Goal: Task Accomplishment & Management: Use online tool/utility

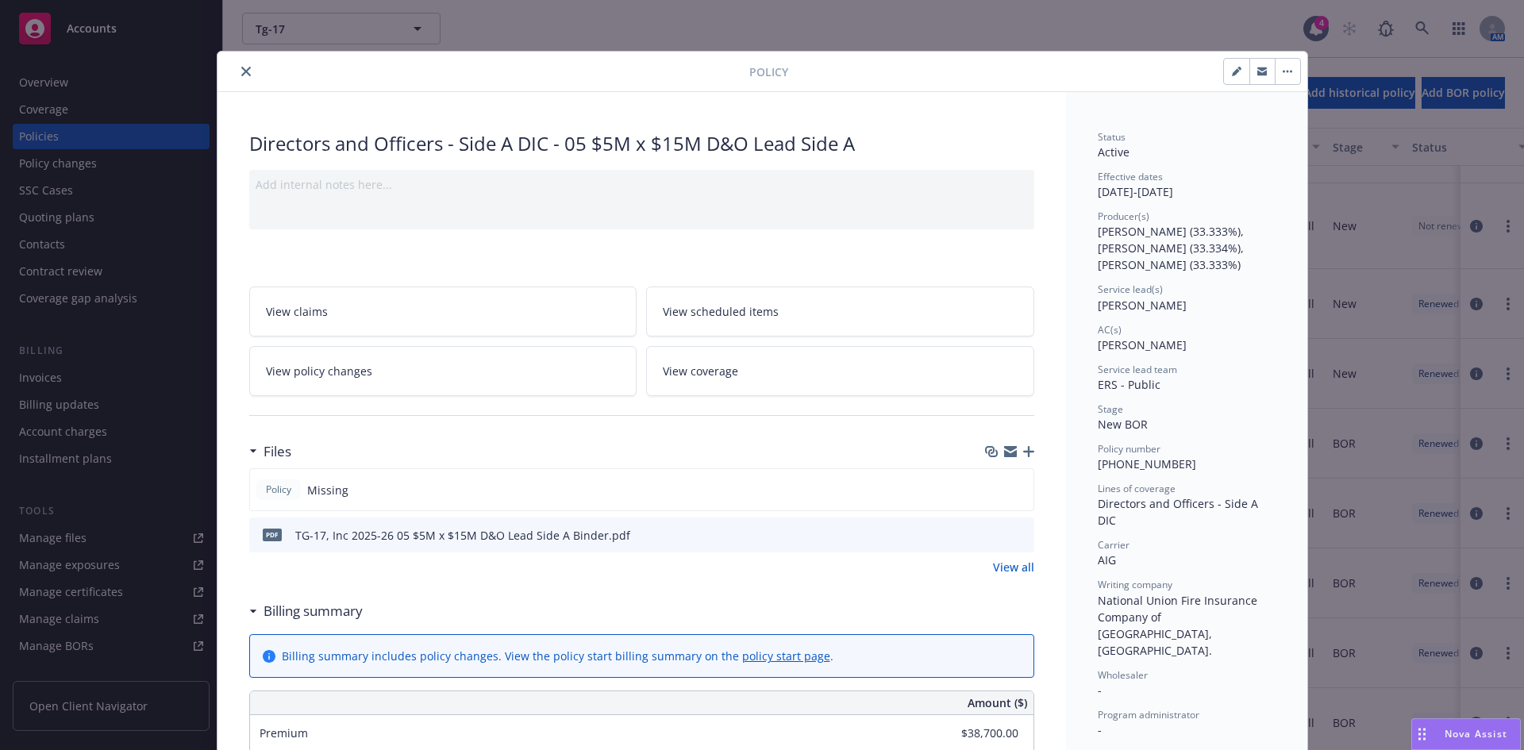
scroll to position [945, 0]
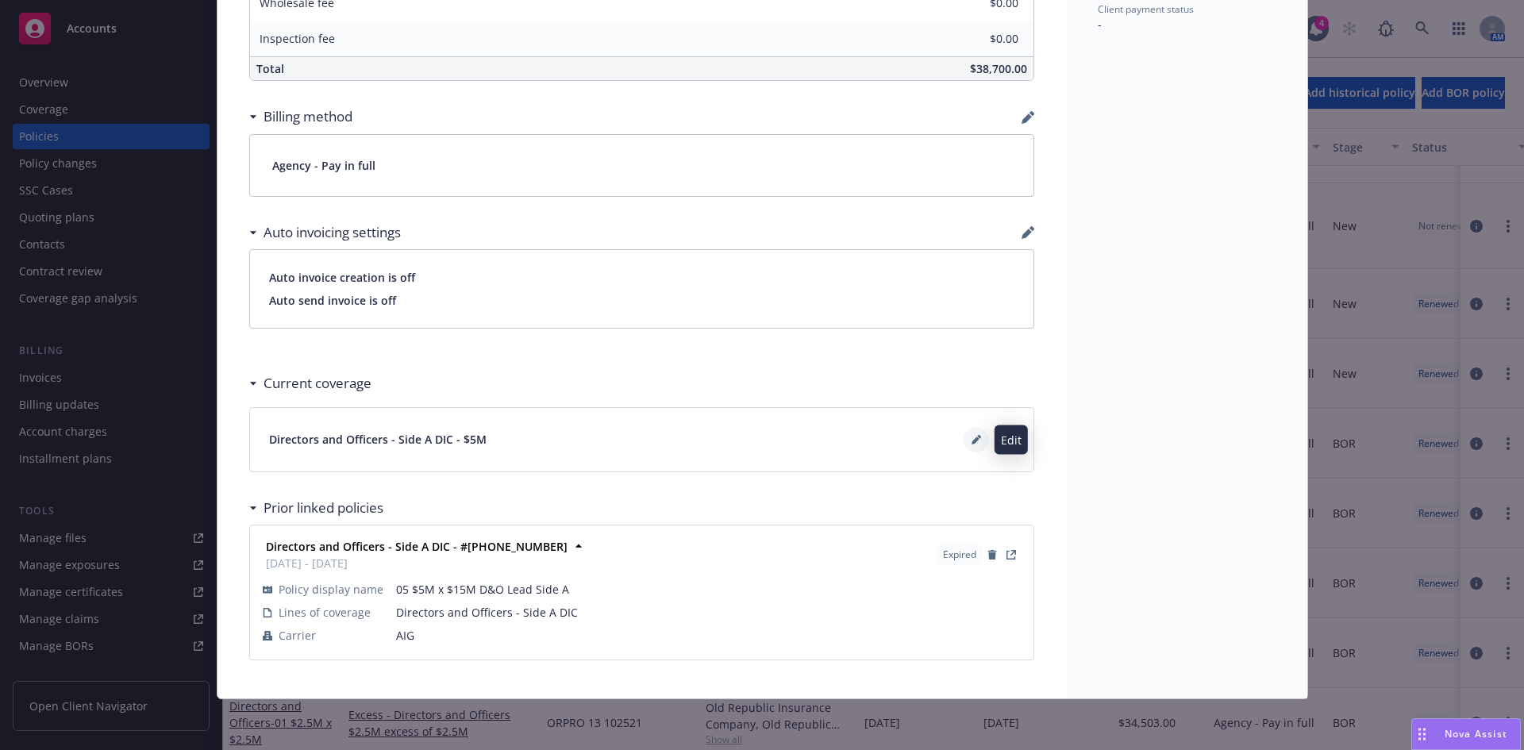
click at [972, 437] on icon at bounding box center [977, 440] width 10 height 10
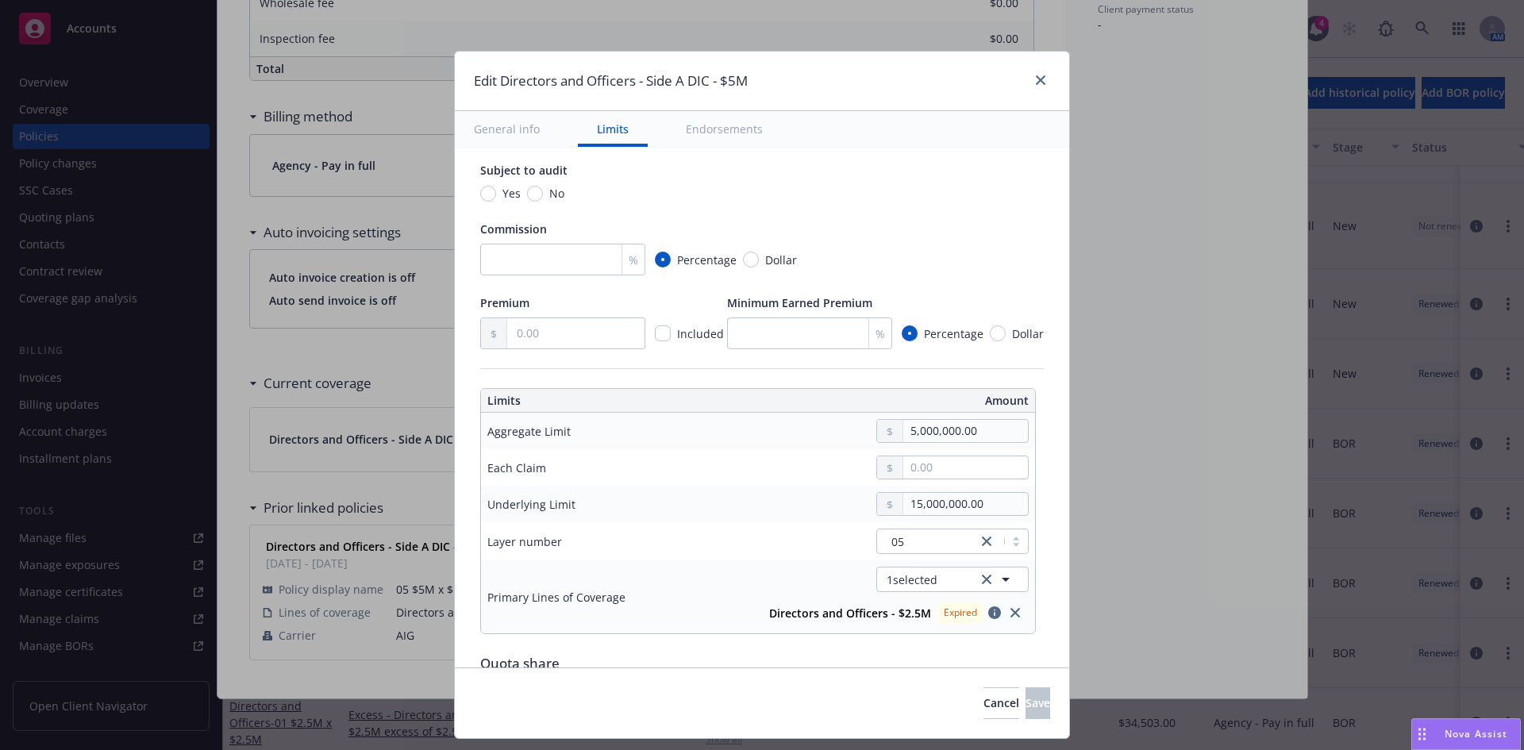
scroll to position [297, 0]
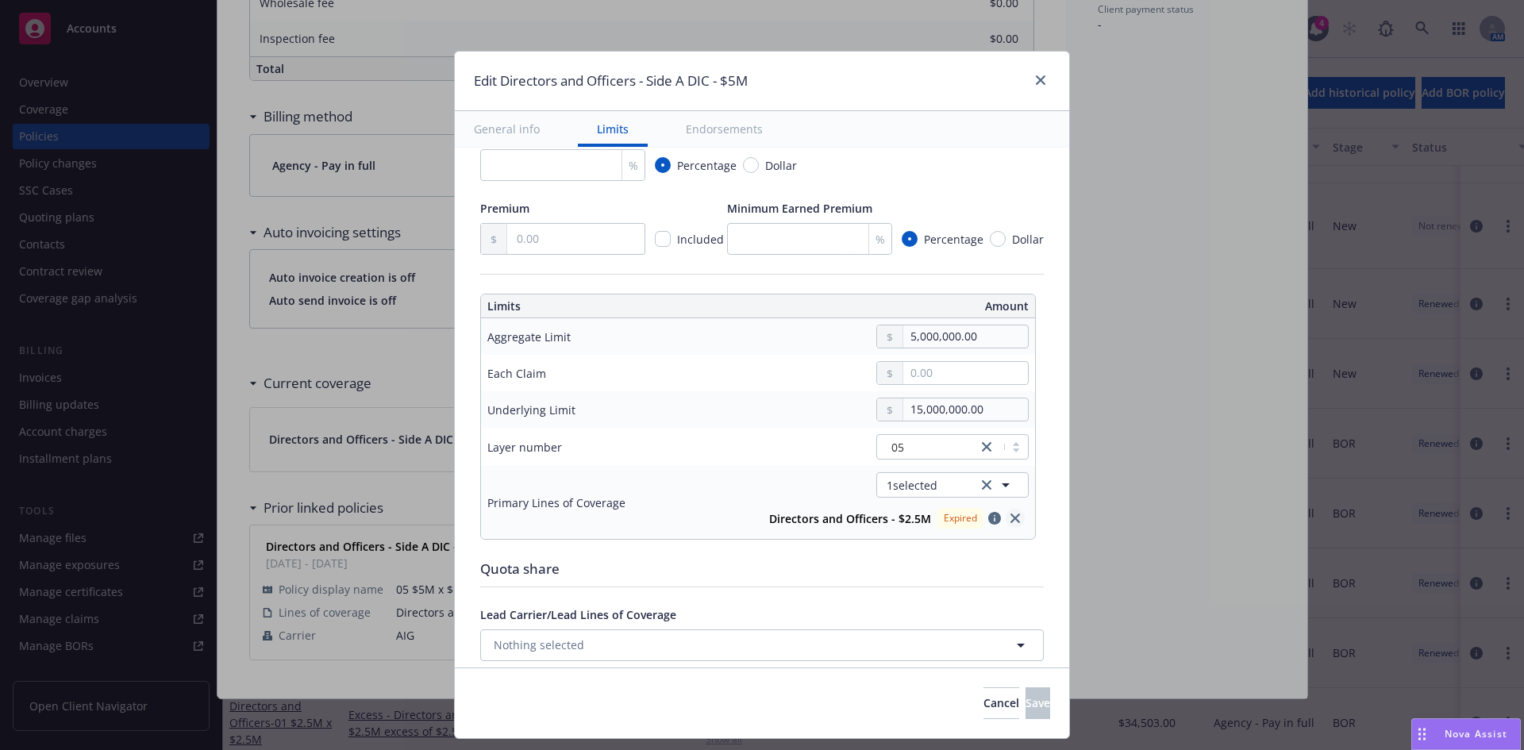
click at [1010, 516] on icon "close" at bounding box center [1015, 519] width 10 height 10
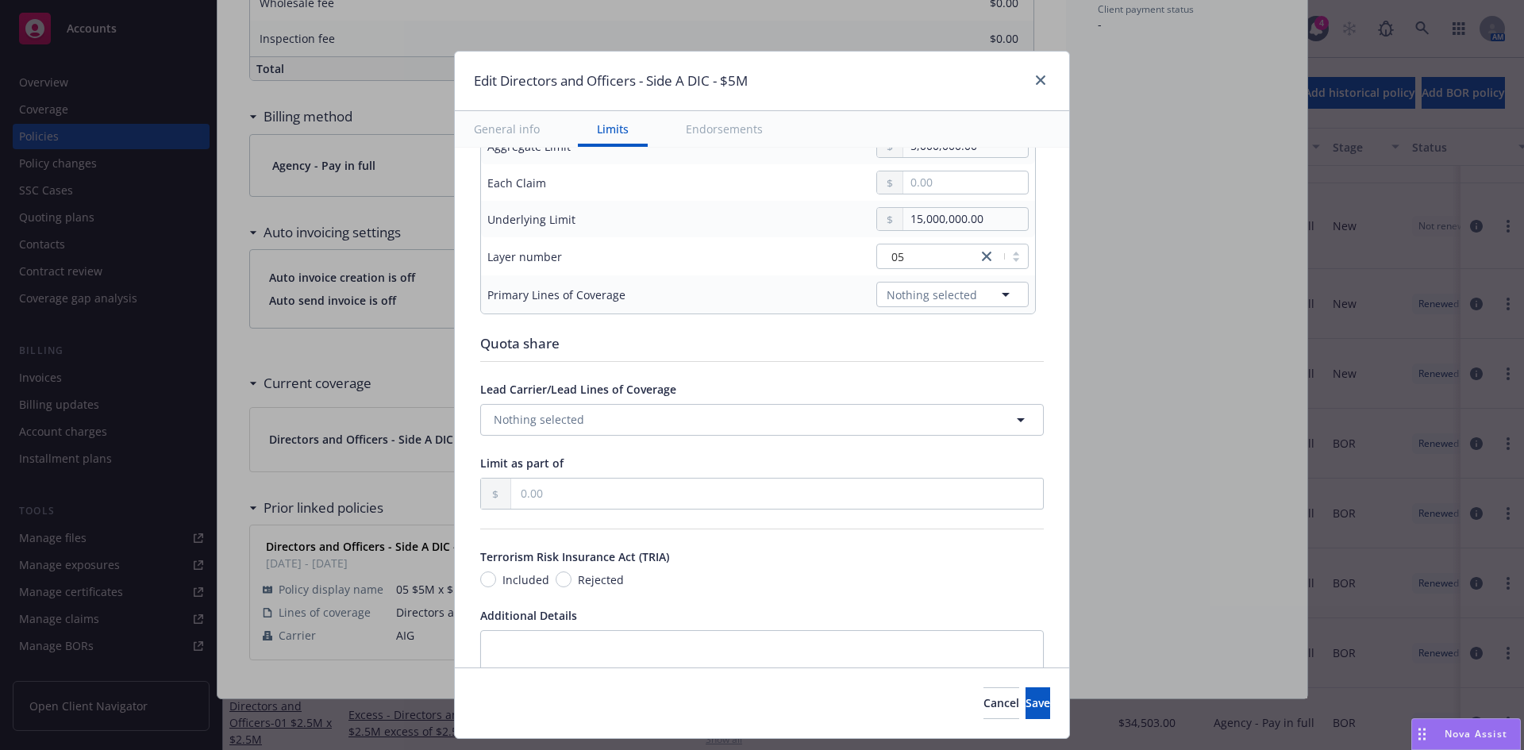
scroll to position [421, 0]
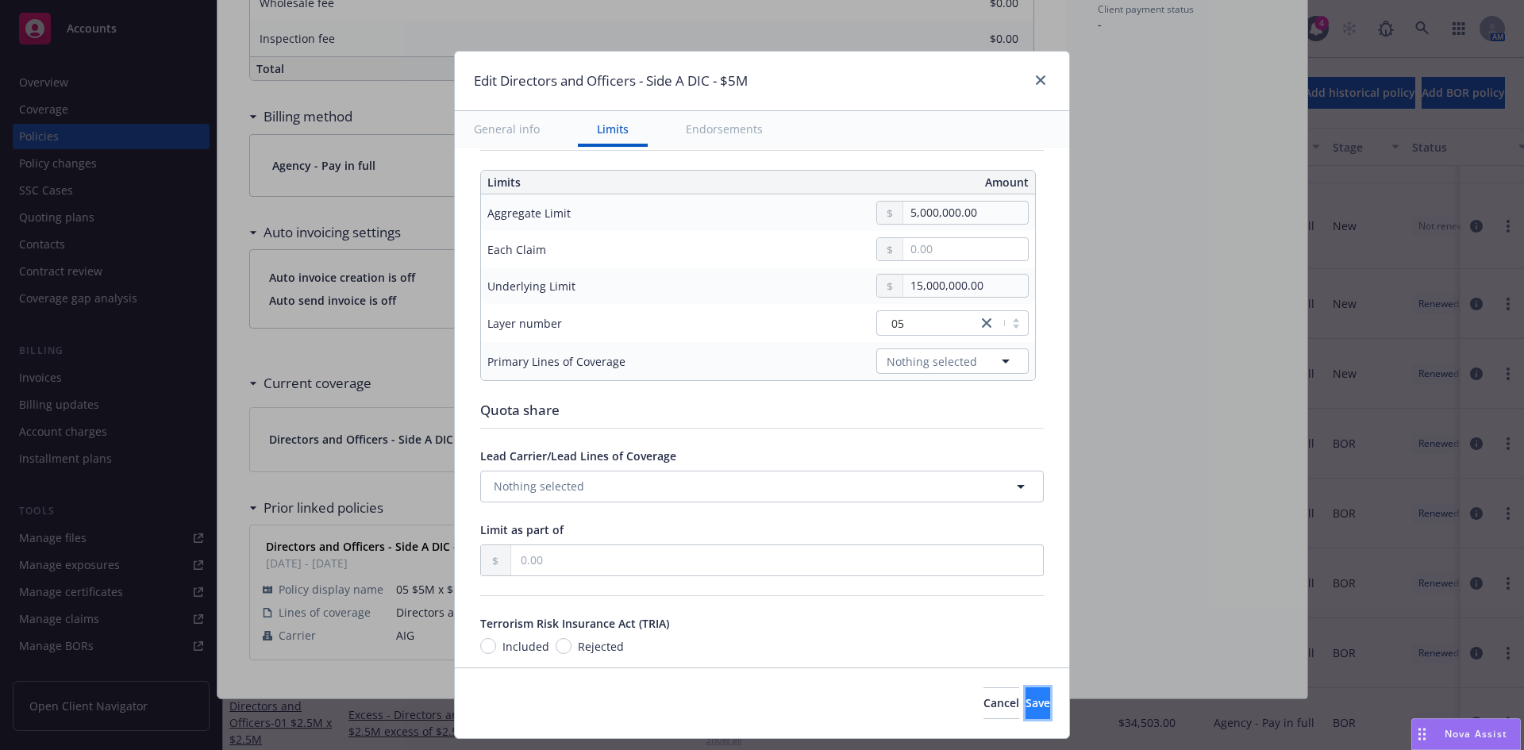
click at [1026, 695] on button "Save" at bounding box center [1038, 703] width 25 height 32
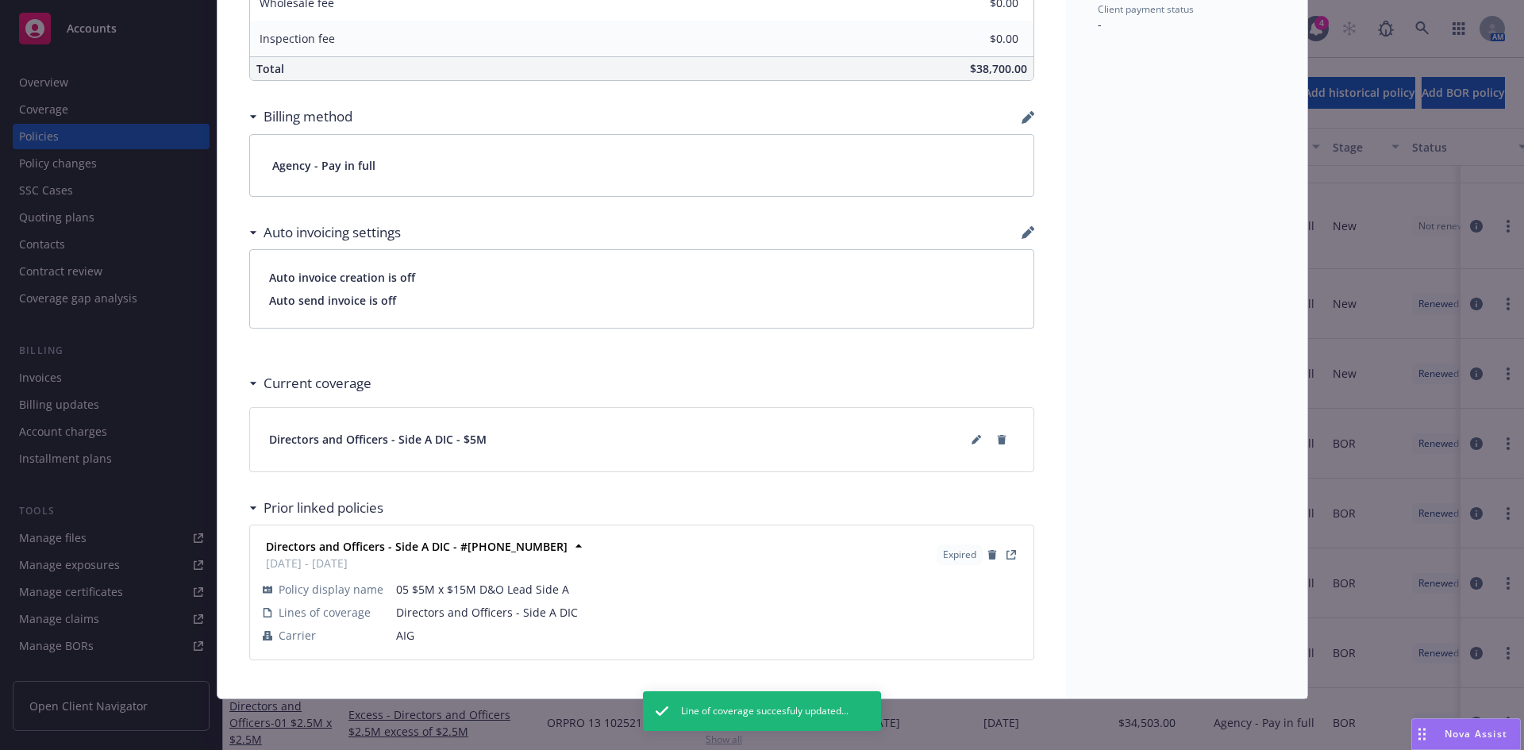
scroll to position [0, 0]
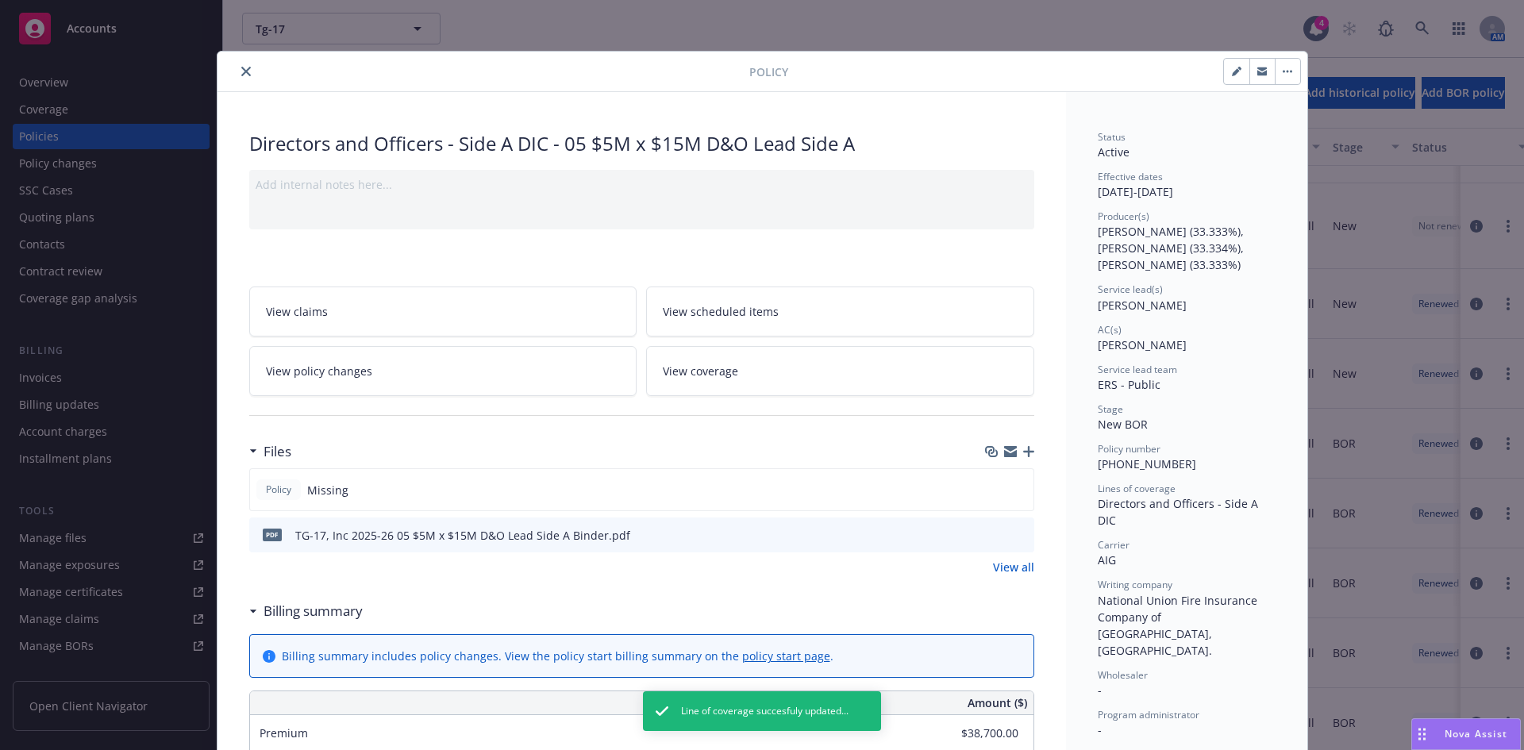
click at [242, 71] on icon "close" at bounding box center [246, 72] width 10 height 10
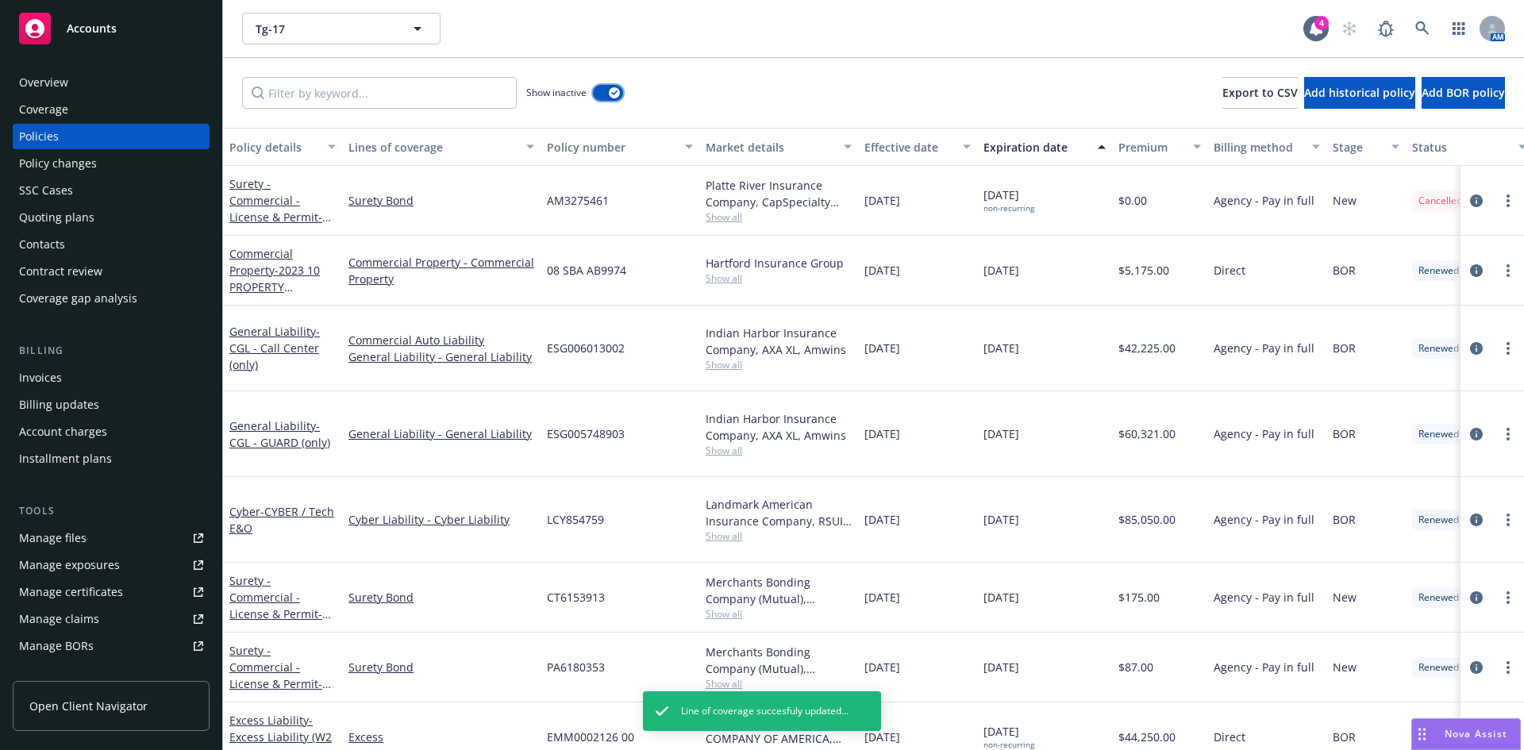
click at [609, 96] on button "button" at bounding box center [608, 93] width 30 height 16
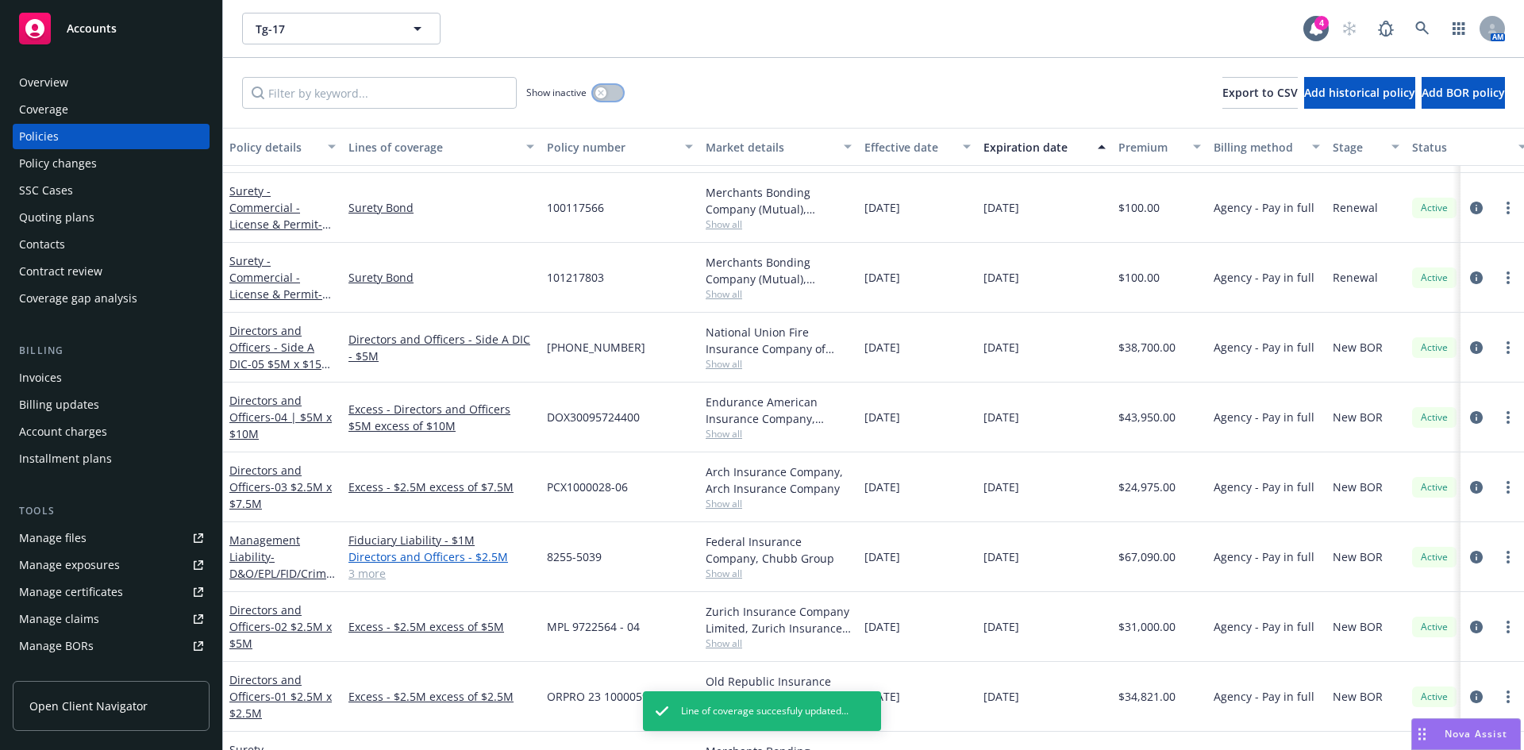
scroll to position [634, 0]
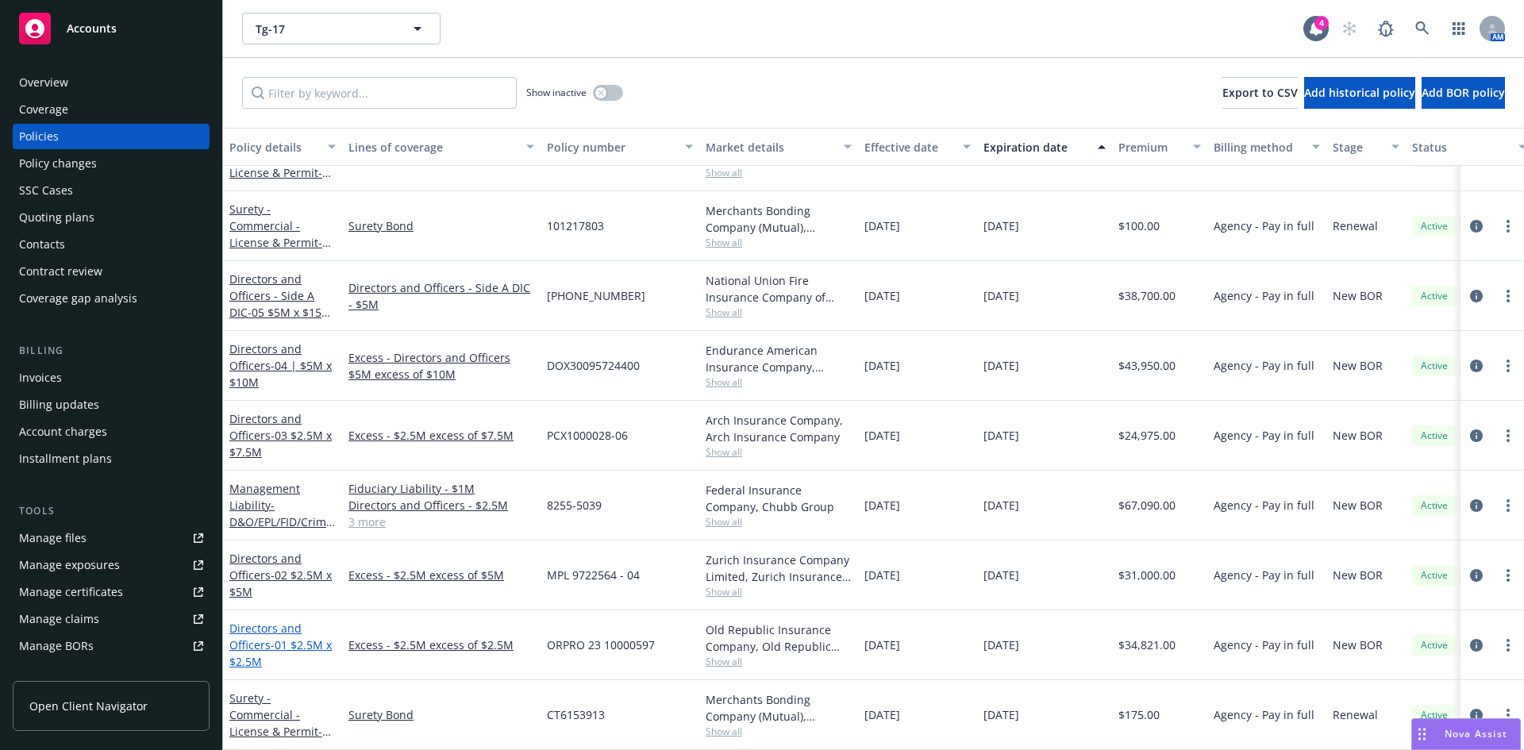
click at [267, 625] on link "Directors and Officers - 01 $2.5M x $2.5M" at bounding box center [280, 645] width 102 height 48
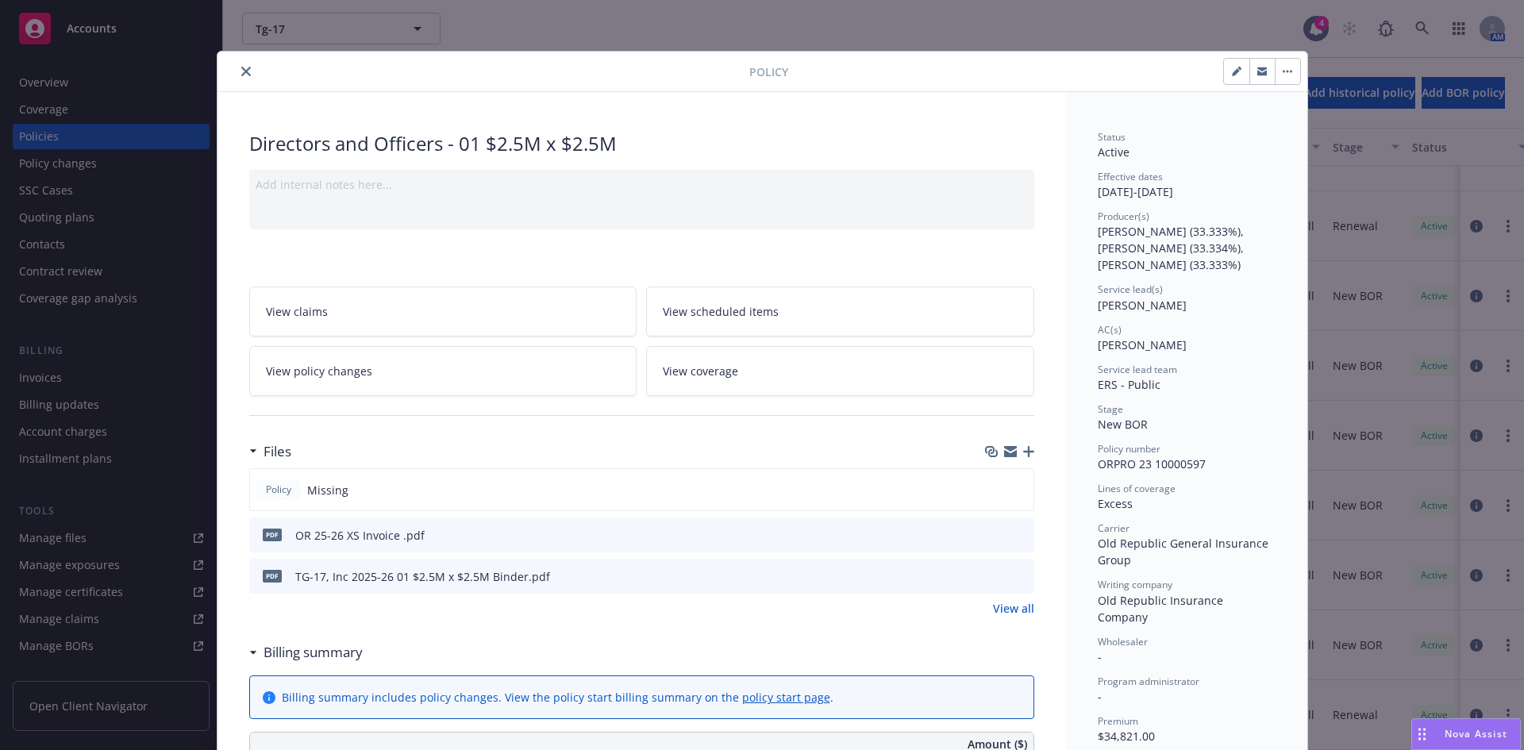
scroll to position [986, 0]
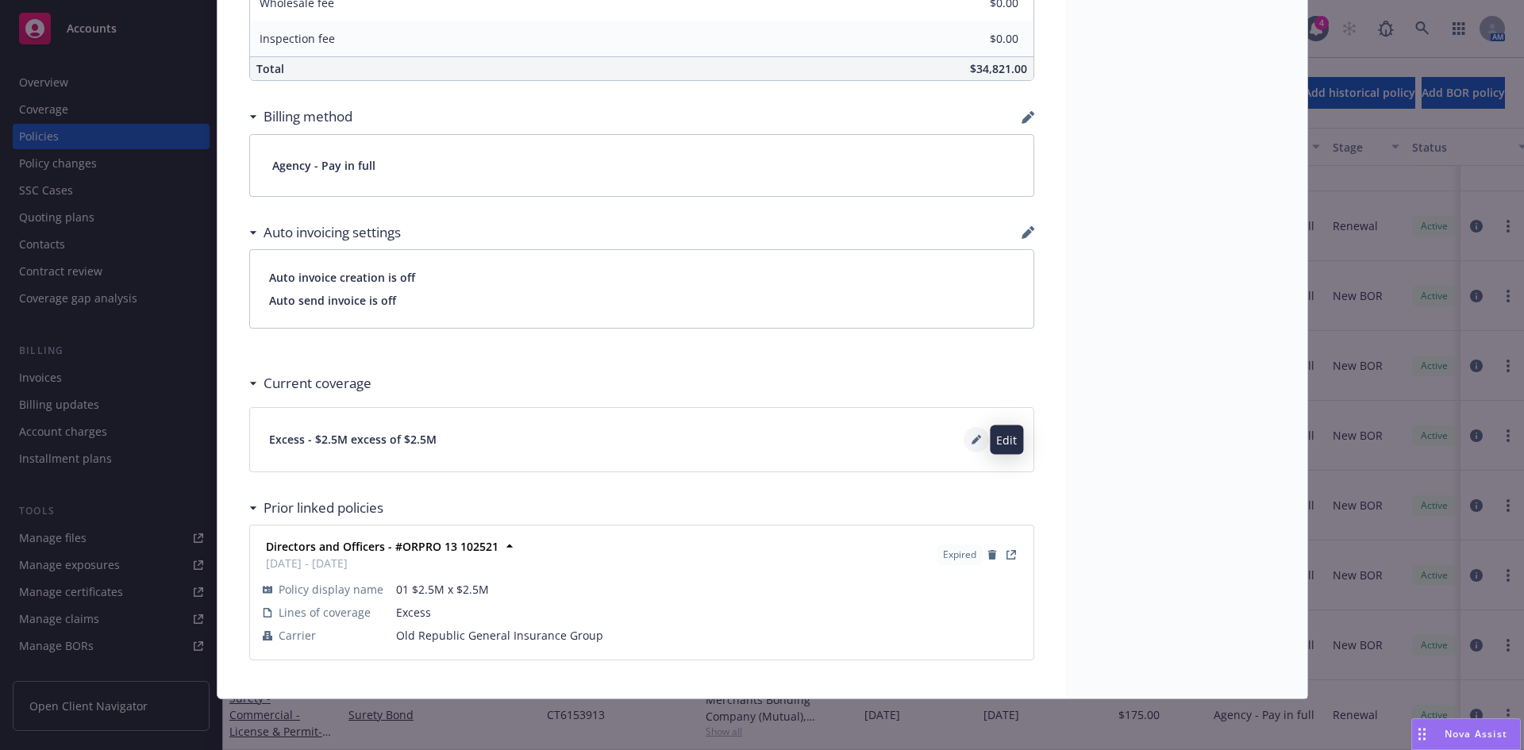
click at [972, 438] on icon at bounding box center [977, 440] width 10 height 10
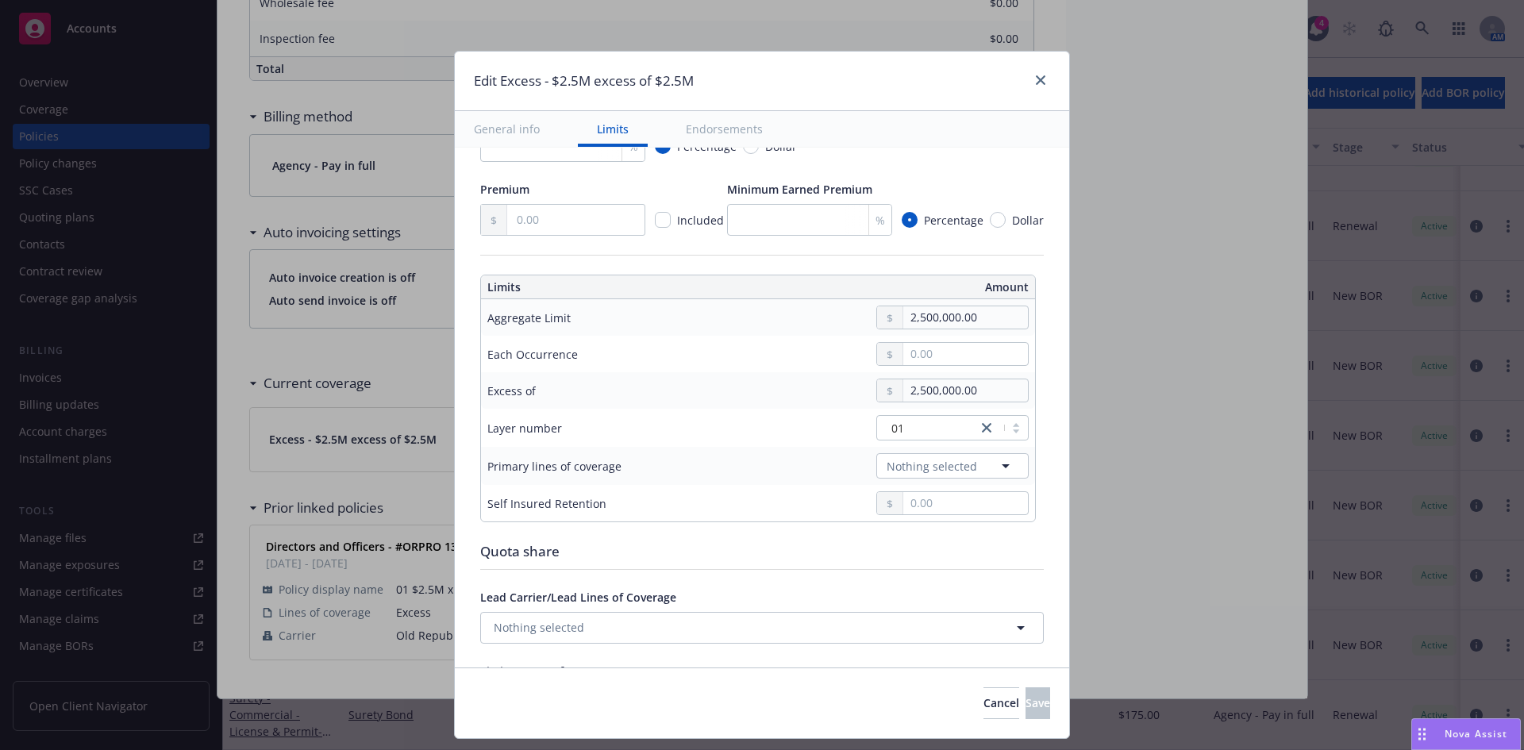
scroll to position [350, 0]
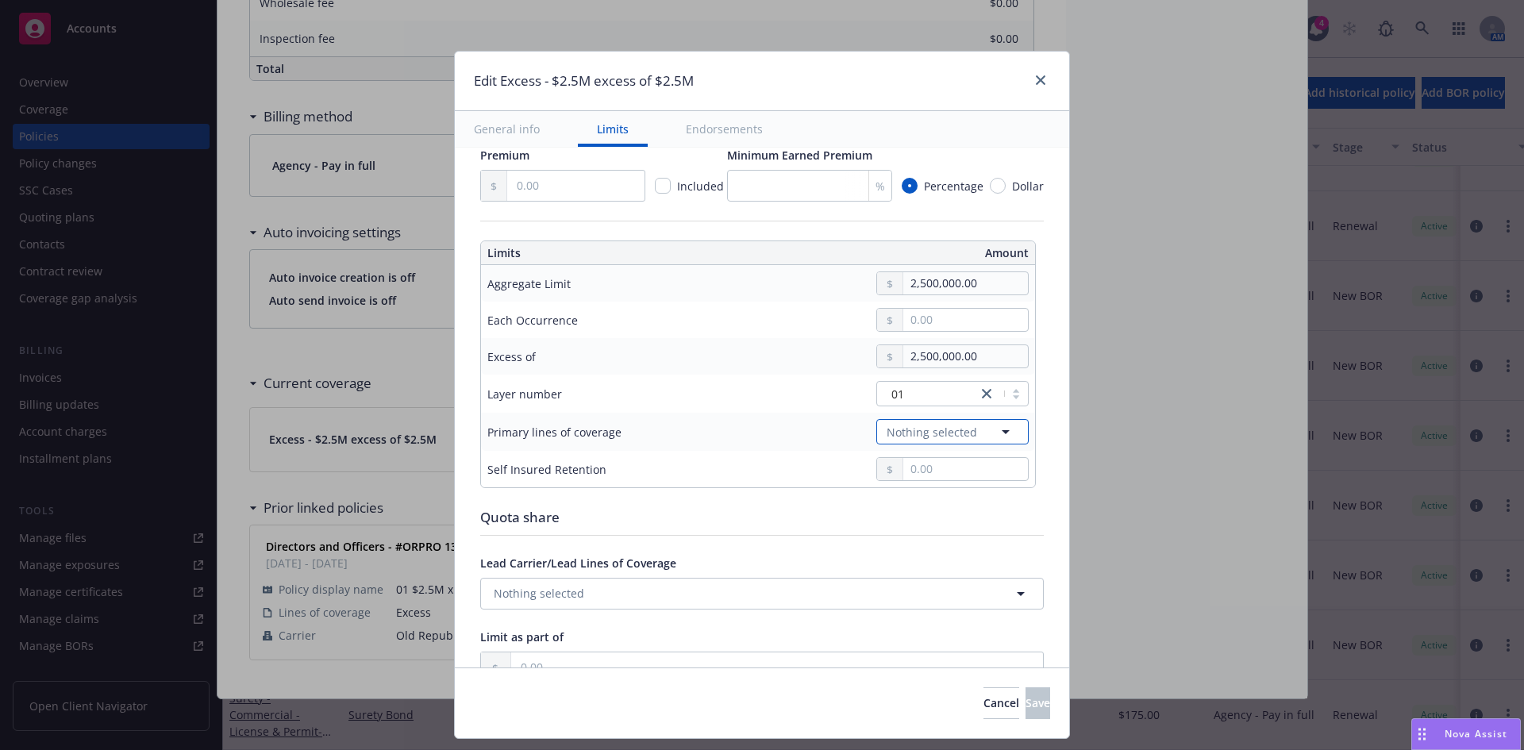
click at [924, 440] on span "Nothing selected" at bounding box center [932, 432] width 90 height 17
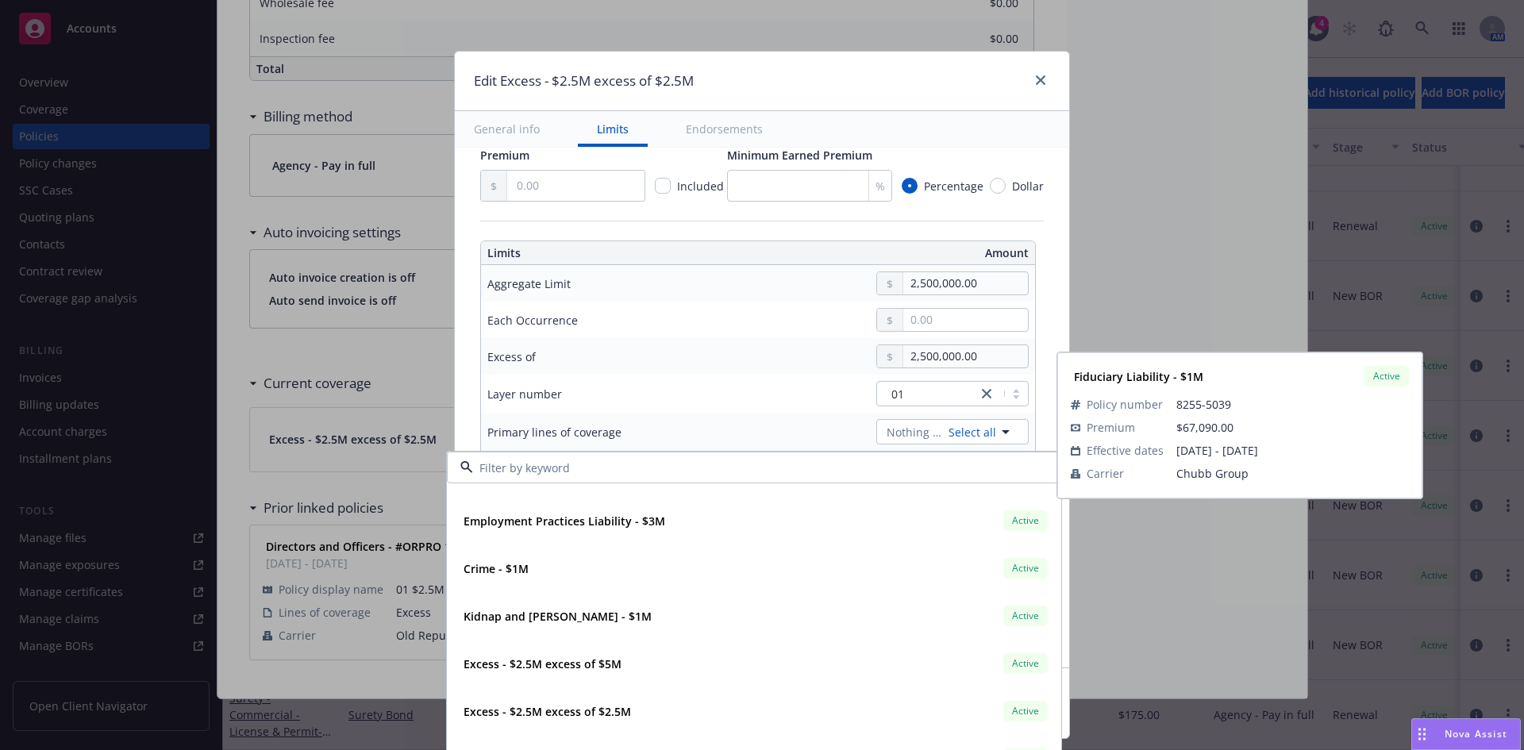
scroll to position [182, 0]
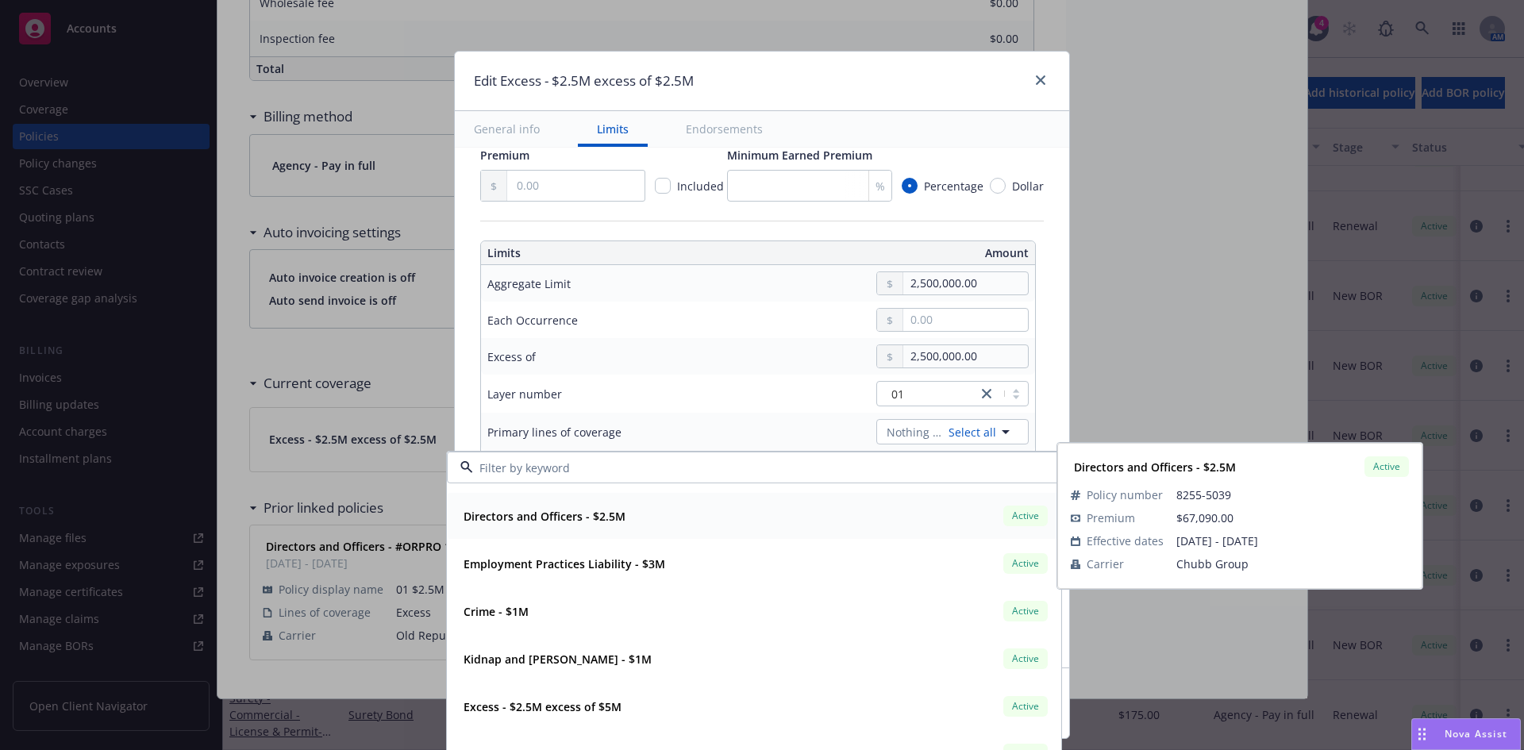
click at [483, 522] on strong "Directors and Officers - $2.5M" at bounding box center [545, 516] width 162 height 15
type input "Directors and Officers $2.5M excess of $2.5M"
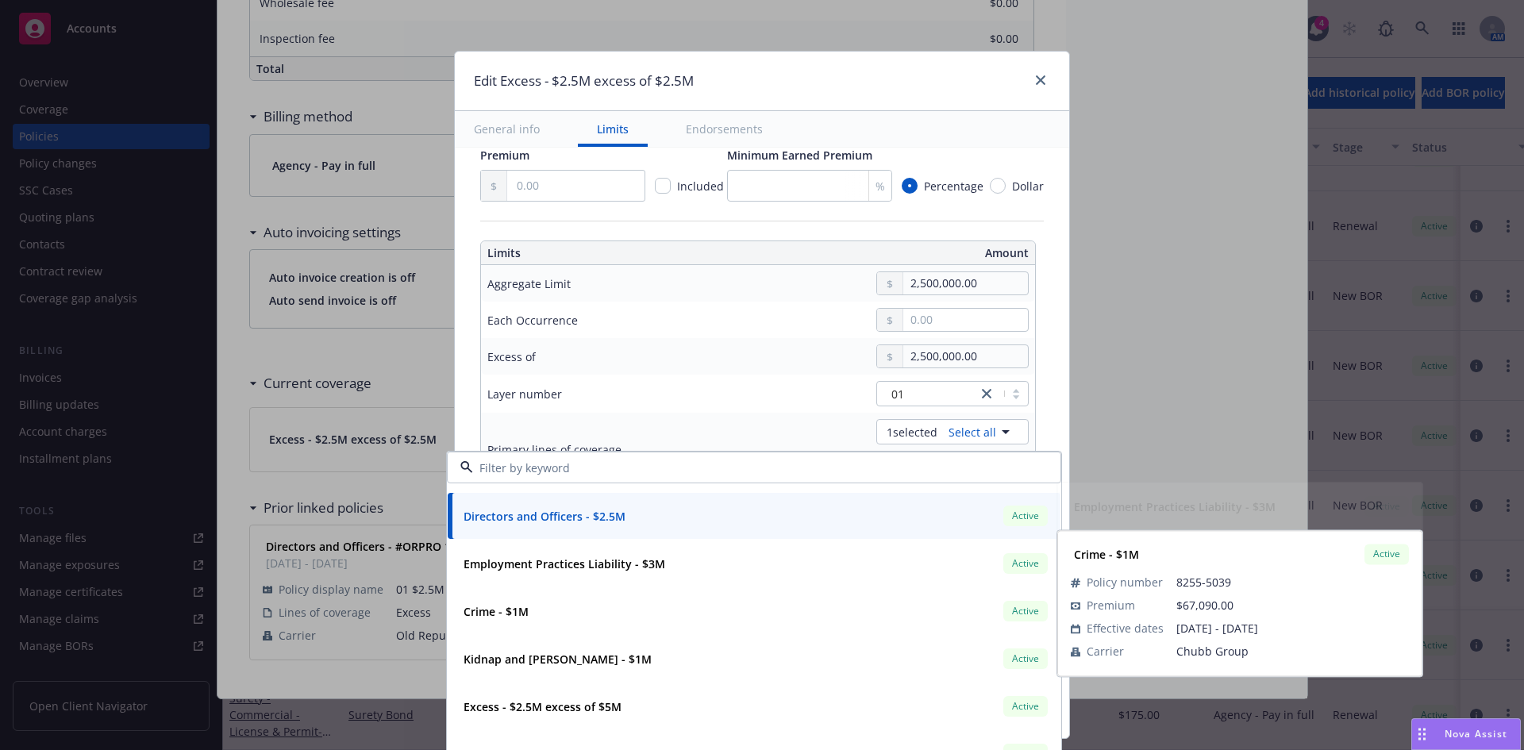
click at [680, 437] on td "Primary lines of coverage" at bounding box center [600, 449] width 238 height 73
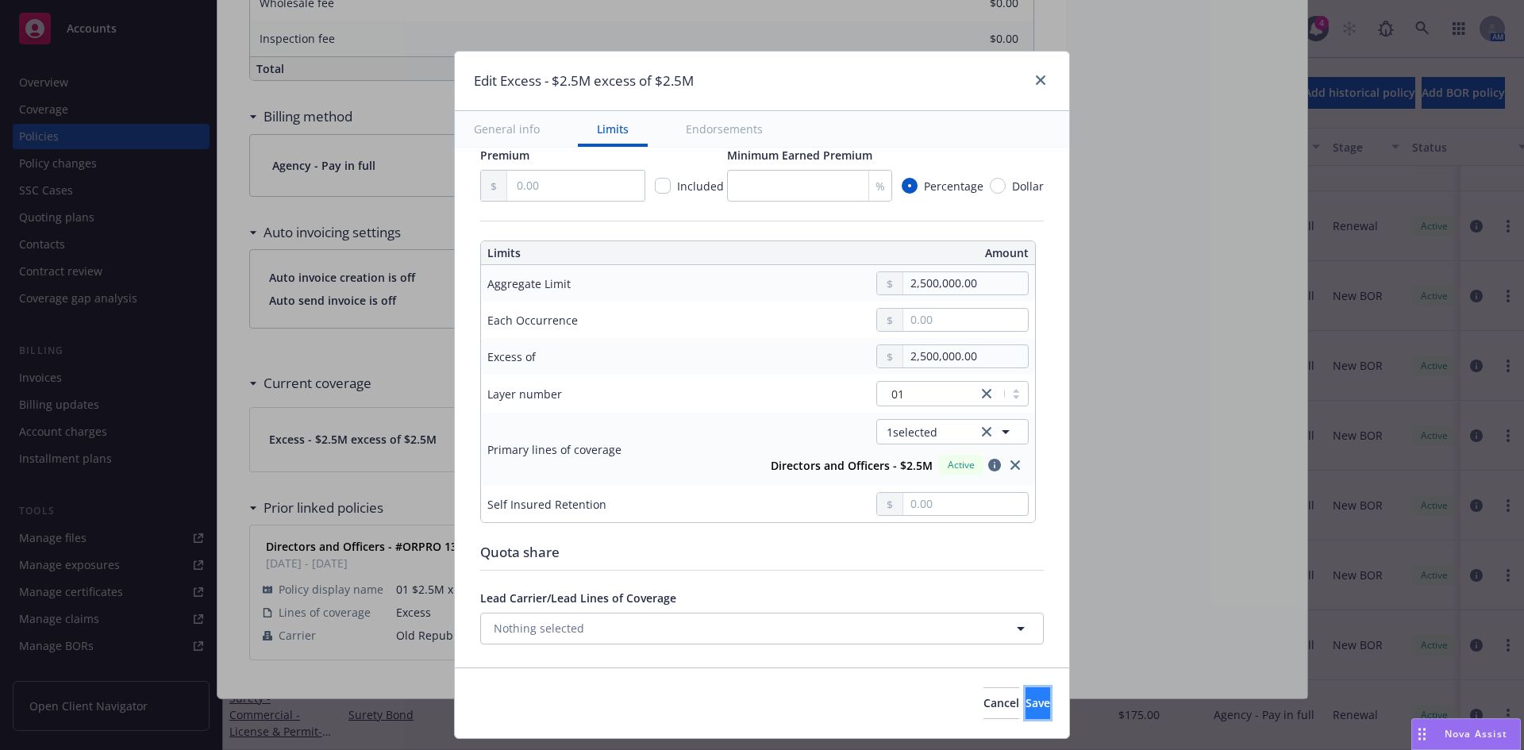
click at [1026, 700] on button "Save" at bounding box center [1038, 703] width 25 height 32
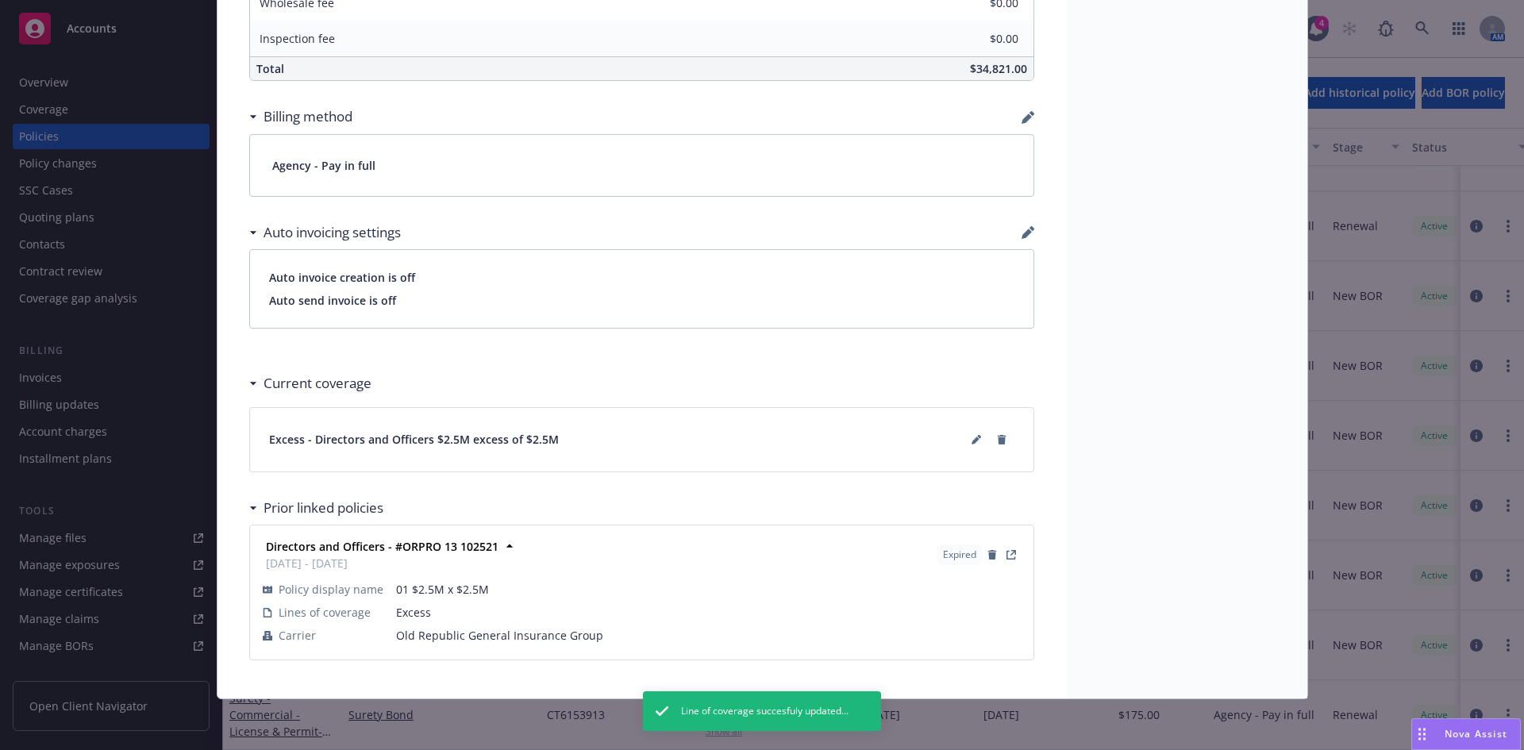
scroll to position [0, 0]
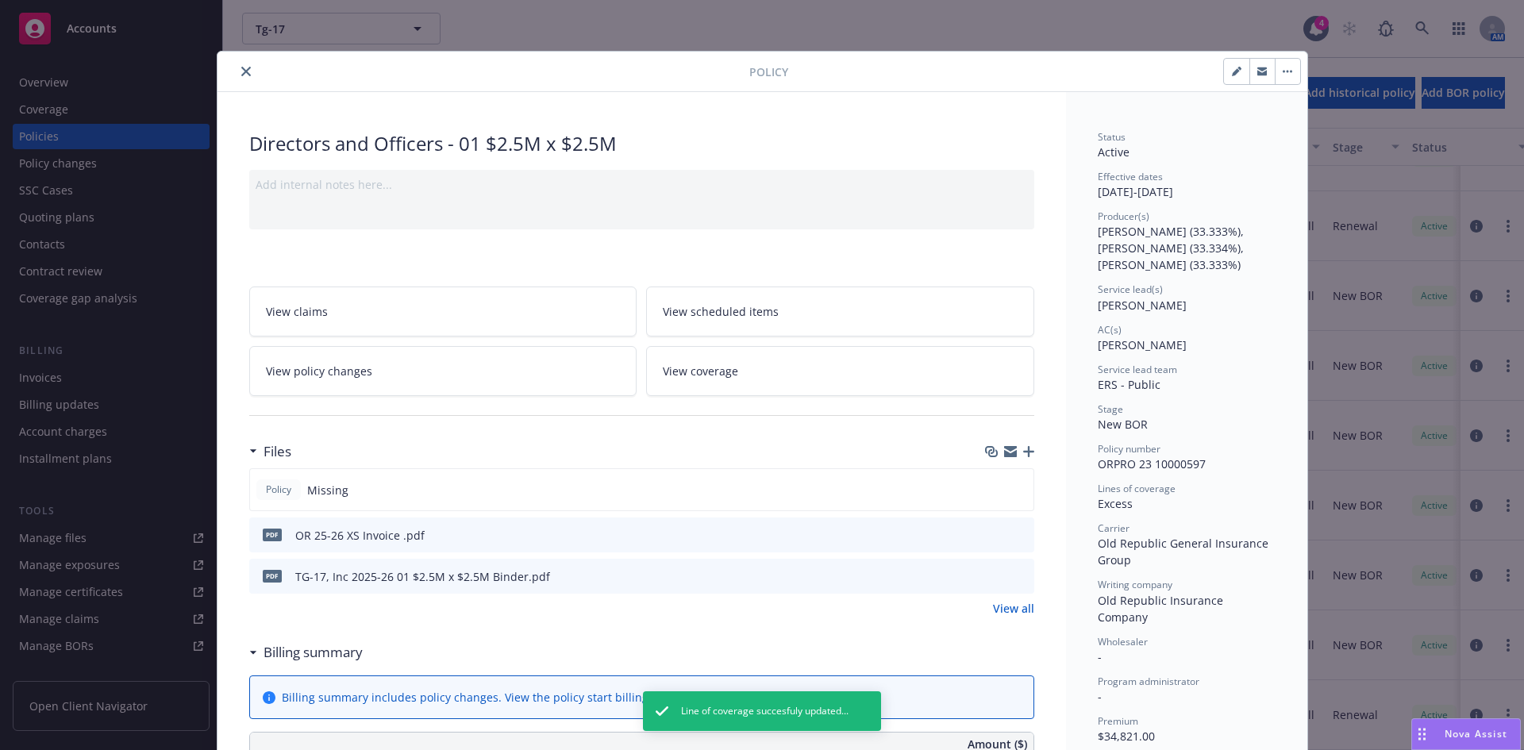
click at [1014, 575] on icon "preview file" at bounding box center [1019, 575] width 14 height 11
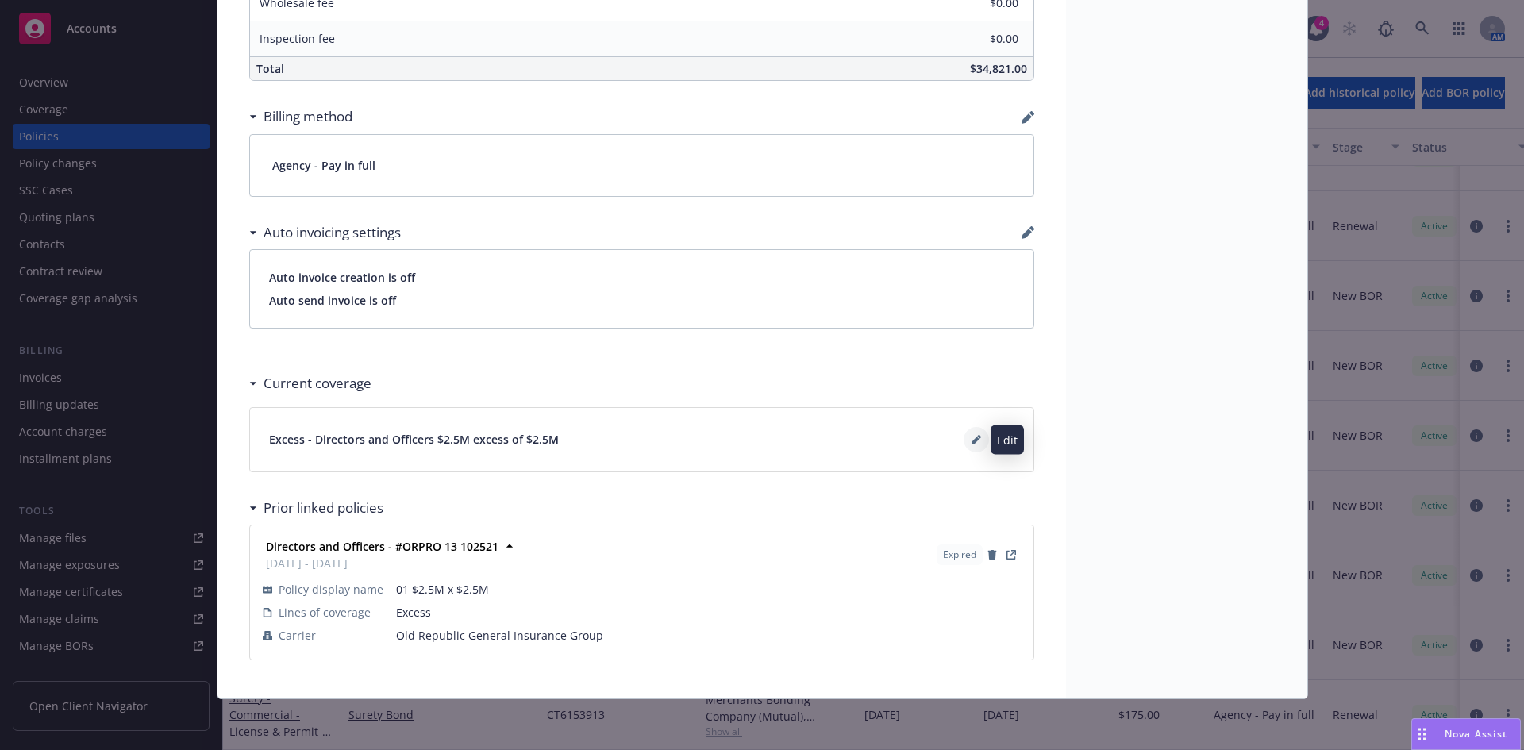
click at [972, 438] on icon at bounding box center [976, 441] width 8 height 8
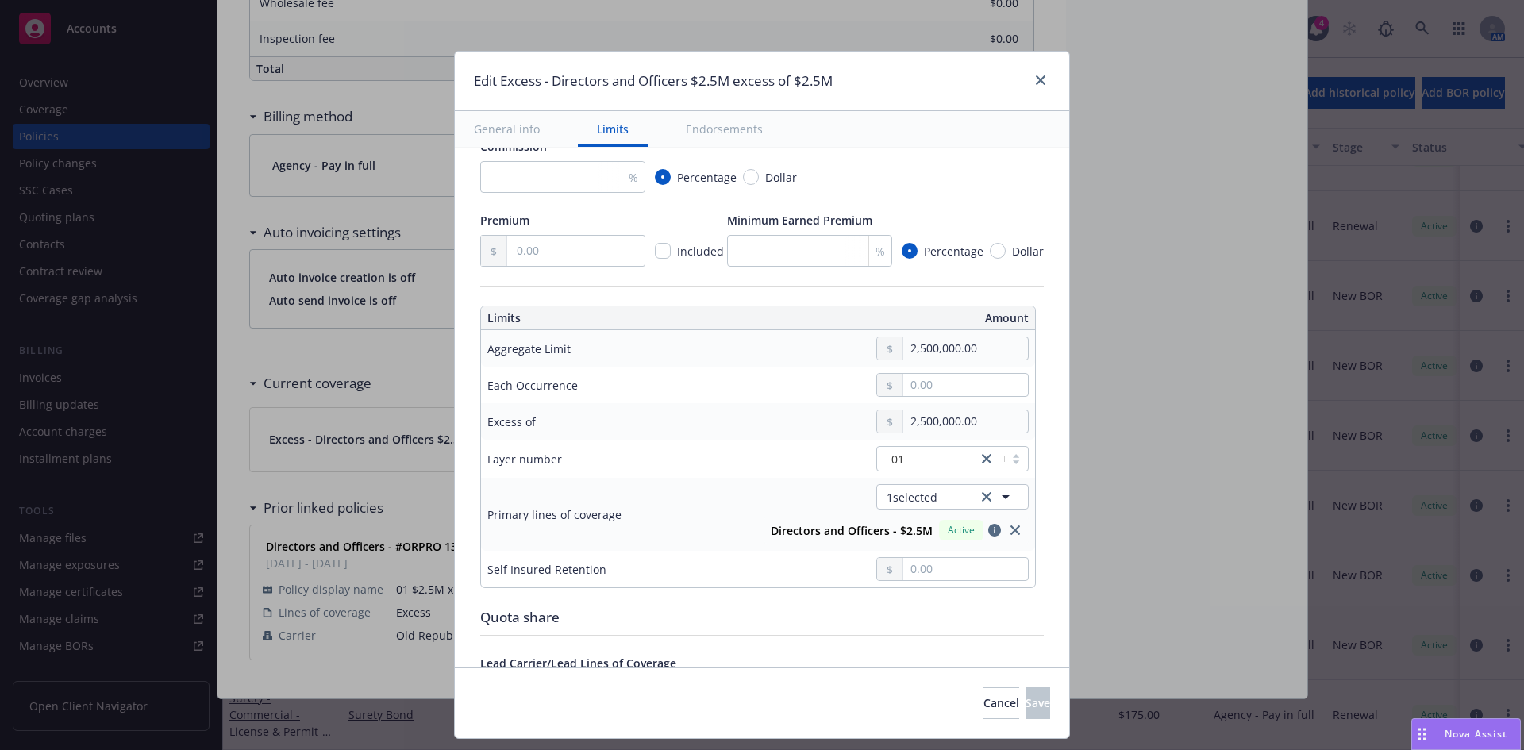
scroll to position [275, 0]
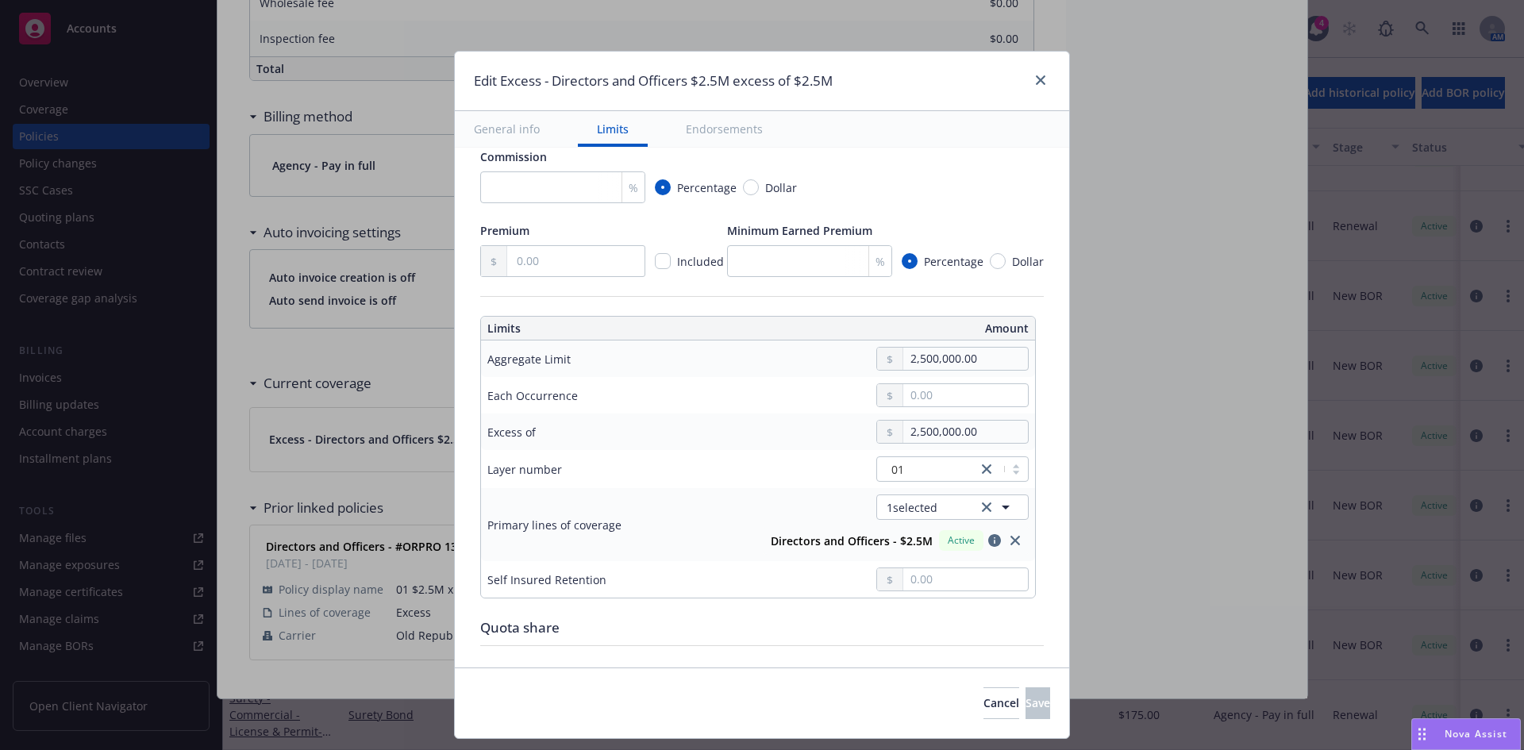
click at [1045, 90] on div at bounding box center [1037, 81] width 25 height 21
click at [1040, 79] on icon "close" at bounding box center [1041, 80] width 10 height 10
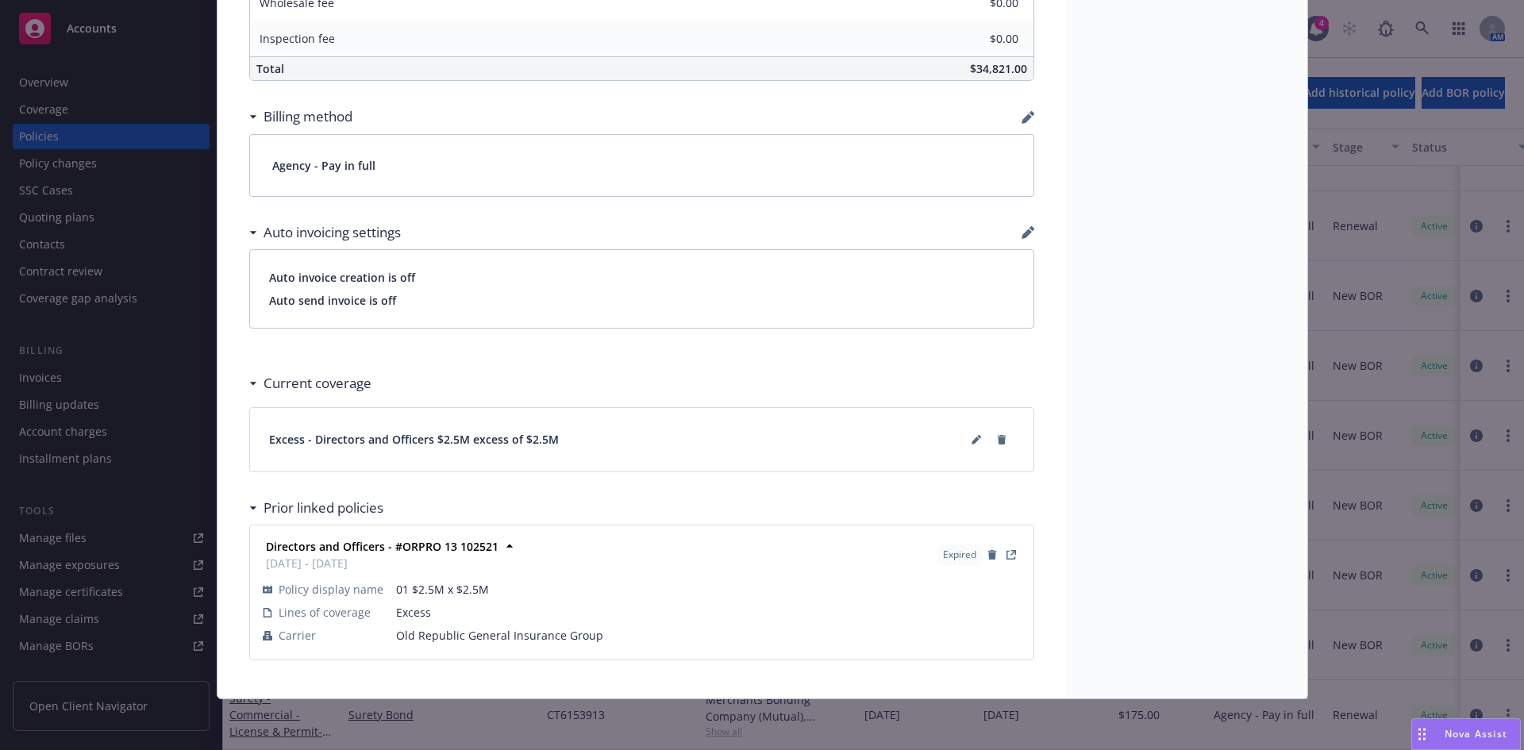
scroll to position [0, 0]
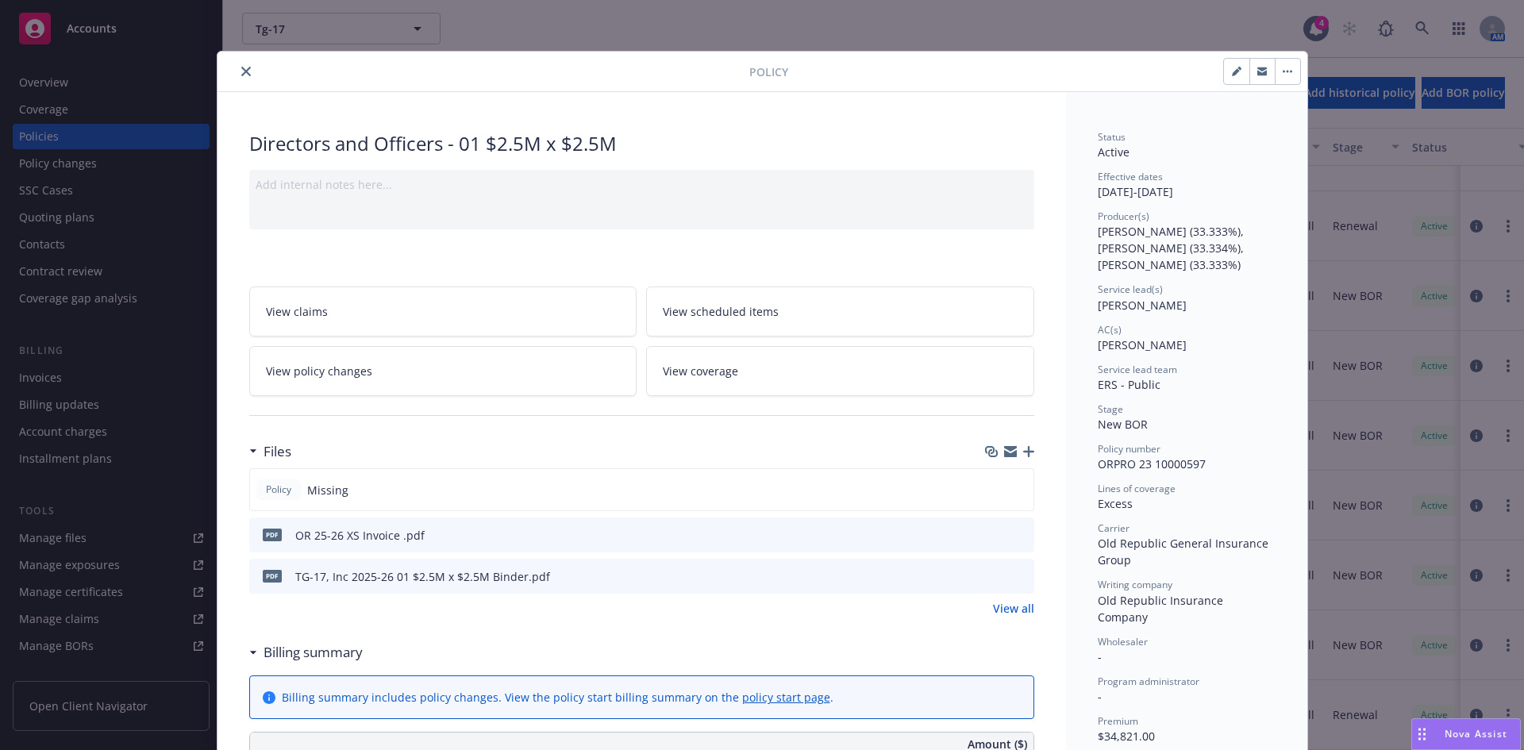
click at [237, 67] on button "close" at bounding box center [246, 71] width 19 height 19
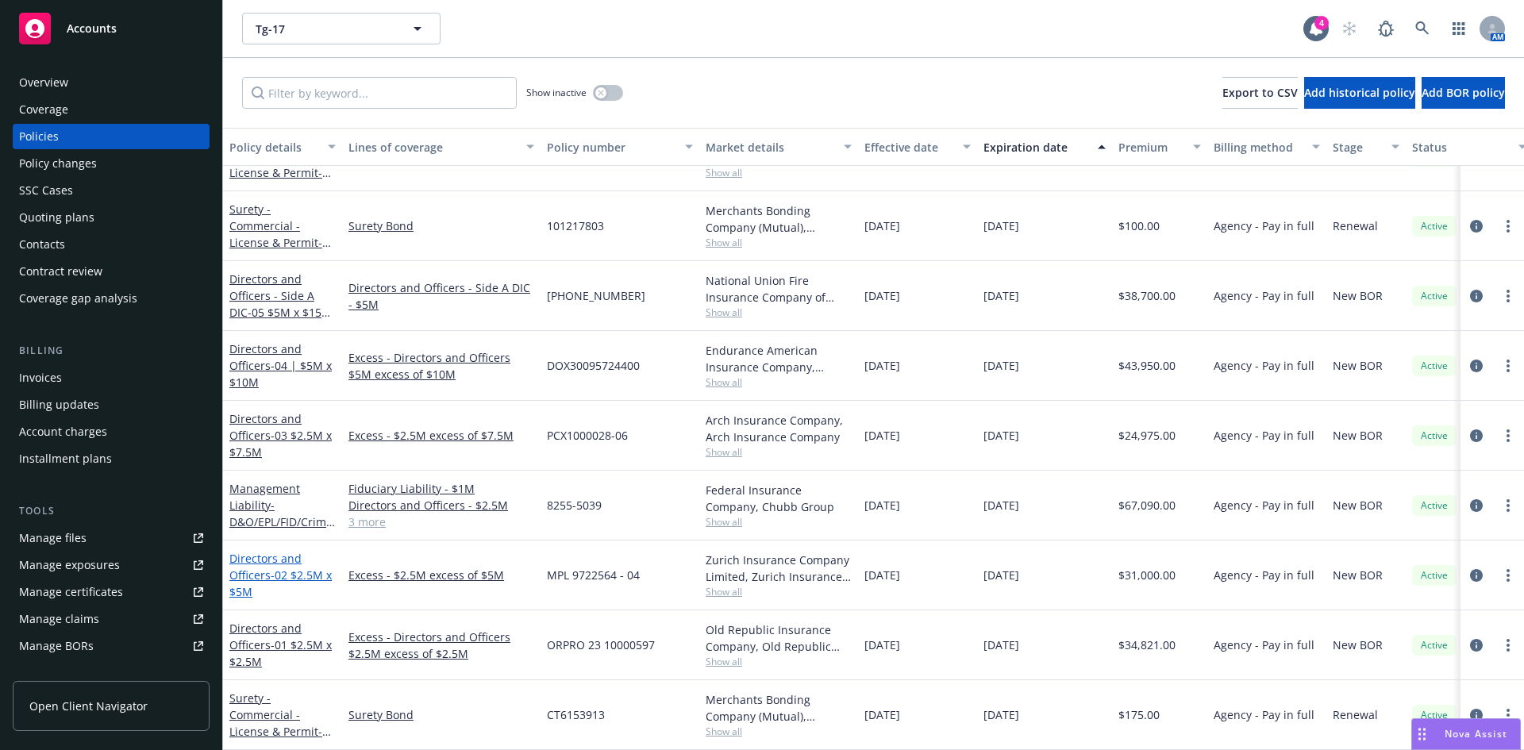
click at [262, 563] on link "Directors and Officers - 02 $2.5M x $5M" at bounding box center [280, 575] width 102 height 48
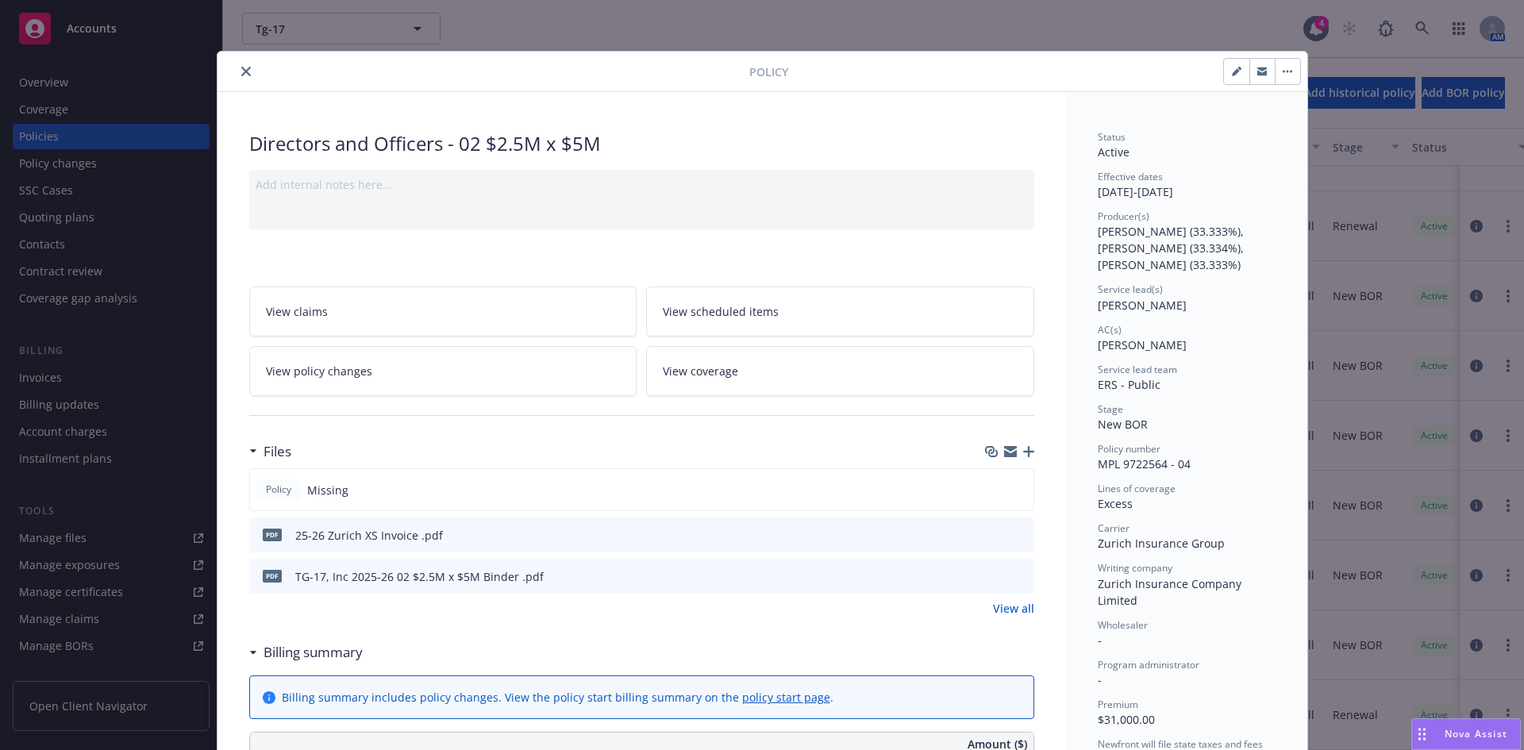
click at [1017, 575] on icon "preview file" at bounding box center [1019, 575] width 14 height 11
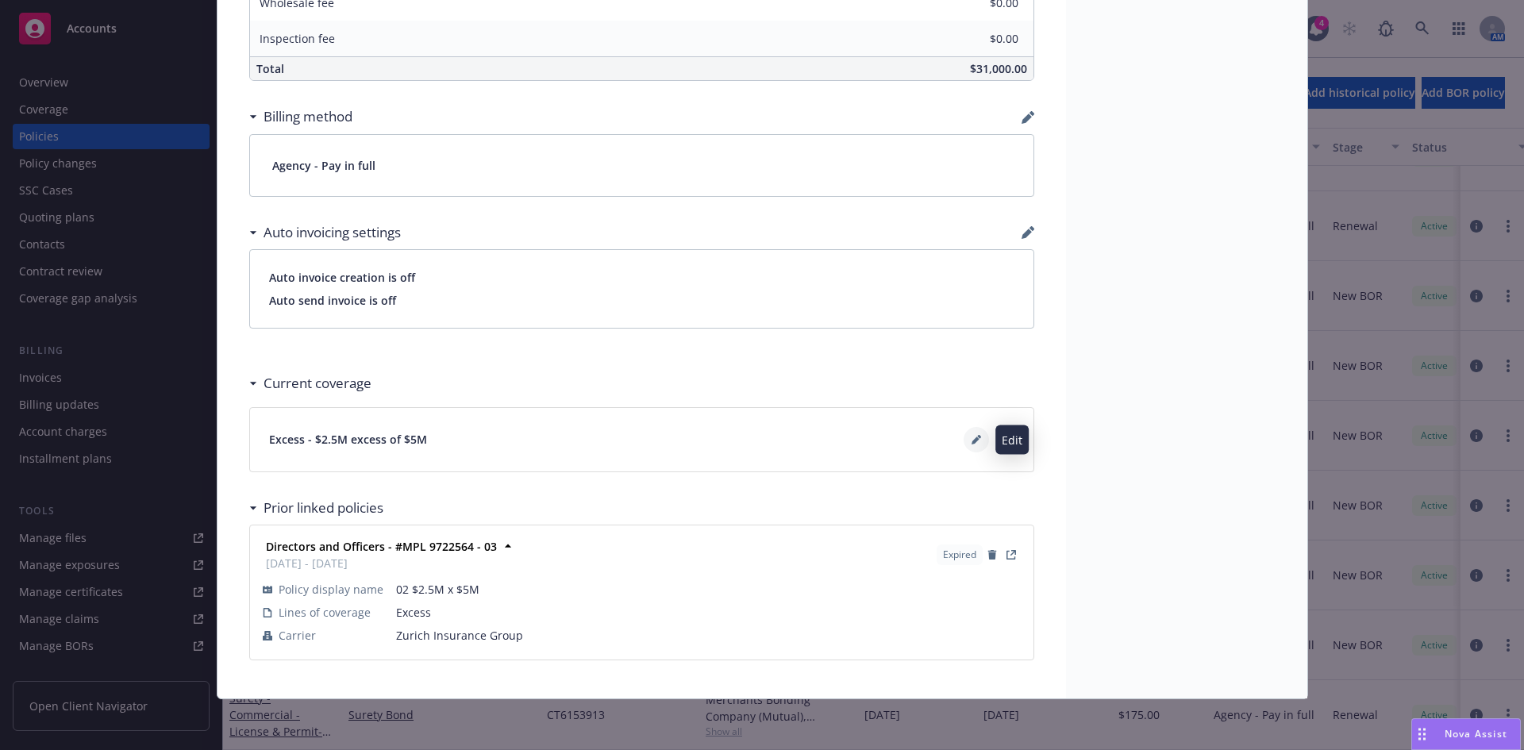
click at [977, 435] on icon at bounding box center [979, 437] width 4 height 4
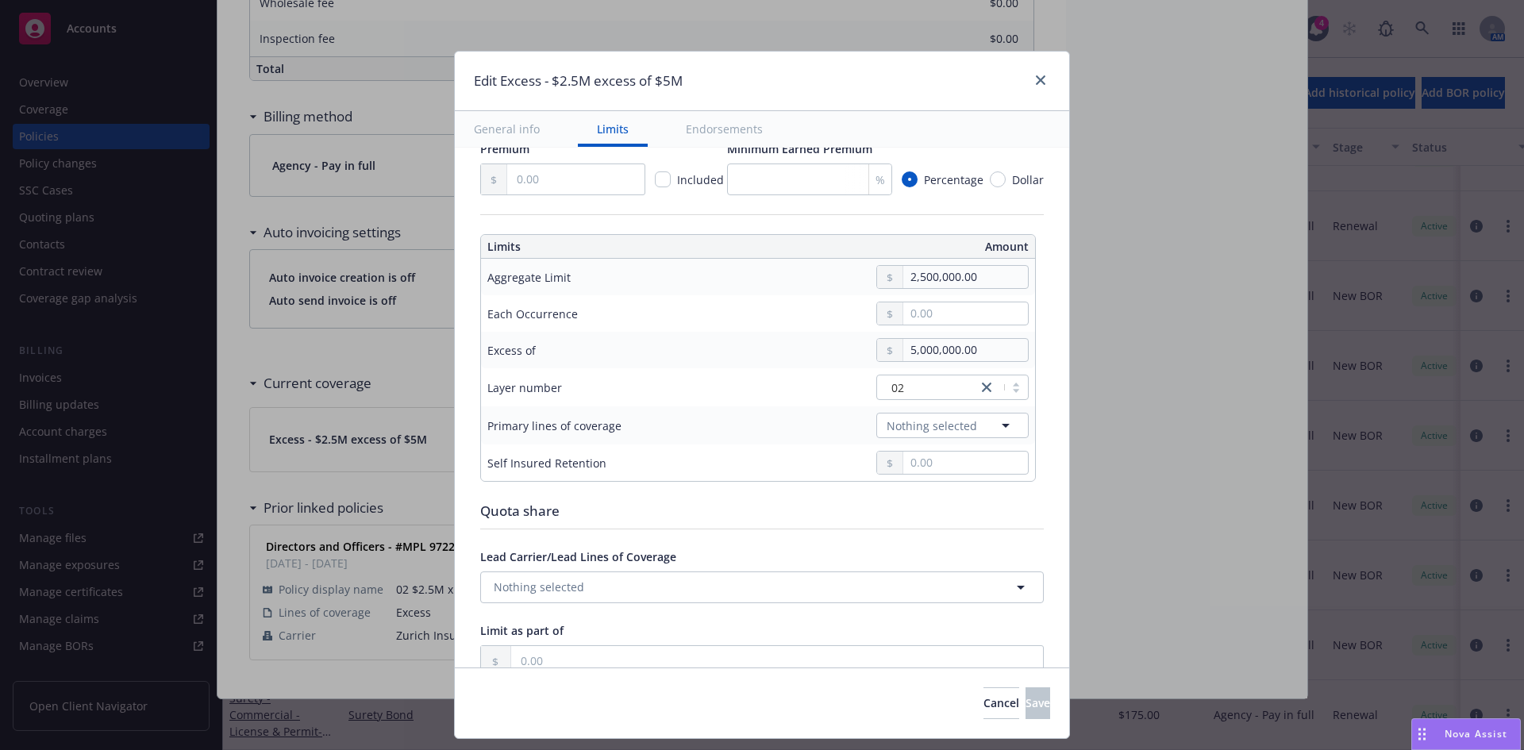
scroll to position [363, 0]
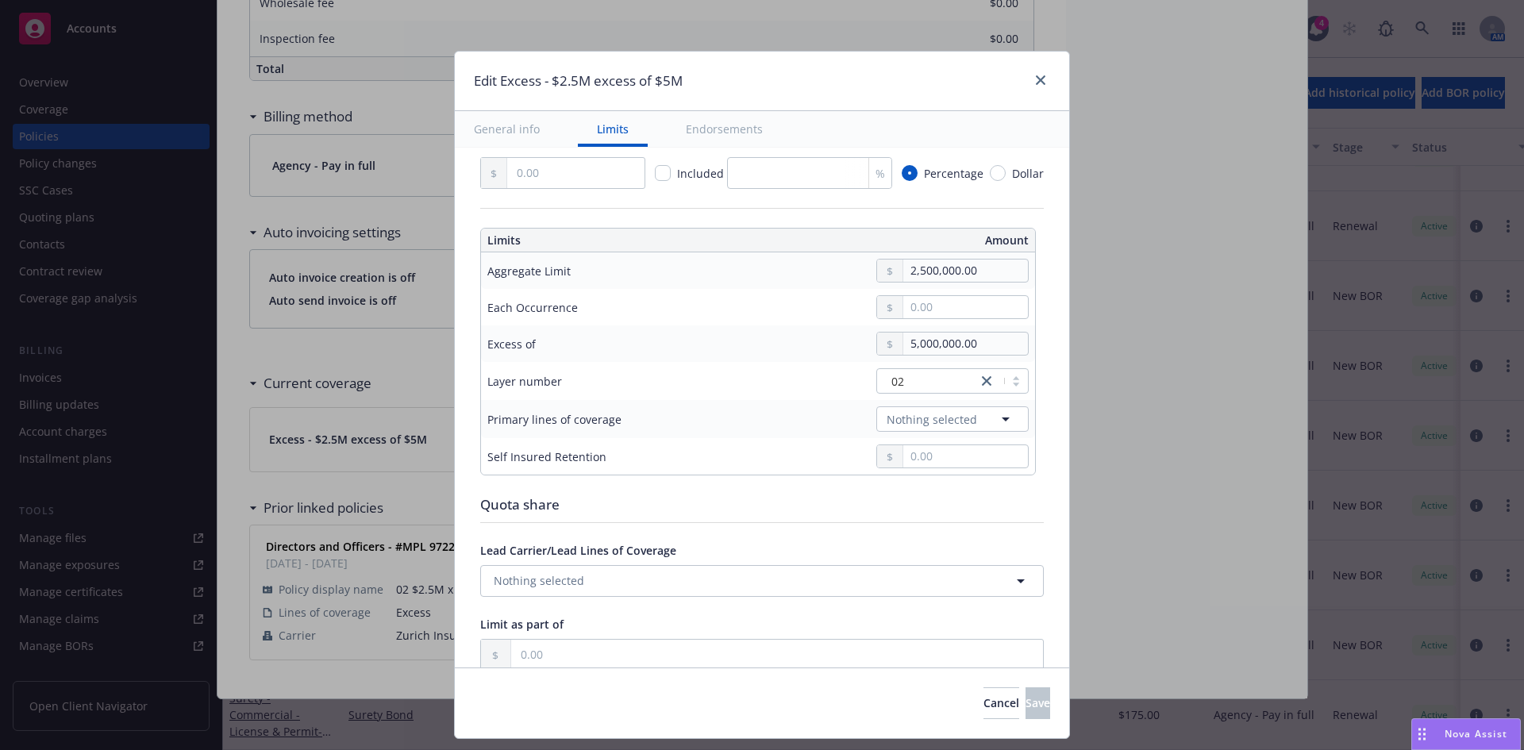
click at [941, 405] on td "Nothing selected" at bounding box center [877, 419] width 316 height 38
click at [942, 418] on span "Nothing selected" at bounding box center [932, 419] width 90 height 17
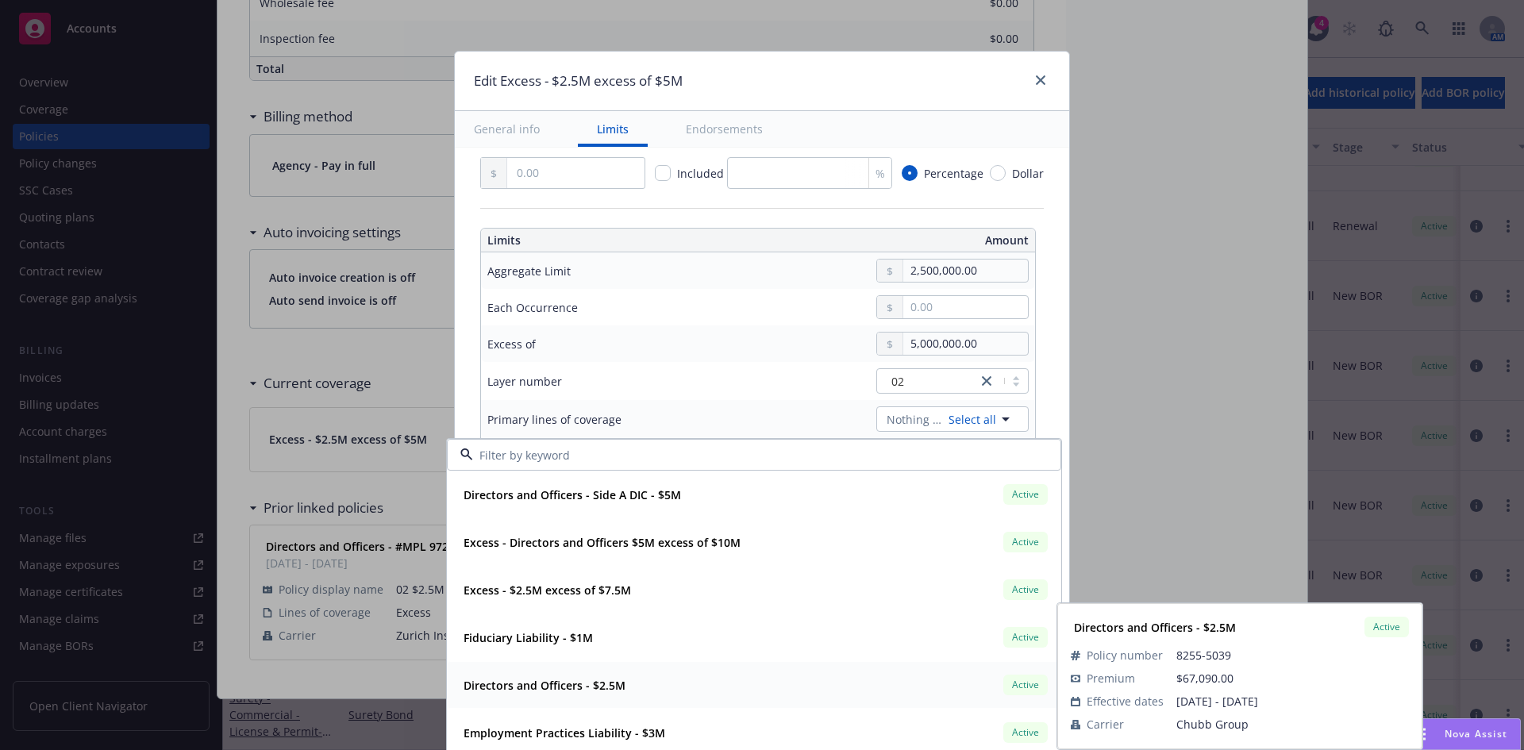
click at [530, 684] on strong "Directors and Officers - $2.5M" at bounding box center [545, 685] width 162 height 15
type input "Directors and Officers $2.5M excess of $5M"
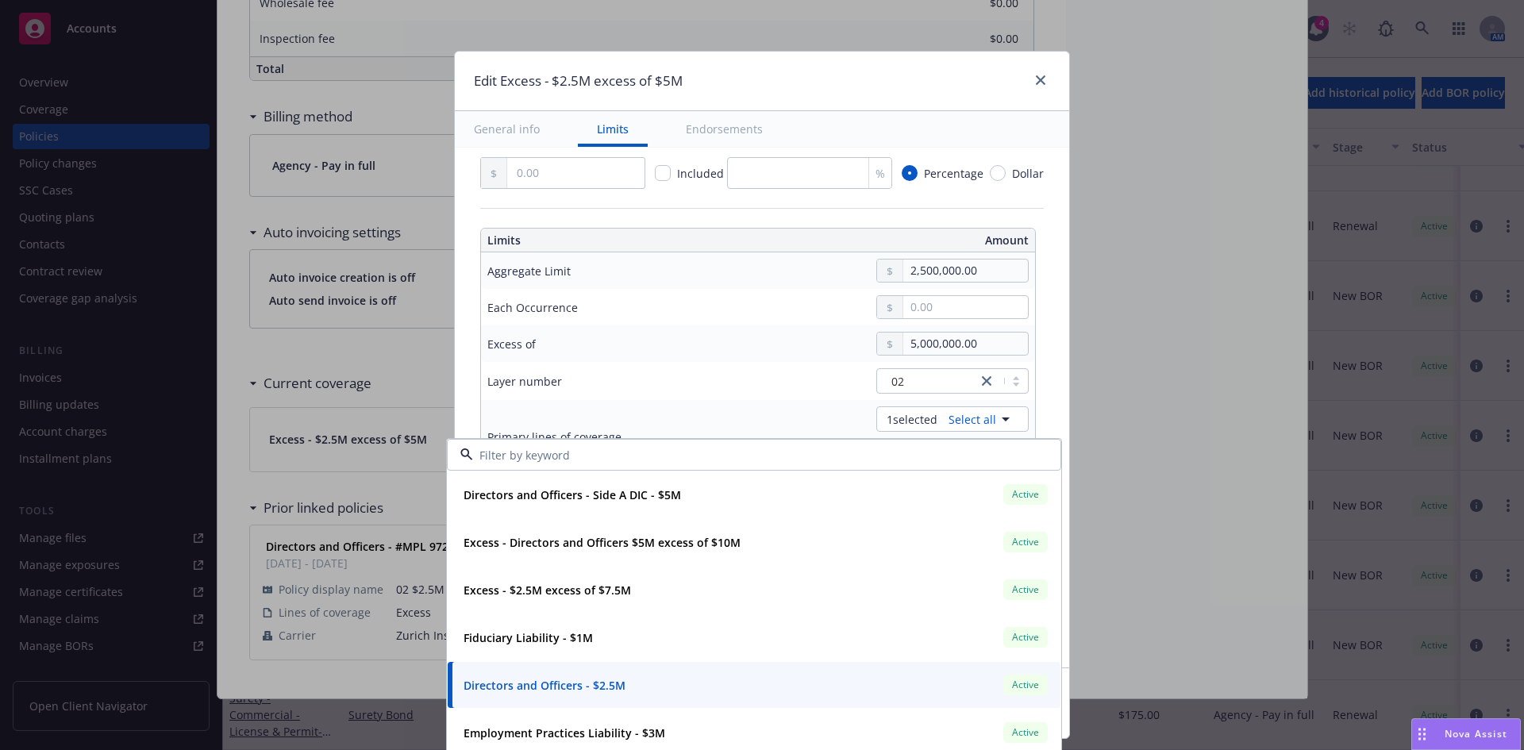
click at [943, 94] on div "Edit Excess - $2.5M excess of $5M" at bounding box center [762, 82] width 614 height 60
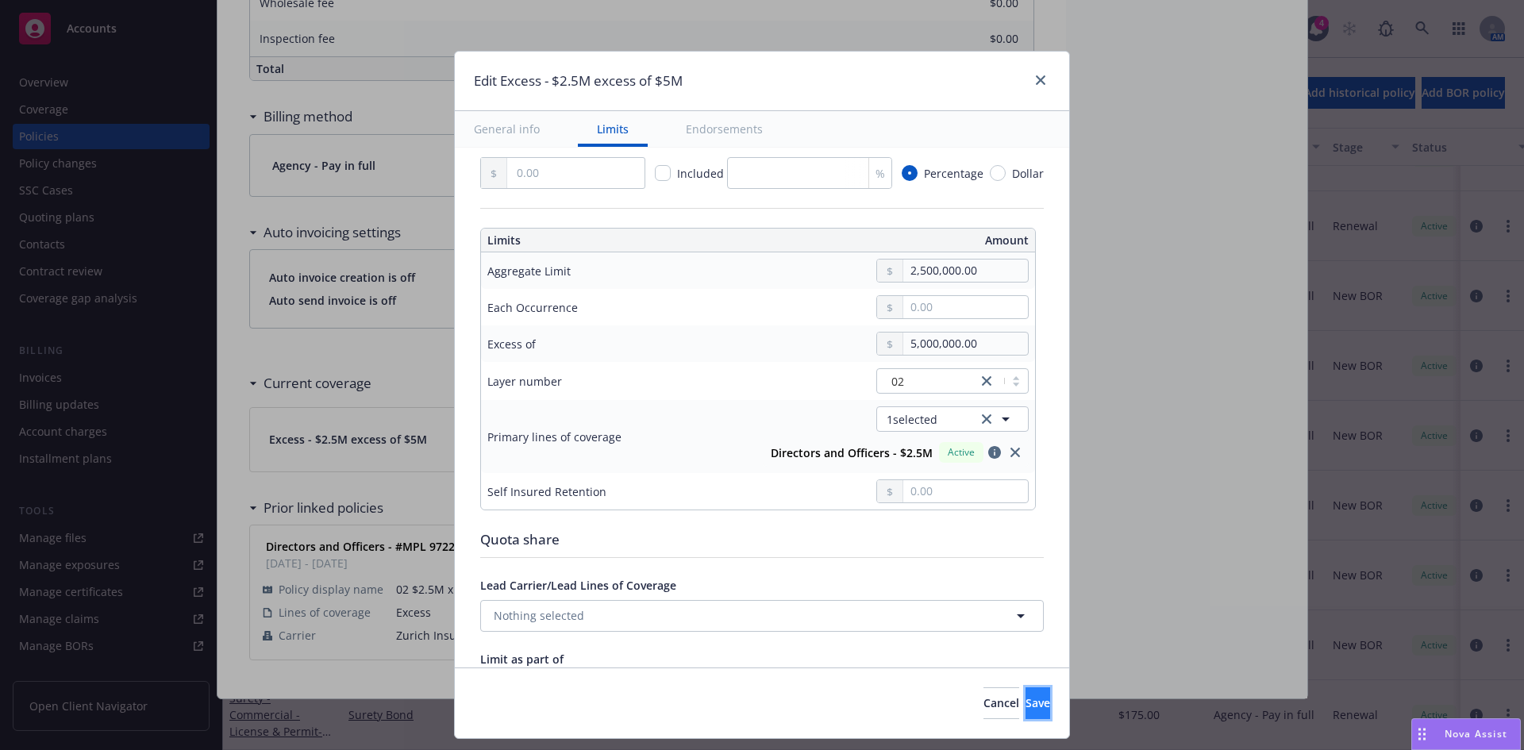
click at [1026, 699] on span "Save" at bounding box center [1038, 702] width 25 height 15
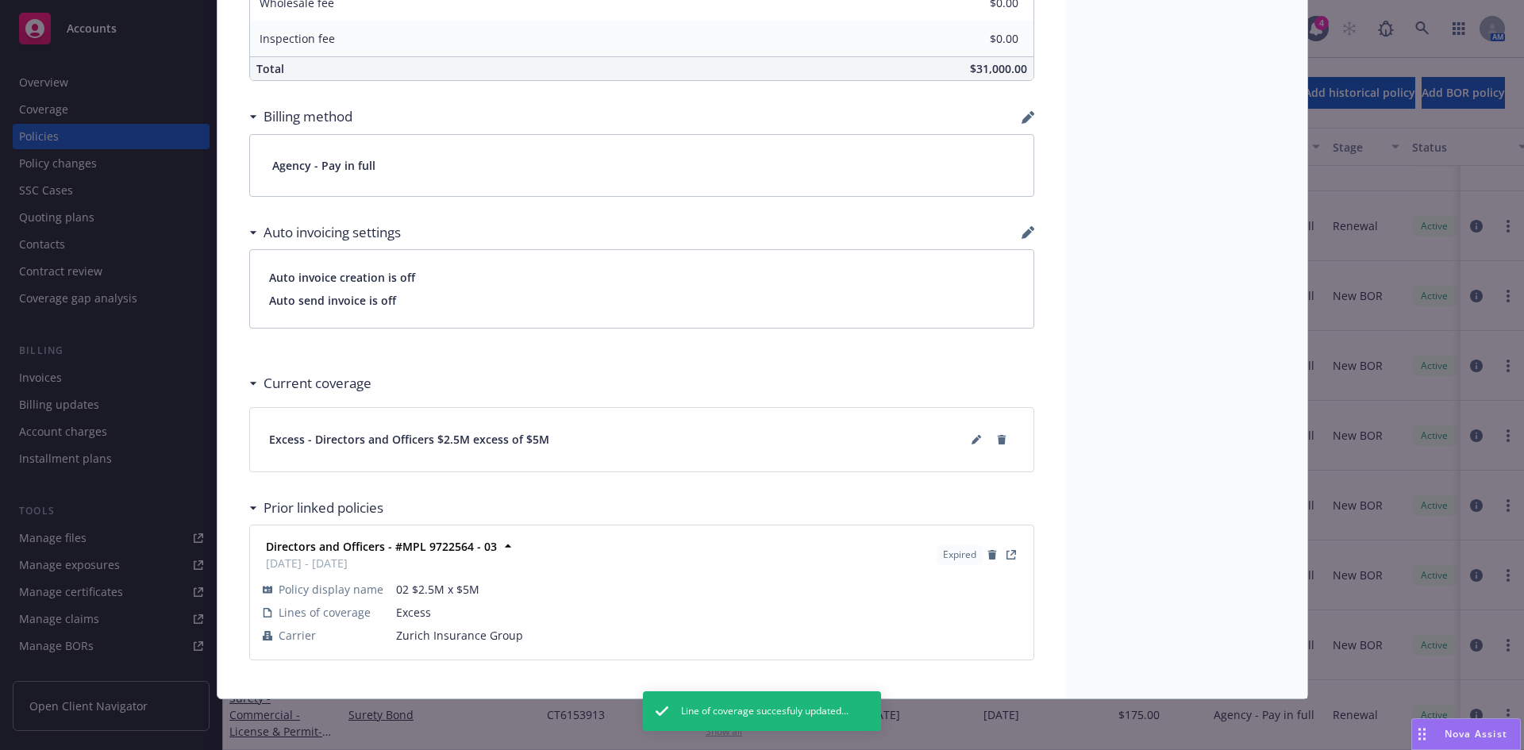
scroll to position [0, 0]
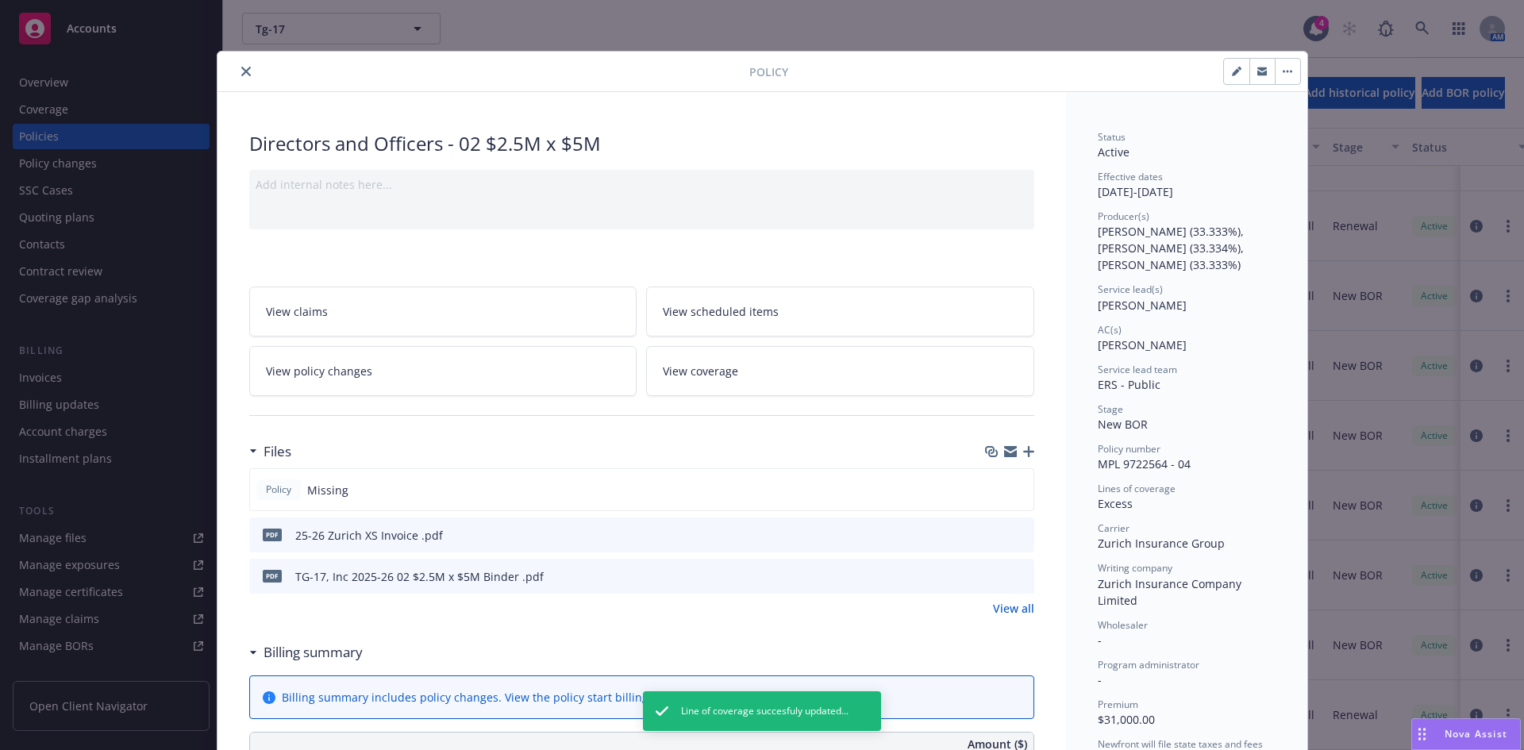
click at [241, 72] on icon "close" at bounding box center [246, 72] width 10 height 10
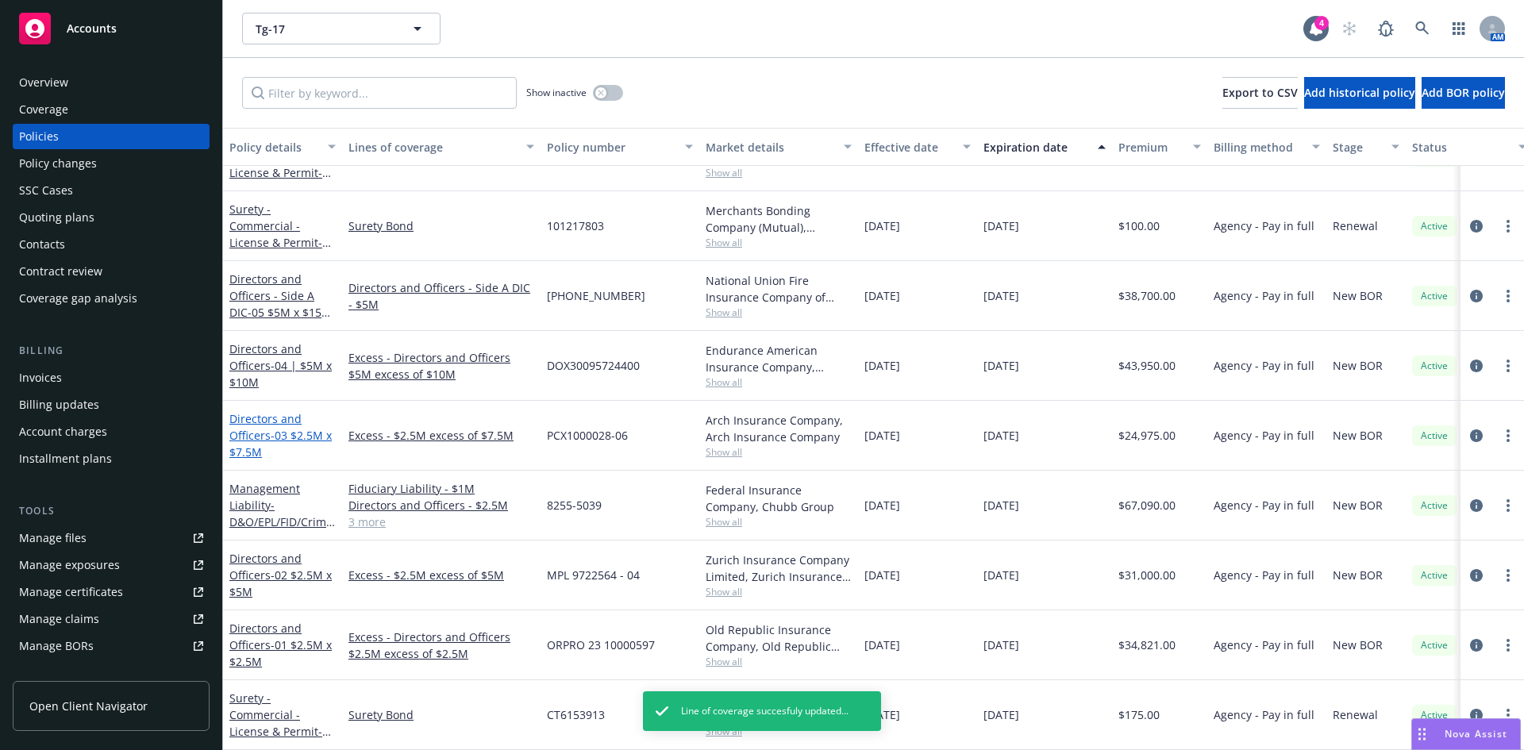
click at [257, 421] on link "Directors and Officers - 03 $2.5M x $7.5M" at bounding box center [280, 435] width 102 height 48
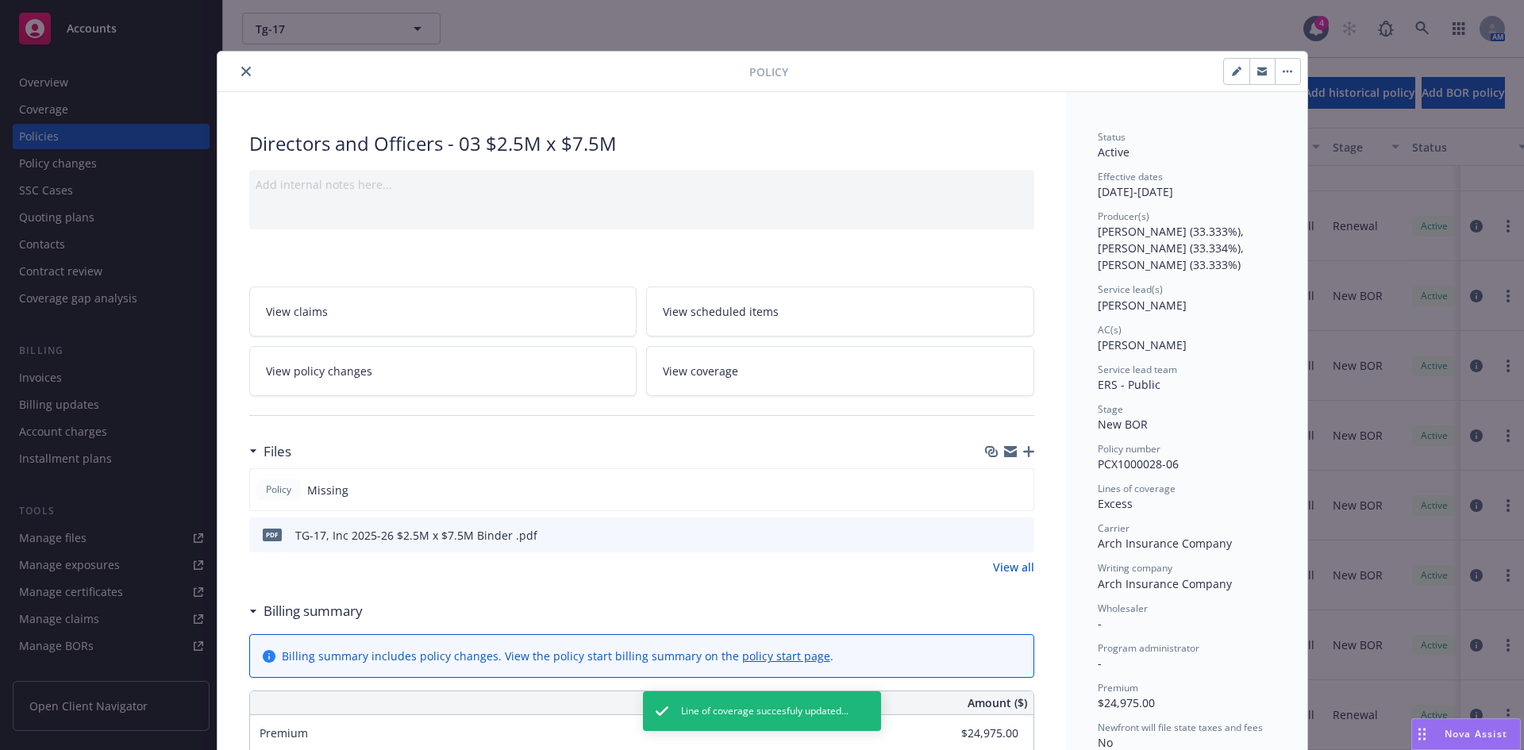
scroll to position [945, 0]
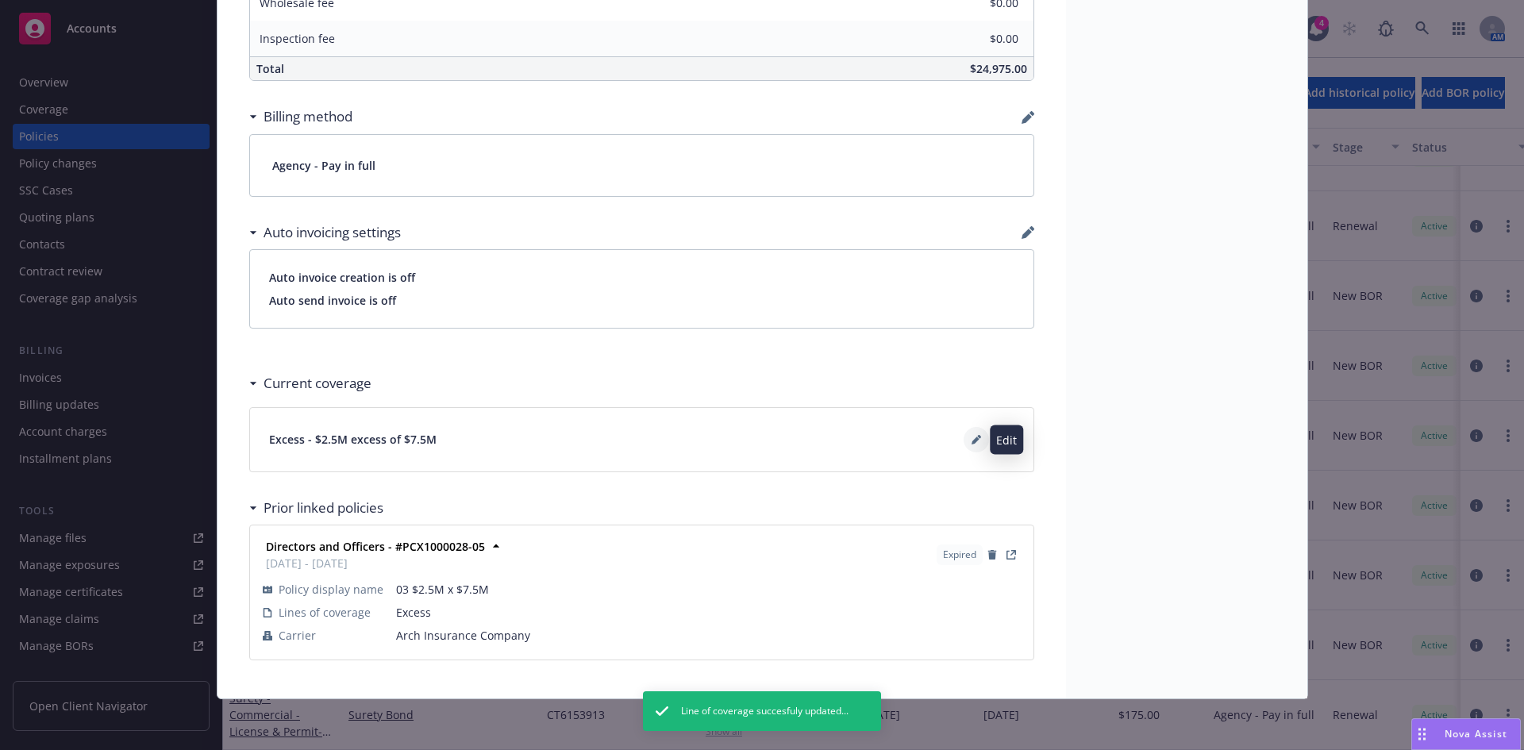
click at [972, 441] on icon at bounding box center [976, 441] width 8 height 8
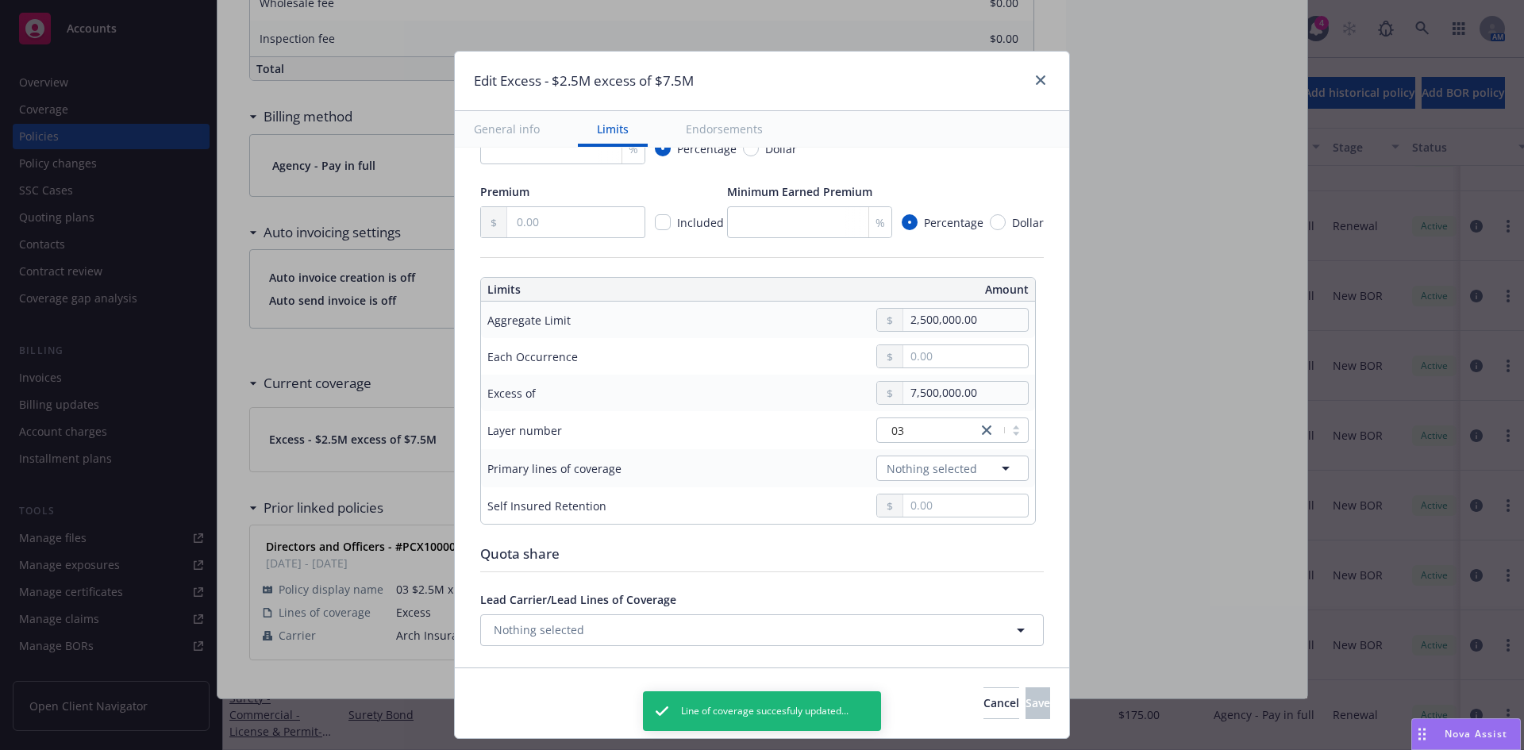
scroll to position [324, 0]
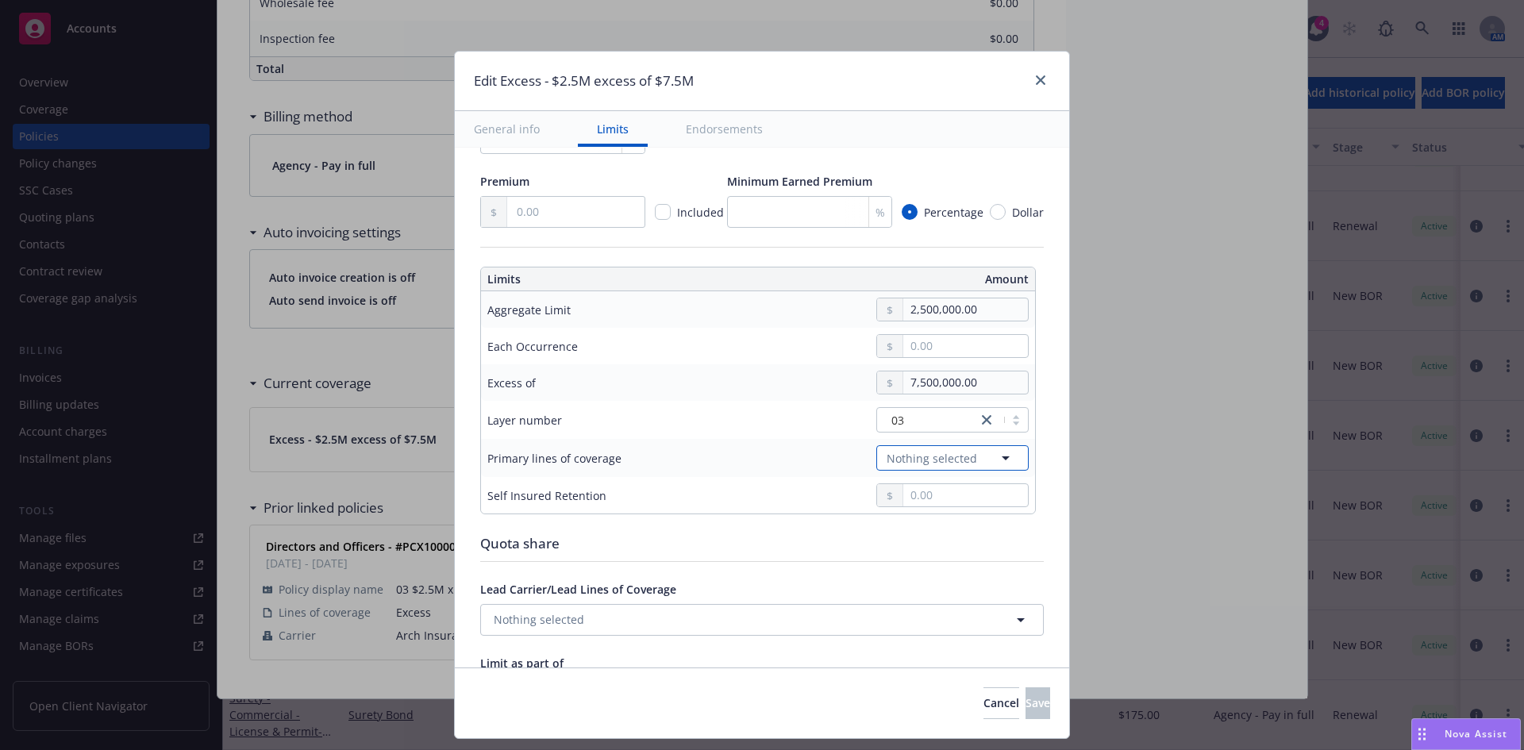
click at [918, 460] on span "Nothing selected" at bounding box center [932, 458] width 90 height 17
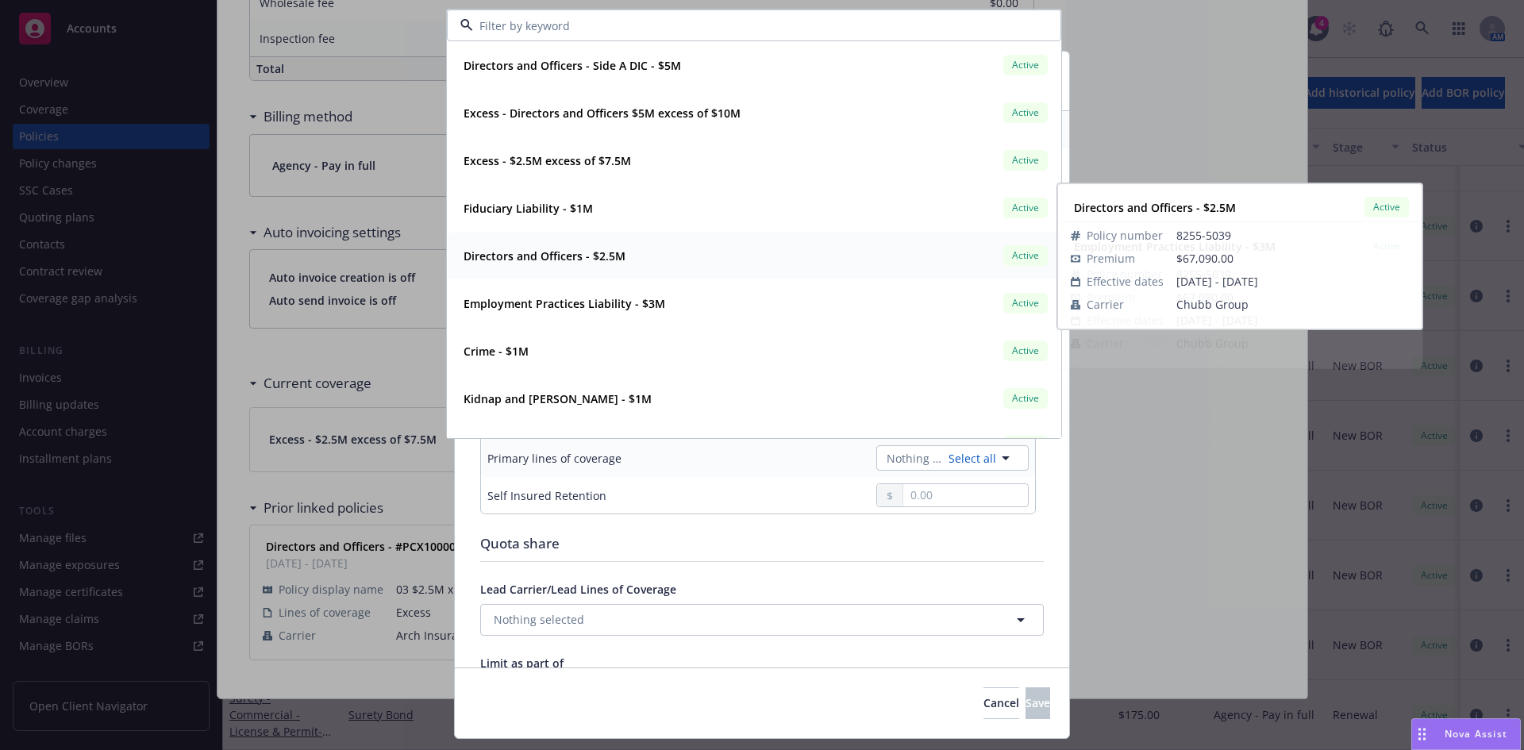
click at [520, 246] on div "Directors and Officers - $2.5M" at bounding box center [542, 255] width 171 height 23
type input "Directors and Officers $2.5M excess of $7.5M"
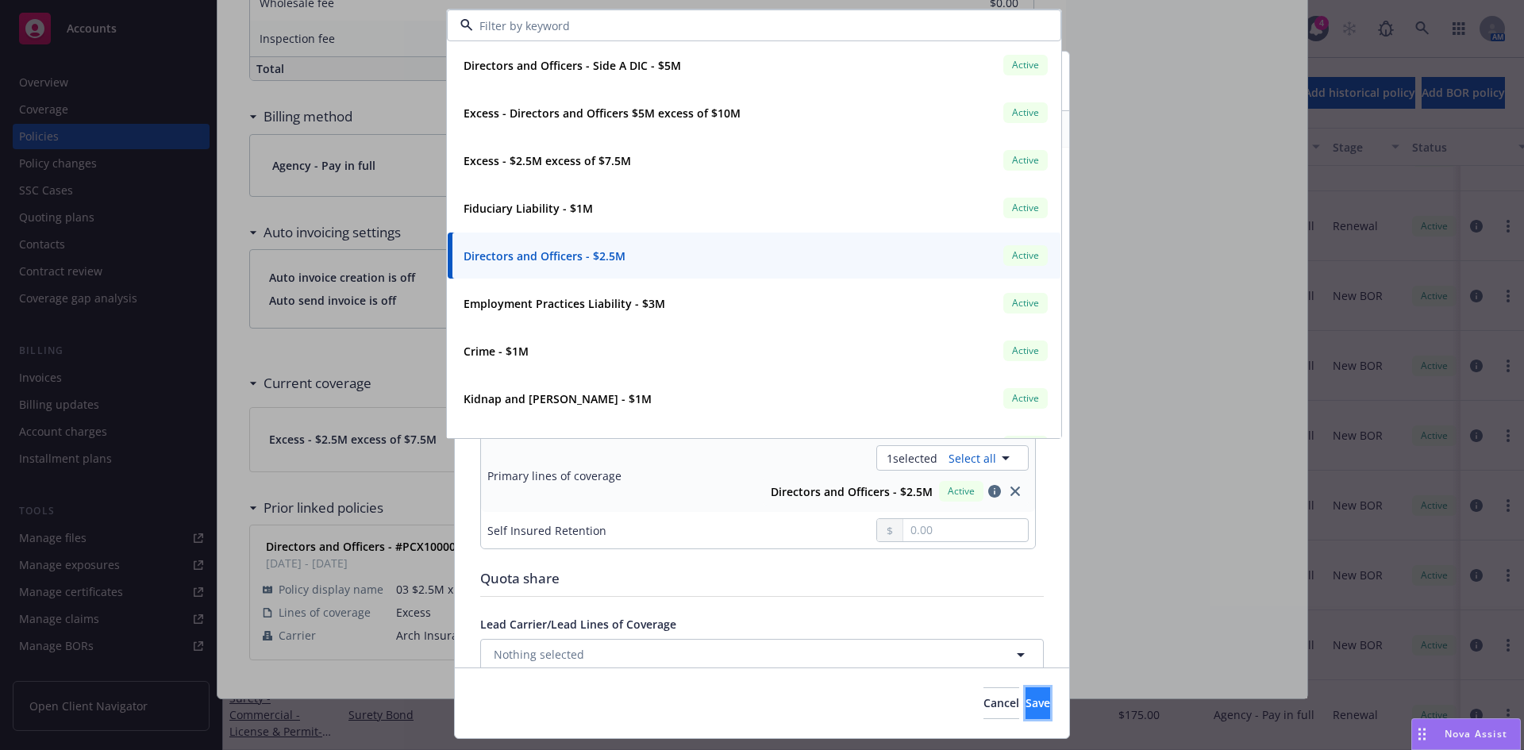
click at [1026, 706] on span "Save" at bounding box center [1038, 702] width 25 height 15
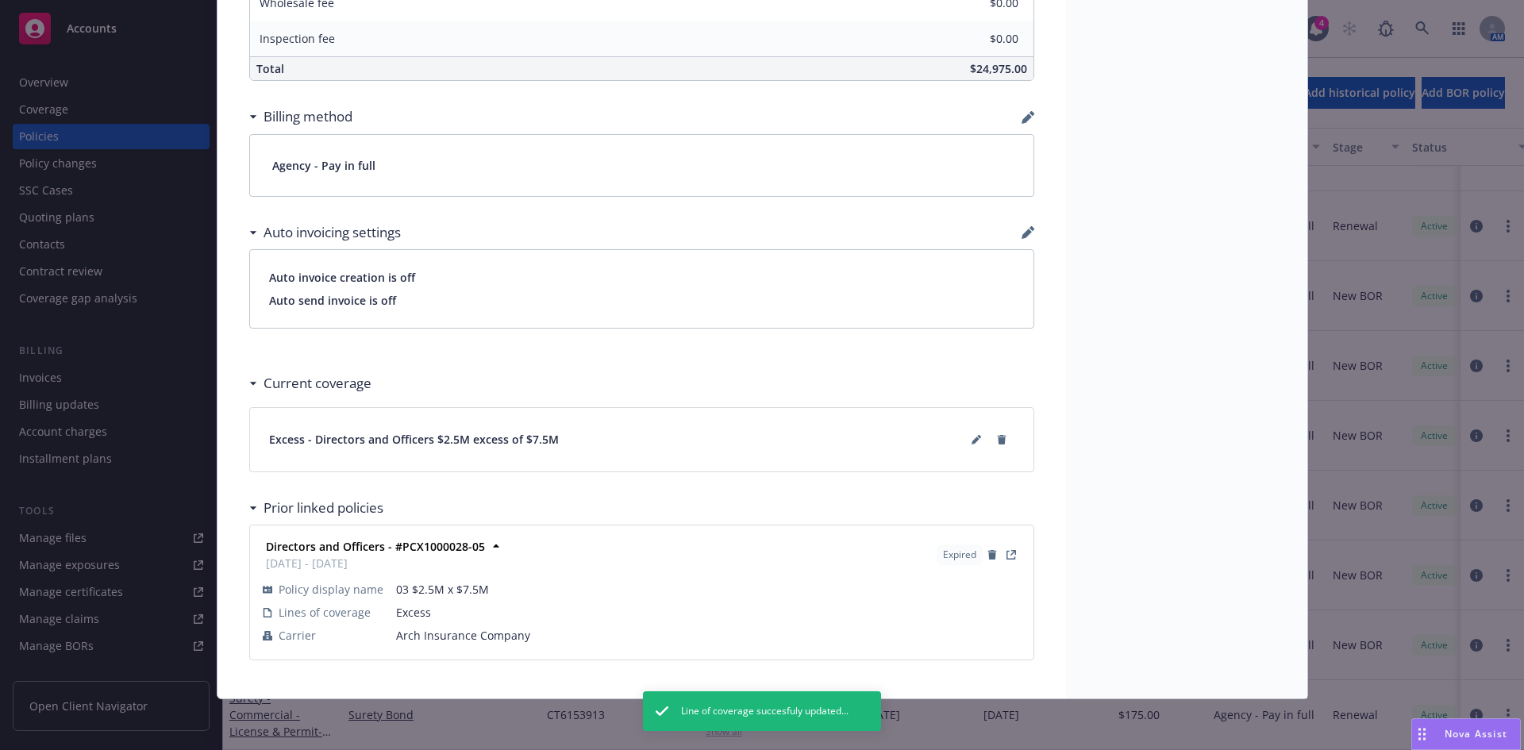
scroll to position [0, 0]
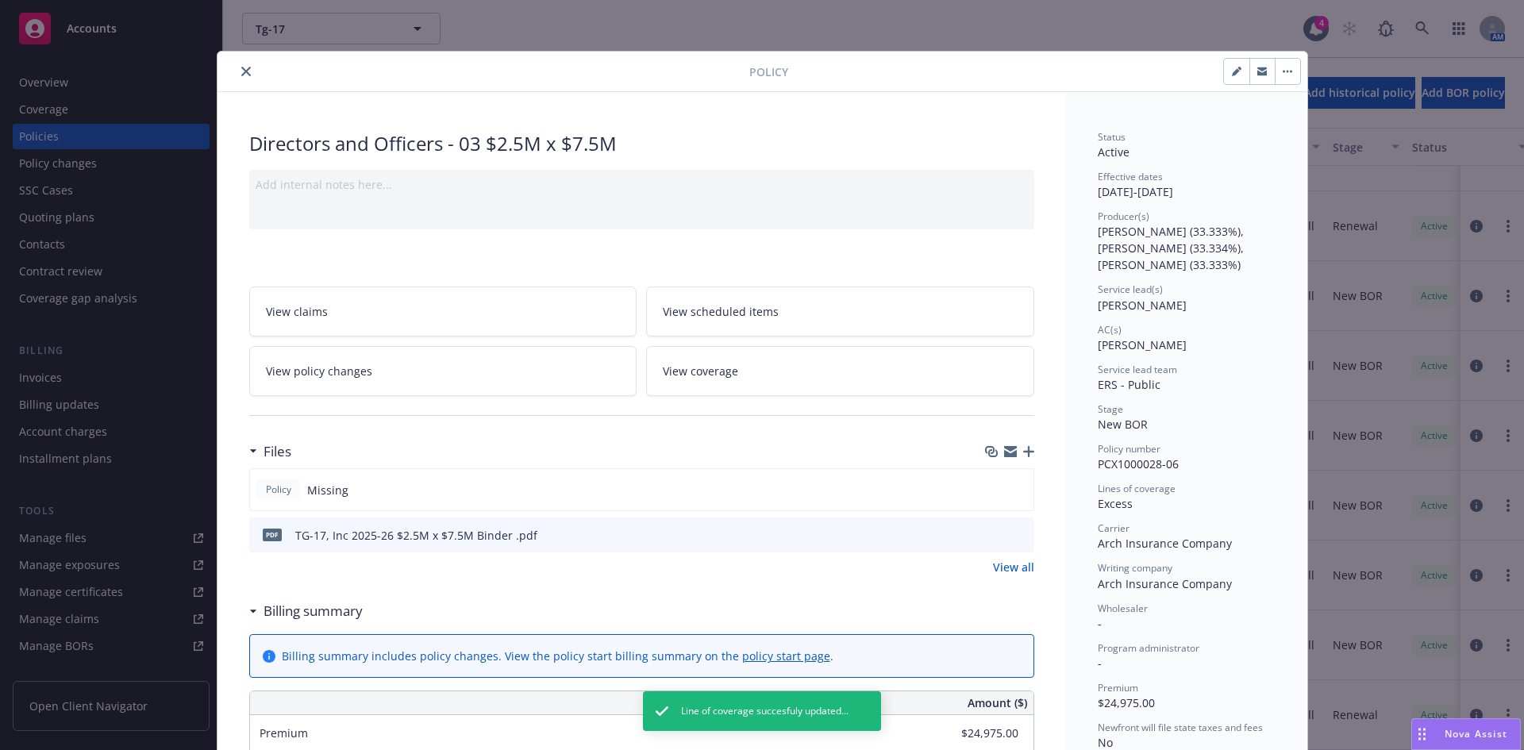
click at [229, 69] on div at bounding box center [486, 71] width 525 height 19
click at [241, 67] on icon "close" at bounding box center [246, 72] width 10 height 10
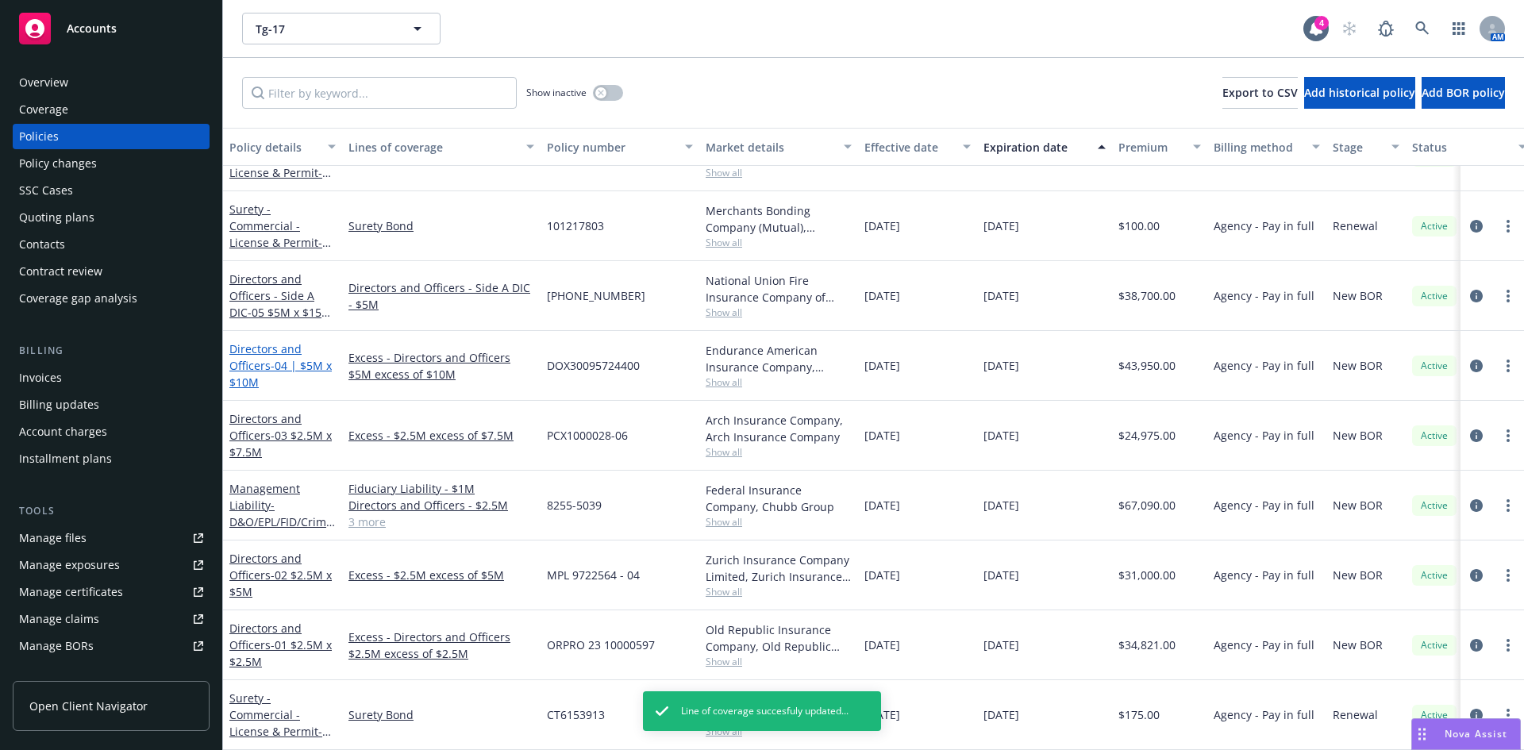
click at [277, 358] on span "- 04 | $5M x $10M" at bounding box center [280, 374] width 102 height 32
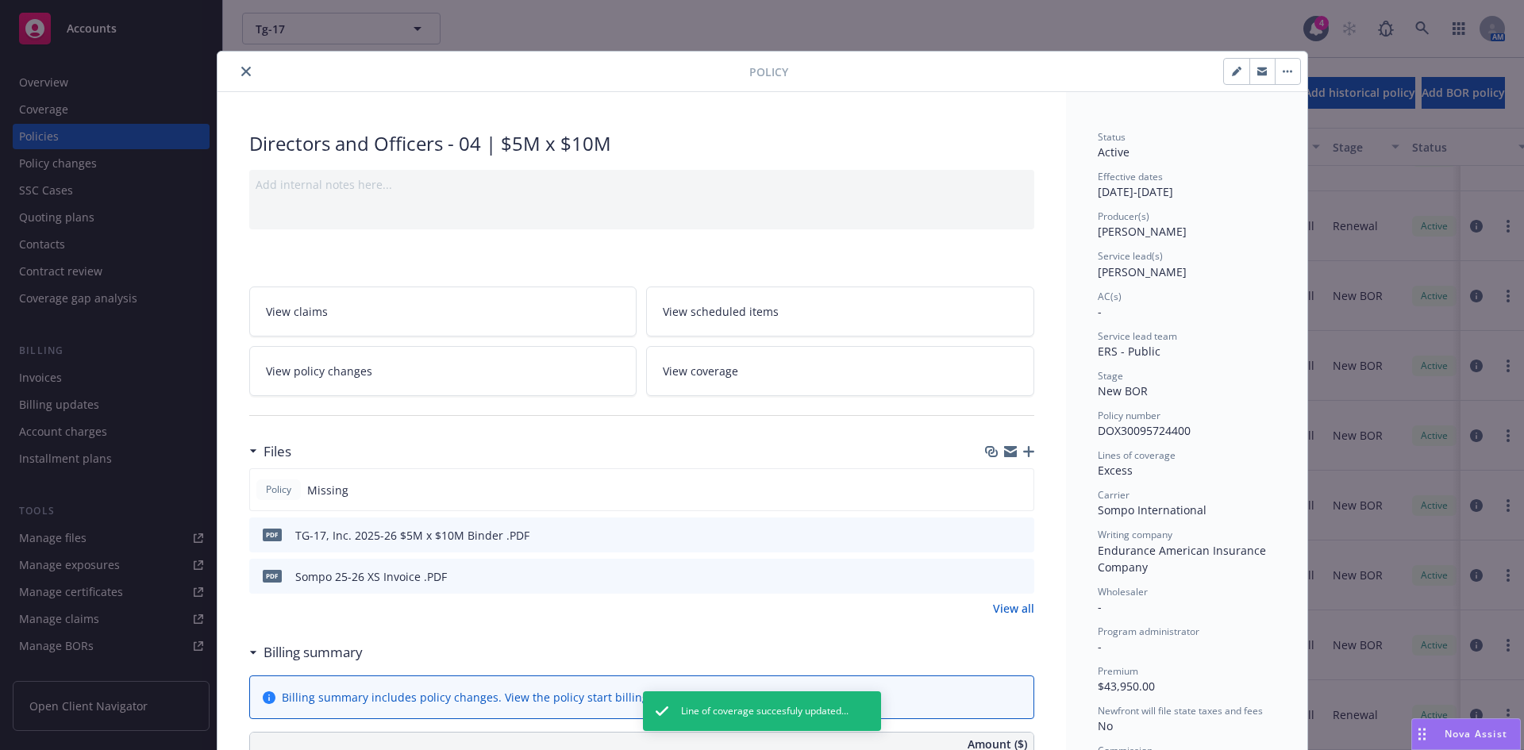
scroll to position [986, 0]
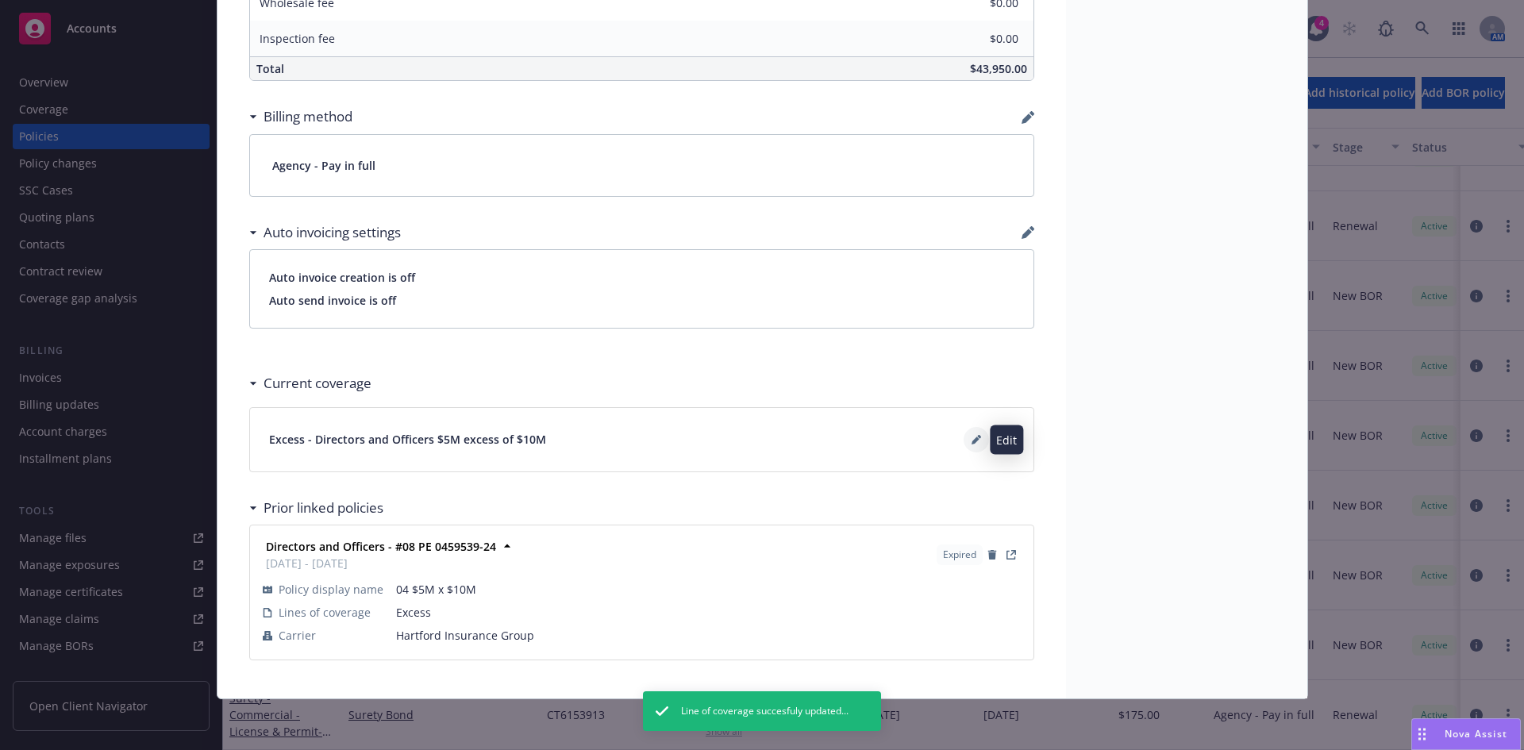
click at [972, 437] on icon at bounding box center [977, 440] width 10 height 10
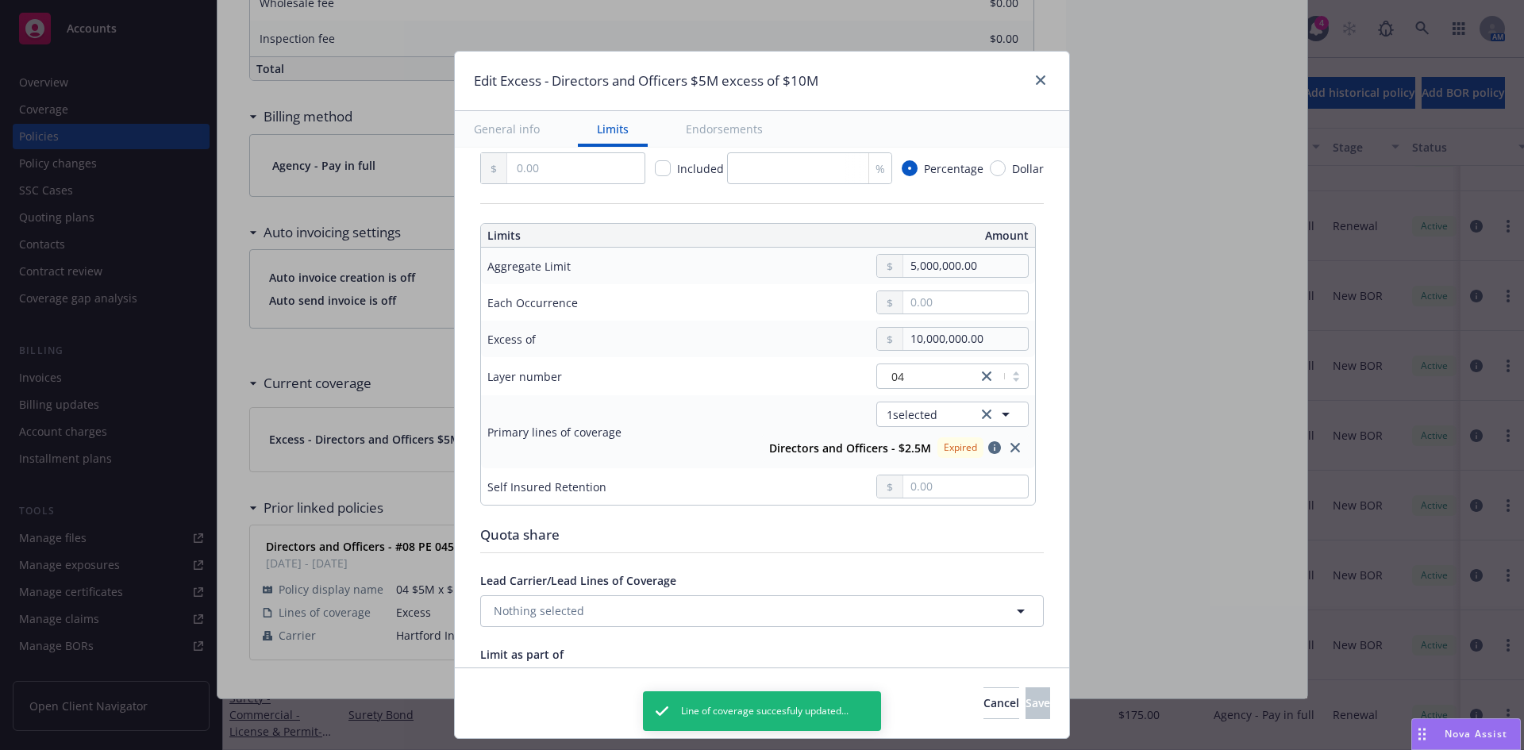
scroll to position [481, 0]
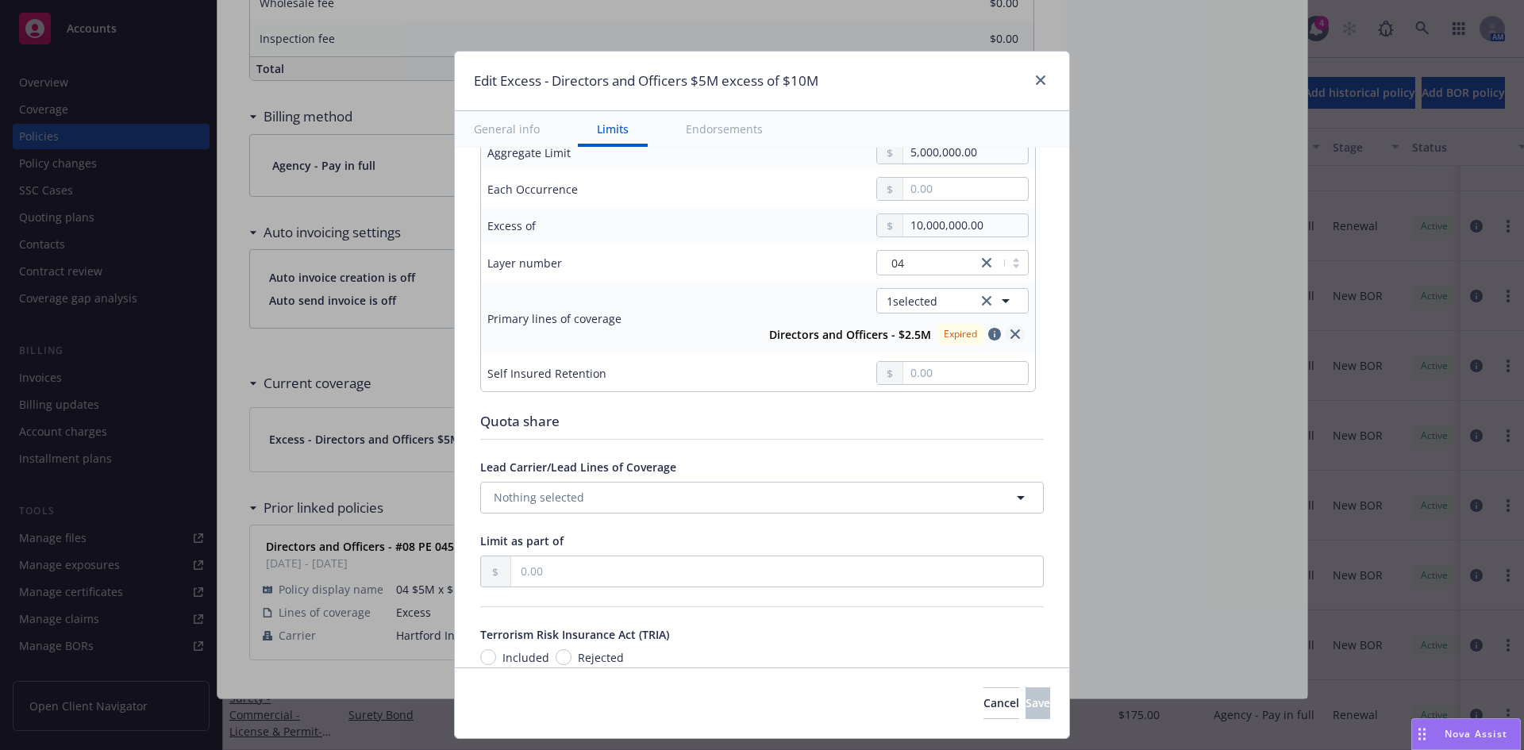
click at [1010, 332] on icon "close" at bounding box center [1015, 334] width 10 height 10
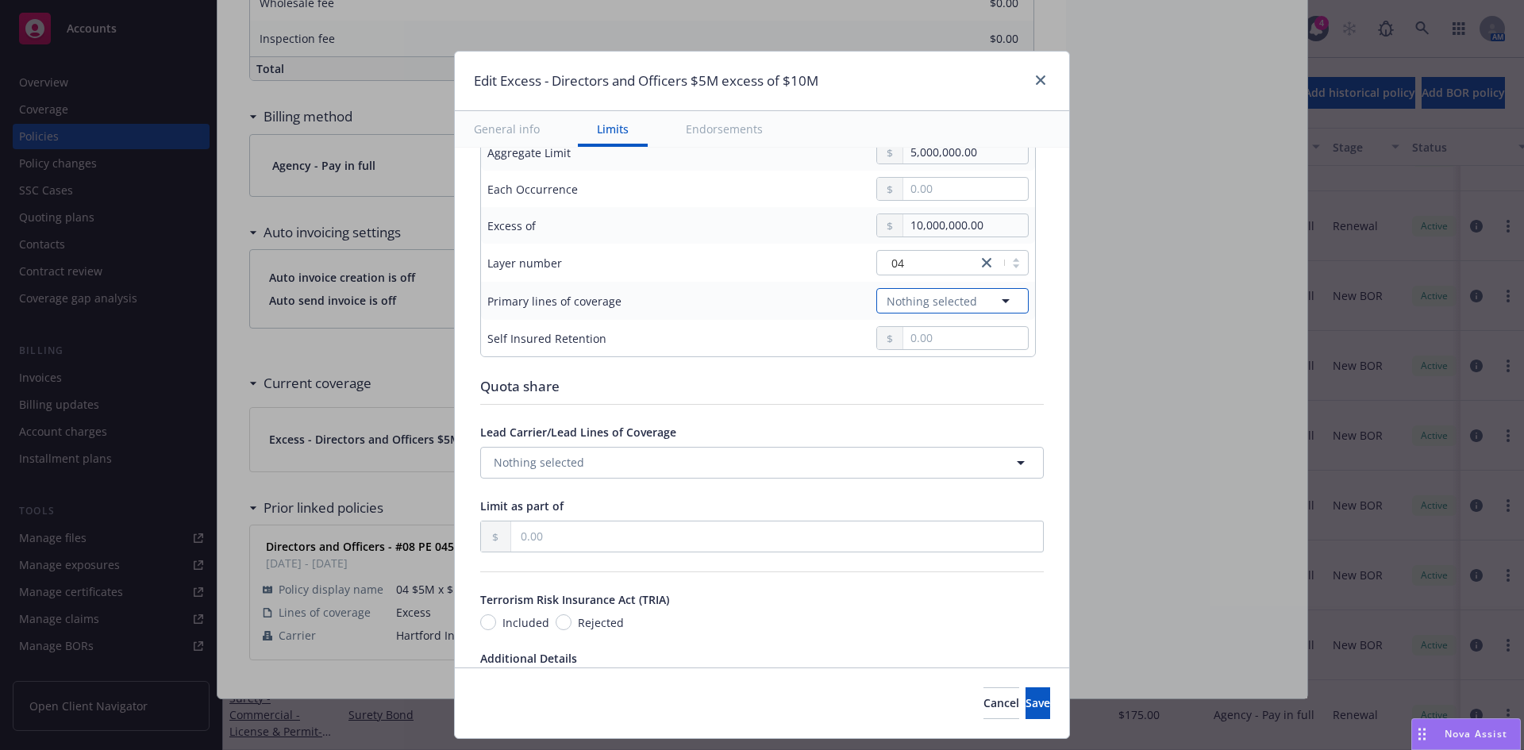
click at [953, 297] on span "Nothing selected" at bounding box center [932, 301] width 90 height 17
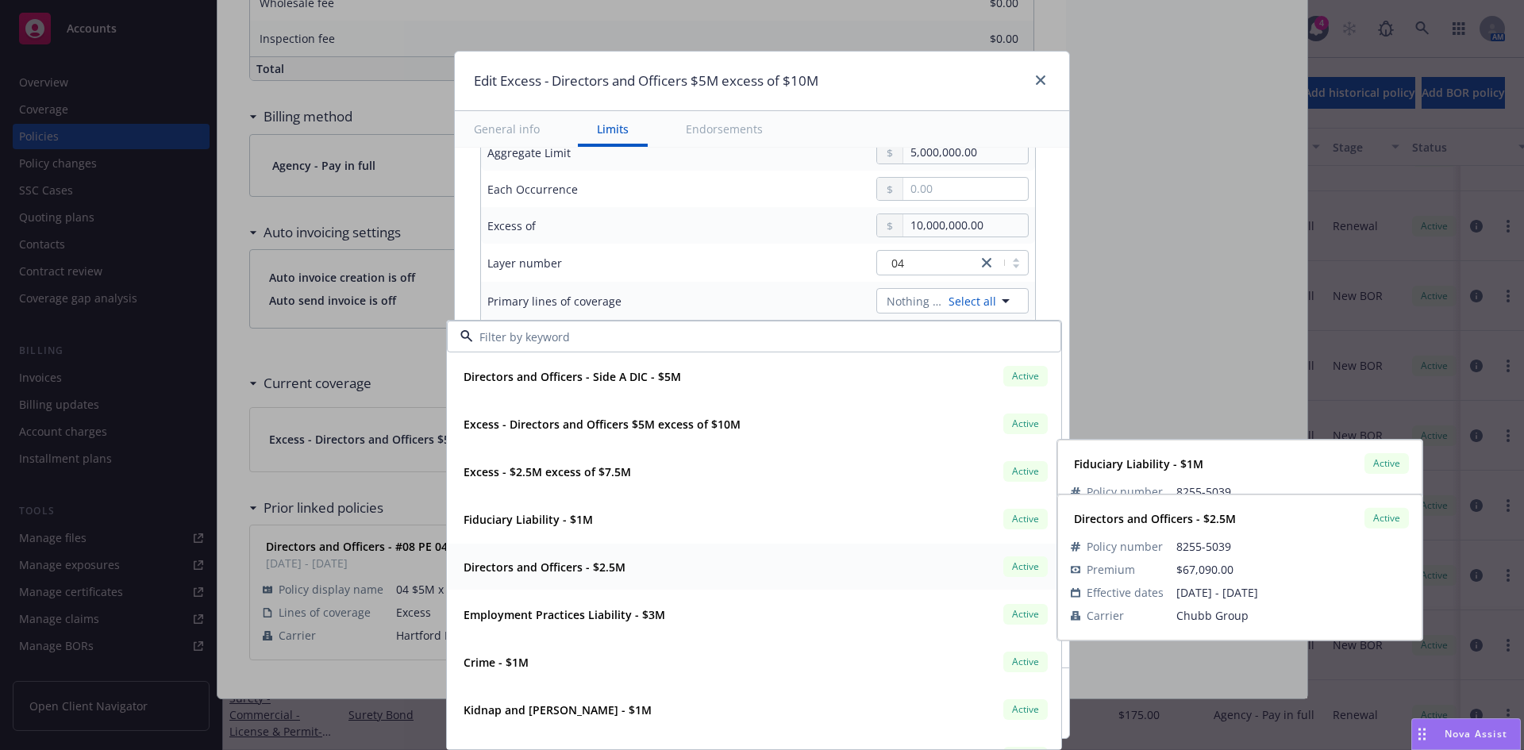
click at [522, 567] on strong "Directors and Officers - $2.5M" at bounding box center [545, 567] width 162 height 15
type input "Directors and Officers $5M excess of $10M"
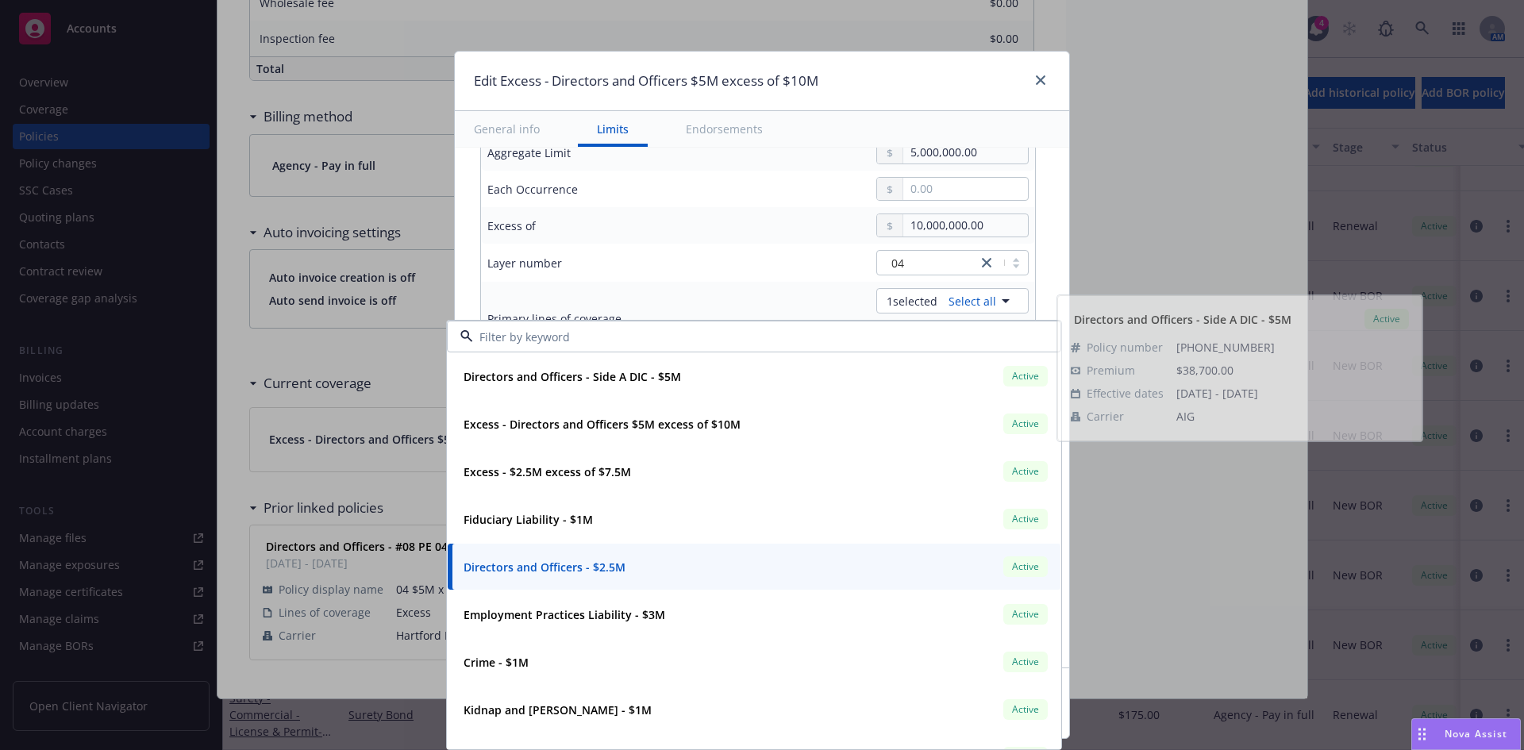
click at [776, 245] on td "04" at bounding box center [877, 263] width 316 height 38
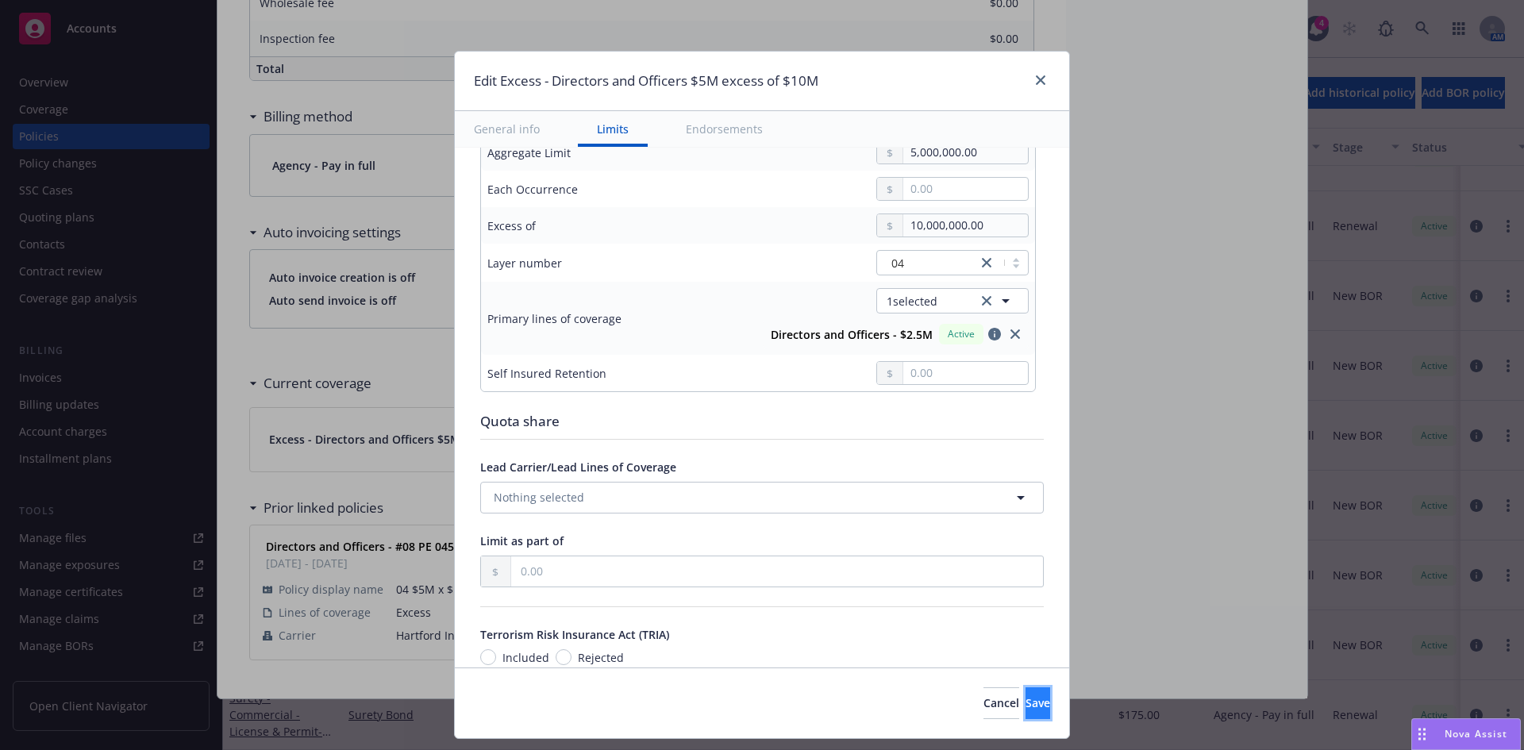
click at [1026, 702] on span "Save" at bounding box center [1038, 702] width 25 height 15
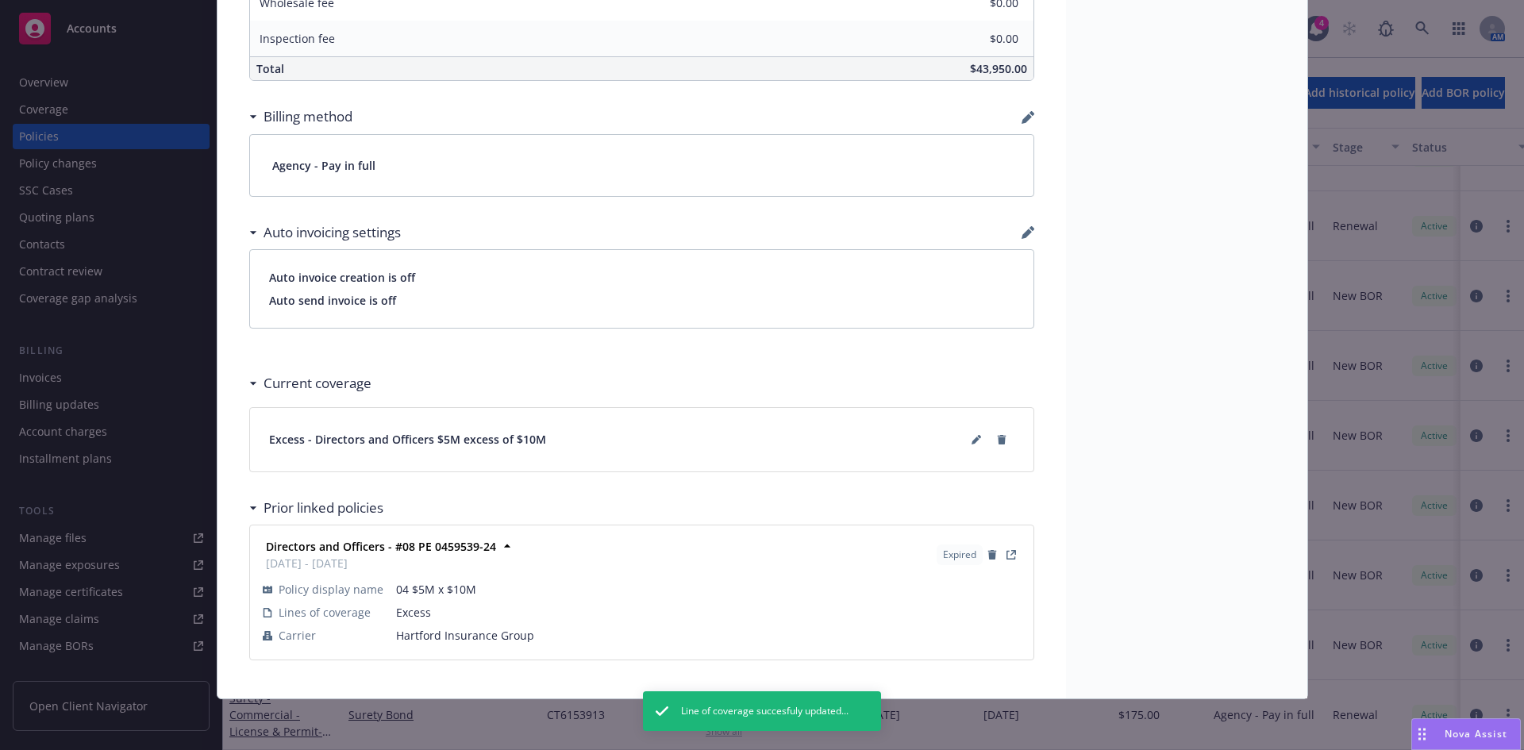
scroll to position [0, 0]
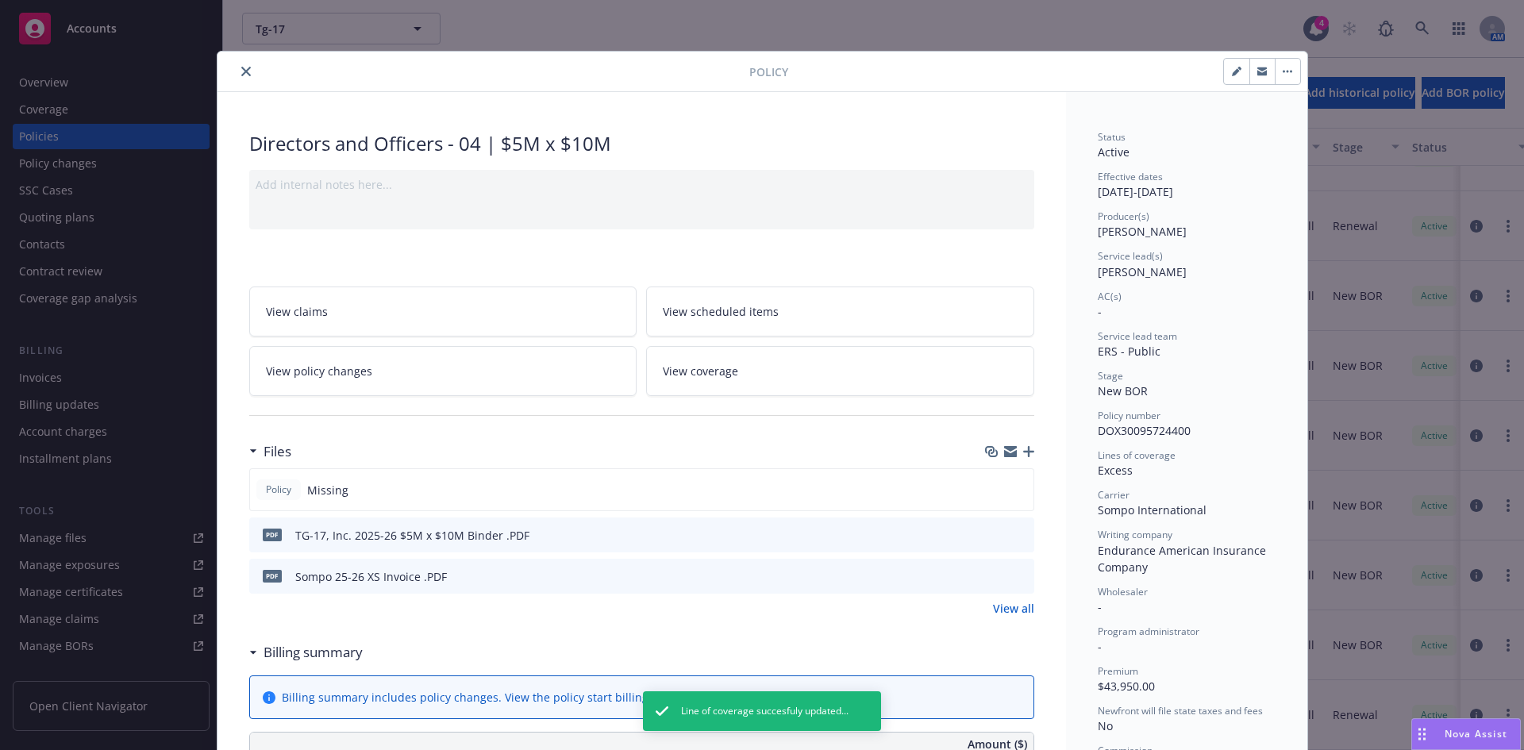
click at [241, 67] on icon "close" at bounding box center [246, 72] width 10 height 10
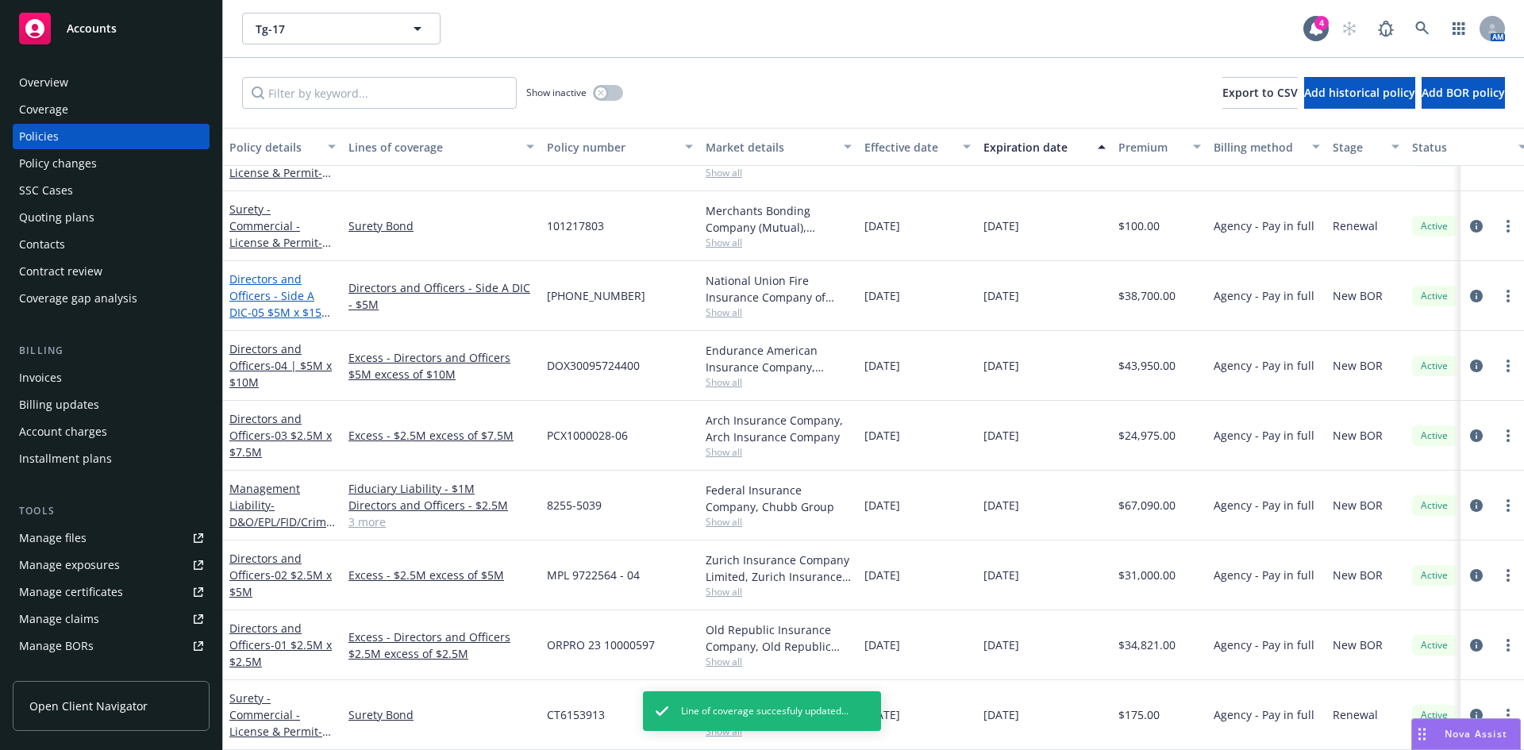
click at [252, 285] on link "Directors and Officers - Side A DIC - 05 $5M x $15M D&O Lead Side A" at bounding box center [280, 303] width 102 height 65
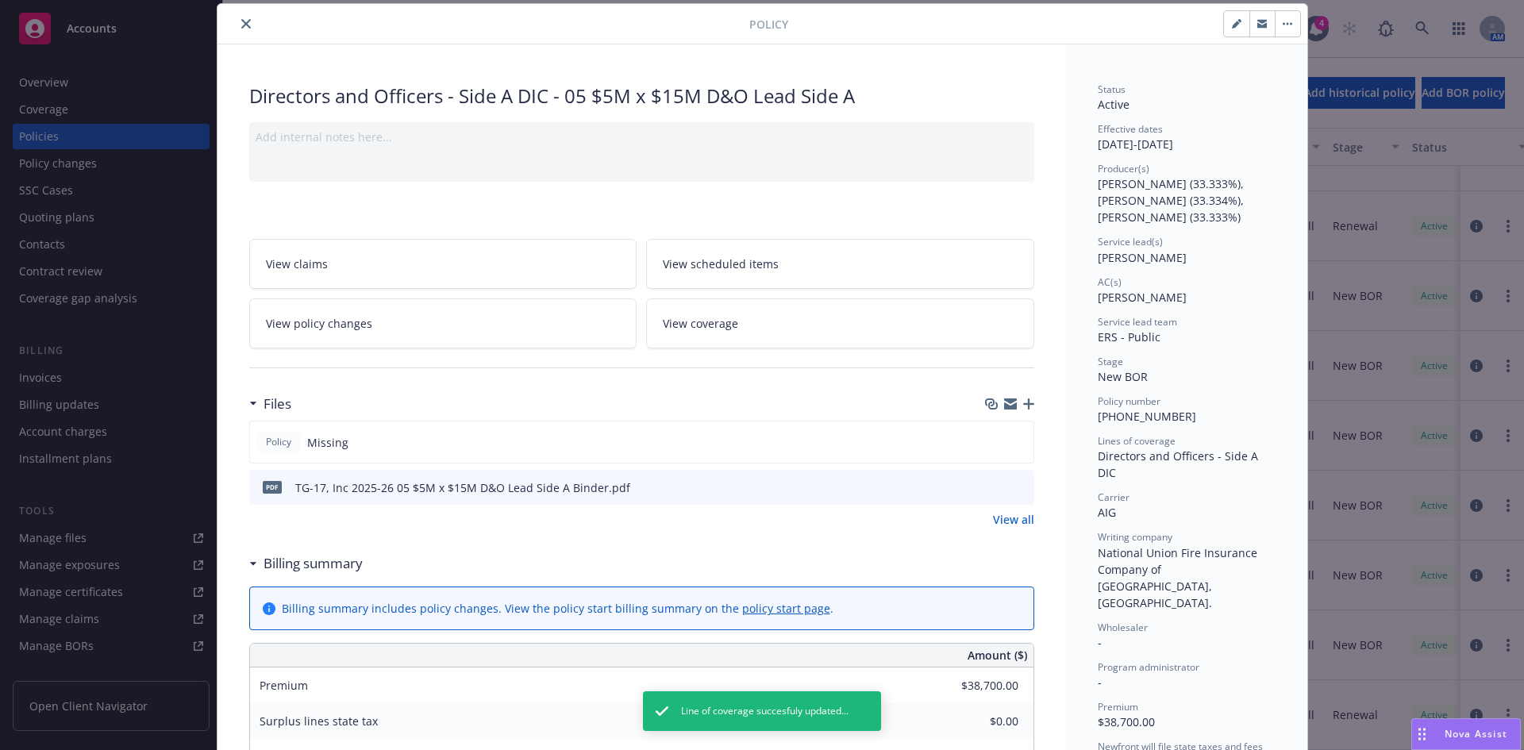
scroll to position [945, 0]
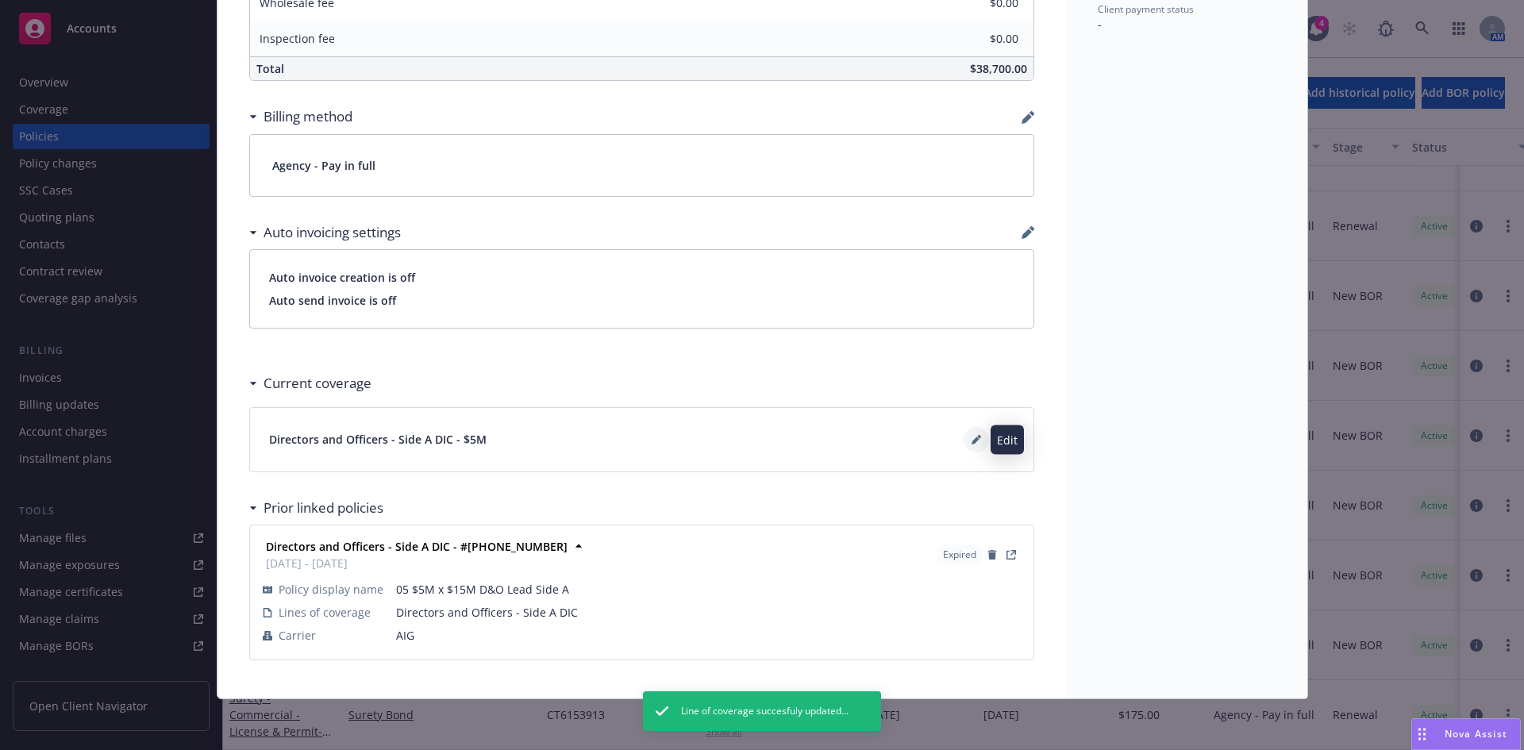
click at [964, 444] on button at bounding box center [976, 439] width 25 height 25
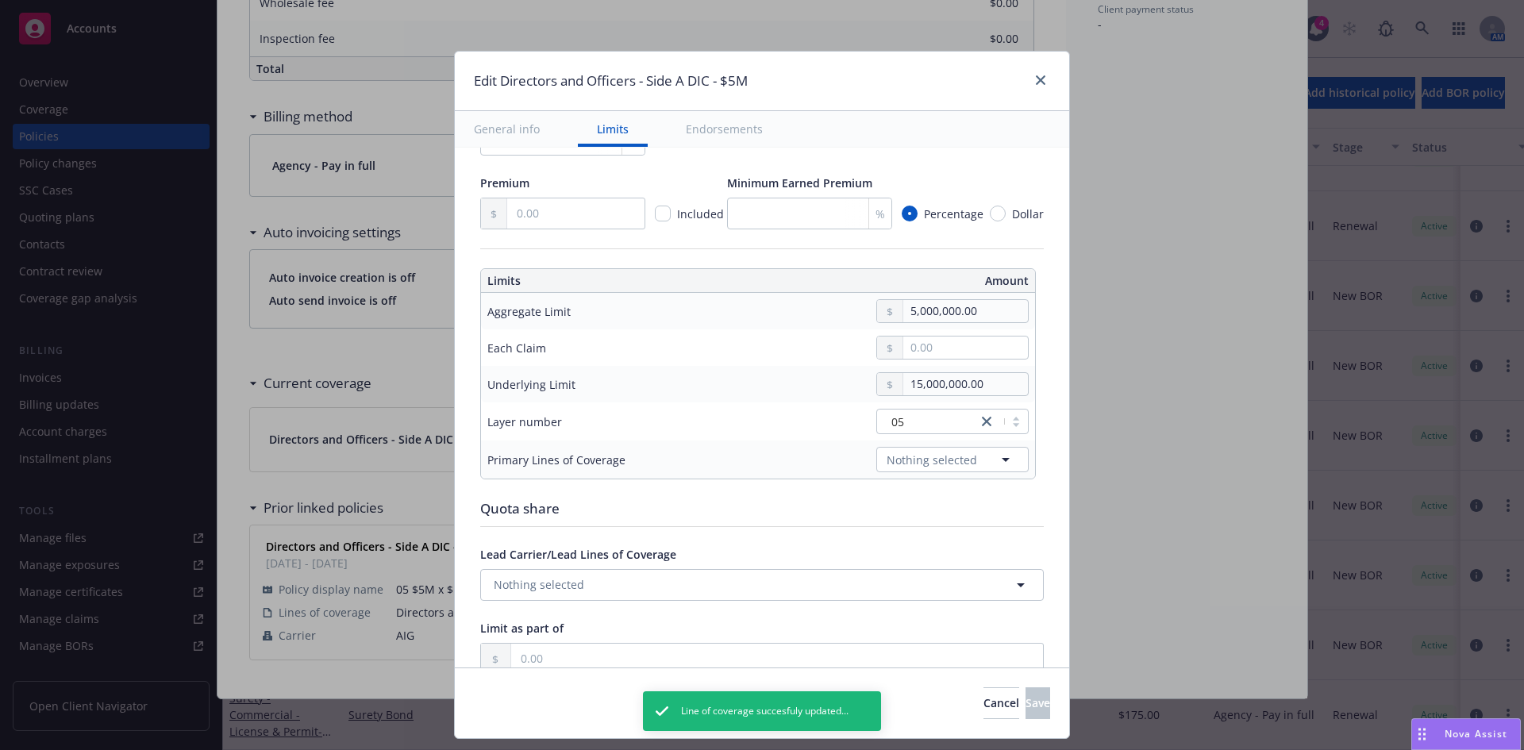
scroll to position [293, 0]
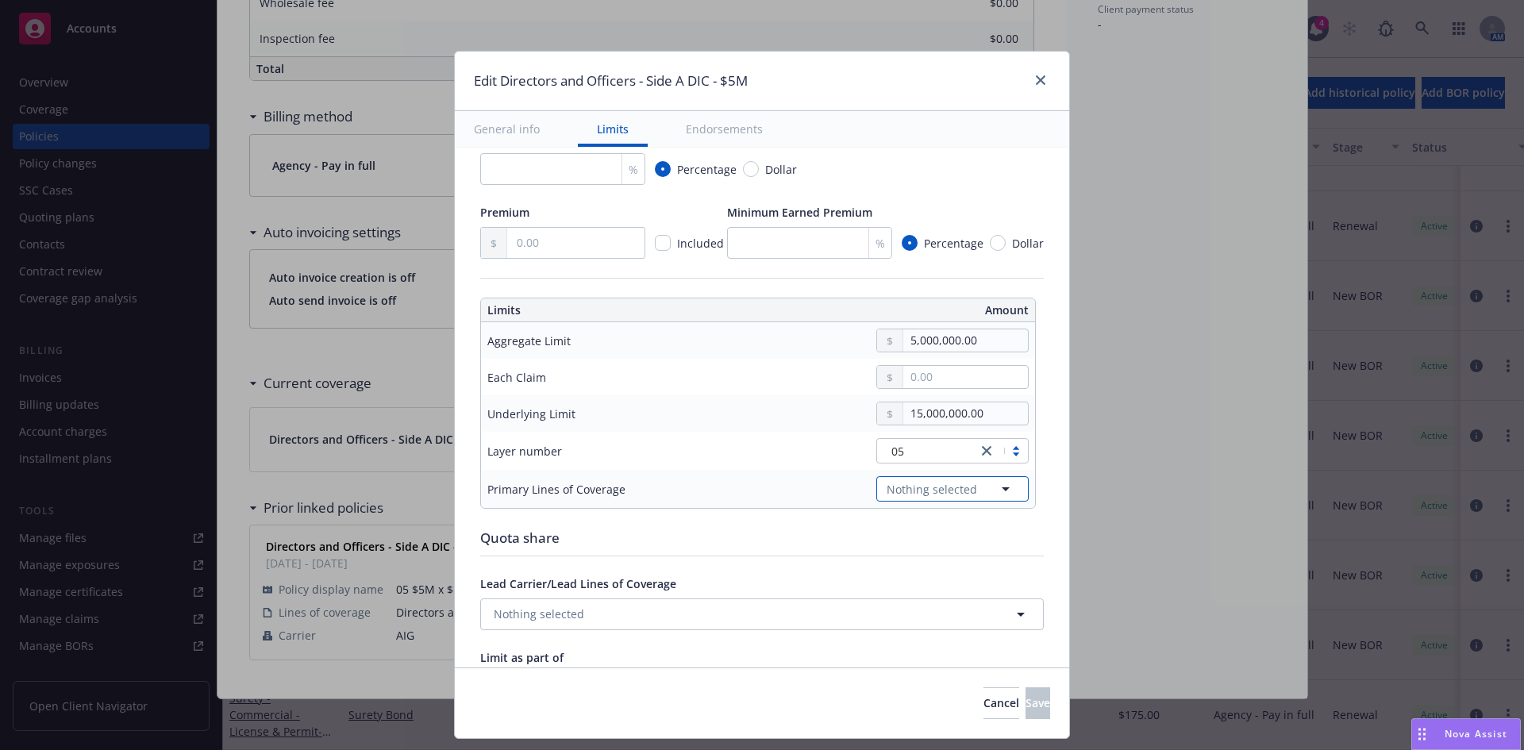
click at [906, 502] on button "Nothing selected" at bounding box center [952, 488] width 152 height 25
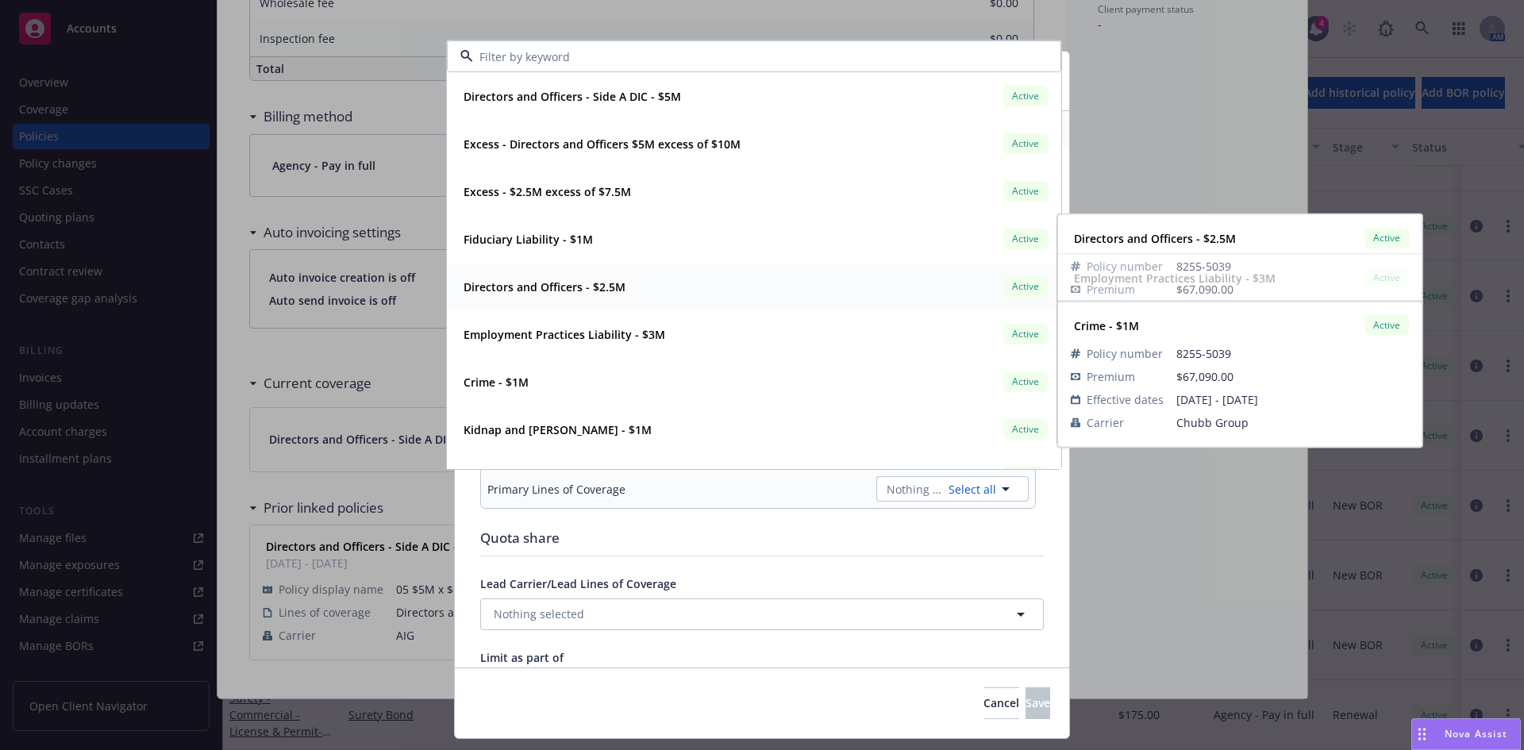
click at [487, 279] on strong "Directors and Officers - $2.5M" at bounding box center [545, 286] width 162 height 15
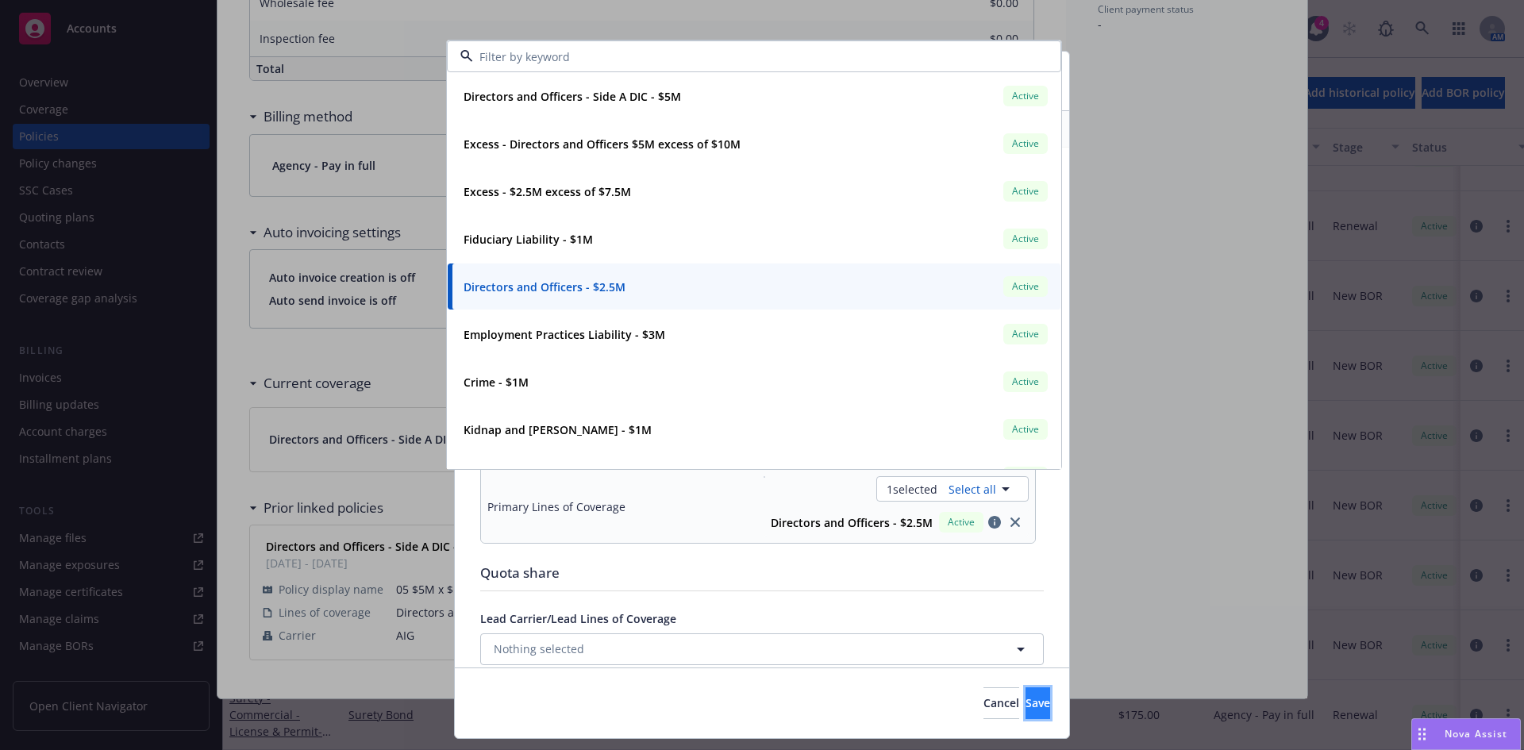
click at [1026, 710] on button "Save" at bounding box center [1038, 703] width 25 height 32
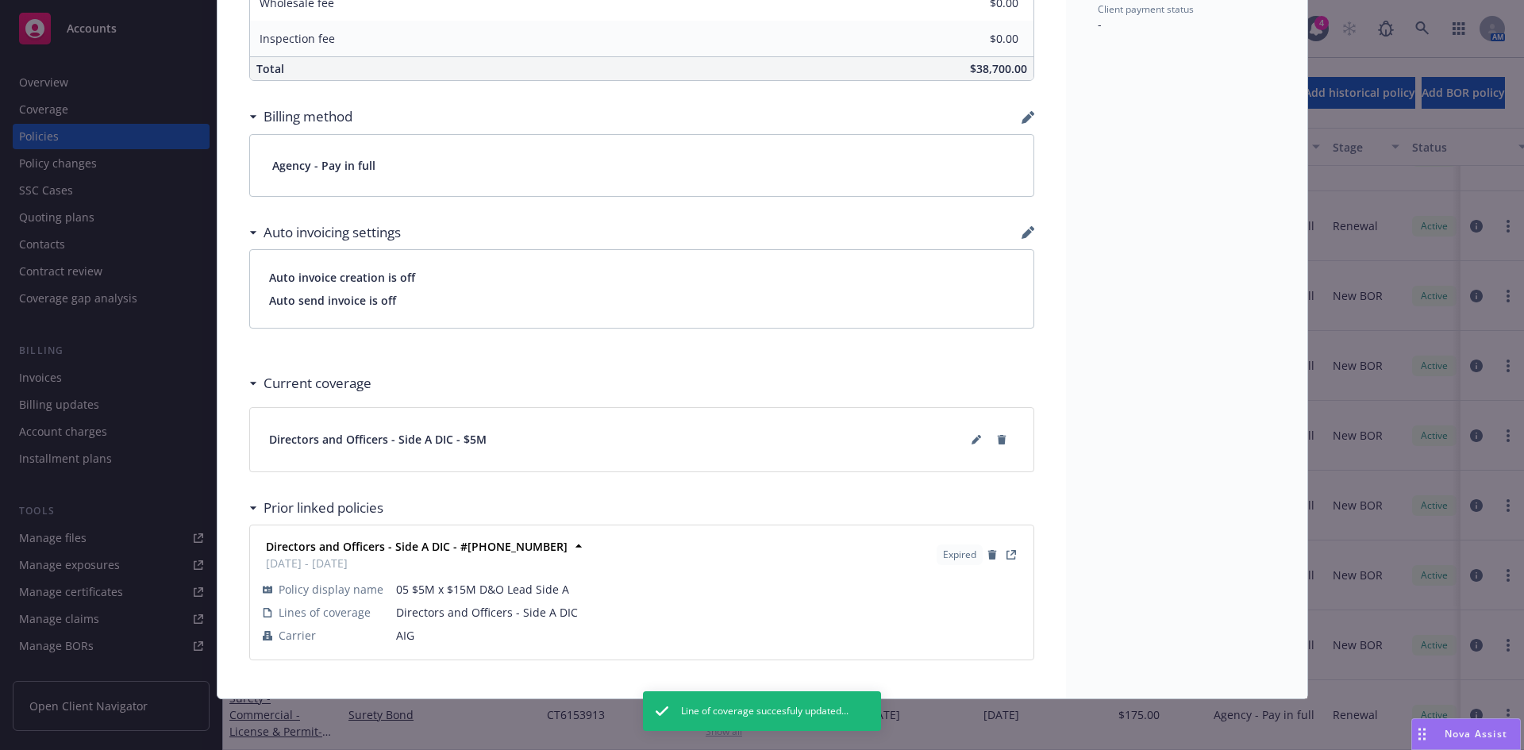
scroll to position [0, 0]
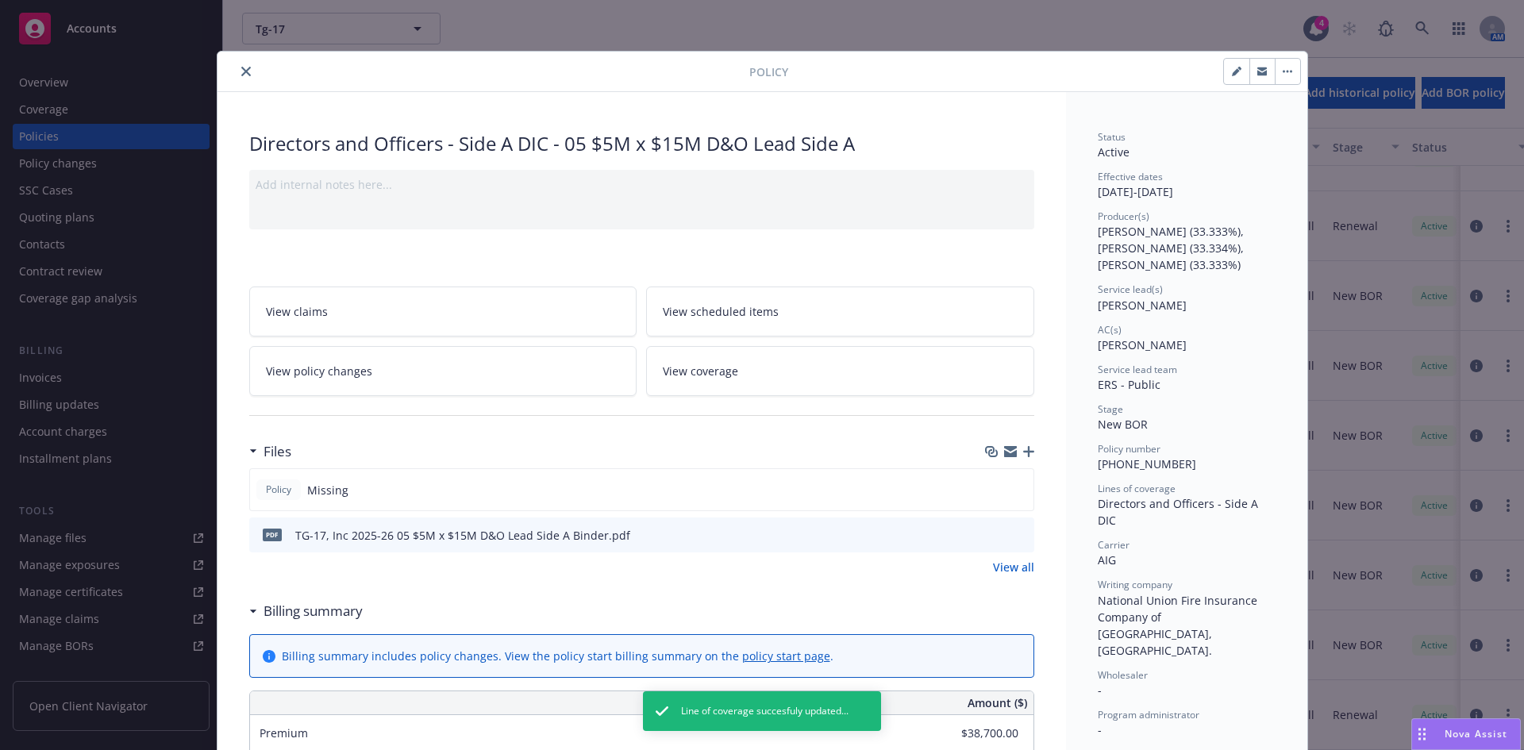
drag, startPoint x: 241, startPoint y: 71, endPoint x: 252, endPoint y: 75, distance: 11.6
click at [241, 71] on icon "close" at bounding box center [246, 72] width 10 height 10
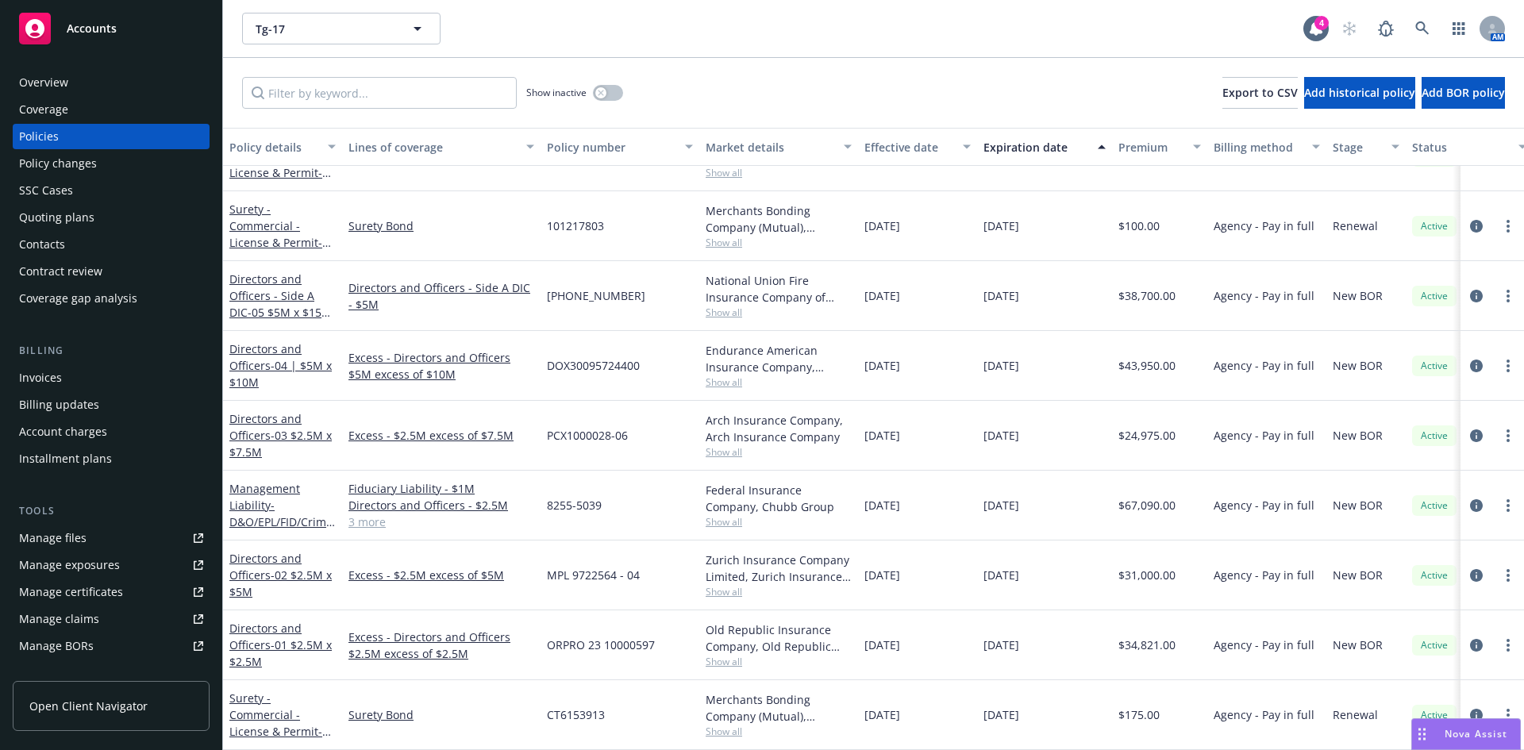
click at [62, 371] on div "Invoices" at bounding box center [111, 377] width 184 height 25
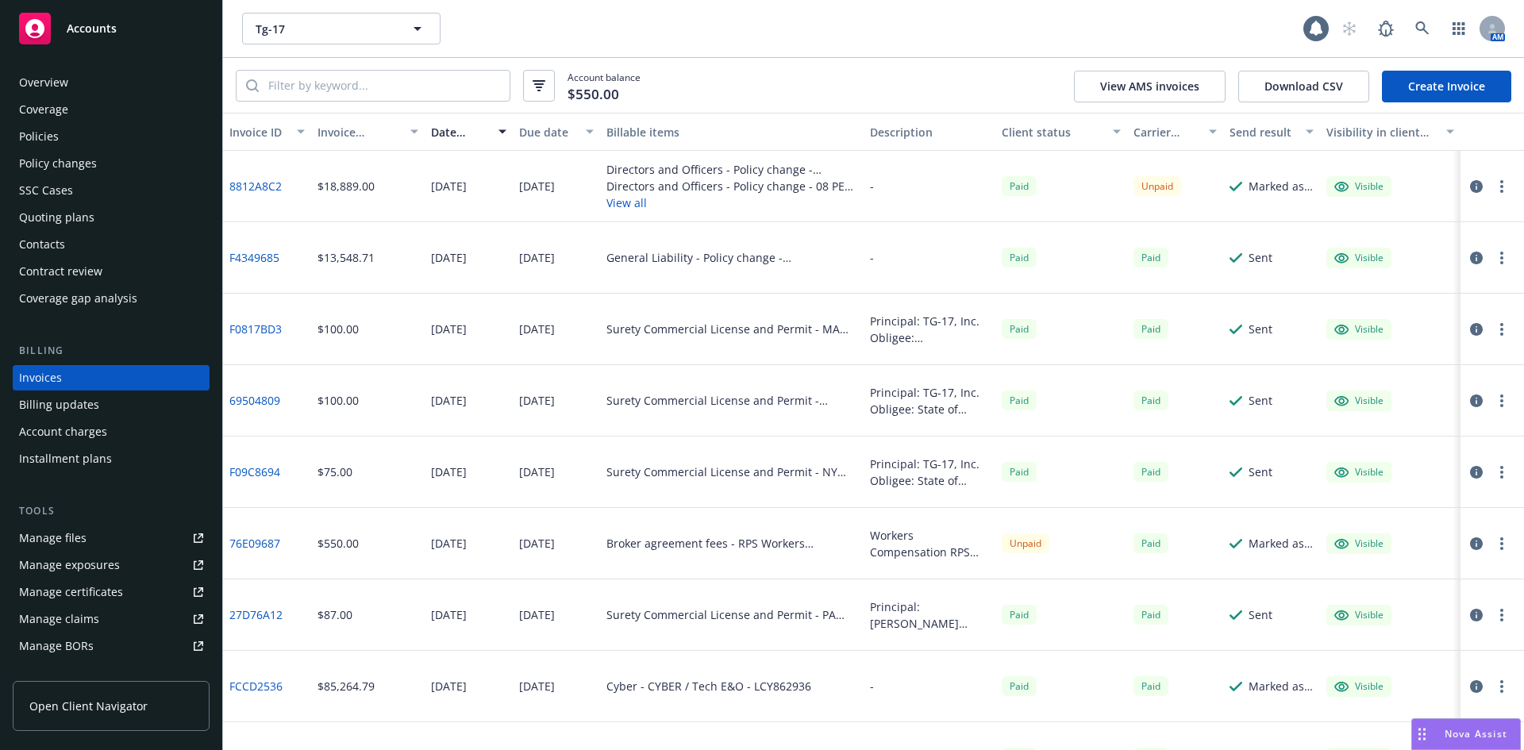
click at [1427, 90] on link "Create Invoice" at bounding box center [1446, 87] width 129 height 32
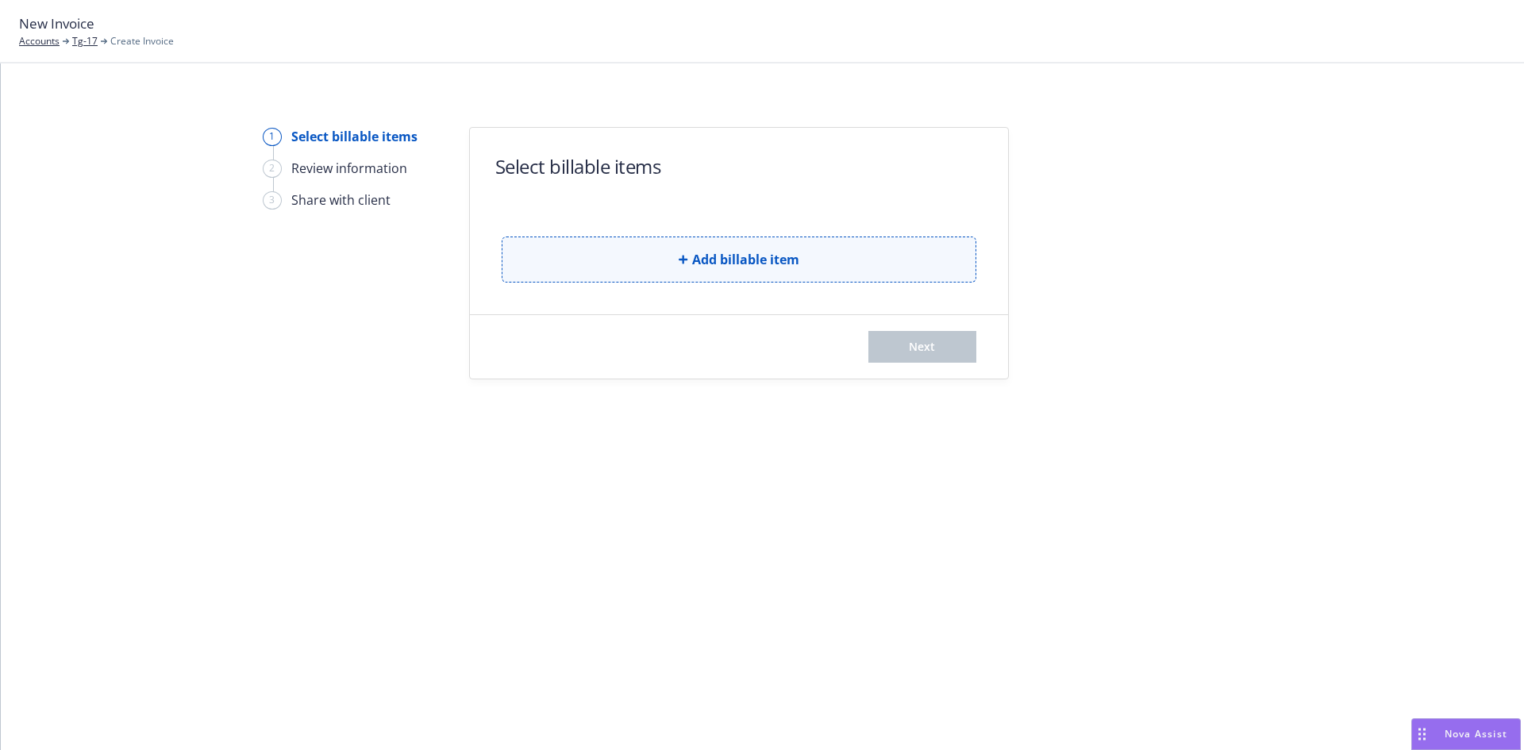
click at [633, 258] on button "Add billable item" at bounding box center [739, 260] width 475 height 46
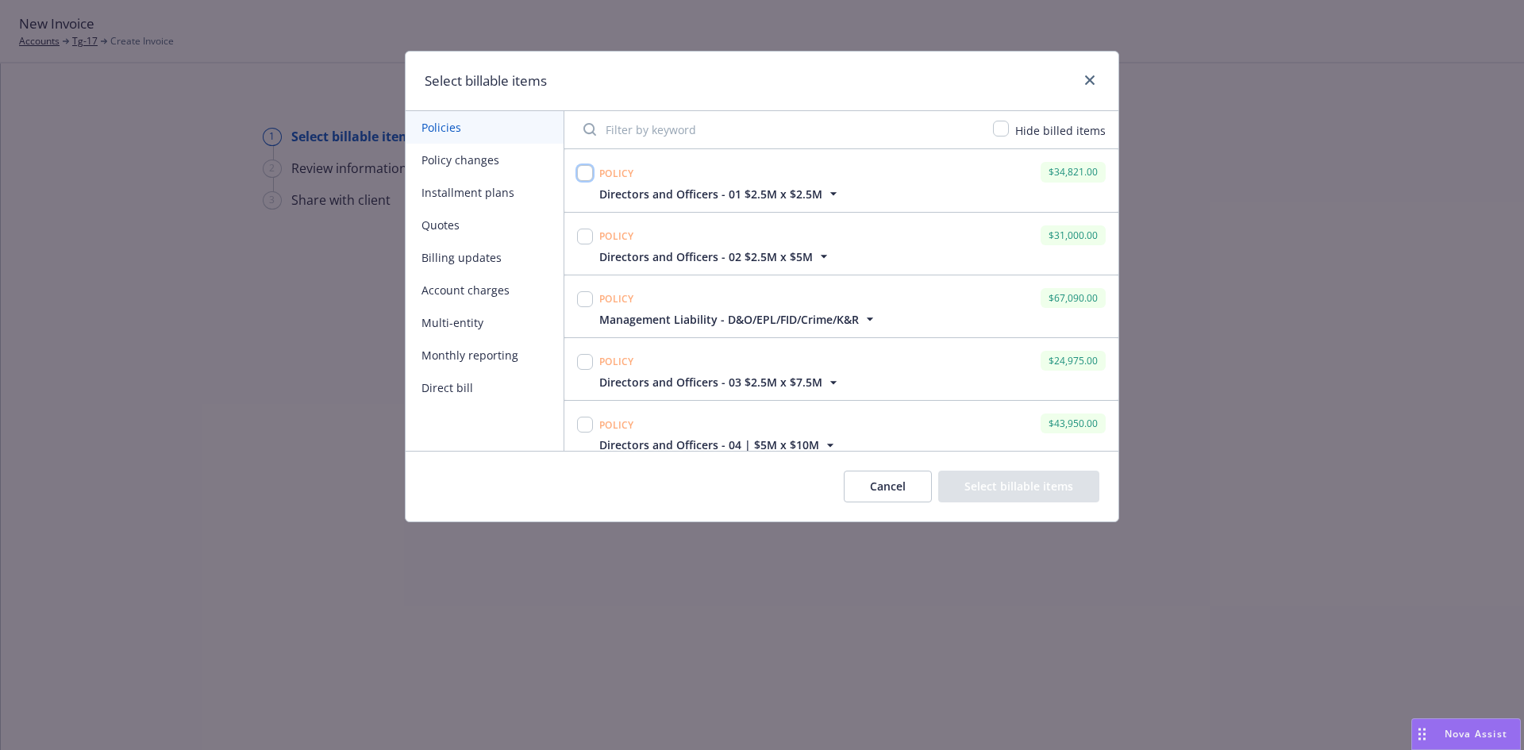
click at [580, 171] on input "checkbox" at bounding box center [585, 173] width 16 height 16
checkbox input "true"
click at [584, 237] on input "checkbox" at bounding box center [585, 237] width 16 height 16
checkbox input "true"
click at [589, 305] on input "checkbox" at bounding box center [585, 299] width 16 height 16
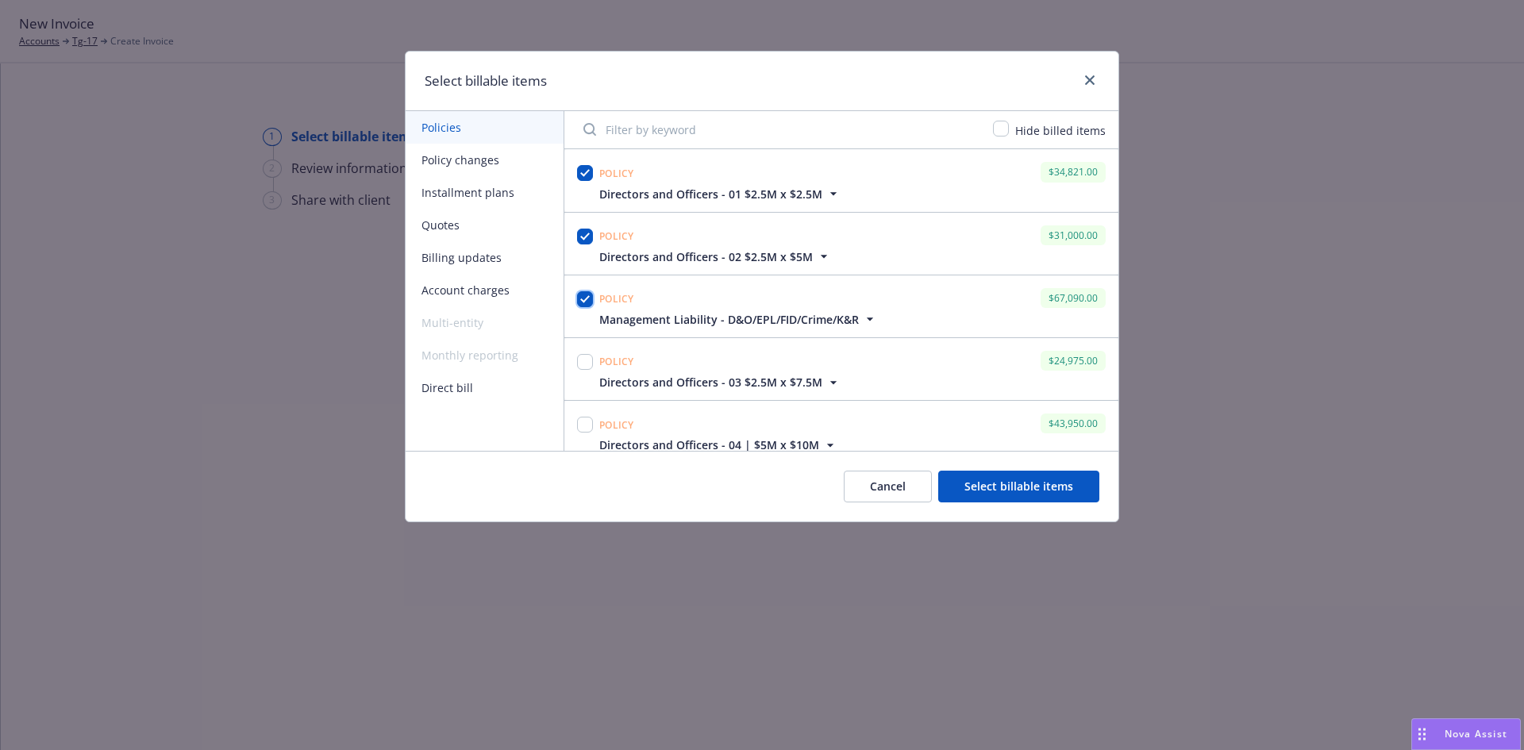
checkbox input "true"
click at [584, 360] on input "checkbox" at bounding box center [585, 362] width 16 height 16
checkbox input "true"
click at [576, 428] on div at bounding box center [585, 431] width 22 height 43
click at [587, 424] on input "checkbox" at bounding box center [585, 425] width 16 height 16
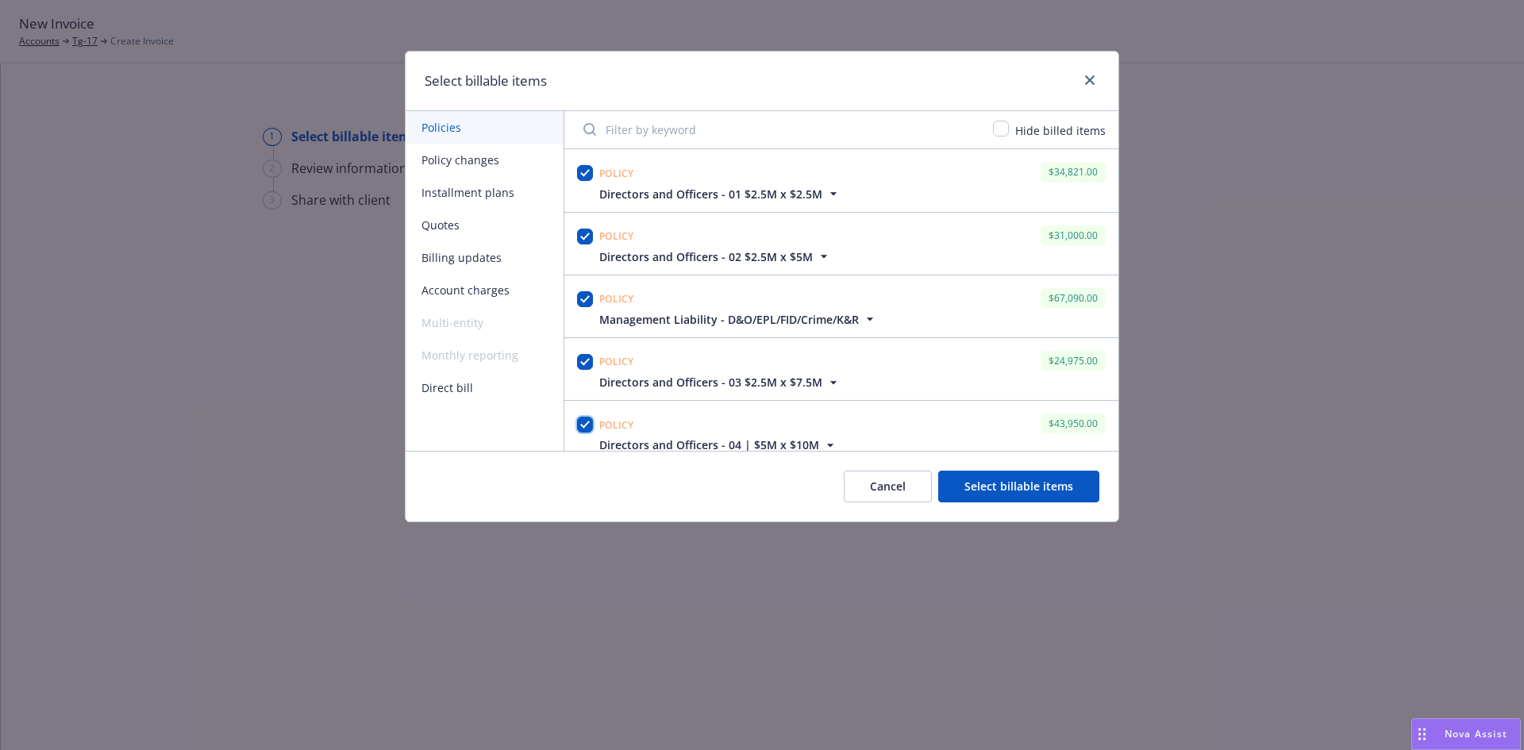
checkbox input "true"
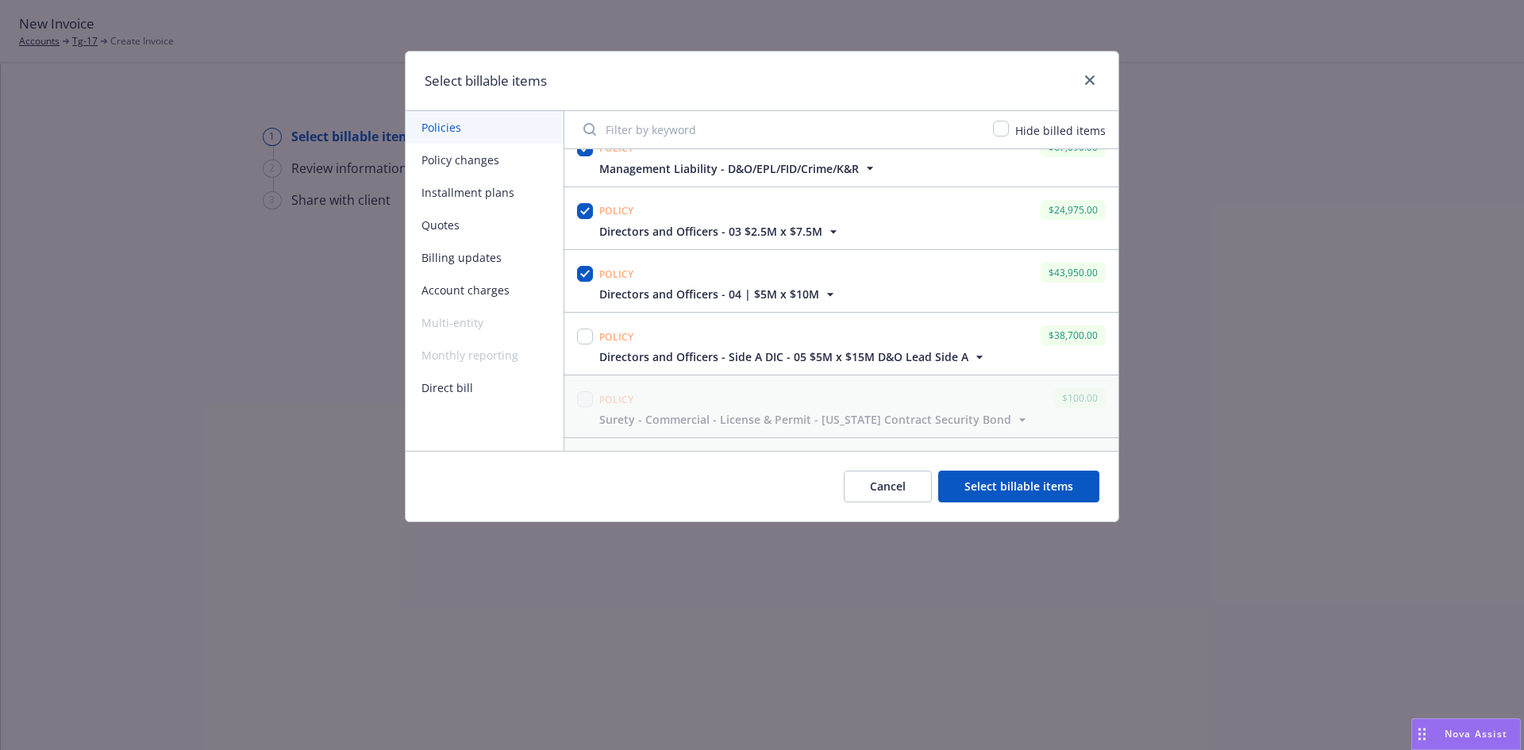
scroll to position [235, 0]
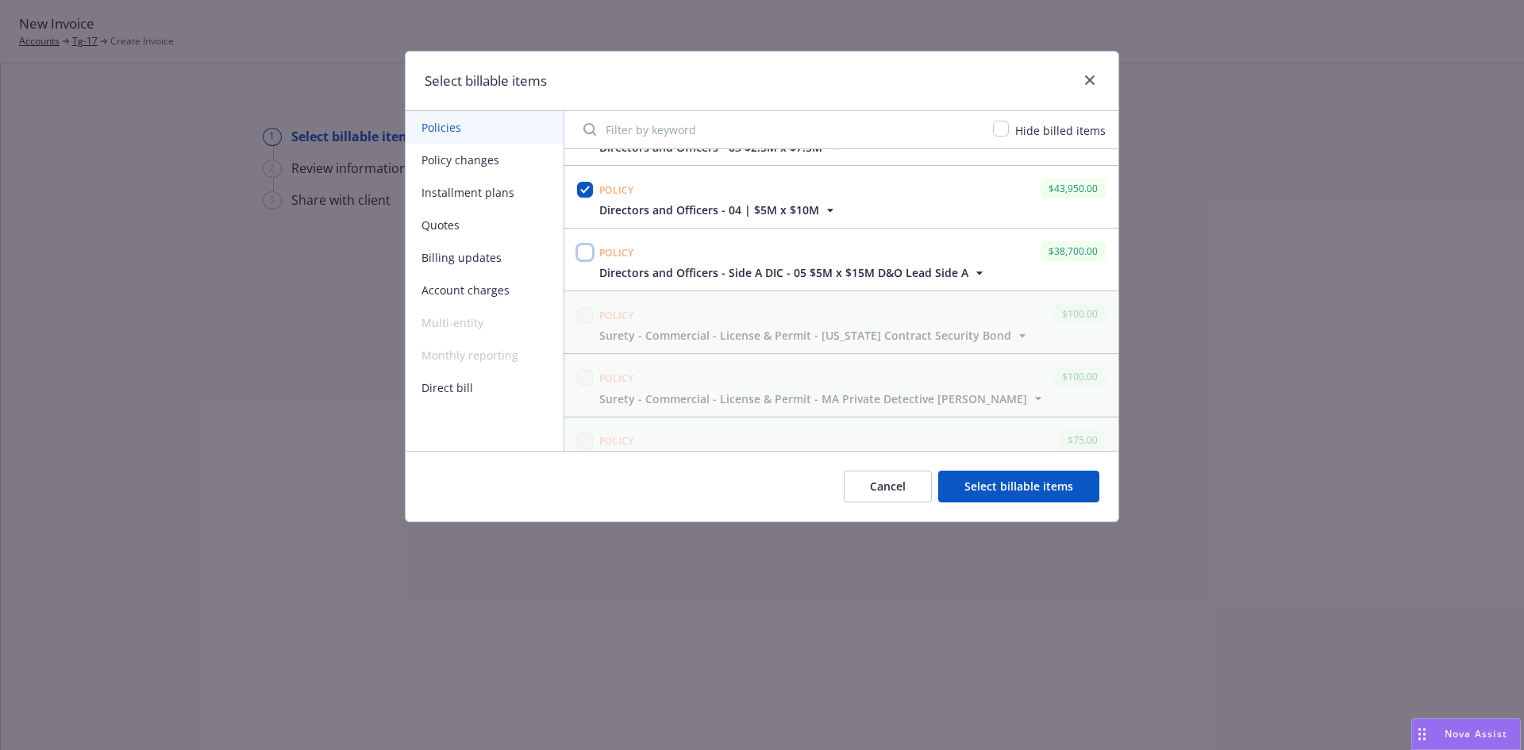
click at [587, 253] on input "checkbox" at bounding box center [585, 252] width 16 height 16
checkbox input "true"
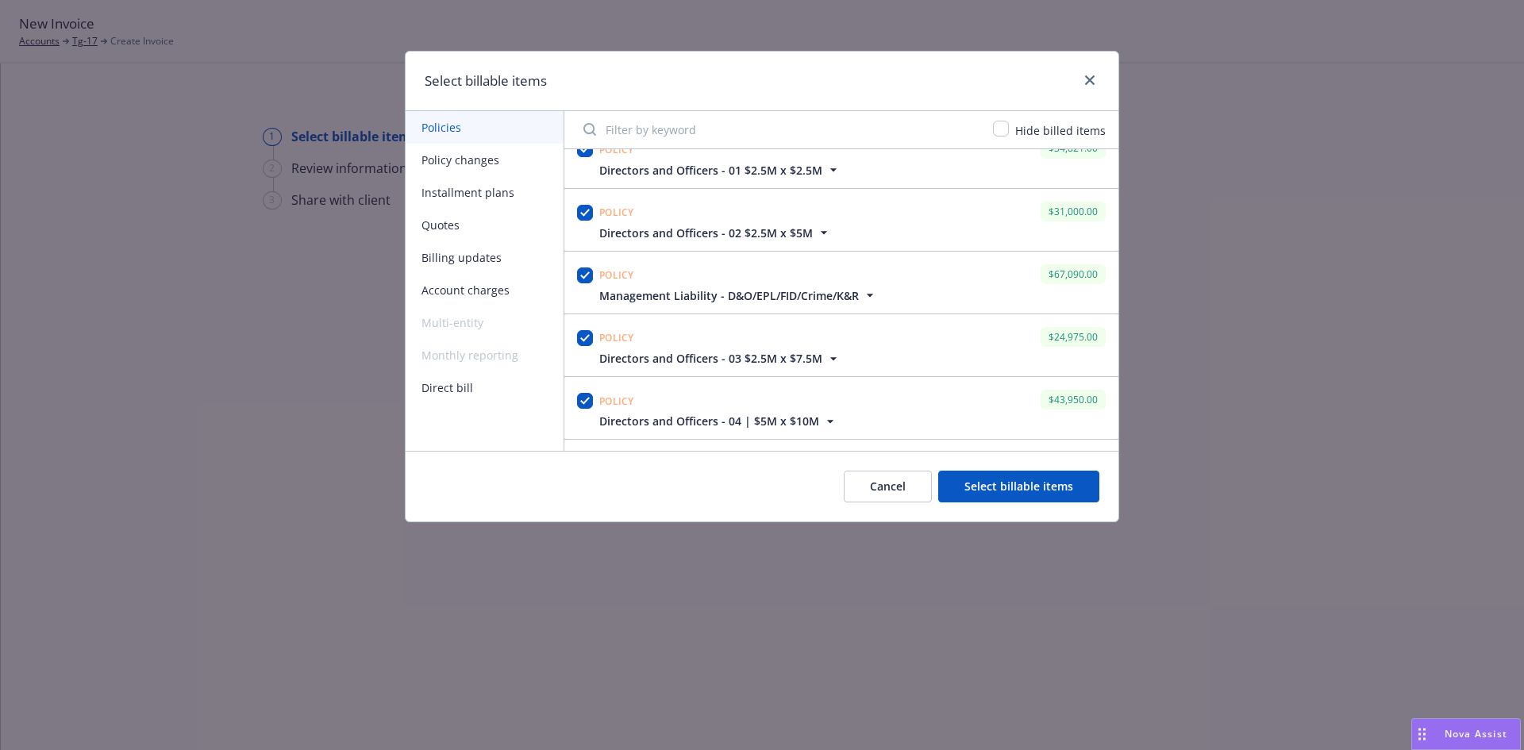
scroll to position [0, 0]
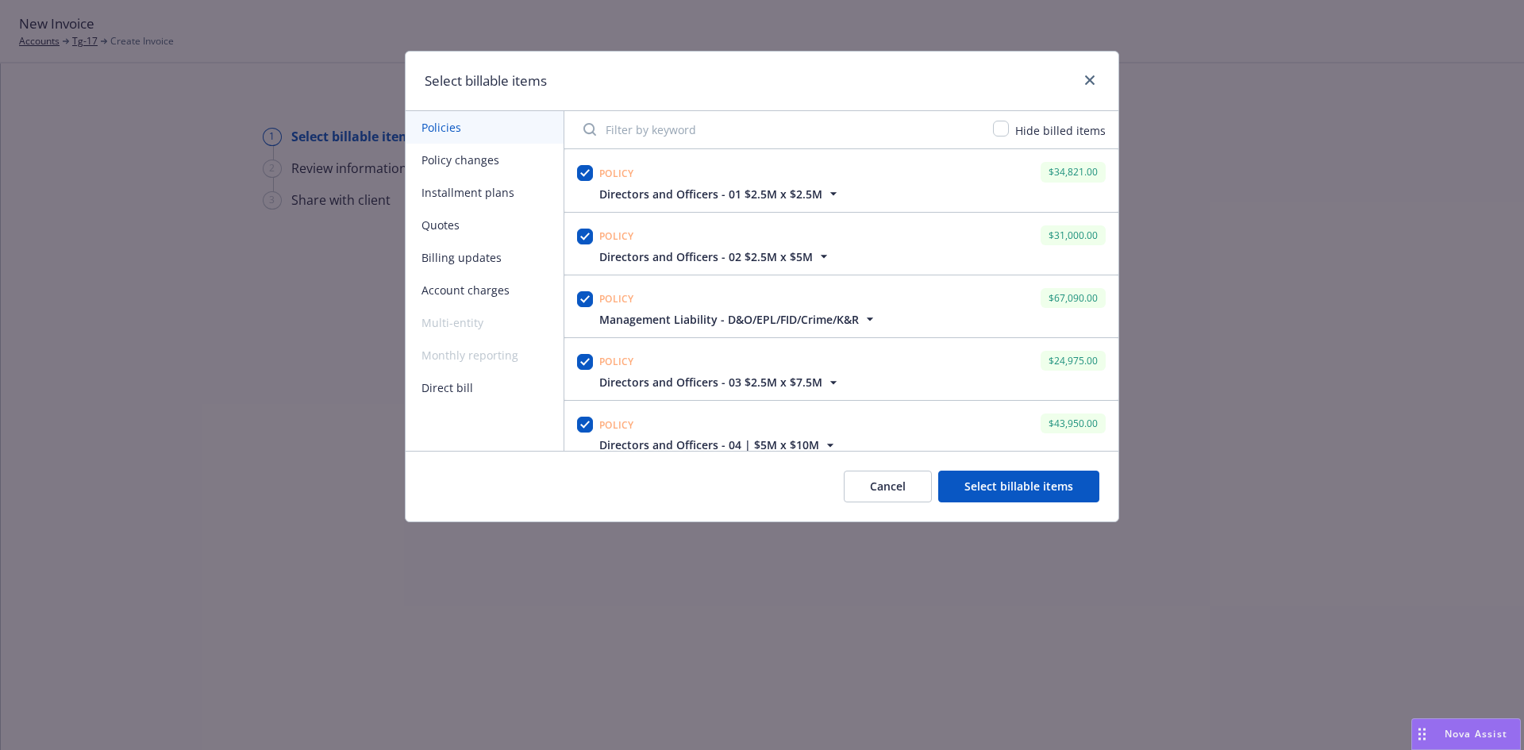
click at [991, 495] on button "Select billable items" at bounding box center [1018, 487] width 161 height 32
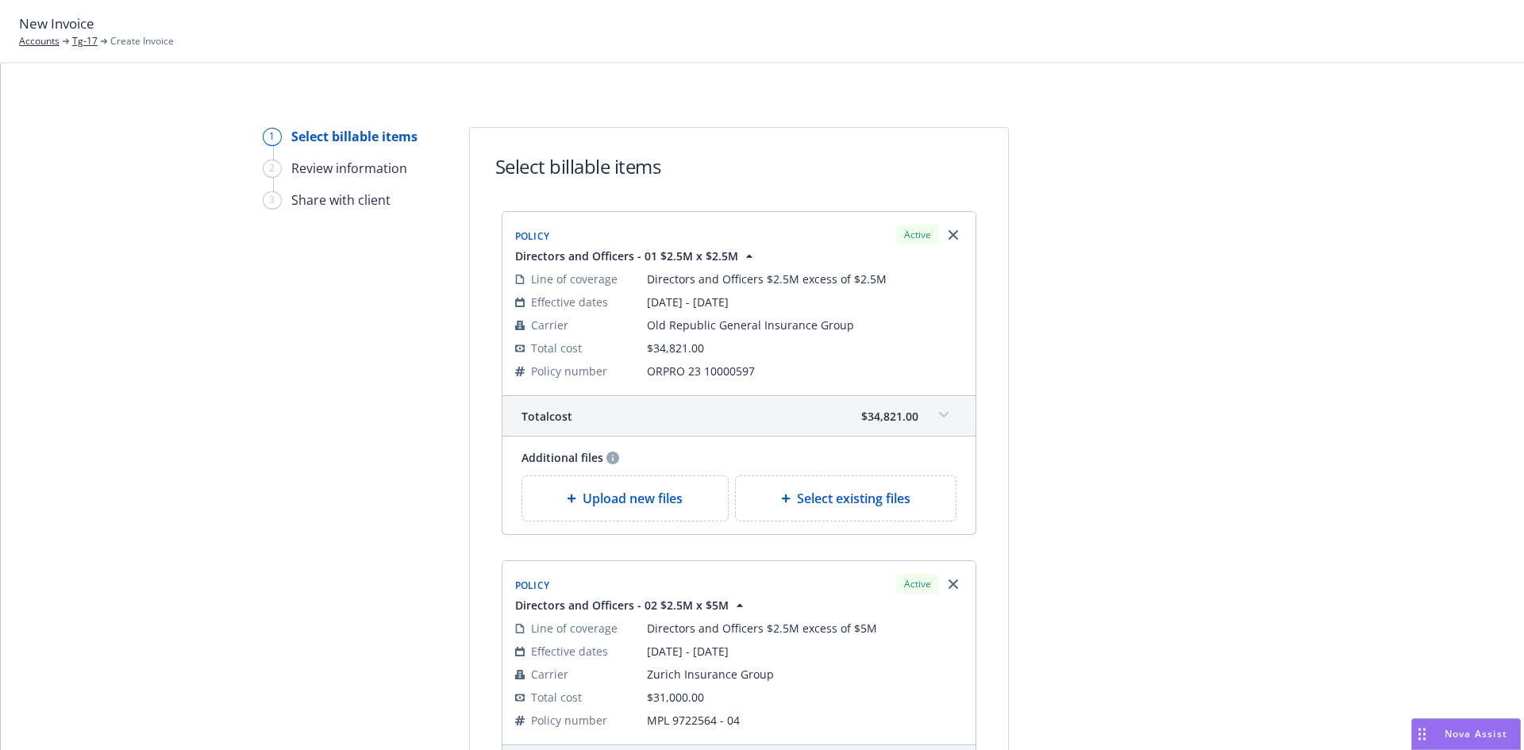
scroll to position [1797, 0]
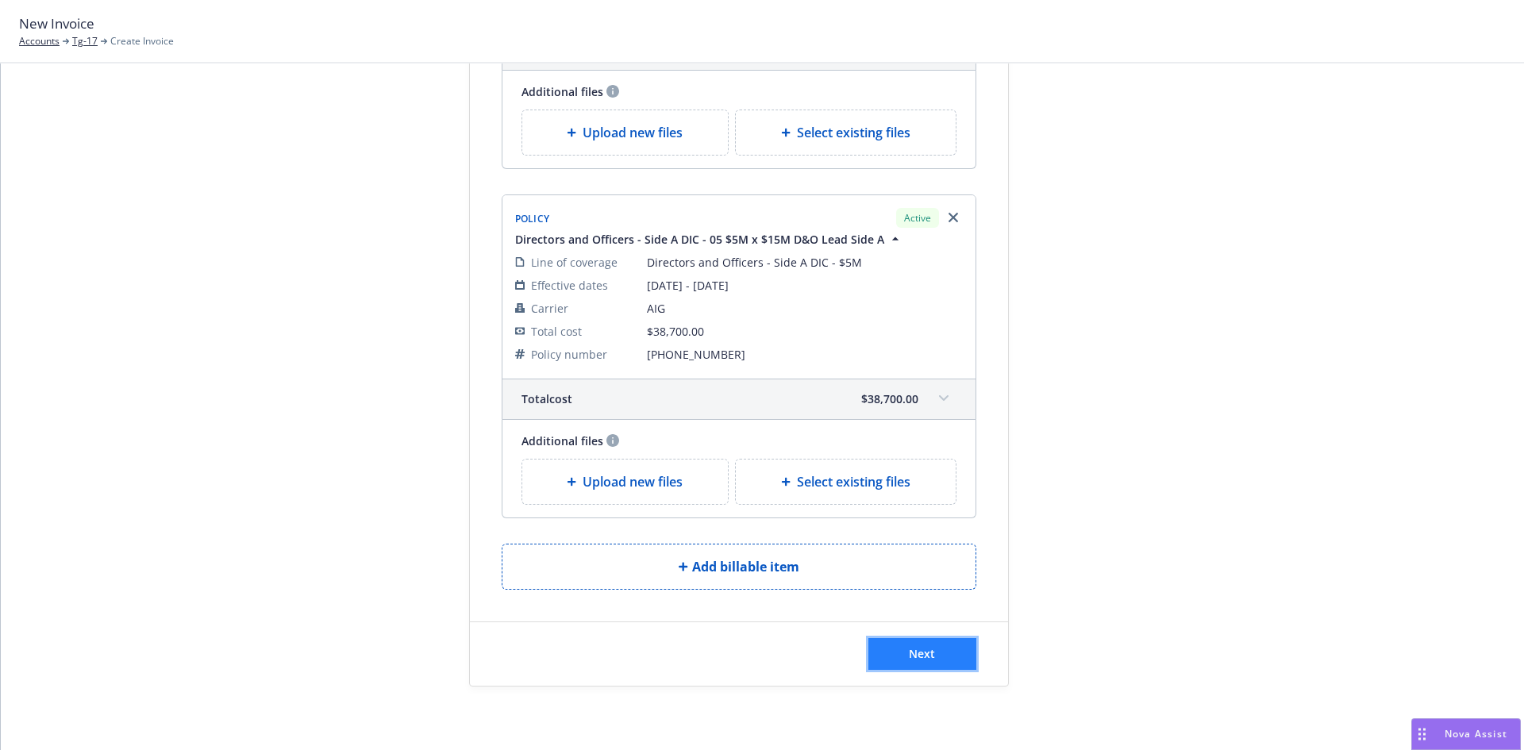
click at [914, 643] on button "Next" at bounding box center [922, 654] width 108 height 32
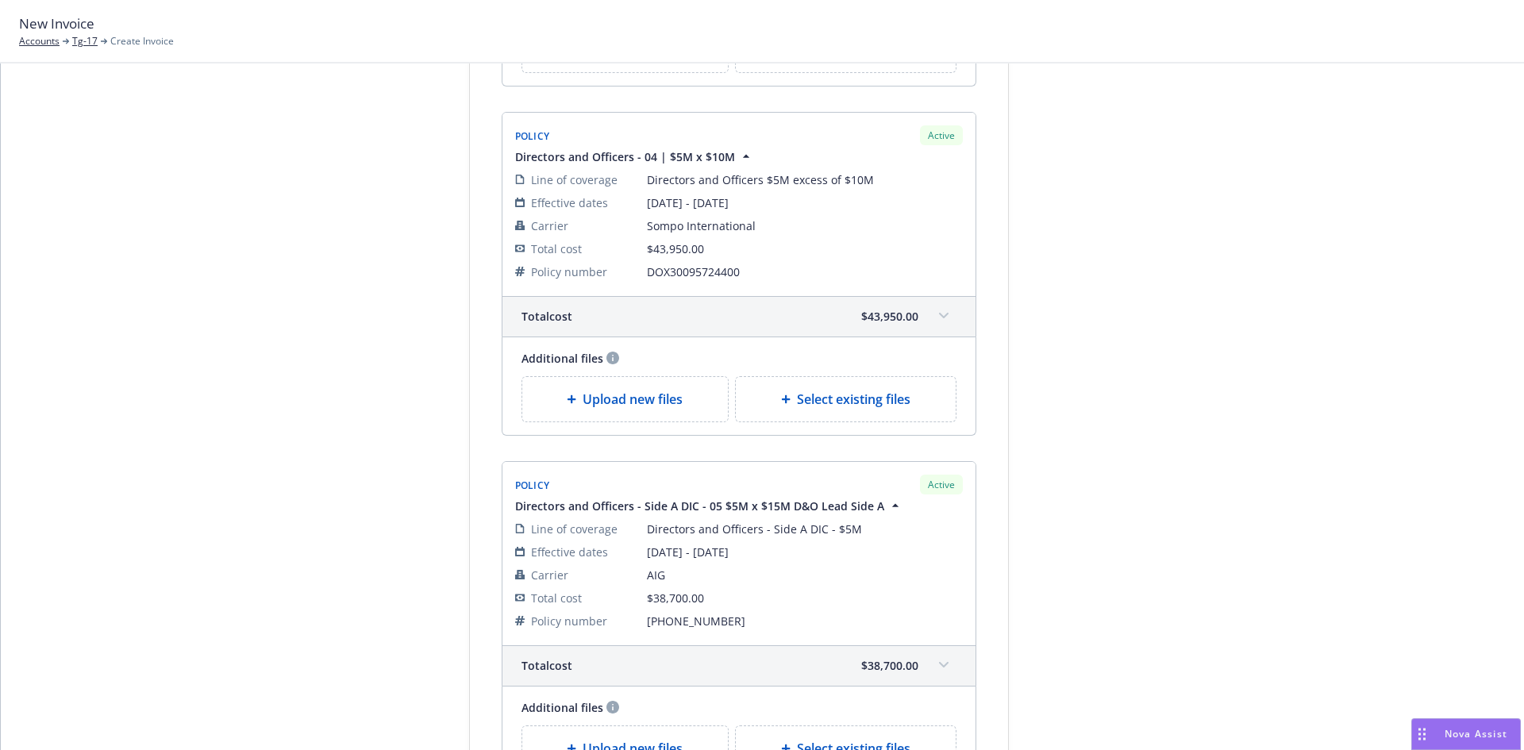
scroll to position [0, 0]
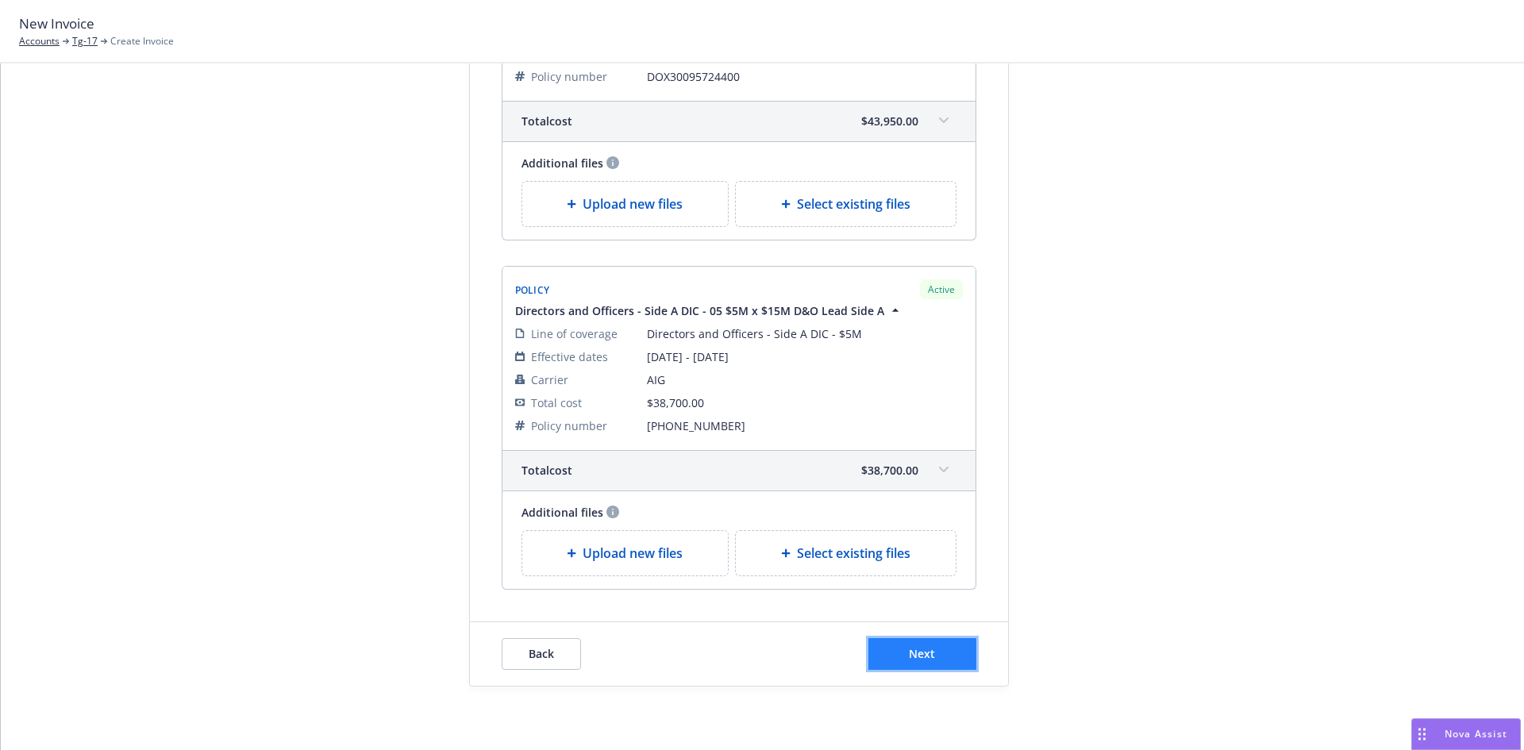
click at [942, 650] on button "Next" at bounding box center [922, 654] width 108 height 32
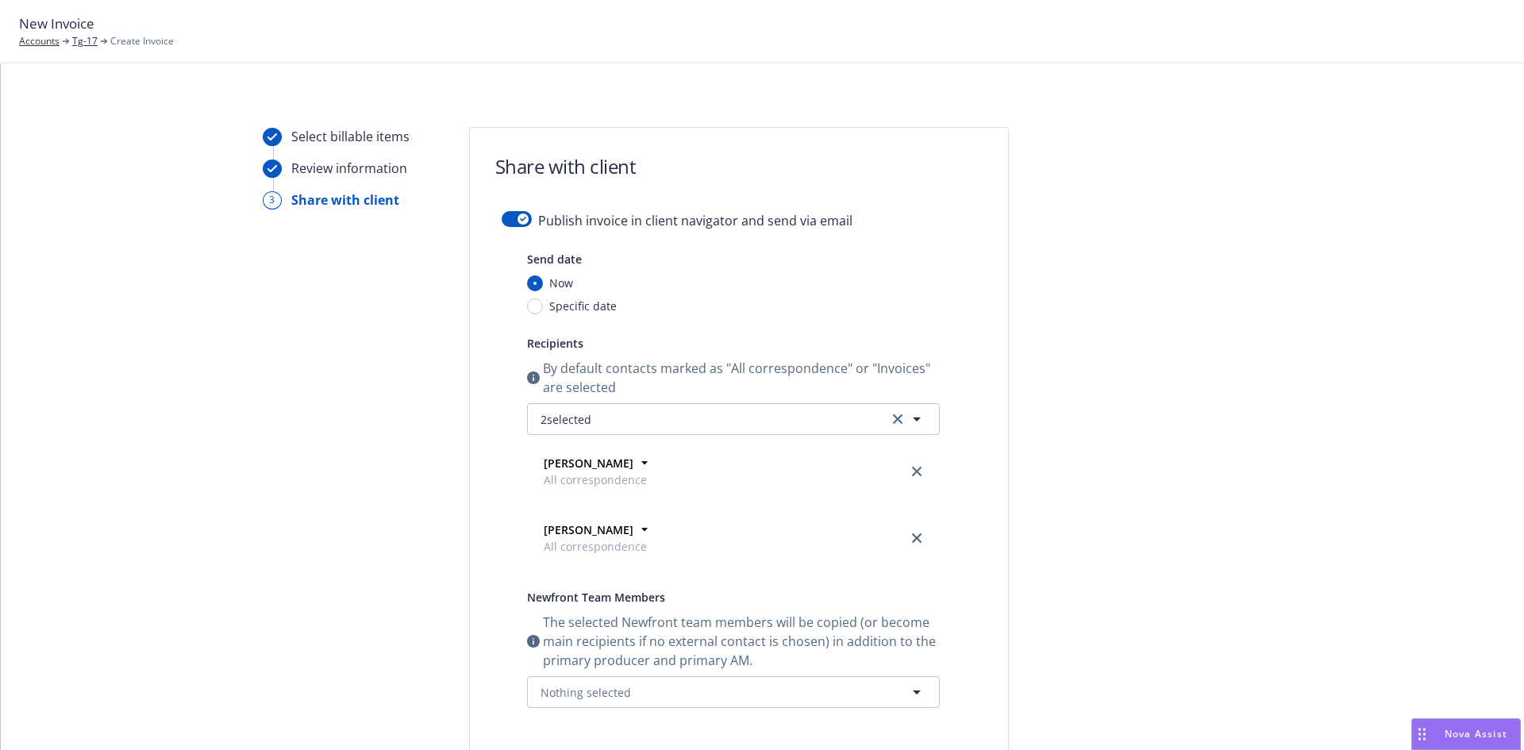
click at [491, 214] on div "Publish invoice in client navigator and send via email Send date Now Specific d…" at bounding box center [739, 600] width 538 height 779
click at [518, 216] on div "button" at bounding box center [523, 219] width 11 height 11
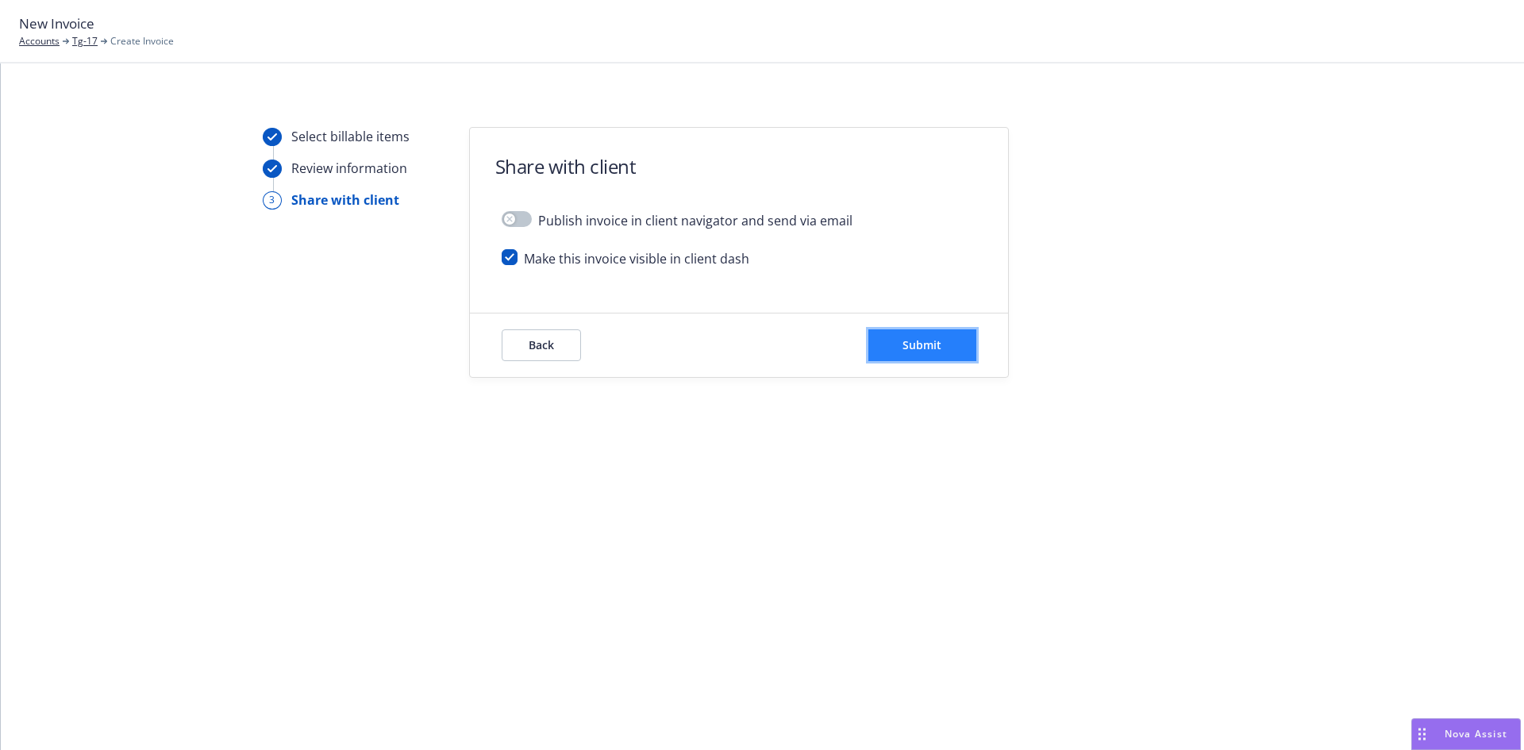
click at [943, 337] on button "Submit" at bounding box center [922, 345] width 108 height 32
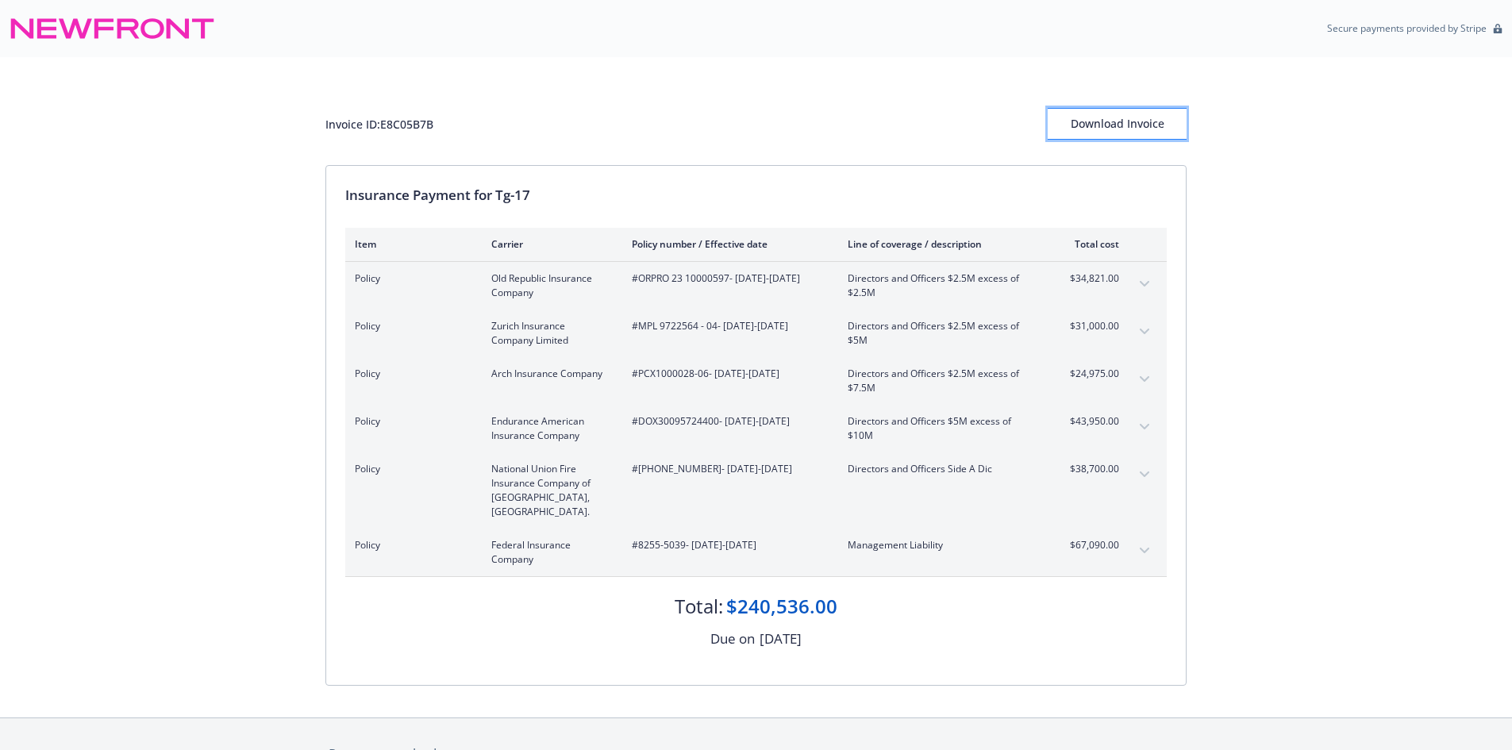
click at [1110, 123] on div "Download Invoice" at bounding box center [1117, 124] width 139 height 30
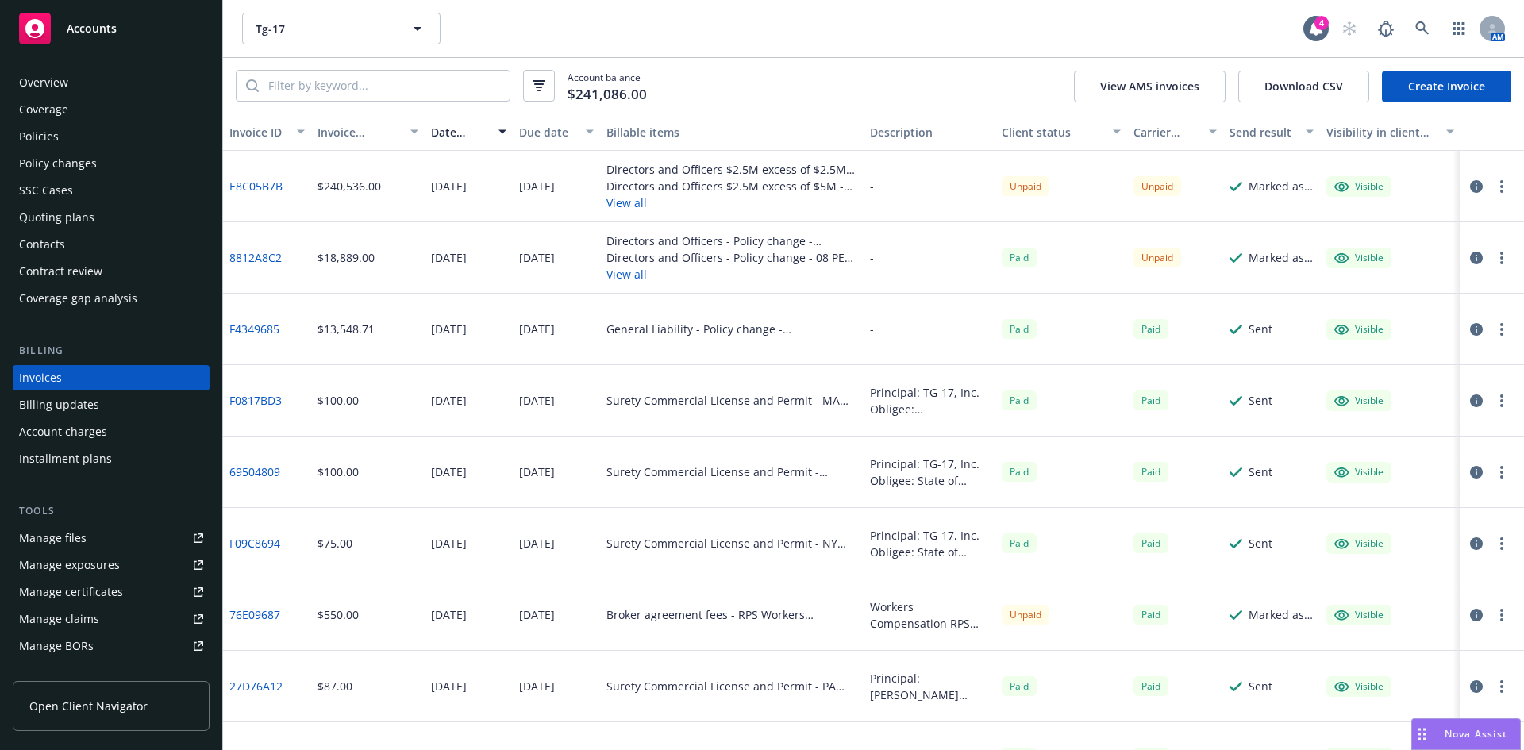
click at [111, 542] on link "Manage files" at bounding box center [111, 537] width 197 height 25
click at [47, 134] on div "Policies" at bounding box center [39, 136] width 40 height 25
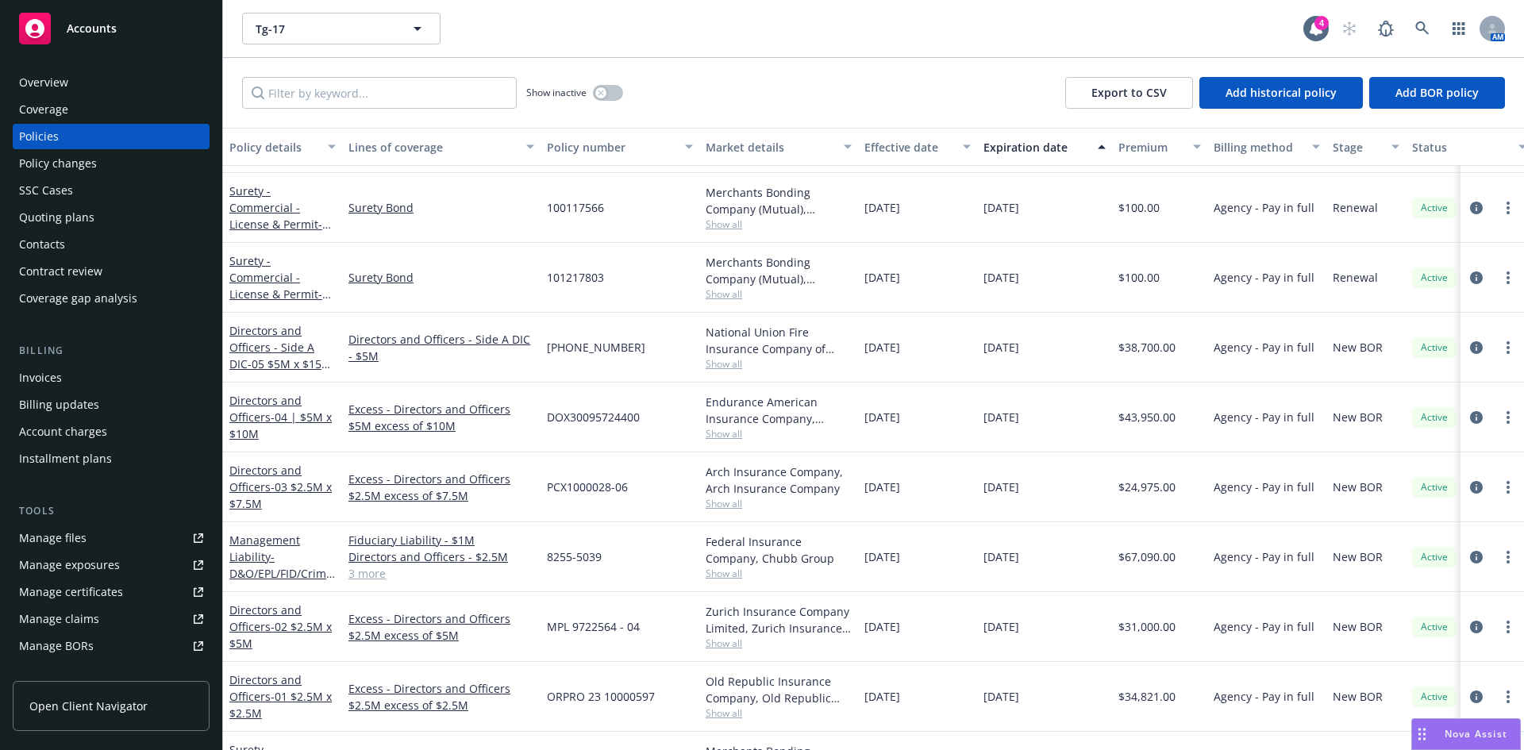
scroll to position [634, 0]
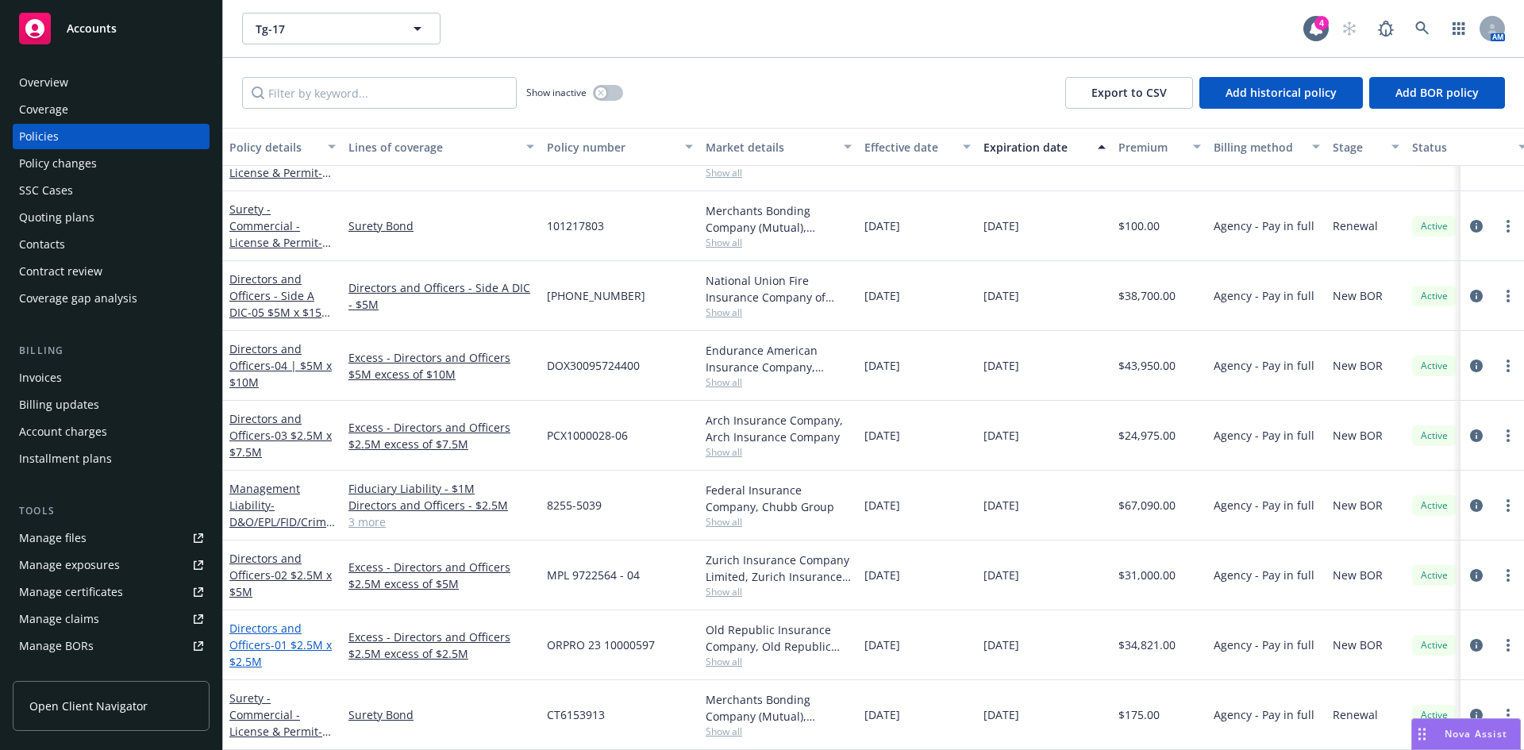
click at [261, 626] on link "Directors and Officers - 01 $2.5M x $2.5M" at bounding box center [280, 645] width 102 height 48
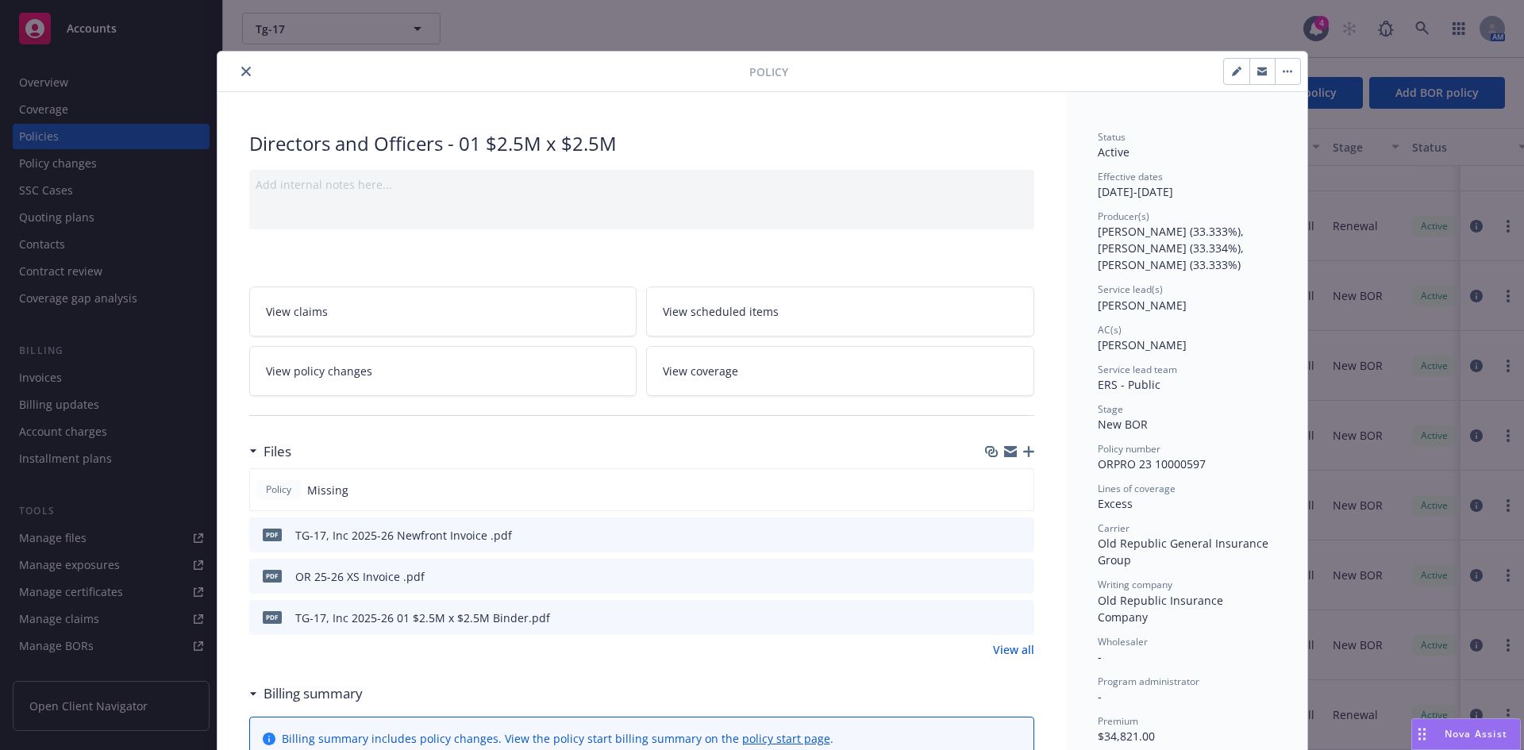
click at [987, 616] on icon "download file" at bounding box center [992, 615] width 10 height 10
drag, startPoint x: 234, startPoint y: 70, endPoint x: 306, endPoint y: 140, distance: 100.5
click at [237, 70] on button "close" at bounding box center [246, 71] width 19 height 19
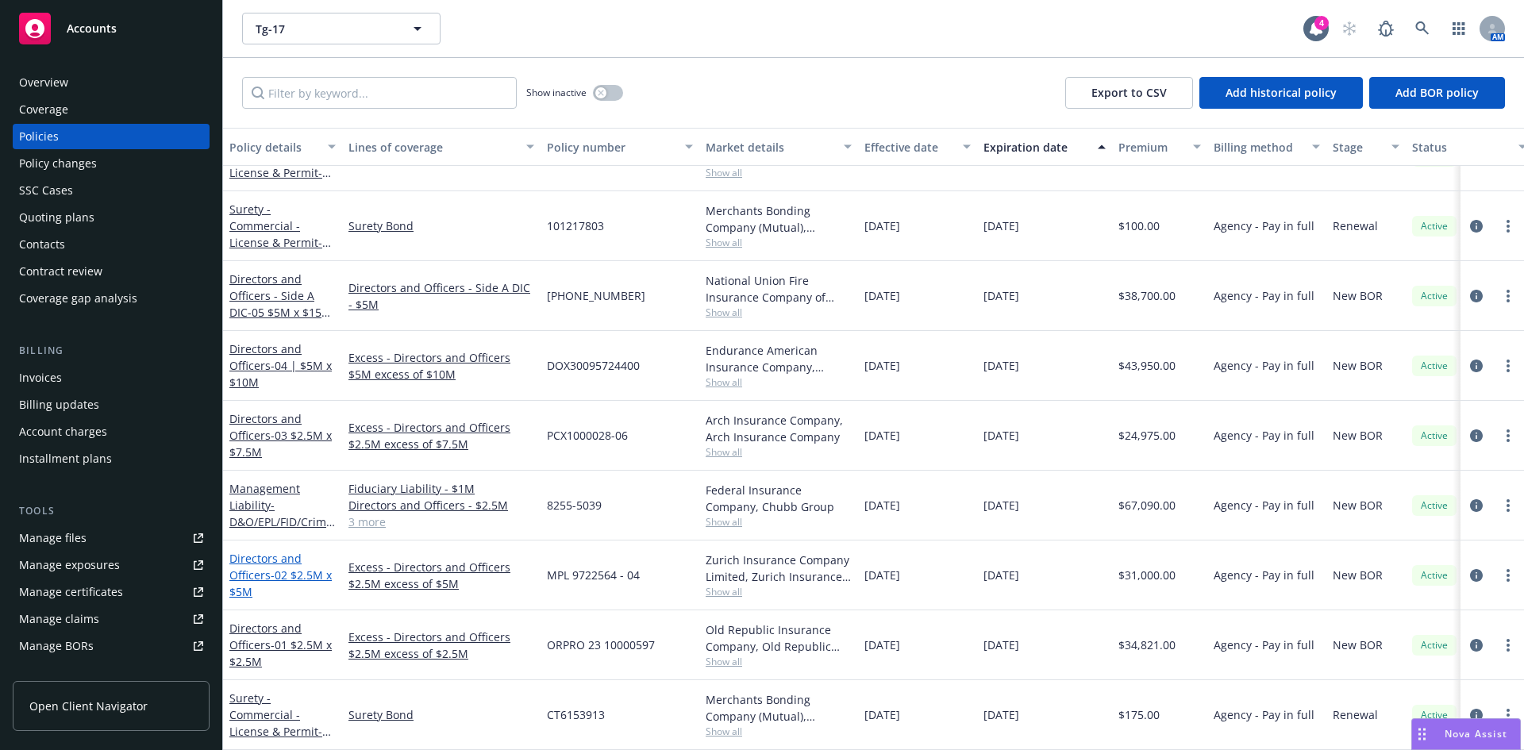
click at [255, 556] on link "Directors and Officers - 02 $2.5M x $5M" at bounding box center [280, 575] width 102 height 48
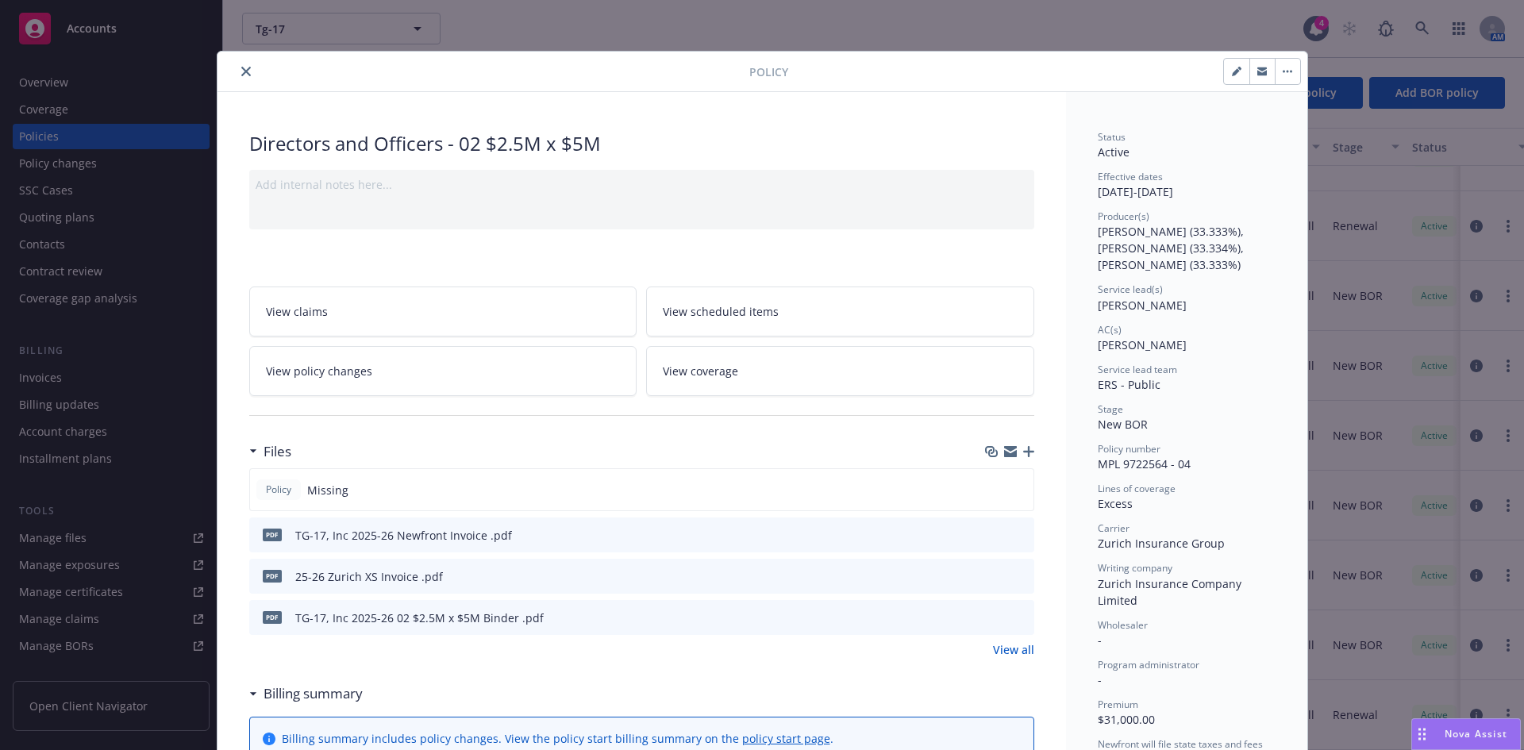
click at [987, 614] on icon "download file" at bounding box center [993, 616] width 13 height 13
click at [241, 71] on icon "close" at bounding box center [246, 72] width 10 height 10
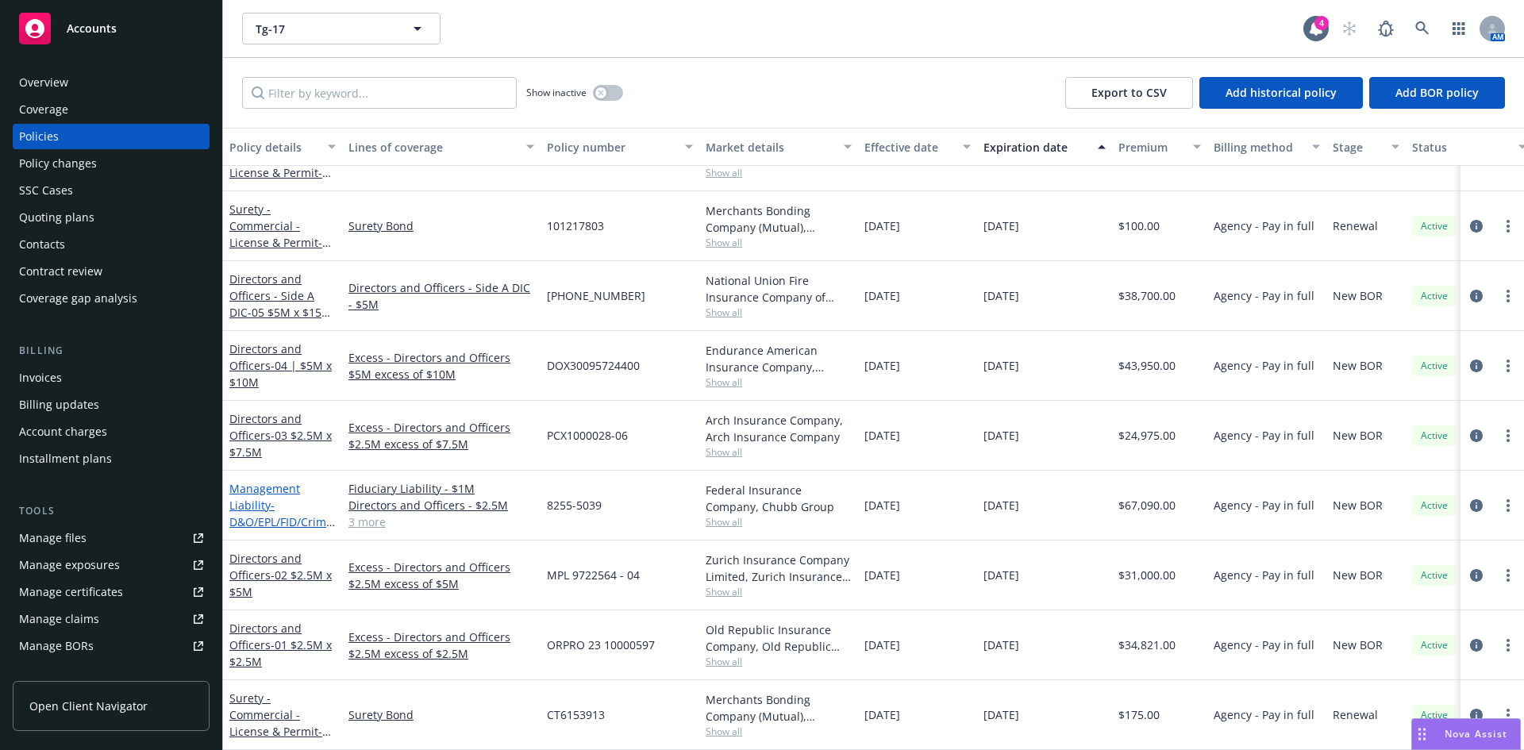
click at [266, 498] on link "Management Liability - D&O/EPL/FID/Crime/K&R" at bounding box center [280, 513] width 103 height 65
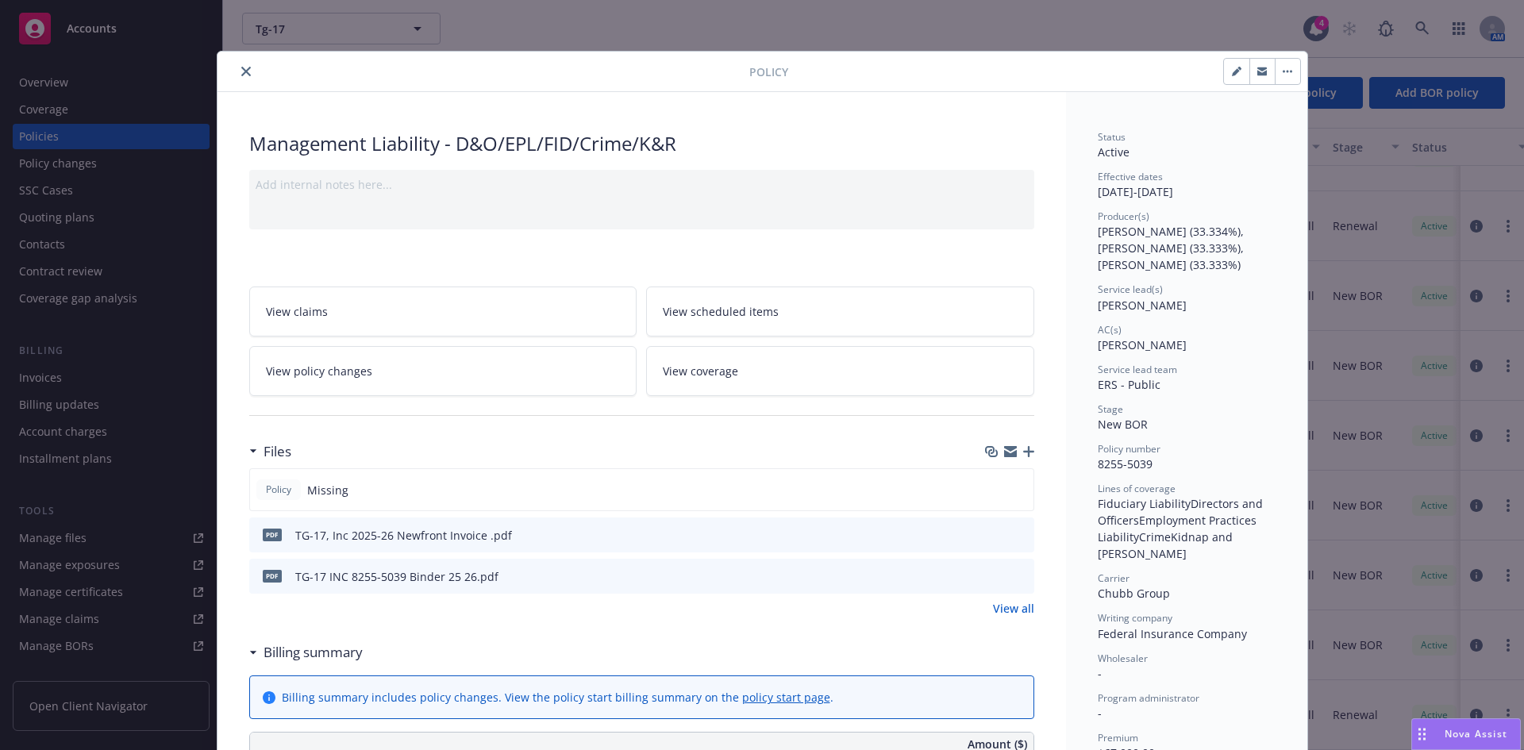
click at [987, 579] on icon "download file" at bounding box center [993, 575] width 13 height 13
click at [237, 78] on button "close" at bounding box center [246, 71] width 19 height 19
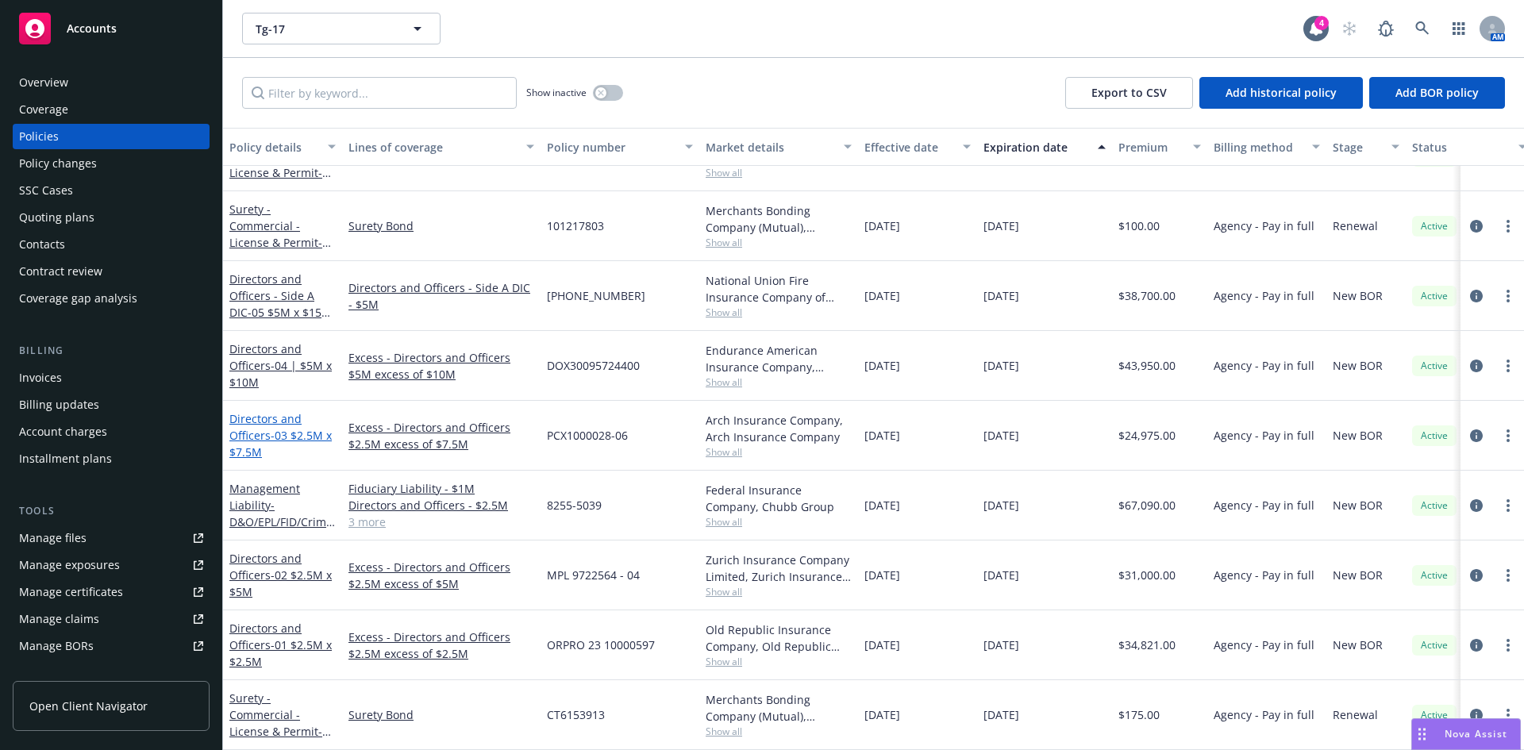
click at [265, 425] on link "Directors and Officers - 03 $2.5M x $7.5M" at bounding box center [280, 435] width 102 height 48
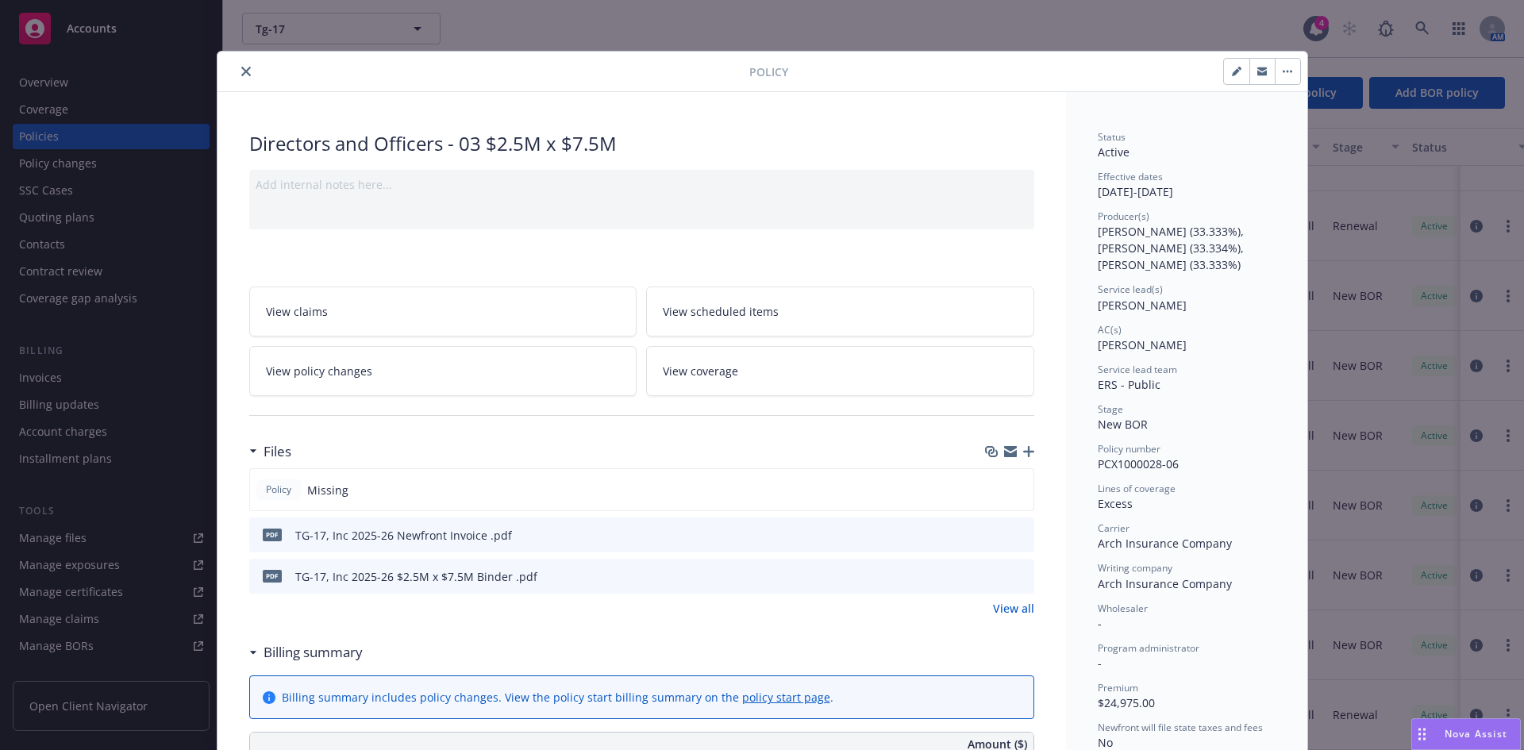
click at [990, 578] on icon "download file" at bounding box center [993, 575] width 13 height 13
click at [241, 67] on icon "close" at bounding box center [246, 72] width 10 height 10
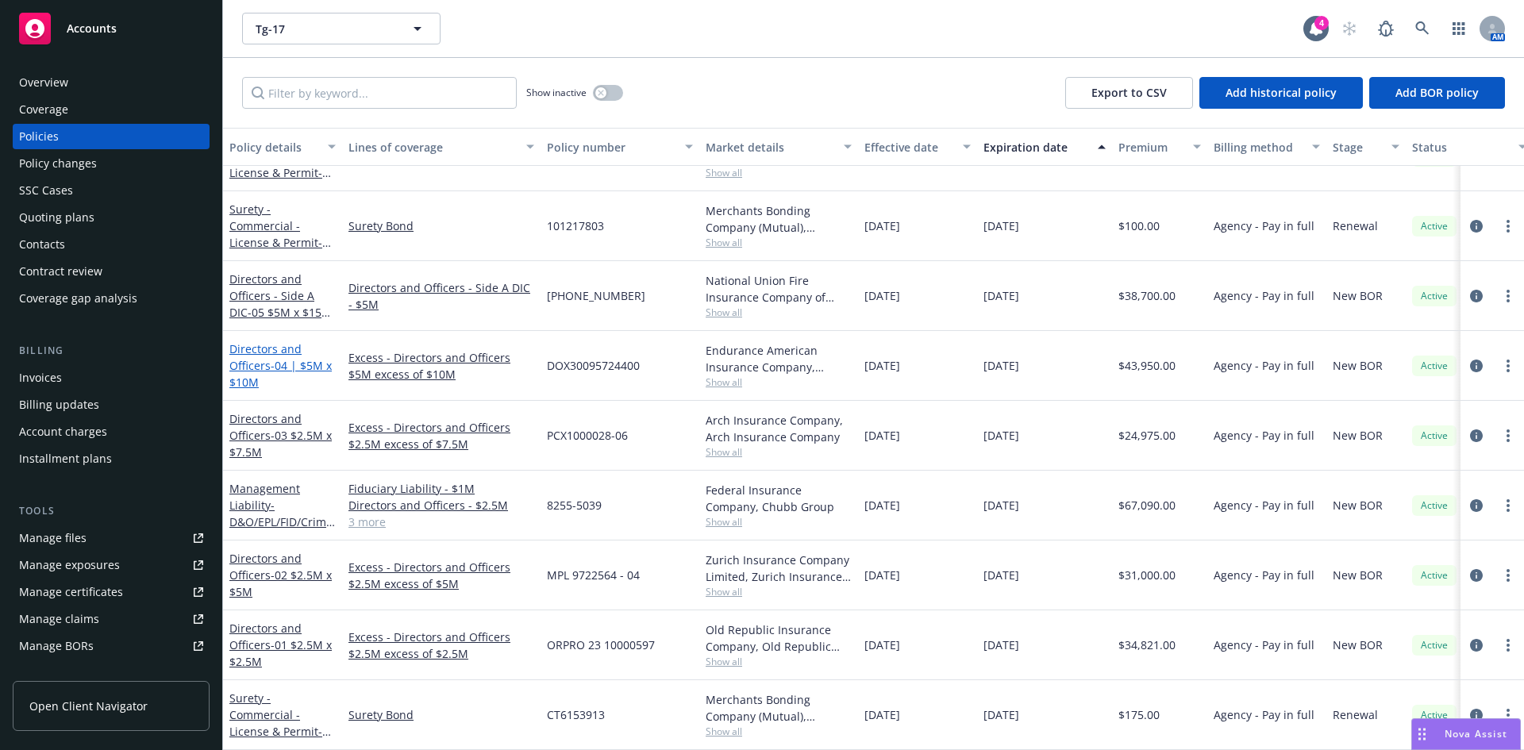
click at [250, 341] on link "Directors and Officers - 04 | $5M x $10M" at bounding box center [280, 365] width 102 height 48
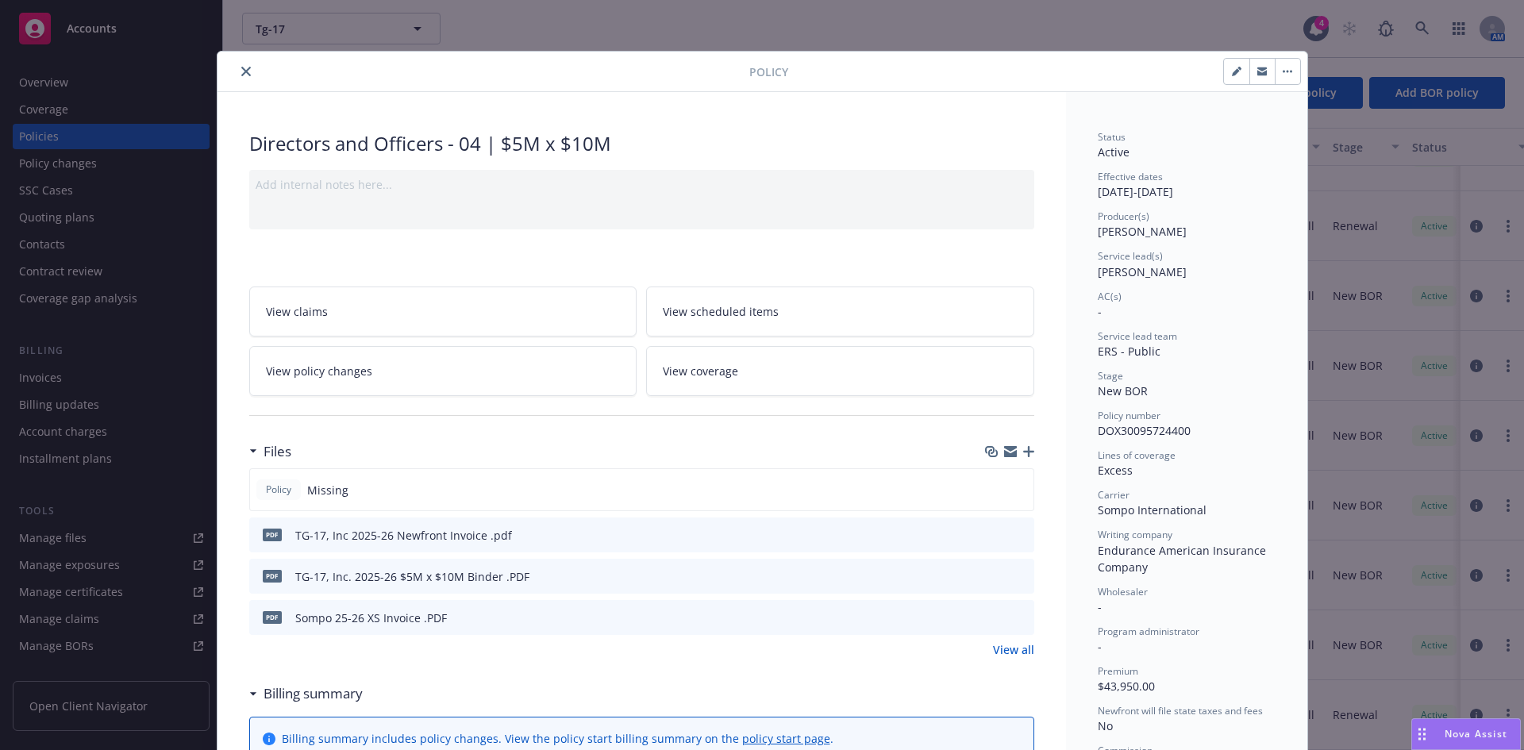
click at [988, 571] on icon "download file" at bounding box center [993, 575] width 13 height 13
click at [241, 68] on icon "close" at bounding box center [246, 72] width 10 height 10
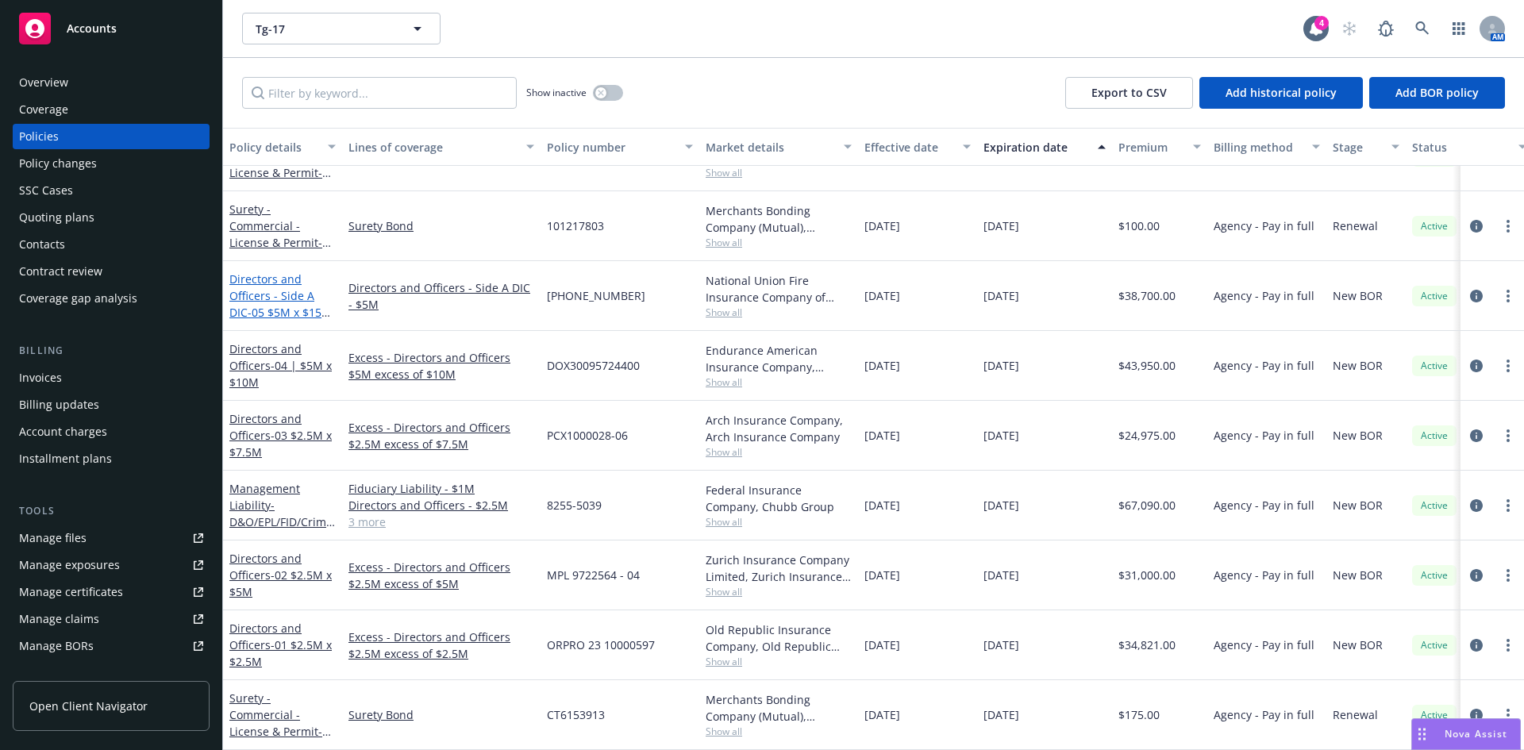
click at [262, 286] on link "Directors and Officers - Side A DIC - 05 $5M x $15M D&O Lead Side A" at bounding box center [280, 303] width 102 height 65
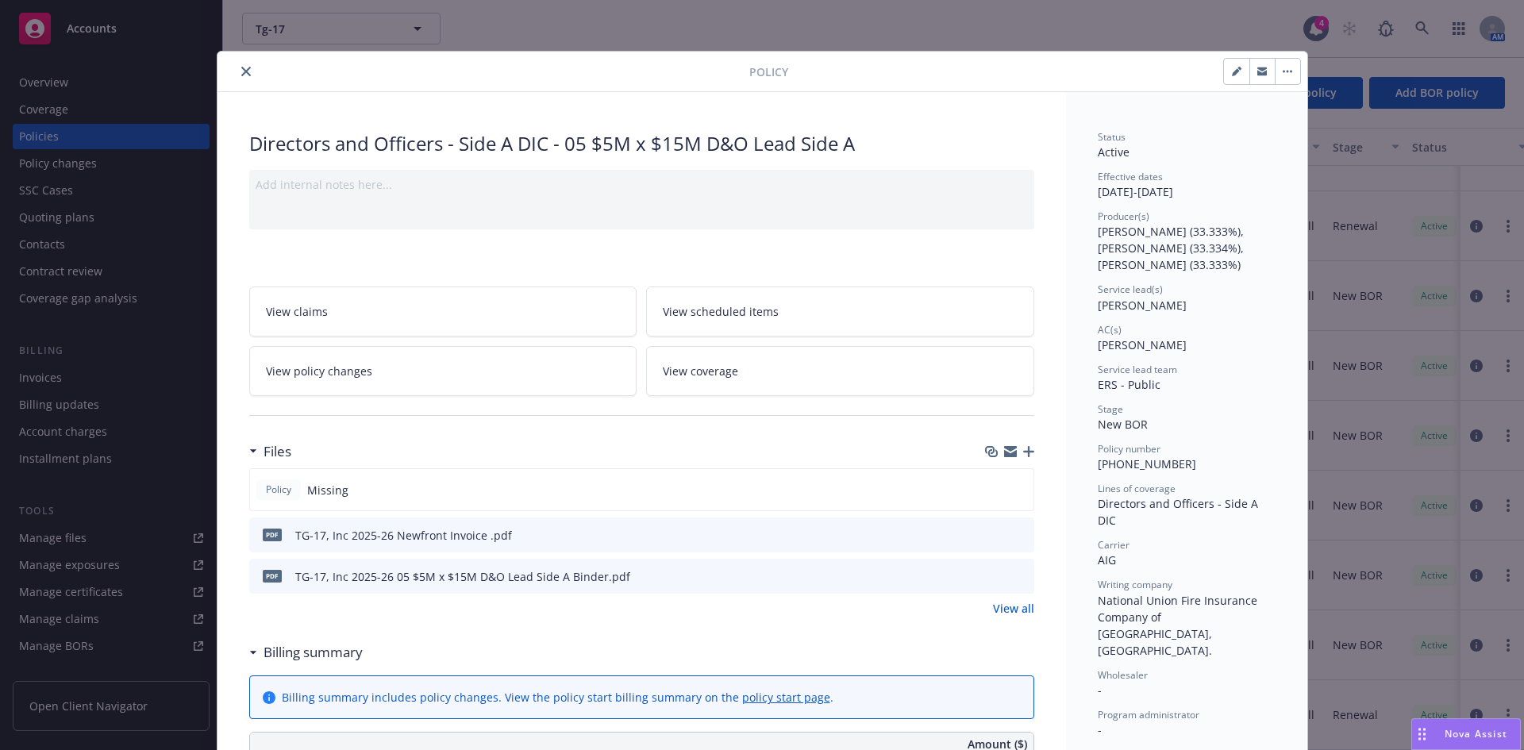
click at [980, 575] on div "pdf TG-17, Inc 2025-26 05 $5M x $15M D&O Lead Side A Binder.pdf" at bounding box center [641, 576] width 785 height 35
click at [988, 576] on icon "download file" at bounding box center [992, 574] width 10 height 10
click at [987, 533] on icon "download file" at bounding box center [992, 533] width 10 height 10
click at [241, 72] on icon "close" at bounding box center [246, 72] width 10 height 10
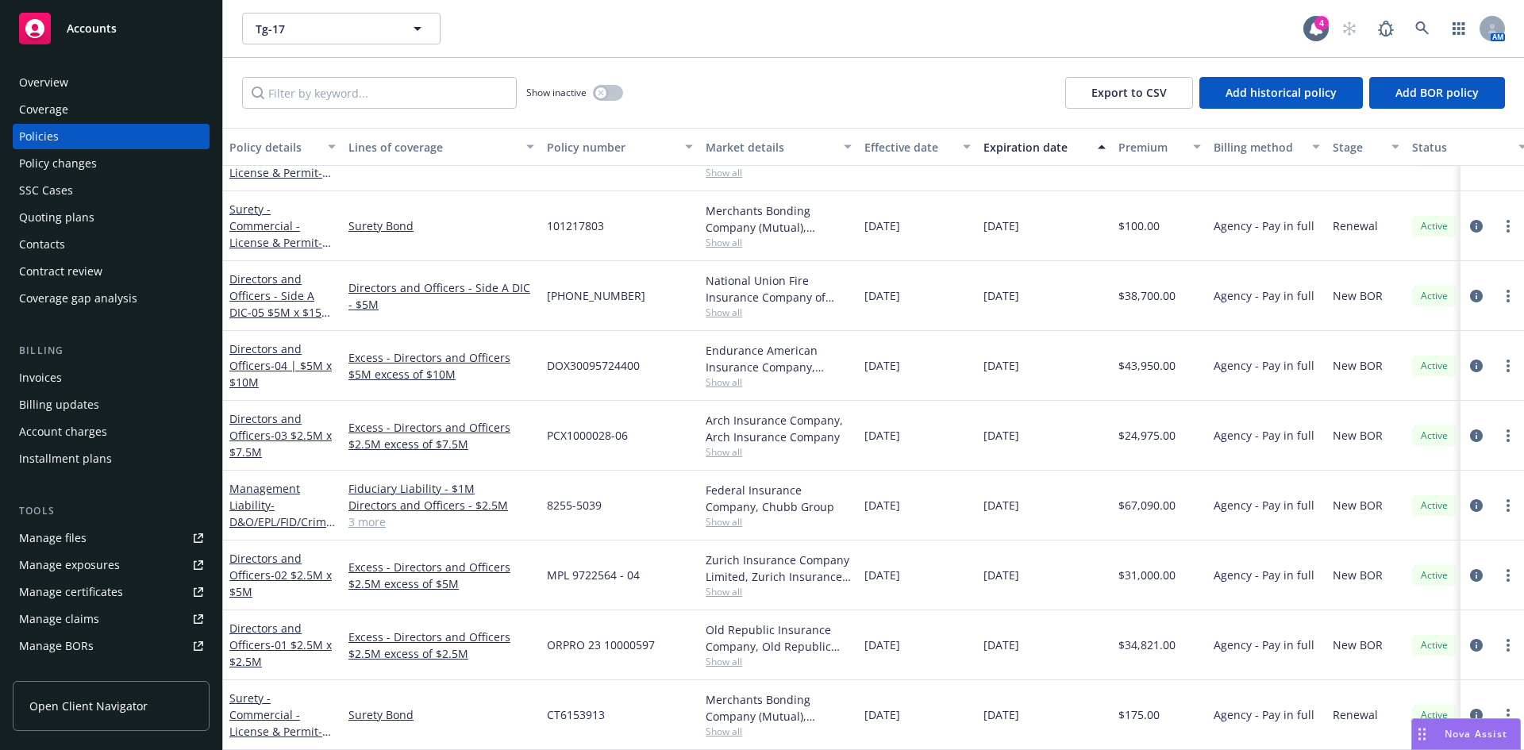
click at [871, 81] on div "Show inactive Export to CSV Add historical policy Add BOR policy" at bounding box center [873, 93] width 1301 height 70
click at [71, 379] on div "Invoices" at bounding box center [111, 377] width 184 height 25
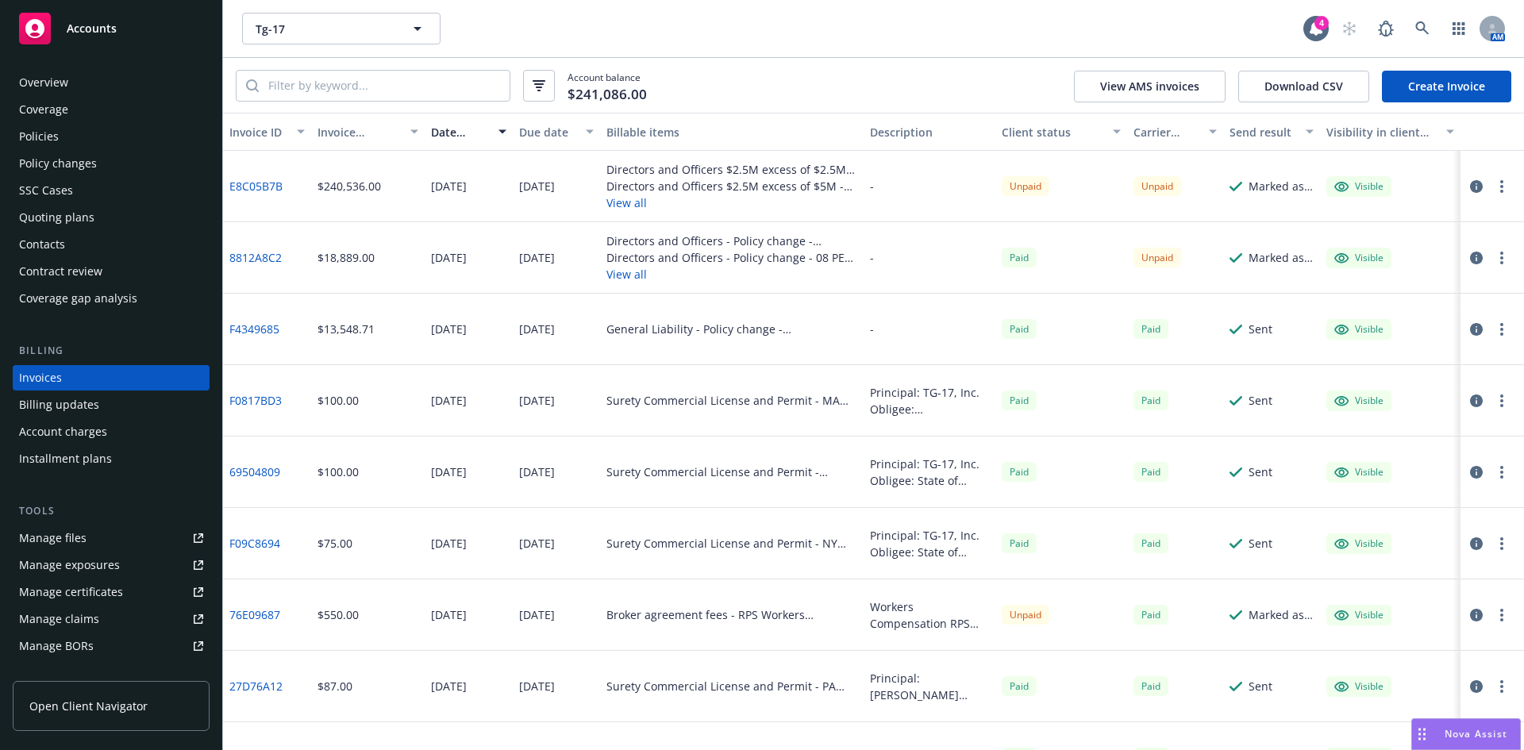
click at [47, 163] on div "Policy changes" at bounding box center [58, 163] width 78 height 25
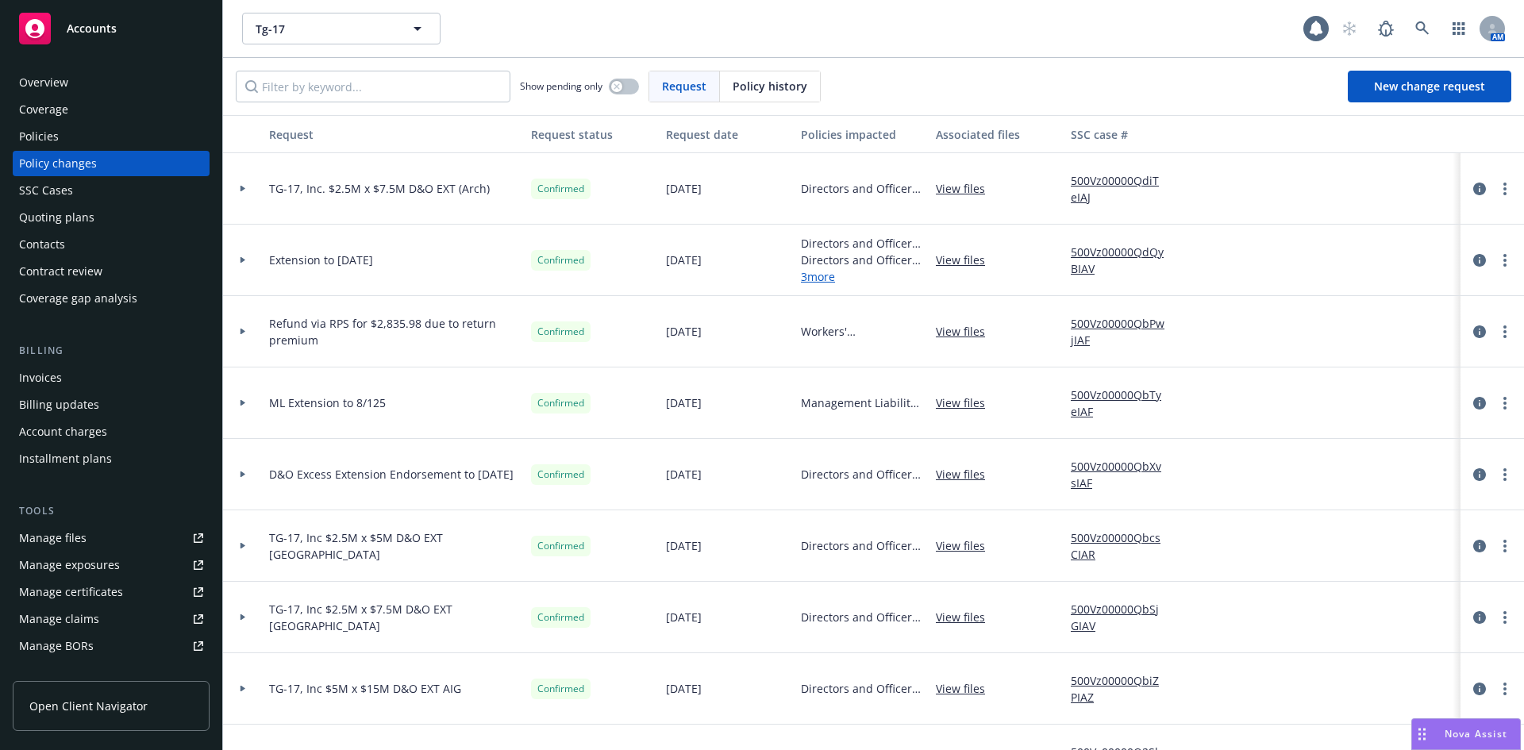
click at [764, 85] on span "Policy history" at bounding box center [770, 86] width 75 height 17
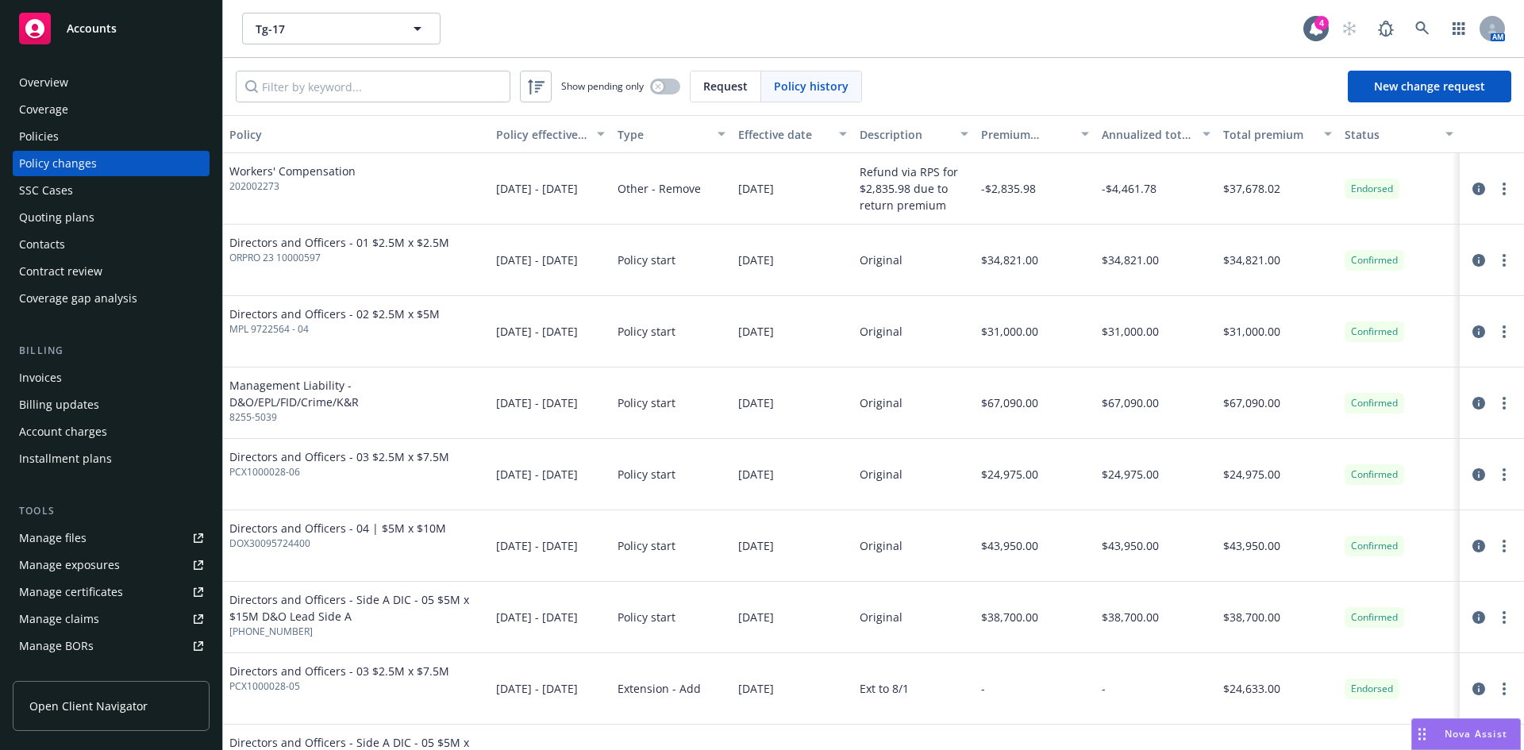
click at [833, 101] on div "Policy history" at bounding box center [811, 86] width 100 height 30
click at [833, 88] on span "Policy history" at bounding box center [811, 86] width 75 height 17
click at [1503, 254] on icon "more" at bounding box center [1504, 260] width 3 height 13
click at [1288, 381] on link "Edit billing info" at bounding box center [1366, 388] width 272 height 32
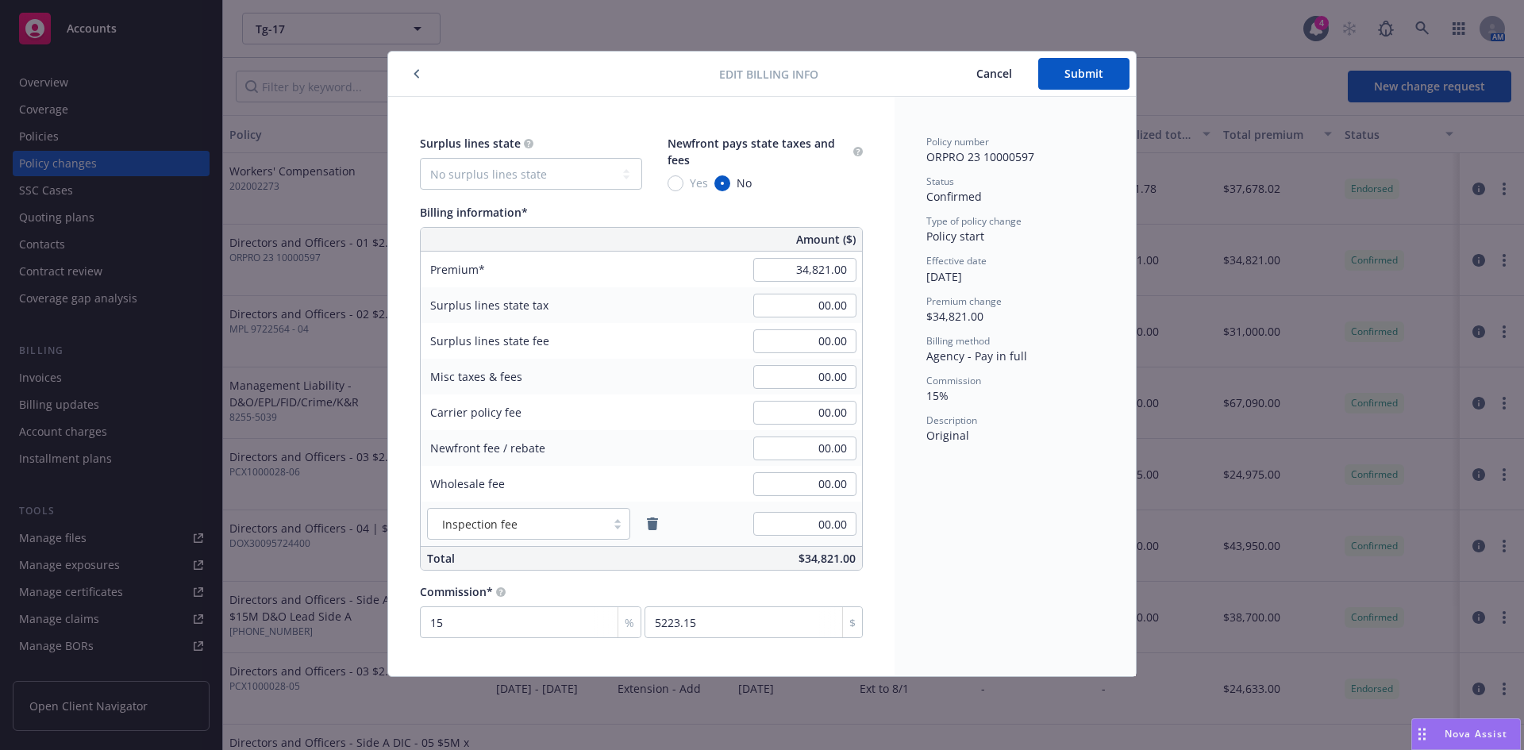
click at [997, 75] on span "Cancel" at bounding box center [994, 73] width 36 height 15
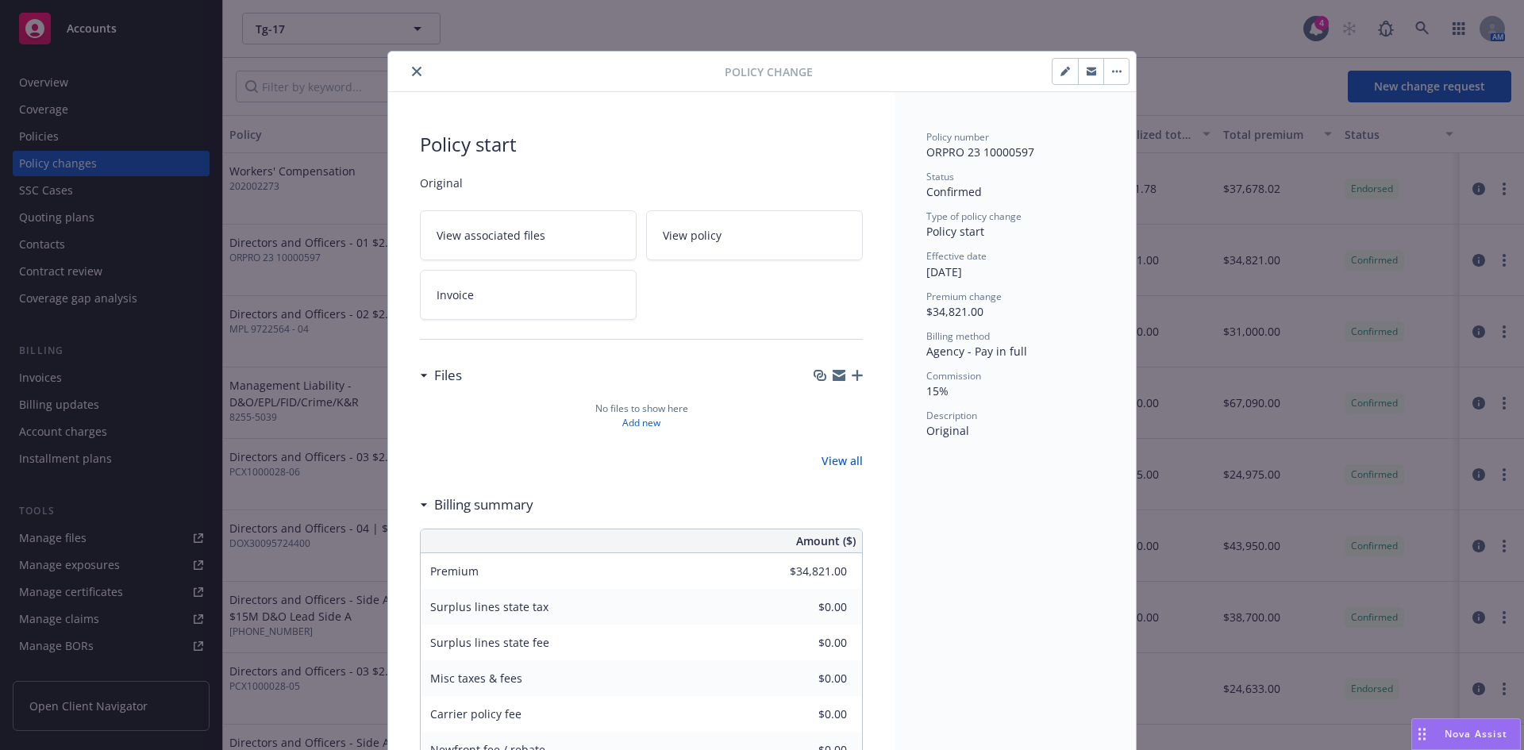
click at [405, 63] on div at bounding box center [560, 71] width 330 height 19
click at [412, 68] on icon "close" at bounding box center [417, 72] width 10 height 10
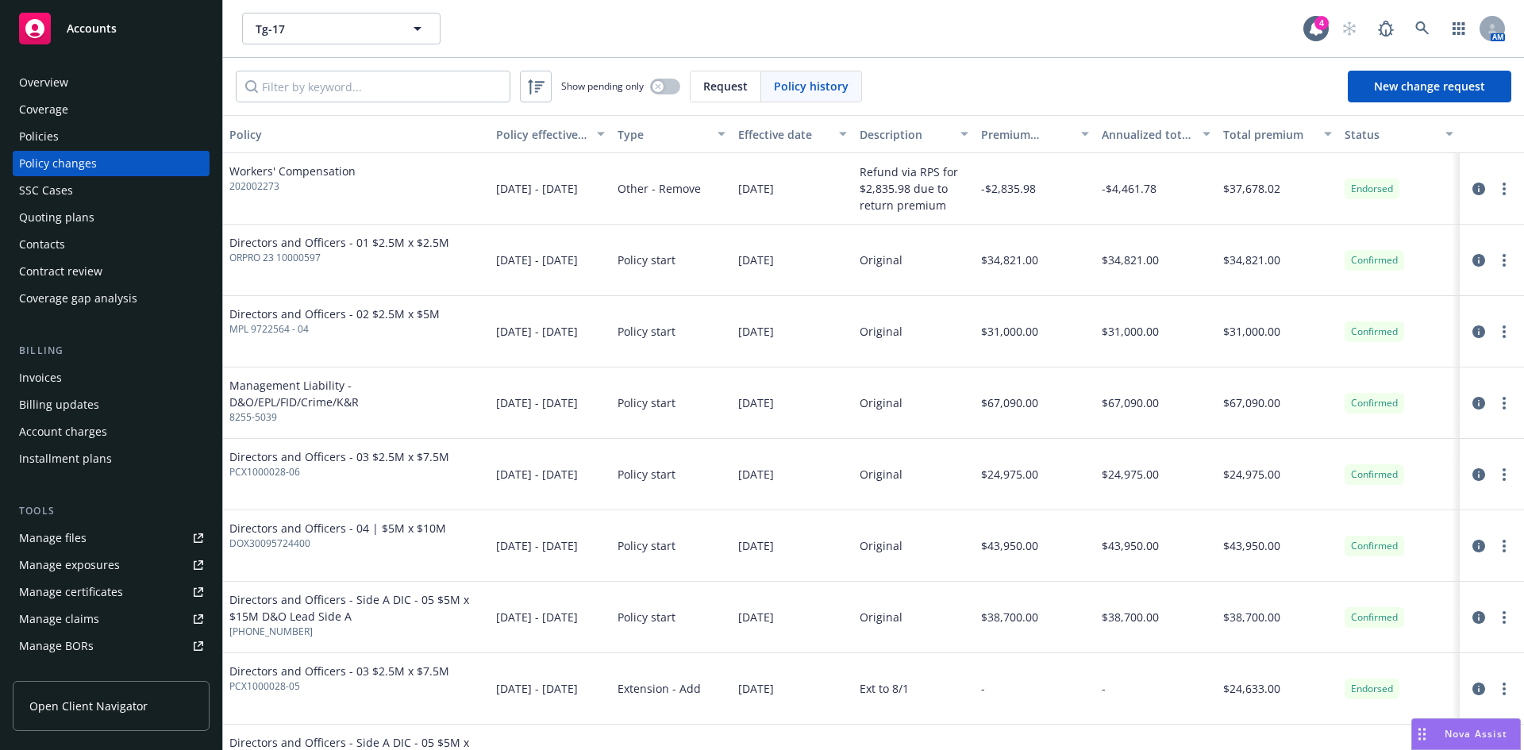
click at [71, 370] on div "Invoices" at bounding box center [111, 377] width 184 height 25
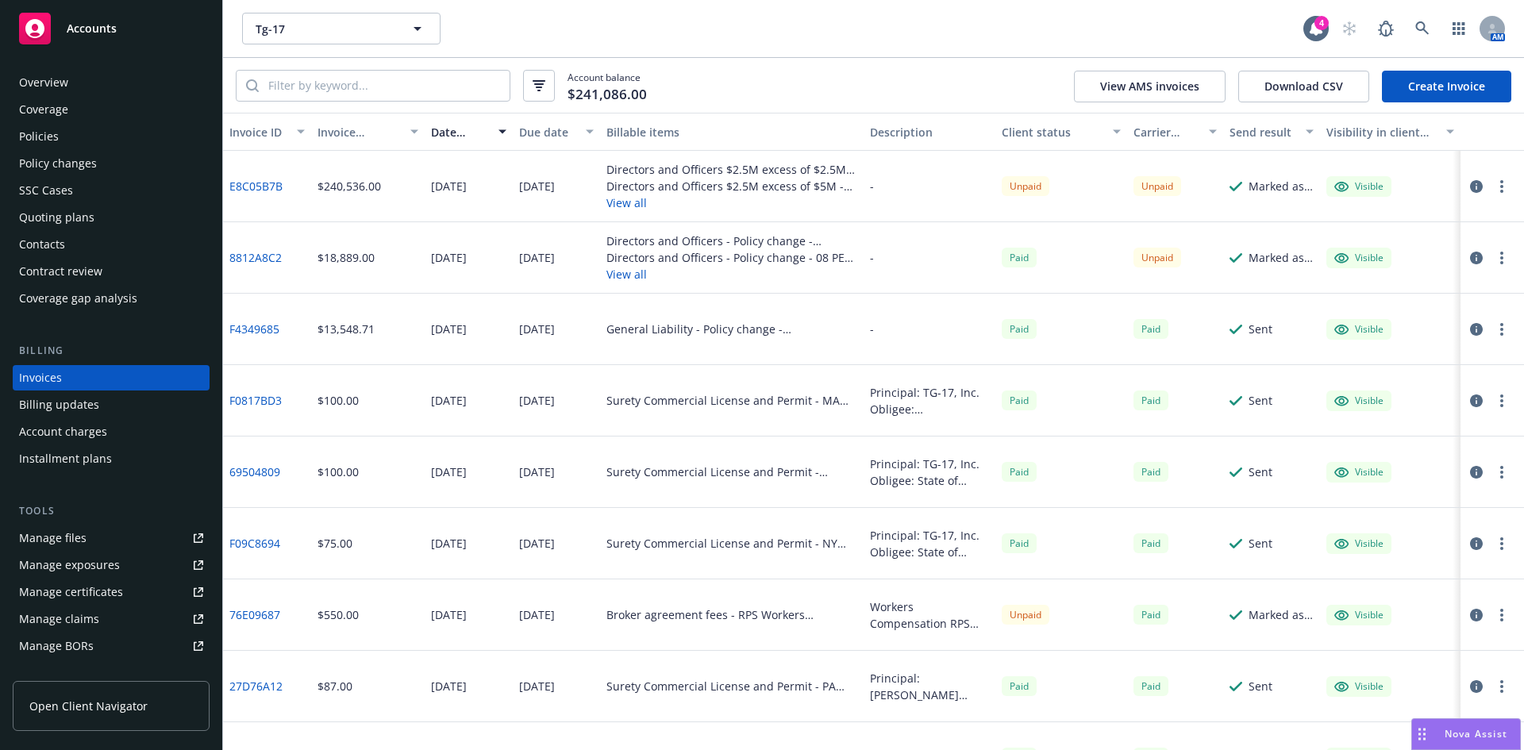
click at [1492, 187] on button "button" at bounding box center [1501, 186] width 19 height 19
click at [1334, 439] on link "Void" at bounding box center [1397, 441] width 202 height 32
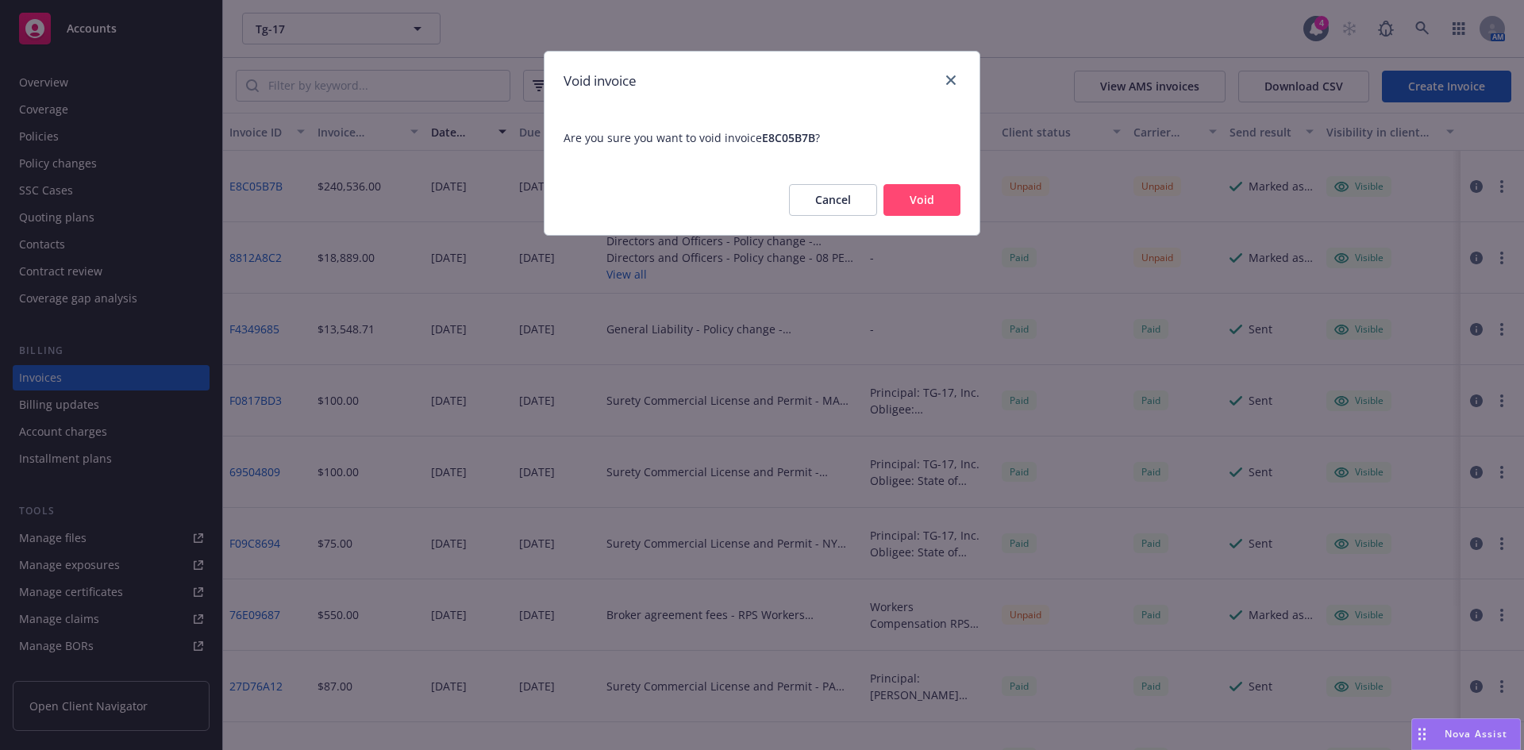
click at [930, 192] on button "Void" at bounding box center [921, 200] width 77 height 32
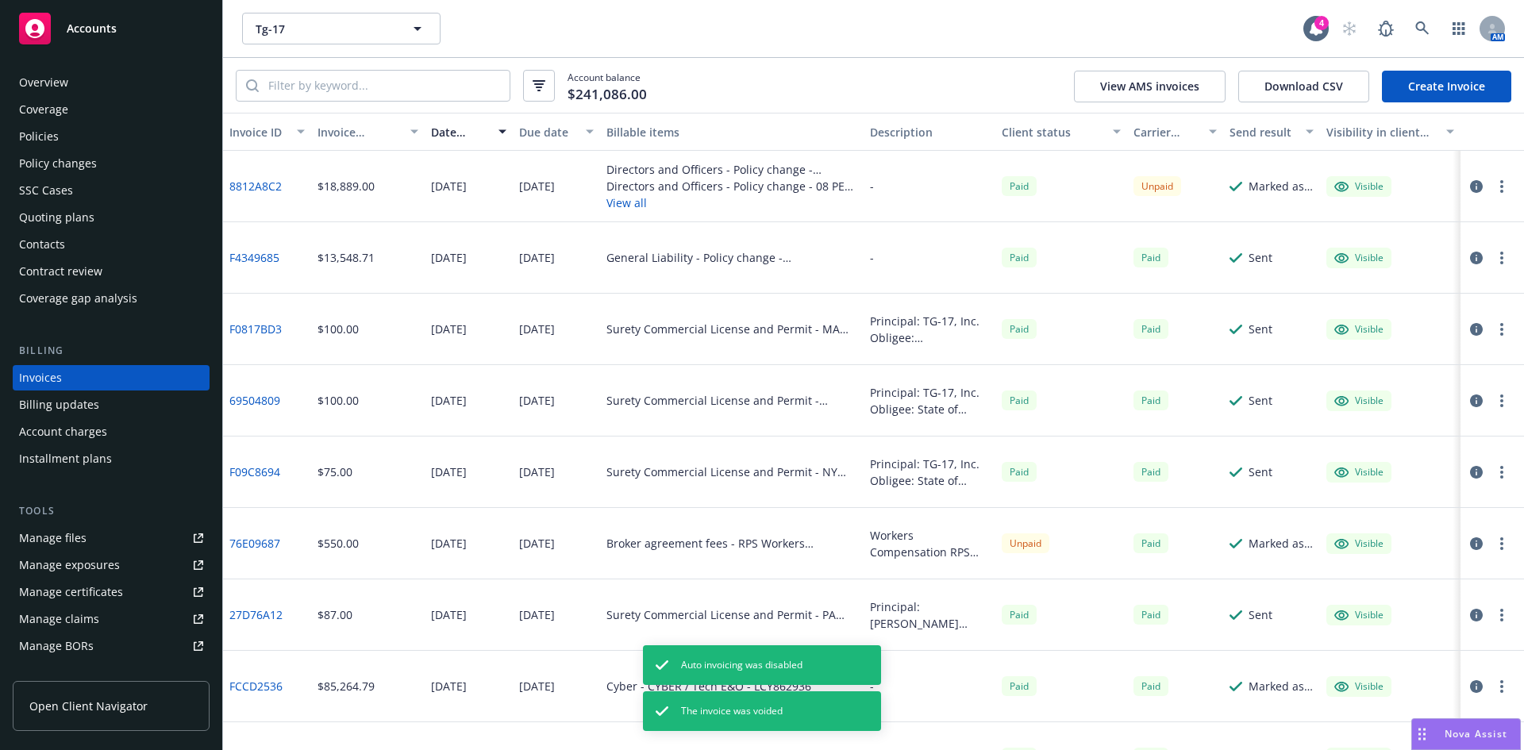
click at [1432, 75] on link "Create Invoice" at bounding box center [1446, 87] width 129 height 32
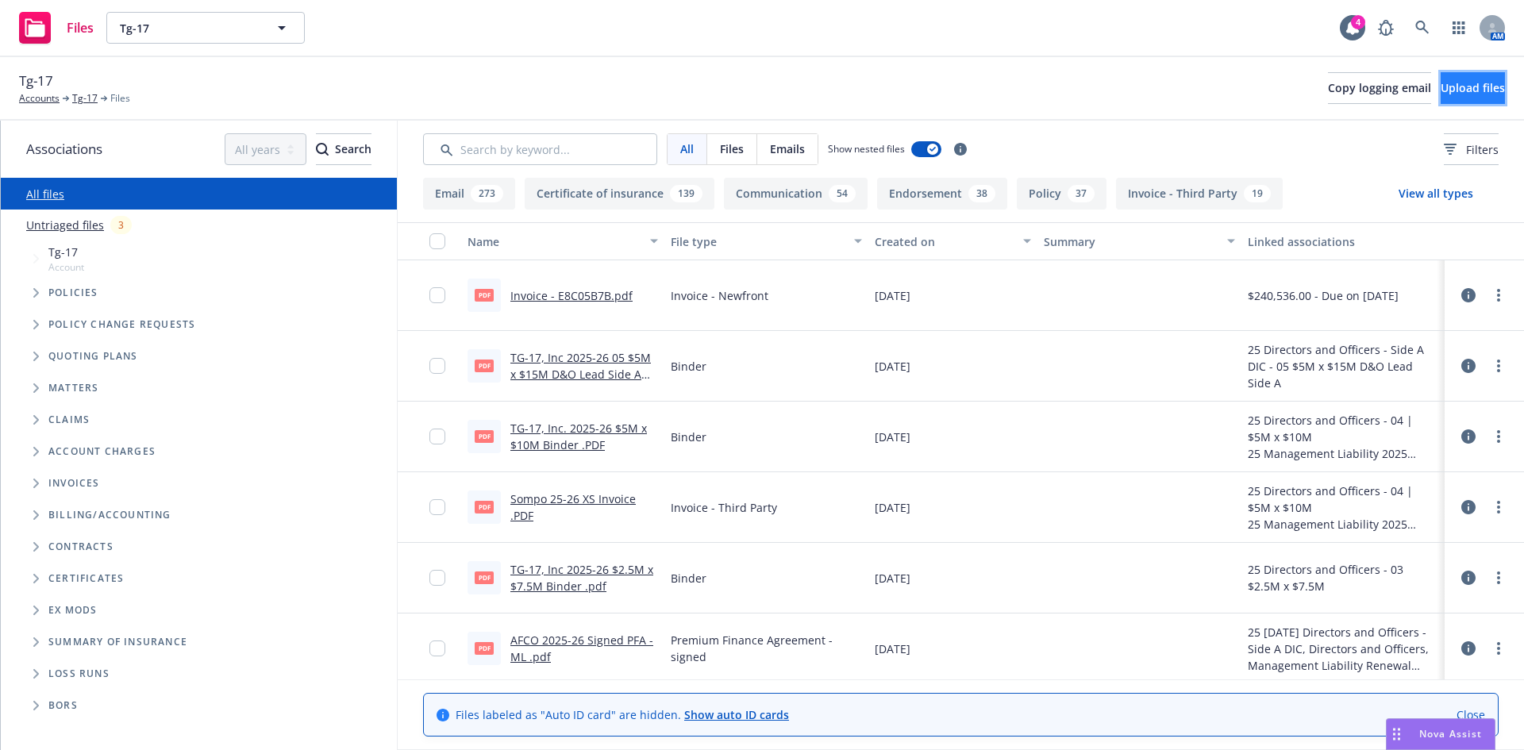
click at [1441, 90] on span "Upload files" at bounding box center [1473, 87] width 64 height 15
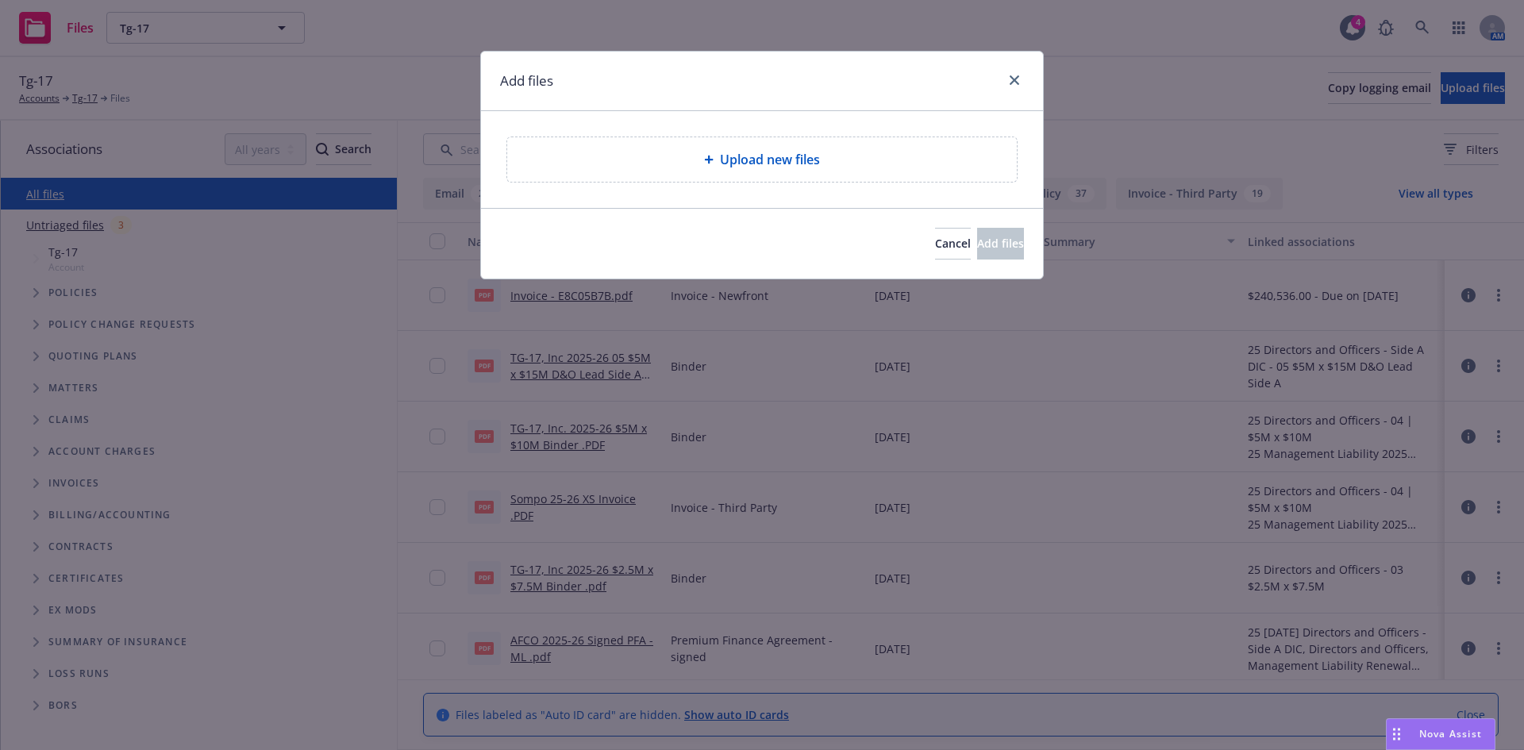
click at [838, 145] on div "Upload new files" at bounding box center [762, 159] width 510 height 44
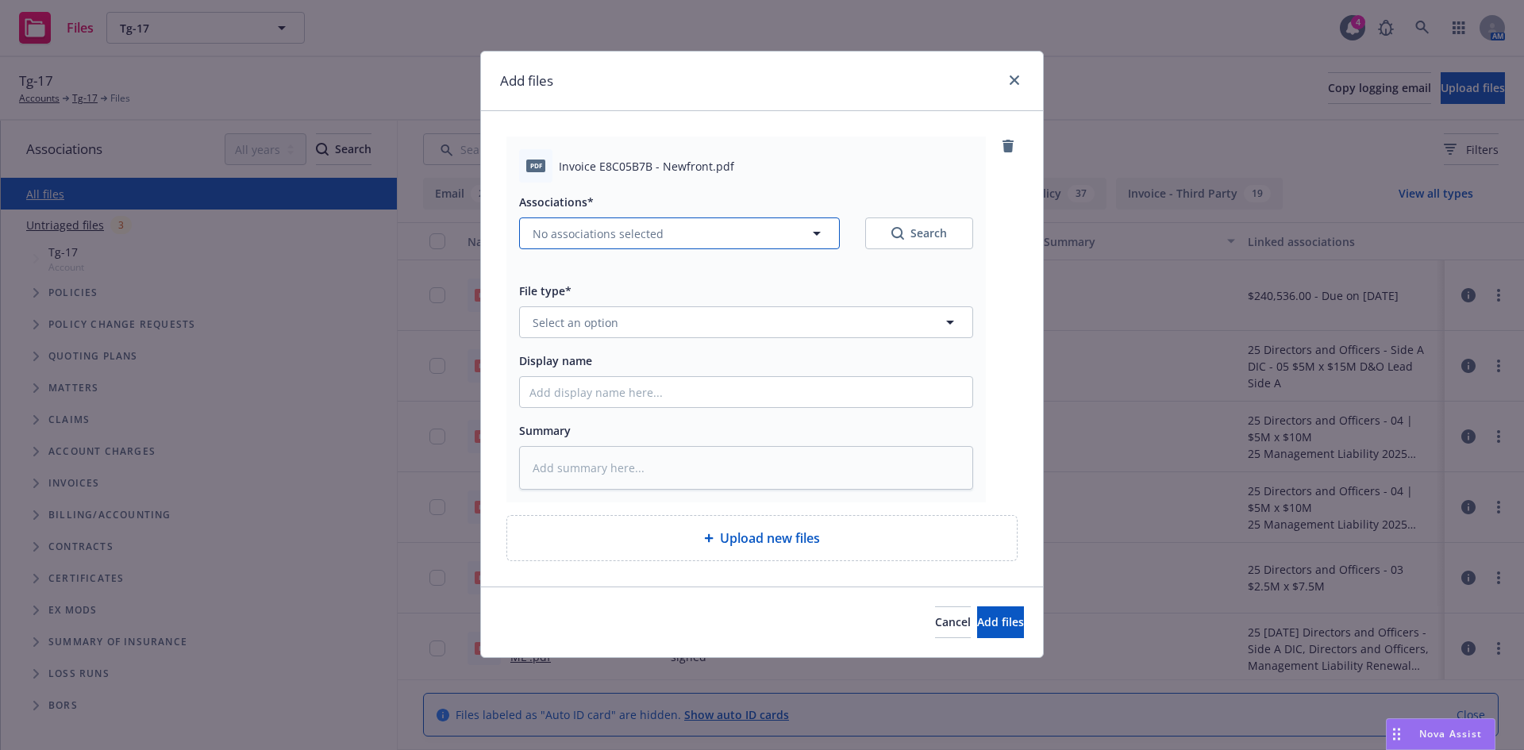
click at [570, 238] on span "No associations selected" at bounding box center [598, 233] width 131 height 17
type textarea "x"
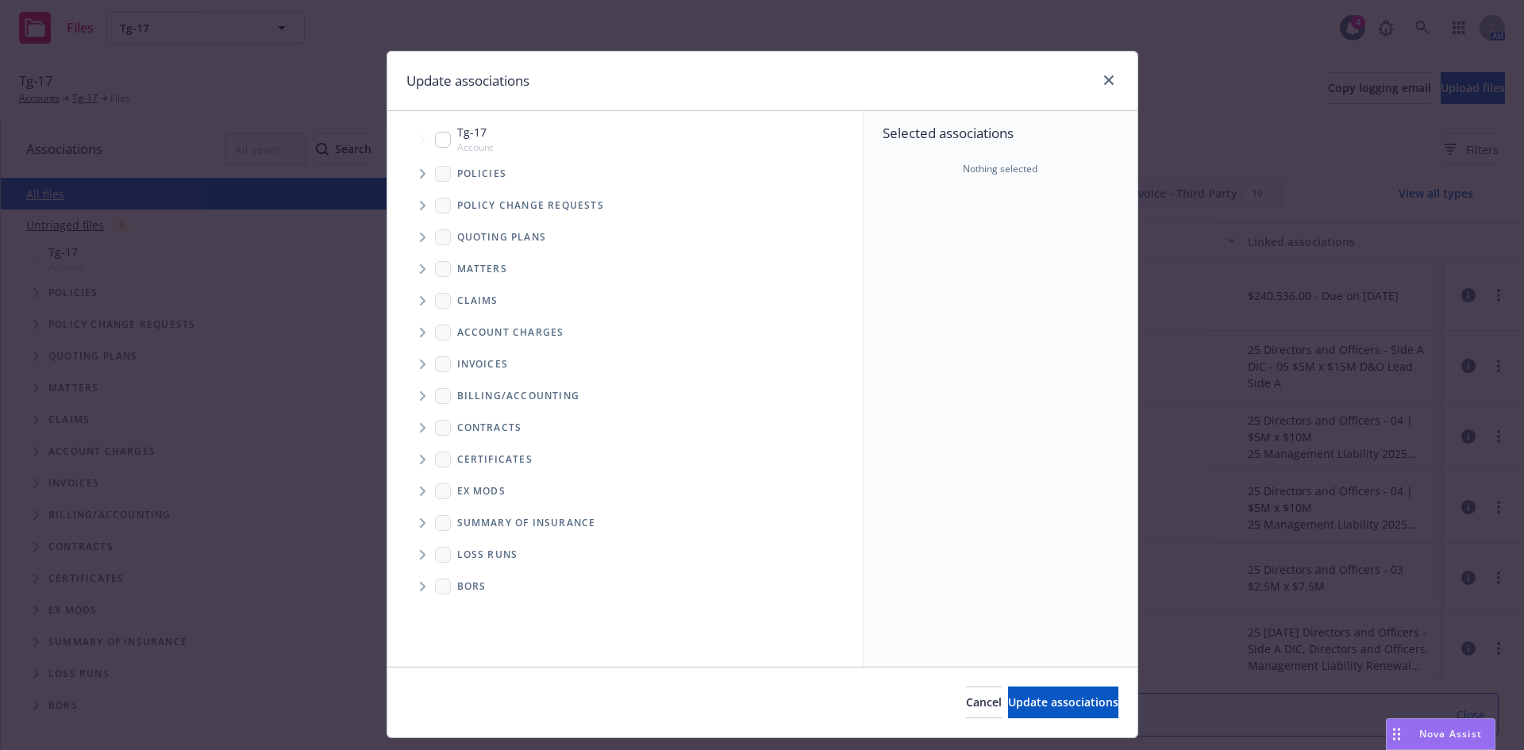
click at [411, 173] on span "Tree Example" at bounding box center [422, 173] width 25 height 25
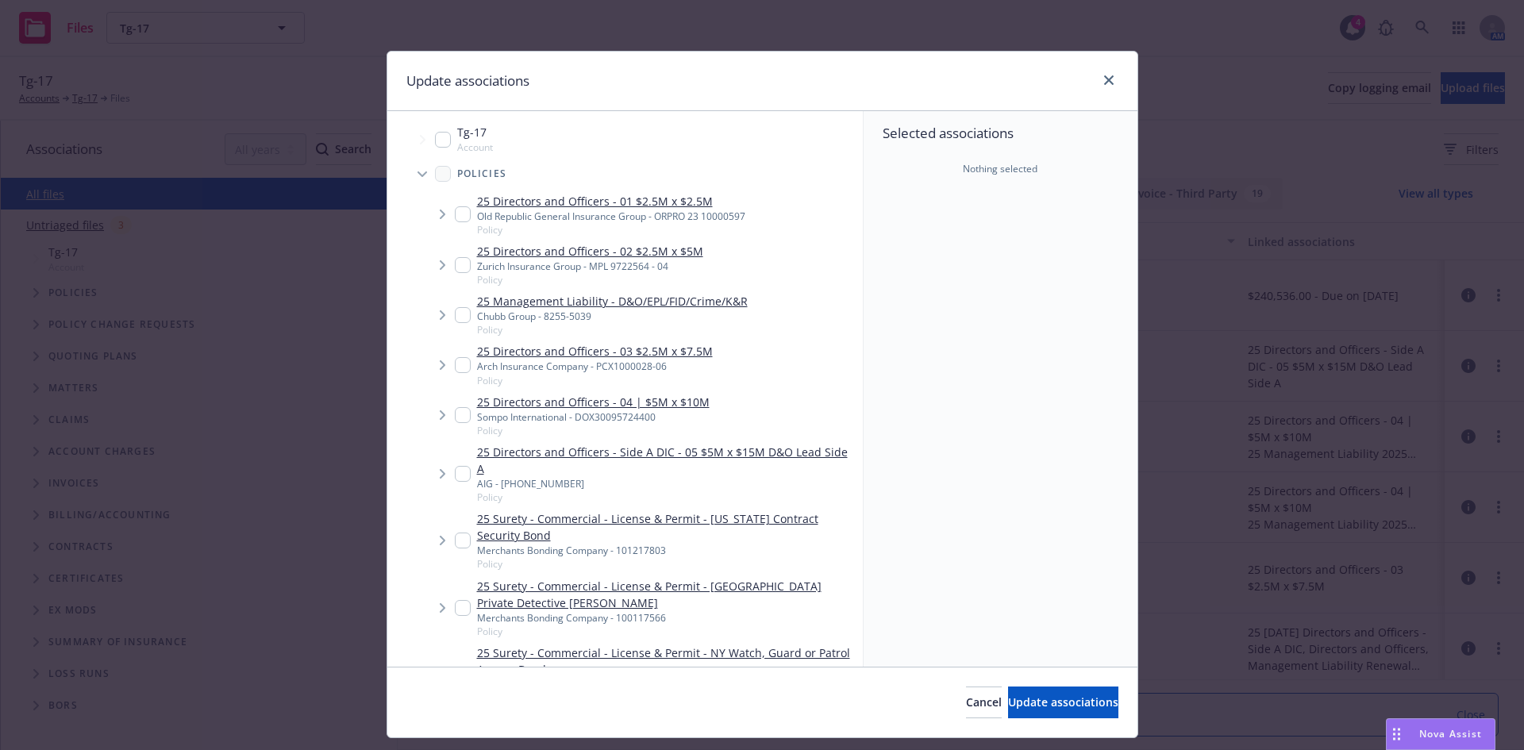
click at [459, 214] on input "Tree Example" at bounding box center [463, 214] width 16 height 16
checkbox input "true"
click at [455, 264] on input "Tree Example" at bounding box center [463, 265] width 16 height 16
checkbox input "true"
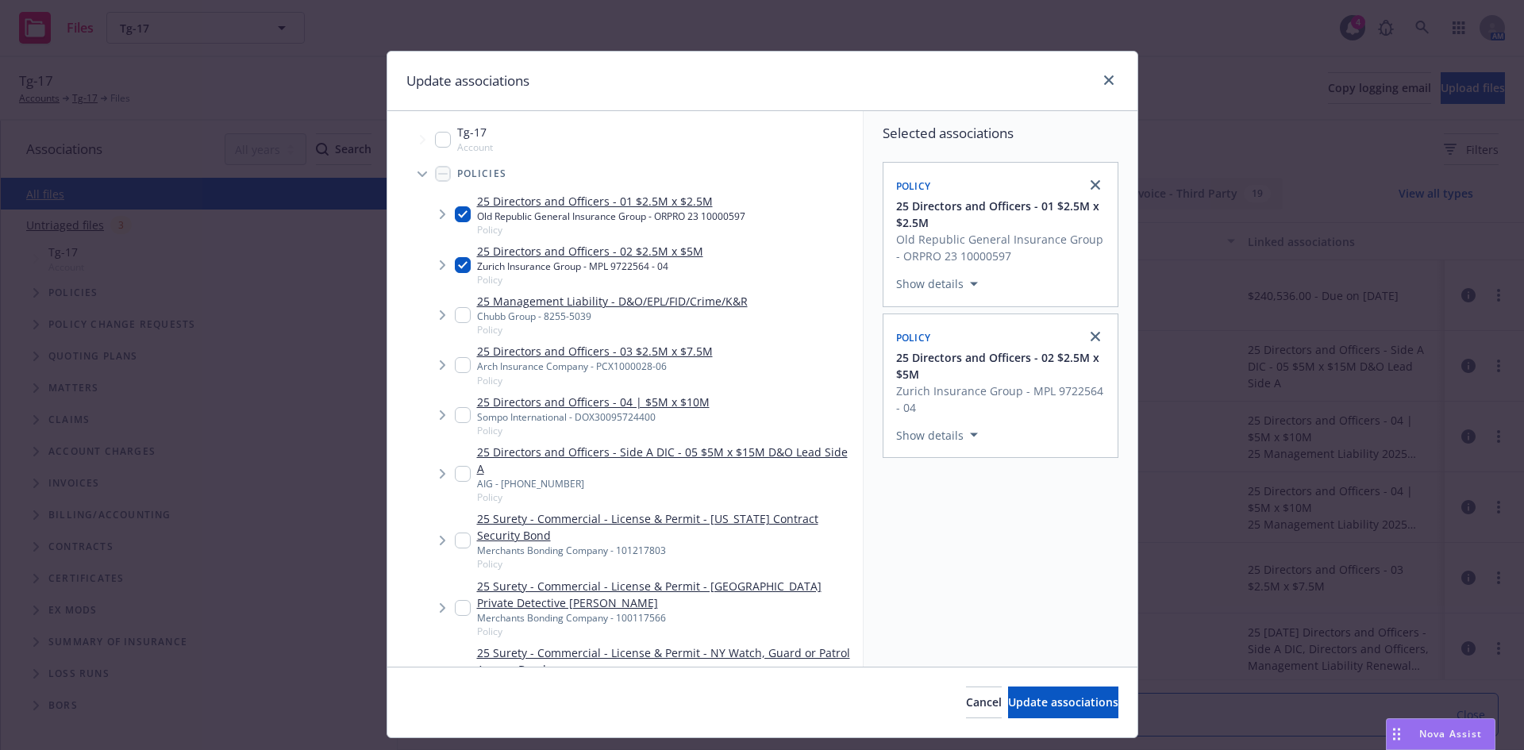
click at [458, 318] on input "Tree Example" at bounding box center [463, 315] width 16 height 16
checkbox input "true"
click at [456, 360] on input "Tree Example" at bounding box center [463, 365] width 16 height 16
checkbox input "true"
click at [455, 409] on input "Tree Example" at bounding box center [463, 415] width 16 height 16
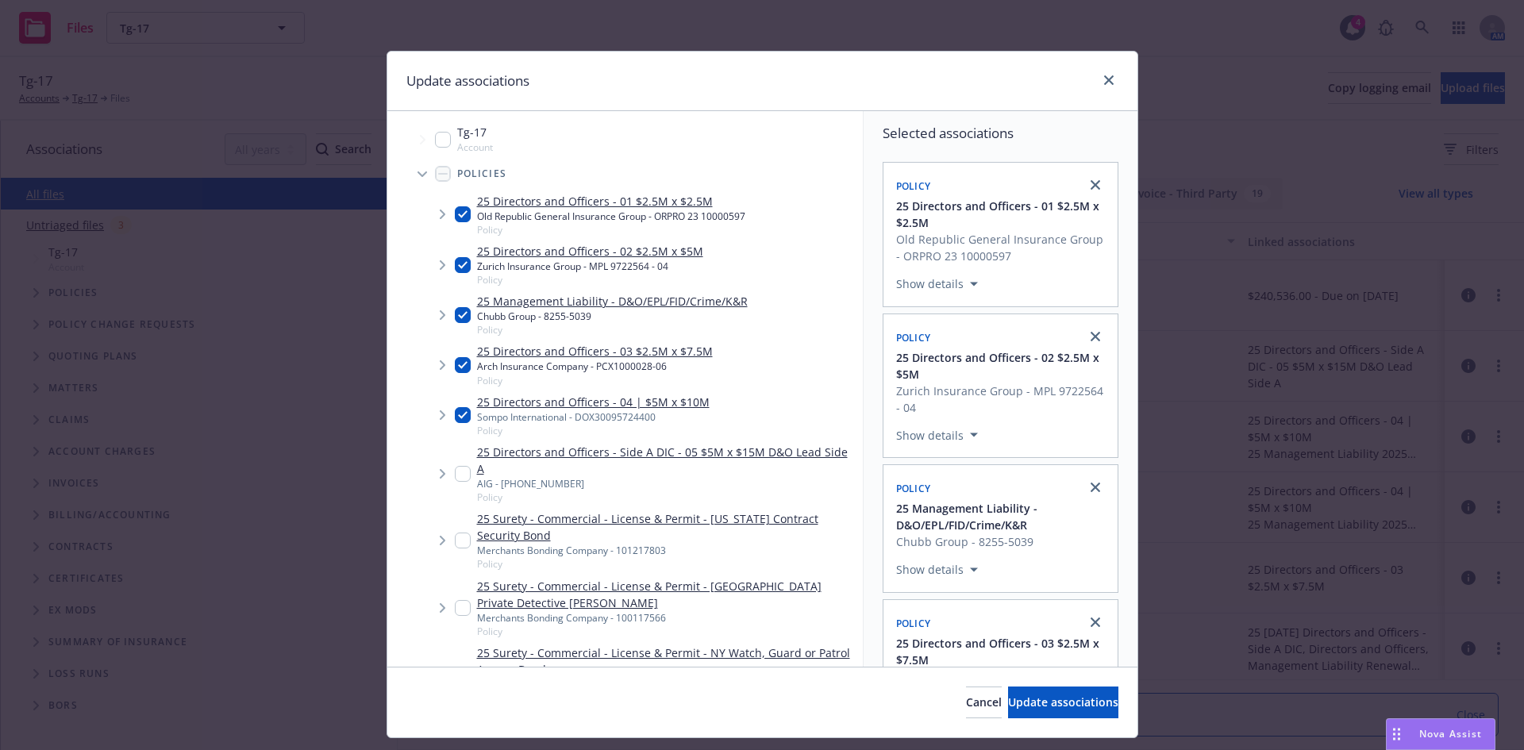
checkbox input "true"
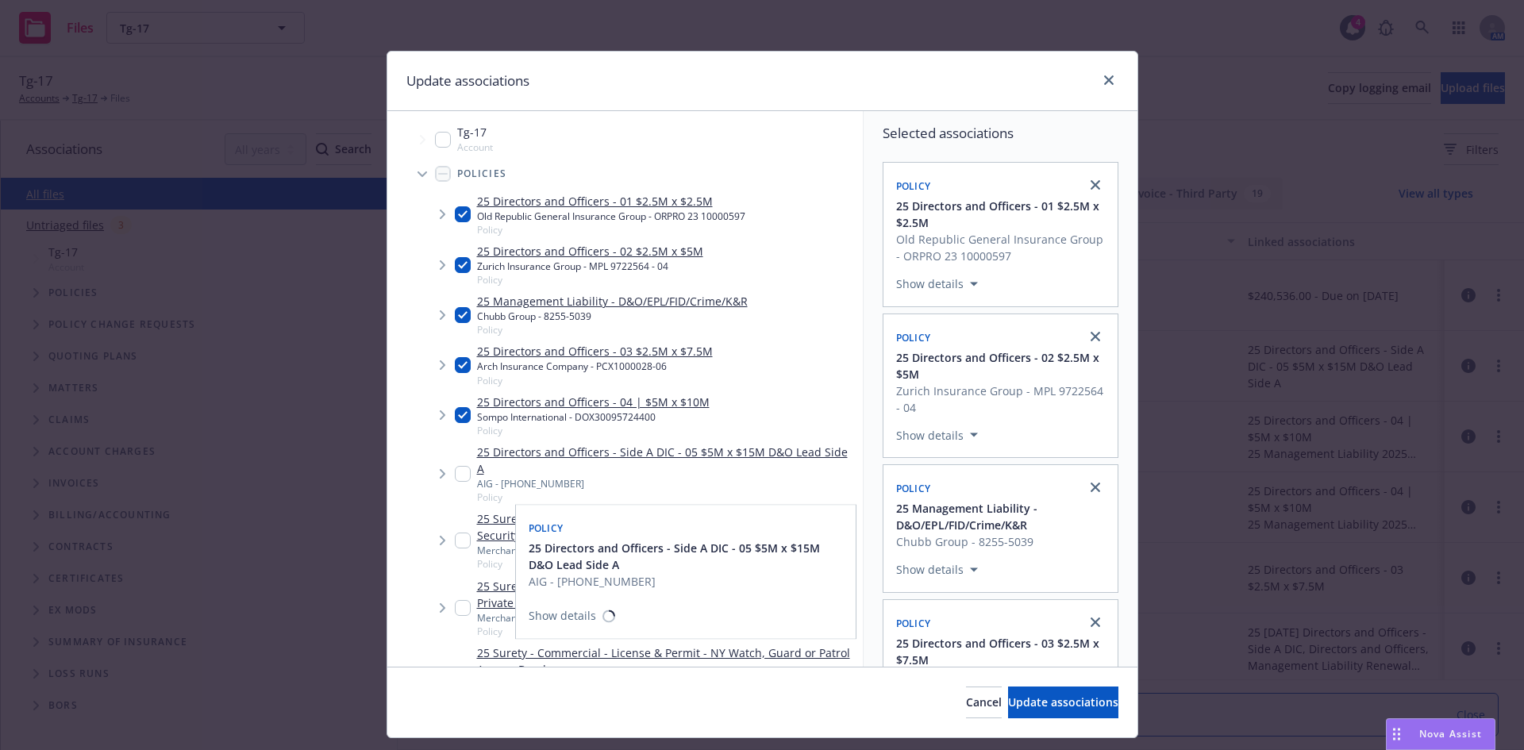
click at [455, 468] on input "Tree Example" at bounding box center [463, 474] width 16 height 16
checkbox input "true"
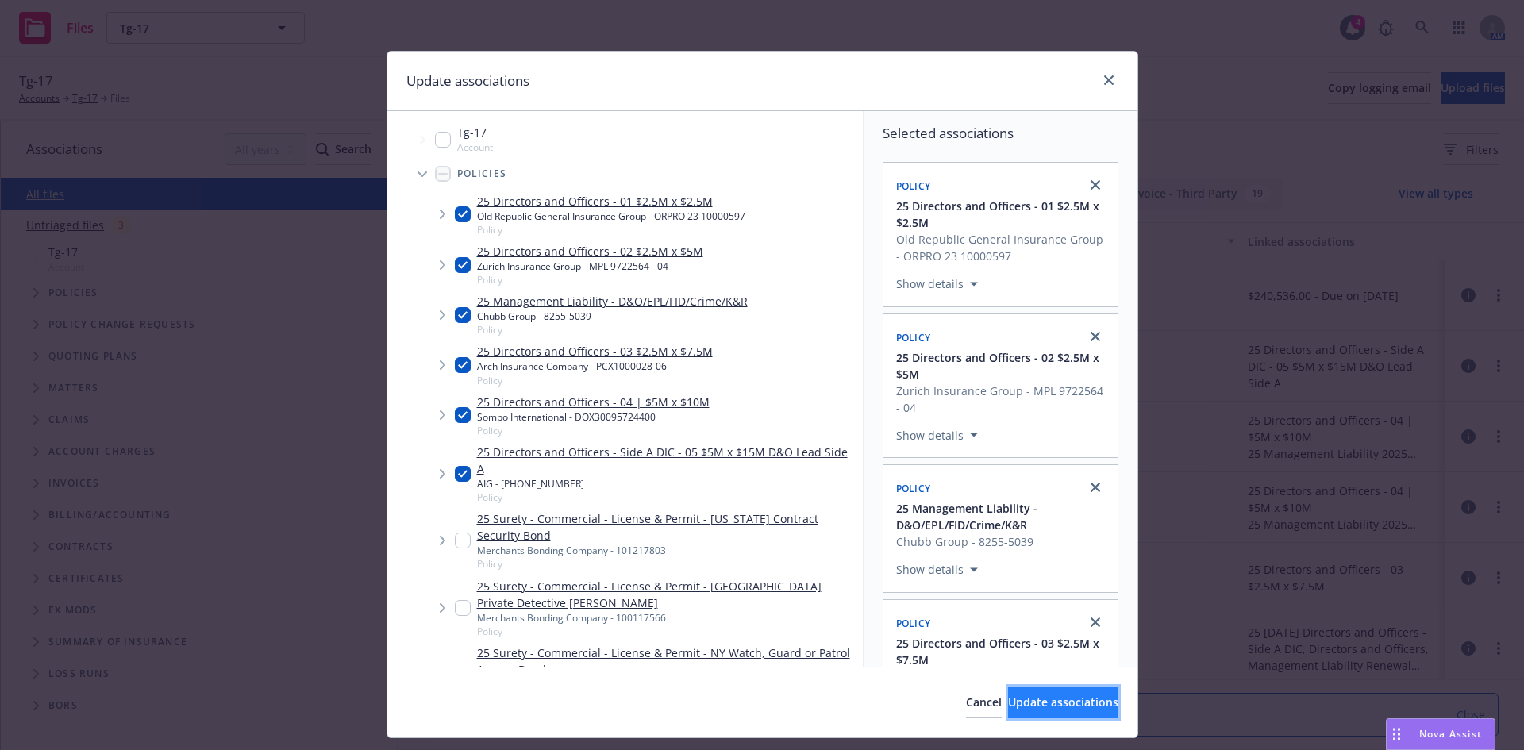
click at [1022, 718] on button "Update associations" at bounding box center [1063, 703] width 110 height 32
type textarea "x"
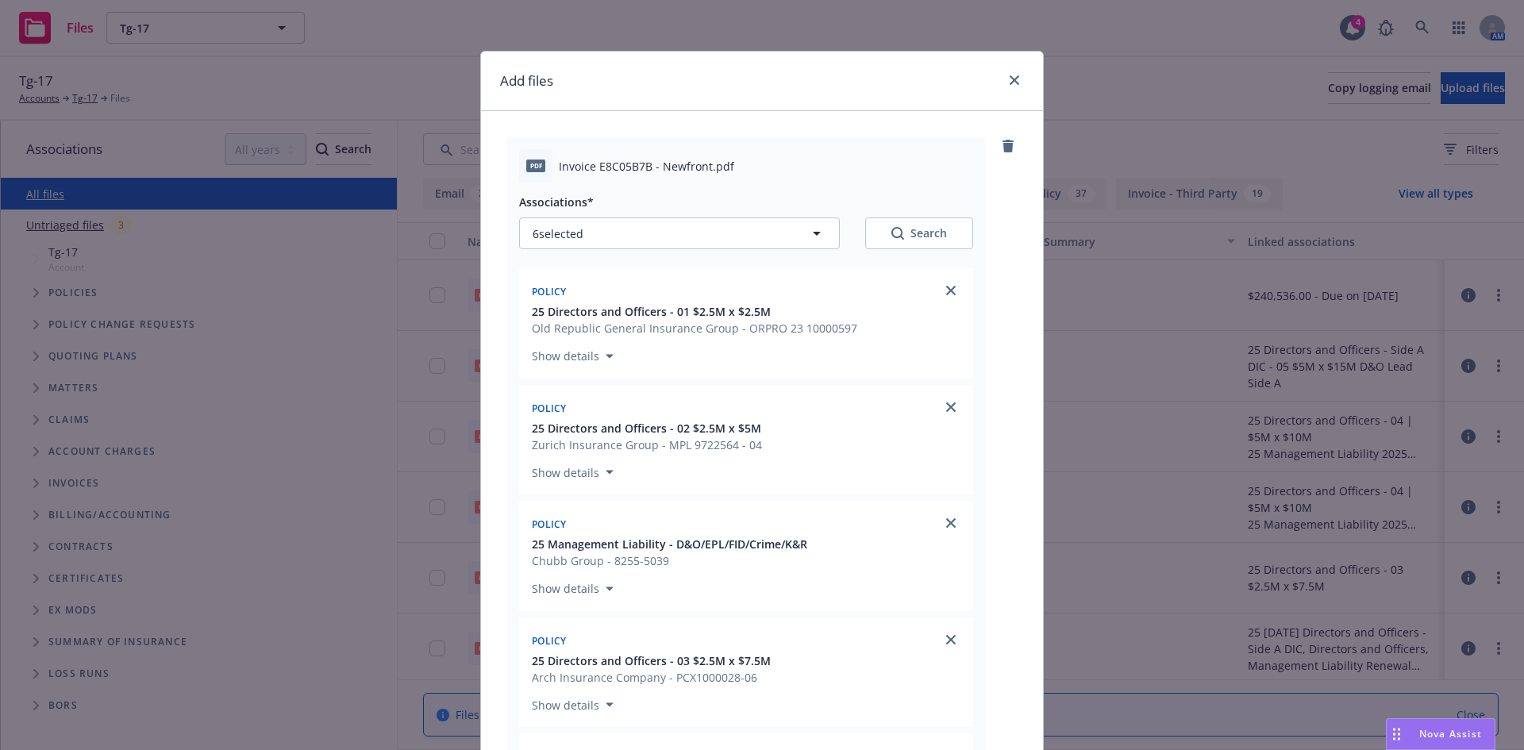
scroll to position [656, 0]
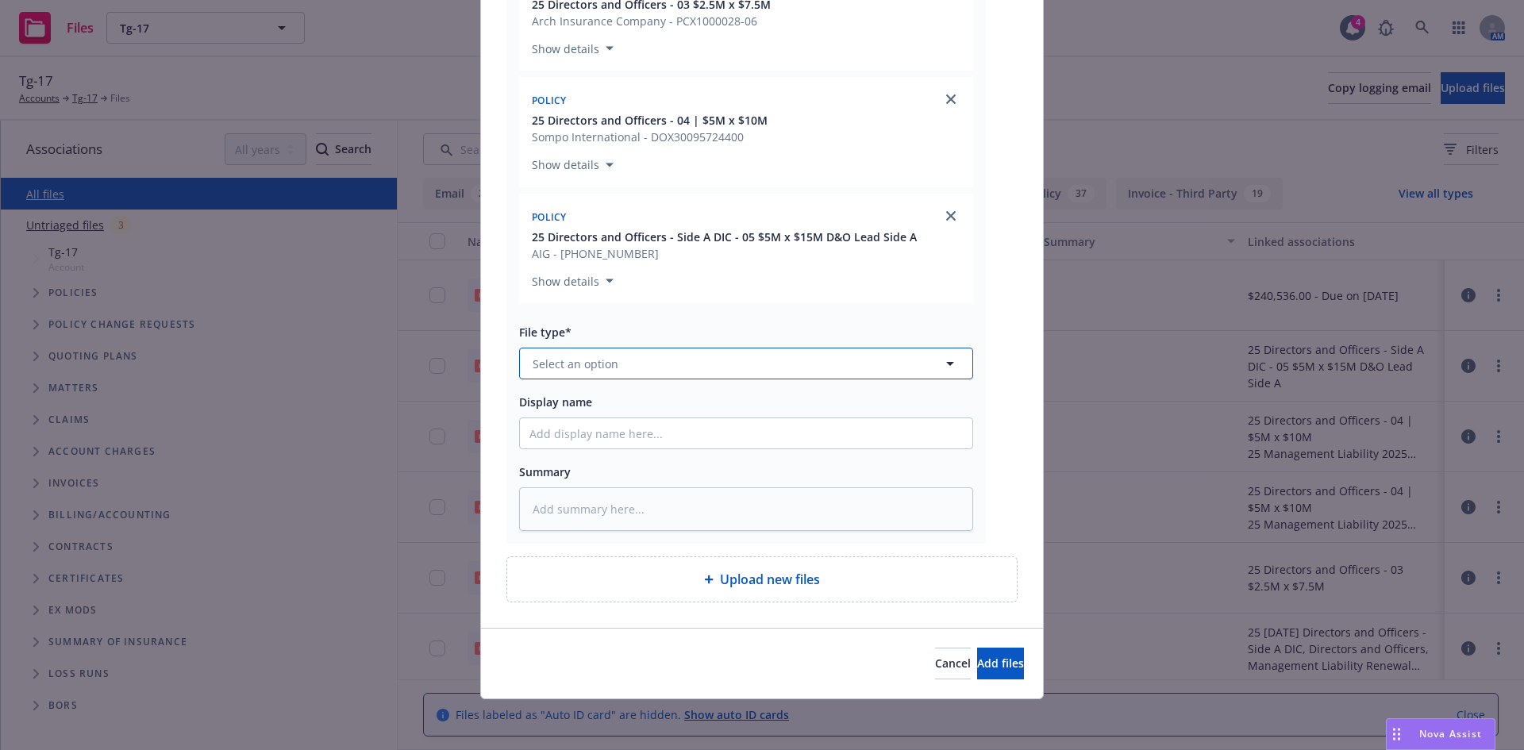
click at [628, 364] on button "Select an option" at bounding box center [746, 364] width 454 height 32
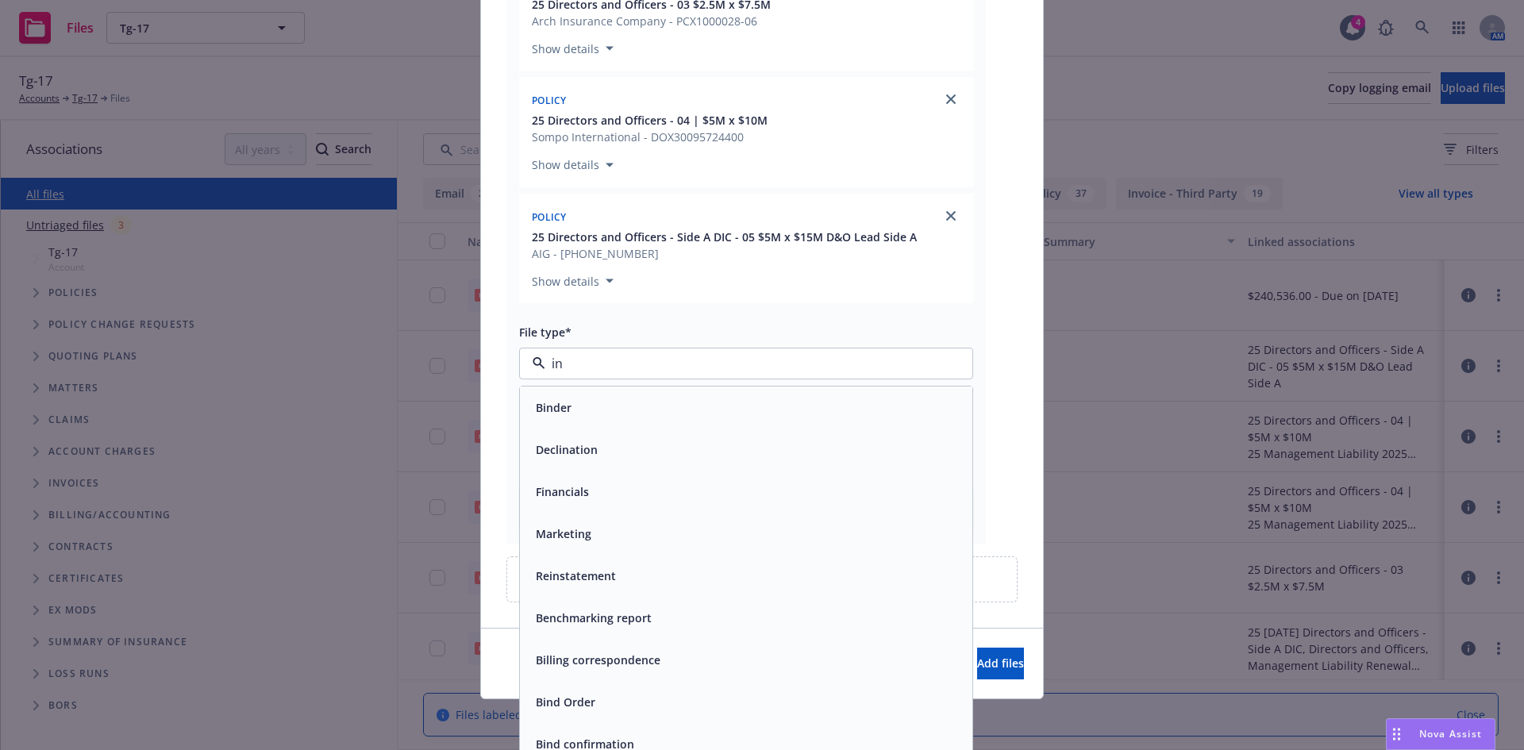
type input "inv"
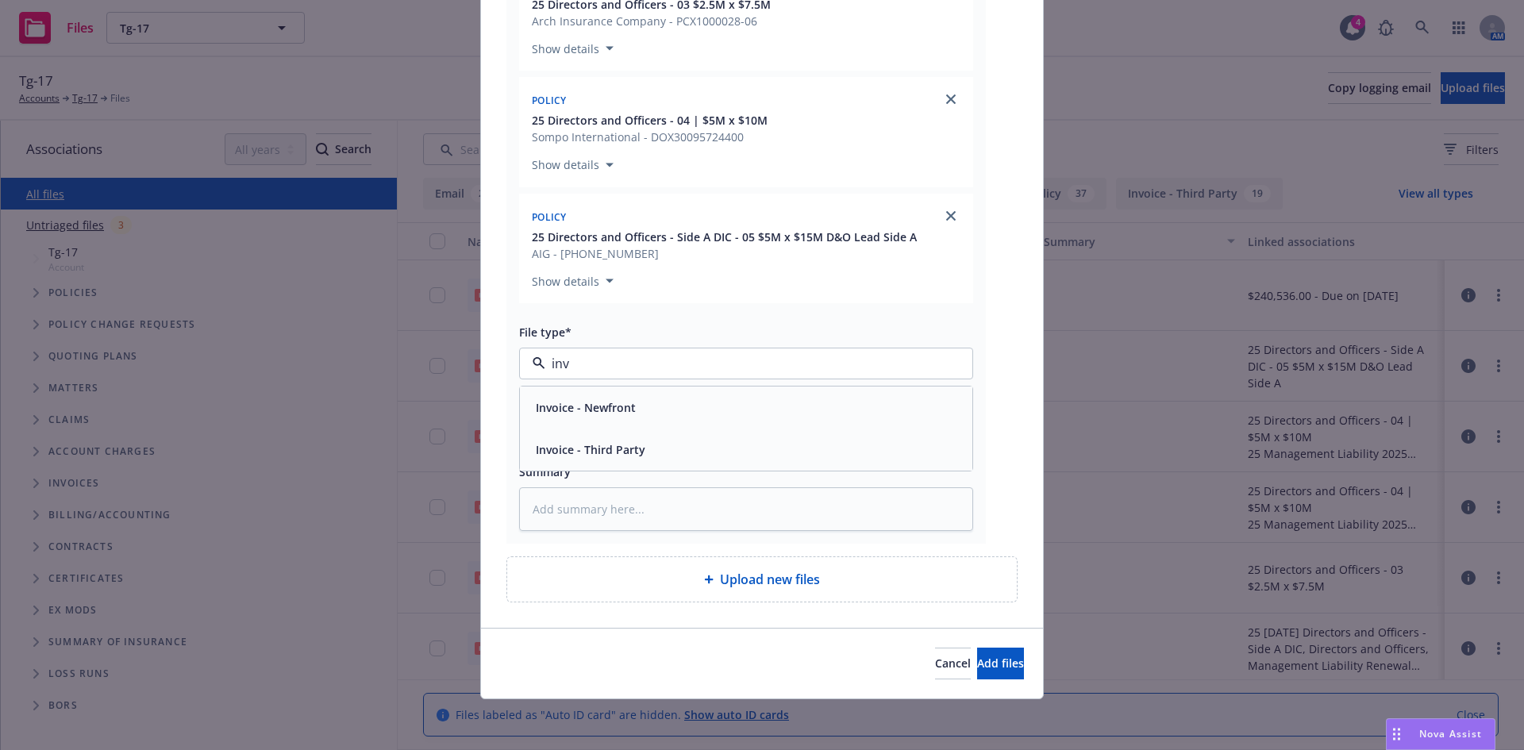
click at [591, 413] on span "Invoice - Newfront" at bounding box center [586, 407] width 100 height 17
click at [562, 425] on input "Display name" at bounding box center [746, 433] width 452 height 30
paste input "x"
type textarea "x"
type input "x"
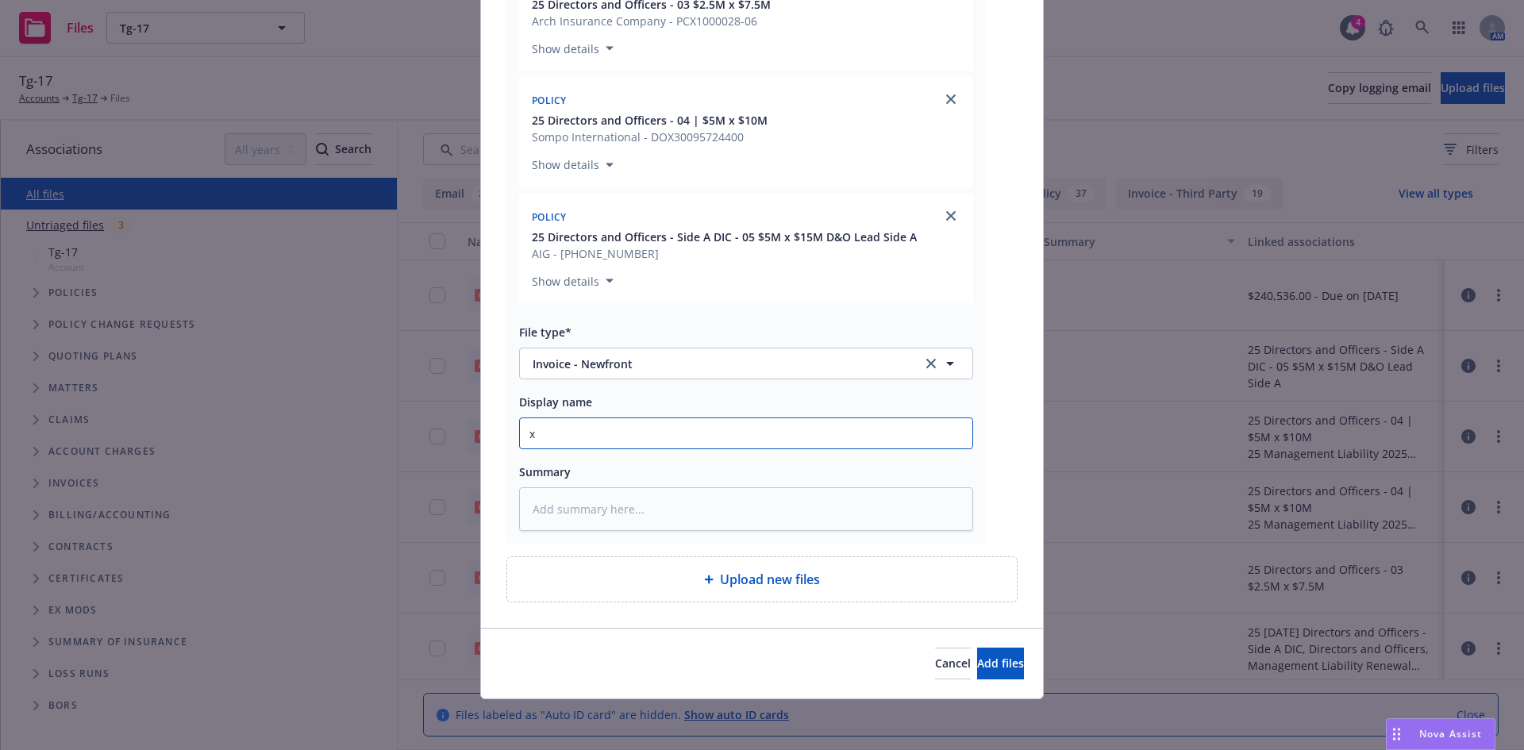
click at [569, 437] on input "x" at bounding box center [746, 433] width 452 height 30
type textarea "x"
click at [574, 440] on input "Display name" at bounding box center [746, 433] width 452 height 30
paste input "TG-17, Inc"
type textarea "x"
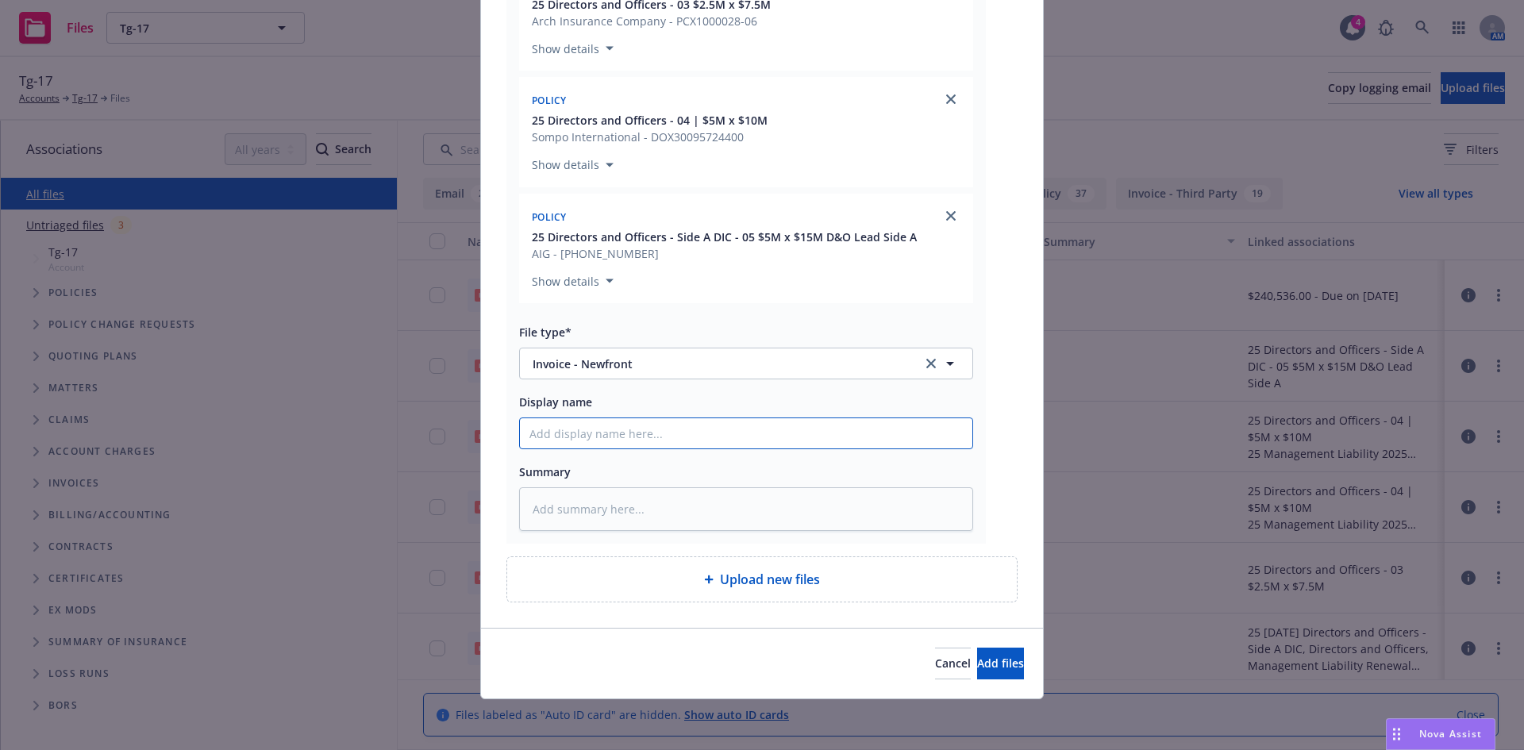
type input "TG-17, Inc"
type textarea "x"
type input "TG-17, Inc"
type textarea "x"
type input "TG-17, Inc 2"
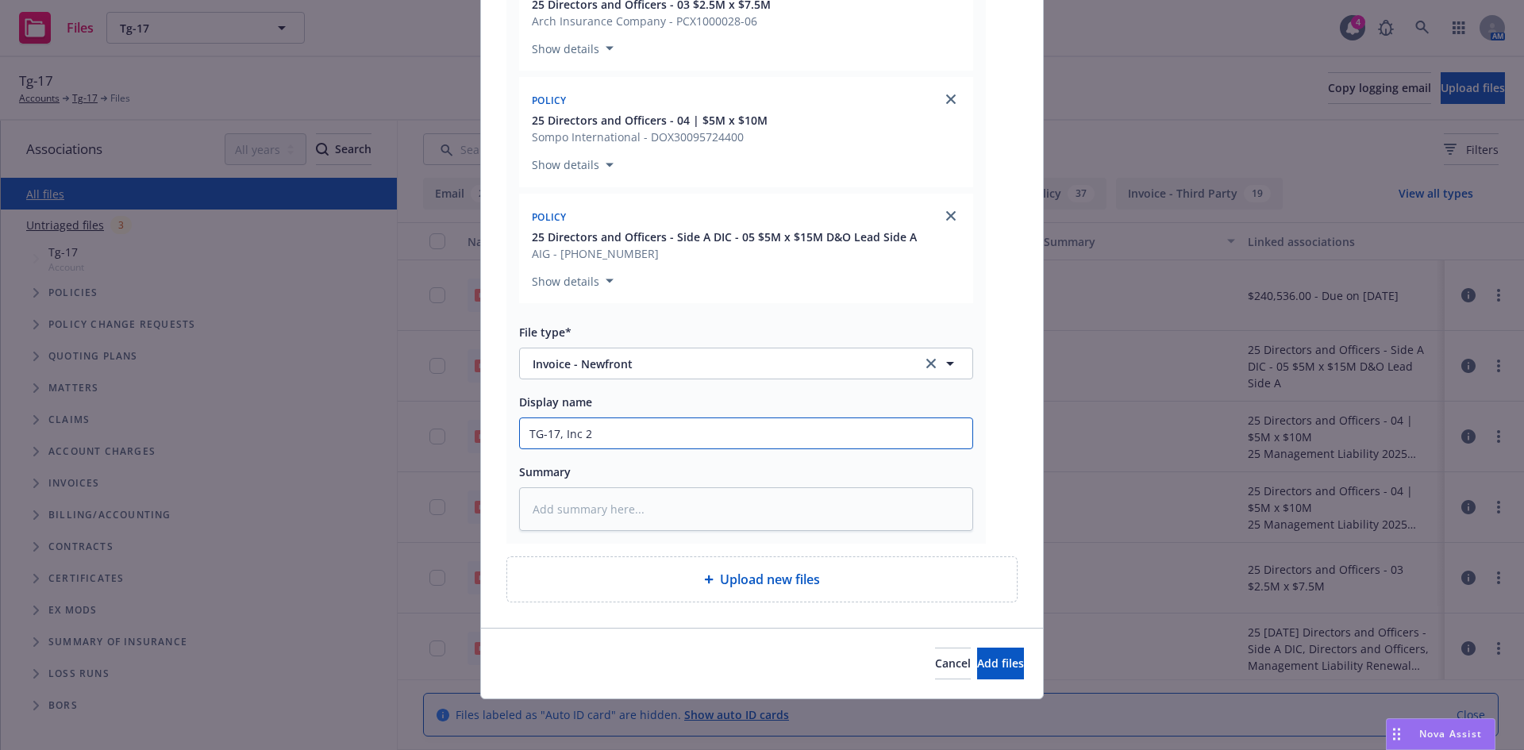
type textarea "x"
type input "TG-17, Inc 20"
type textarea "x"
type input "TG-17, Inc 202"
type textarea "x"
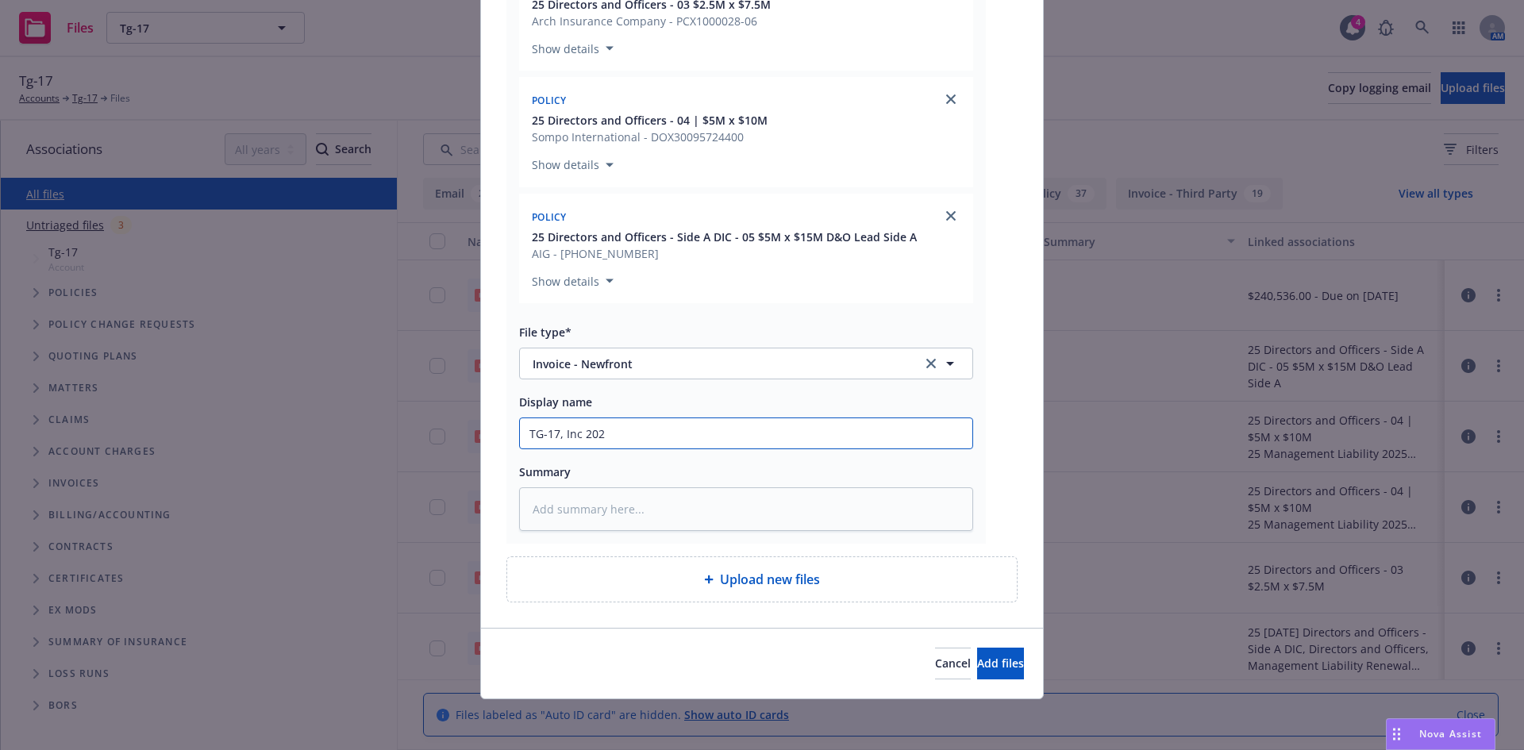
type input "TG-17, Inc 2025"
type textarea "x"
type input "TG-17, Inc 2025-"
type textarea "x"
type input "TG-17, Inc 2025-2"
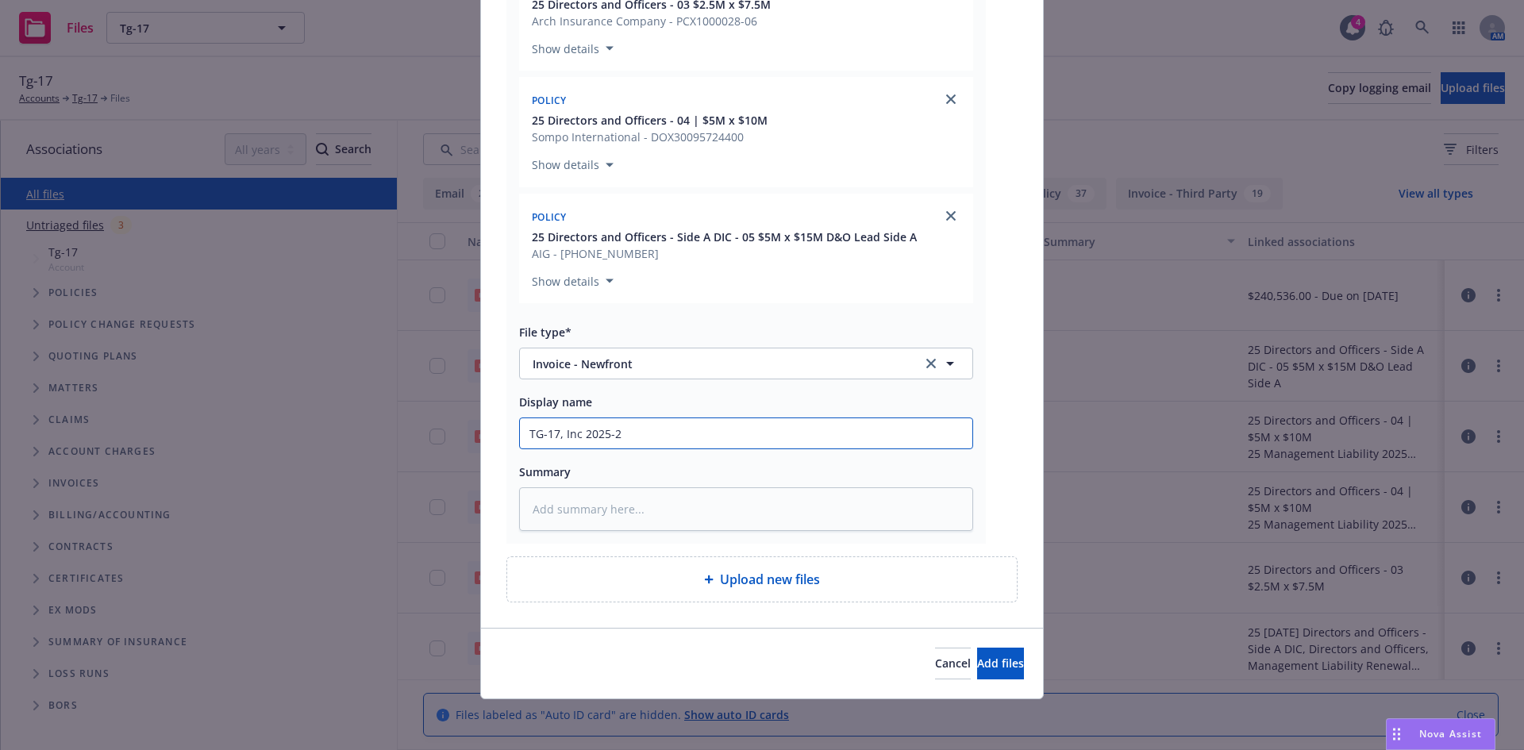
type textarea "x"
type input "TG-17, Inc 2025-26"
type textarea "x"
type input "TG-17, Inc 2025-26"
type textarea "x"
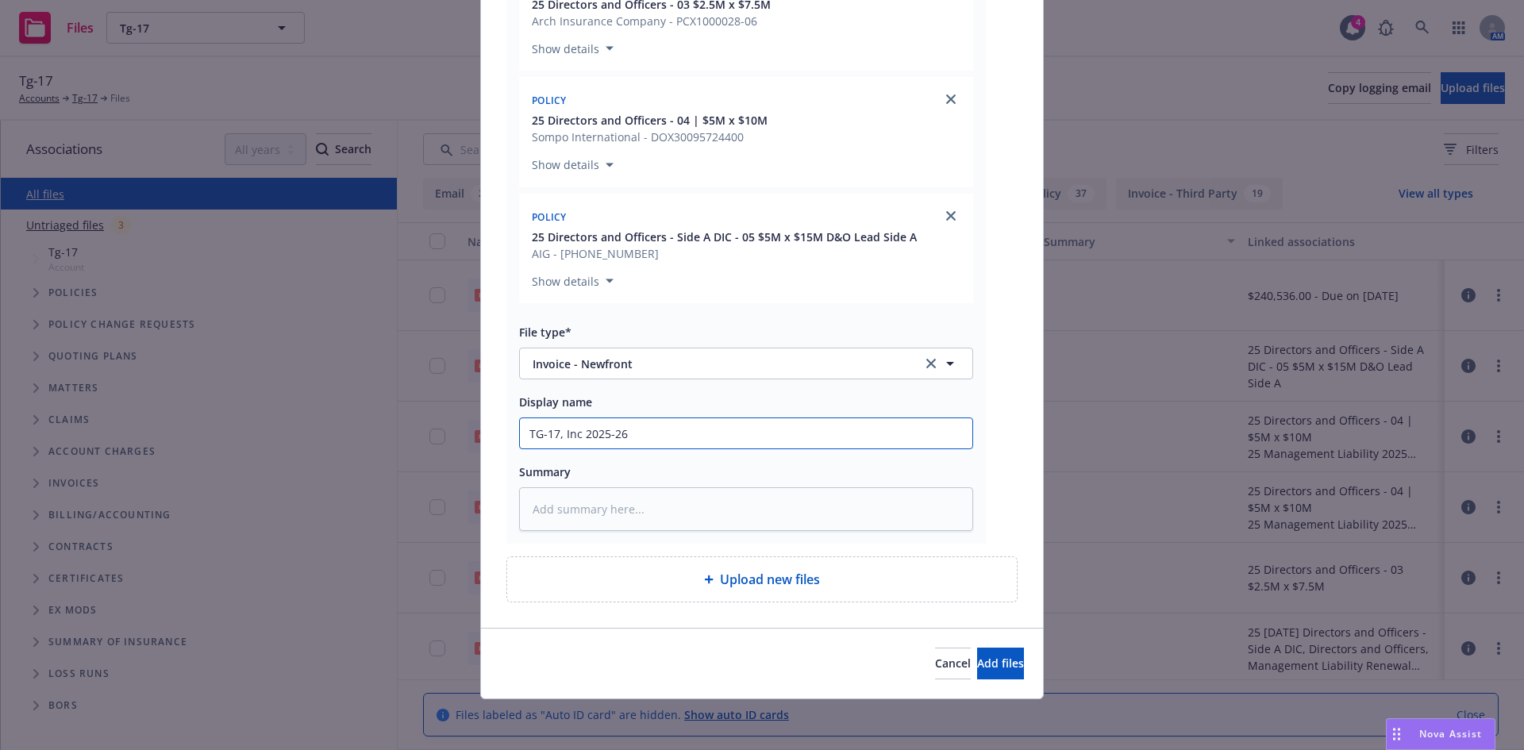
type input "TG-17, Inc 2025-26 N"
type textarea "x"
type input "TG-17, Inc 2025-26 Ne"
type textarea "x"
type input "TG-17, Inc 2025-26 New"
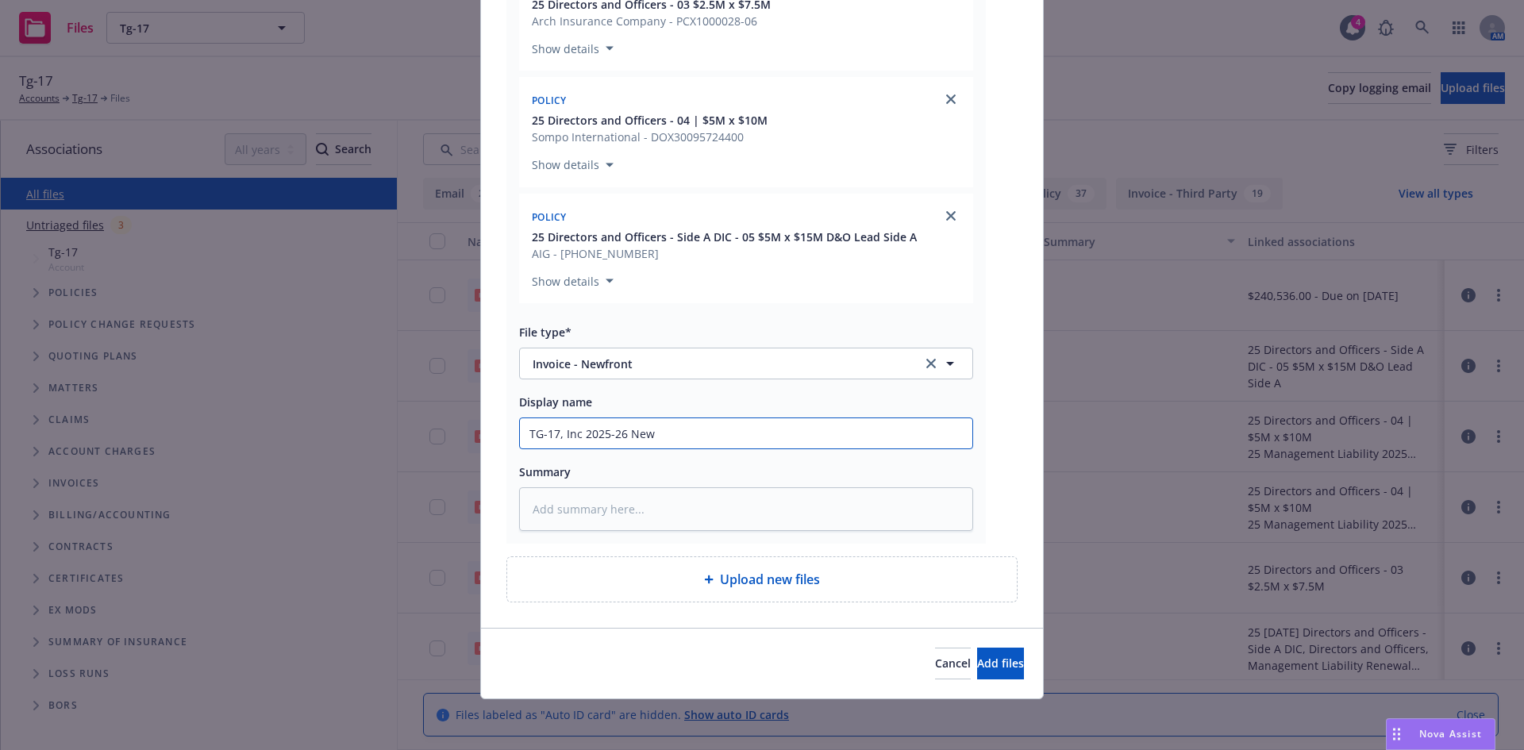
type textarea "x"
type input "TG-17, Inc 2025-26 Newf"
type textarea "x"
type input "TG-17, Inc 2025-26 Newfr"
type textarea "x"
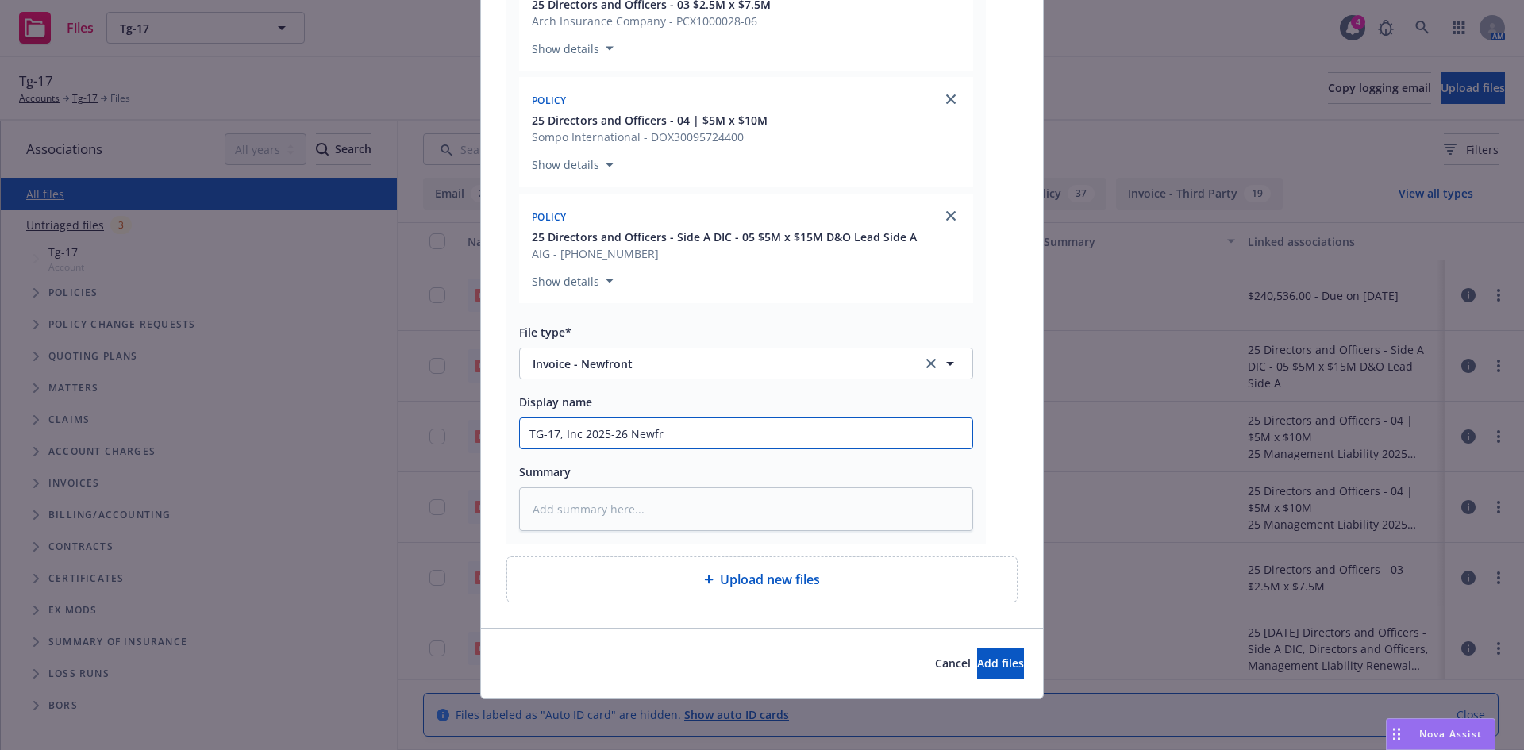
type input "TG-17, Inc 2025-26 Newfrn"
type textarea "x"
type input "TG-17, Inc 2025-26 Newfrn"
type textarea "x"
type input "TG-17, Inc 2025-26 Newfrn"
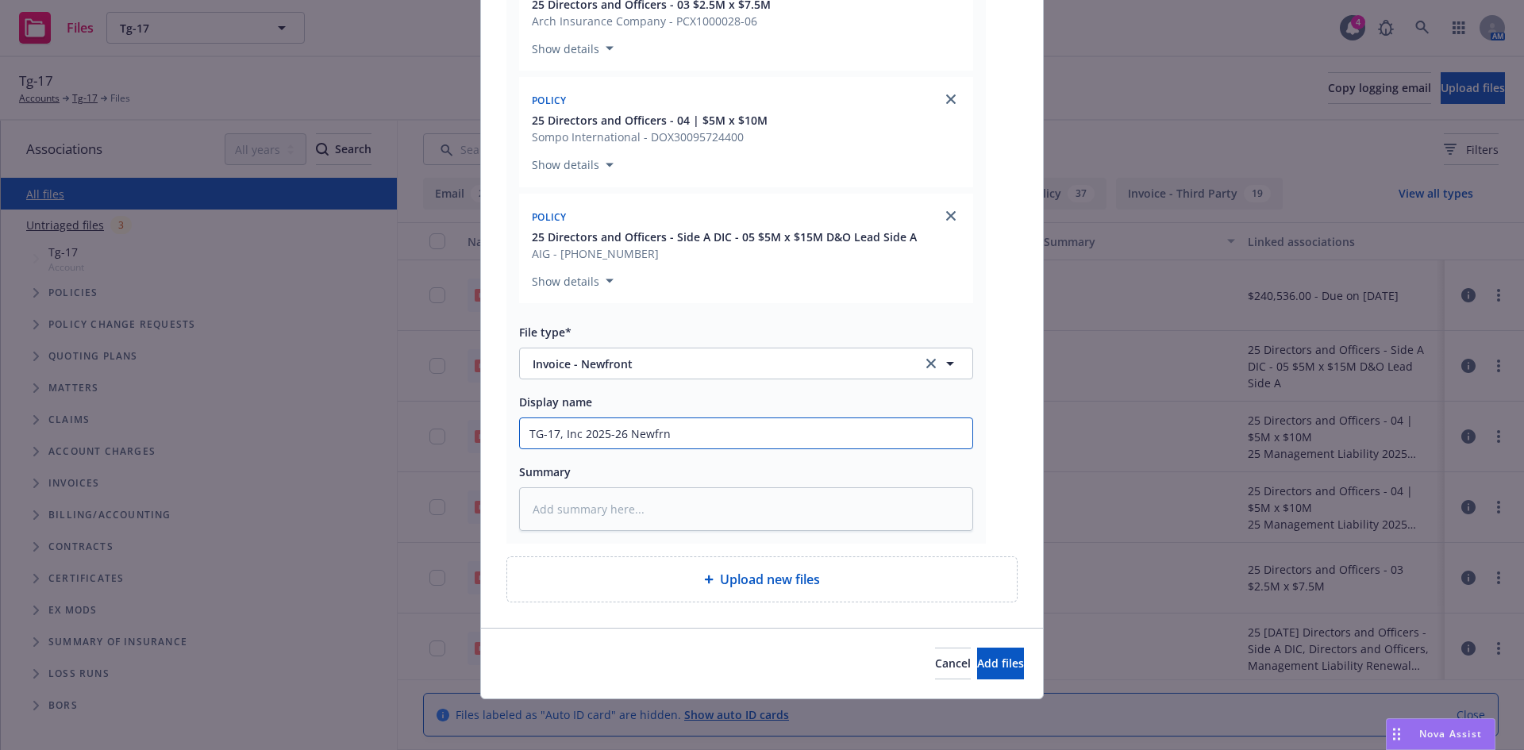
type textarea "x"
type input "TG-17, Inc 2025-26 Newfr"
type textarea "x"
type input "TG-17, Inc 2025-26 Newf"
type textarea "x"
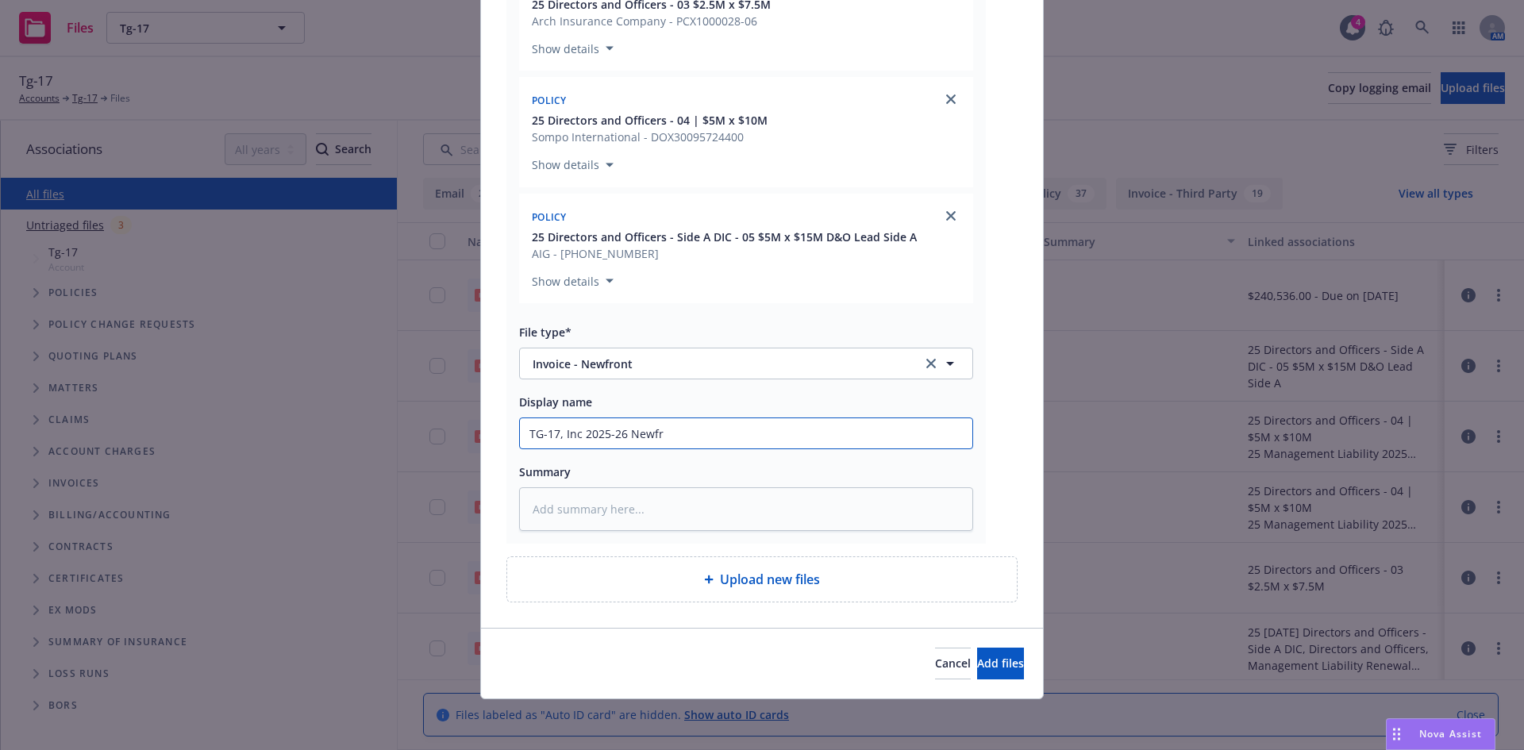
type input "TG-17, Inc 2025-26 Newfro"
type textarea "x"
type input "TG-17, Inc 2025-26 Newfron"
type textarea "x"
type input "TG-17, Inc 2025-26 Newfront"
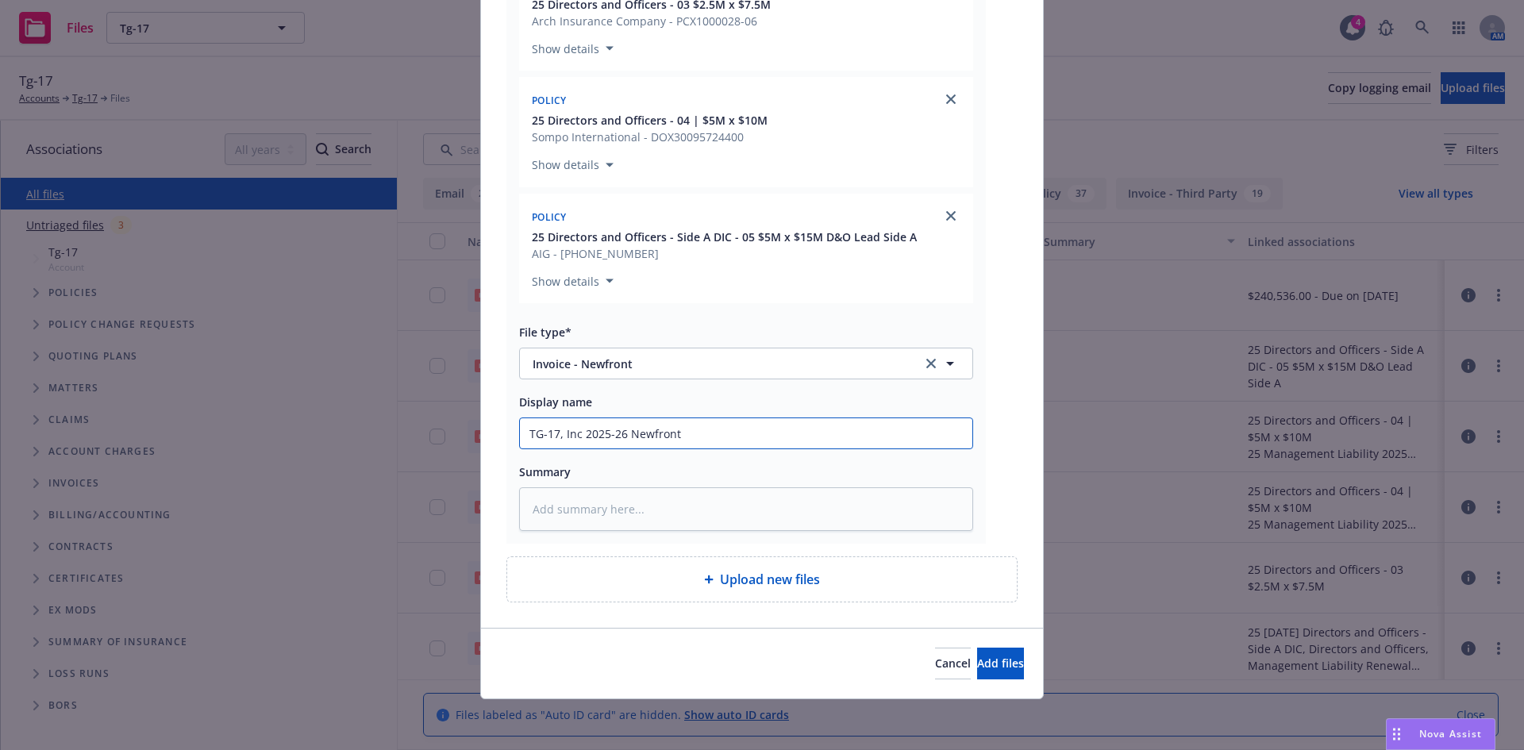
type textarea "x"
type input "TG-17, Inc 2025-26 Newfront"
type textarea "x"
type input "TG-17, Inc 2025-26 Newfront I"
type textarea "x"
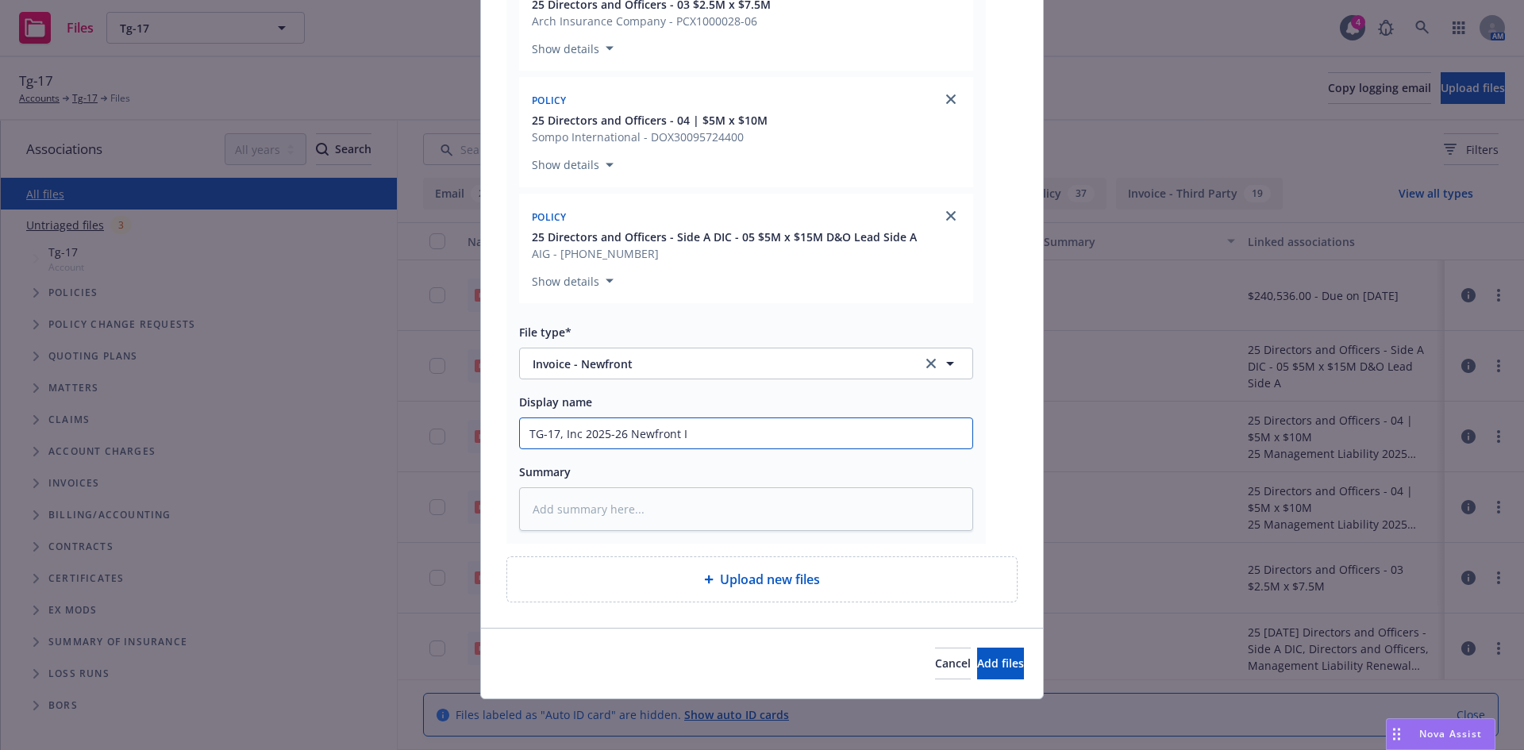
type input "TG-17, Inc 2025-26 Newfront In"
type textarea "x"
type input "TG-17, Inc 2025-26 Newfront Inv"
type textarea "x"
type input "TG-17, Inc 2025-26 Newfront Invo"
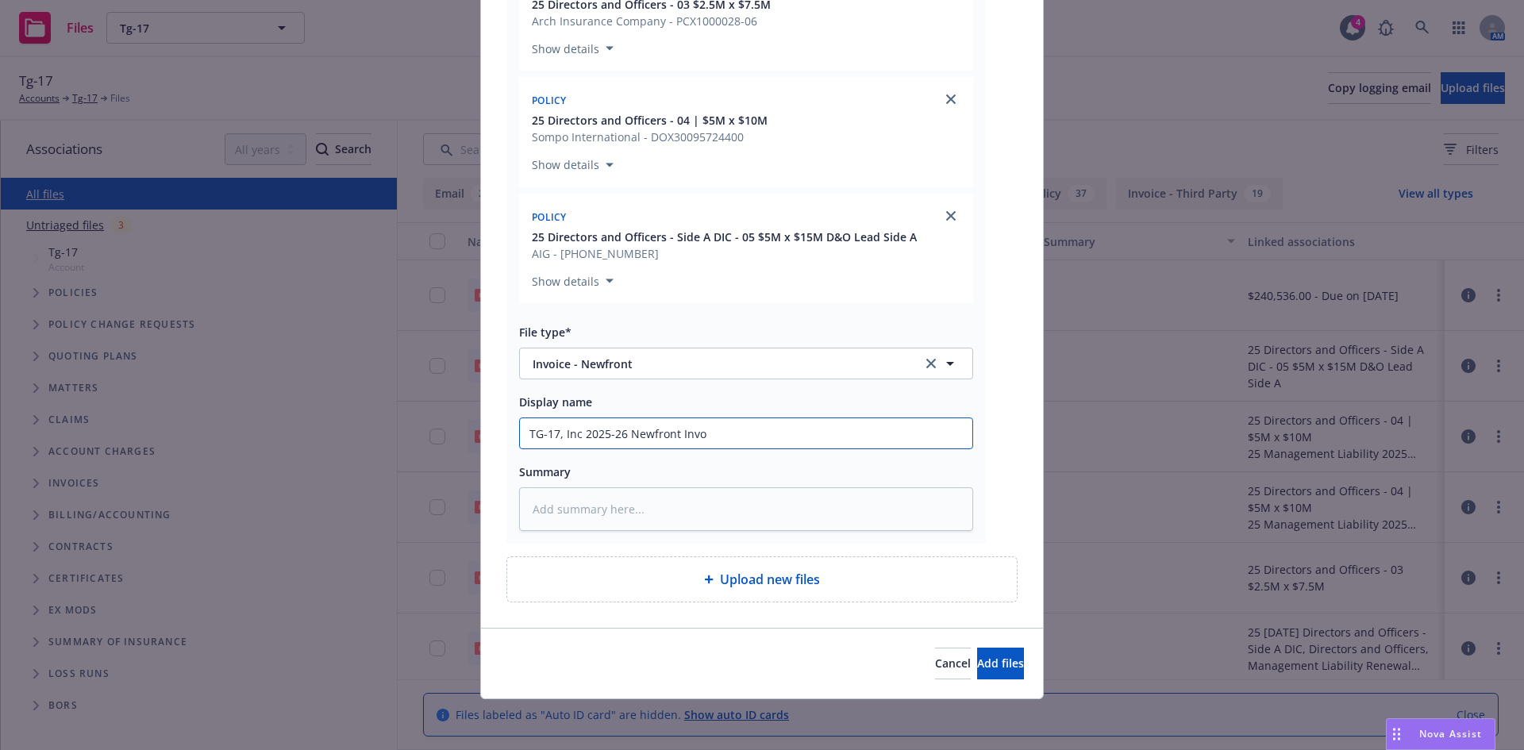
type textarea "x"
type input "TG-17, Inc 2025-26 Newfront Invoc"
type textarea "x"
type input "TG-17, Inc 2025-26 Newfront Invoci"
type textarea "x"
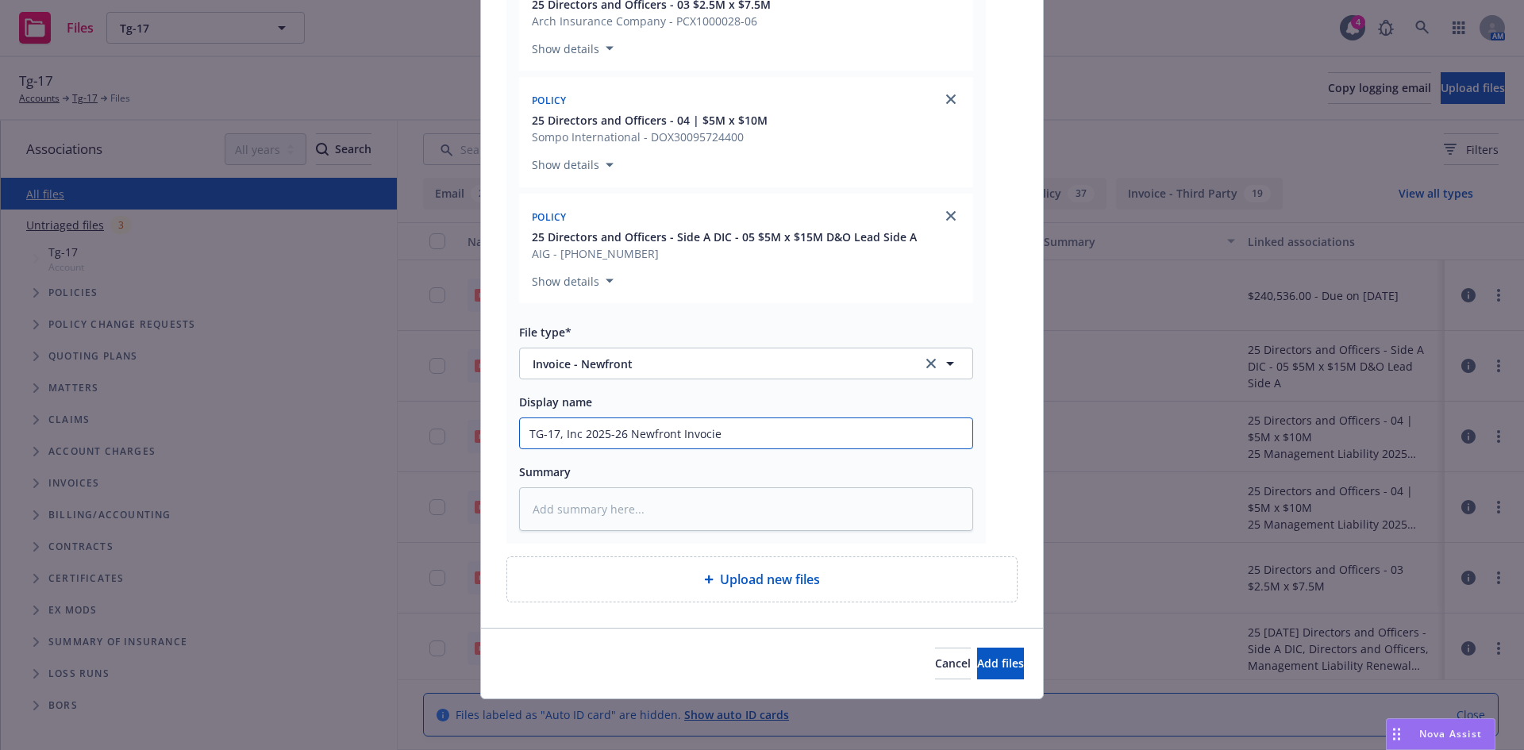
type input "TG-17, Inc 2025-26 Newfront Invocie"
type textarea "x"
type input "TG-17, Inc 2025-26 Newfront Invocie"
type textarea "x"
type input "TG-17, Inc 2025-26 Newfront Invoci"
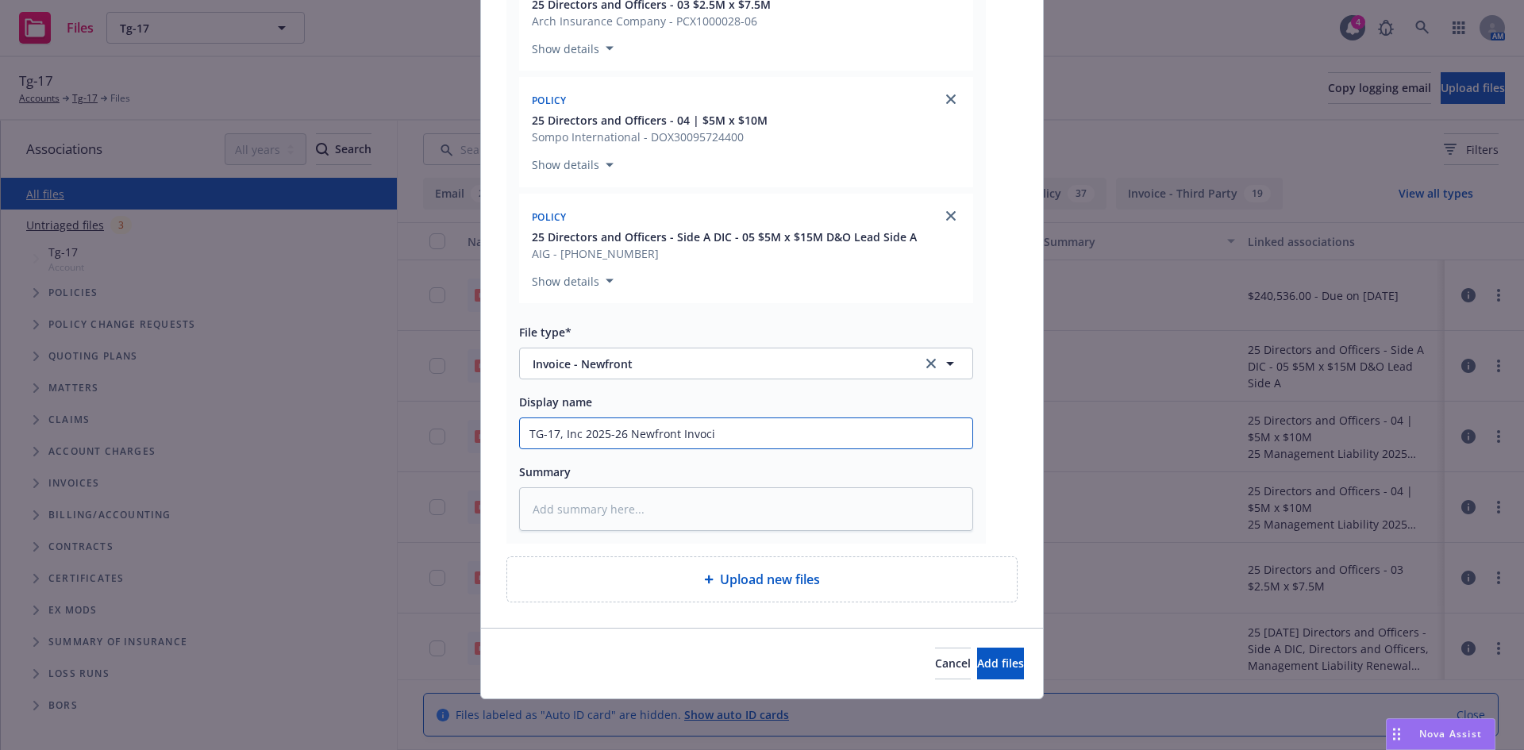
type textarea "x"
type input "TG-17, Inc 2025-26 Newfront Invoc"
type textarea "x"
type input "TG-17, Inc 2025-26 Newfront Invo"
type textarea "x"
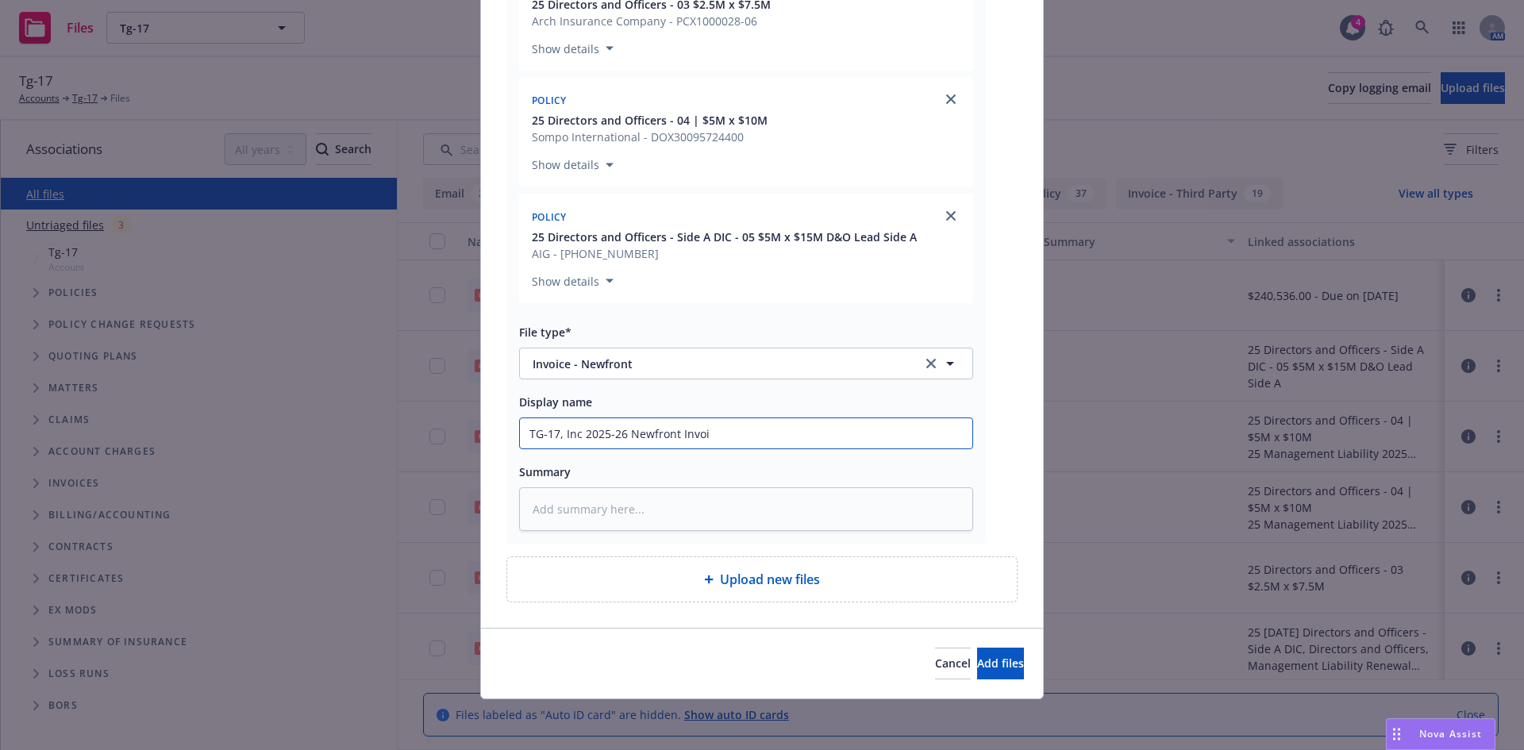
type input "TG-17, Inc 2025-26 Newfront Invoic"
type textarea "x"
type input "TG-17, Inc 2025-26 Newfront Invoice"
type textarea "x"
type input "TG-17, Inc 2025-26 Newfront Invoice"
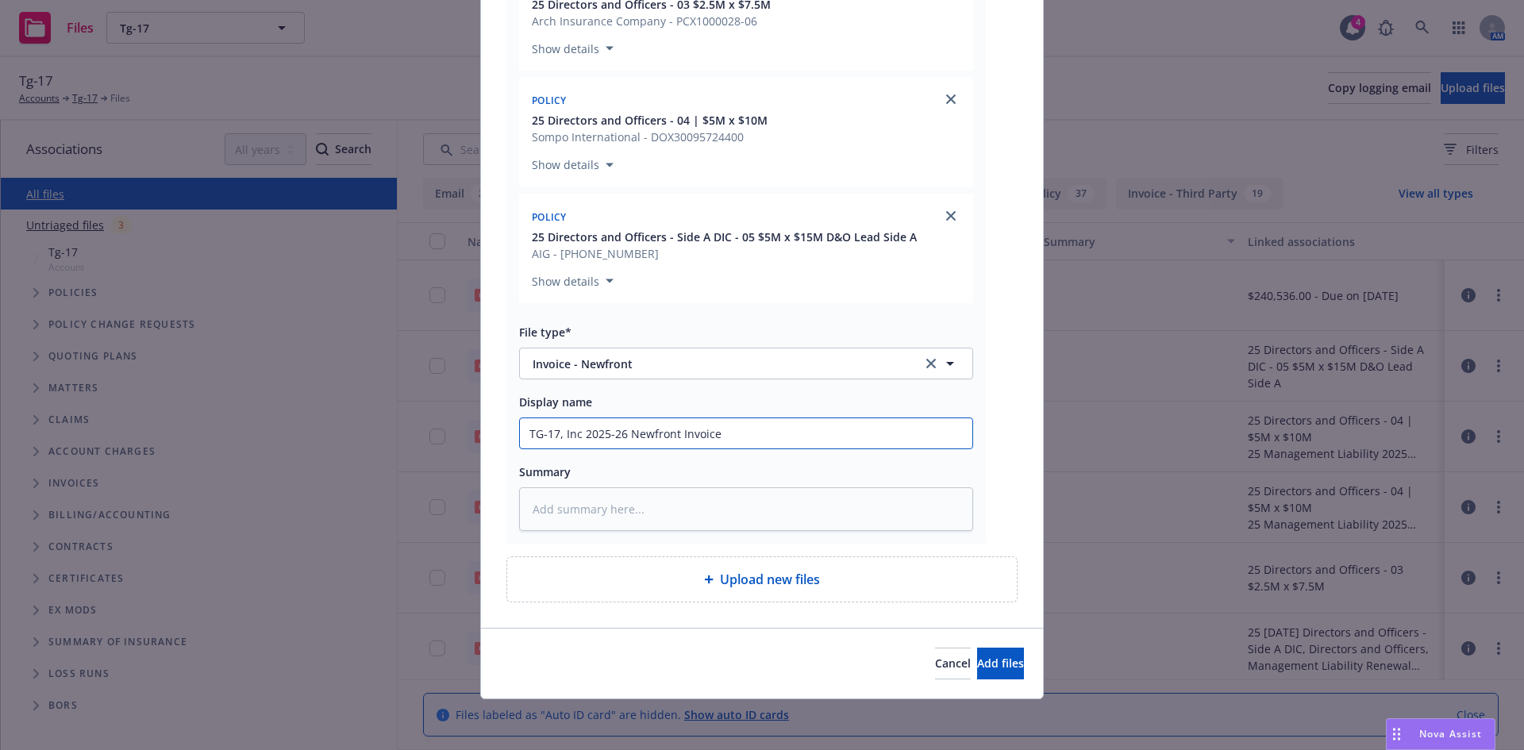
click at [977, 648] on button "Add files" at bounding box center [1000, 664] width 47 height 32
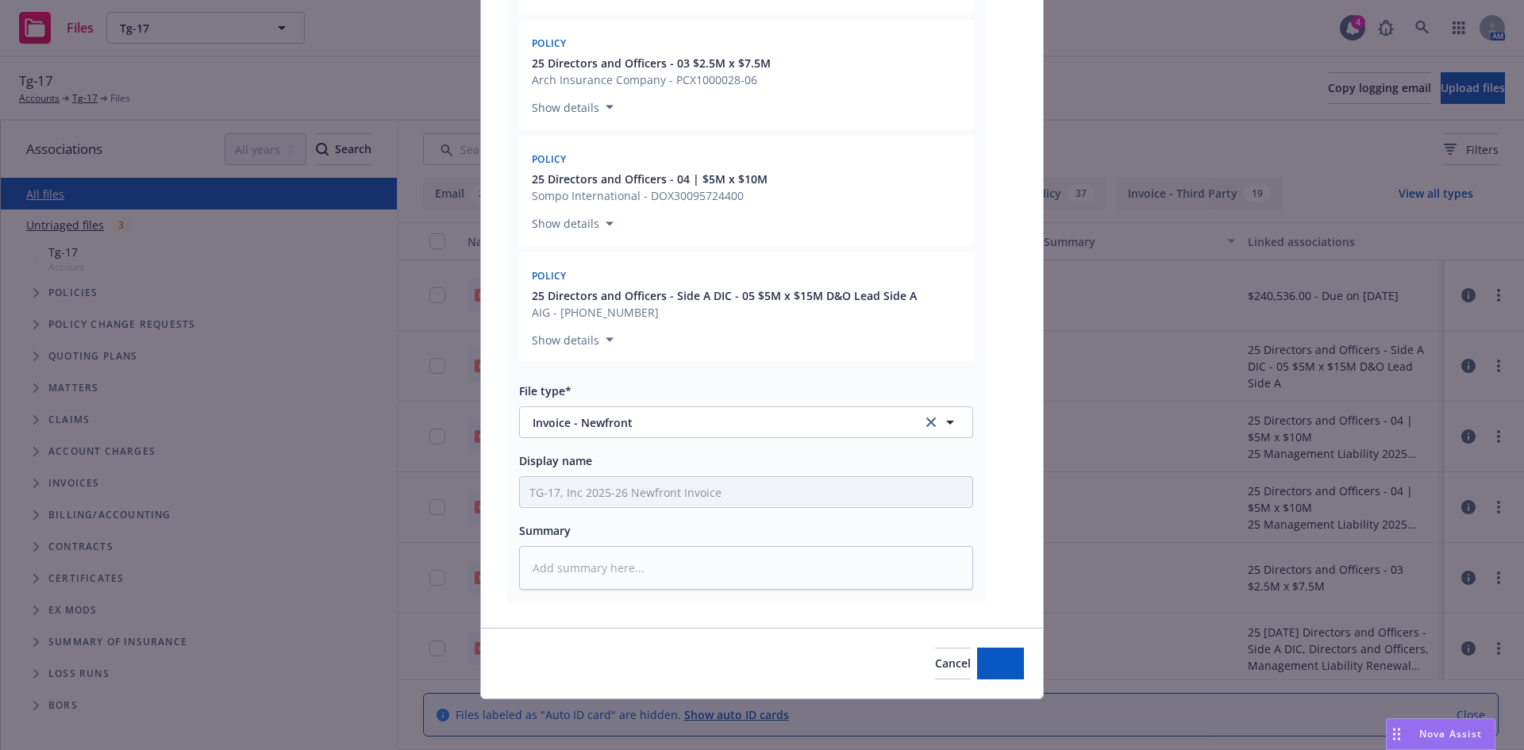
scroll to position [598, 0]
type textarea "x"
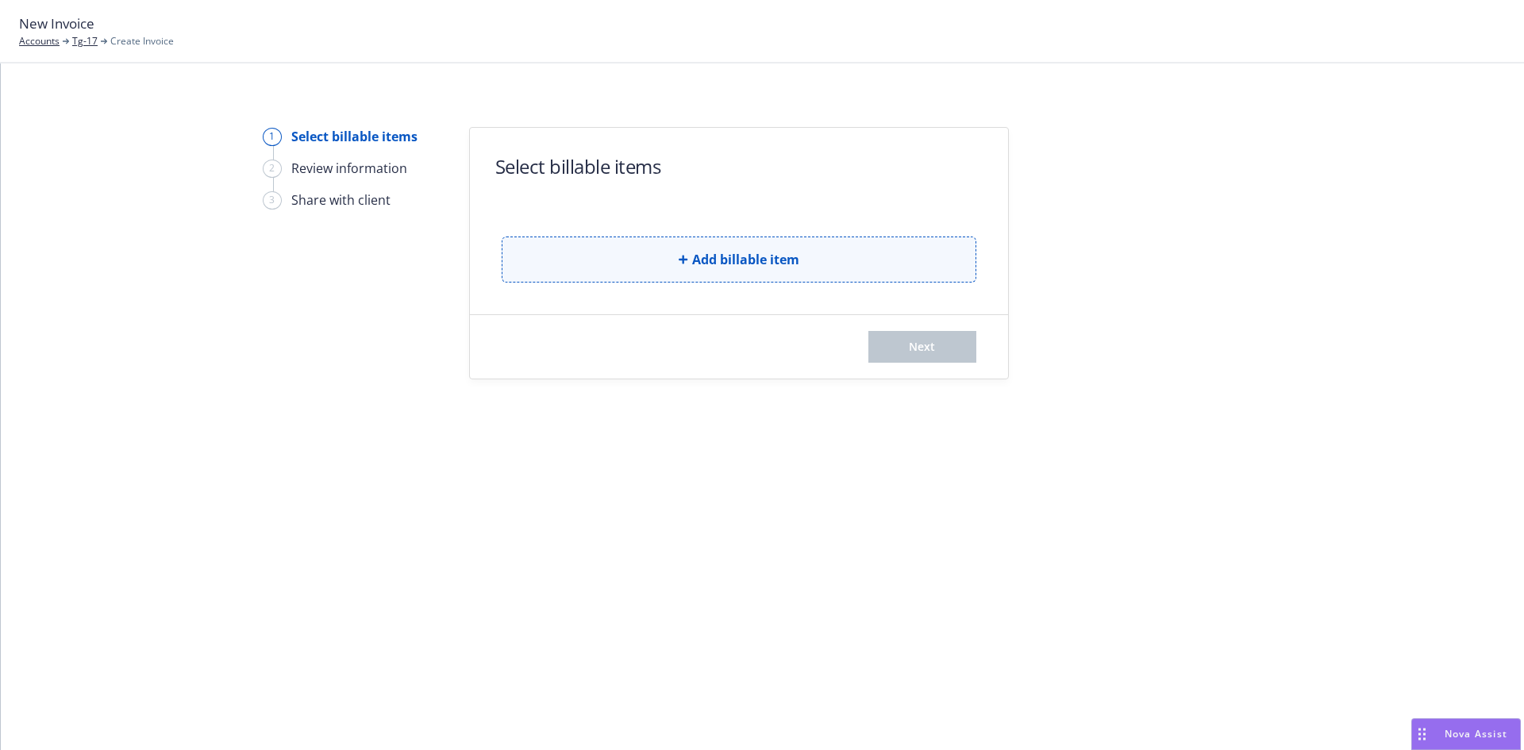
click at [694, 264] on span "Add billable item" at bounding box center [745, 259] width 107 height 19
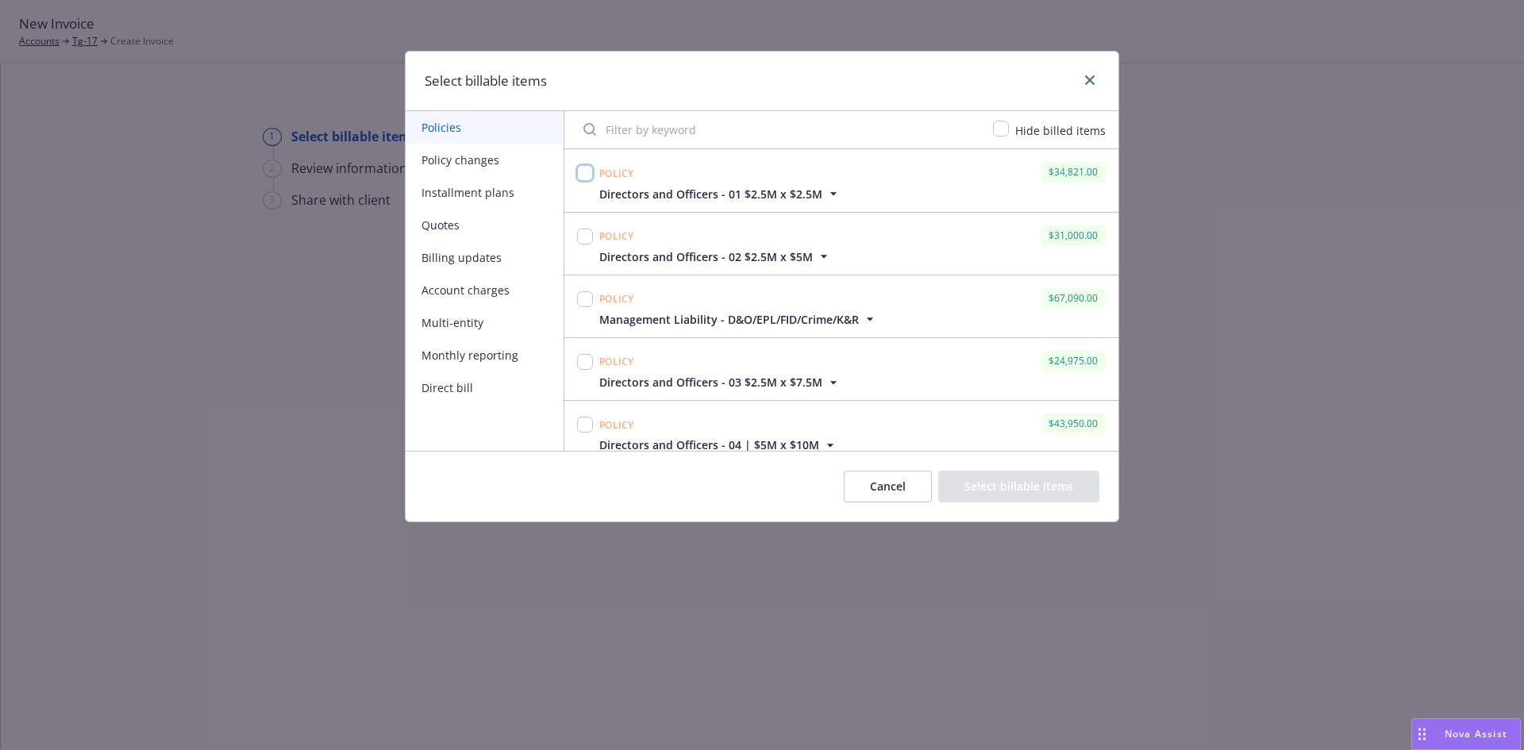
click at [587, 171] on input "checkbox" at bounding box center [585, 173] width 16 height 16
checkbox input "true"
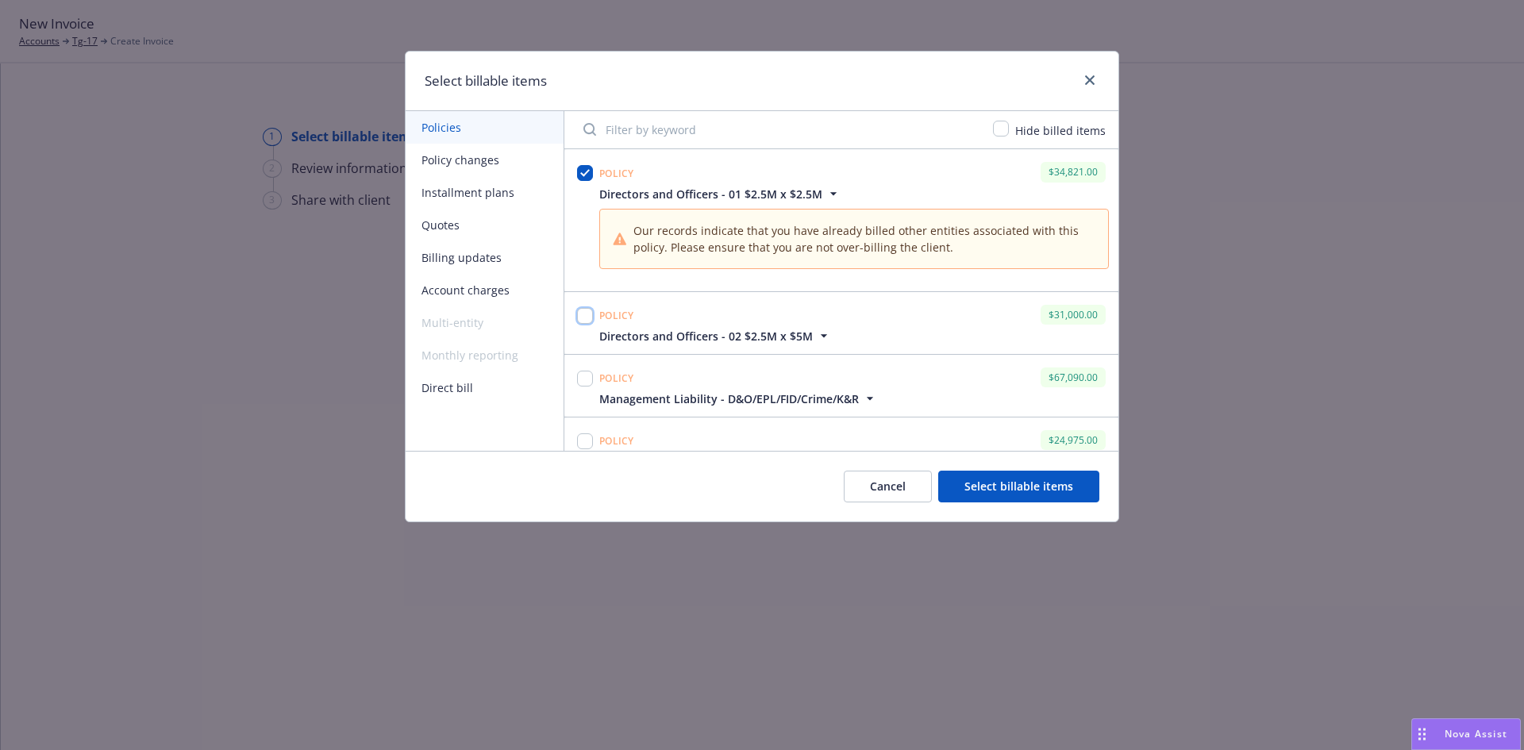
click at [583, 315] on input "checkbox" at bounding box center [585, 316] width 16 height 16
checkbox input "true"
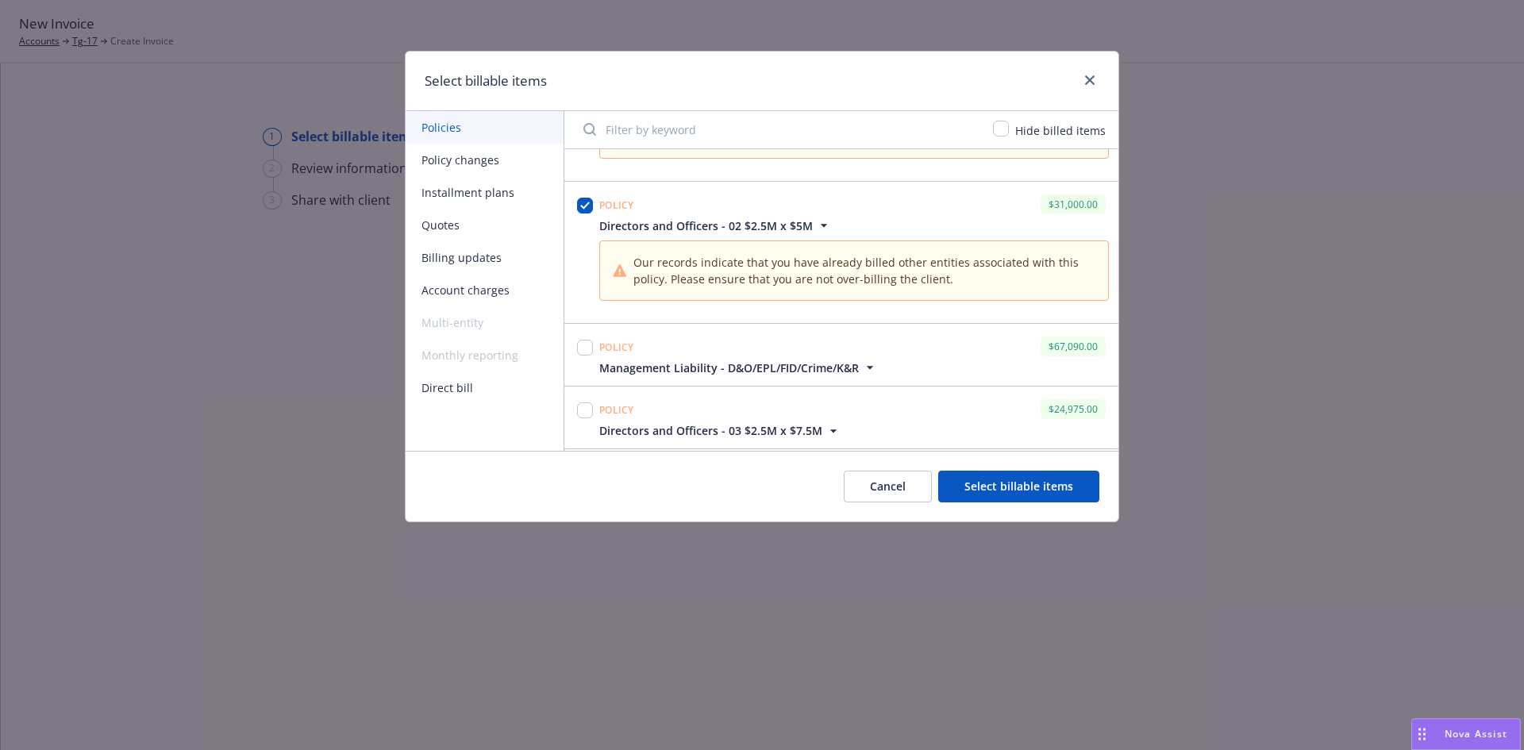
scroll to position [201, 0]
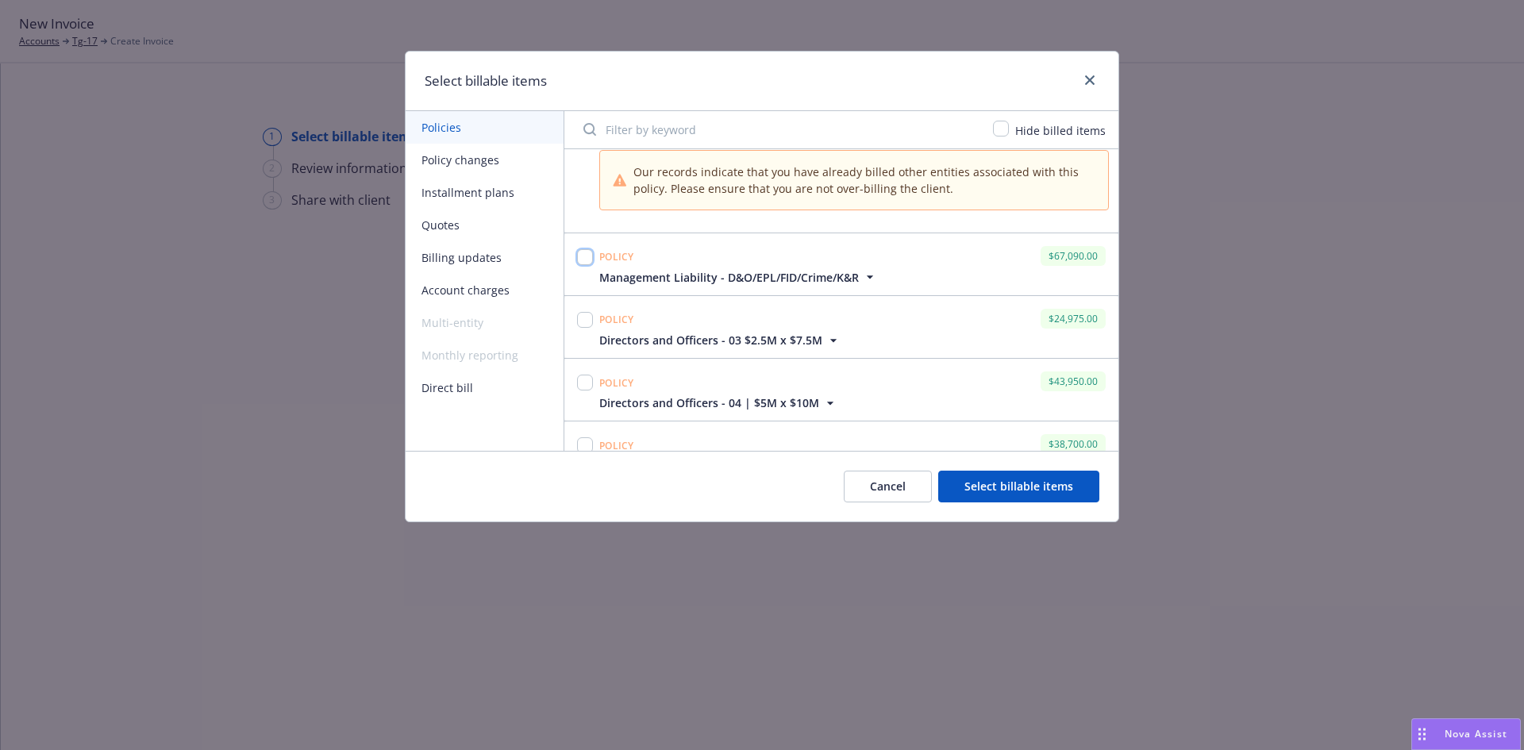
click at [588, 256] on input "checkbox" at bounding box center [585, 257] width 16 height 16
checkbox input "true"
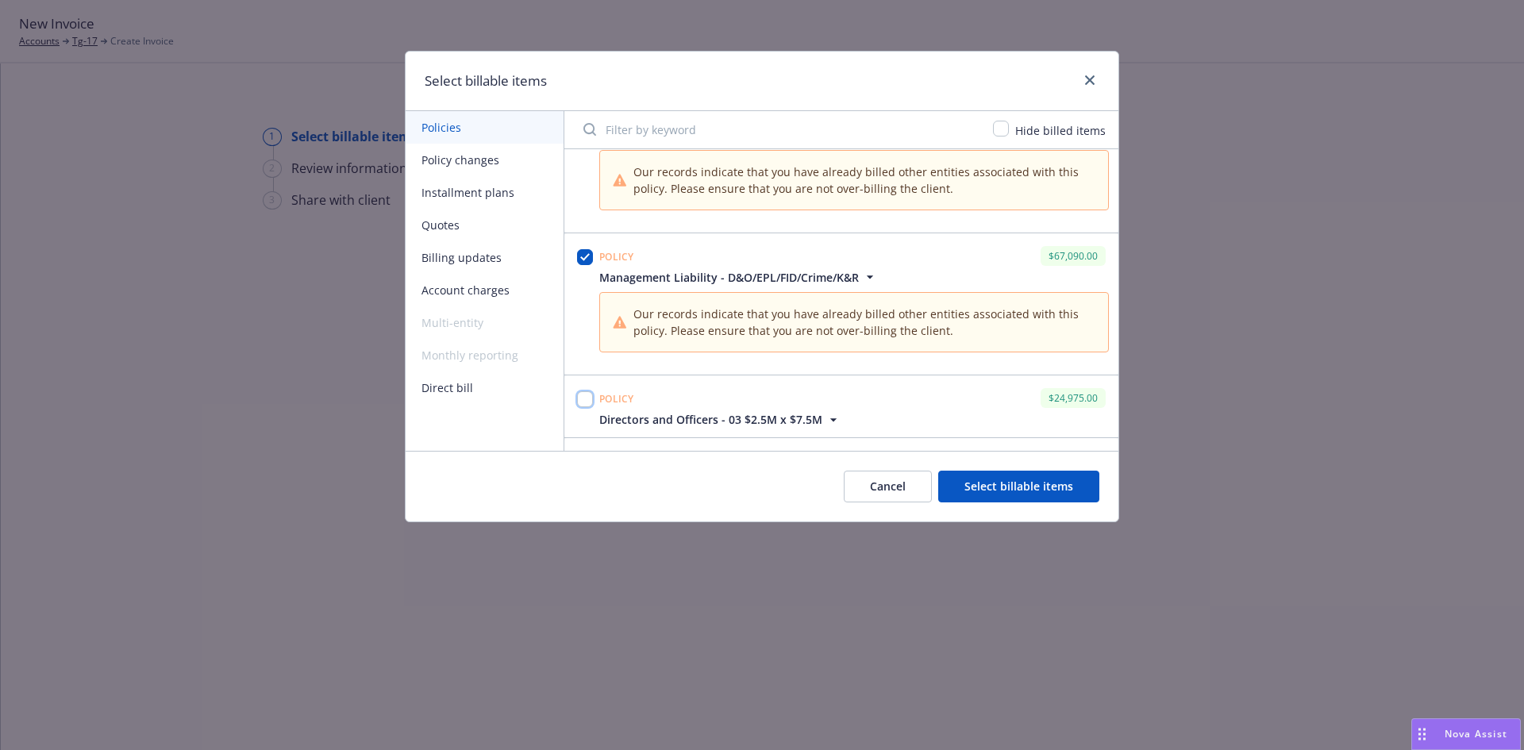
click at [588, 397] on input "checkbox" at bounding box center [585, 399] width 16 height 16
checkbox input "true"
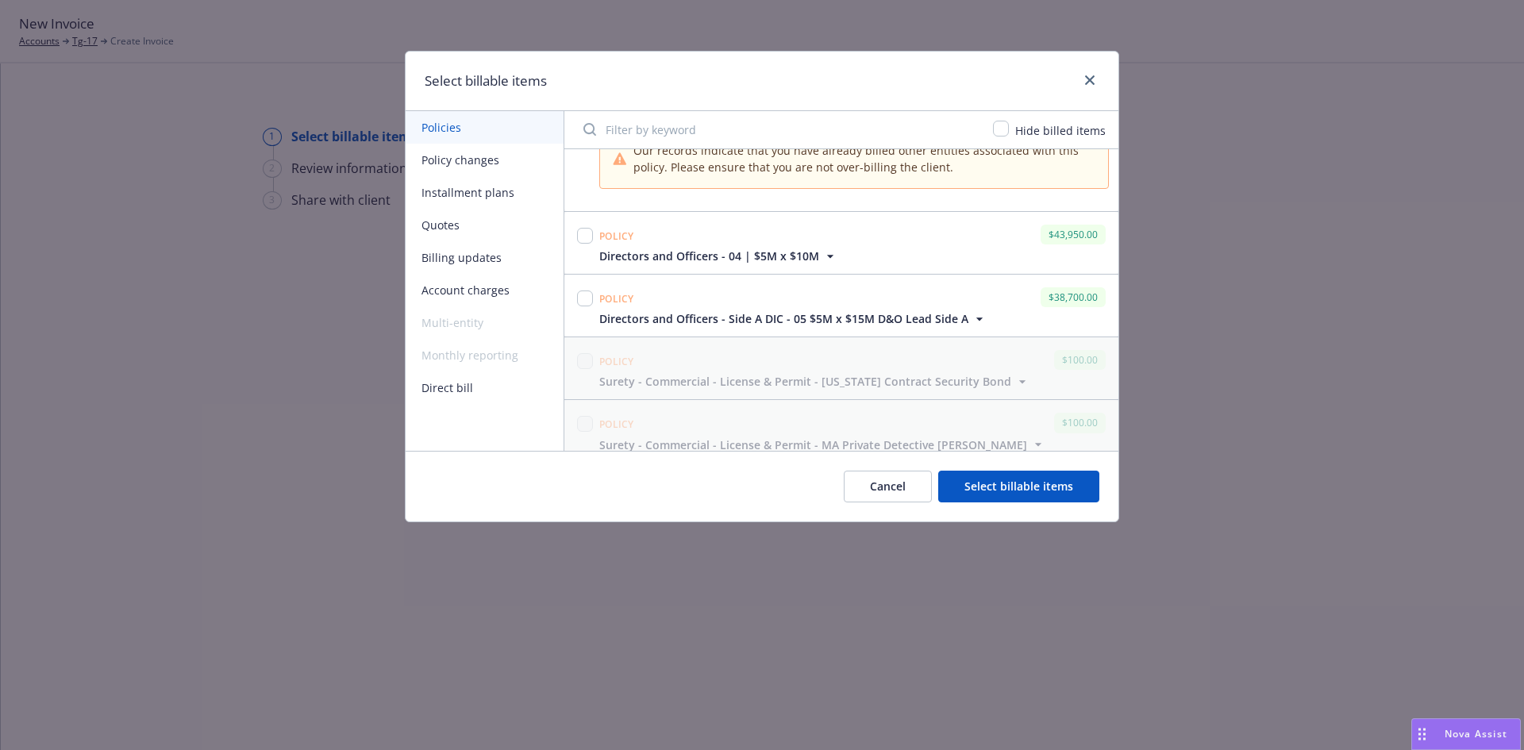
scroll to position [513, 0]
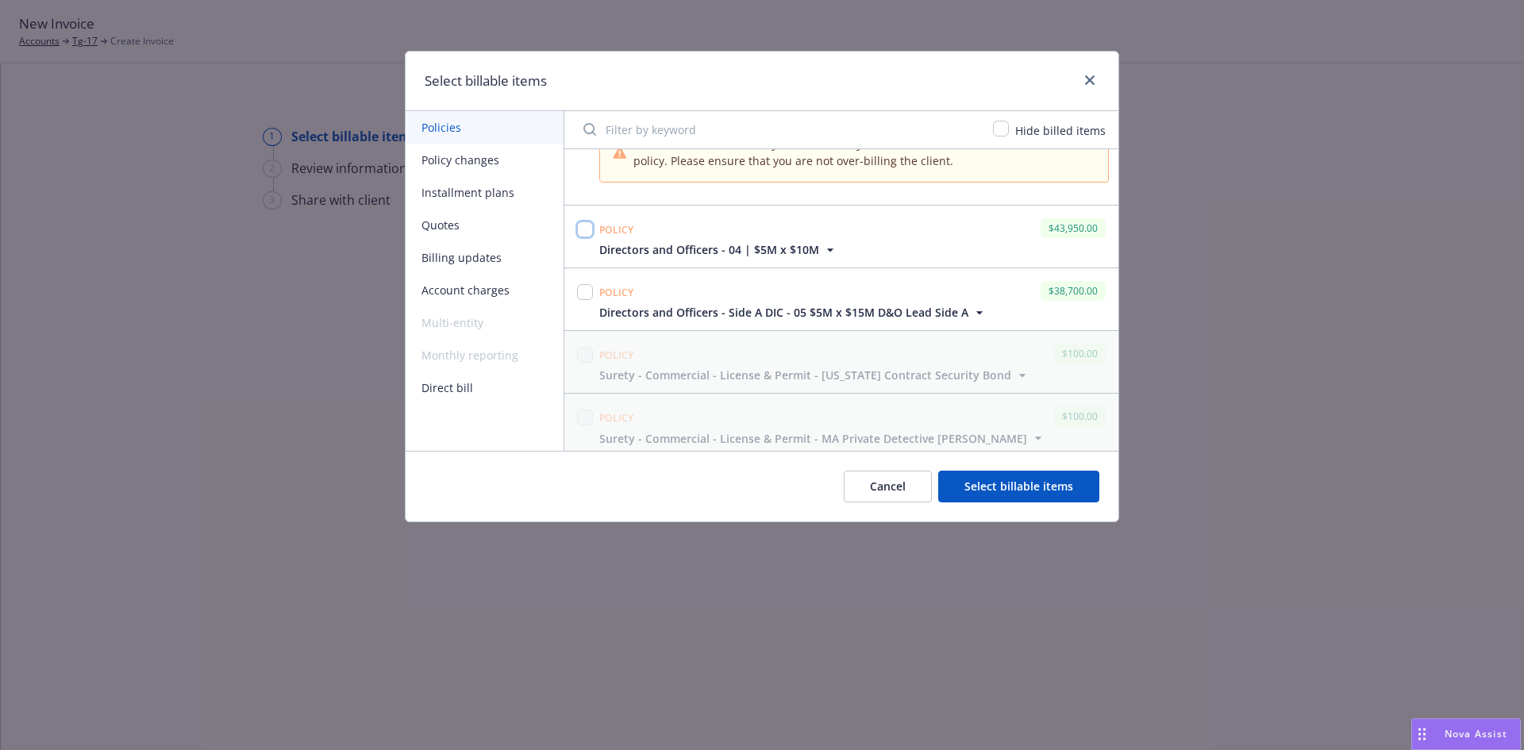
click at [585, 230] on input "checkbox" at bounding box center [585, 229] width 16 height 16
checkbox input "true"
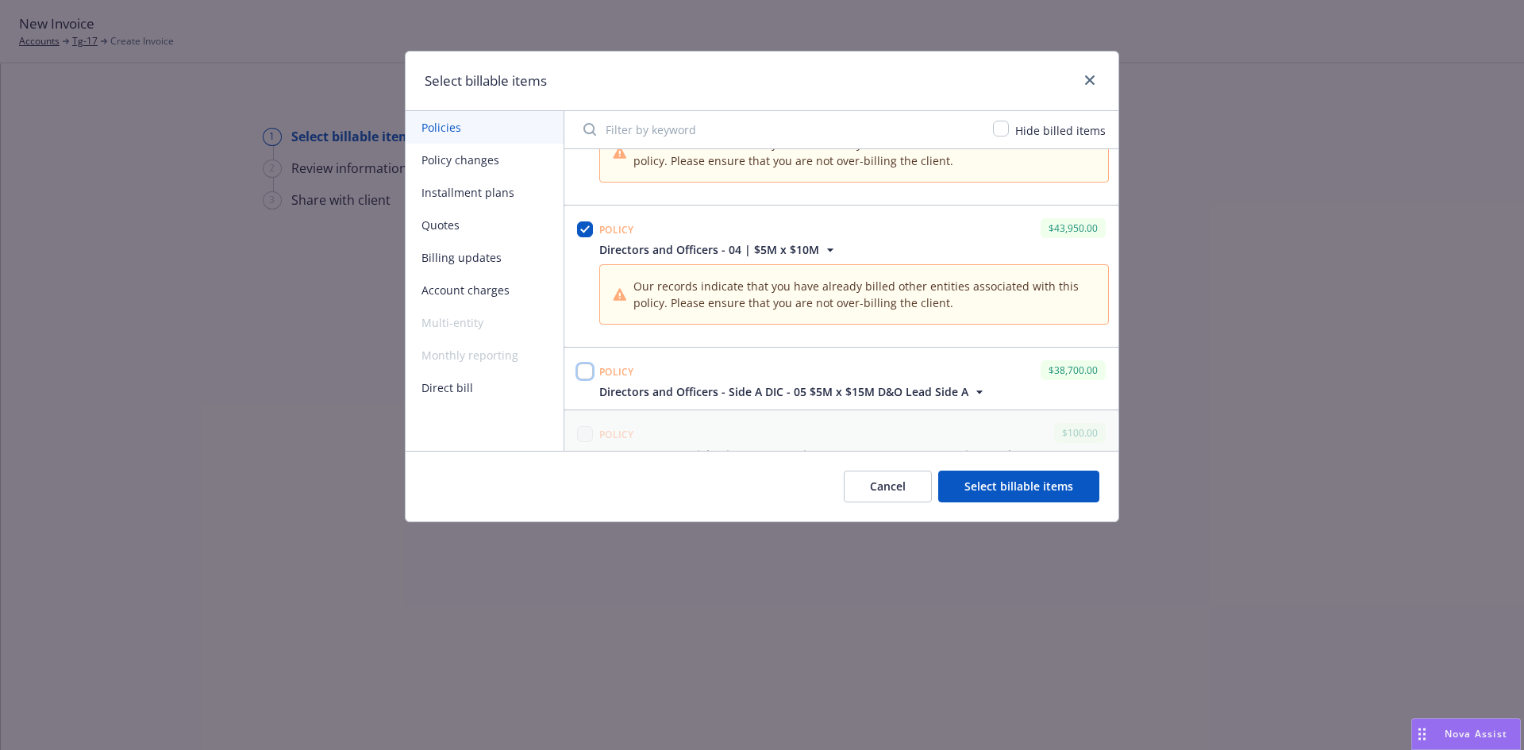
click at [579, 373] on input "checkbox" at bounding box center [585, 372] width 16 height 16
checkbox input "true"
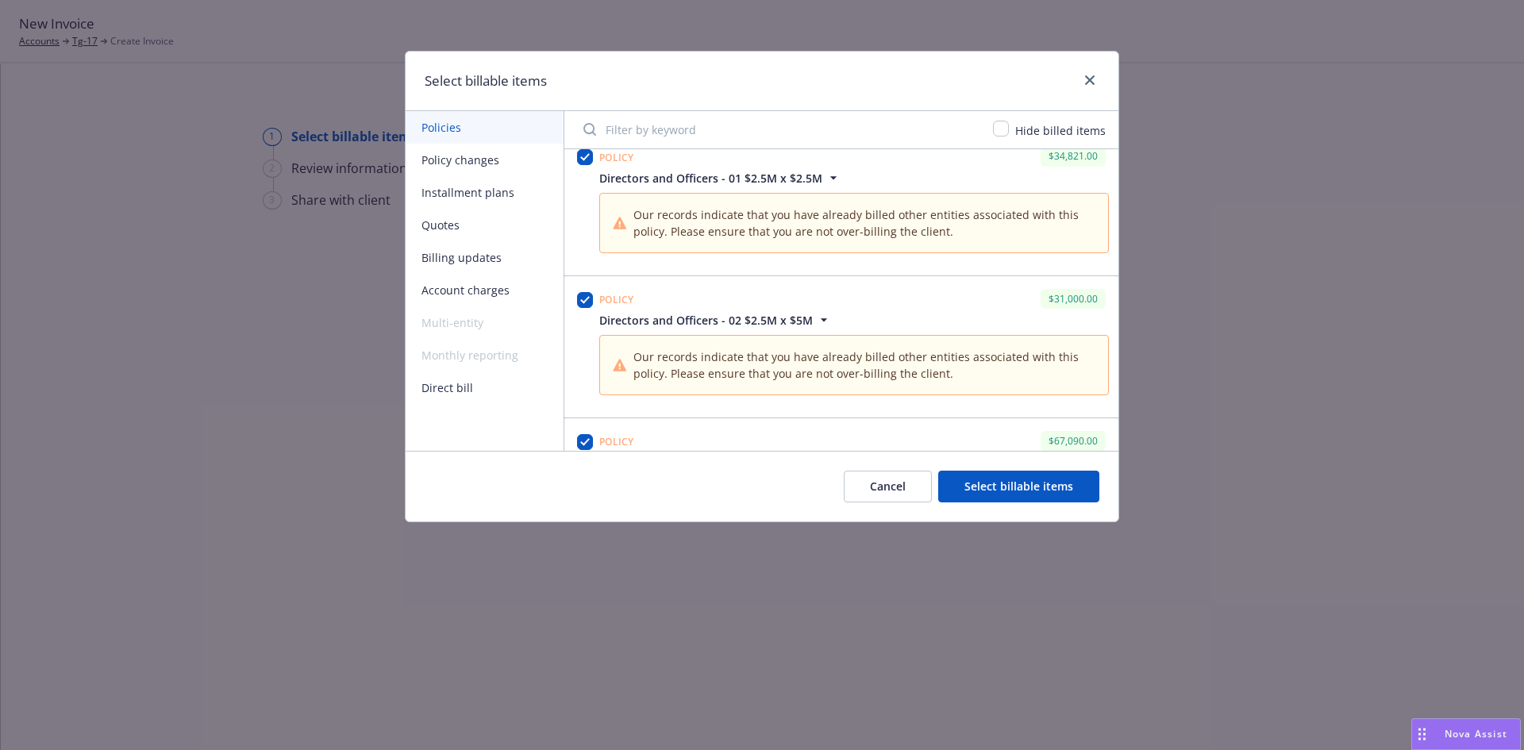
scroll to position [0, 0]
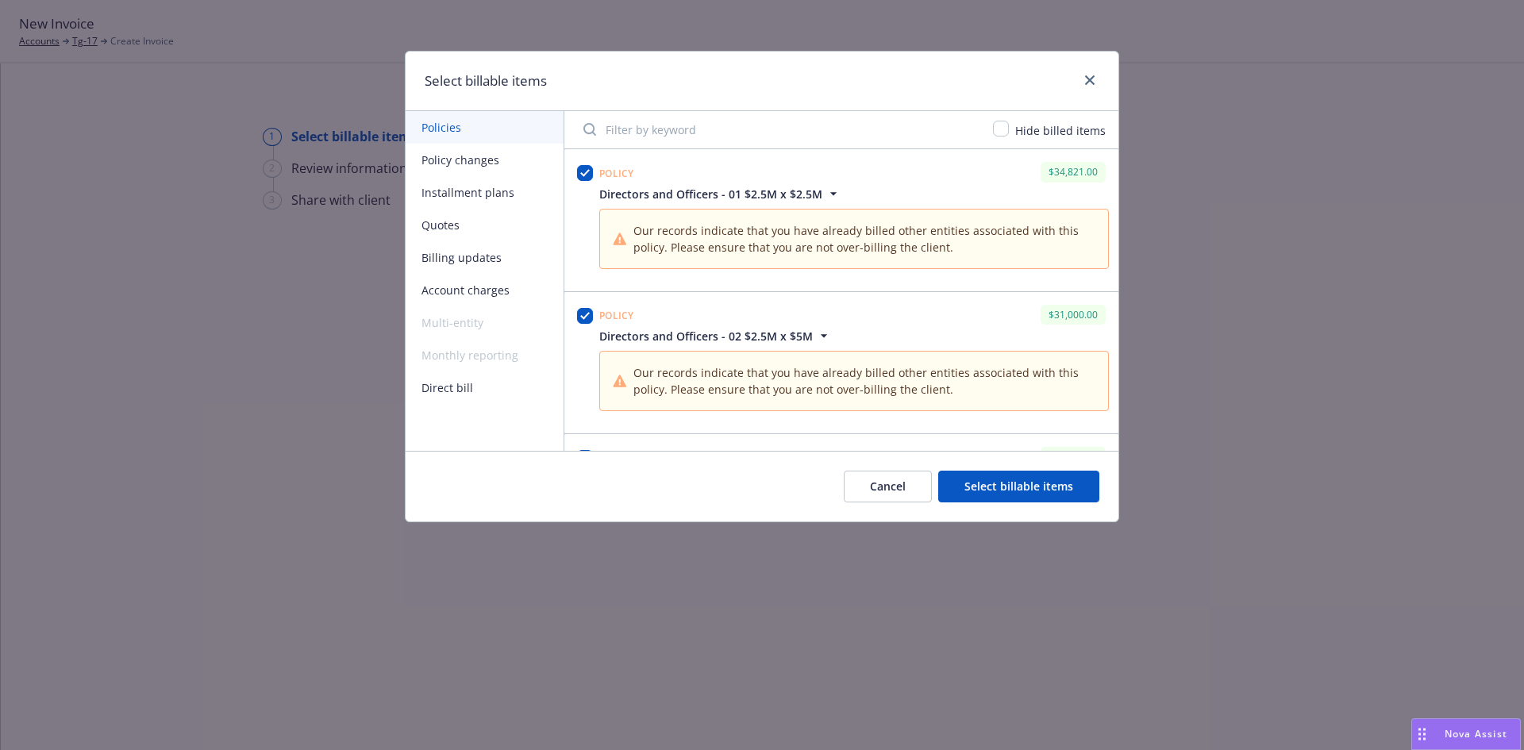
click at [998, 488] on button "Select billable items" at bounding box center [1018, 487] width 161 height 32
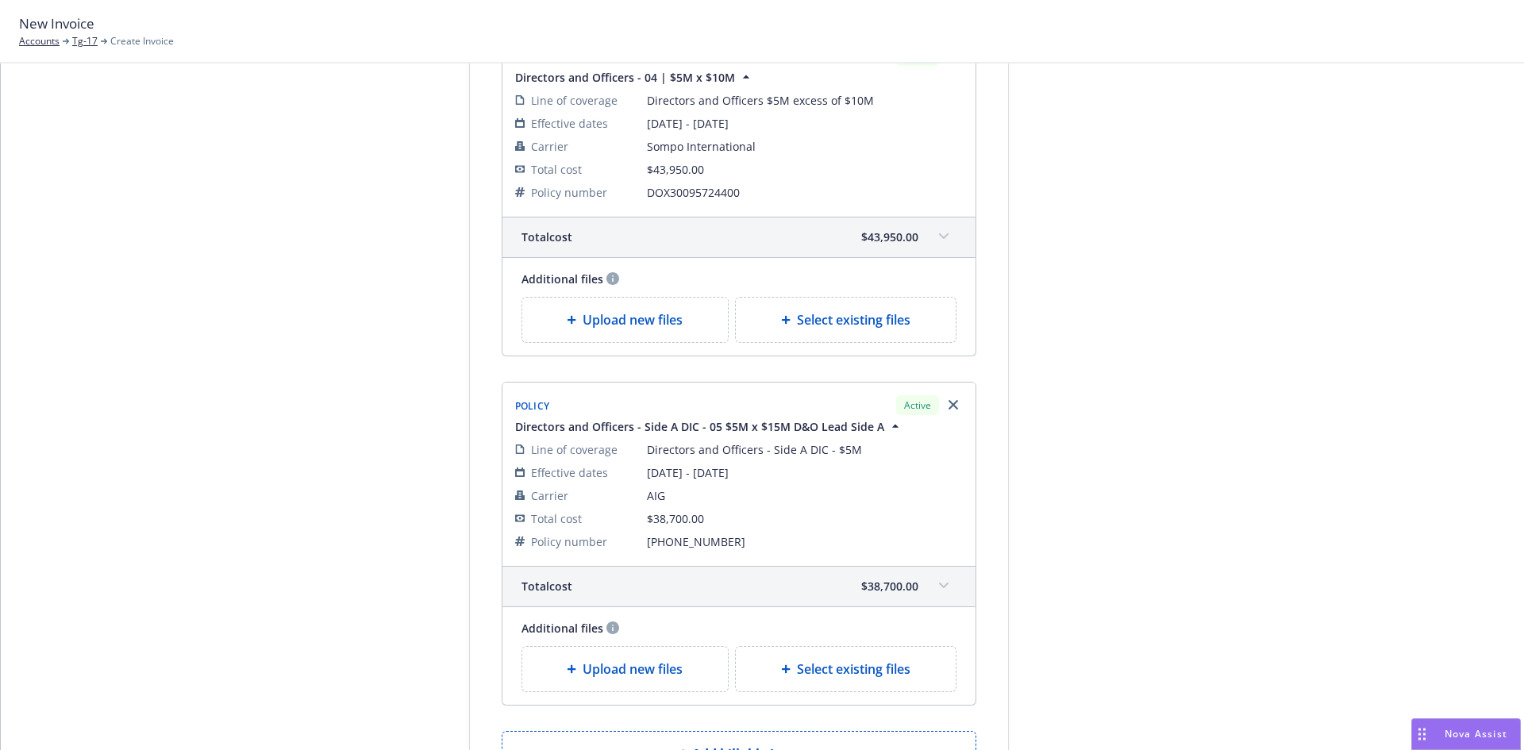
scroll to position [1797, 0]
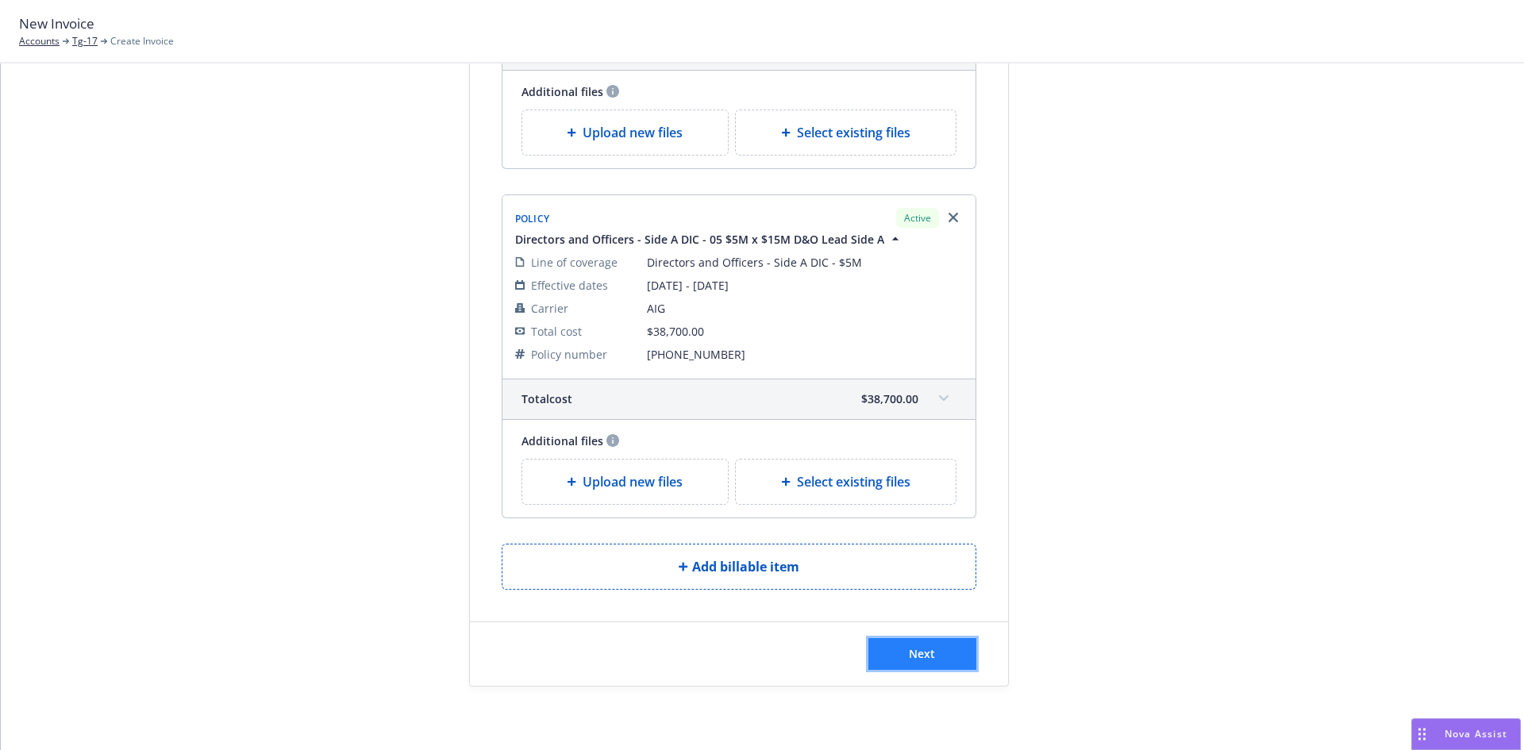
click at [925, 649] on span "Next" at bounding box center [922, 653] width 26 height 15
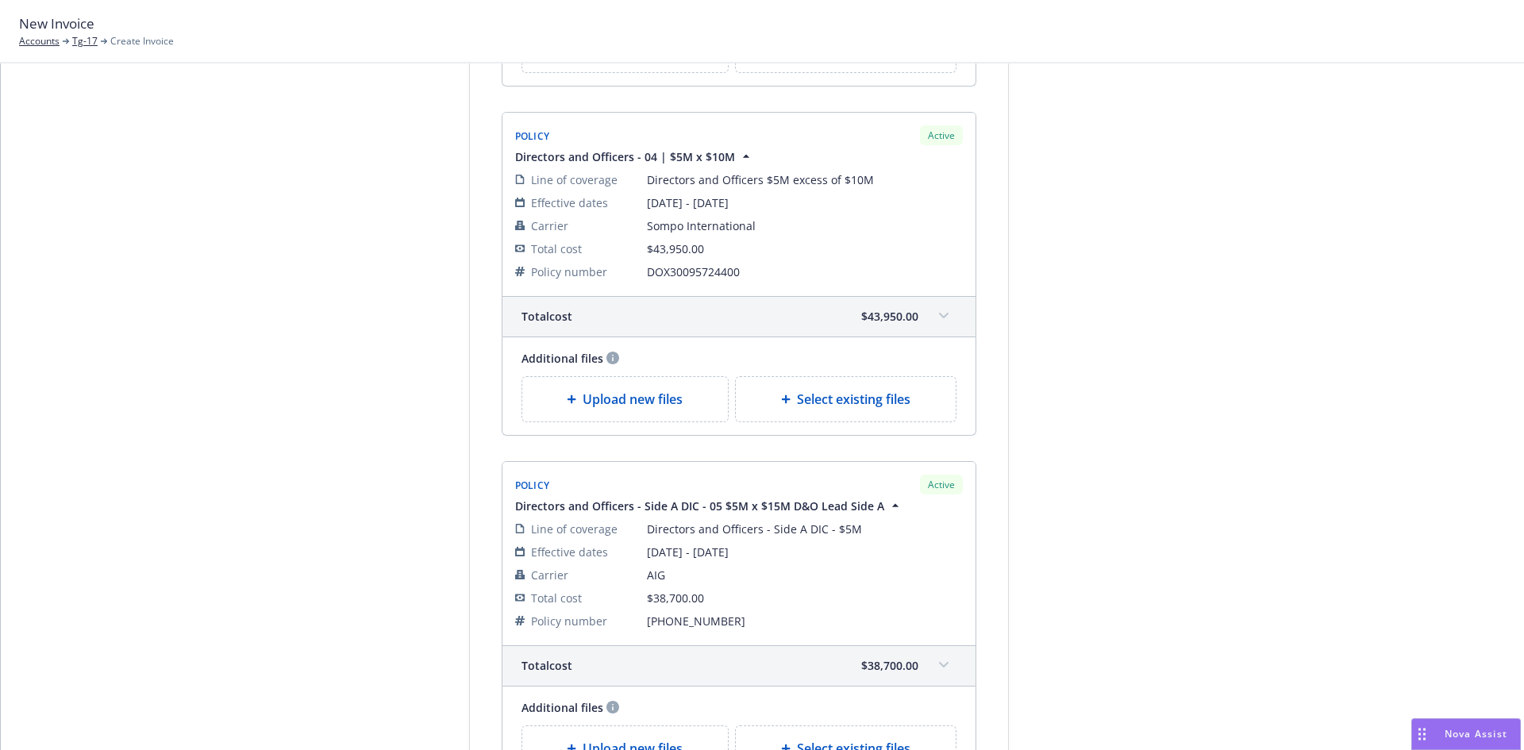
scroll to position [0, 0]
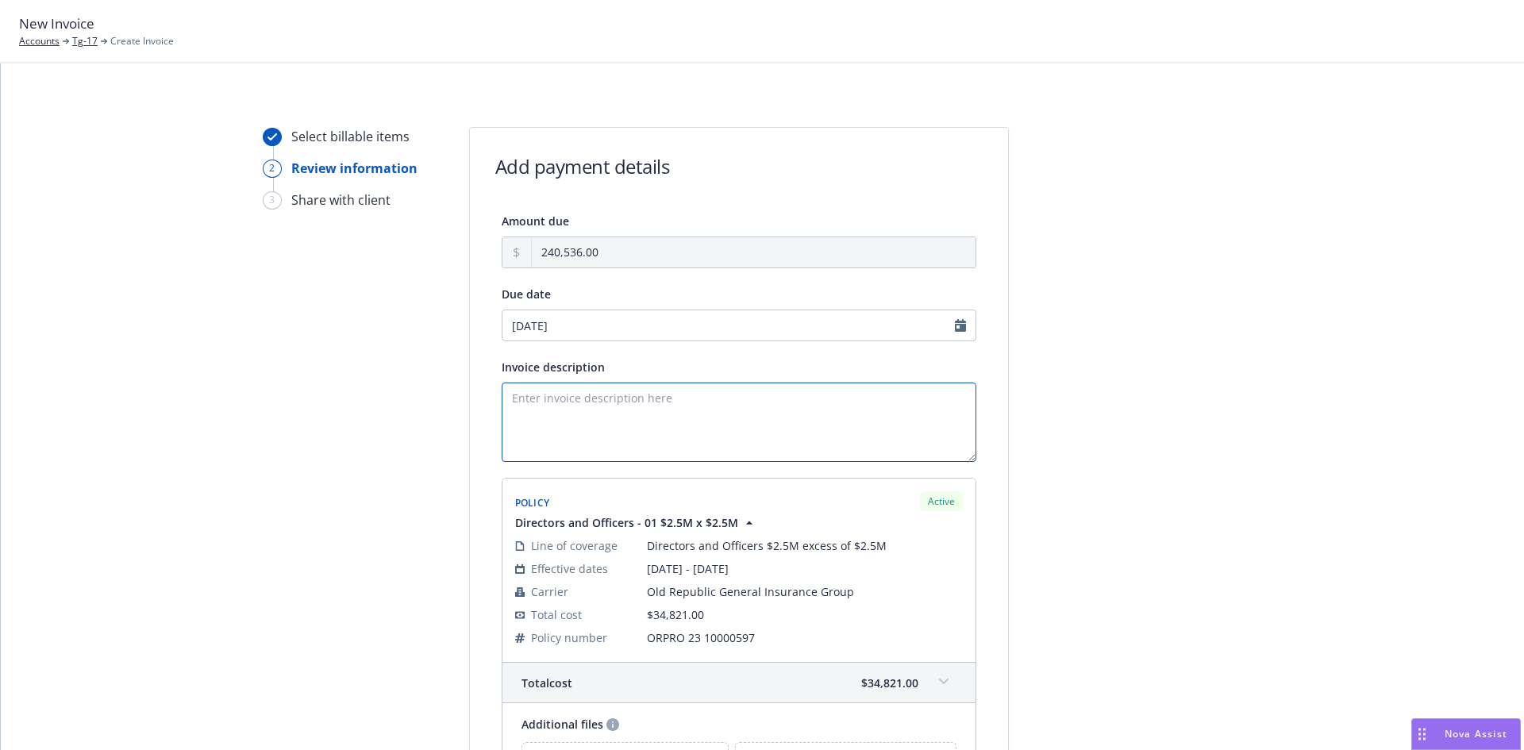
click at [551, 406] on textarea "Invoice description" at bounding box center [739, 422] width 475 height 79
select select "September"
select select "2025"
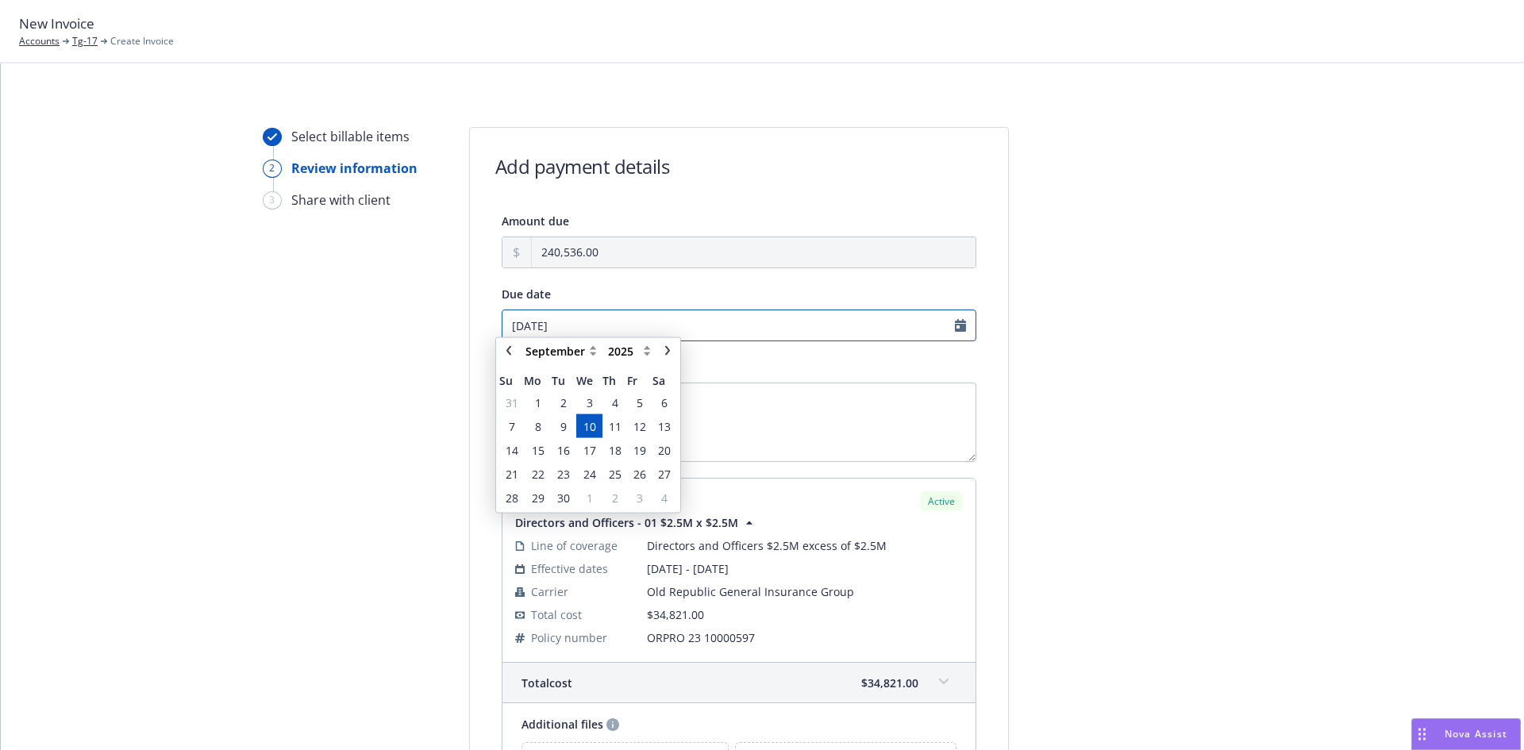
click at [660, 312] on input "09/10/2025" at bounding box center [739, 326] width 475 height 32
click at [584, 358] on select "January February March April May June July August September October November De…" at bounding box center [561, 357] width 79 height 19
select select "August"
click at [522, 348] on select "January February March April May June July August September October November De…" at bounding box center [561, 357] width 79 height 19
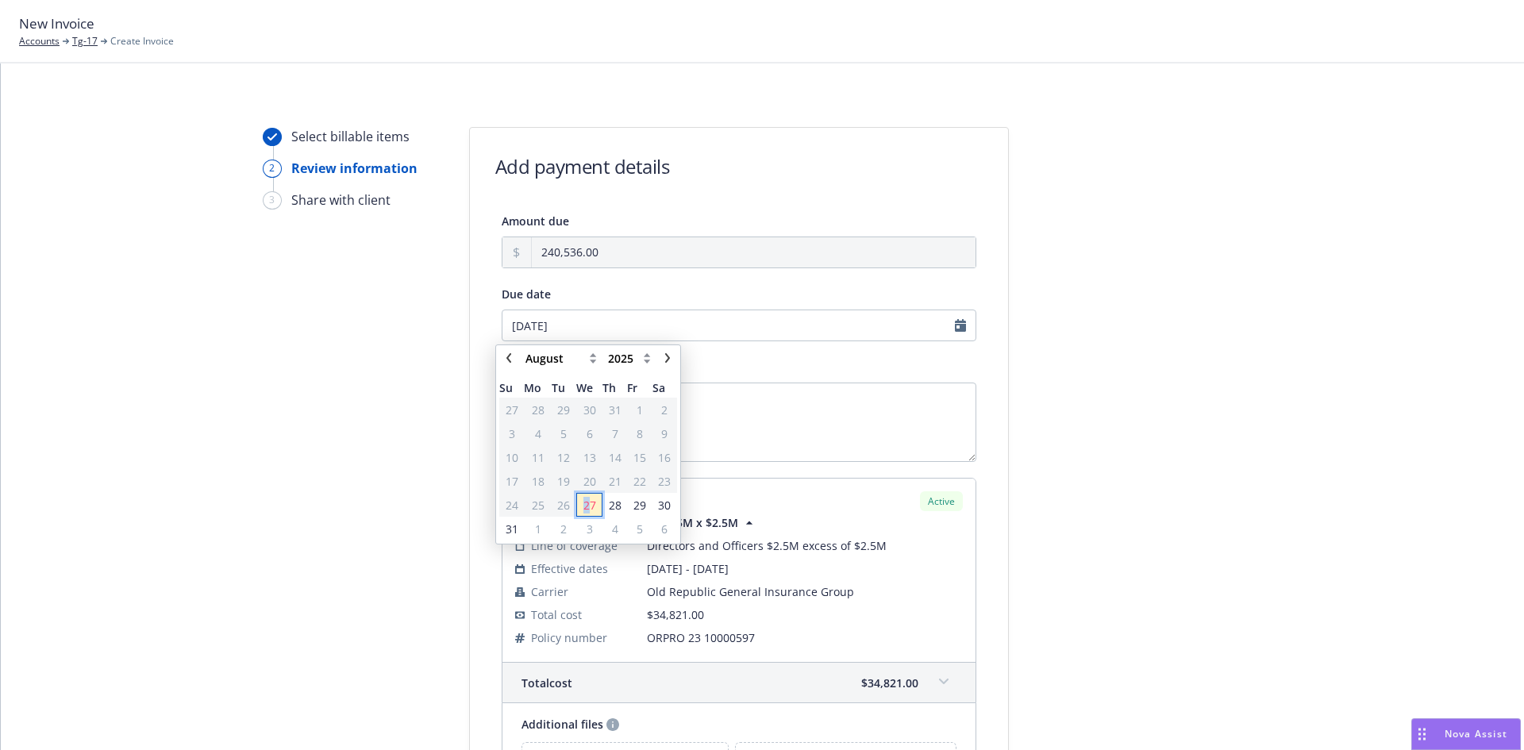
click at [586, 504] on span "27" at bounding box center [589, 505] width 13 height 17
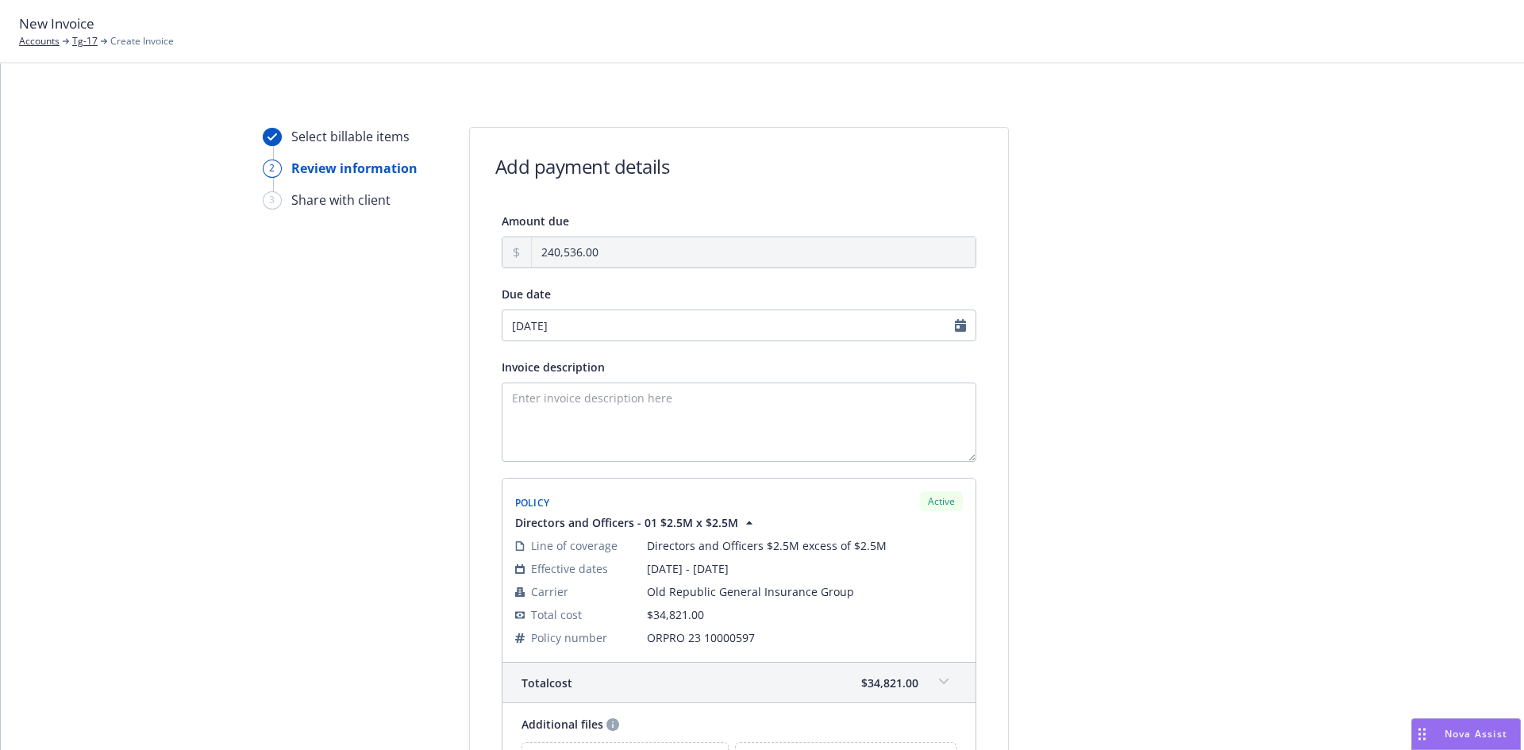
type input "[DATE]"
click at [540, 397] on textarea "Invoice description" at bounding box center [739, 422] width 475 height 79
click at [577, 413] on textarea "Invoice description" at bounding box center [739, 422] width 475 height 79
paste textarea "Premium Financed - Fully Funded"
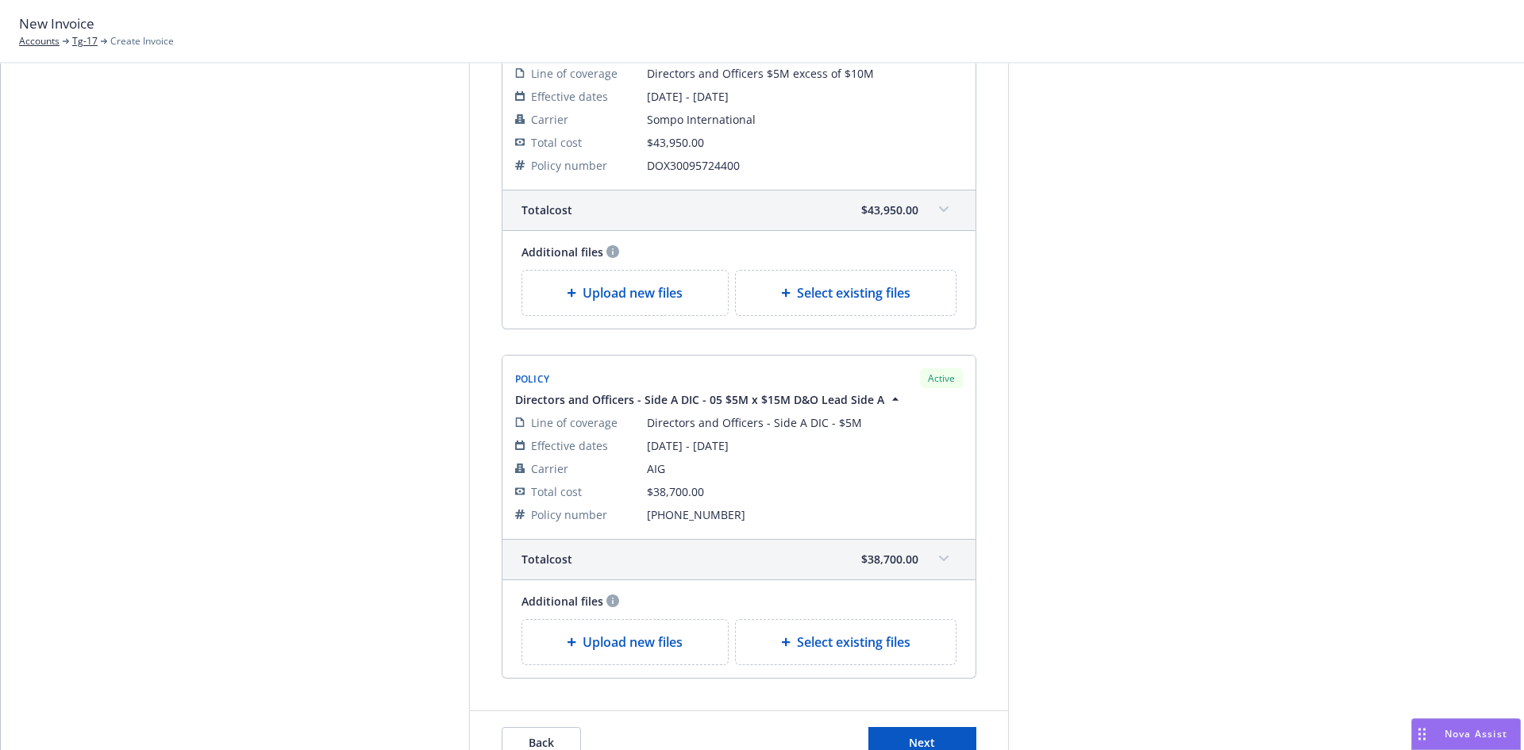
scroll to position [1992, 0]
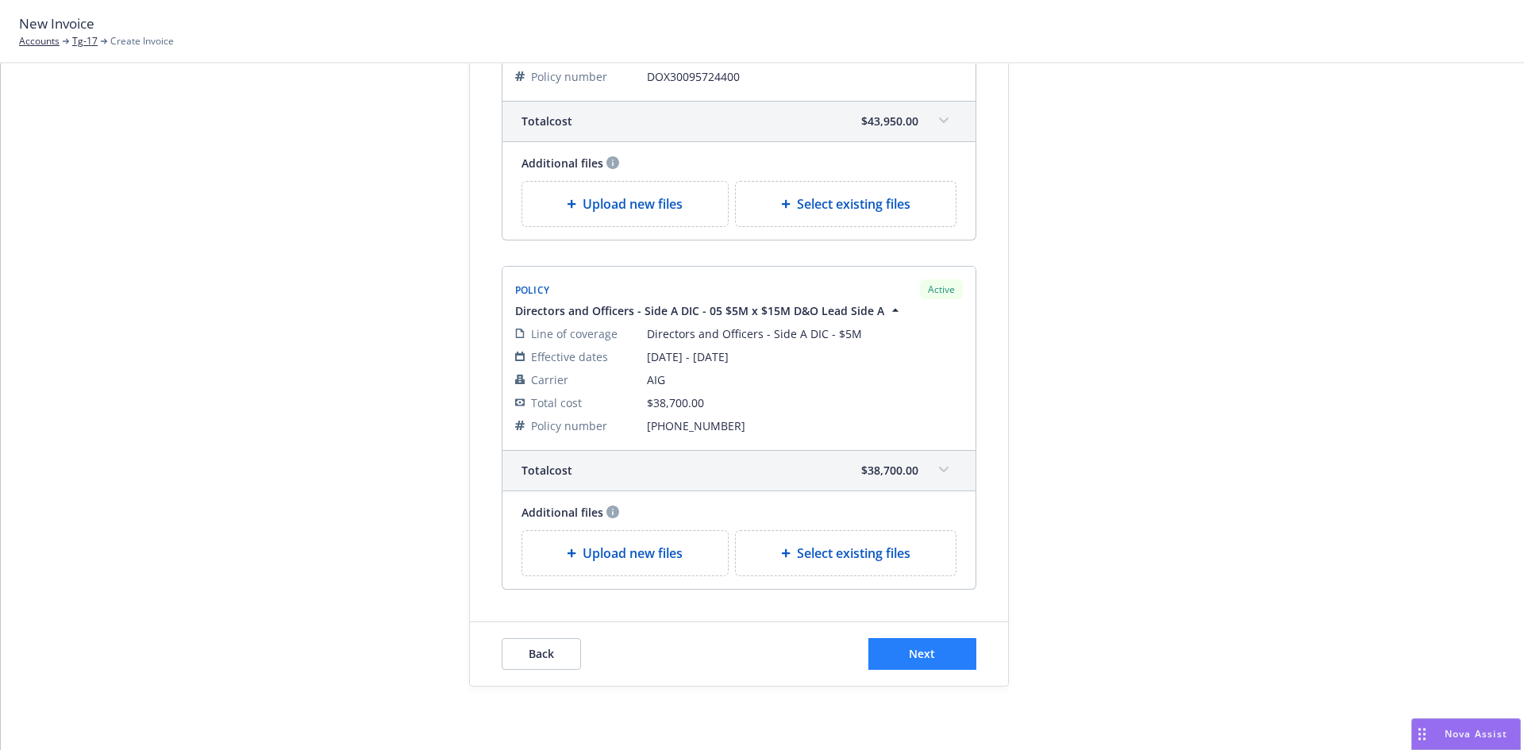
type textarea "Premium Financed - Fully Funded"
click at [897, 659] on button "Next" at bounding box center [922, 654] width 108 height 32
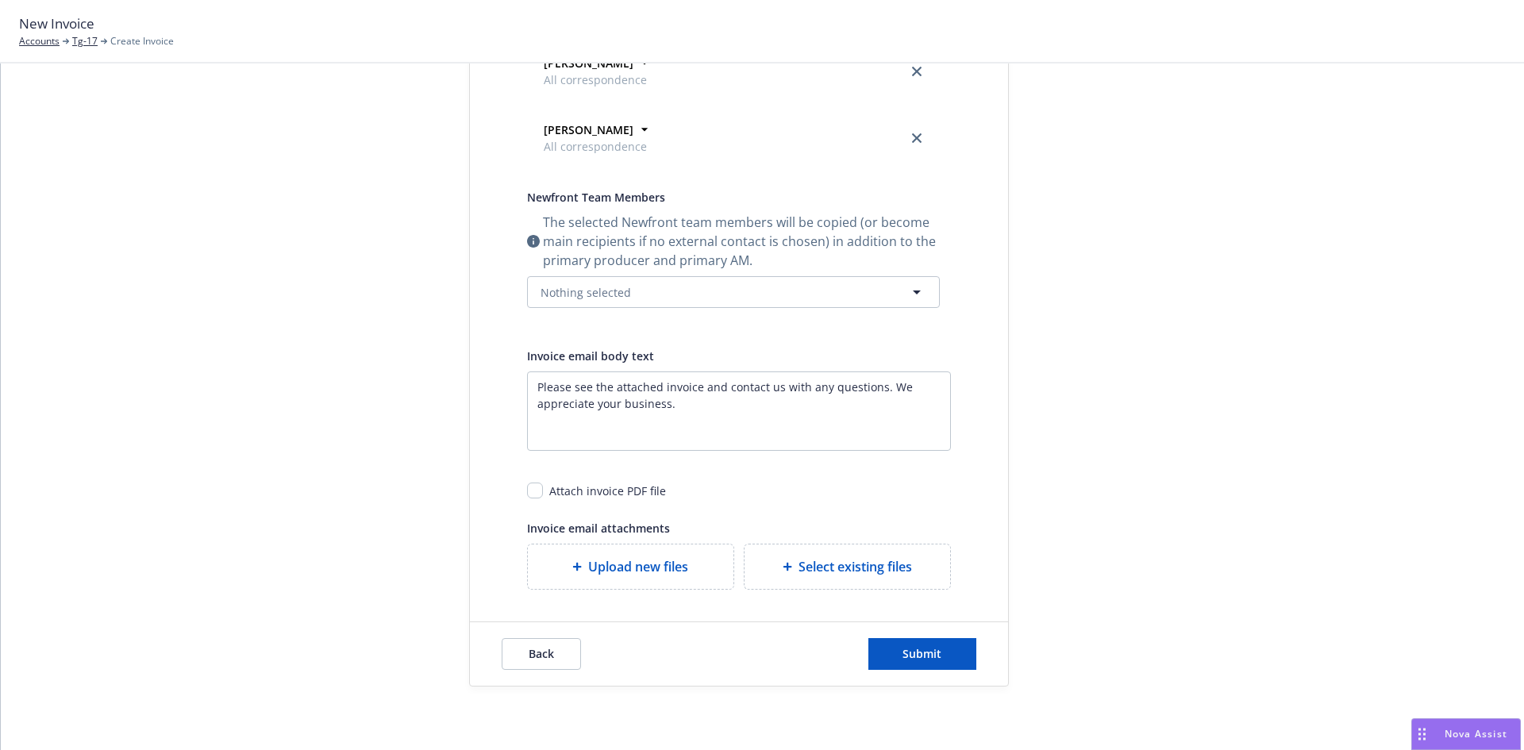
scroll to position [0, 0]
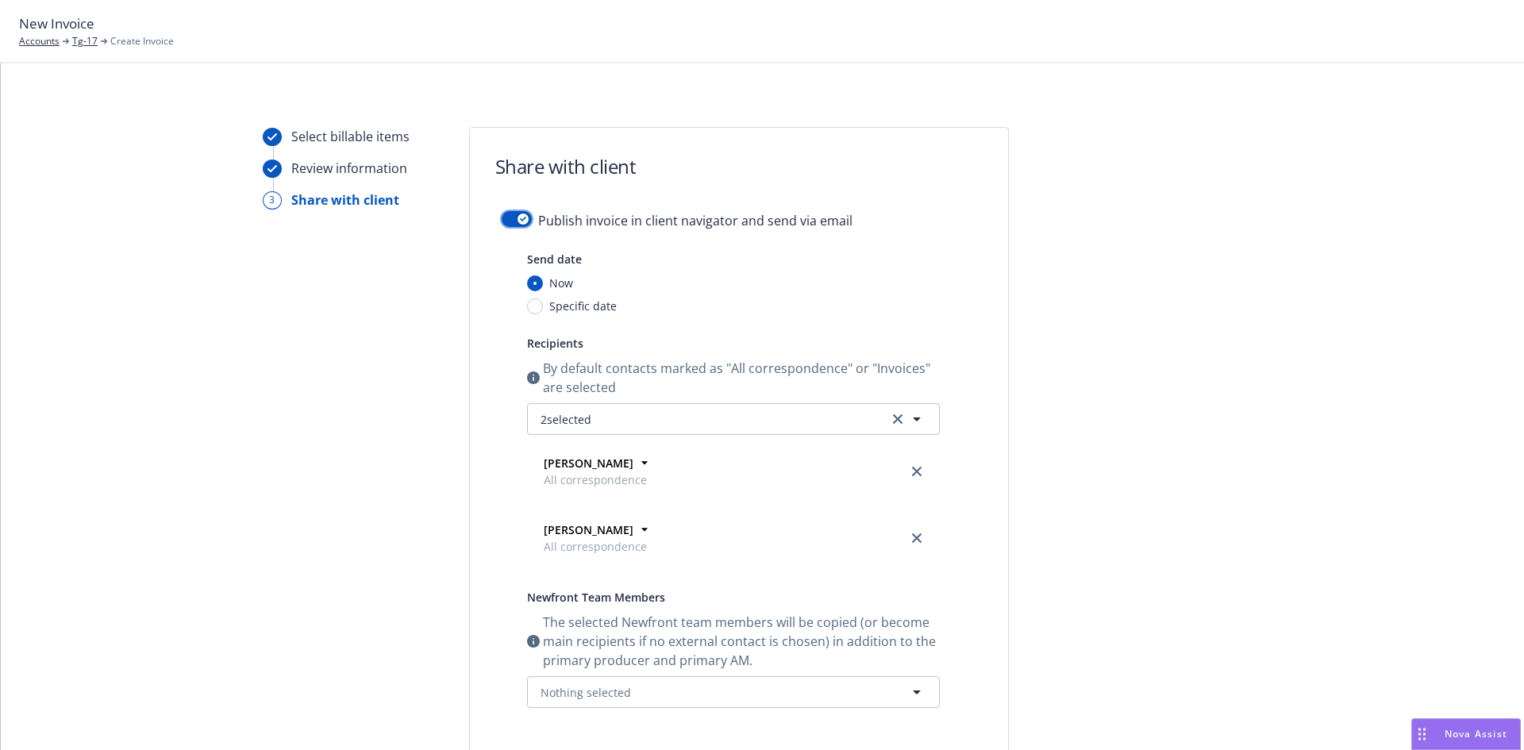
click at [504, 218] on button "button" at bounding box center [517, 219] width 30 height 16
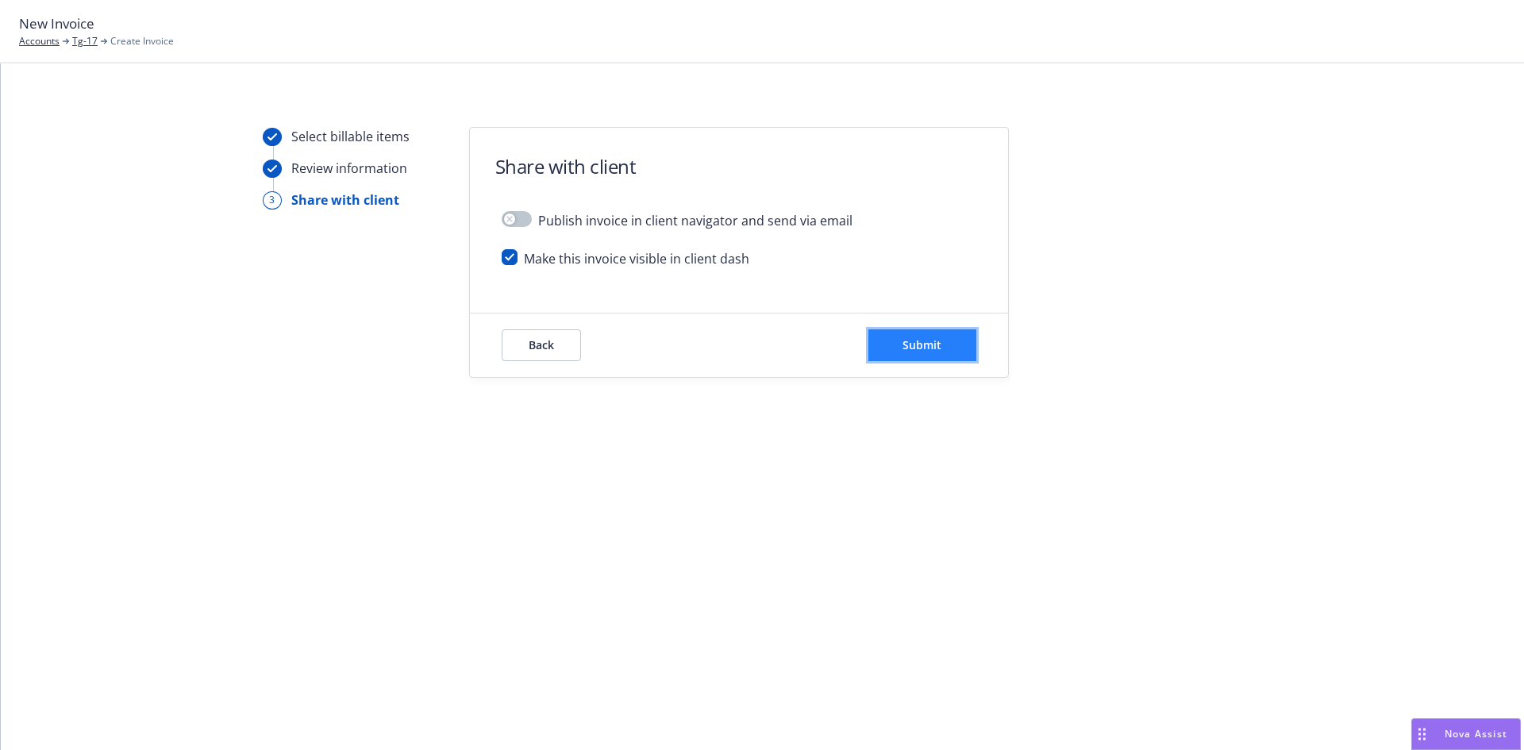
click at [929, 347] on span "Submit" at bounding box center [922, 344] width 39 height 15
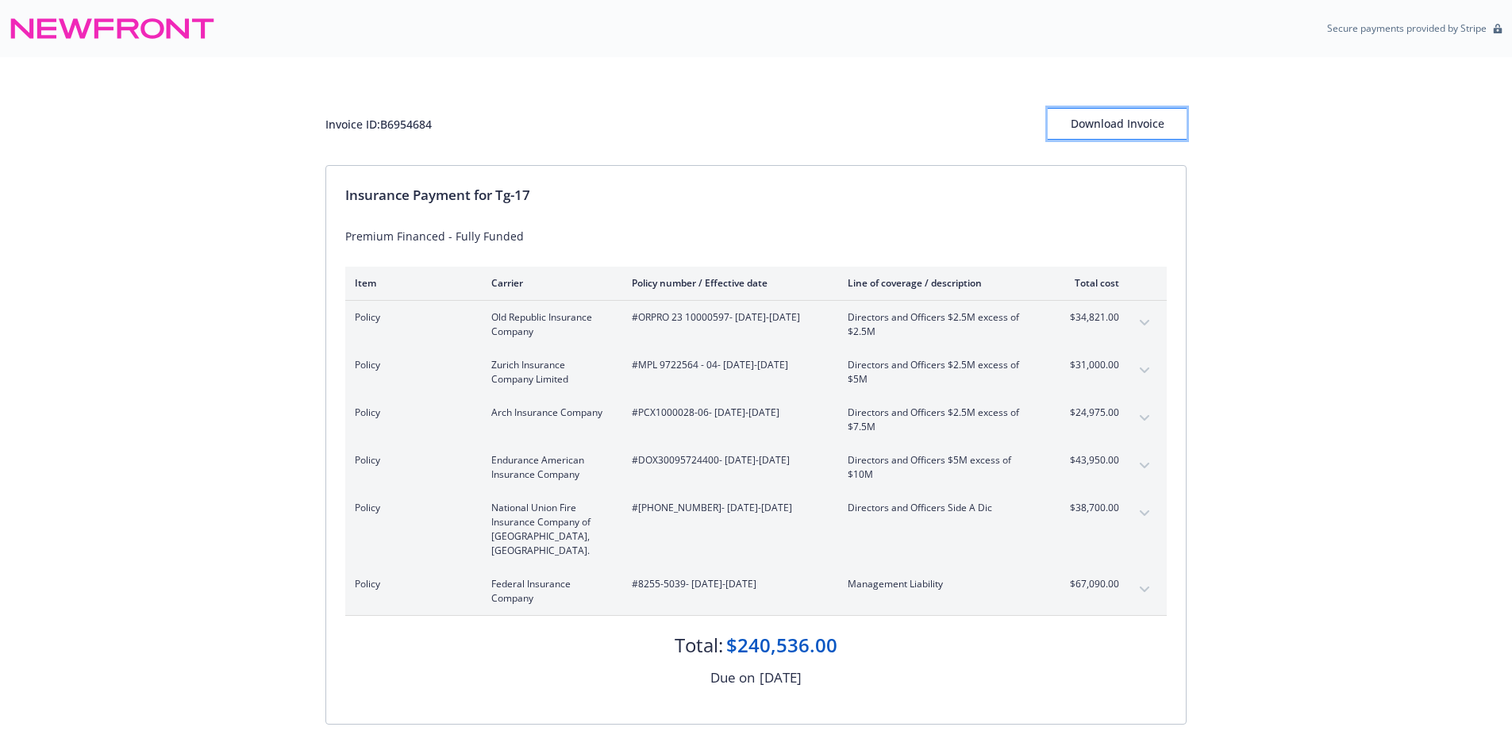
click at [1107, 126] on div "Download Invoice" at bounding box center [1117, 124] width 139 height 30
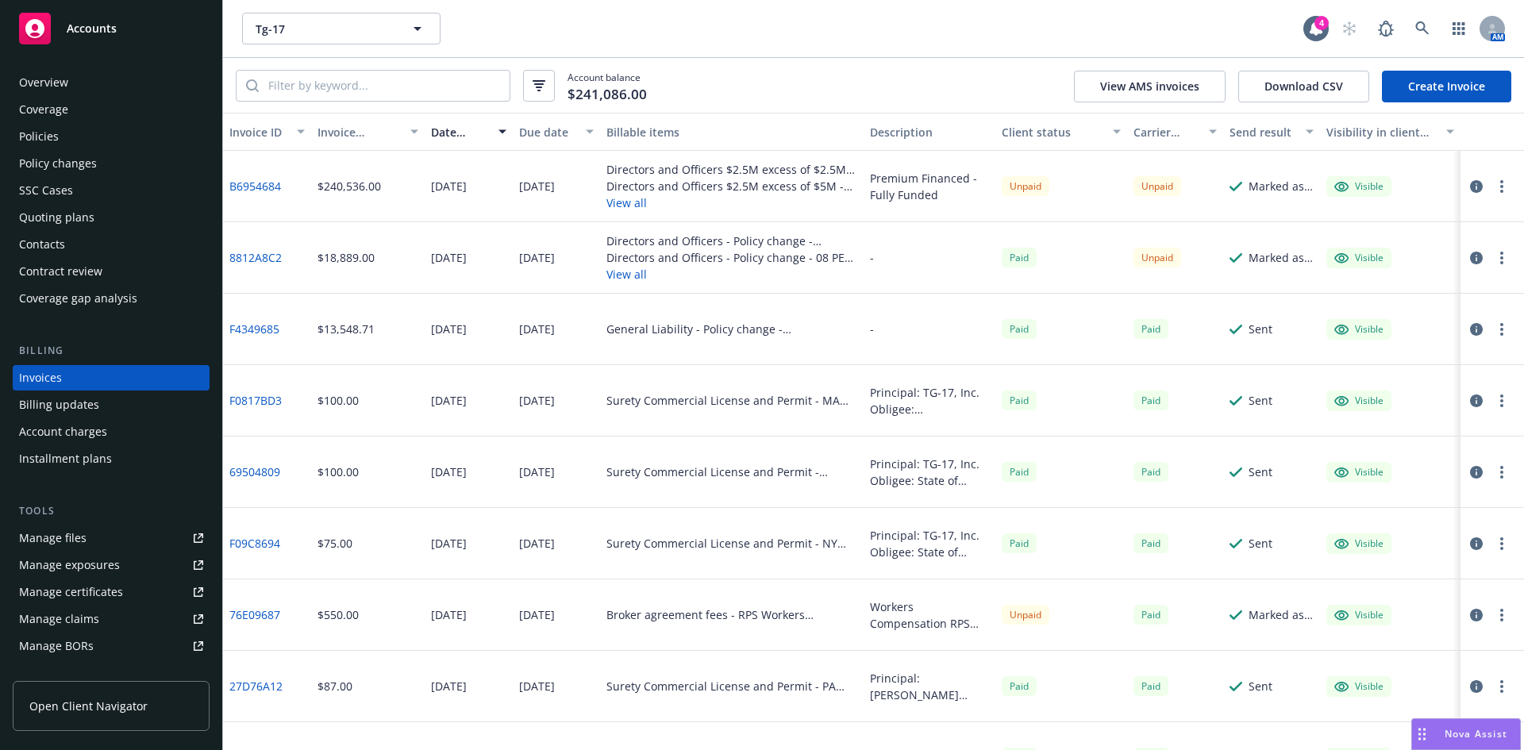
click at [94, 537] on link "Manage files" at bounding box center [111, 537] width 197 height 25
click at [1426, 30] on icon at bounding box center [1422, 28] width 14 height 14
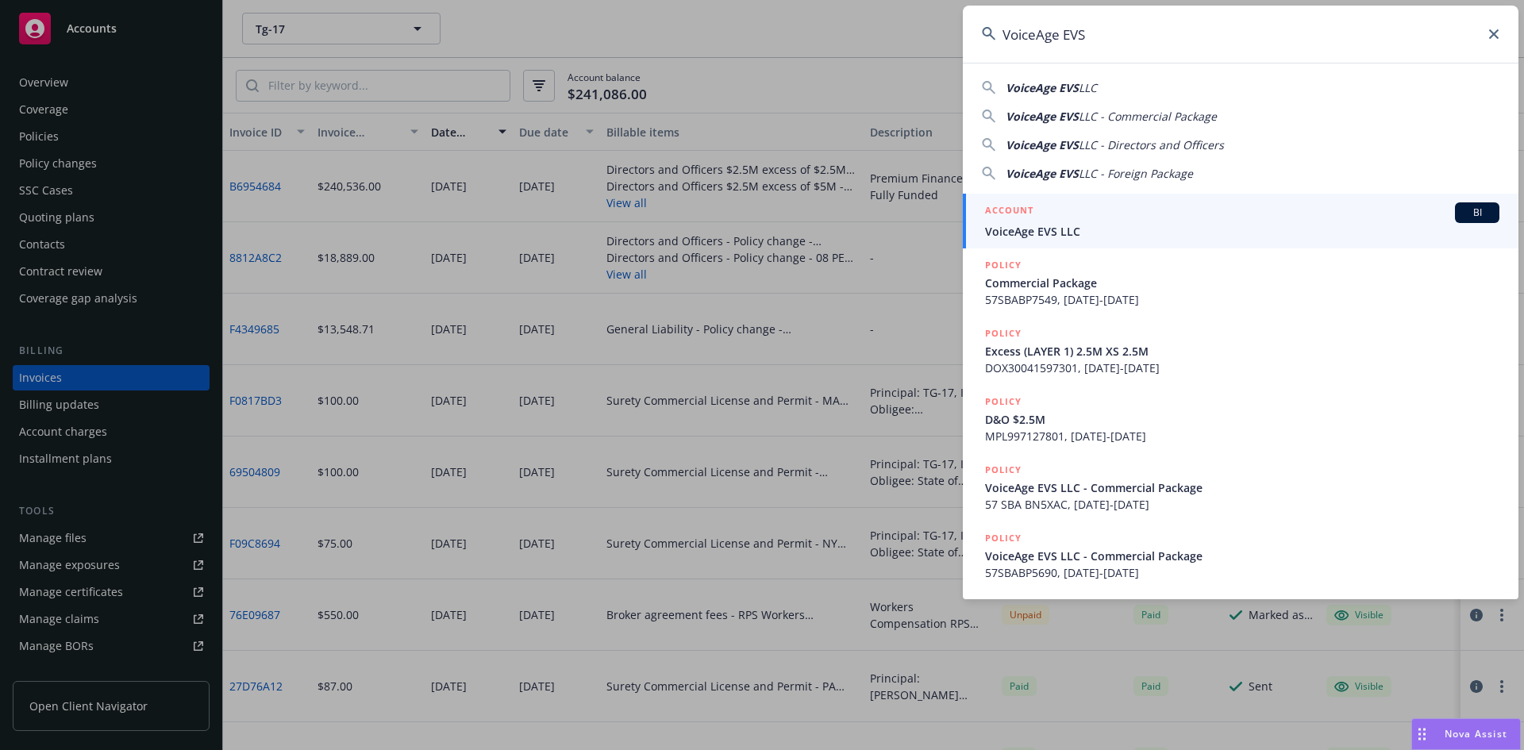
type input "VoiceAge EVS"
click at [1058, 217] on div "ACCOUNT BI" at bounding box center [1242, 212] width 514 height 21
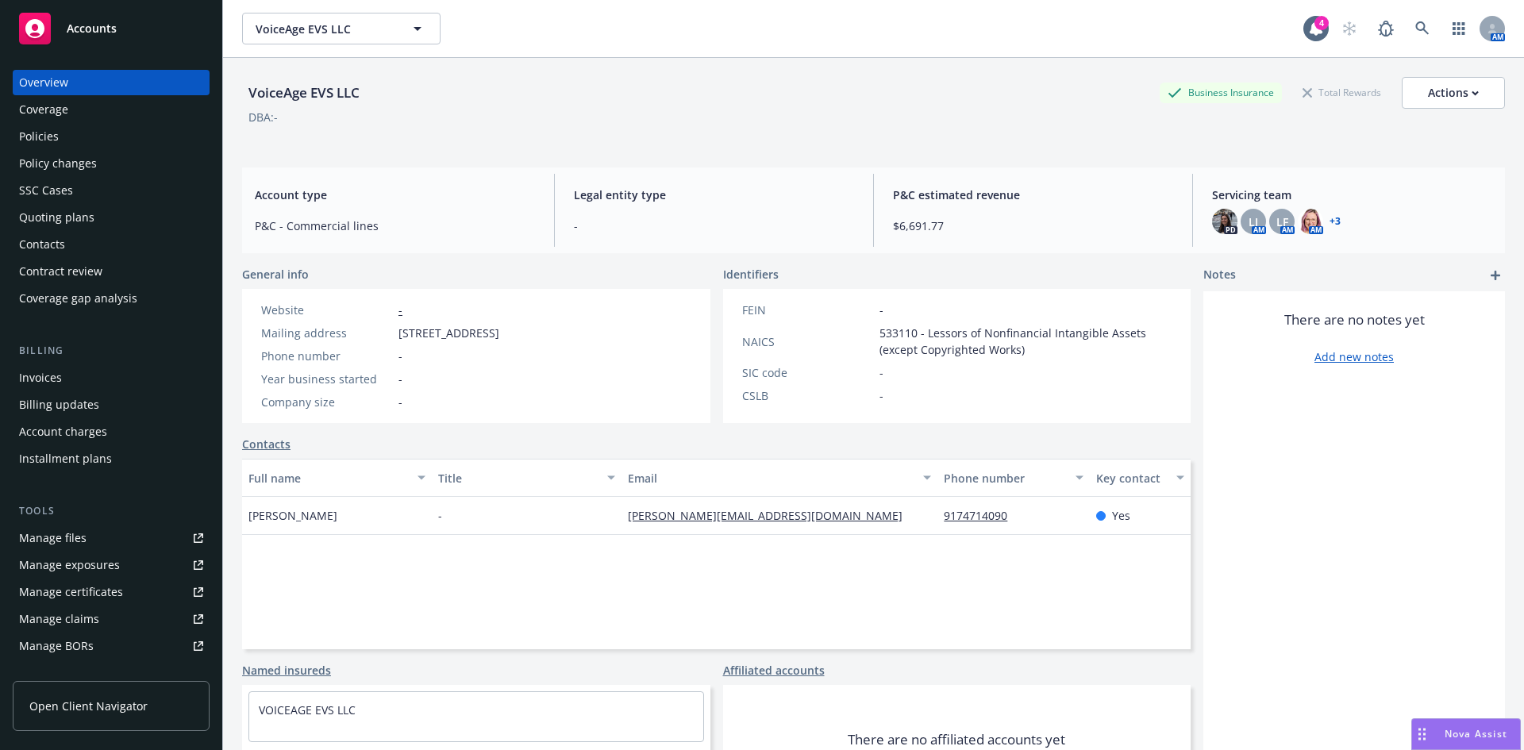
click at [51, 143] on div "Policies" at bounding box center [39, 136] width 40 height 25
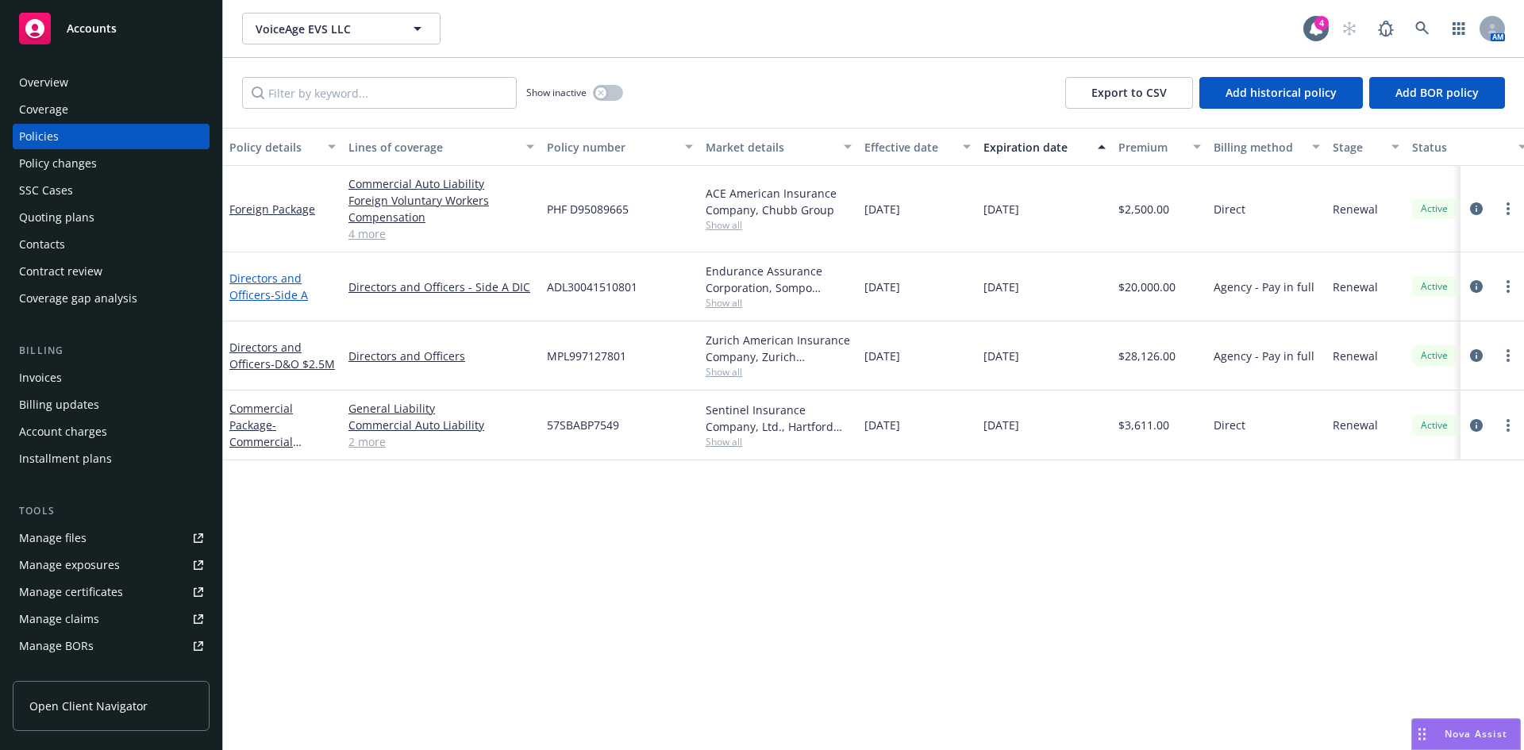
click at [279, 287] on span "- Side A" at bounding box center [289, 294] width 37 height 15
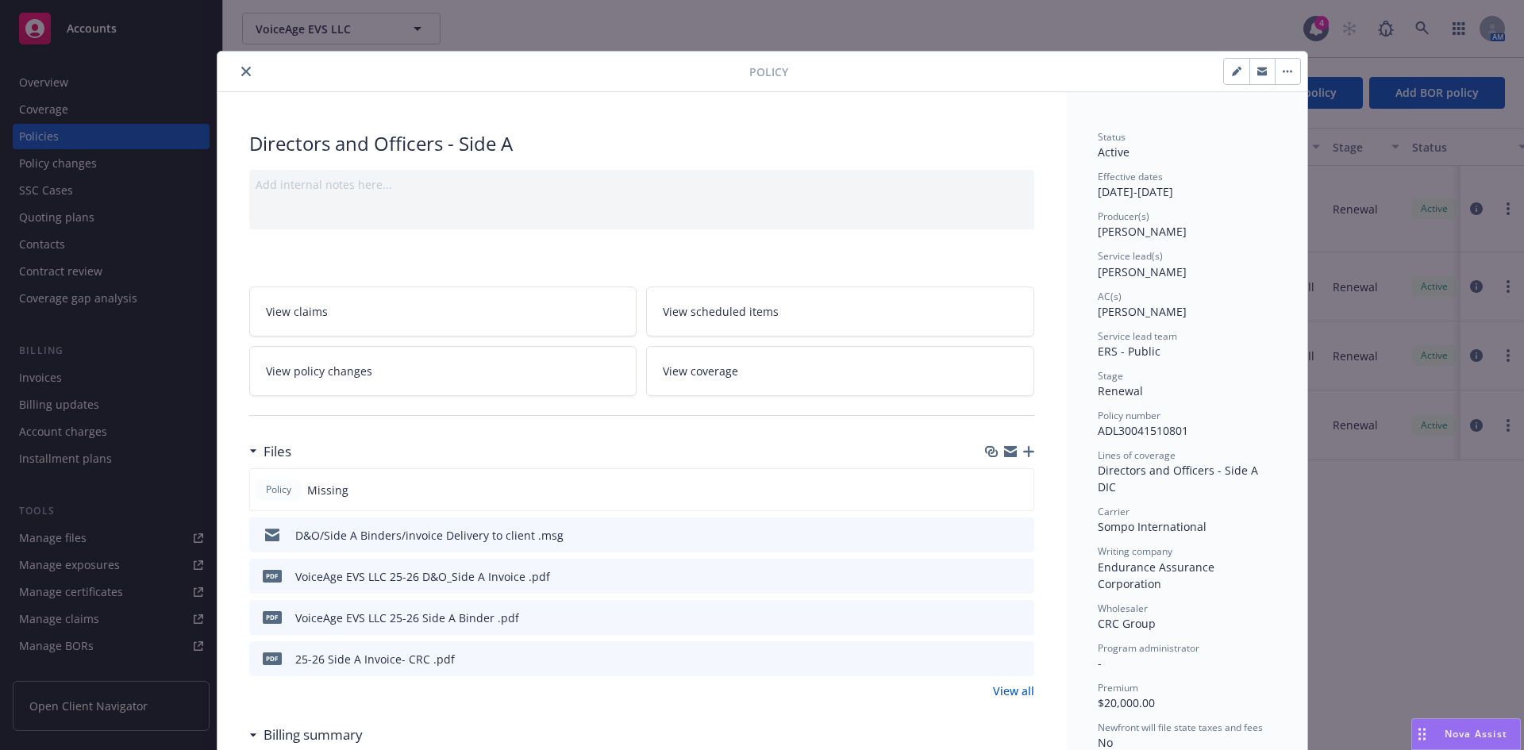
click at [1025, 454] on icon "button" at bounding box center [1028, 451] width 11 height 11
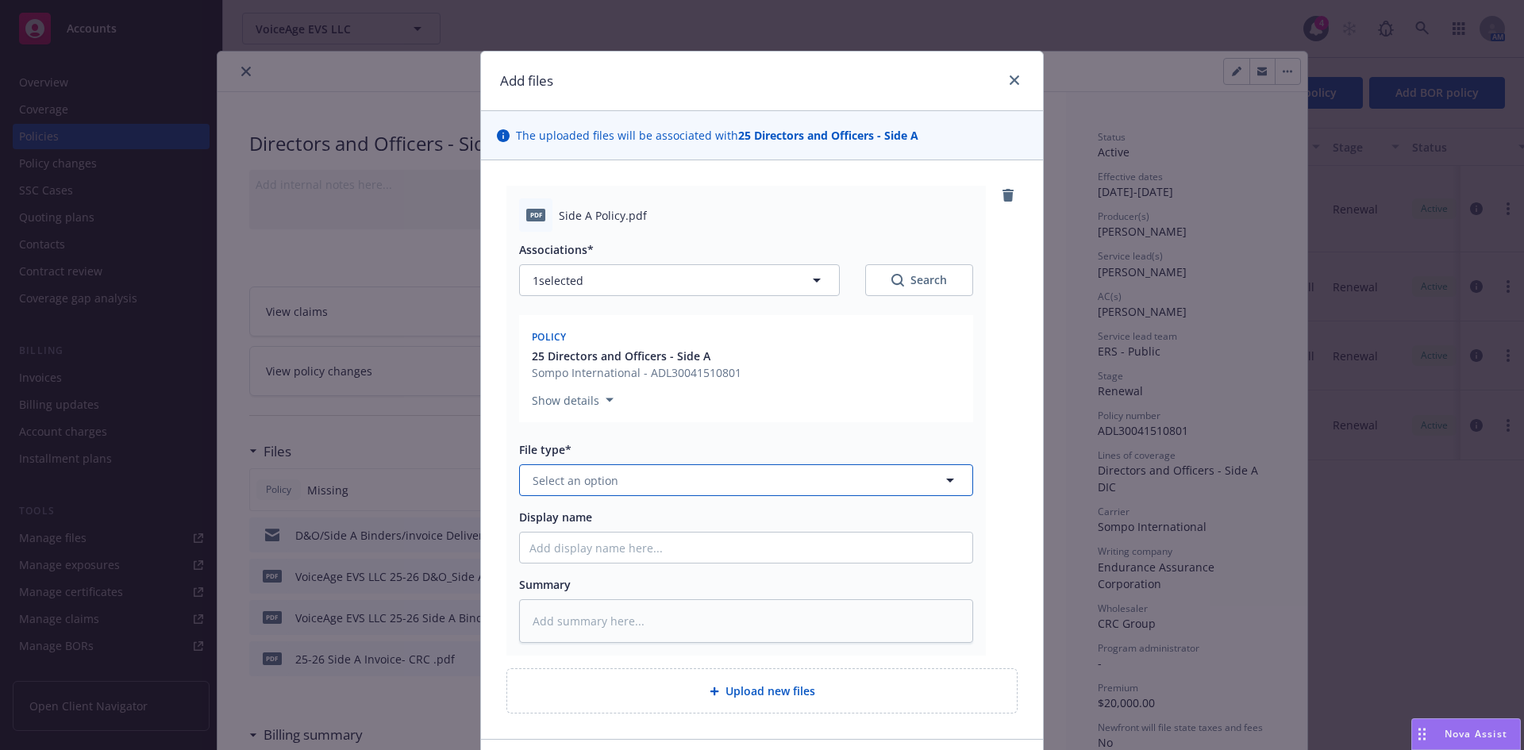
click at [579, 478] on span "Select an option" at bounding box center [576, 480] width 86 height 17
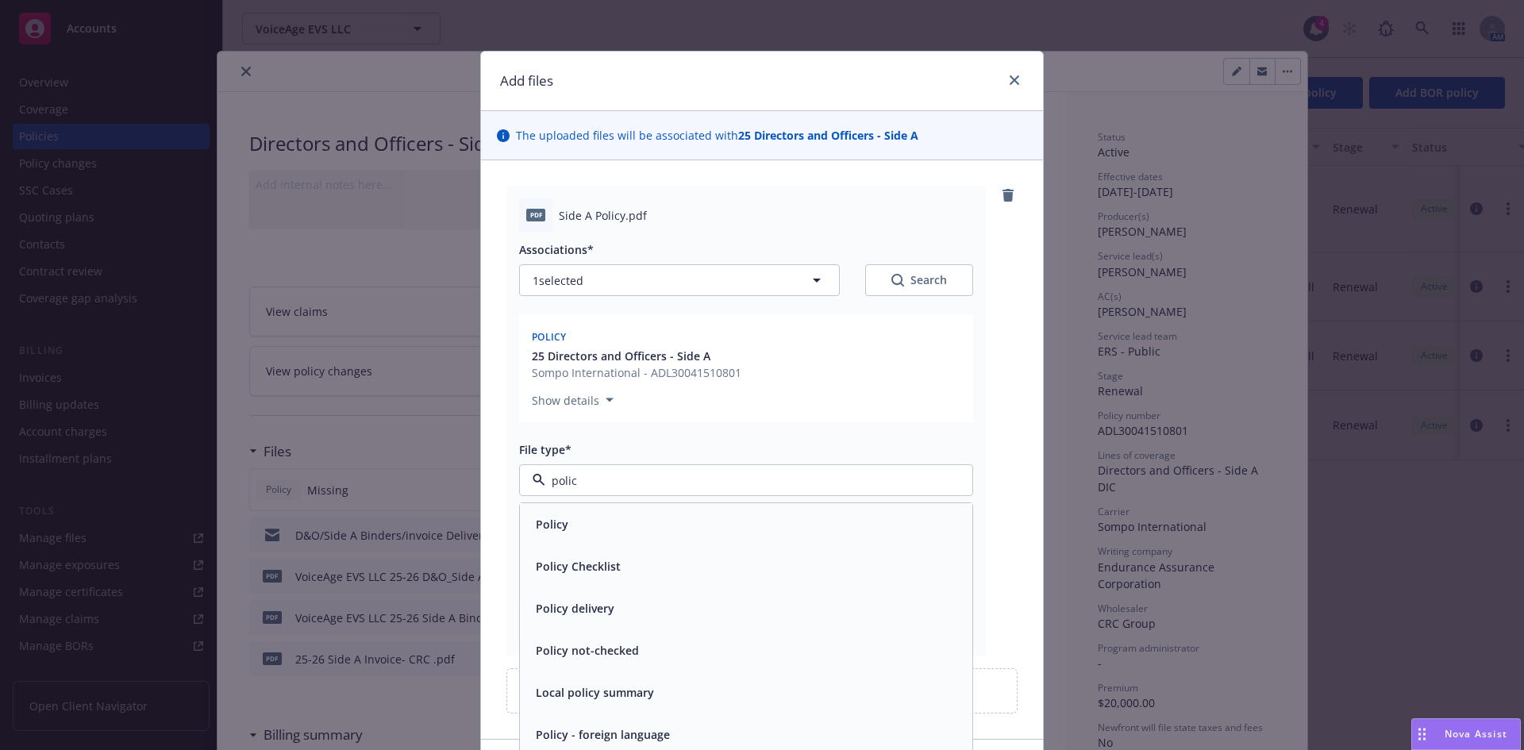
type input "policy"
click at [629, 525] on div "Policy" at bounding box center [745, 524] width 433 height 23
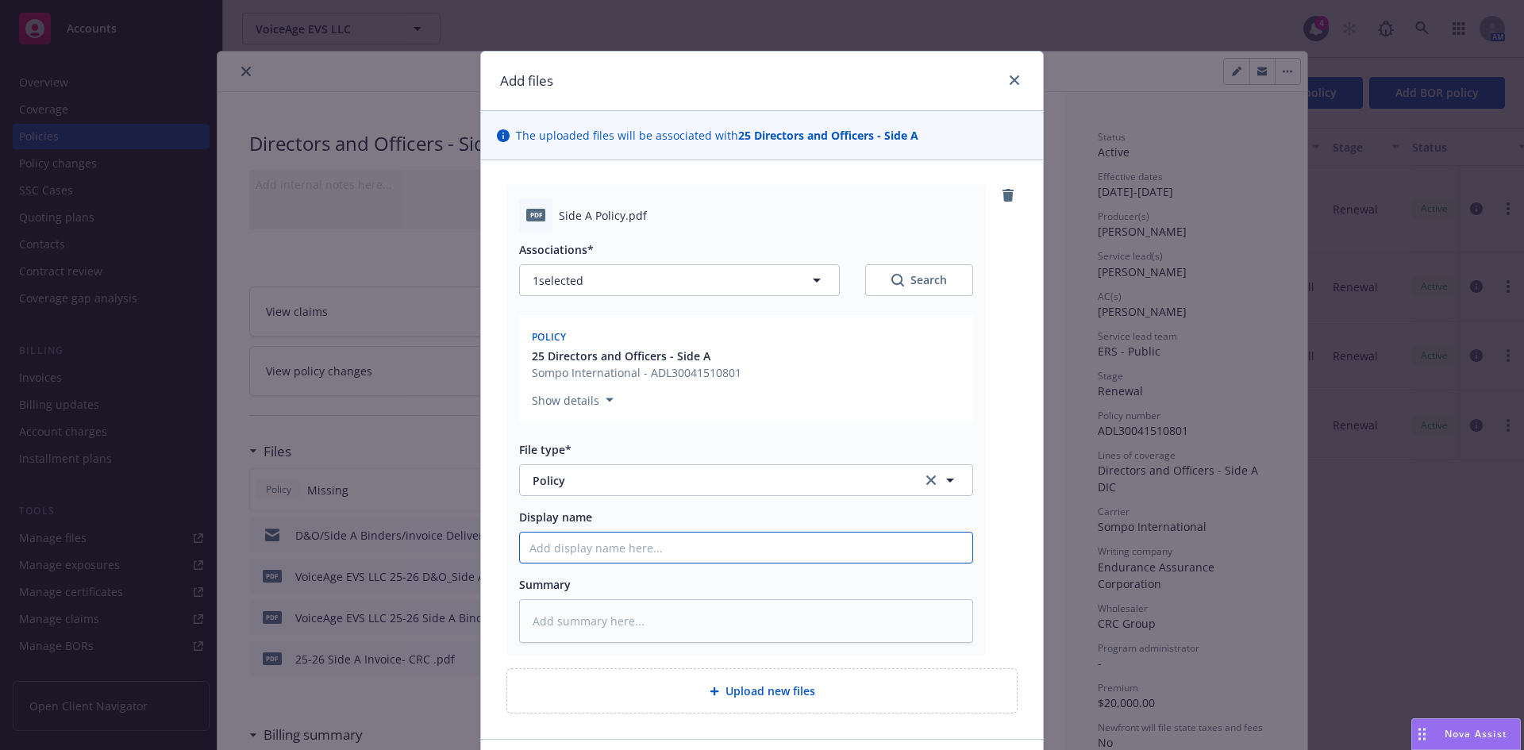
click at [579, 548] on input "Display name" at bounding box center [746, 548] width 452 height 30
paste input "VoiceAge EVS"
type textarea "x"
type input "VoiceAge EVS"
click at [618, 545] on input "VoiceAge EVS" at bounding box center [746, 548] width 452 height 30
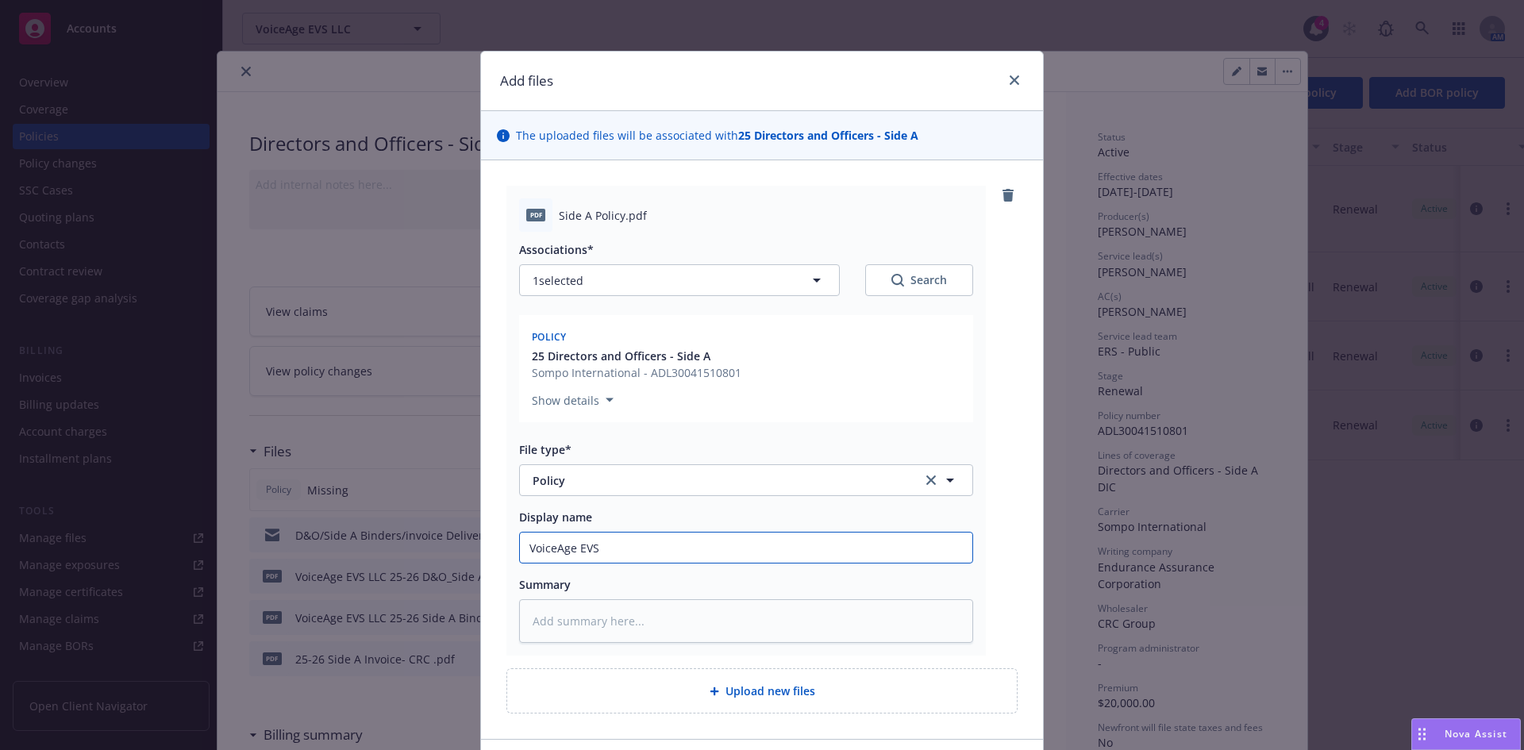
click at [618, 545] on input "VoiceAge EVS" at bounding box center [746, 548] width 452 height 30
type textarea "x"
paste input "VoiceAge EVS LLC"
type textarea "x"
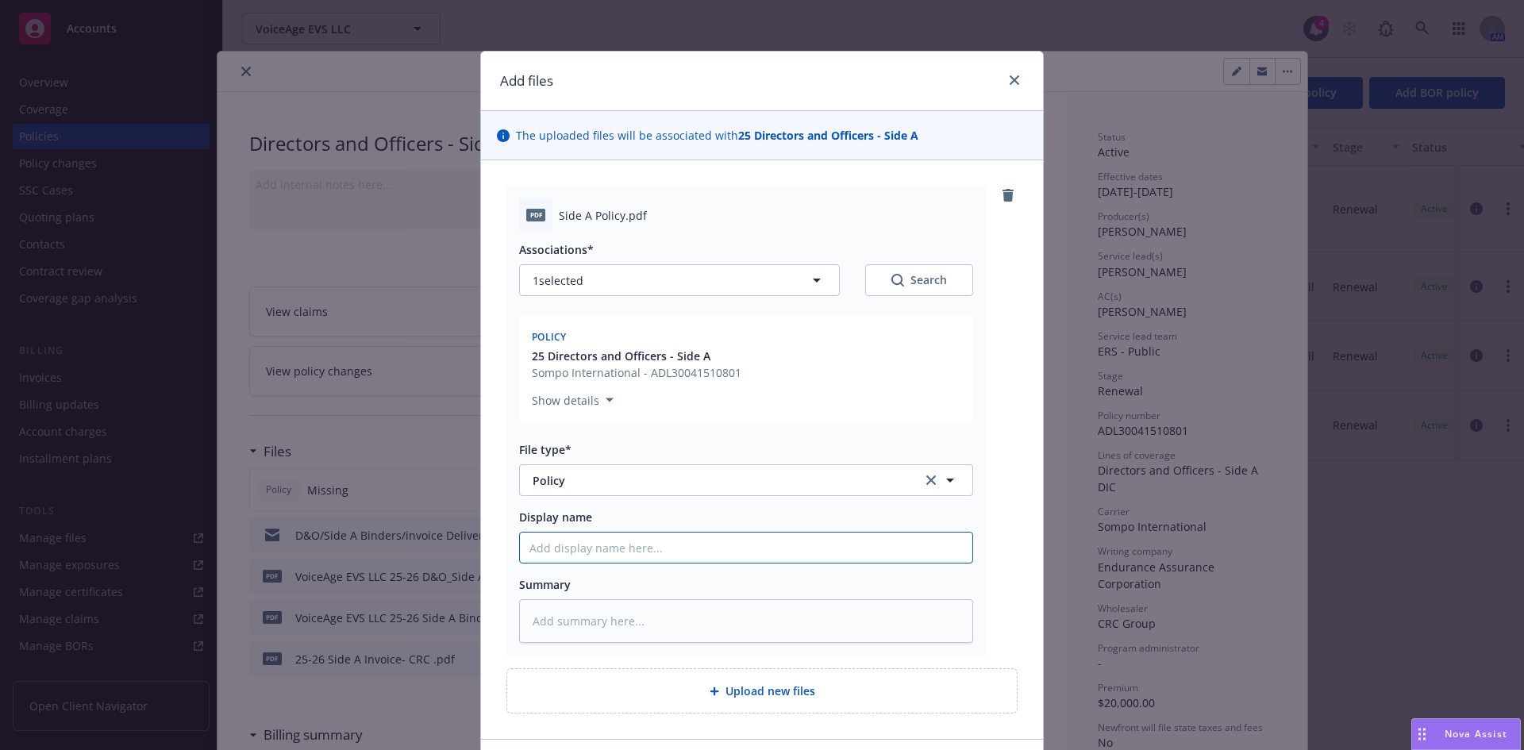
type input "VoiceAge EVS LLC"
type textarea "x"
type input "VoiceAge EVS LLC"
type textarea "x"
type input "VoiceAge EVS LLC 2"
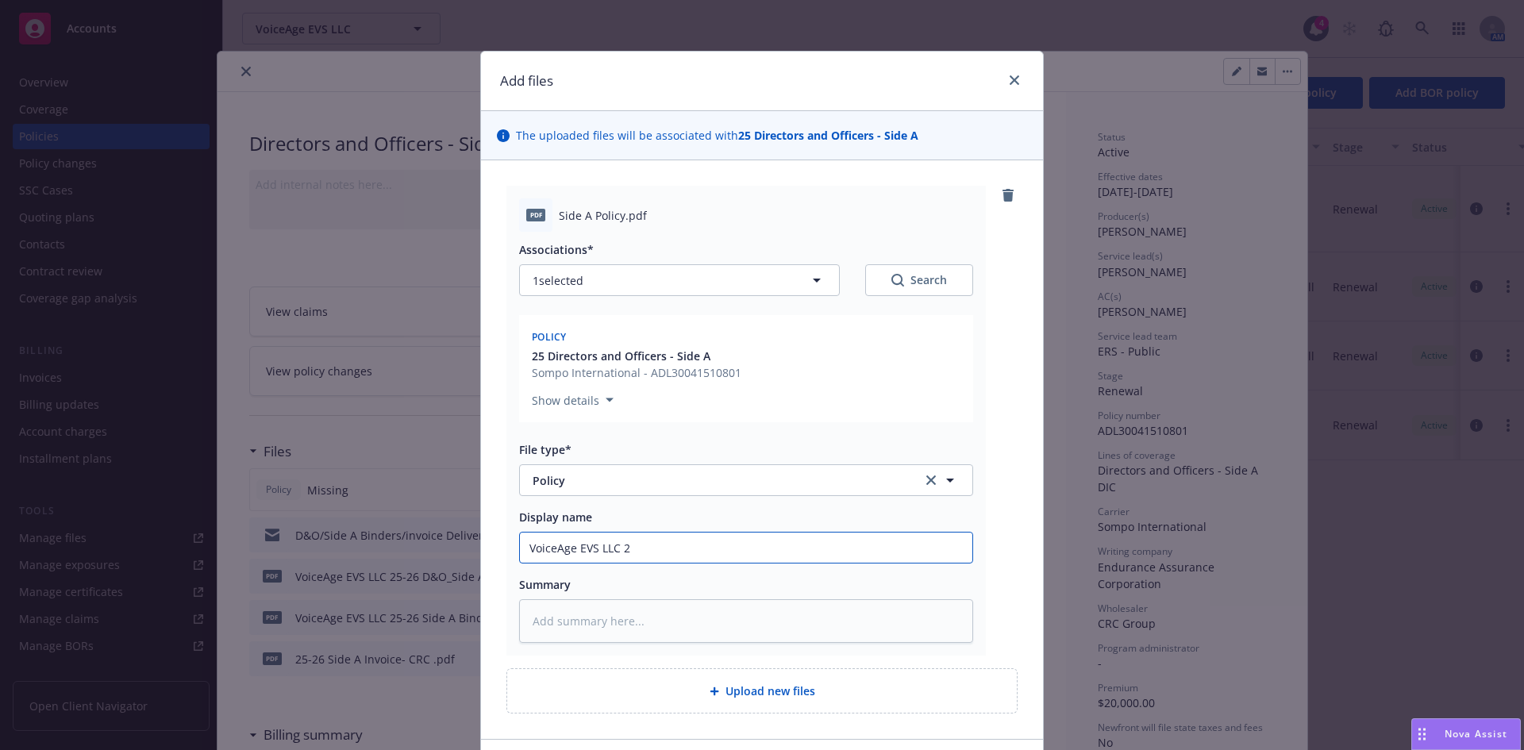
type textarea "x"
type input "VoiceAge EVS LLC 20"
type textarea "x"
type input "VoiceAge EVS LLC 2"
type textarea "x"
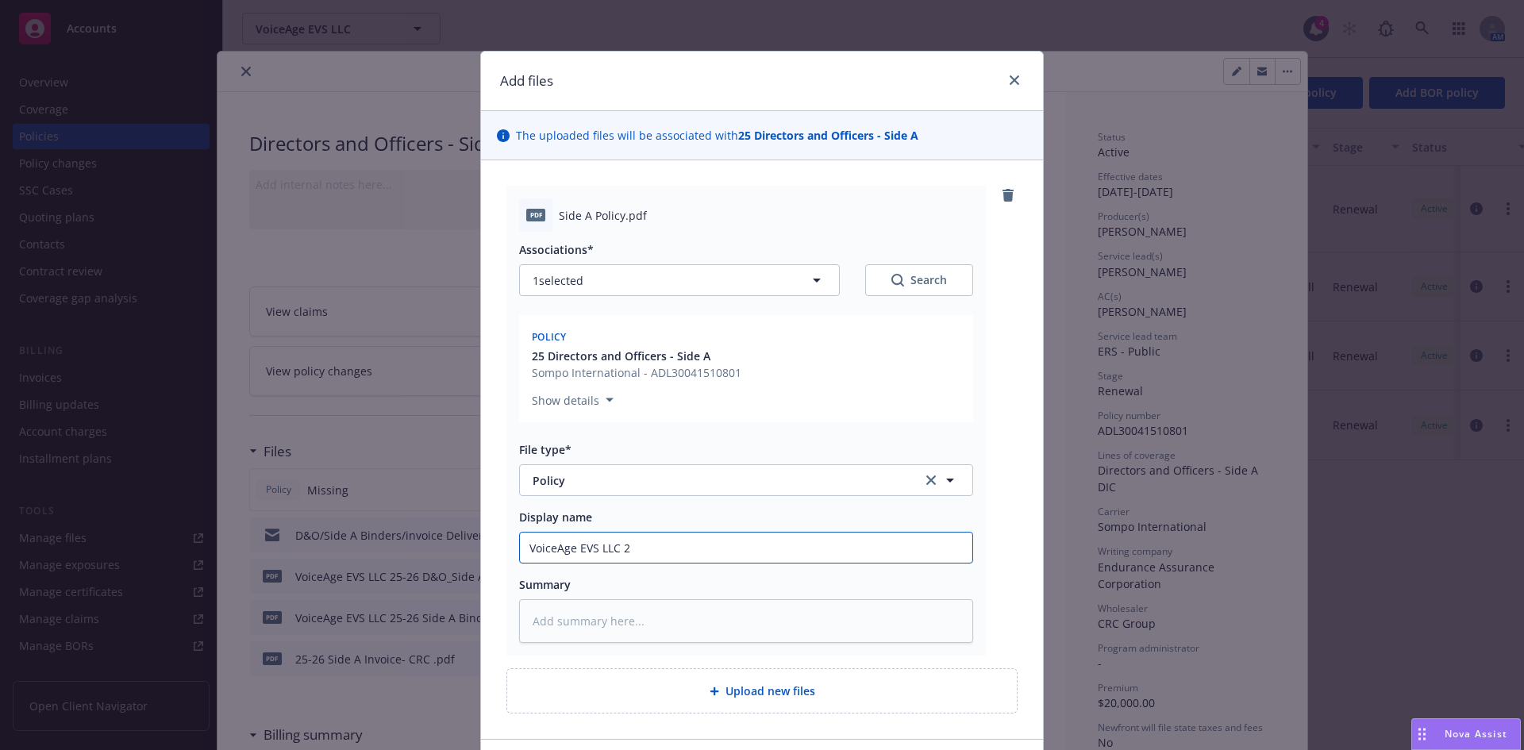
type input "VoiceAge EVS LLC 25"
type textarea "x"
type input "VoiceAge EVS LLC 25-"
type textarea "x"
type input "VoiceAge EVS LLC 25-2"
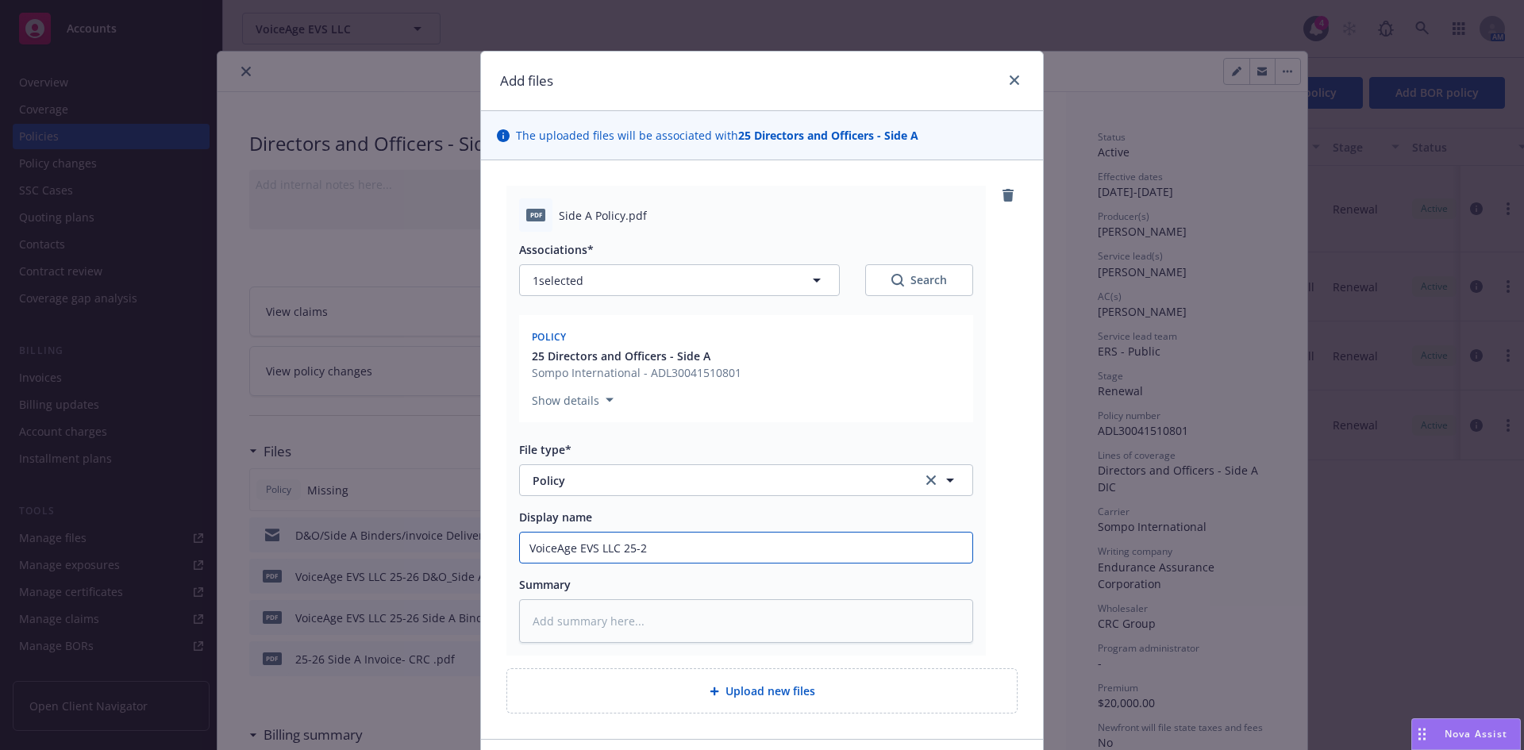
type textarea "x"
type input "VoiceAge EVS LLC 25-26"
type textarea "x"
type input "VoiceAge EVS LLC 25-26"
click at [691, 547] on input "VoiceAge EVS LLC 25-26" at bounding box center [746, 548] width 452 height 30
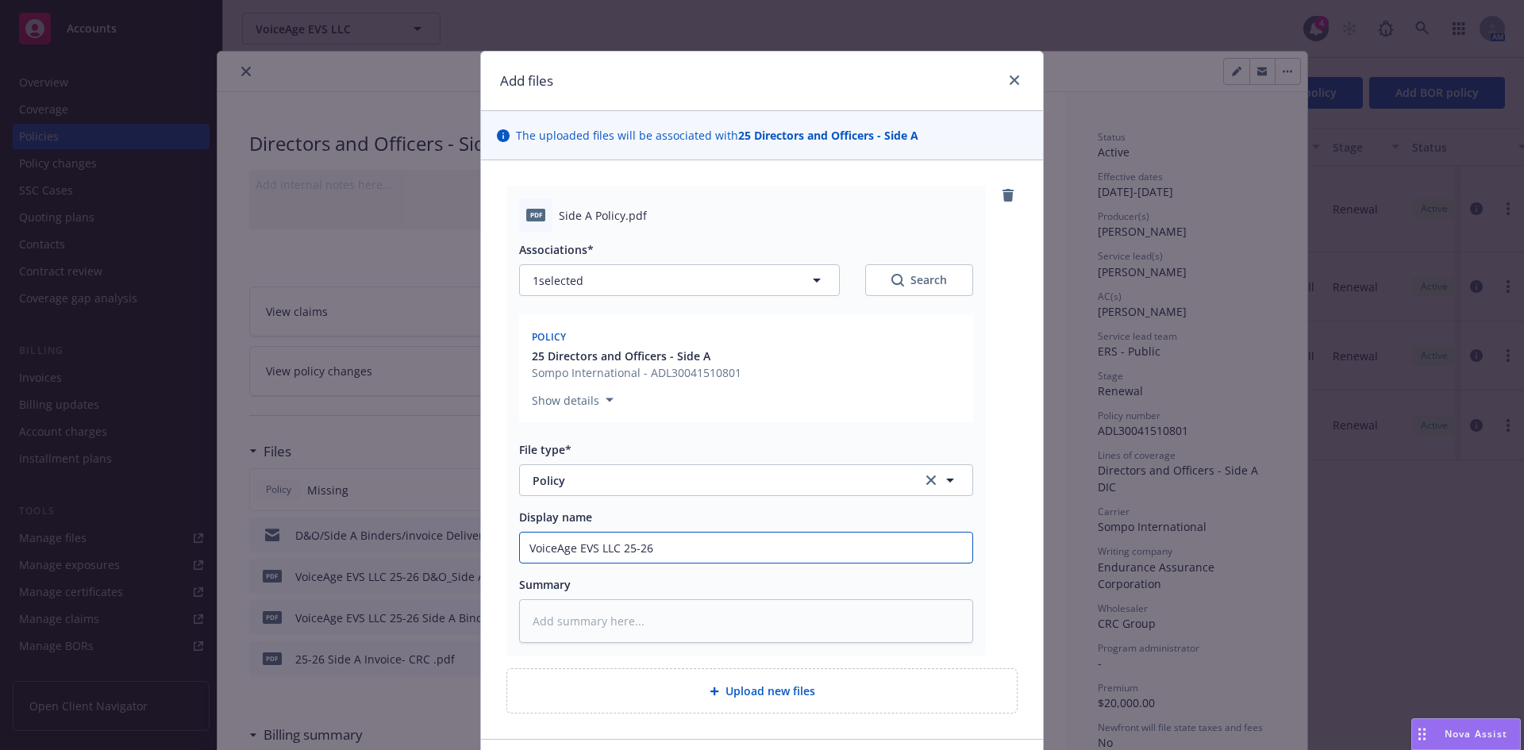
type textarea "x"
type input "VoiceAge EVS LLC 25-26 S"
type textarea "x"
type input "VoiceAge EVS LLC 25-26 Si"
type textarea "x"
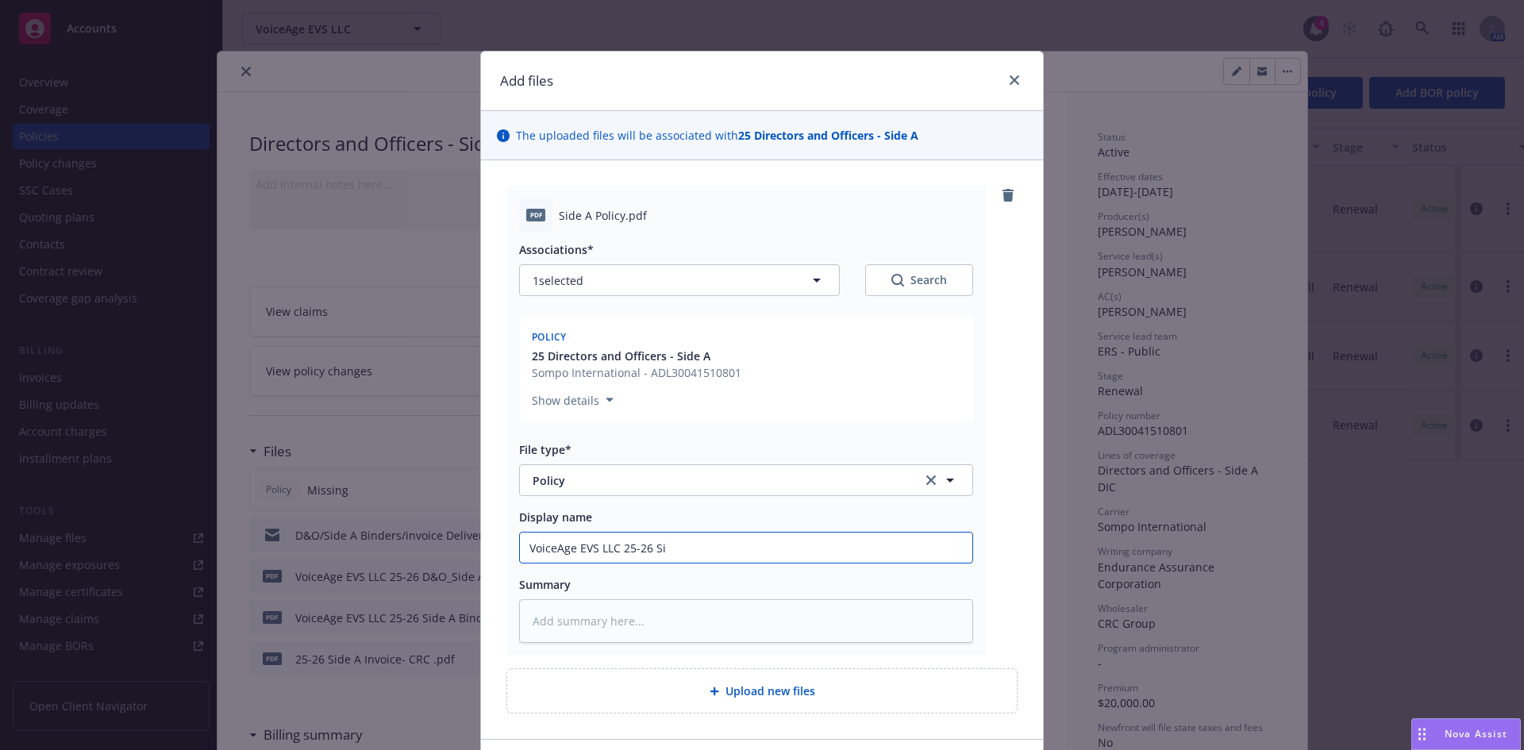
type input "VoiceAge EVS LLC 25-26 Sid"
type textarea "x"
type input "VoiceAge EVS LLC 25-26 Side"
type textarea "x"
type input "VoiceAge EVS LLC 25-26 Side"
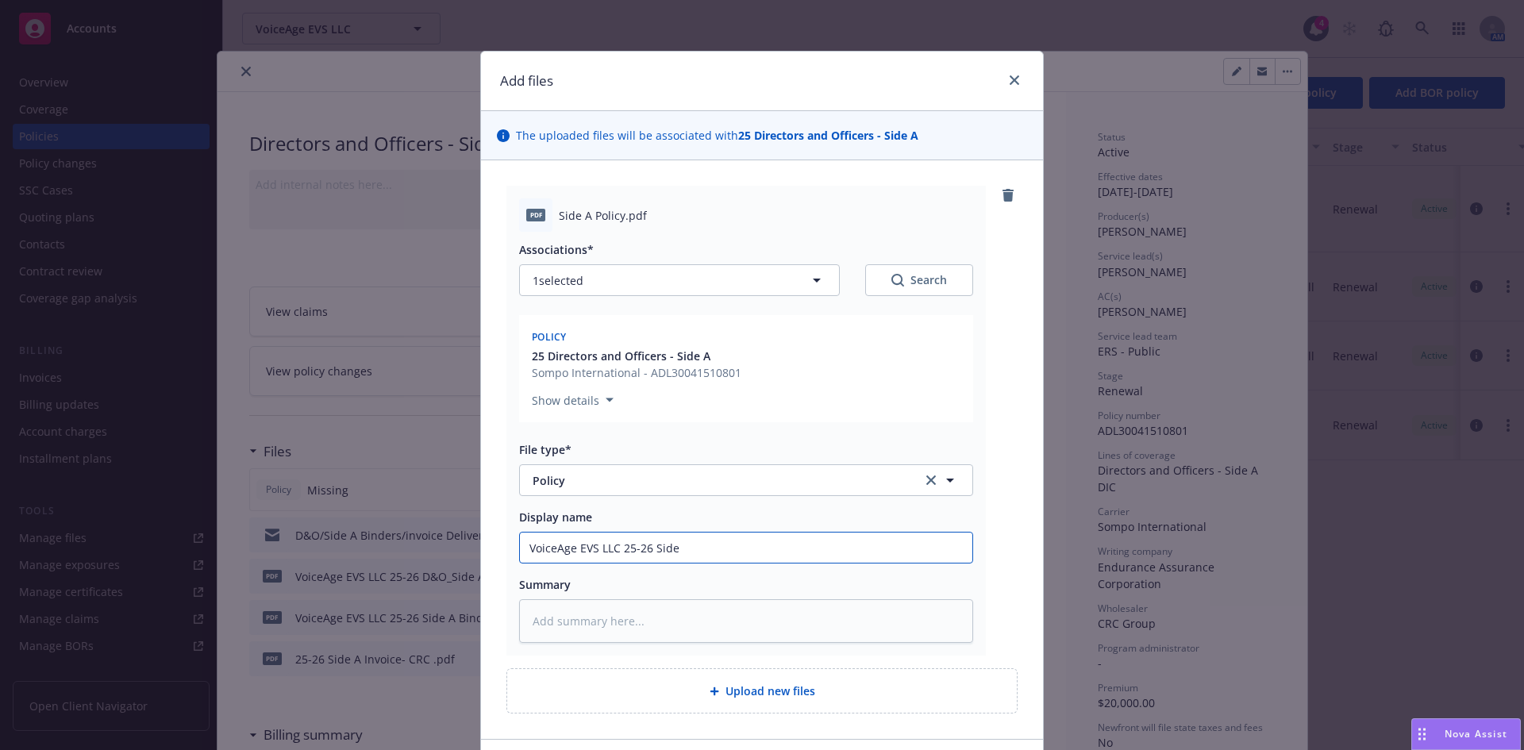
type textarea "x"
type input "VoiceAge EVS LLC 25-26 Side A"
type textarea "x"
type input "VoiceAge EVS LLC 25-26 Side A"
type textarea "x"
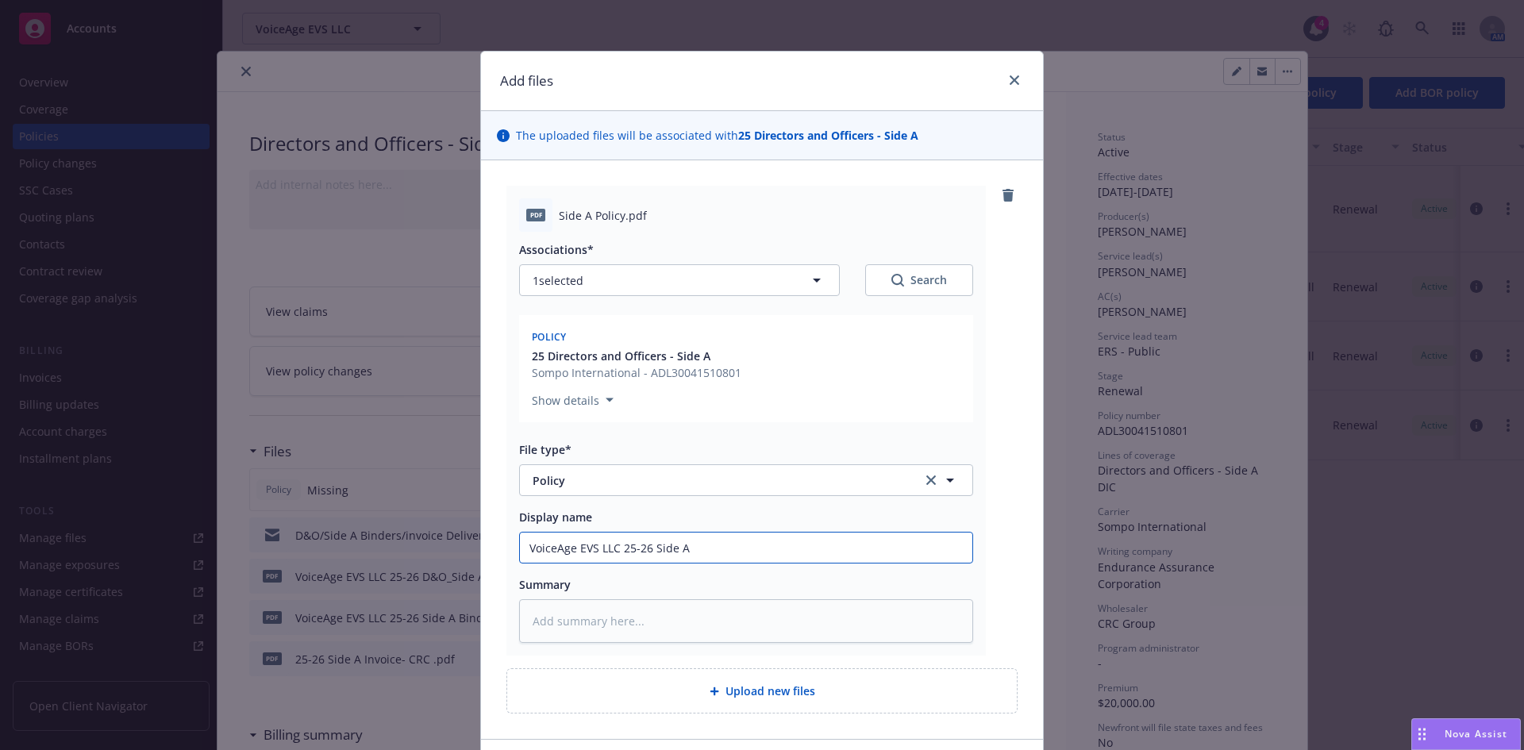
type input "VoiceAge EVS LLC 25-26 Side A P"
type textarea "x"
type input "VoiceAge EVS LLC 25-26 Side A Po"
type textarea "x"
type input "VoiceAge EVS LLC 25-26 Side A Pol"
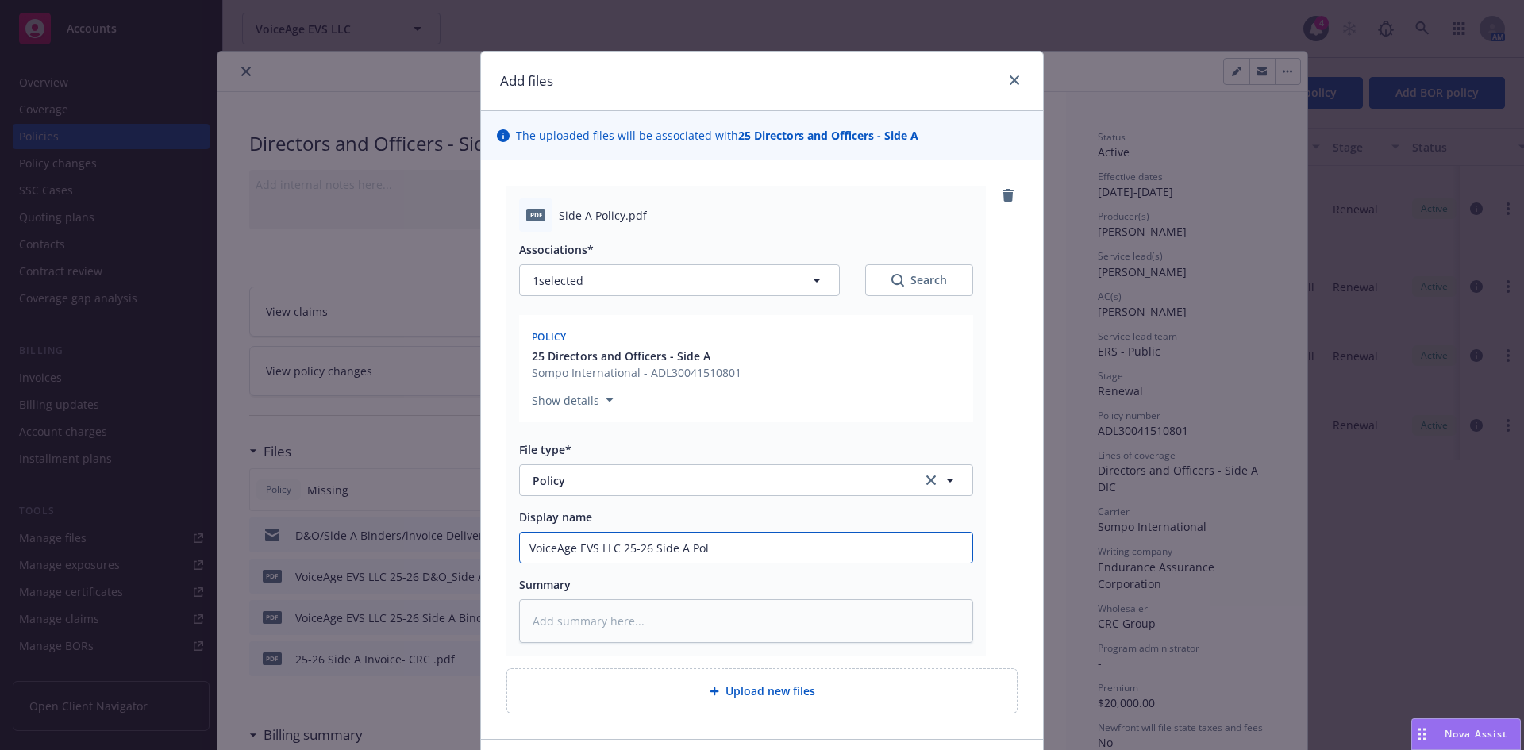
type textarea "x"
type input "VoiceAge EVS LLC 25-26 Side A Poli"
type textarea "x"
type input "VoiceAge EVS LLC 25-26 Side A Polic"
type textarea "x"
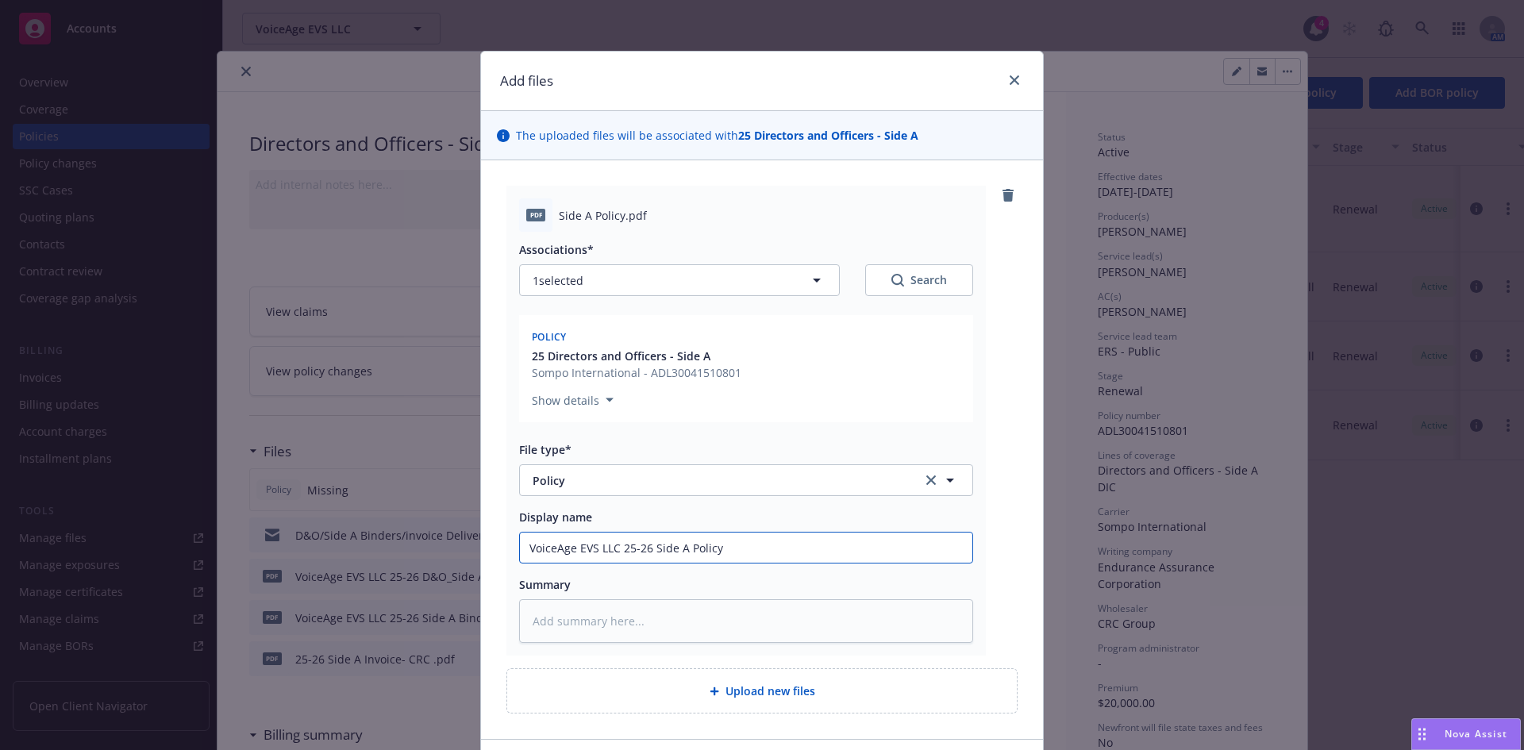
type input "VoiceAge EVS LLC 25-26 Side A Policy"
type textarea "x"
type input "VoiceAge EVS LLC 25-26 Side A Policy"
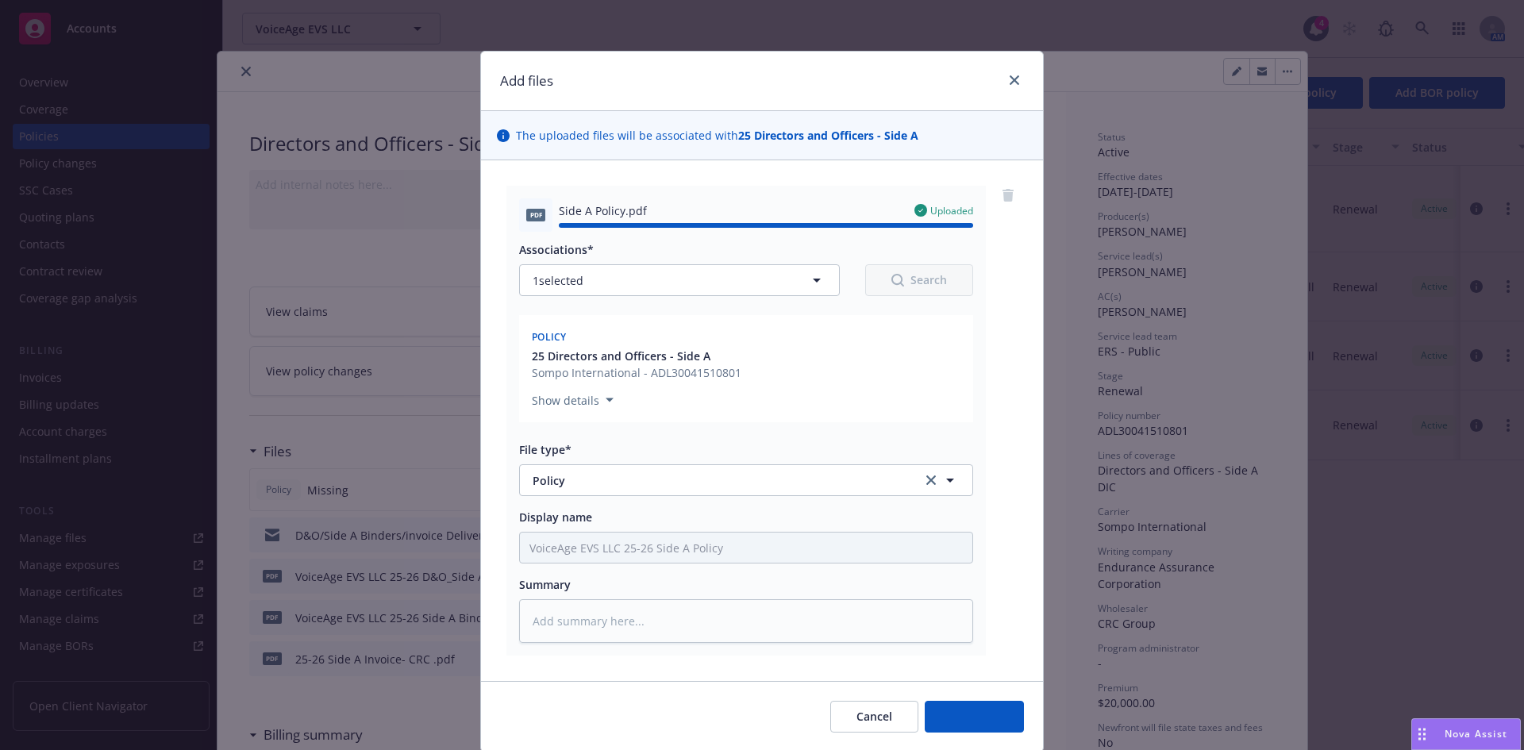
type textarea "x"
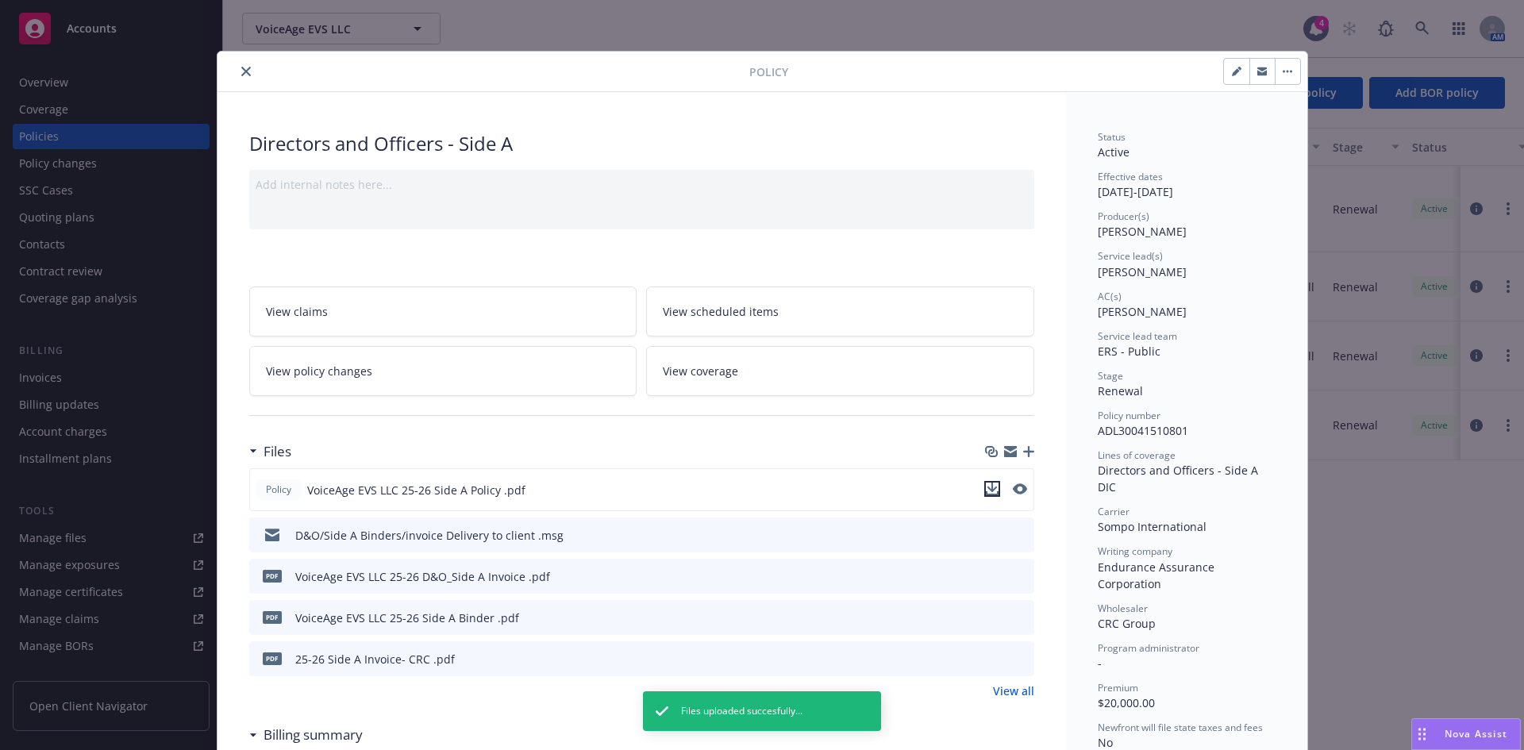
click at [987, 483] on icon "download file" at bounding box center [992, 488] width 10 height 10
click at [241, 69] on icon "close" at bounding box center [246, 72] width 10 height 10
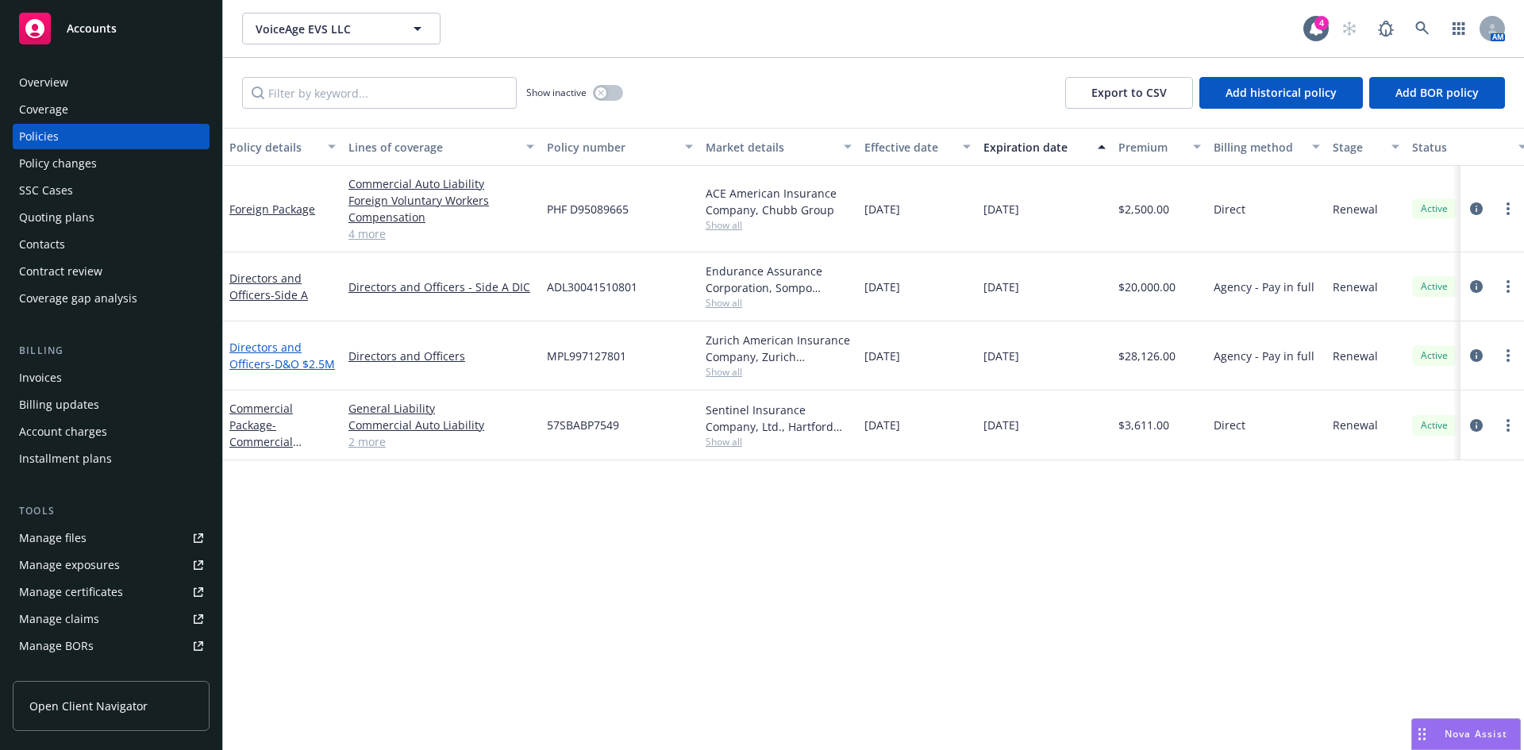
click at [248, 357] on link "Directors and Officers - D&O $2.5M" at bounding box center [282, 356] width 106 height 32
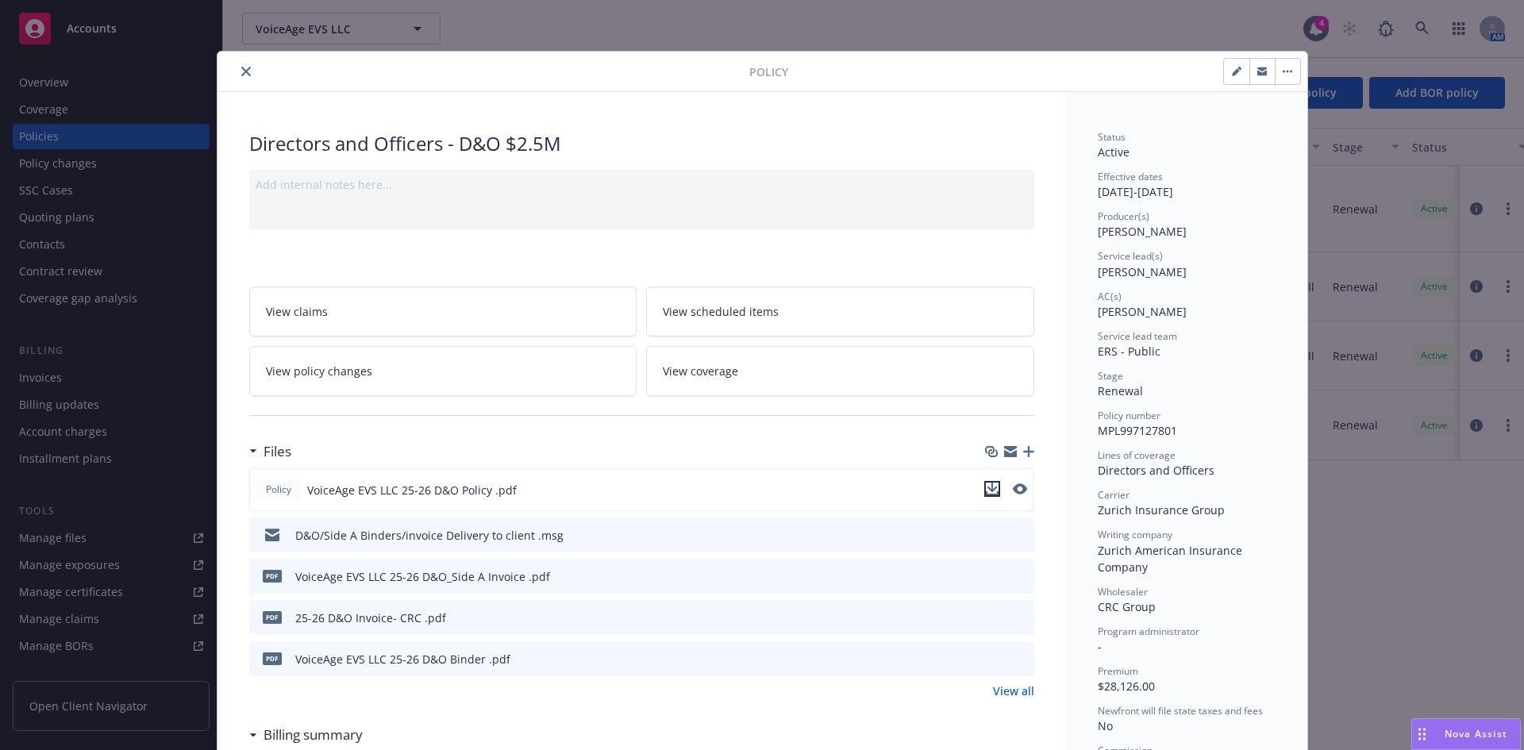
click at [988, 484] on icon "download file" at bounding box center [992, 489] width 13 height 13
click at [245, 73] on button "close" at bounding box center [246, 71] width 19 height 19
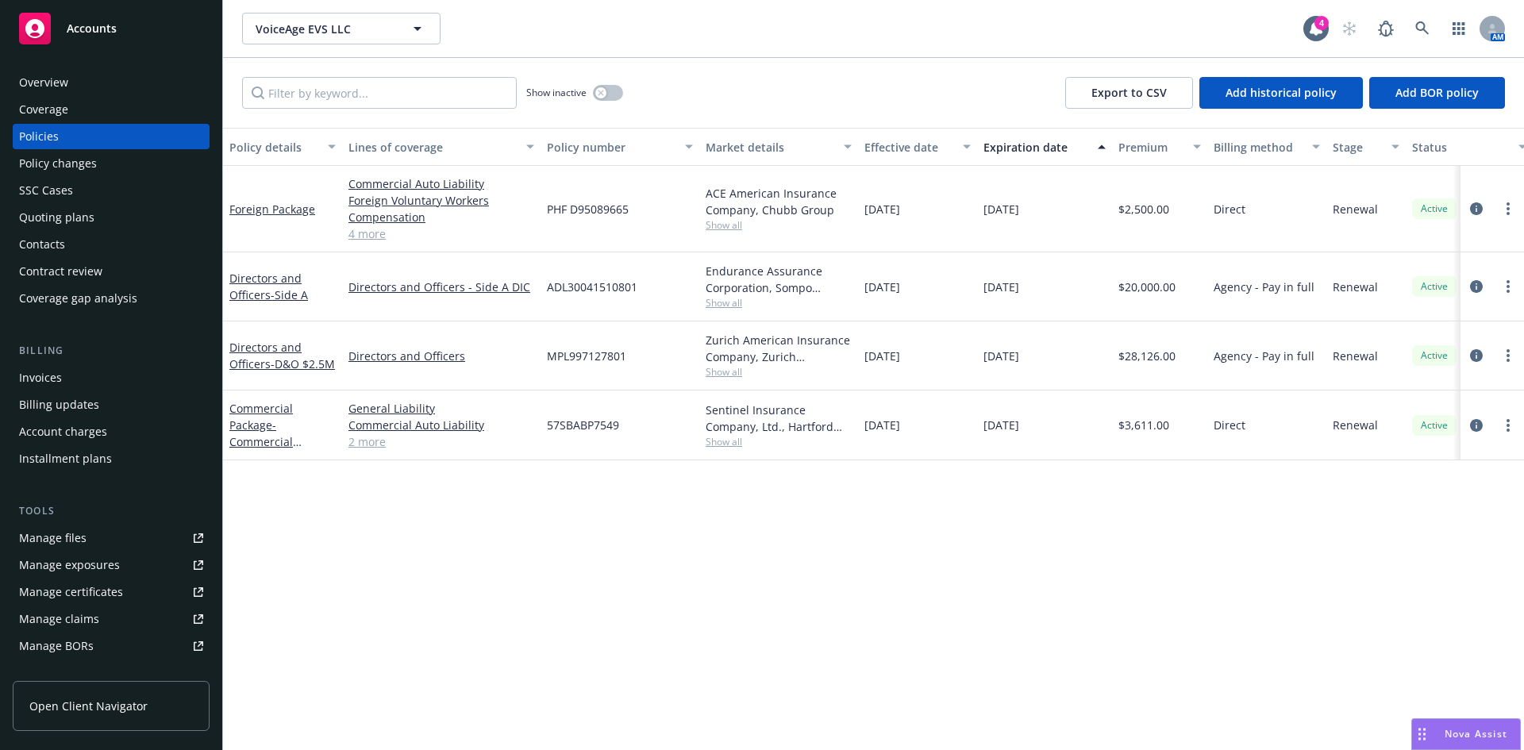
click at [50, 390] on div "Invoices" at bounding box center [40, 377] width 43 height 25
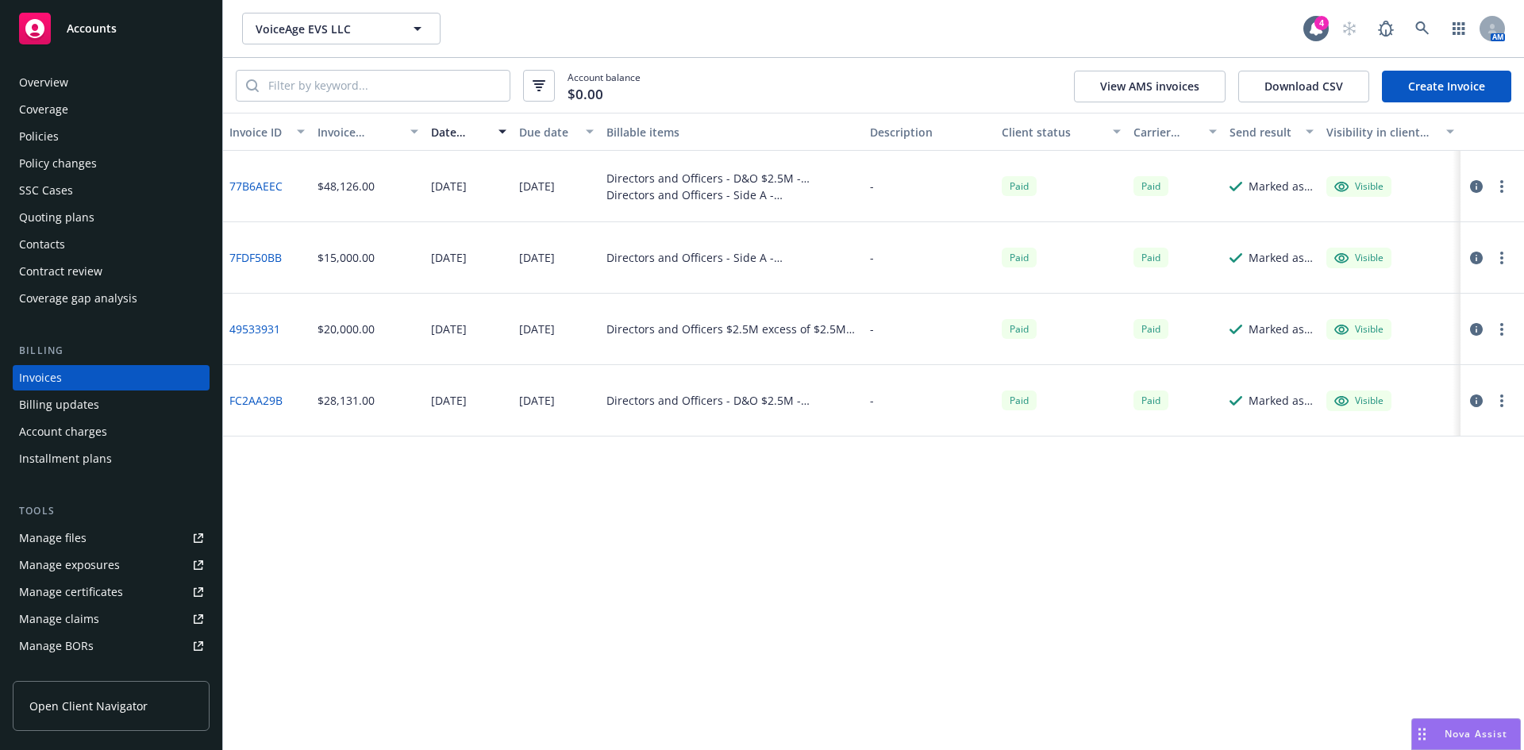
click at [23, 135] on div "Policies" at bounding box center [39, 136] width 40 height 25
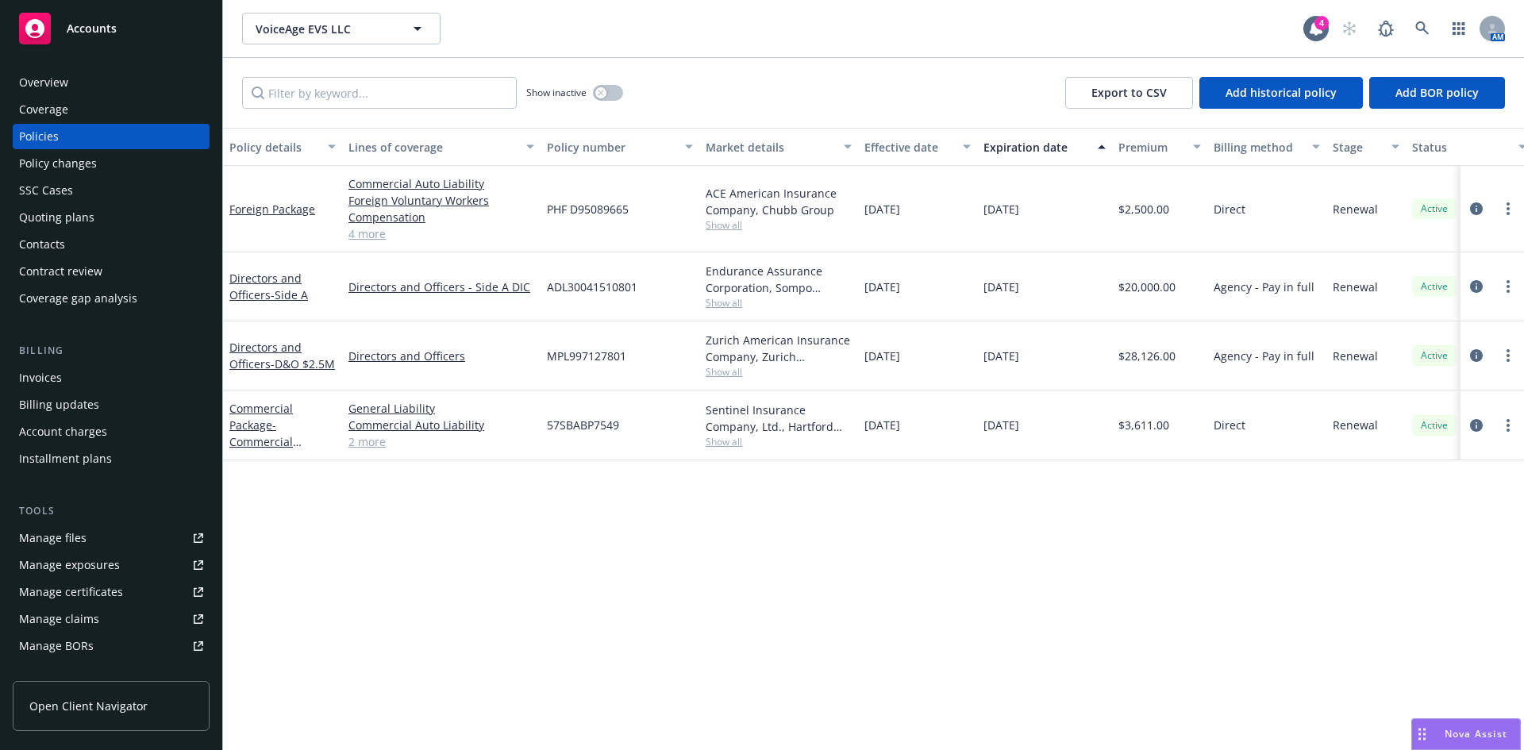
click at [47, 540] on div "Manage files" at bounding box center [52, 537] width 67 height 25
click at [1426, 27] on icon at bounding box center [1422, 28] width 14 height 14
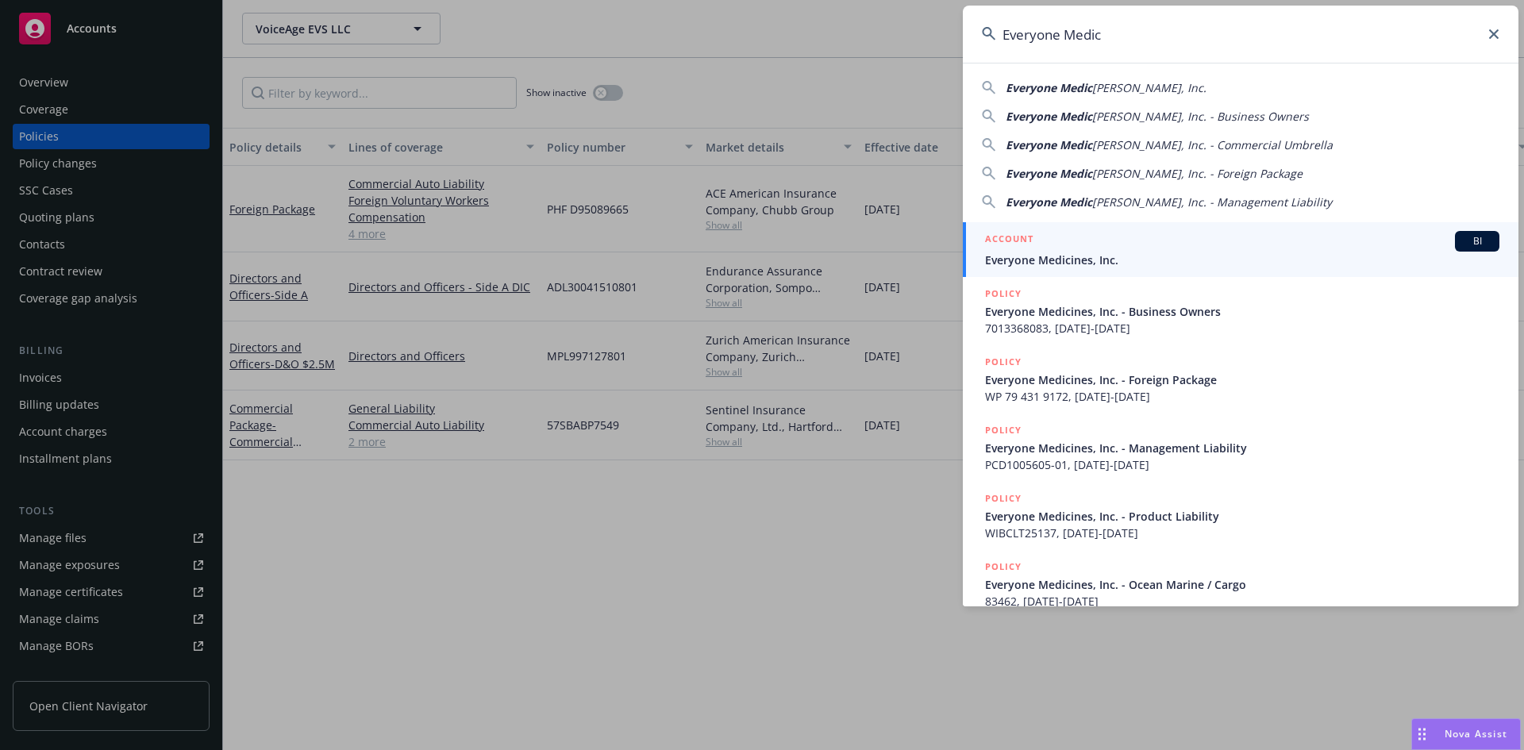
type input "Everyone Medic"
click at [1092, 234] on div "ACCOUNT BI" at bounding box center [1242, 241] width 514 height 21
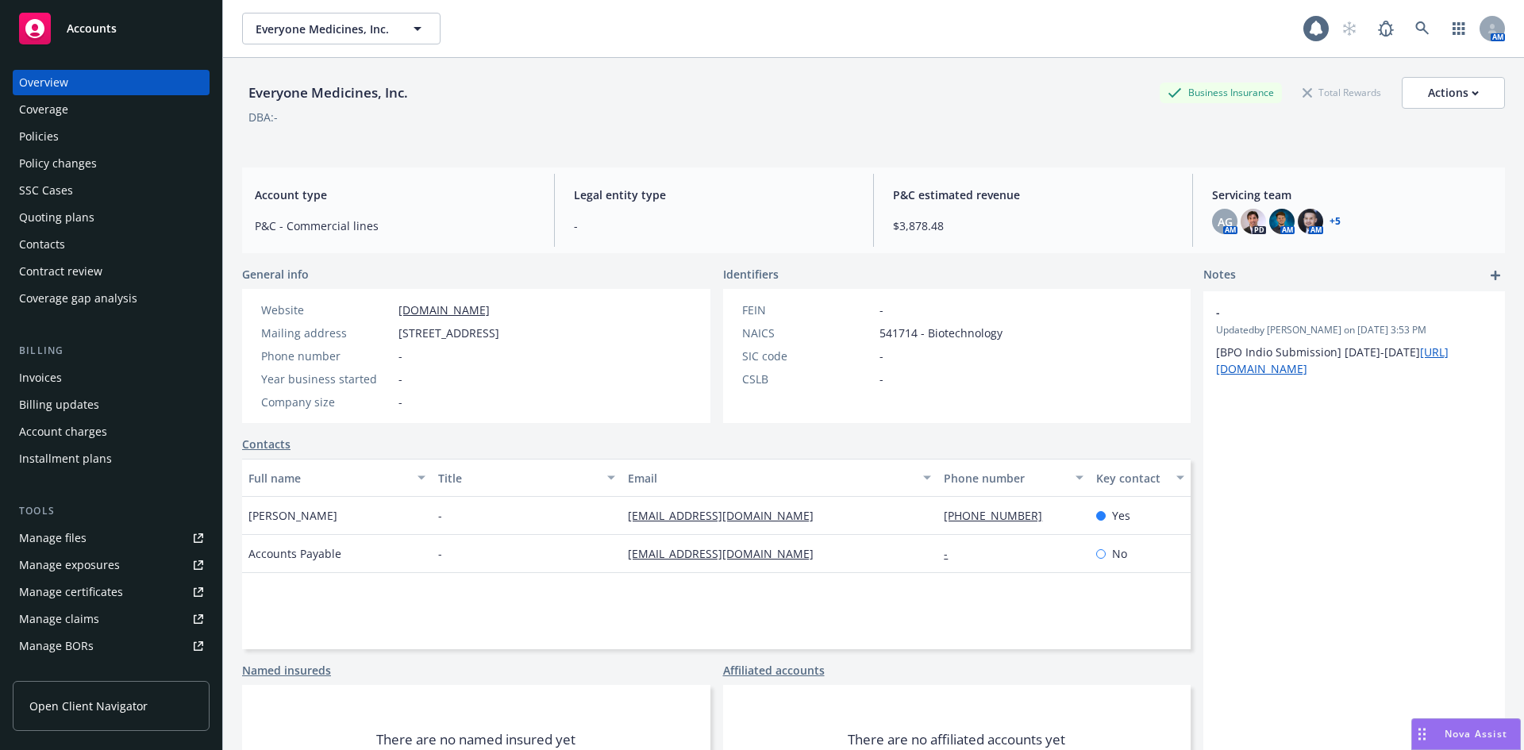
click at [35, 136] on div "Policies" at bounding box center [39, 136] width 40 height 25
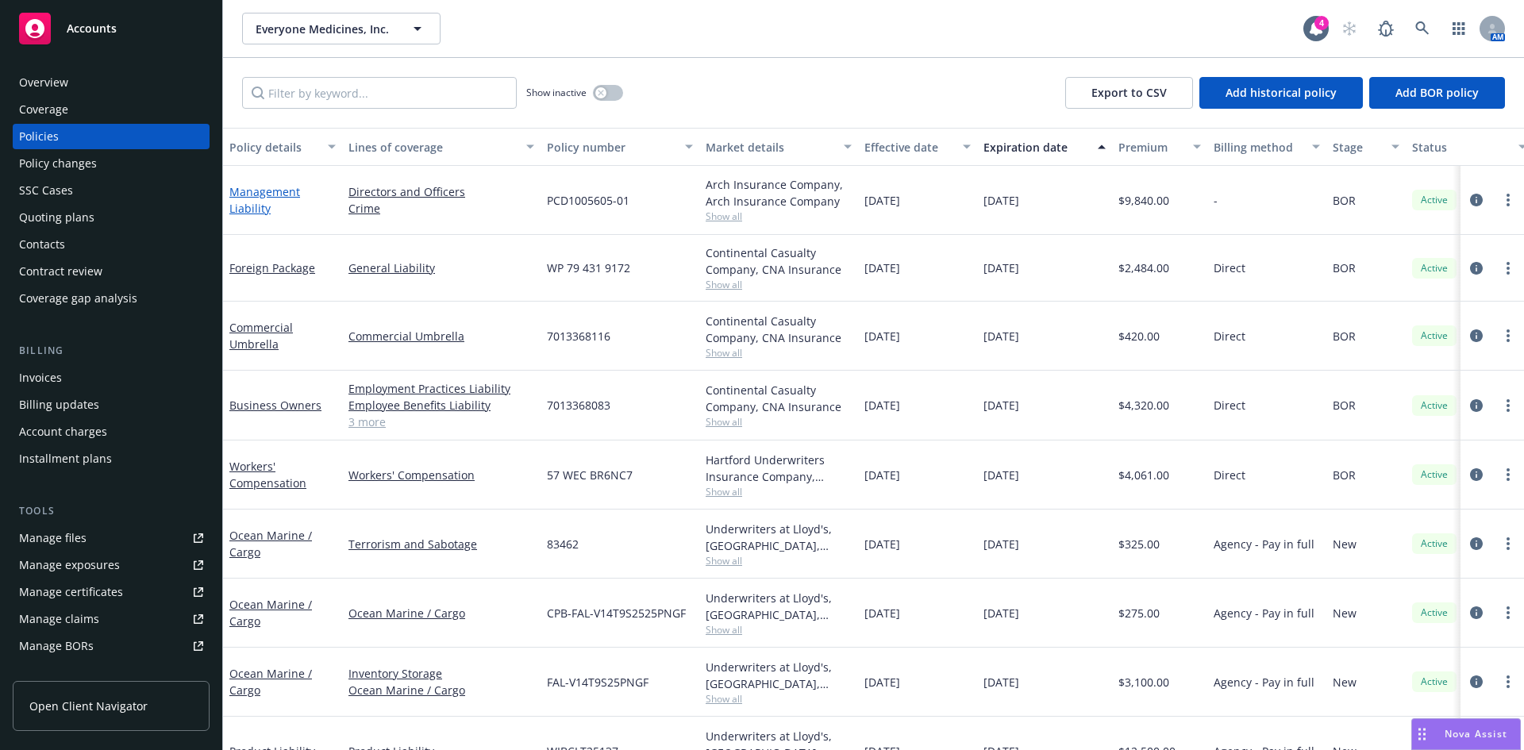
click at [252, 202] on link "Management Liability" at bounding box center [264, 200] width 71 height 32
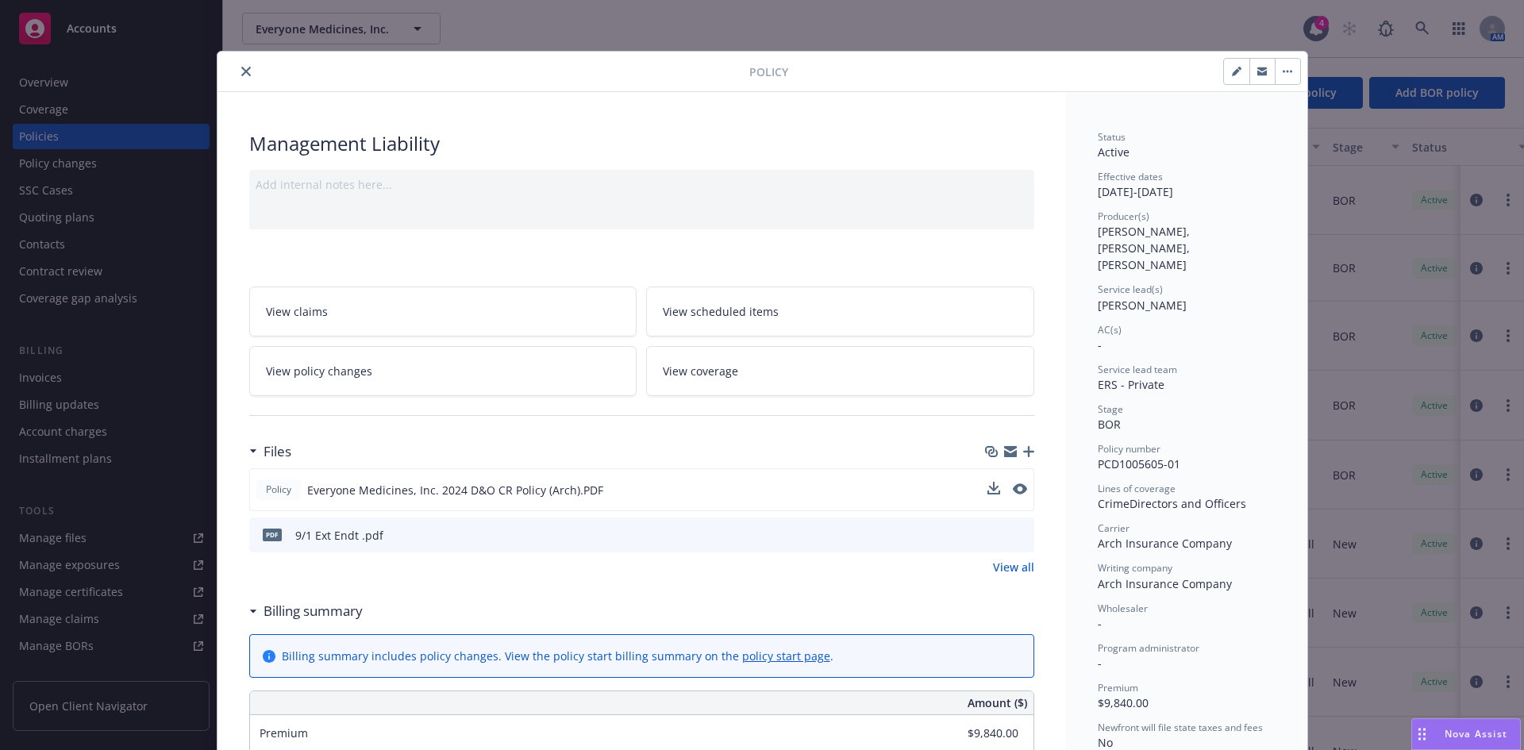
click at [1021, 490] on div "Policy Everyone Medicines, Inc. 2024 D&O CR Policy (Arch).PDF" at bounding box center [641, 489] width 785 height 43
click at [1018, 489] on icon "preview file" at bounding box center [1018, 488] width 14 height 11
click at [241, 69] on icon "close" at bounding box center [246, 72] width 10 height 10
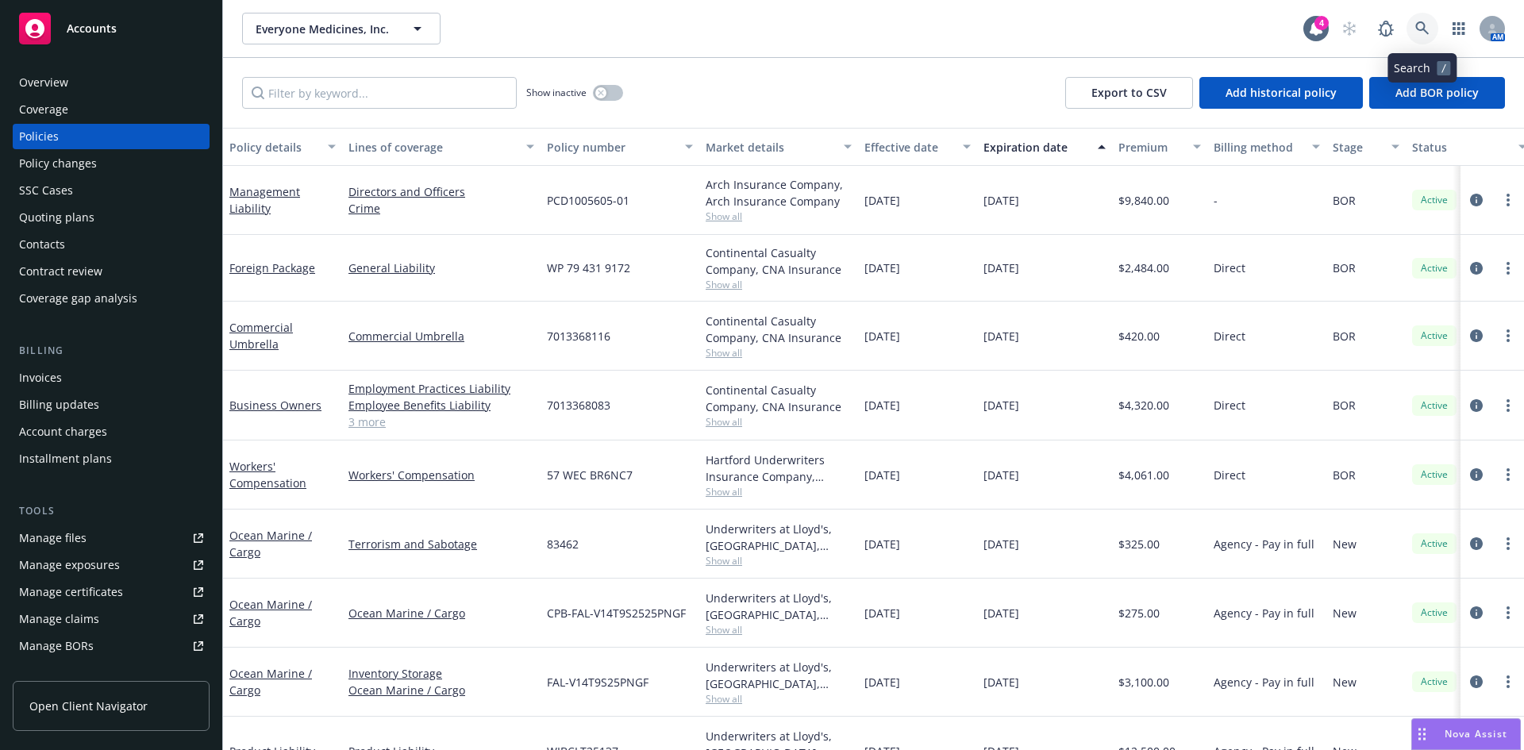
click at [1425, 25] on icon at bounding box center [1421, 27] width 13 height 13
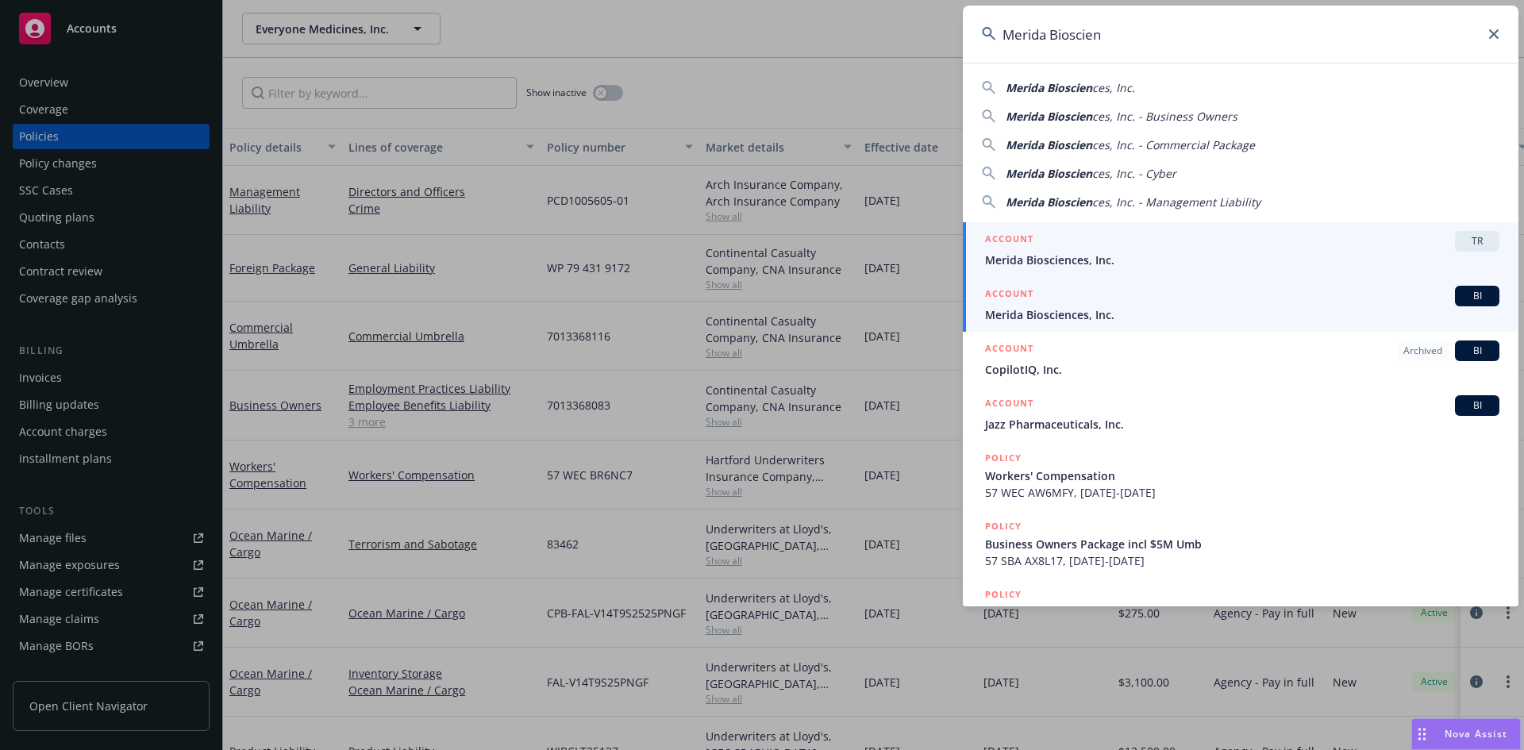
type input "Merida Bioscien"
click at [1041, 320] on span "Merida Biosciences, Inc." at bounding box center [1242, 314] width 514 height 17
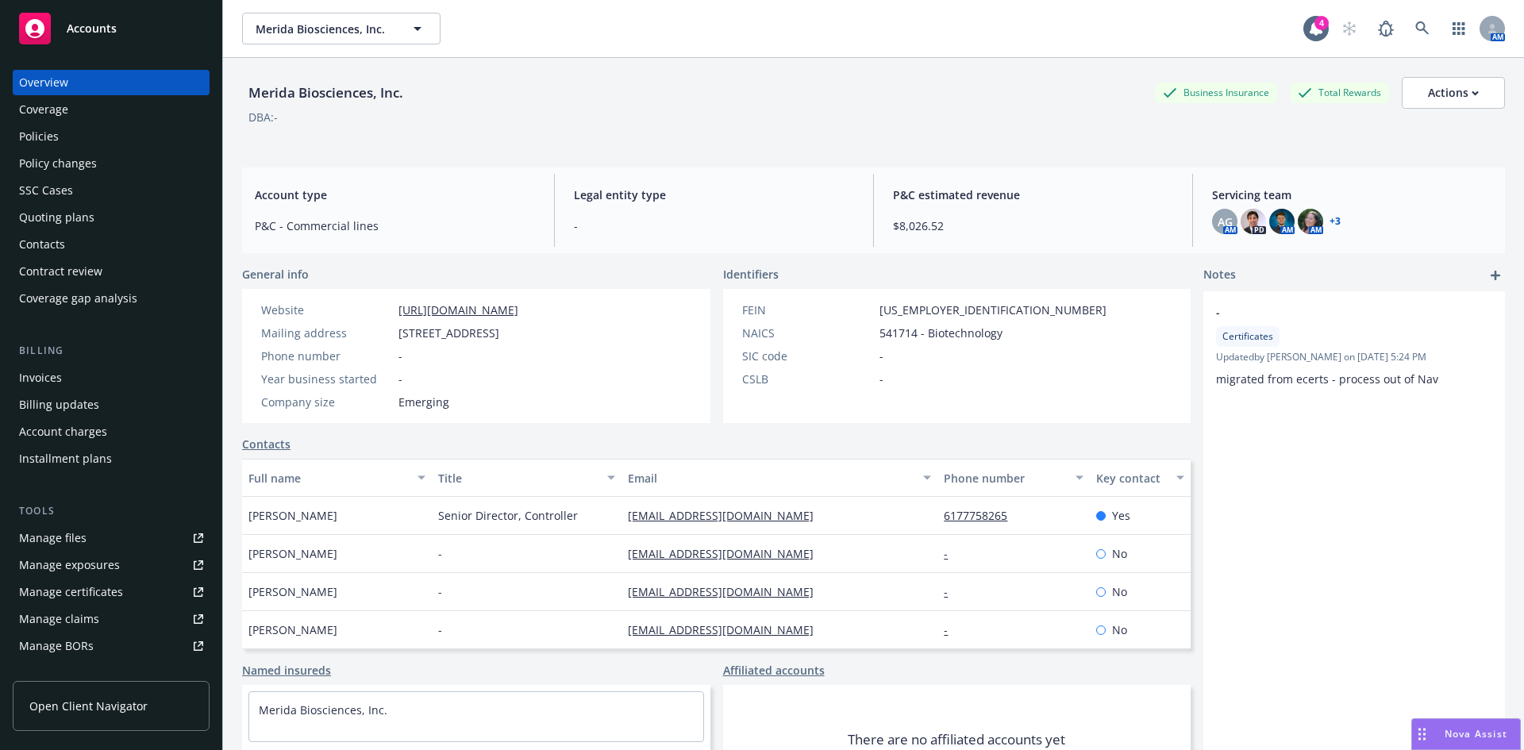
click at [28, 133] on div "Policies" at bounding box center [39, 136] width 40 height 25
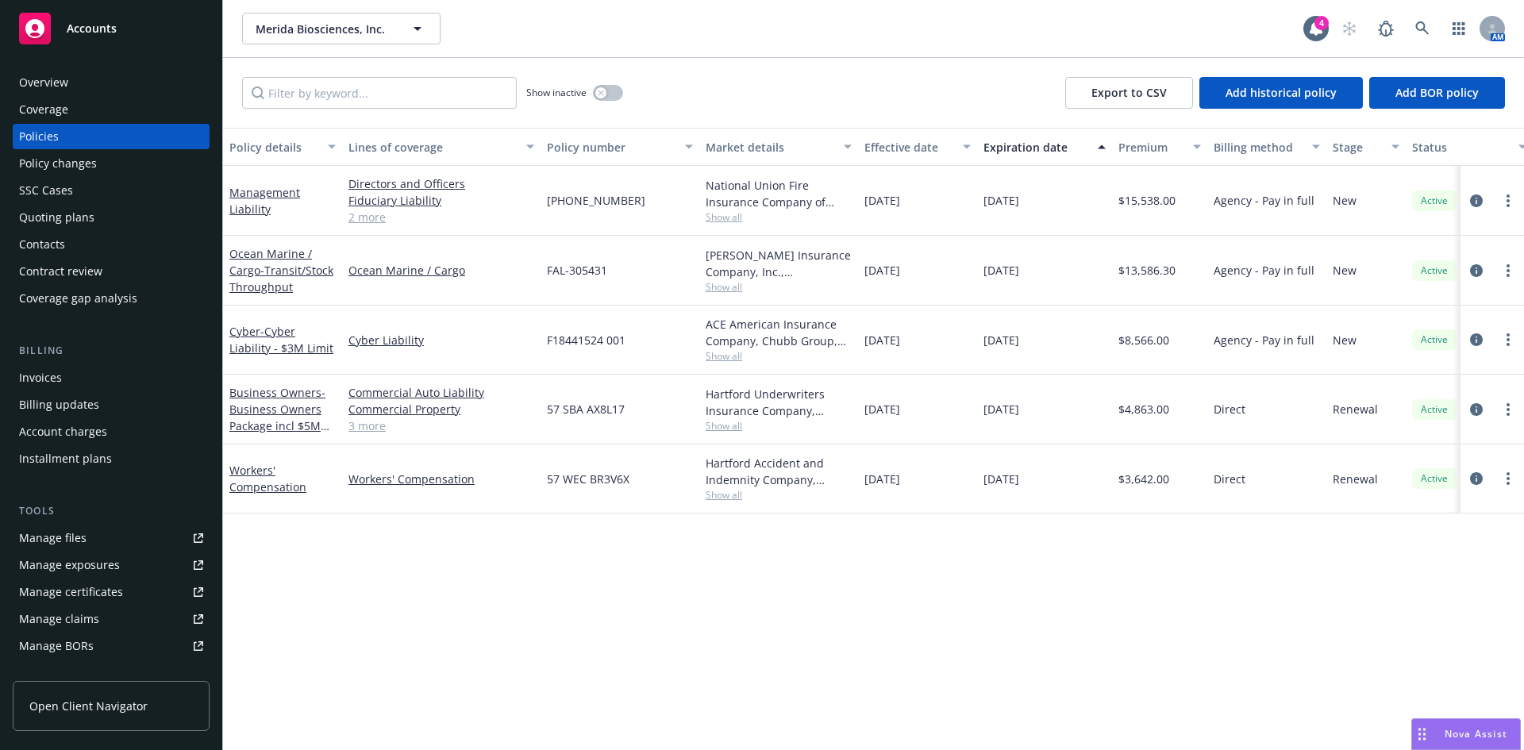
click at [380, 214] on link "2 more" at bounding box center [441, 217] width 186 height 17
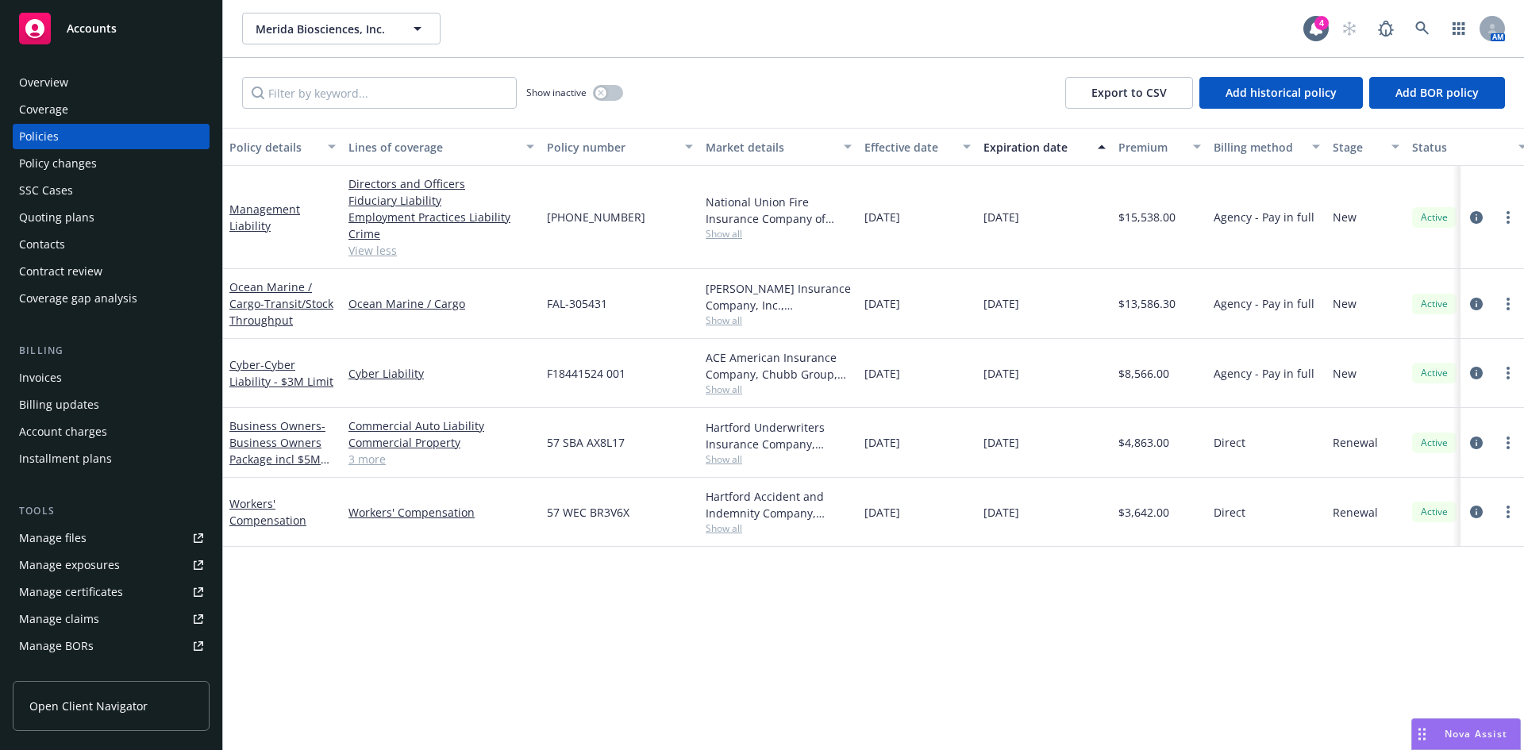
click at [256, 217] on div "Management Liability" at bounding box center [282, 217] width 106 height 33
click at [256, 207] on link "Management Liability" at bounding box center [264, 218] width 71 height 32
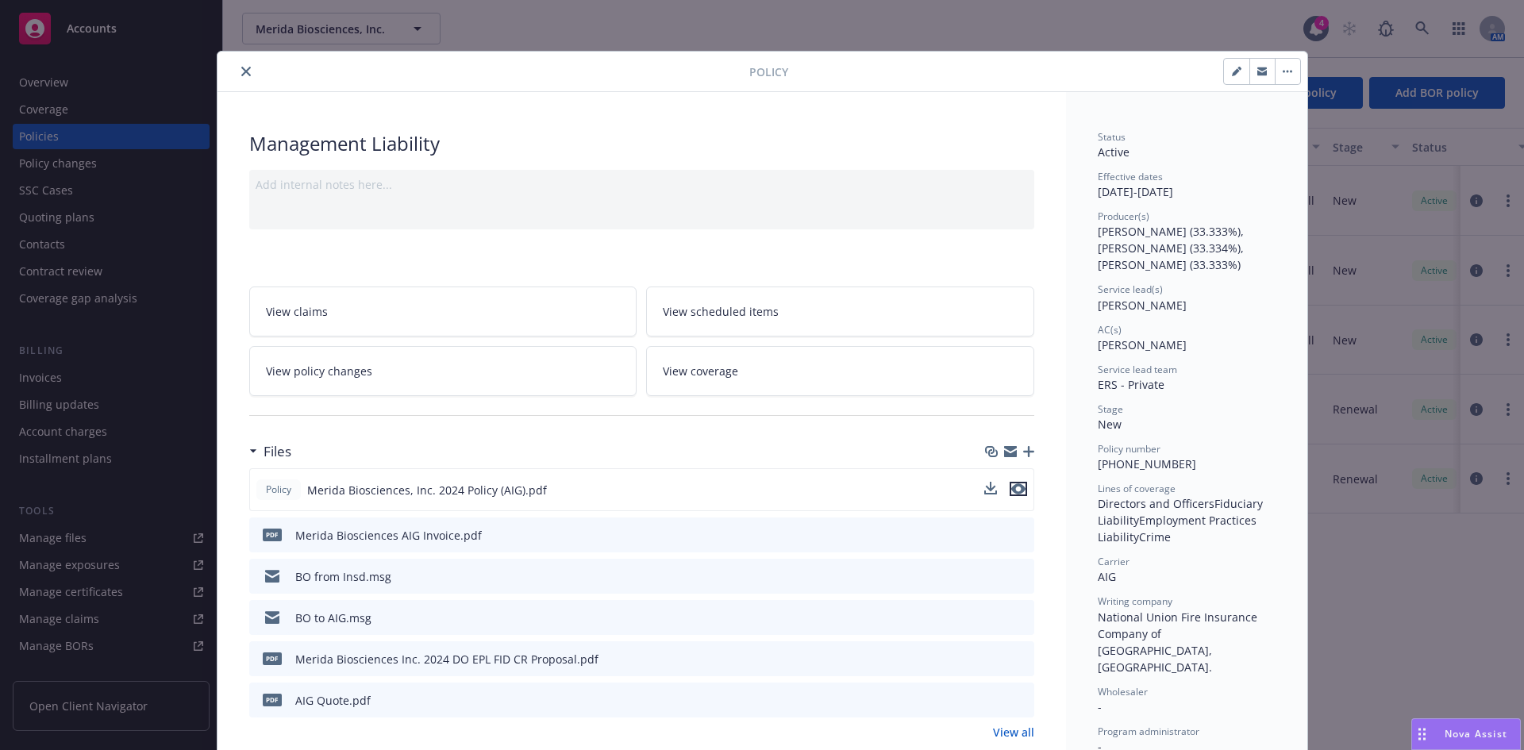
click at [1015, 490] on icon "preview file" at bounding box center [1018, 488] width 14 height 11
click at [241, 68] on icon "close" at bounding box center [246, 72] width 10 height 10
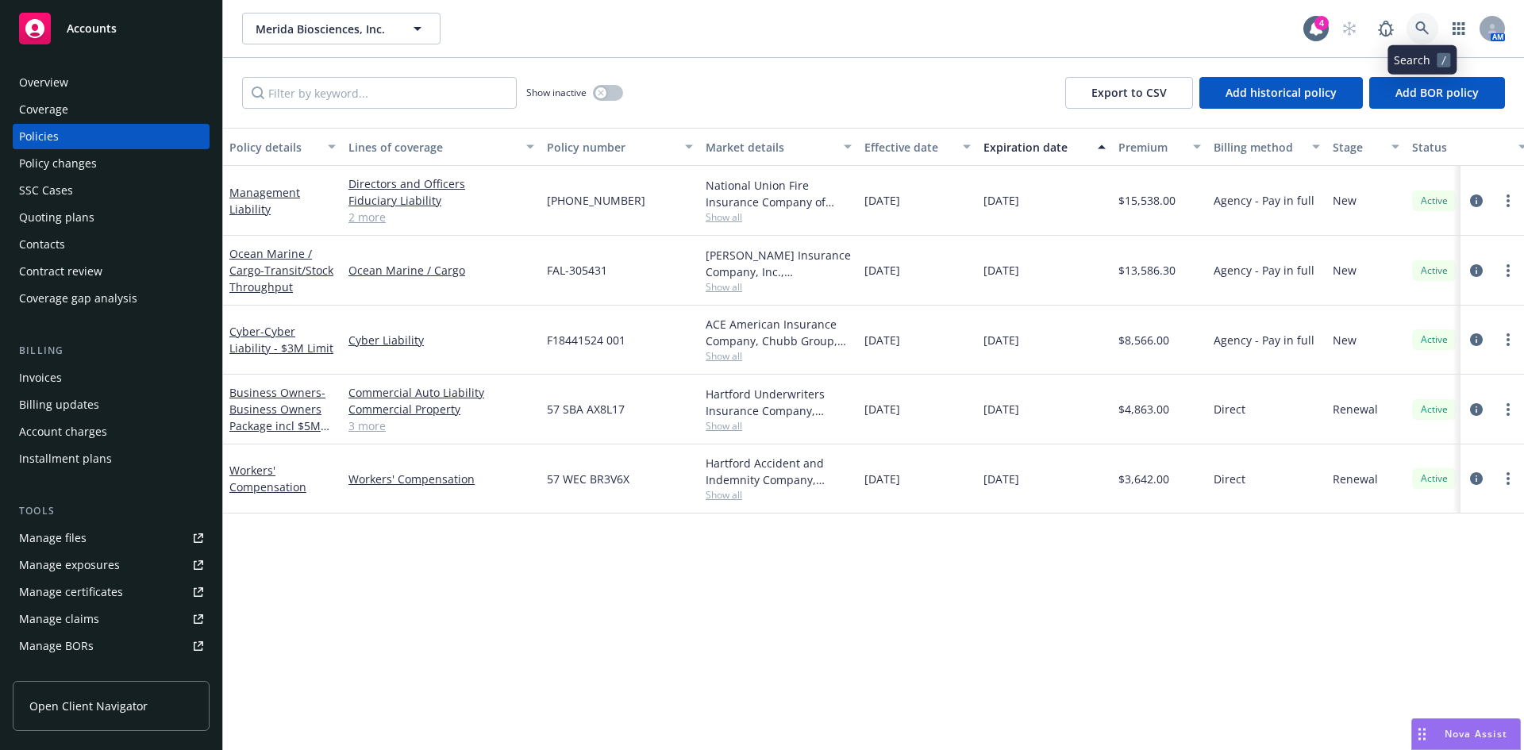
click at [1424, 25] on icon at bounding box center [1421, 27] width 13 height 13
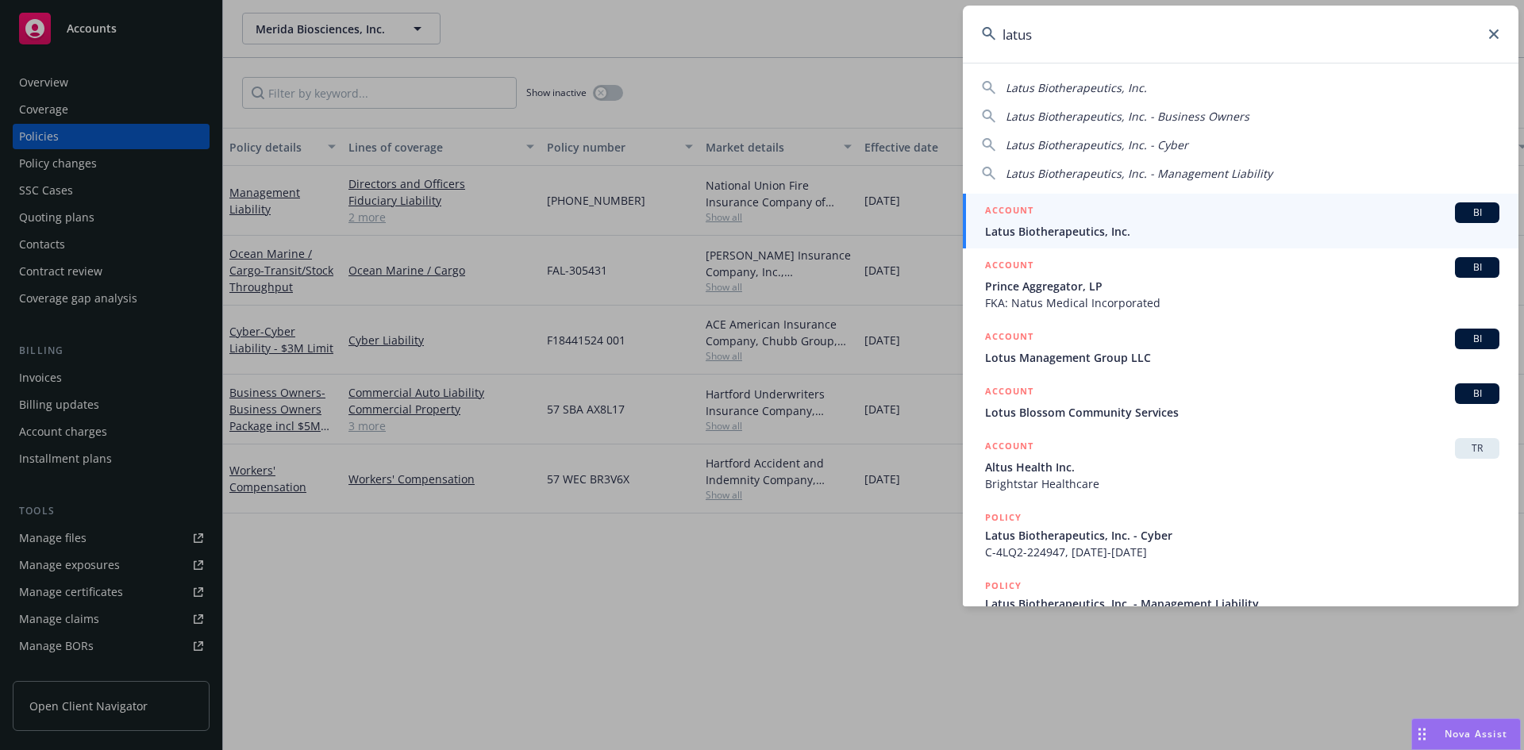
type input "latus"
click at [1052, 225] on span "Latus Biotherapeutics, Inc." at bounding box center [1242, 231] width 514 height 17
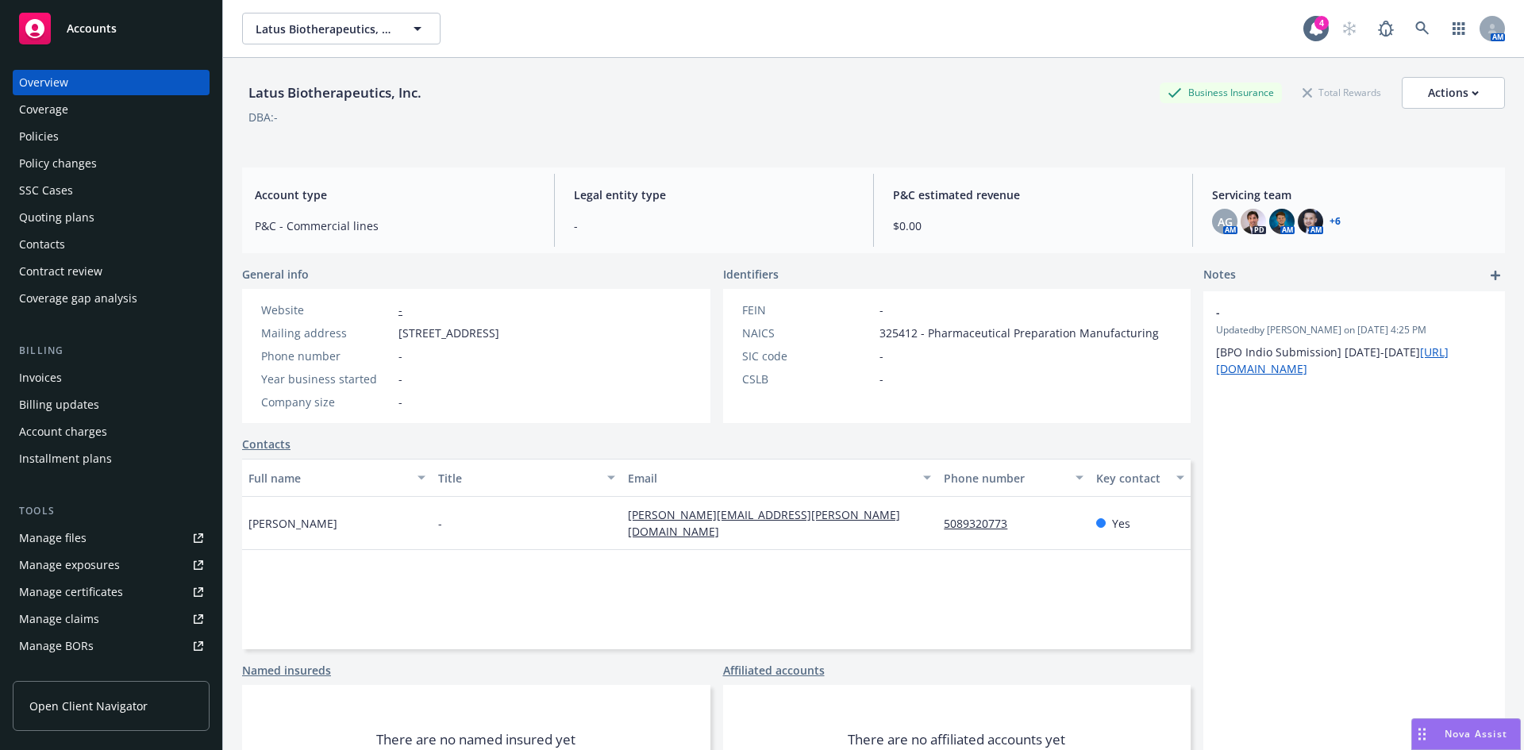
click at [144, 540] on link "Manage files" at bounding box center [111, 537] width 197 height 25
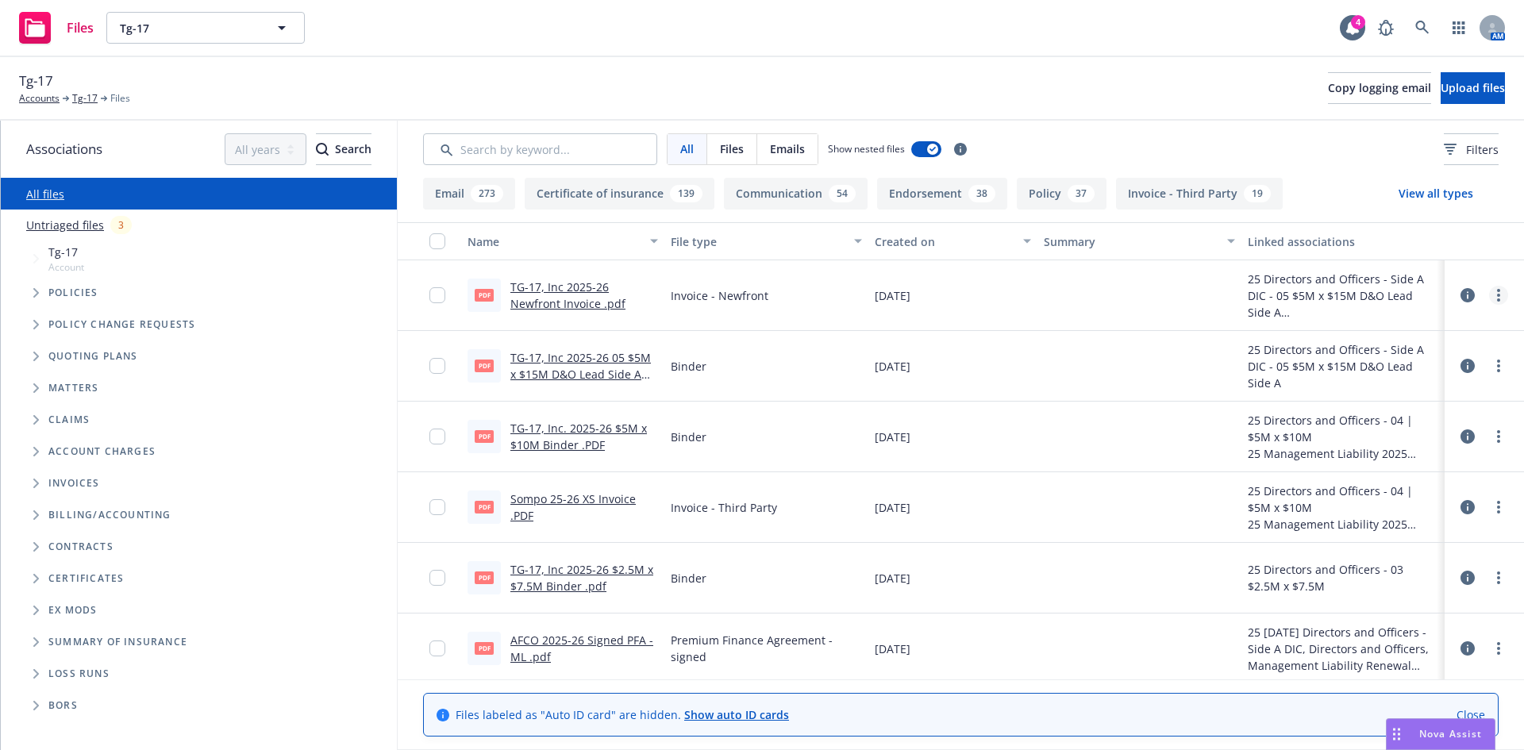
click at [1492, 296] on link "more" at bounding box center [1498, 295] width 19 height 19
click at [1381, 330] on link "Archive" at bounding box center [1416, 328] width 158 height 32
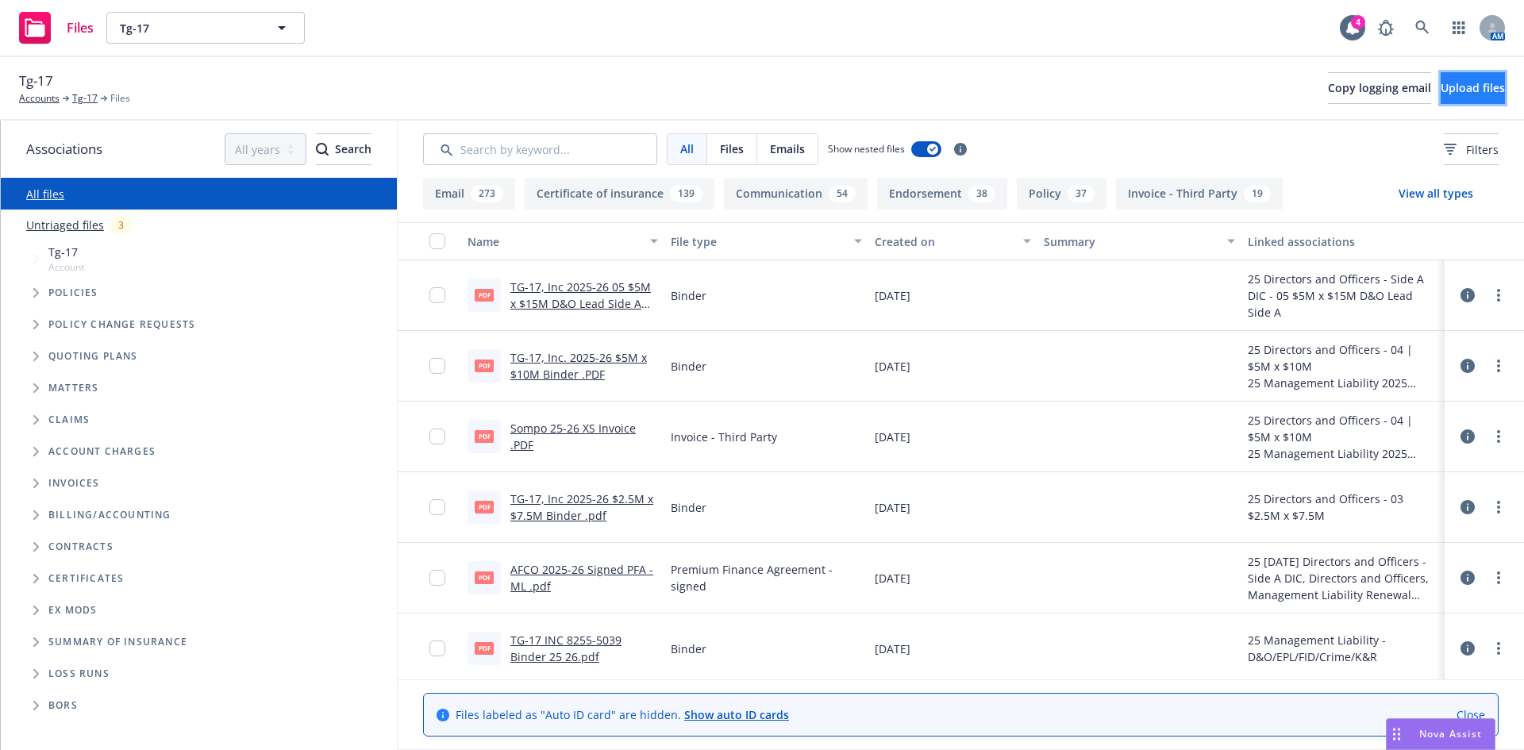
click at [1472, 83] on span "Upload files" at bounding box center [1473, 87] width 64 height 15
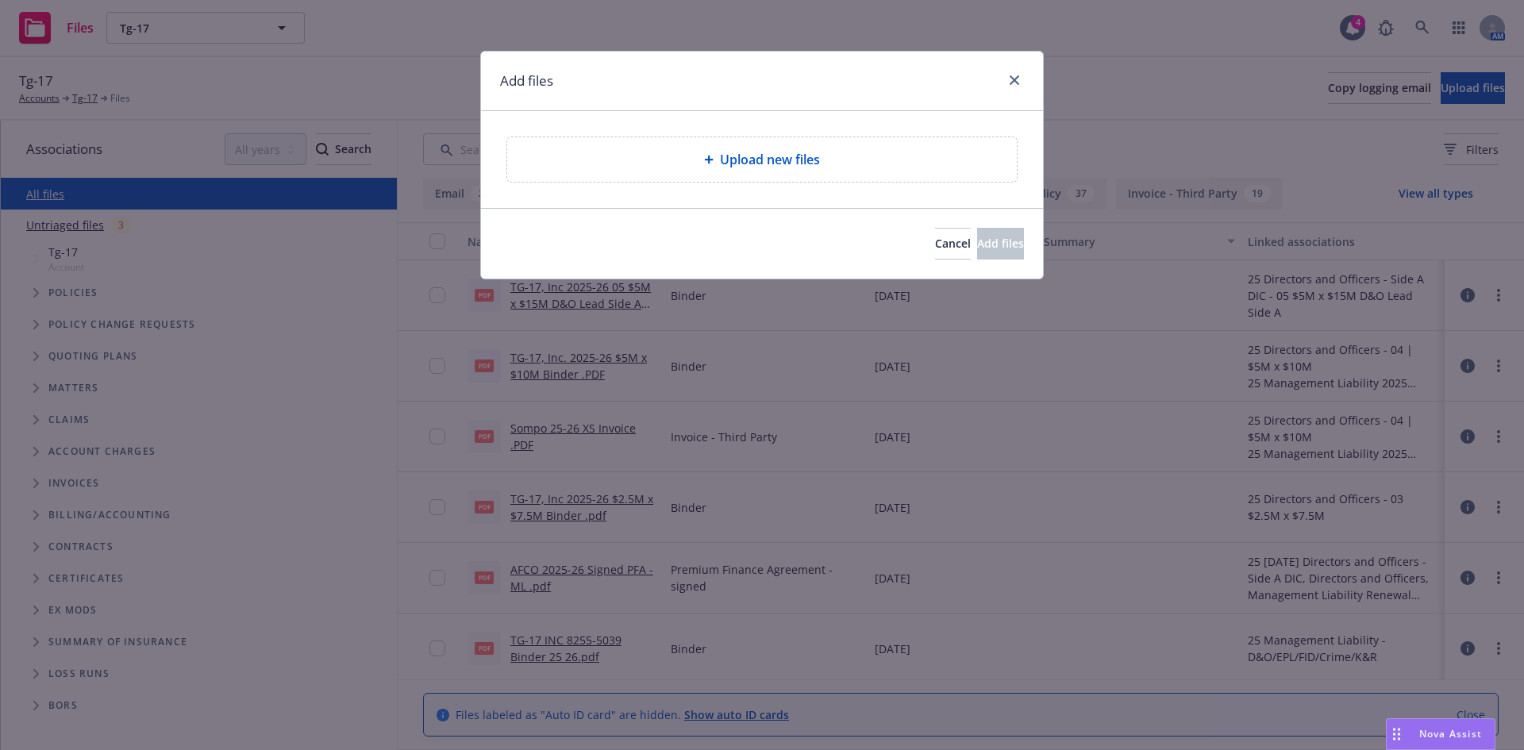
click at [756, 153] on span "Upload new files" at bounding box center [770, 159] width 100 height 19
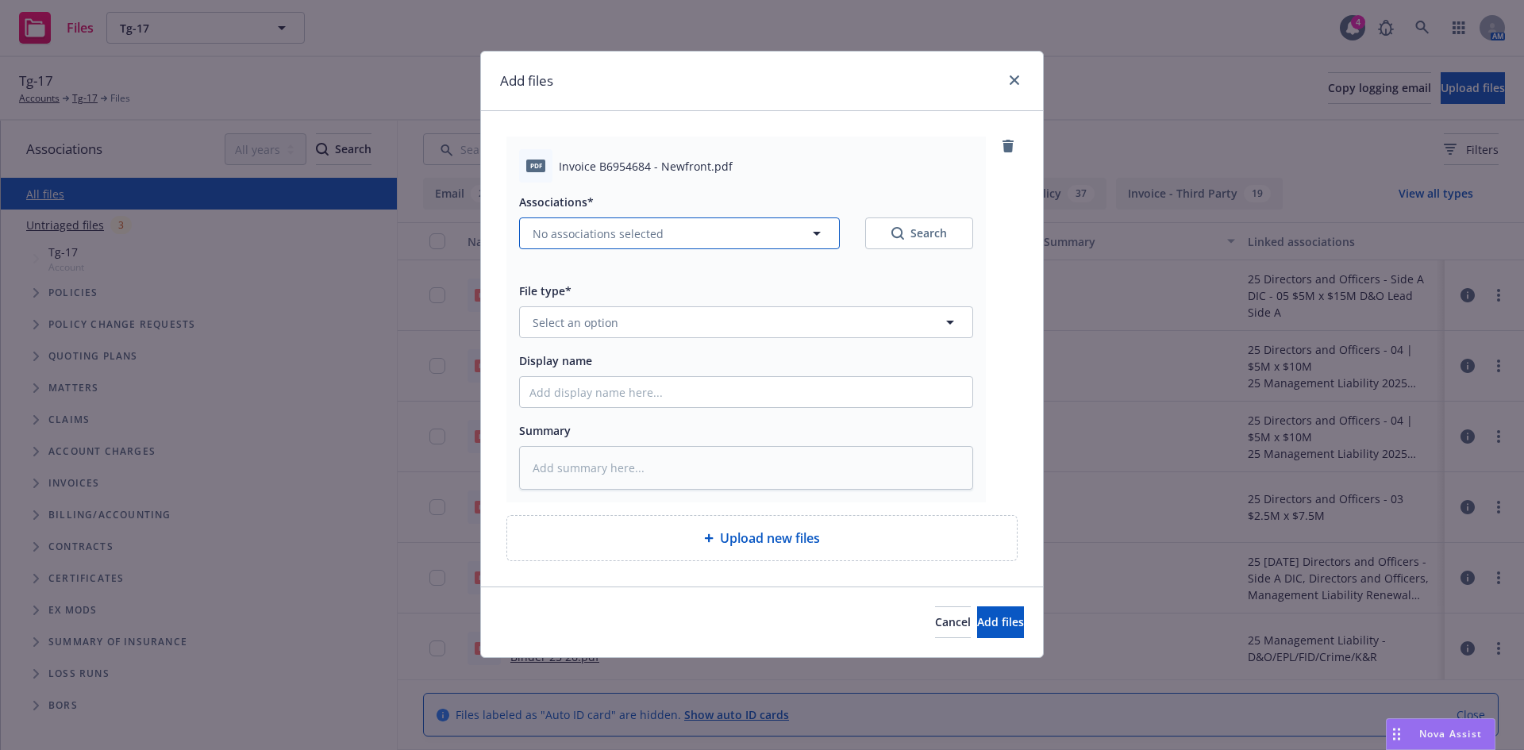
click at [556, 237] on span "No associations selected" at bounding box center [598, 233] width 131 height 17
type textarea "x"
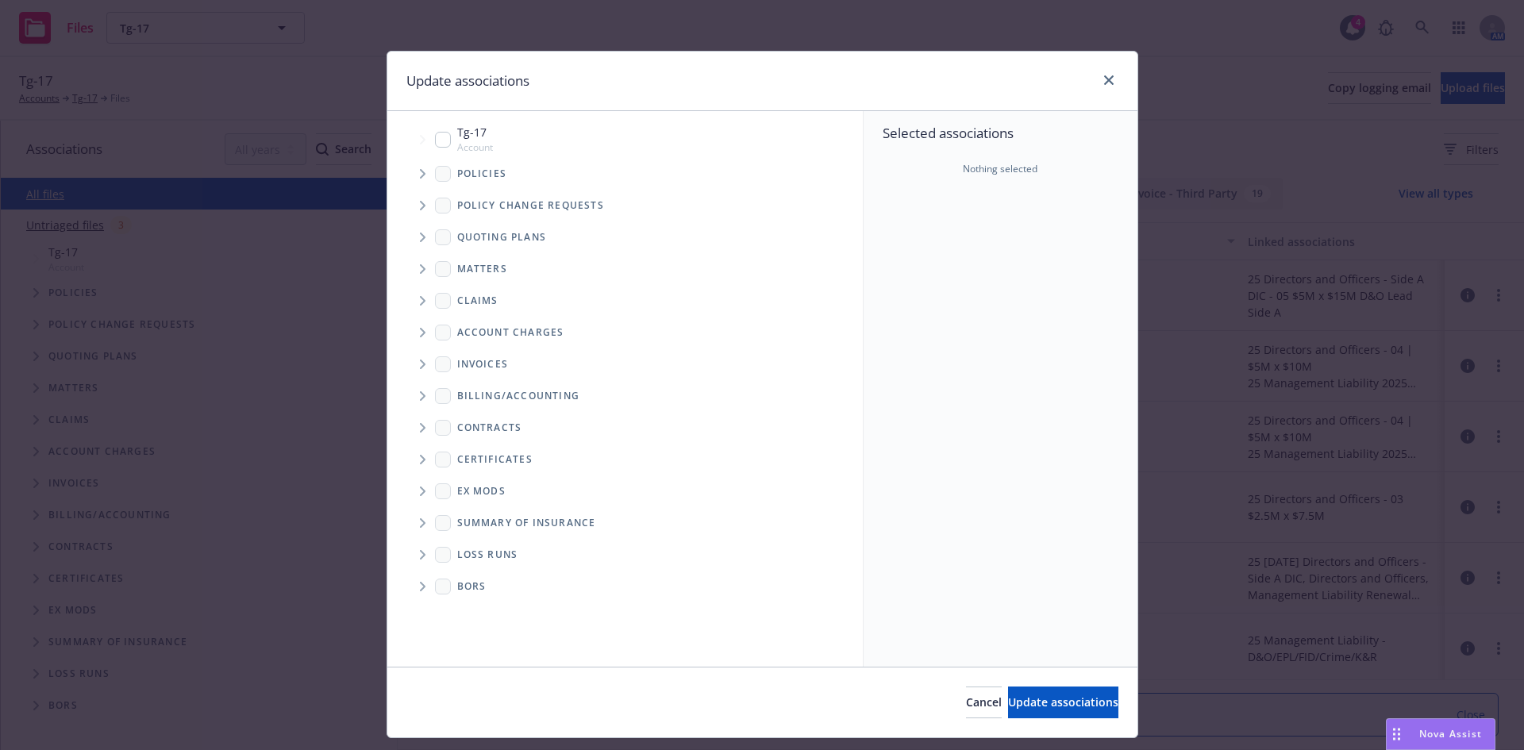
click at [420, 173] on icon "Tree Example" at bounding box center [423, 174] width 6 height 10
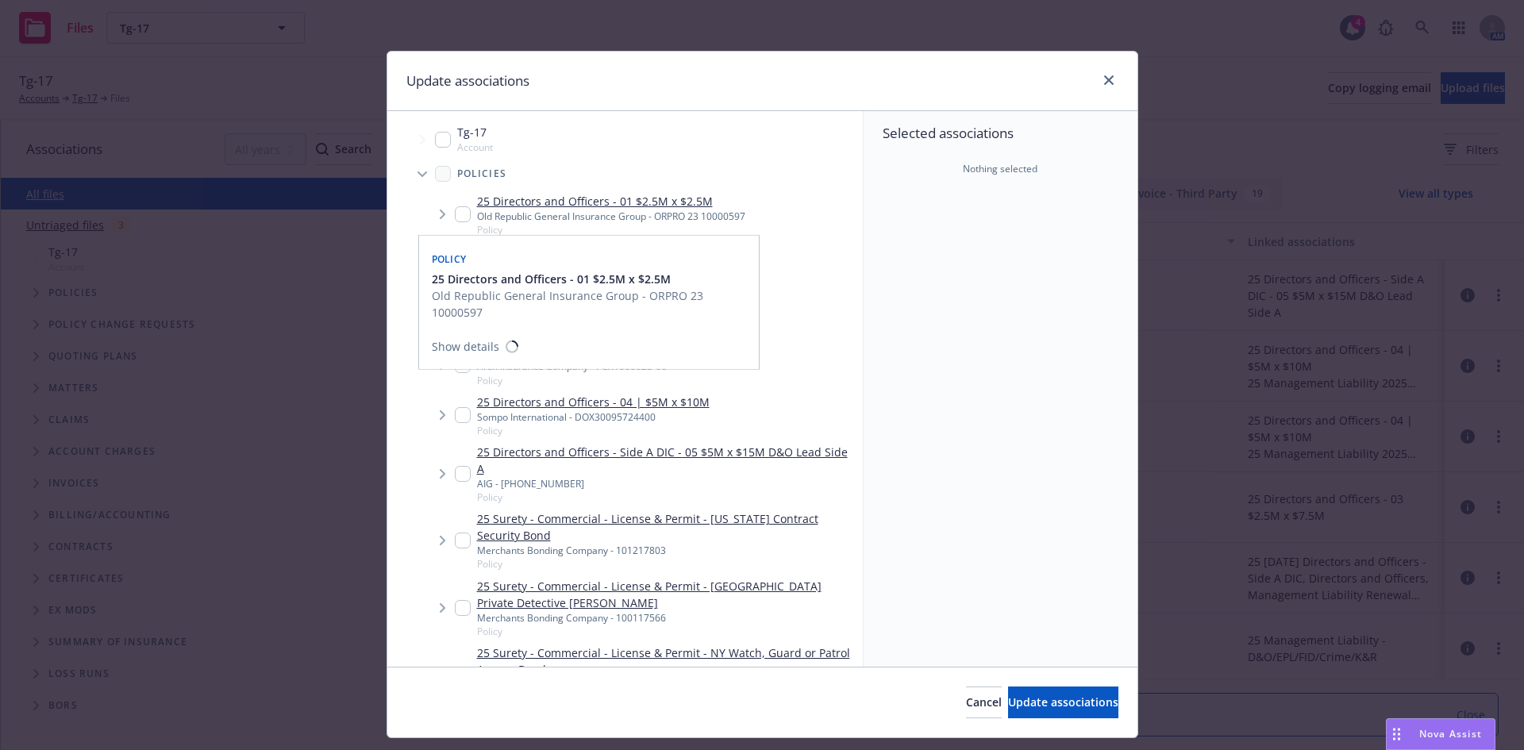
click at [459, 210] on input "Tree Example" at bounding box center [463, 214] width 16 height 16
checkbox input "true"
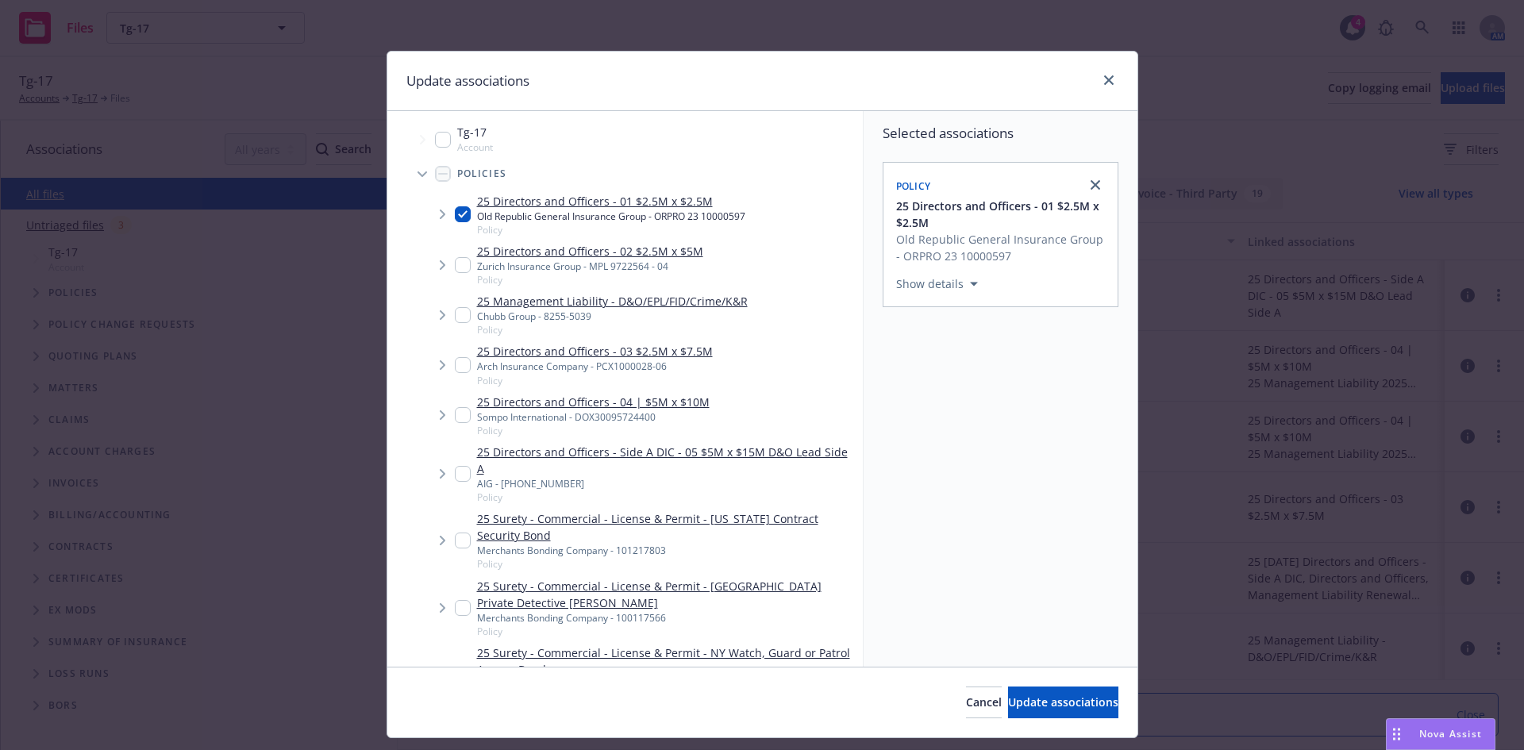
click at [455, 264] on input "Tree Example" at bounding box center [463, 265] width 16 height 16
checkbox input "true"
click at [456, 323] on div "25 Management Liability - D&O/EPL/FID/Crime/K&R Chubb Group - 8255-5039 Policy" at bounding box center [601, 315] width 293 height 44
checkbox input "true"
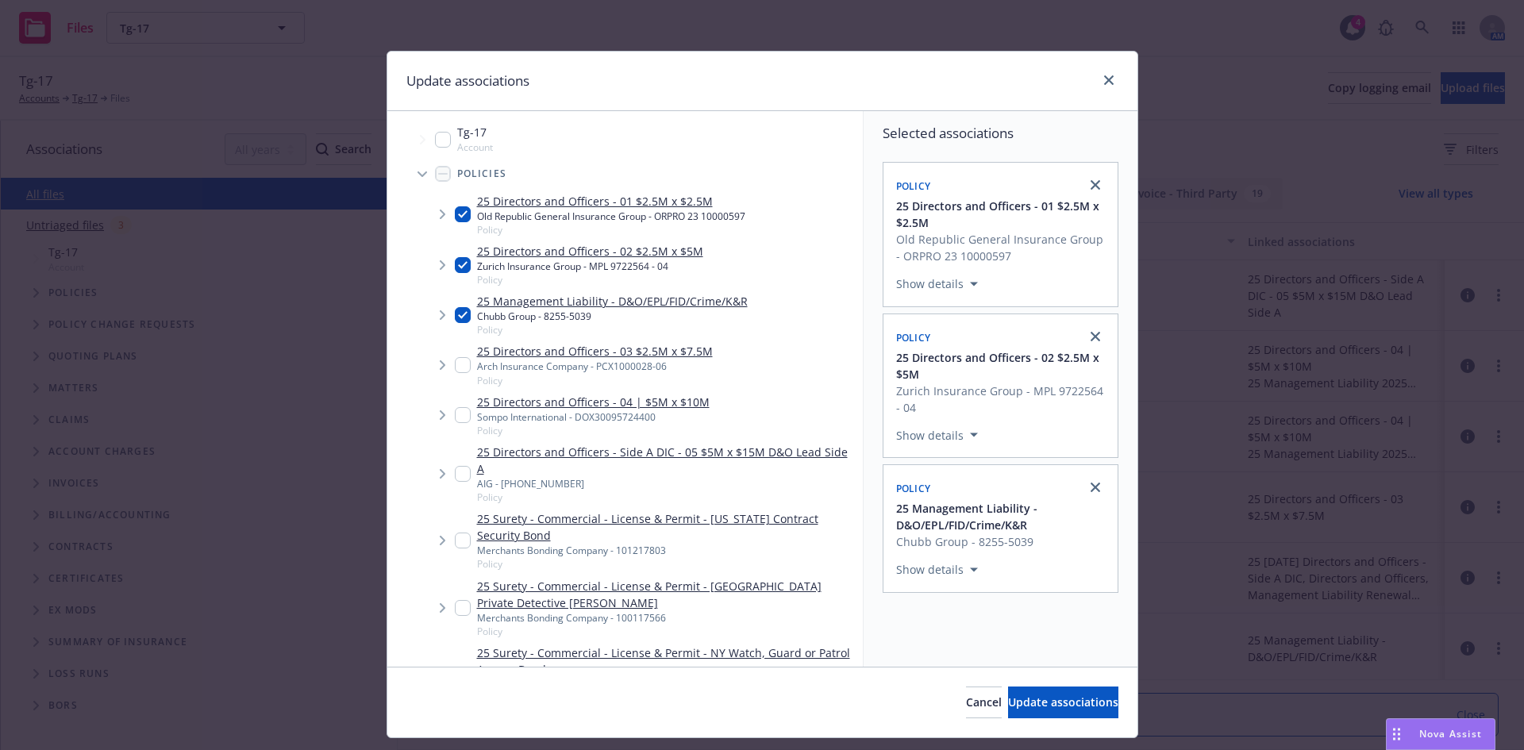
click at [456, 367] on input "Tree Example" at bounding box center [463, 365] width 16 height 16
checkbox input "true"
click at [456, 410] on input "Tree Example" at bounding box center [463, 415] width 16 height 16
checkbox input "true"
click at [456, 472] on input "Tree Example" at bounding box center [463, 474] width 16 height 16
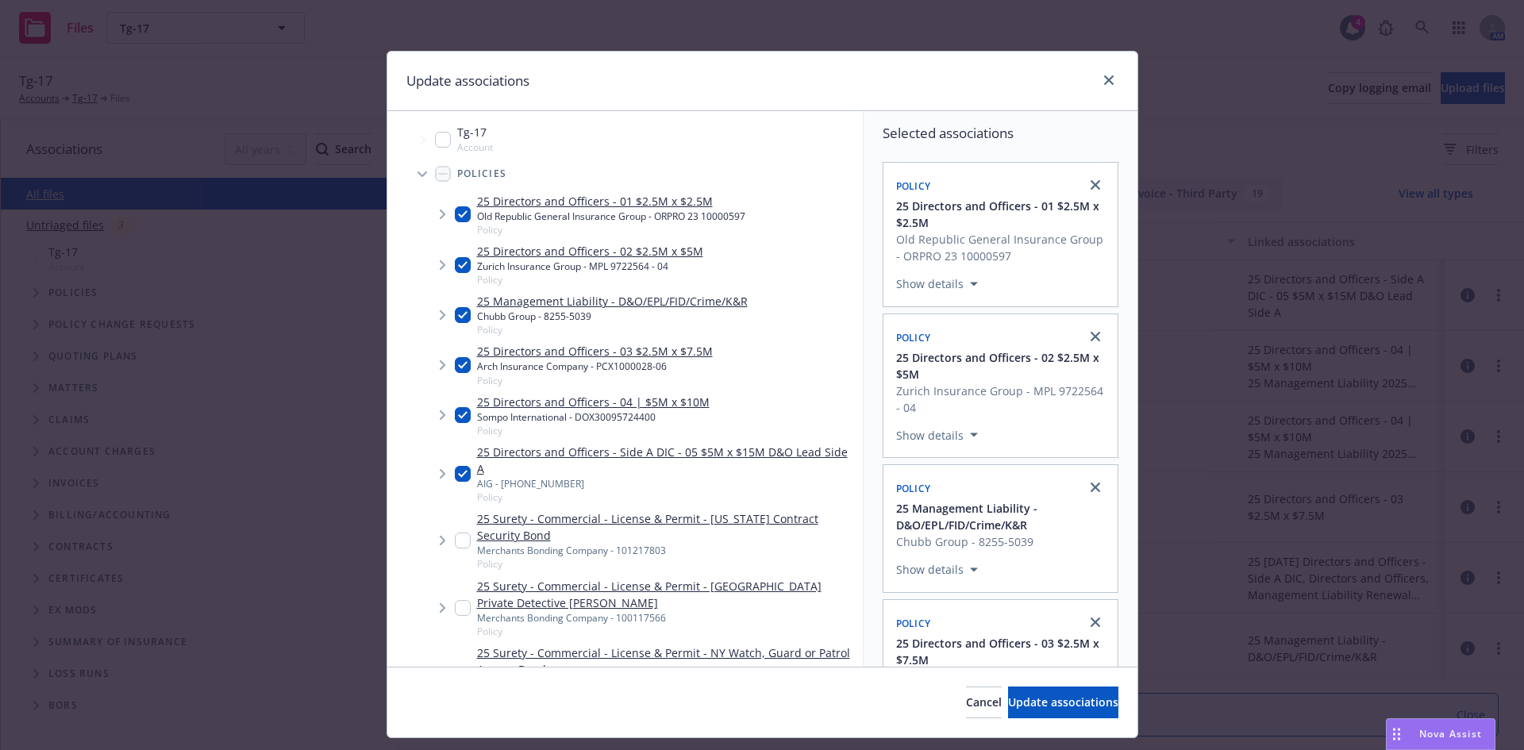
checkbox input "true"
click at [1043, 691] on button "Update associations" at bounding box center [1063, 703] width 110 height 32
type textarea "x"
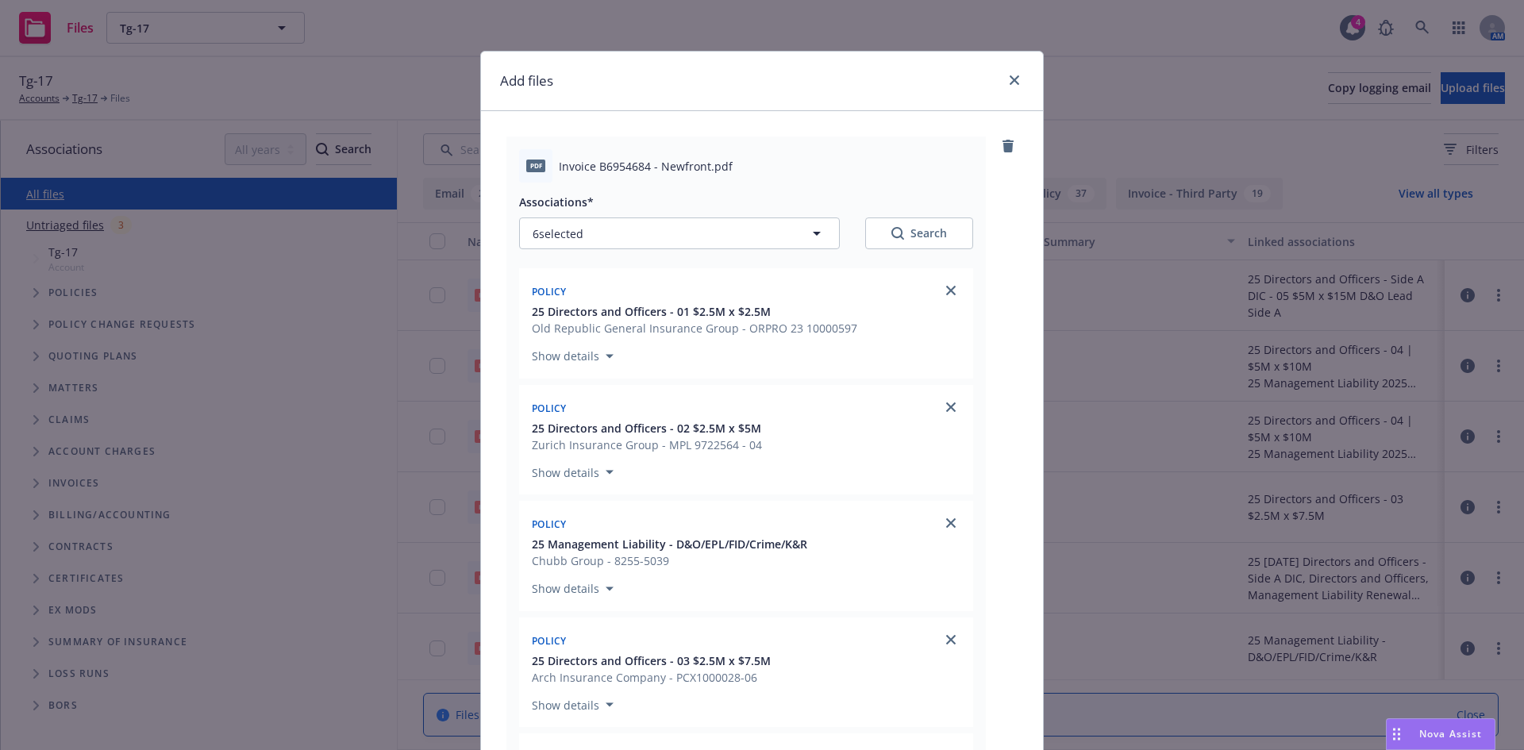
scroll to position [656, 0]
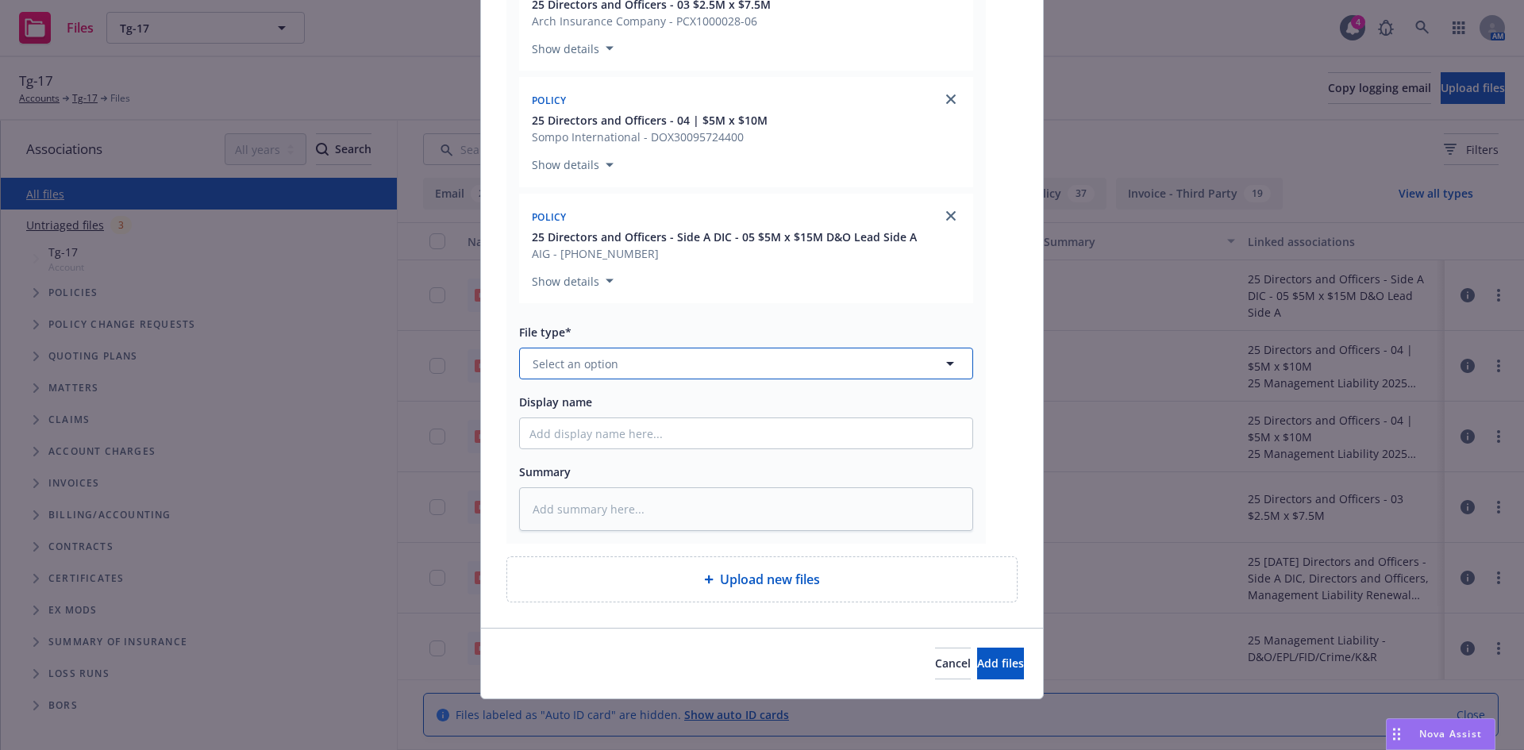
click at [614, 366] on button "Select an option" at bounding box center [746, 364] width 454 height 32
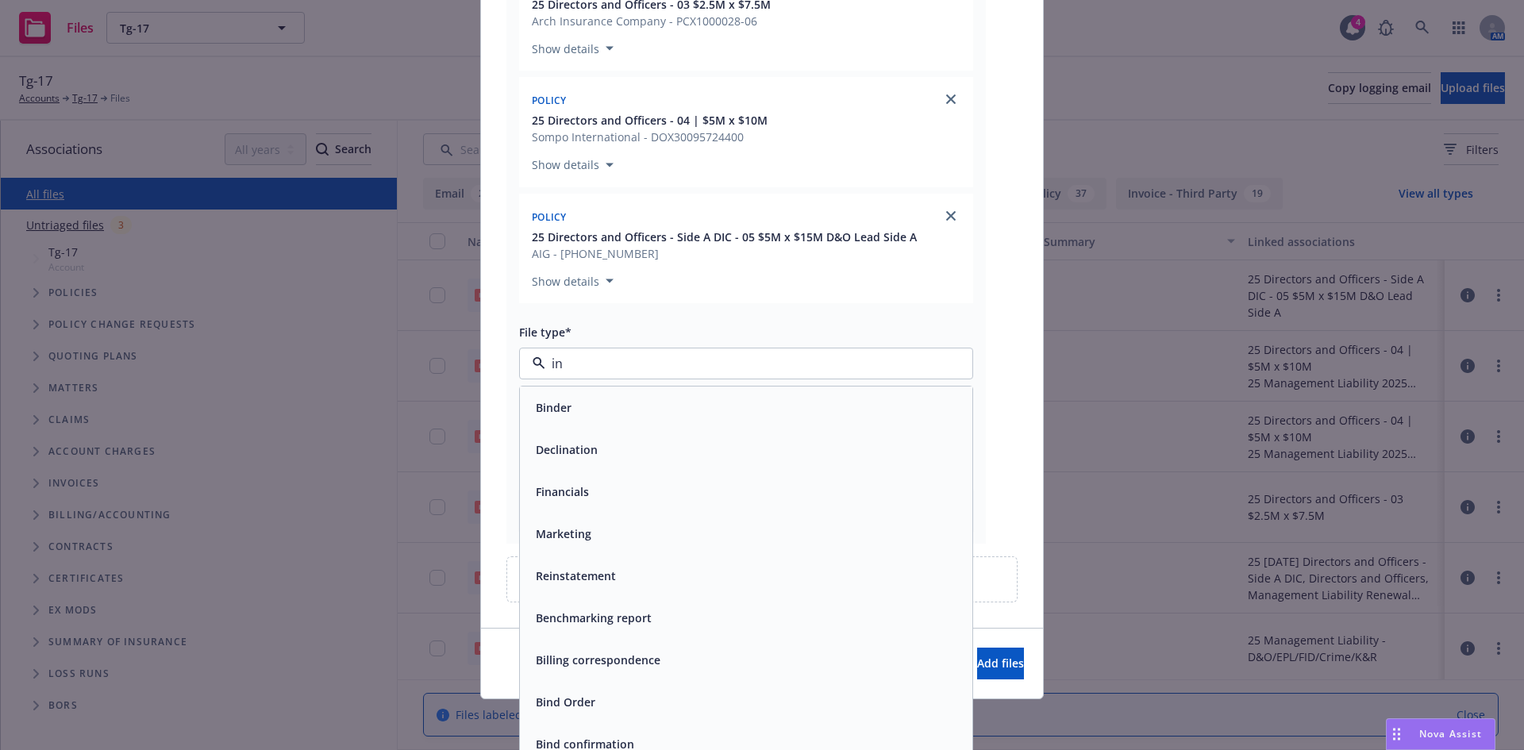
type input "inv"
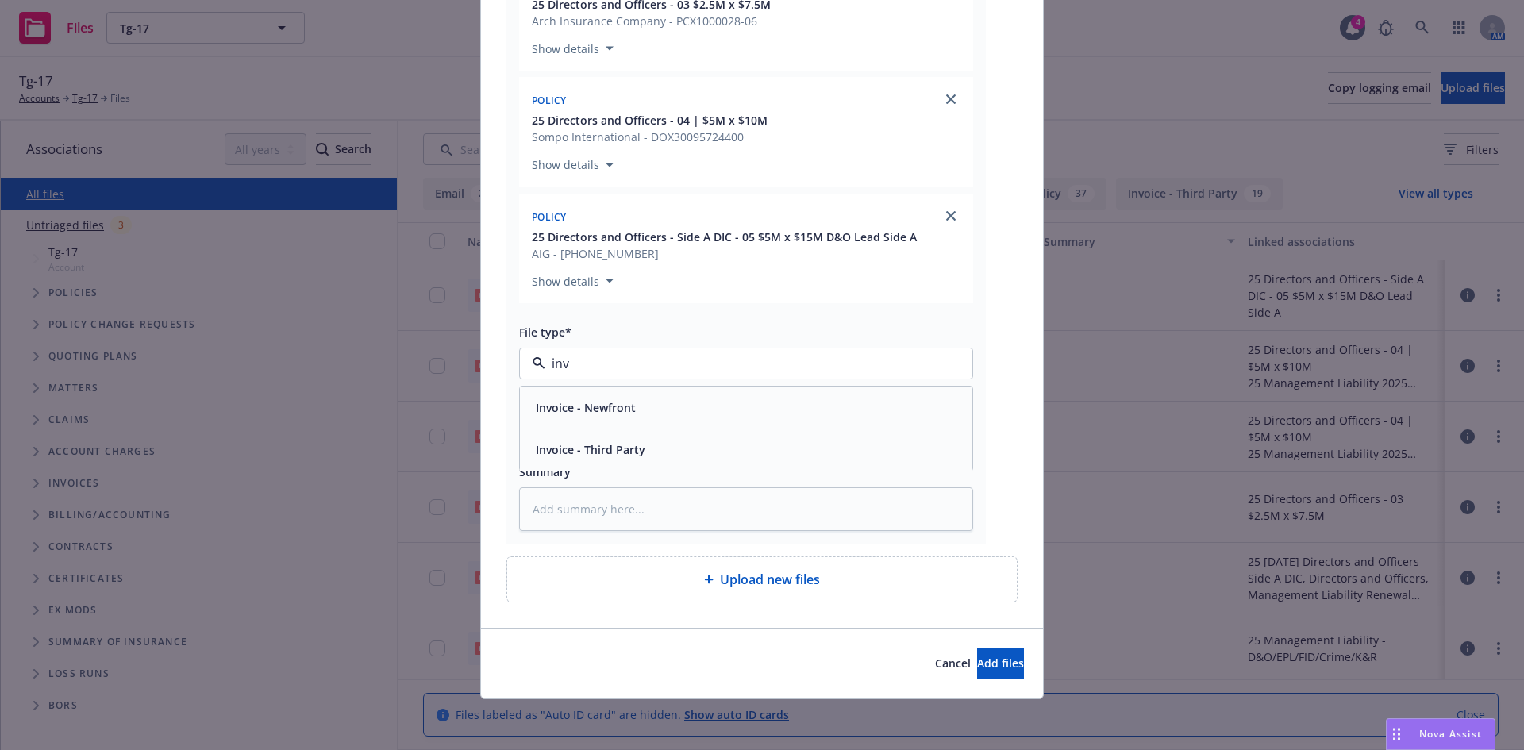
click at [603, 414] on span "Invoice - Newfront" at bounding box center [586, 407] width 100 height 17
click at [572, 434] on input "Display name" at bounding box center [746, 433] width 452 height 30
paste input "Premium Financed - Fully Funded"
type textarea "x"
type input "Premium Financed - Fully Funded"
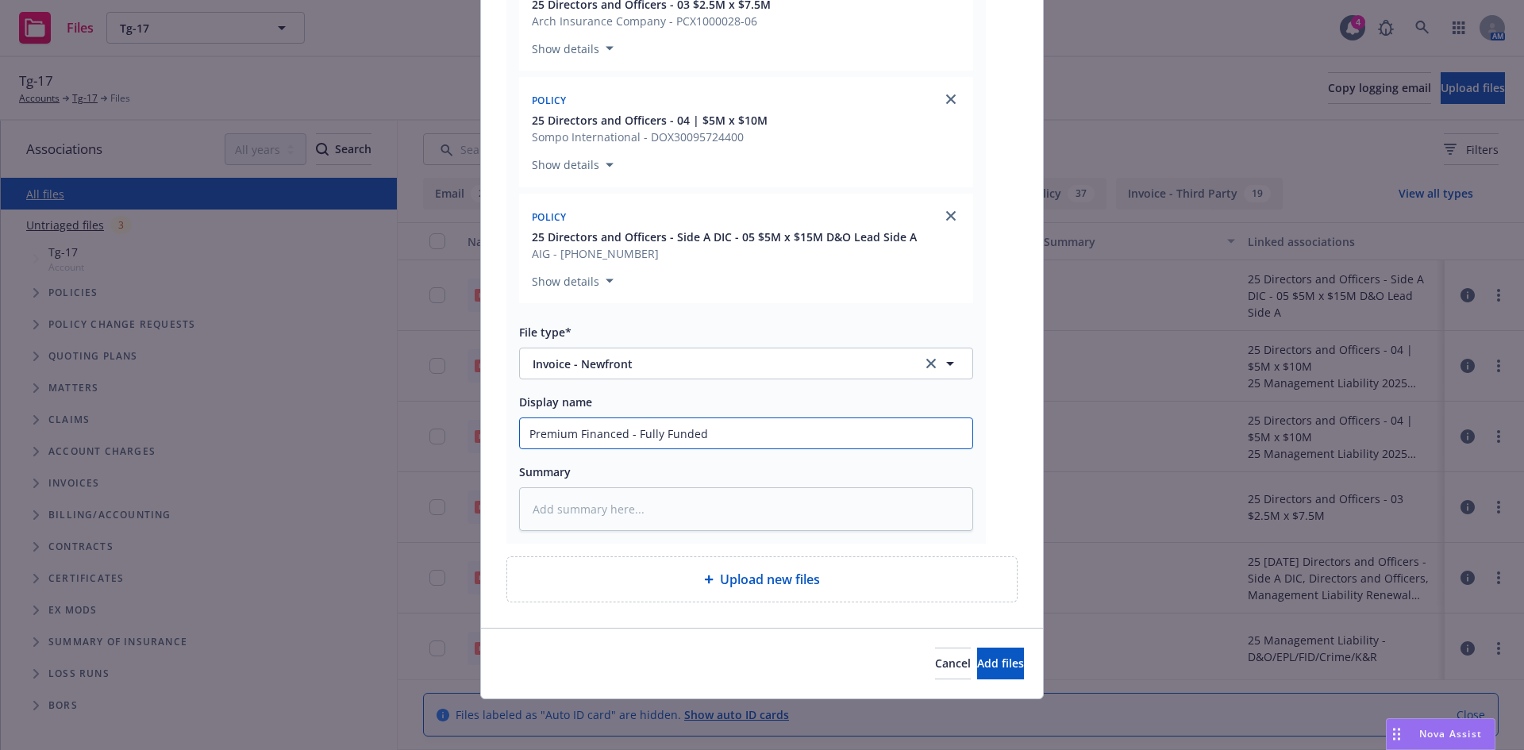
click at [602, 429] on input "Premium Financed - Fully Funded" at bounding box center [746, 433] width 452 height 30
type textarea "x"
paste input "TG-17, Inc"
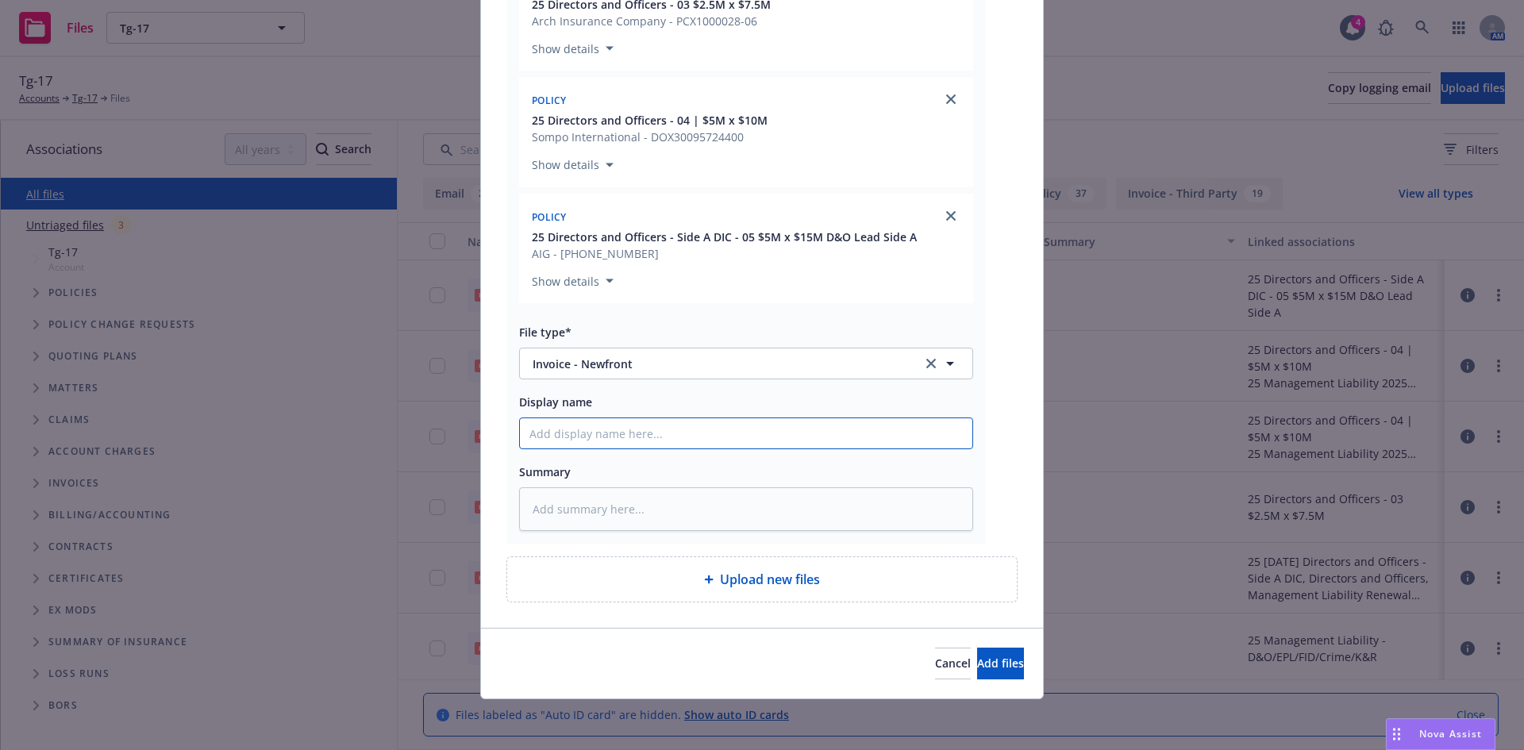
type textarea "x"
type input "TG-17, Inc"
type textarea "x"
type input "TG-17, Inc"
type textarea "x"
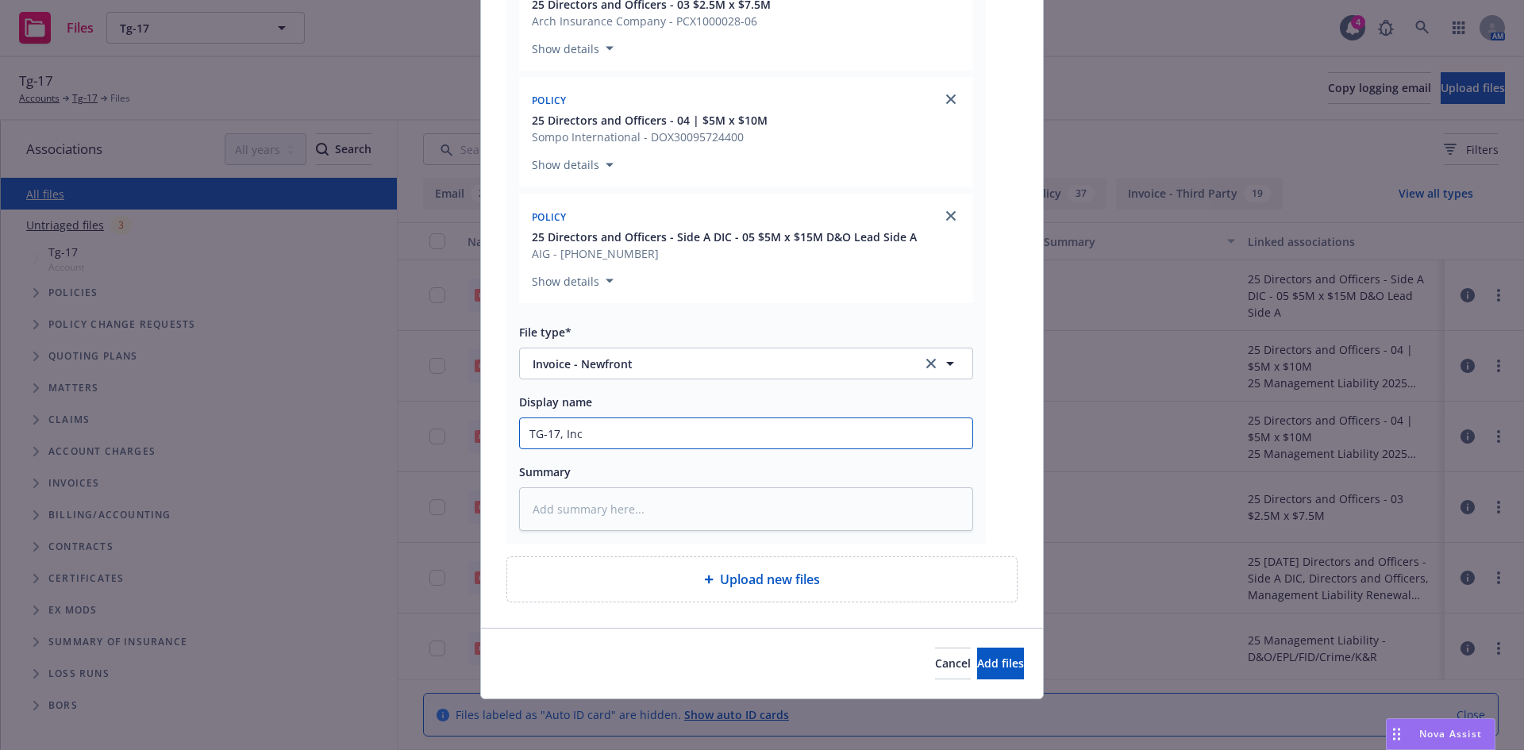
type input "TG-17, Inc 2"
type textarea "x"
type input "TG-17, Inc 20"
type textarea "x"
type input "TG-17, Inc 202"
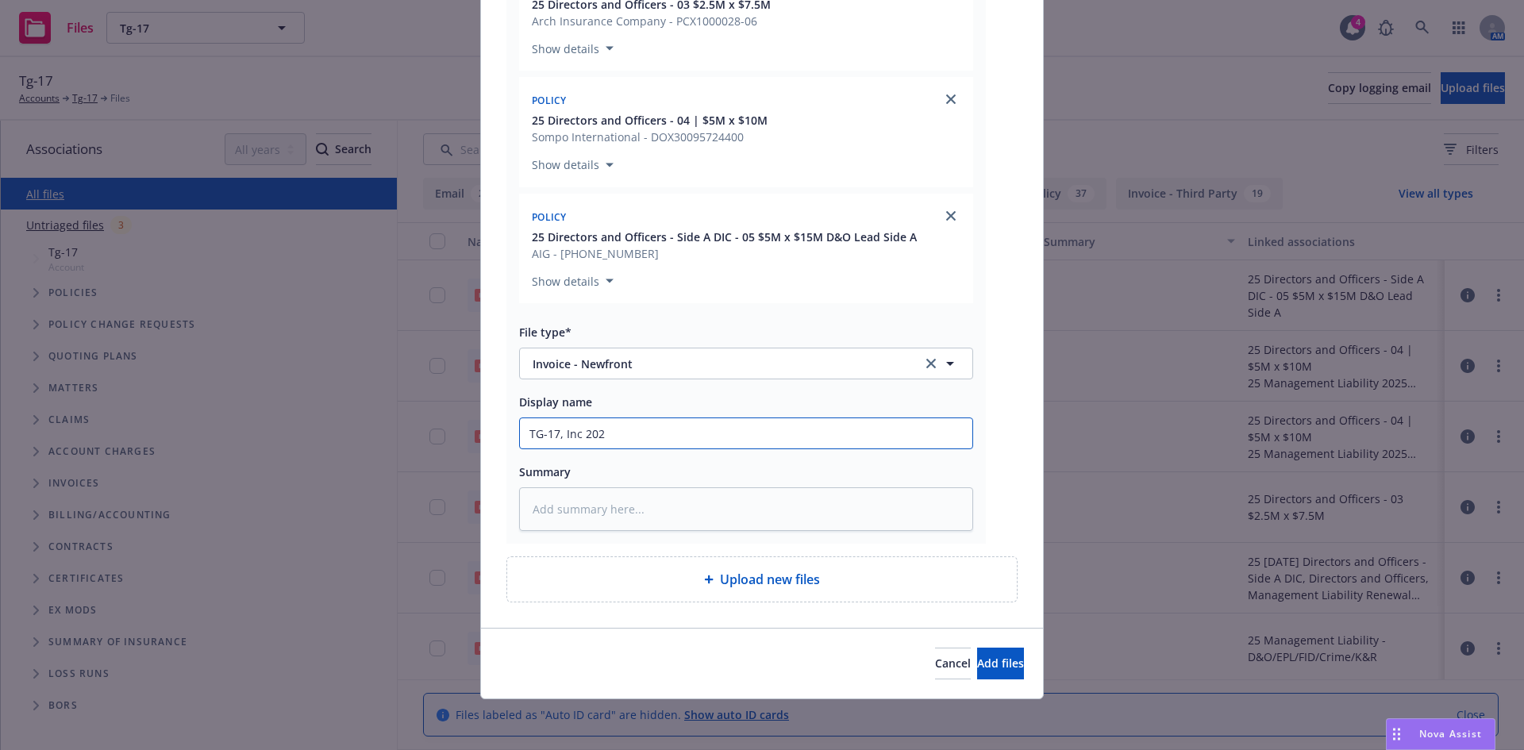
type textarea "x"
type input "TG-17, Inc 2025"
type textarea "x"
type input "TG-17, Inc 2025-"
type textarea "x"
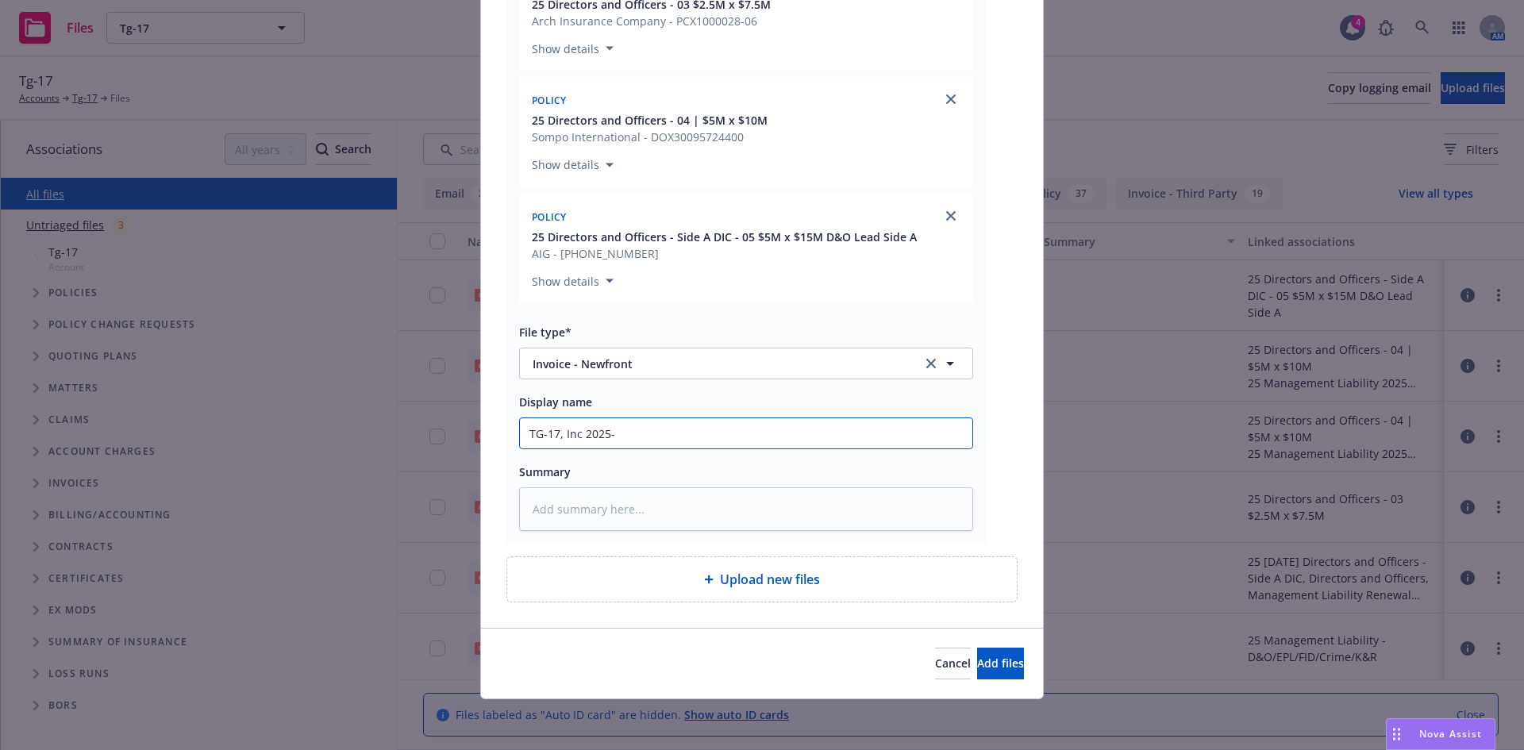
type input "TG-17, Inc 2025-2"
type textarea "x"
type input "TG-17, Inc 2025-26"
type textarea "x"
type input "TG-17, Inc 2025-26"
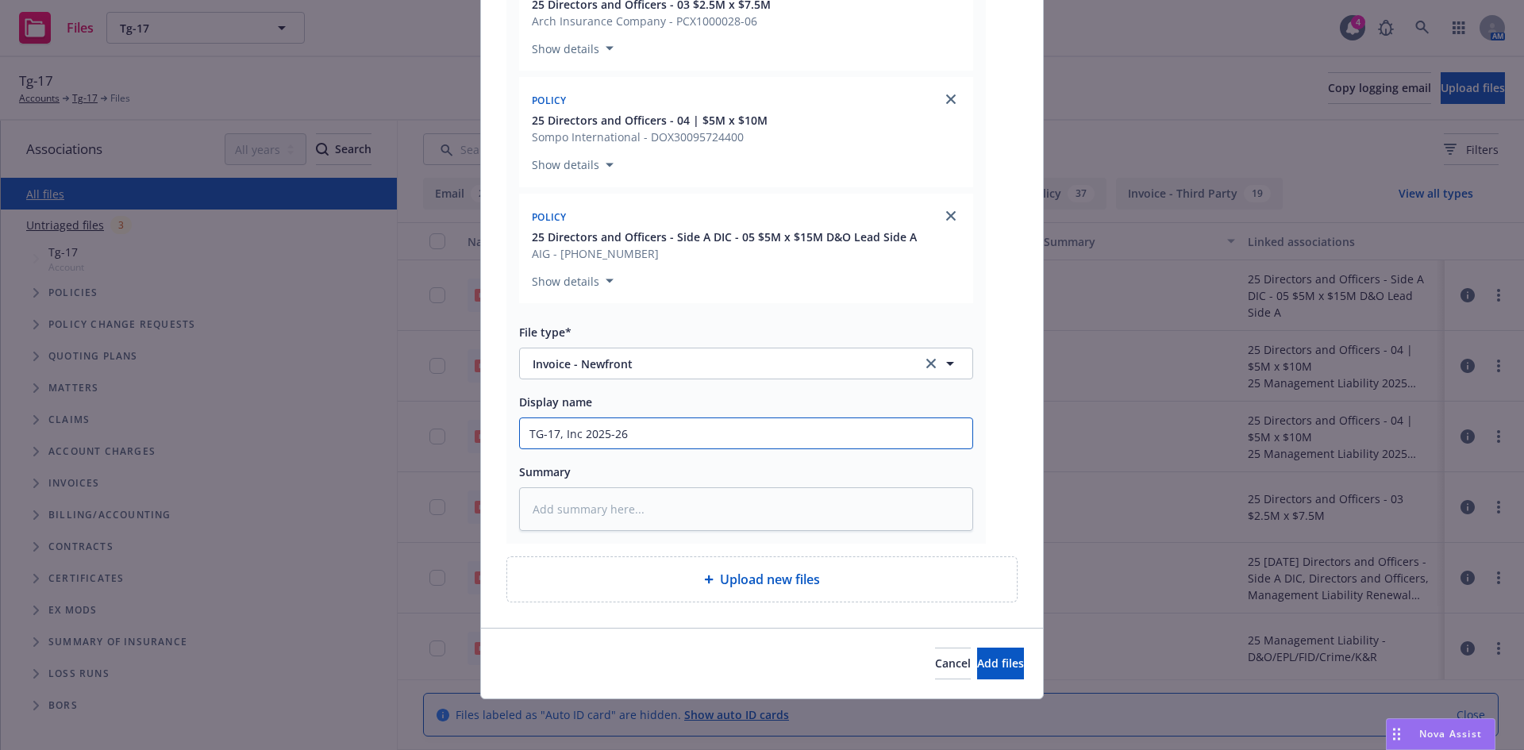
type textarea "x"
type input "TG-17, Inc 2025-26 N"
type textarea "x"
type input "TG-17, Inc 2025-26 Ne"
type textarea "x"
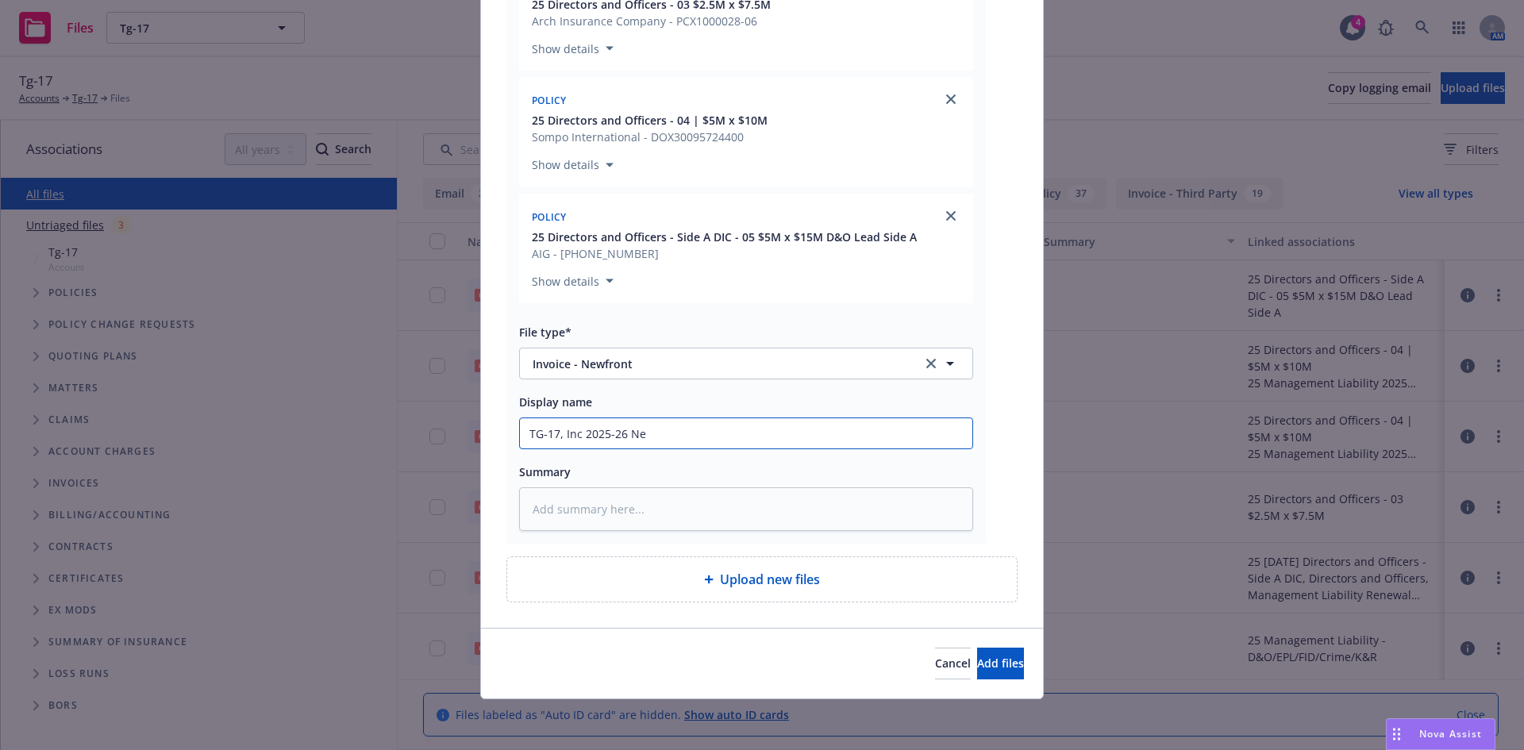
type input "TG-17, Inc 2025-26 New"
type textarea "x"
type input "TG-17, Inc 2025-26 Newf"
type textarea "x"
type input "TG-17, Inc 2025-26 Newfo"
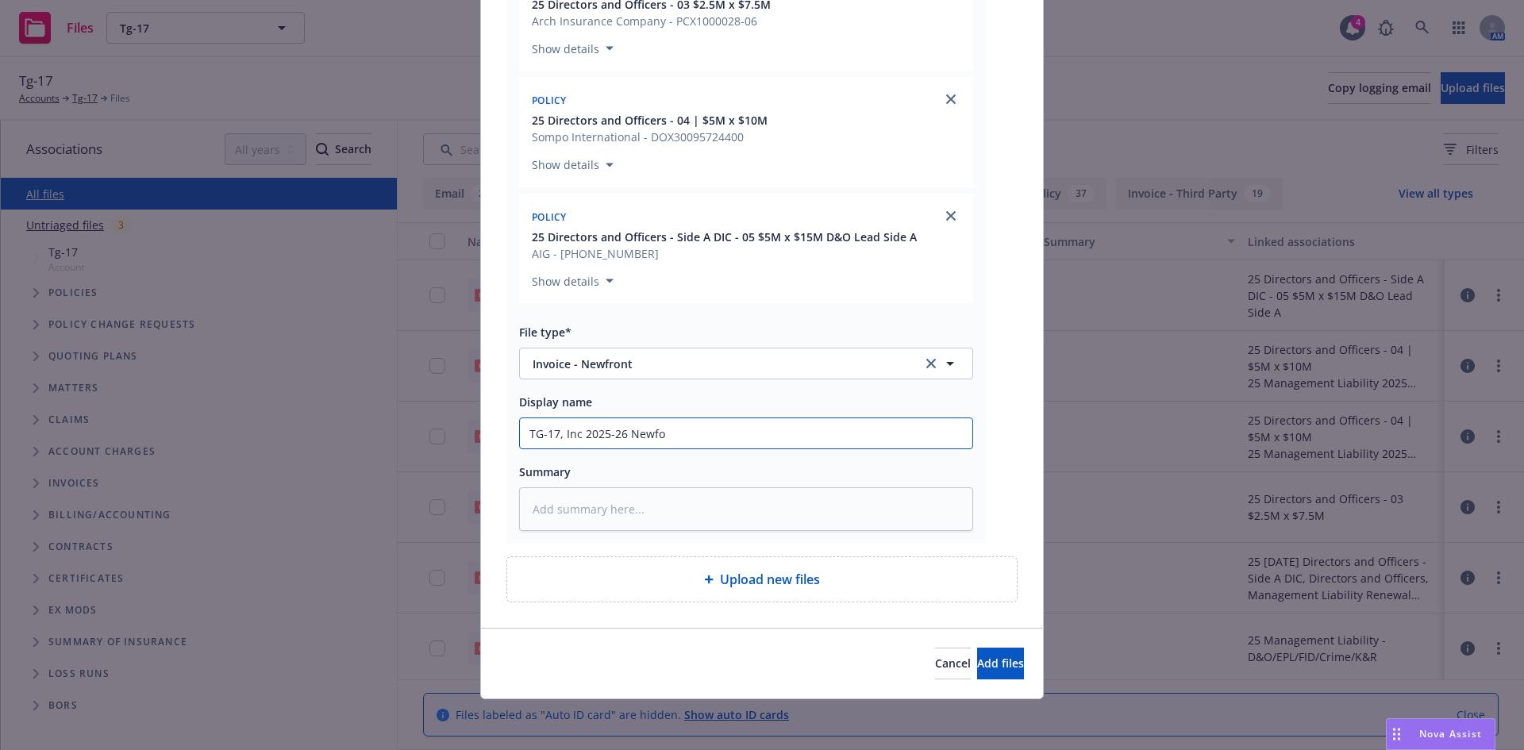
type textarea "x"
type input "TG-17, Inc 2025-26 Newfor"
type textarea "x"
type input "TG-17, Inc 2025-26 Newforn"
type textarea "x"
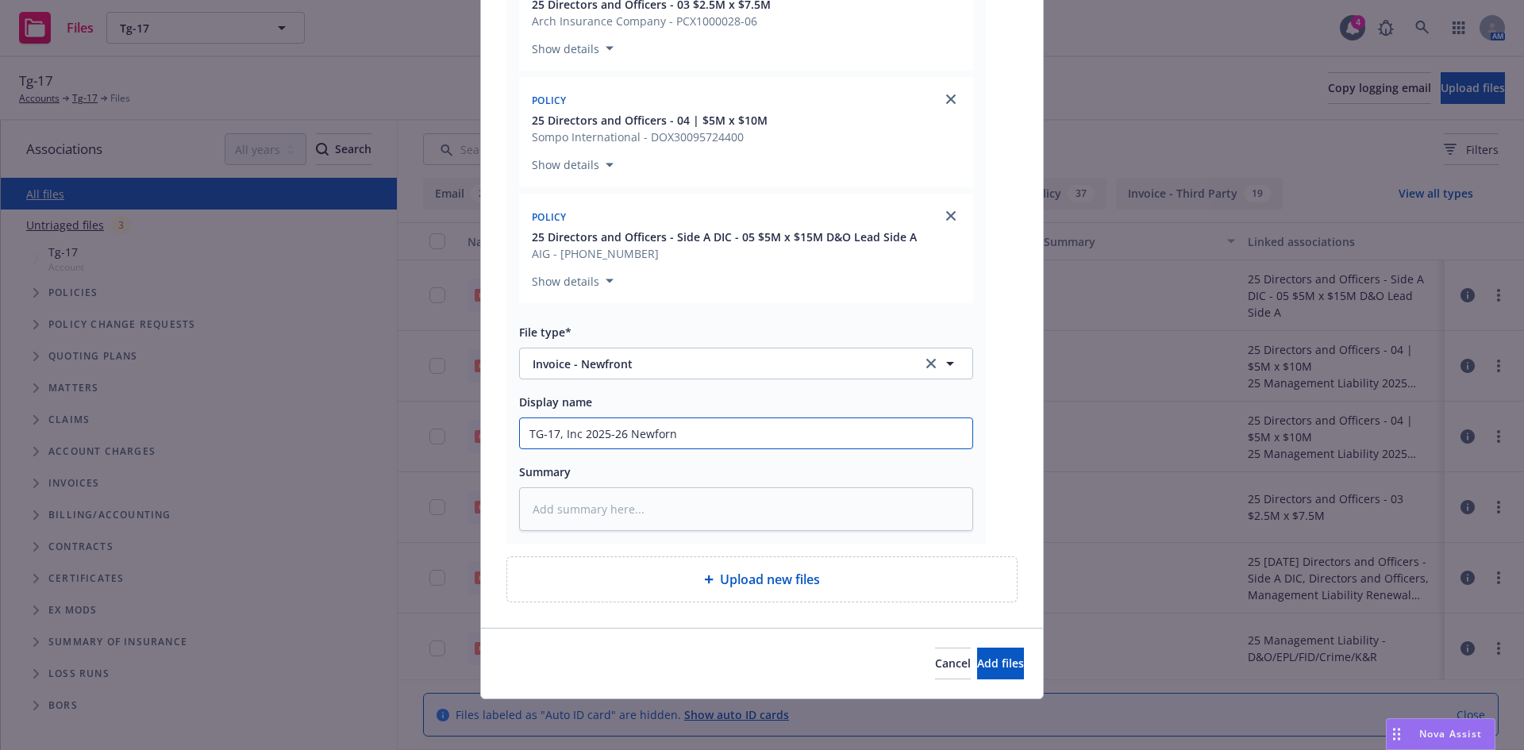
type input "TG-17, Inc 2025-26 Newfornt"
type textarea "x"
type input "TG-17, Inc 2025-26 Newfornt"
type textarea "x"
type input "TG-17, Inc 2025-26 Newfornt"
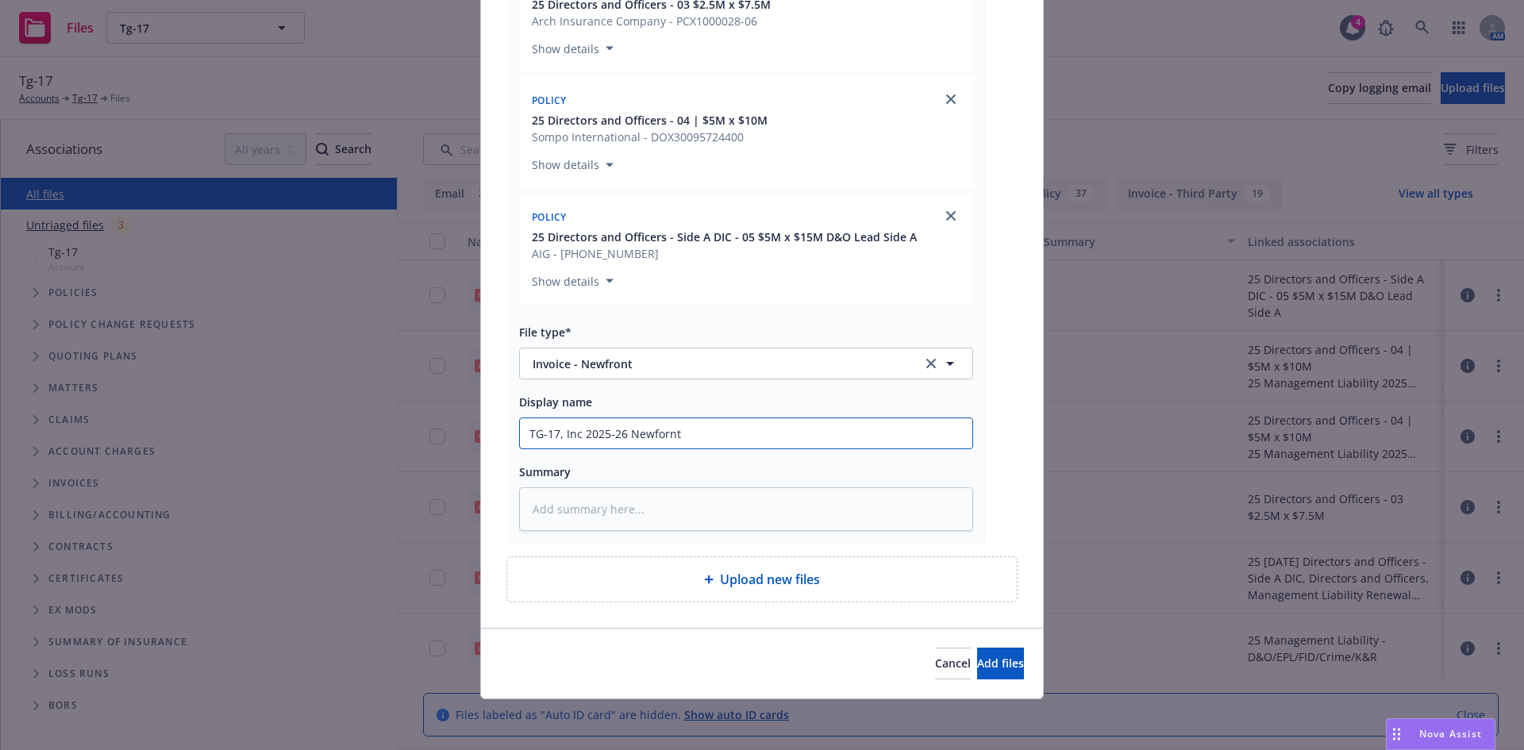
type textarea "x"
type input "TG-17, Inc 2025-26 Newforn"
type textarea "x"
type input "TG-17, Inc 2025-26 Newfor"
type textarea "x"
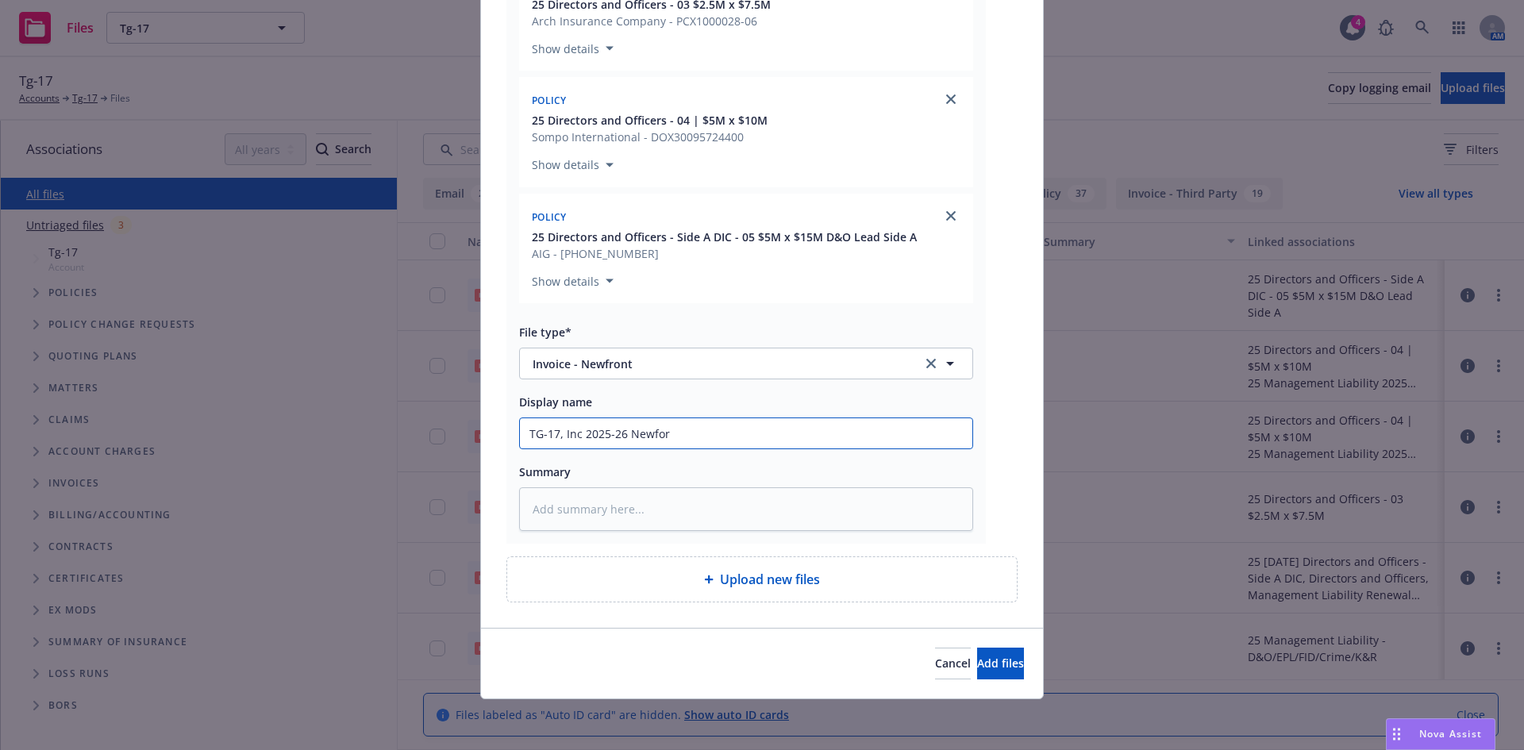
type input "TG-17, Inc 2025-26 Newfo"
type textarea "x"
type input "TG-17, Inc 2025-26 Newf"
type textarea "x"
type input "TG-17, Inc 2025-26 Newfr"
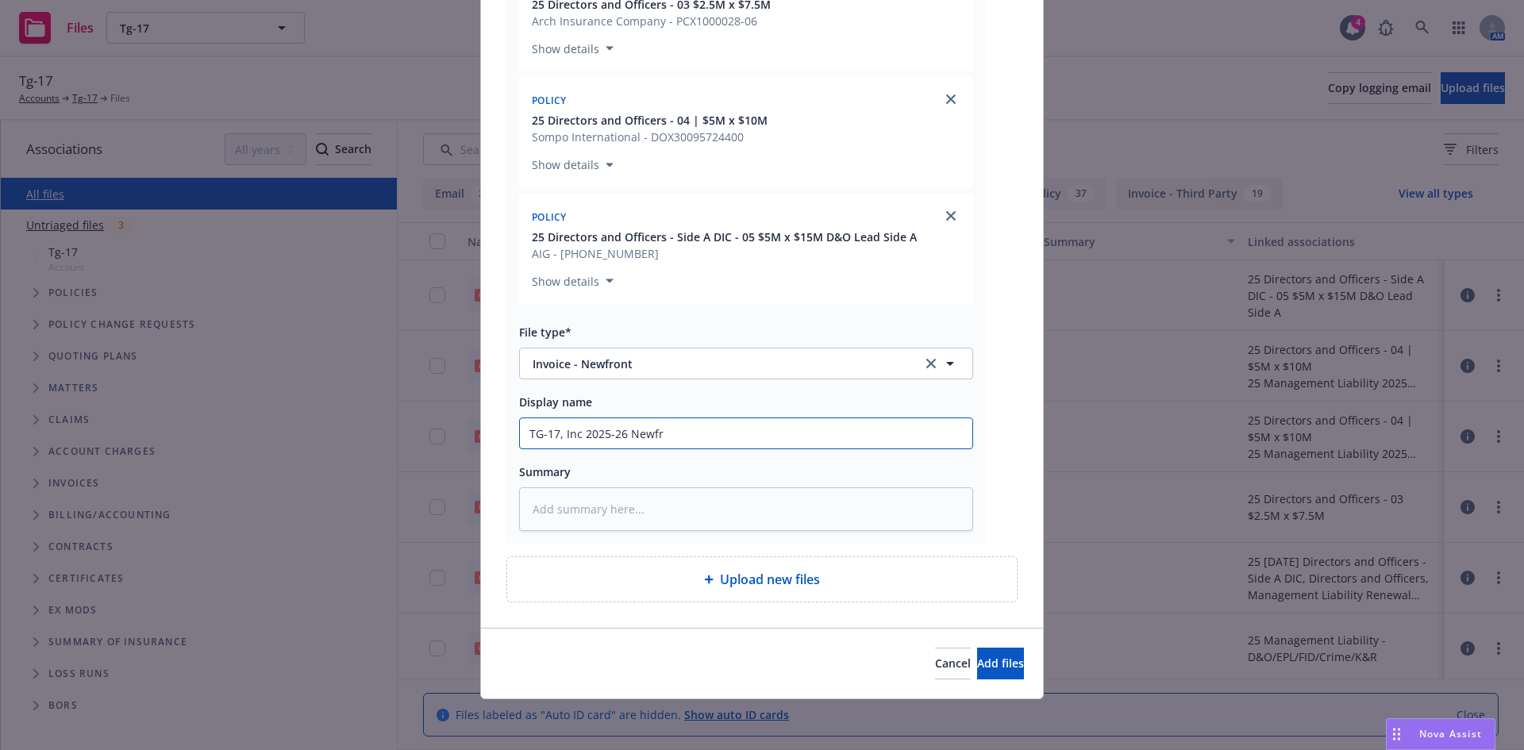
type textarea "x"
type input "TG-17, Inc 2025-26 Newfro"
type textarea "x"
type input "TG-17, Inc 2025-26 Newfron"
type textarea "x"
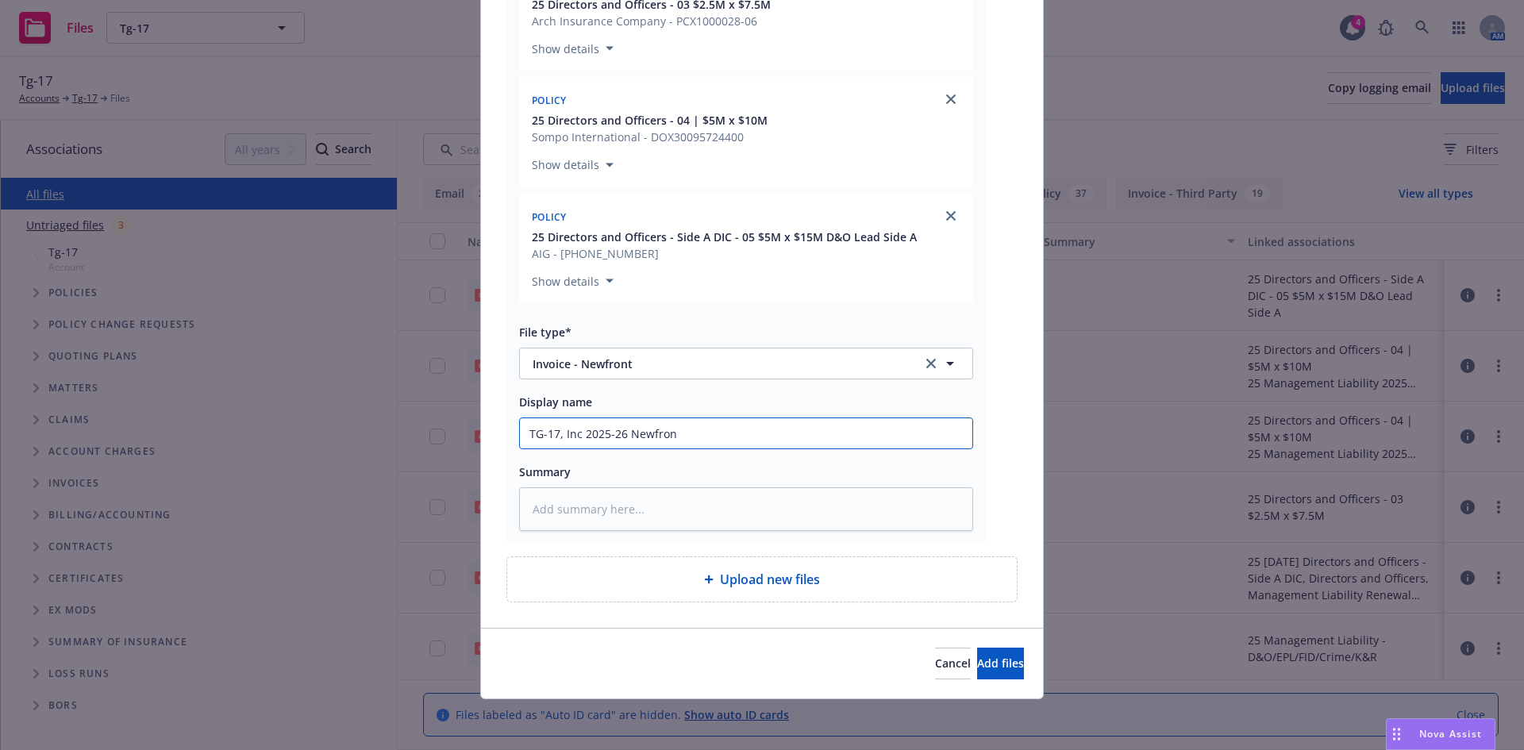
type input "TG-17, Inc 2025-26 Newfront"
type textarea "x"
type input "TG-17, Inc 2025-26 Newfront"
type textarea "x"
type input "TG-17, Inc 2025-26 Newfront I"
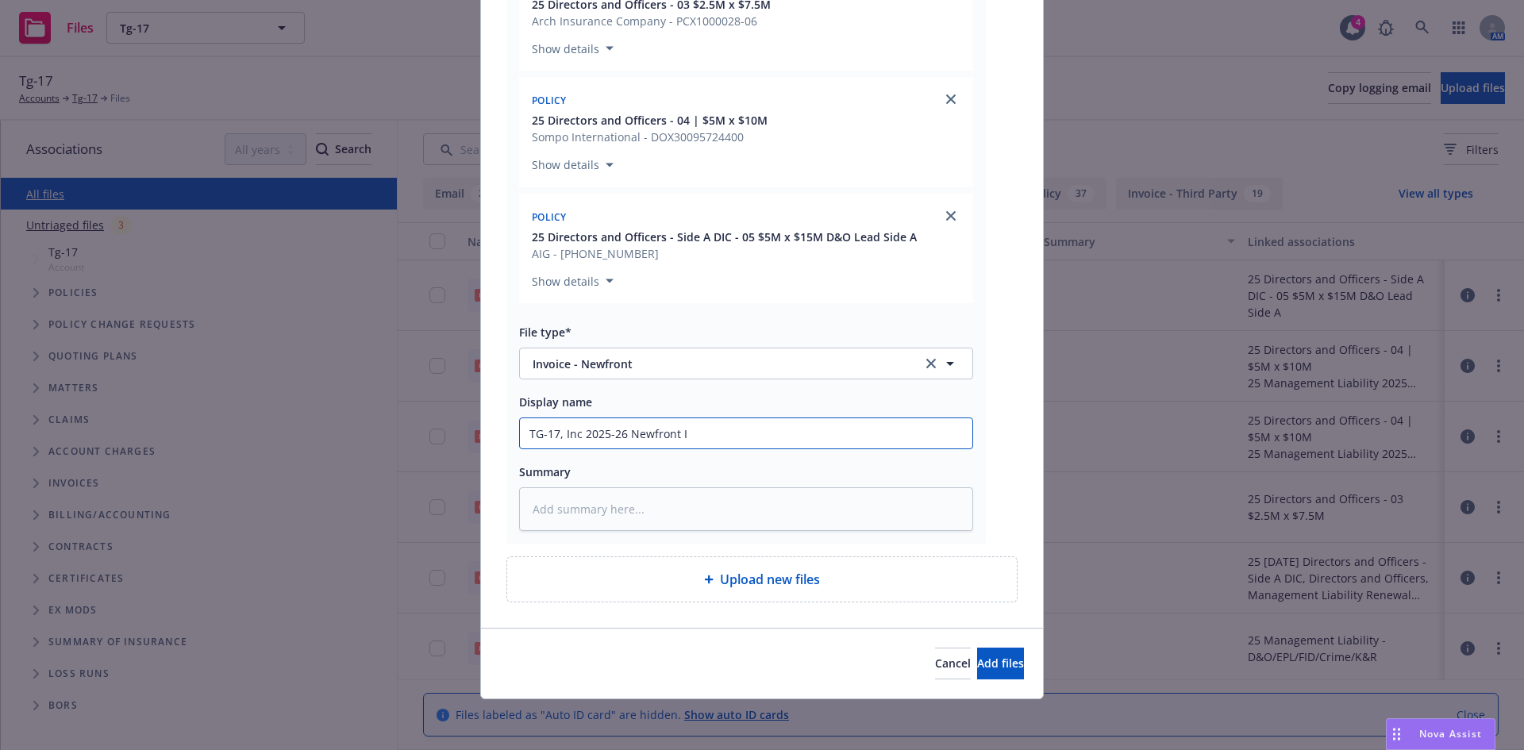
type textarea "x"
type input "TG-17, Inc 2025-26 Newfront In"
type textarea "x"
type input "TG-17, Inc 2025-26 Newfront Invo"
type textarea "x"
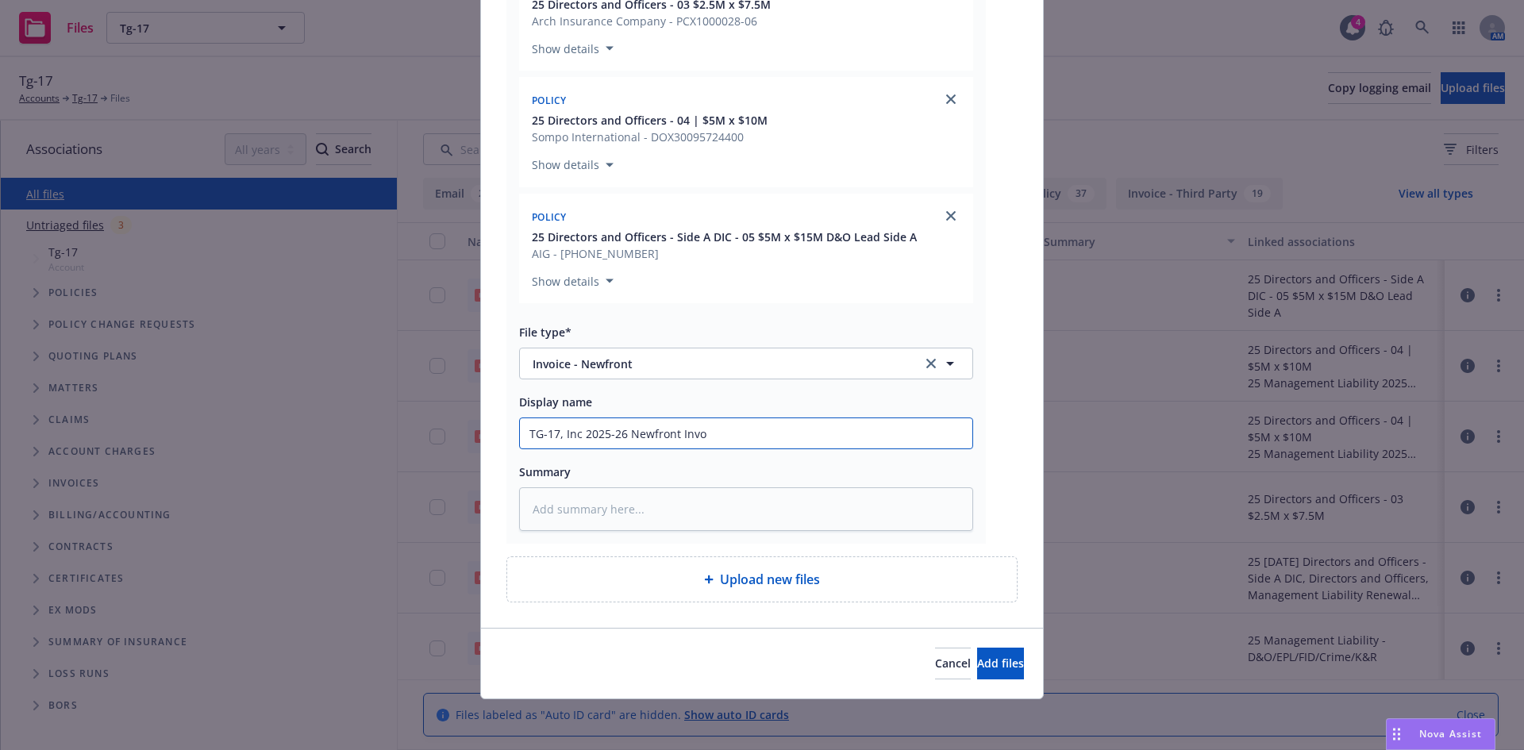
type input "TG-17, Inc 2025-26 Newfront Invoc"
type textarea "x"
type input "TG-17, Inc 2025-26 Newfront Invoci"
type textarea "x"
type input "TG-17, Inc 2025-26 Newfront Invocie"
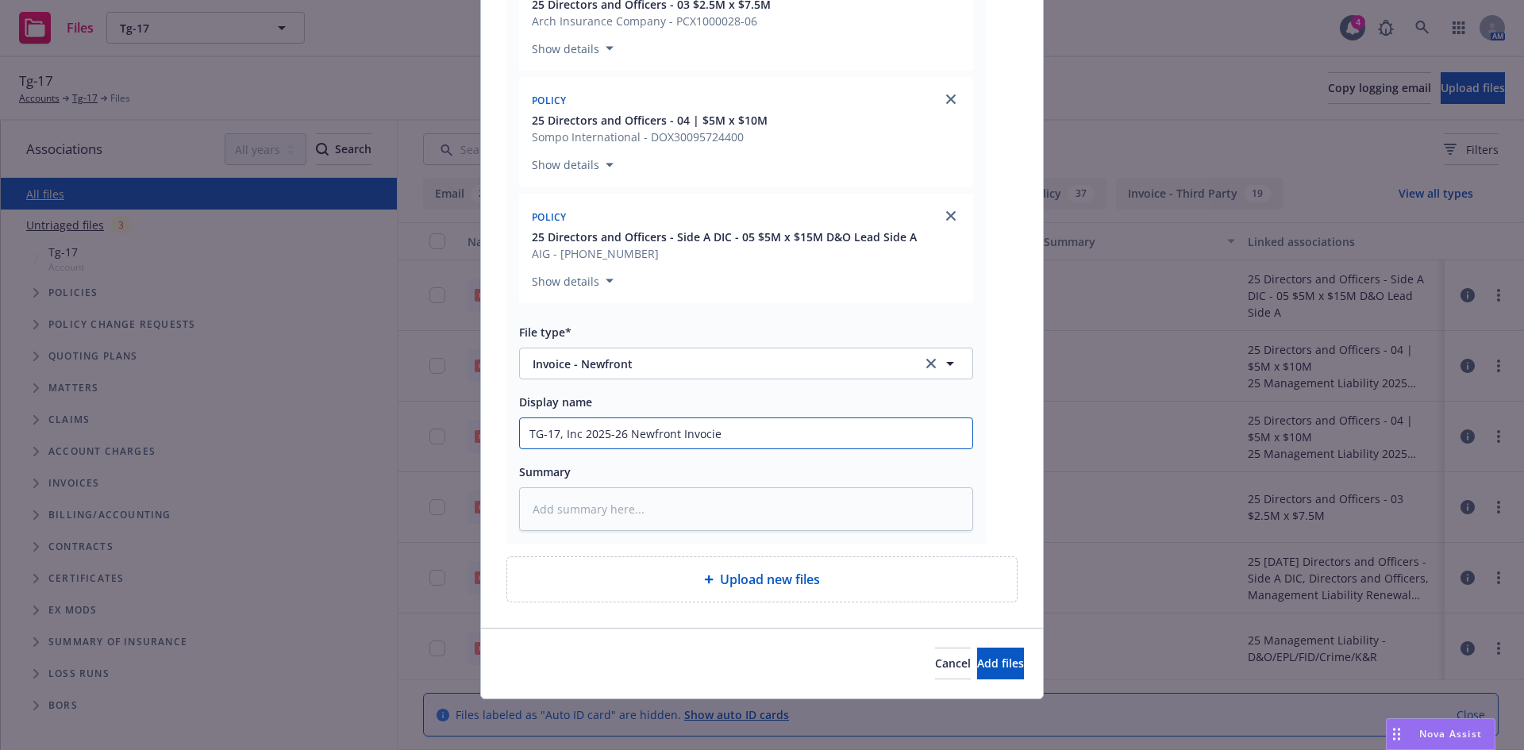
type textarea "x"
type input "TG-17, Inc 2025-26 Newfront Invocie"
type textarea "x"
type input "TG-17, Inc 2025-26 Newfront Invoci"
type textarea "x"
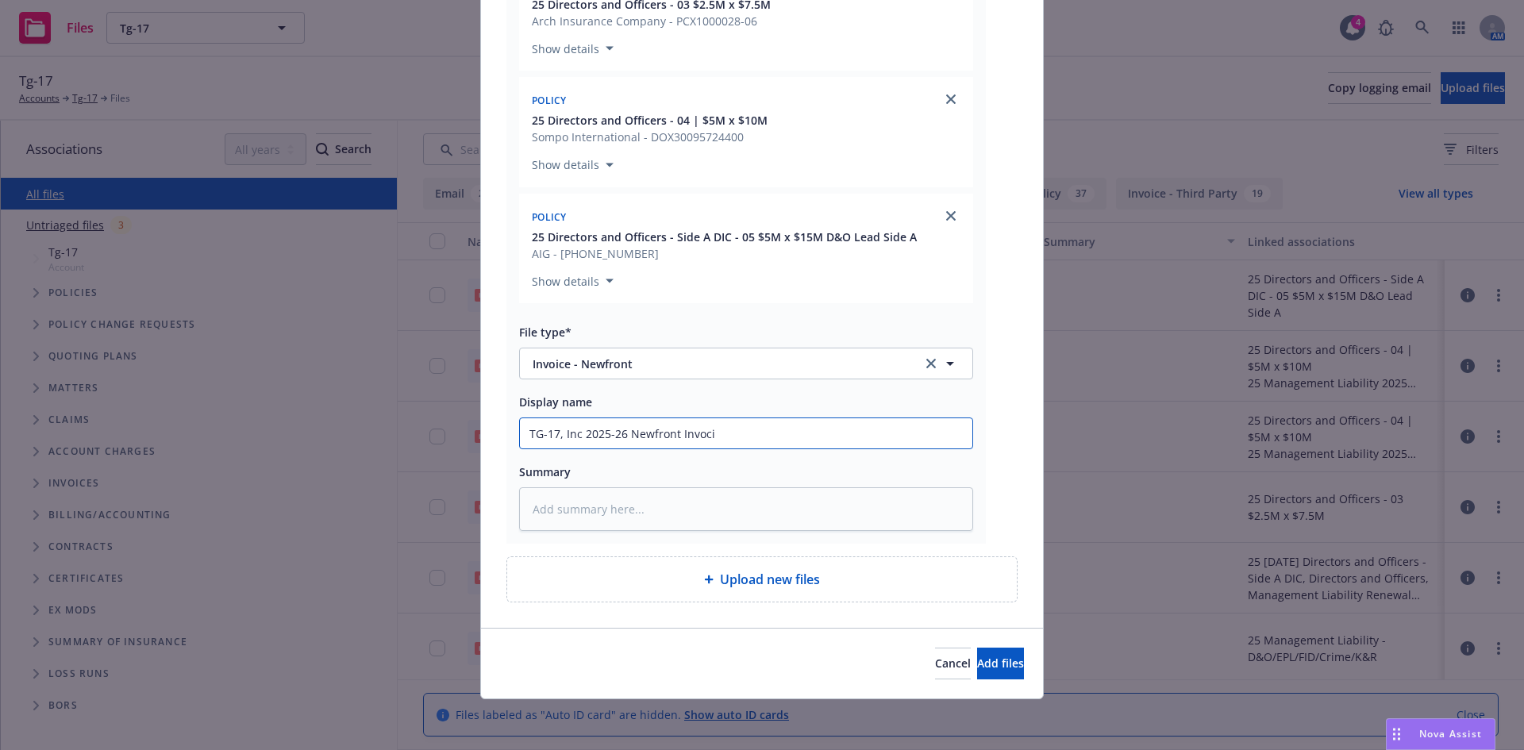
type input "TG-17, Inc 2025-26 Newfront Invoc"
type textarea "x"
type input "TG-17, Inc 2025-26 Newfront Invo"
type textarea "x"
type input "TG-17, Inc 2025-26 Newfront Invoi"
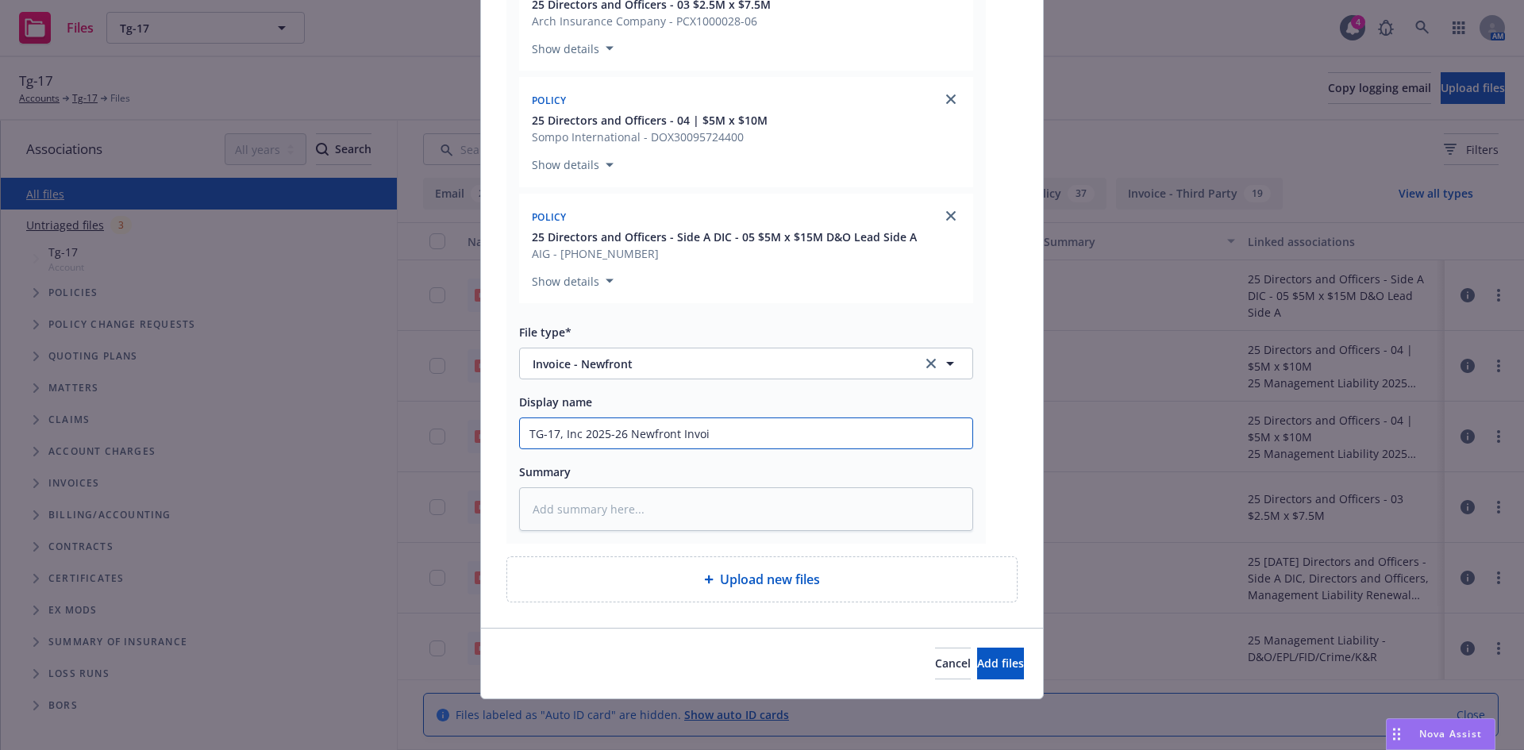
type textarea "x"
type input "TG-17, Inc 2025-26 Newfront Invoic"
type textarea "x"
type input "TG-17, Inc 2025-26 Newfront Invoice"
type textarea "x"
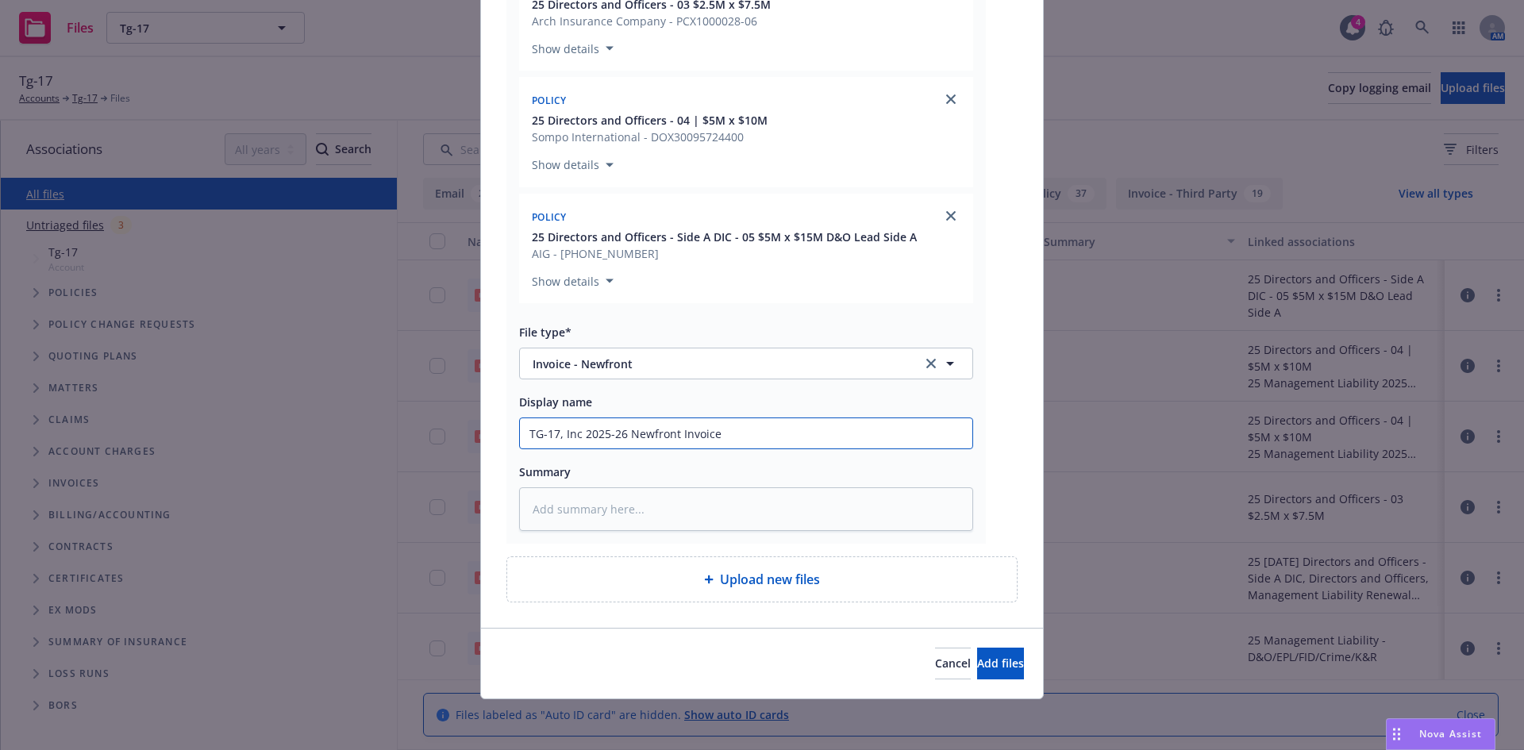
type input "TG-17, Inc 2025-26 Newfront Invoice"
click at [977, 648] on button "Add files" at bounding box center [1000, 664] width 47 height 32
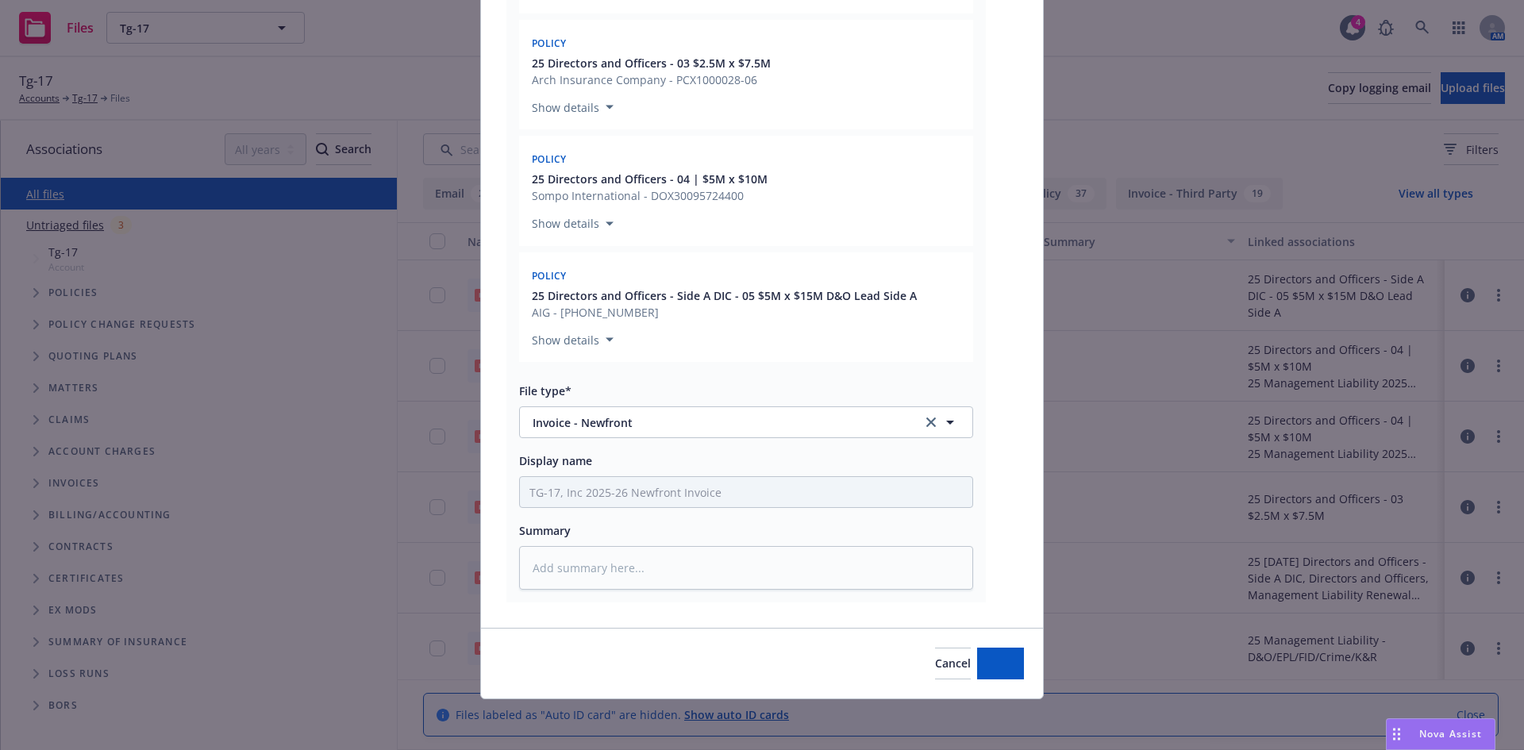
scroll to position [598, 0]
type textarea "x"
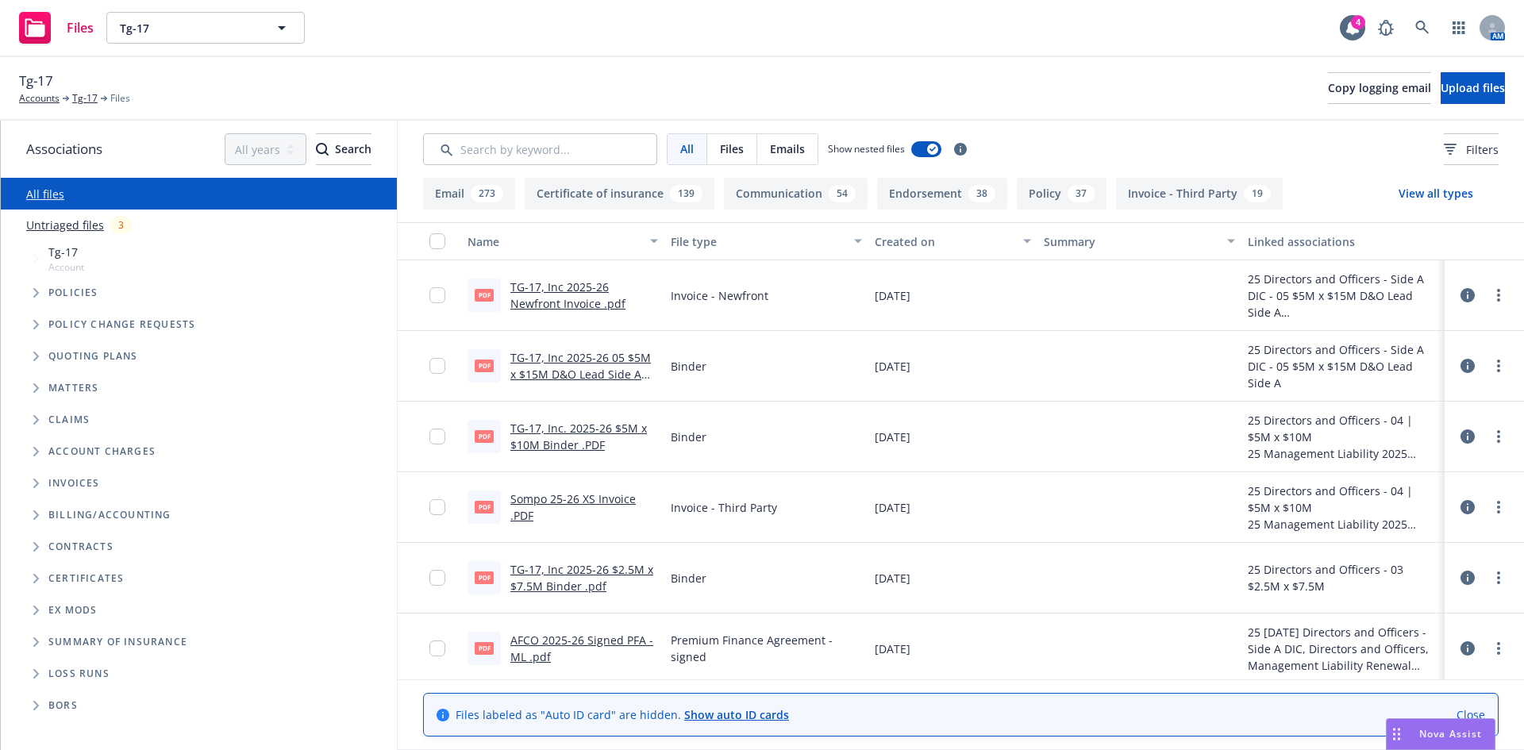
click at [620, 63] on div "Tg-17 Accounts Tg-17 Files Copy logging email Upload files" at bounding box center [762, 89] width 1524 height 64
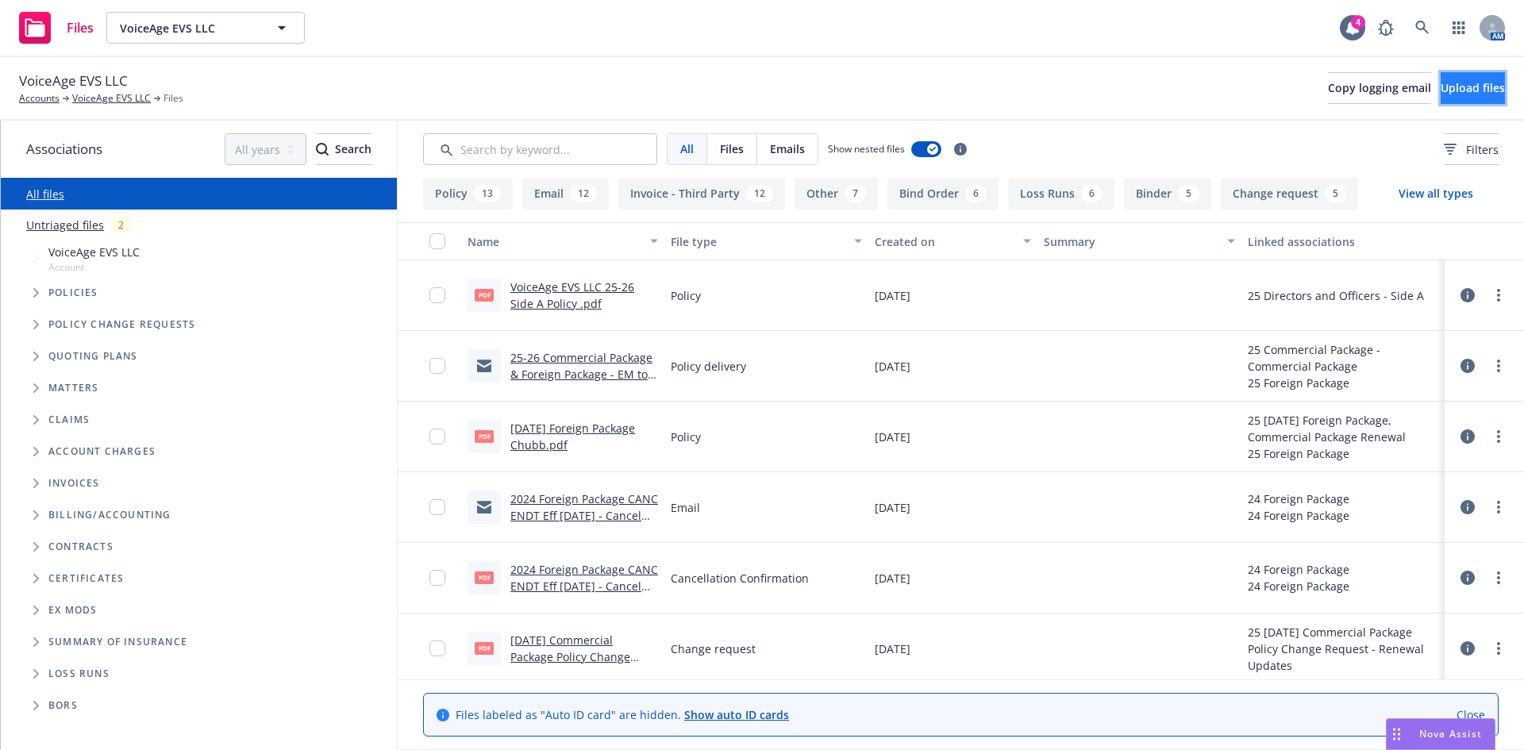
click at [1441, 90] on span "Upload files" at bounding box center [1473, 87] width 64 height 15
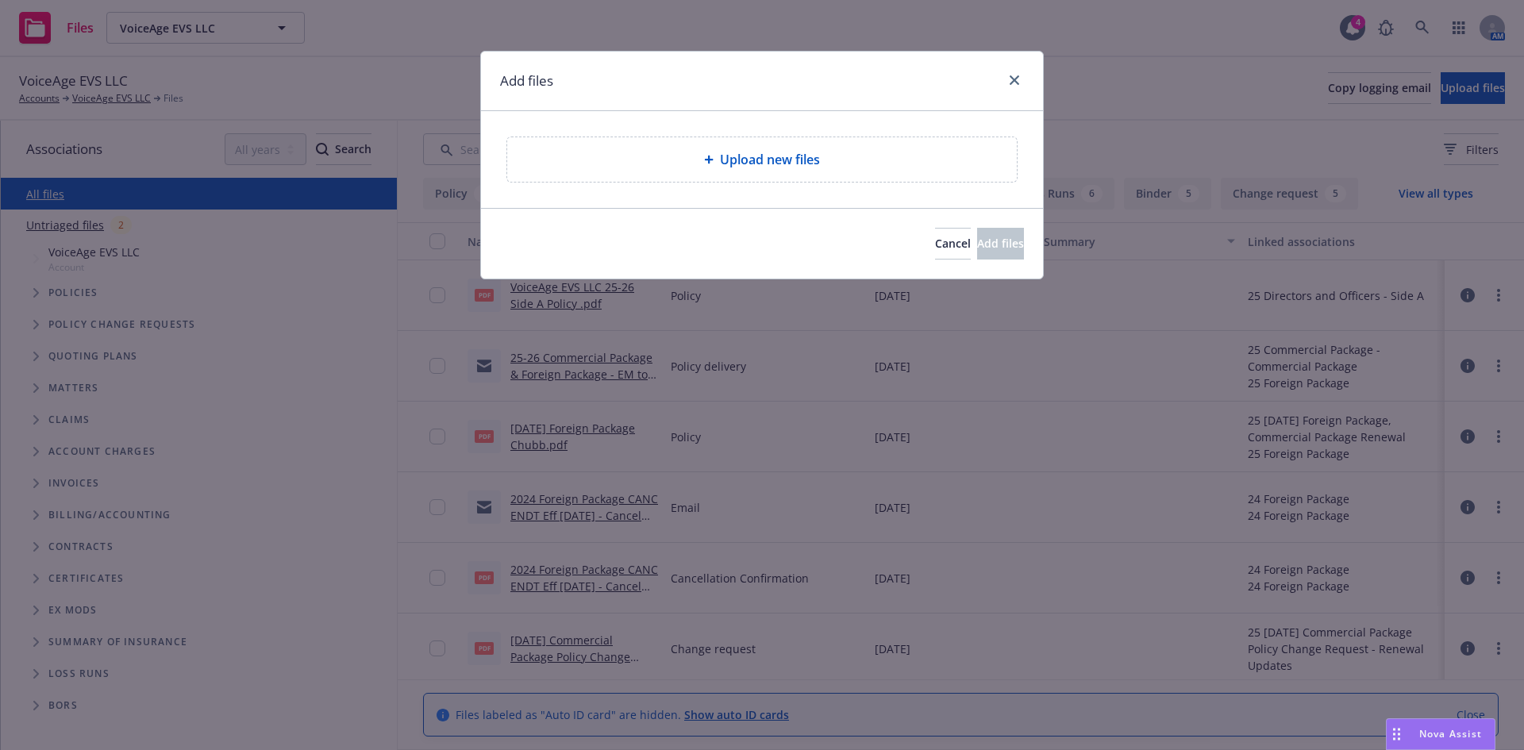
click at [784, 147] on div "Upload new files" at bounding box center [762, 159] width 510 height 44
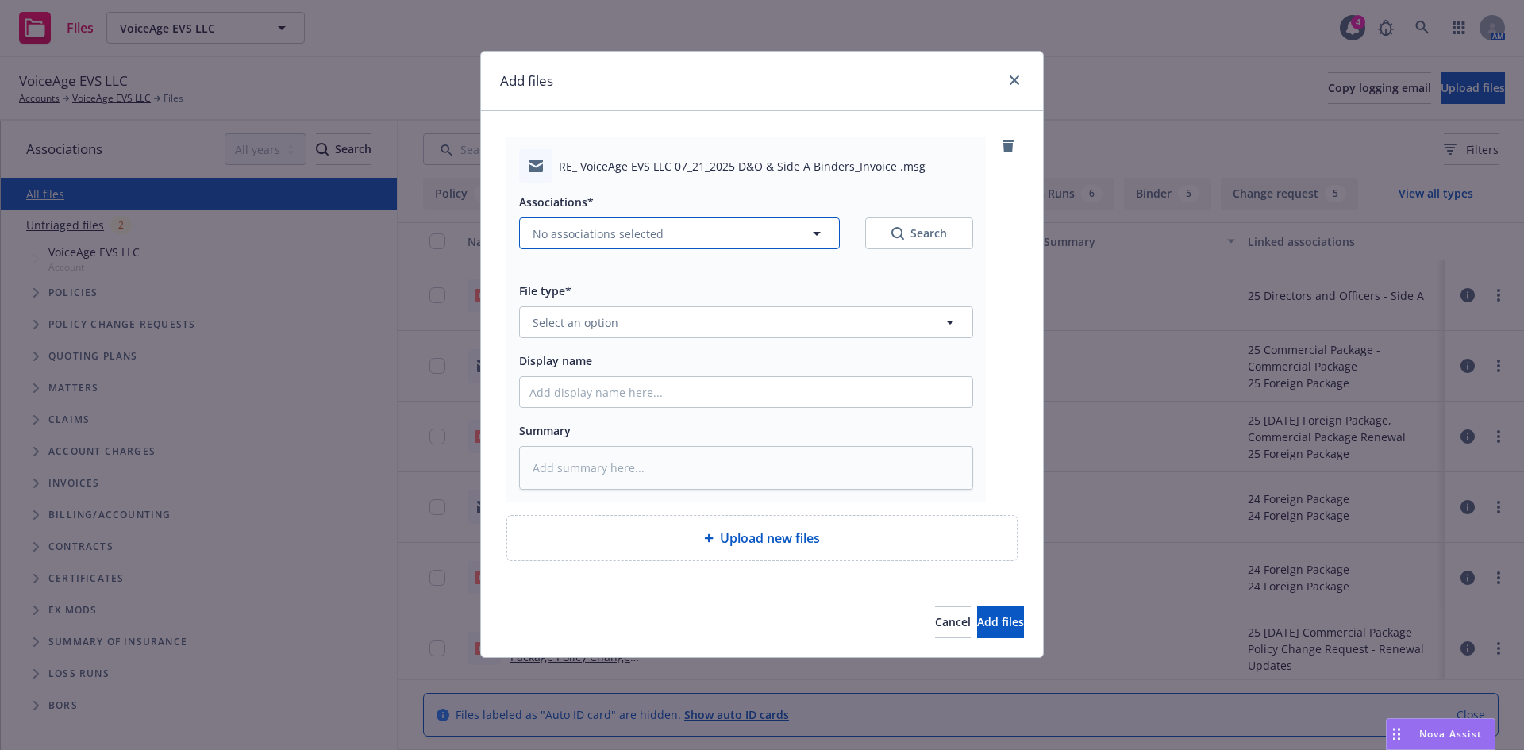
click at [549, 221] on button "No associations selected" at bounding box center [679, 233] width 321 height 32
type textarea "x"
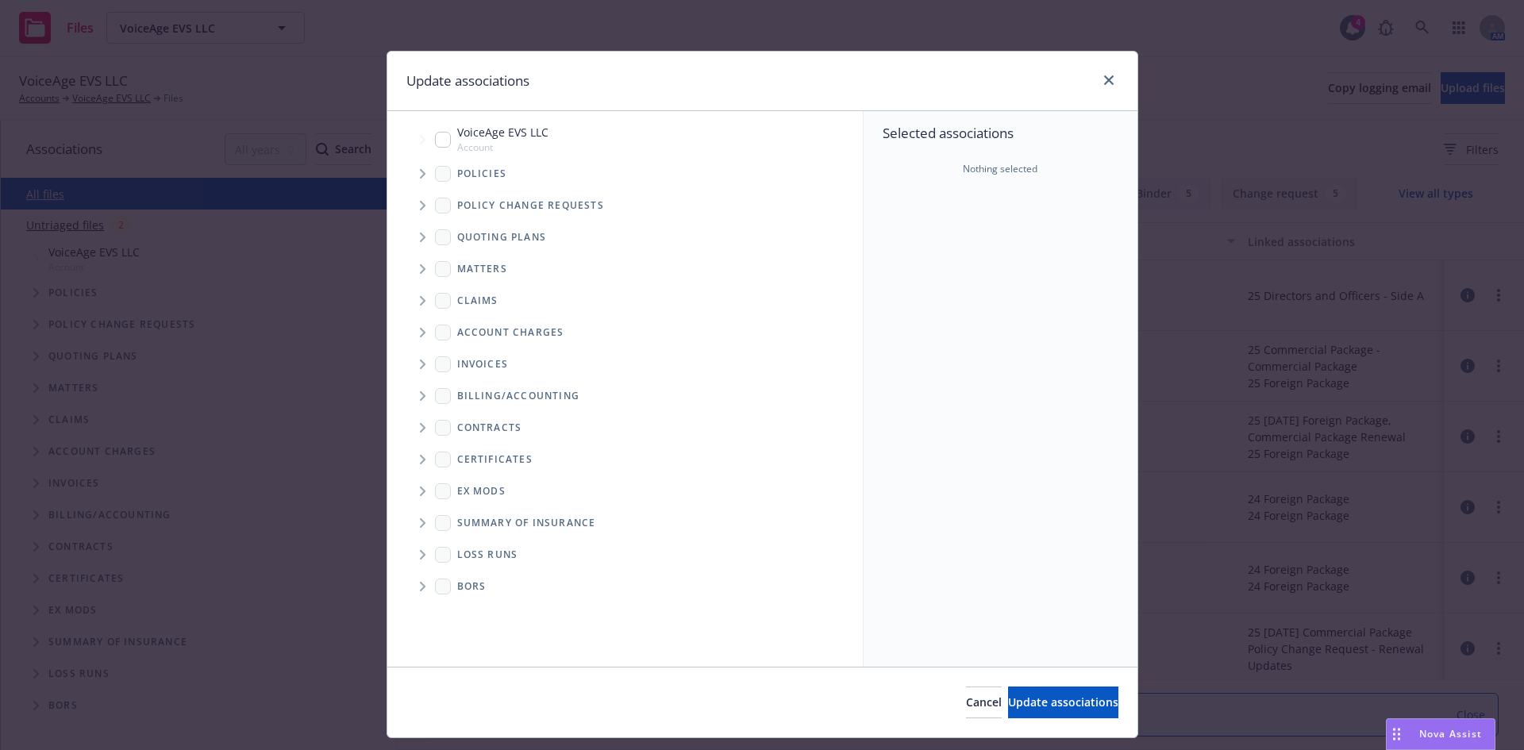
click at [420, 171] on icon "Tree Example" at bounding box center [423, 174] width 6 height 10
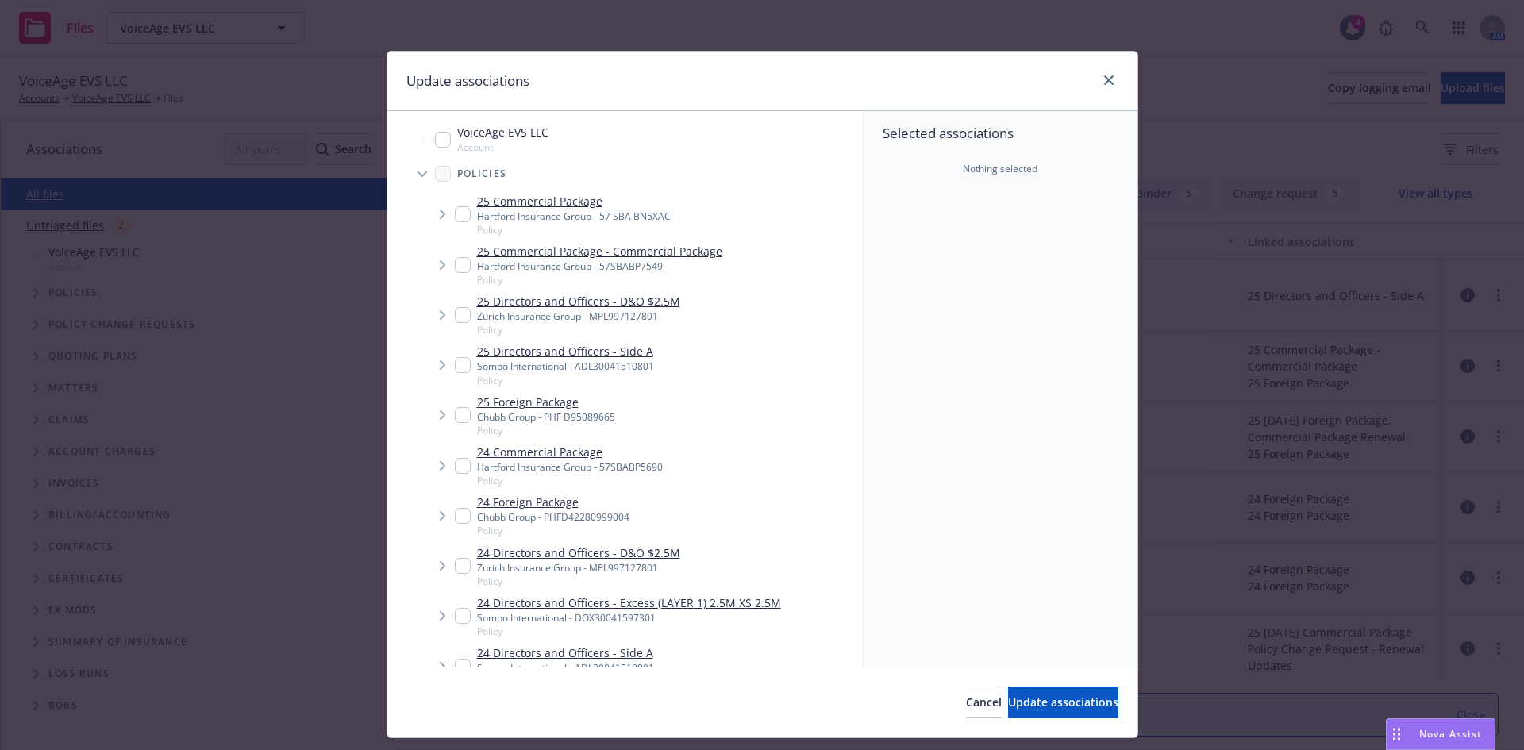
click at [460, 319] on input "Tree Example" at bounding box center [463, 315] width 16 height 16
checkbox input "true"
click at [455, 356] on div "25 Directors and Officers - Side A Sompo International - ADL30041510801 Policy" at bounding box center [554, 365] width 199 height 44
checkbox input "true"
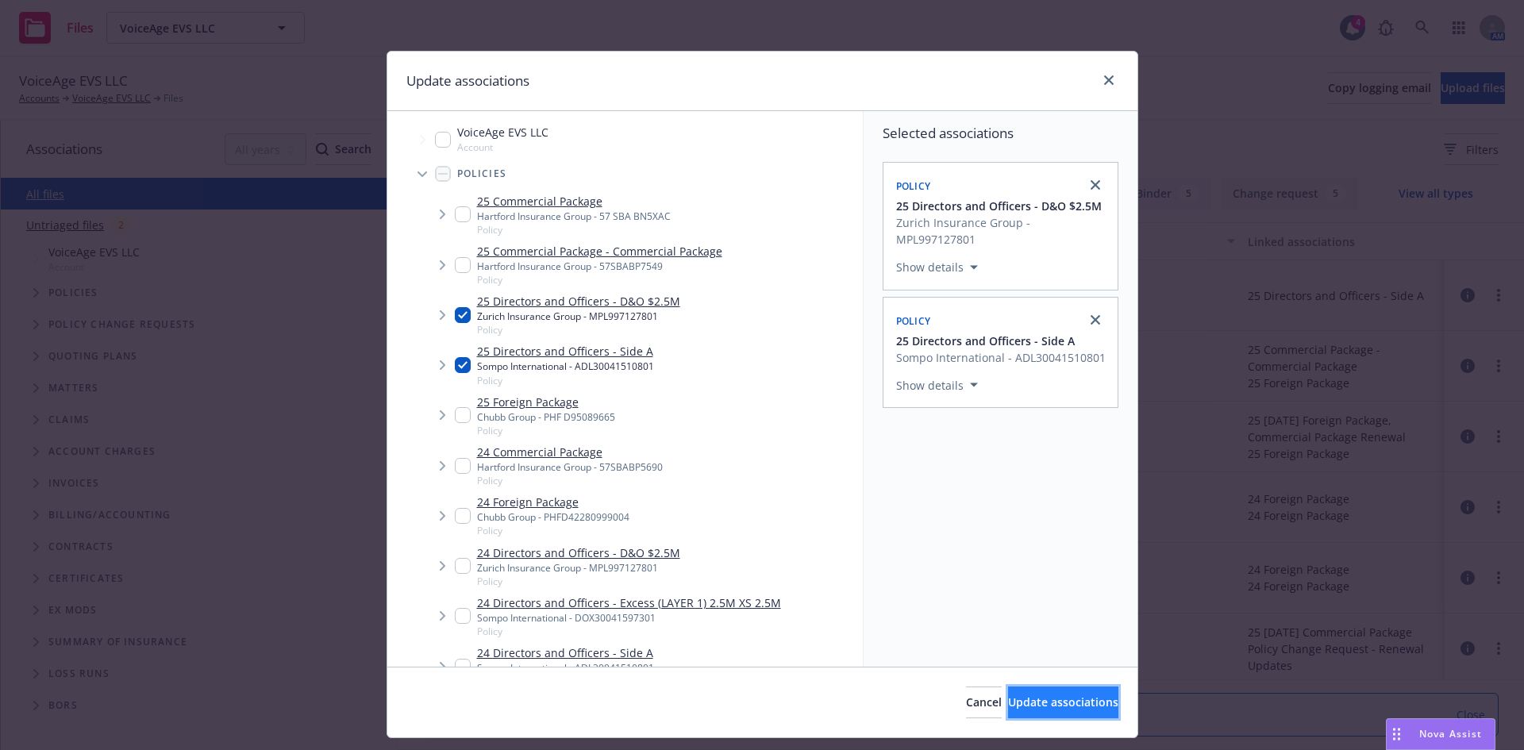
click at [1009, 699] on span "Update associations" at bounding box center [1063, 702] width 110 height 15
type textarea "x"
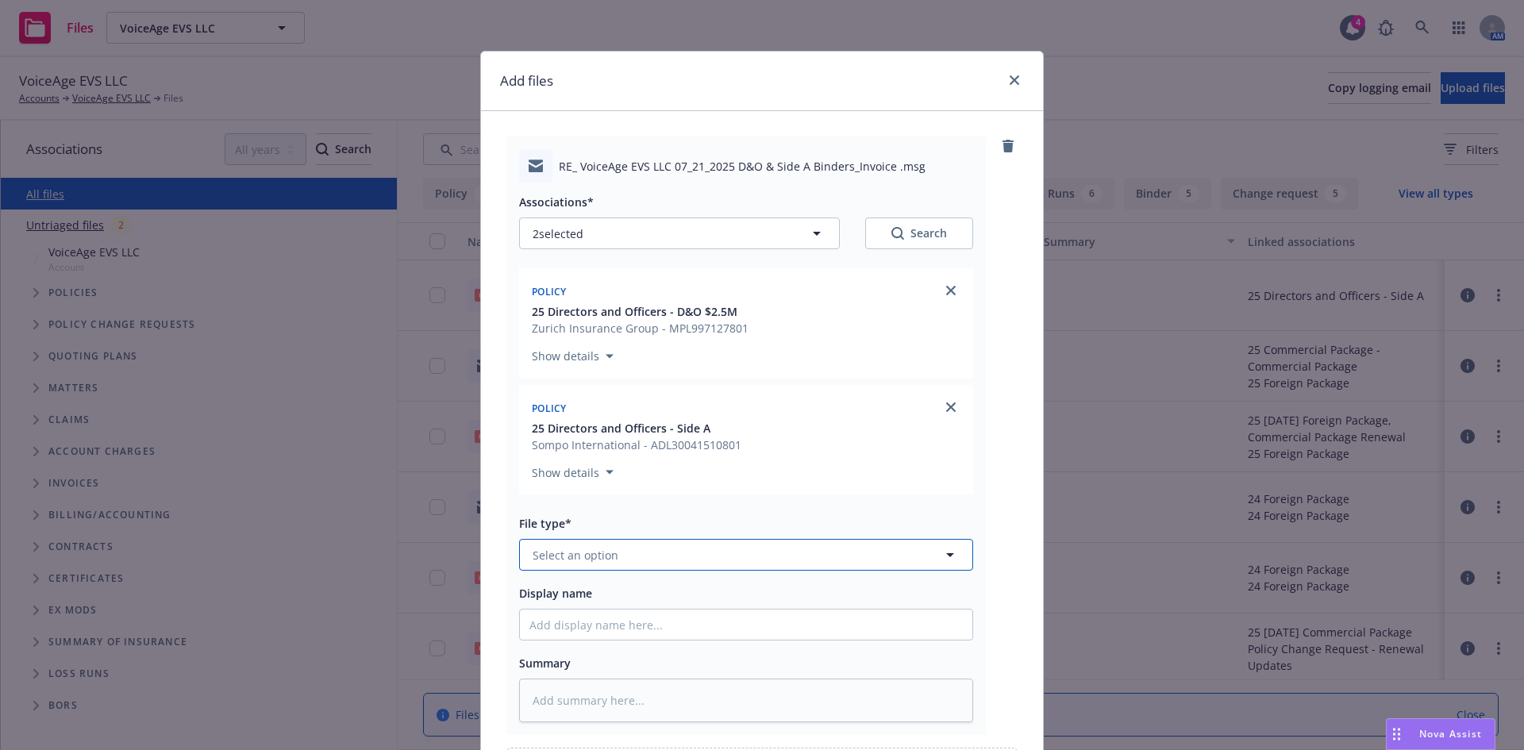
click at [564, 566] on button "Select an option" at bounding box center [746, 555] width 454 height 32
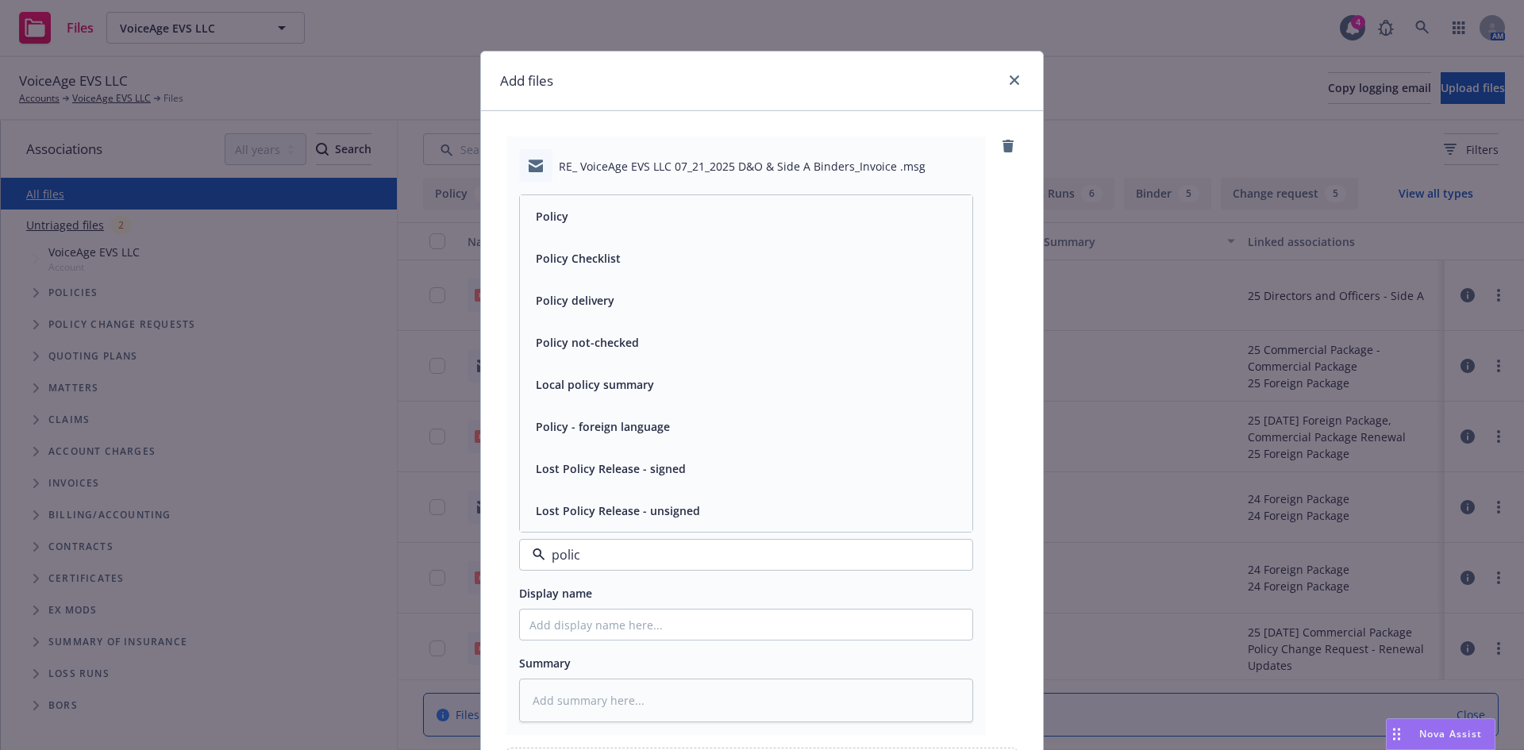
type input "policy"
click at [641, 304] on div "Policy delivery" at bounding box center [745, 300] width 433 height 23
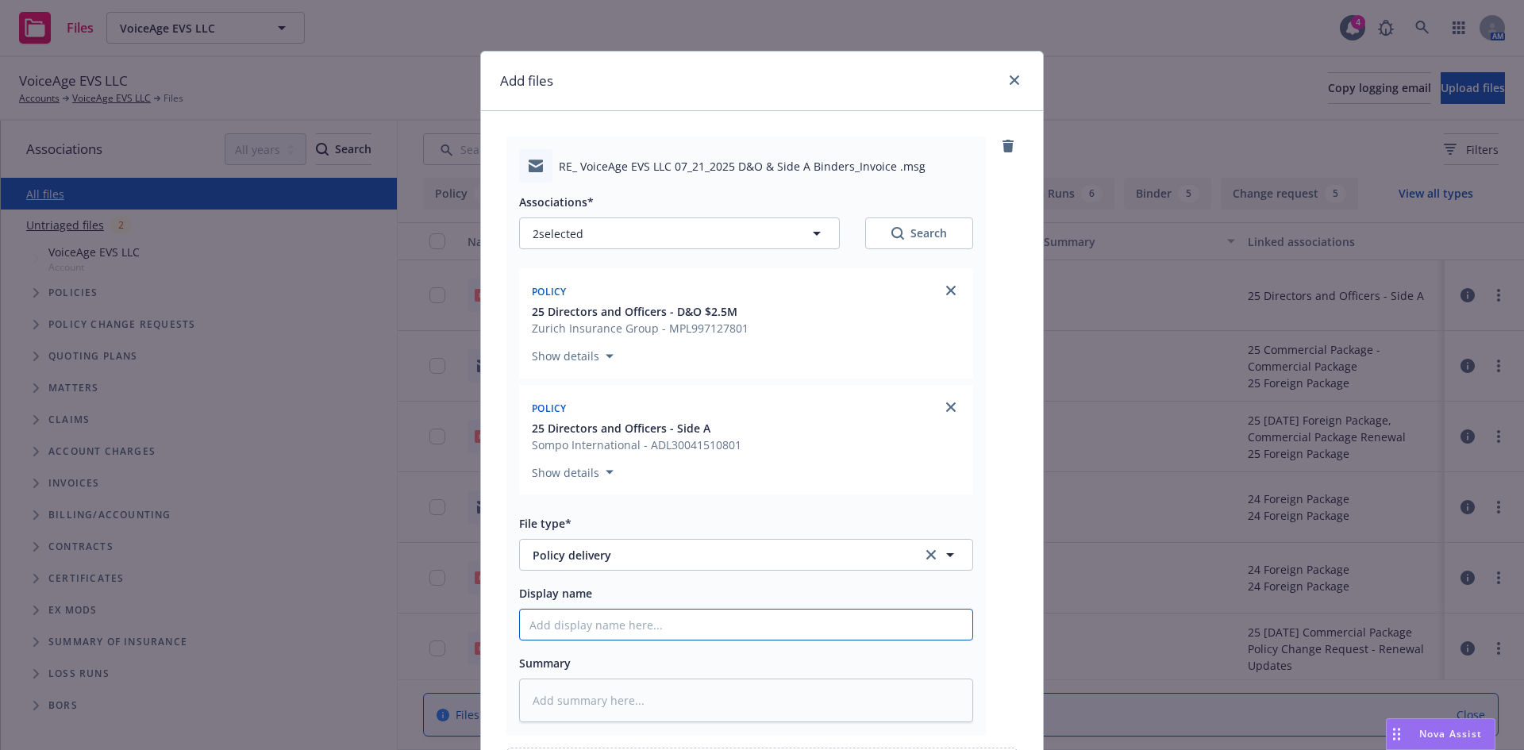
click at [570, 618] on input "Display name" at bounding box center [746, 625] width 452 height 30
type textarea "x"
type input "D"
type textarea "x"
type input "D&"
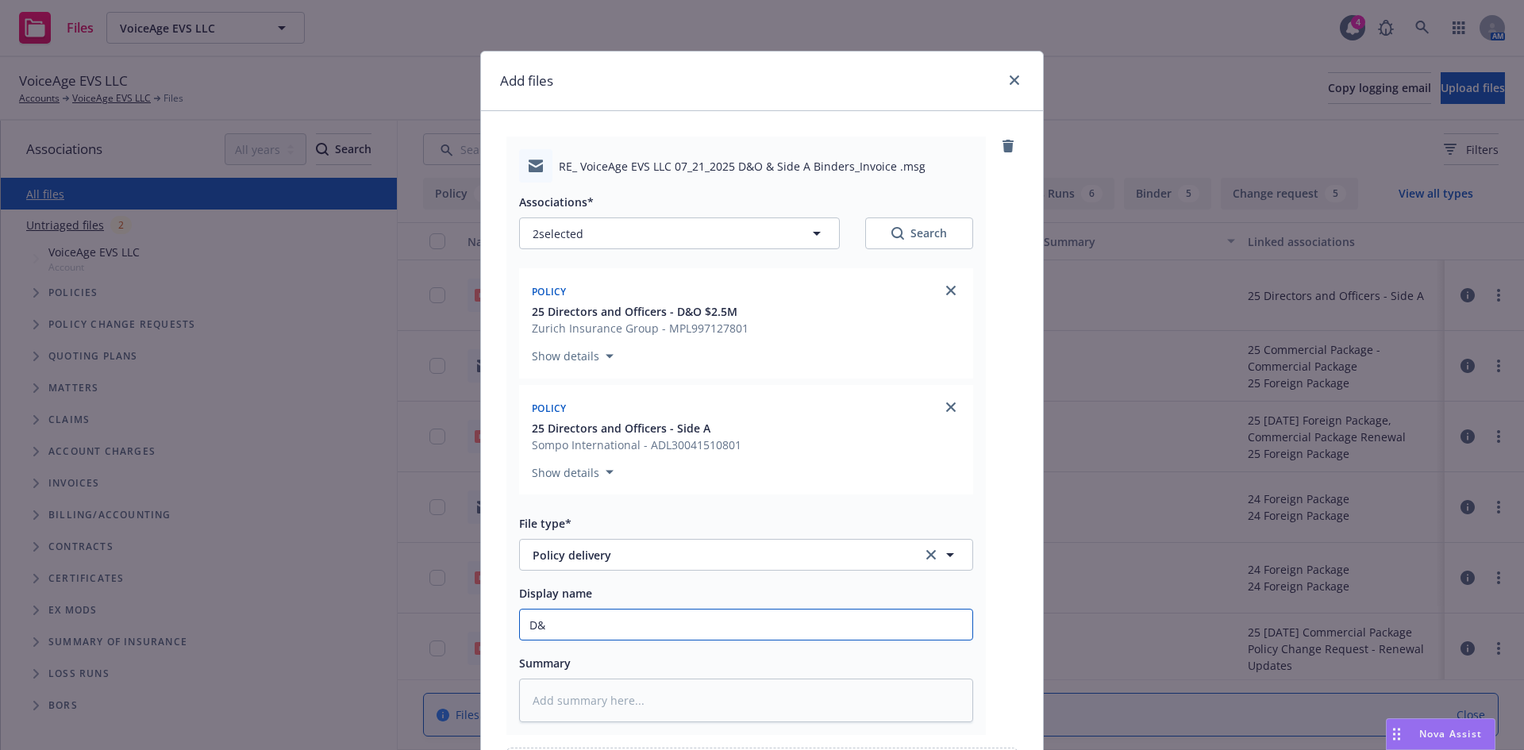
type textarea "x"
type input "D&O"
type textarea "x"
type input "D&O/"
type textarea "x"
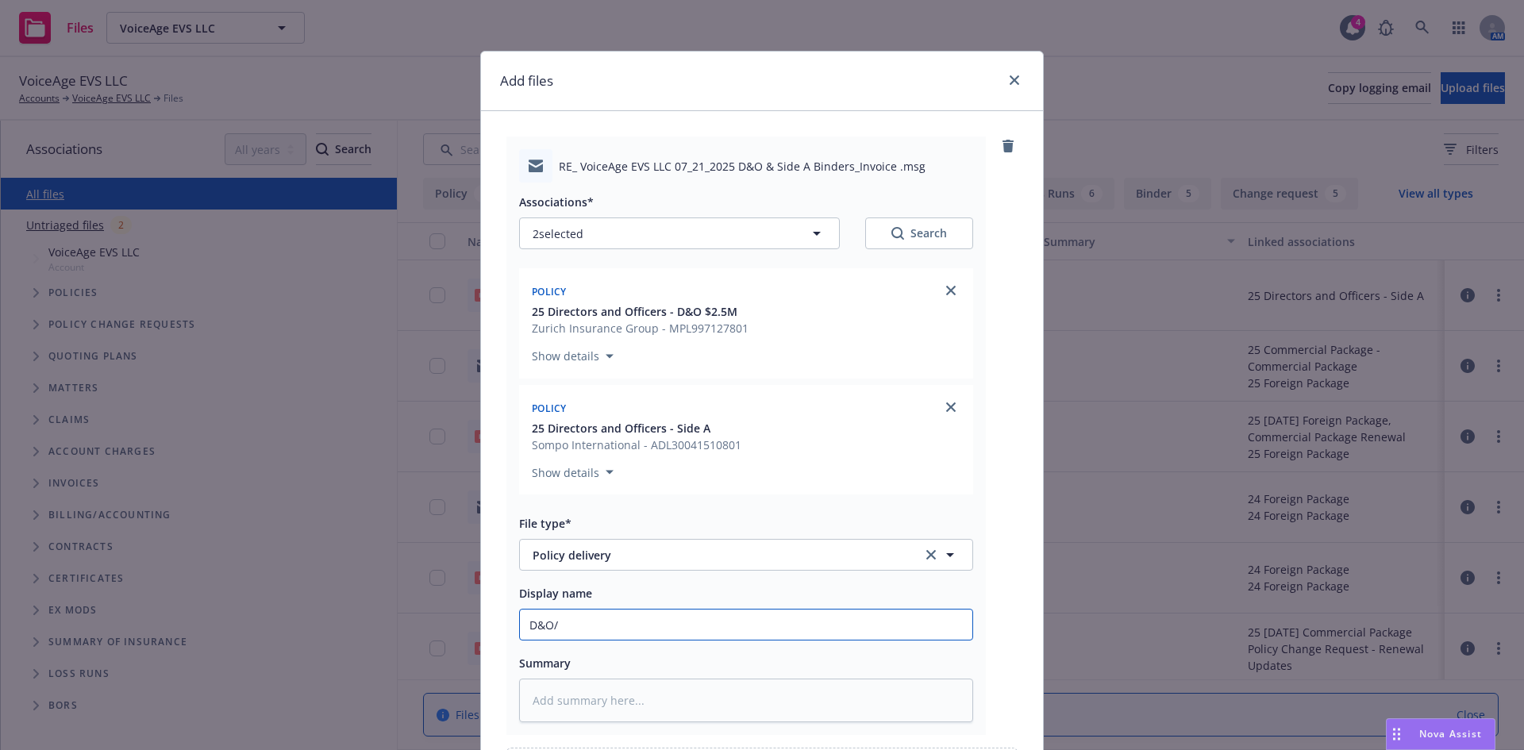
type input "D&O/S"
type textarea "x"
type input "D&O/Si"
type textarea "x"
type input "D&O/Sid"
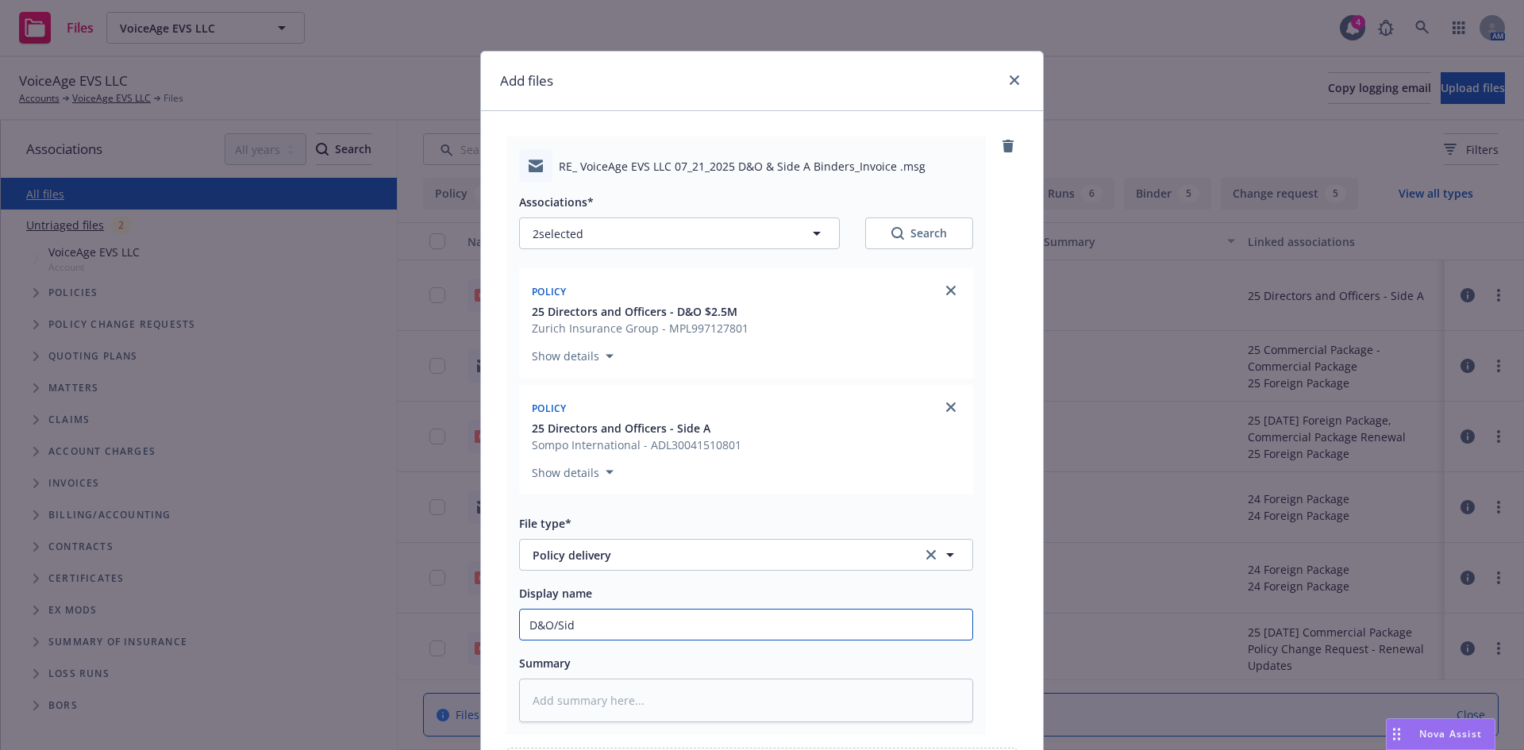
type textarea "x"
type input "D&O/Side"
type textarea "x"
type input "D&O/Side"
type textarea "x"
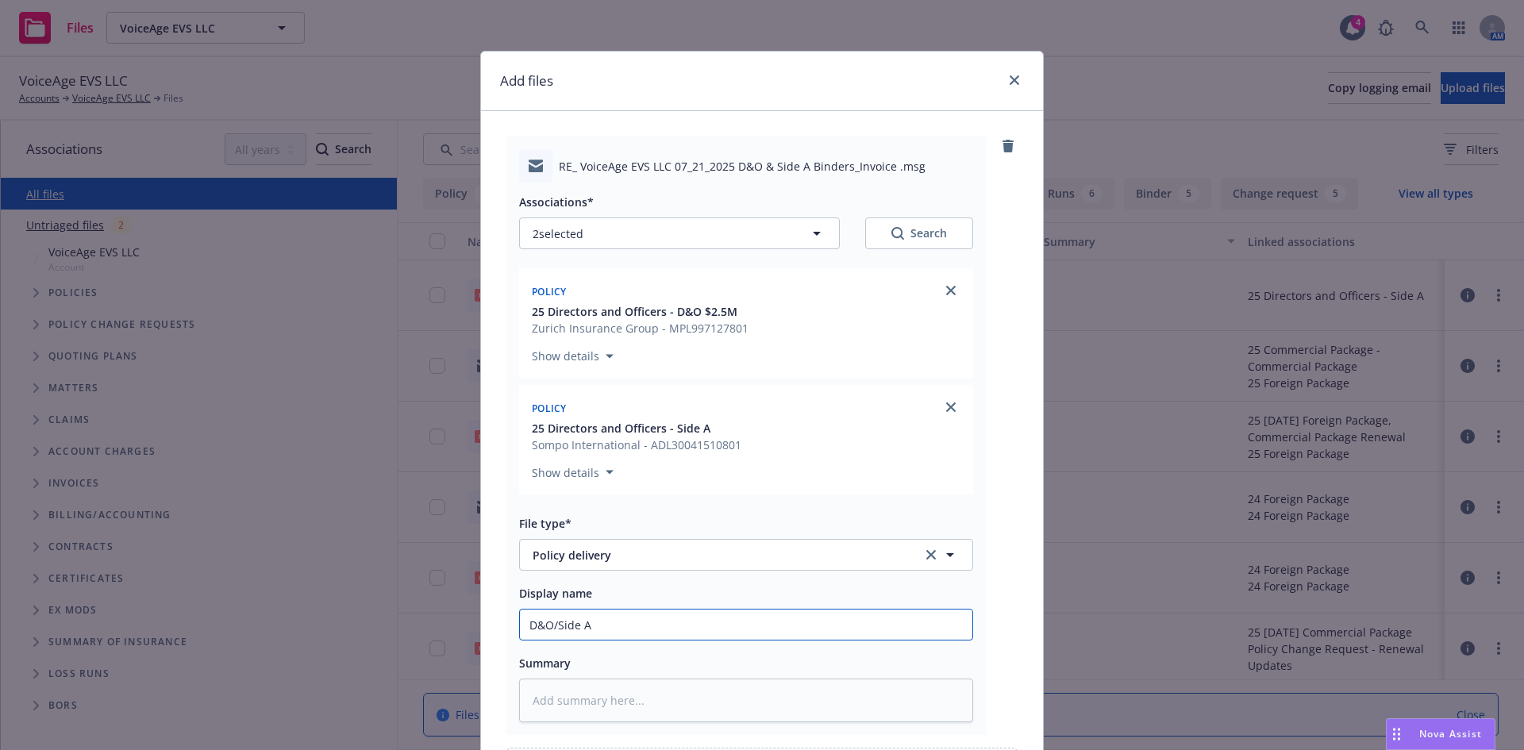
type input "D&O/Side A"
type textarea "x"
type input "D&O/Side A P"
type textarea "x"
type input "D&O/Side A Po"
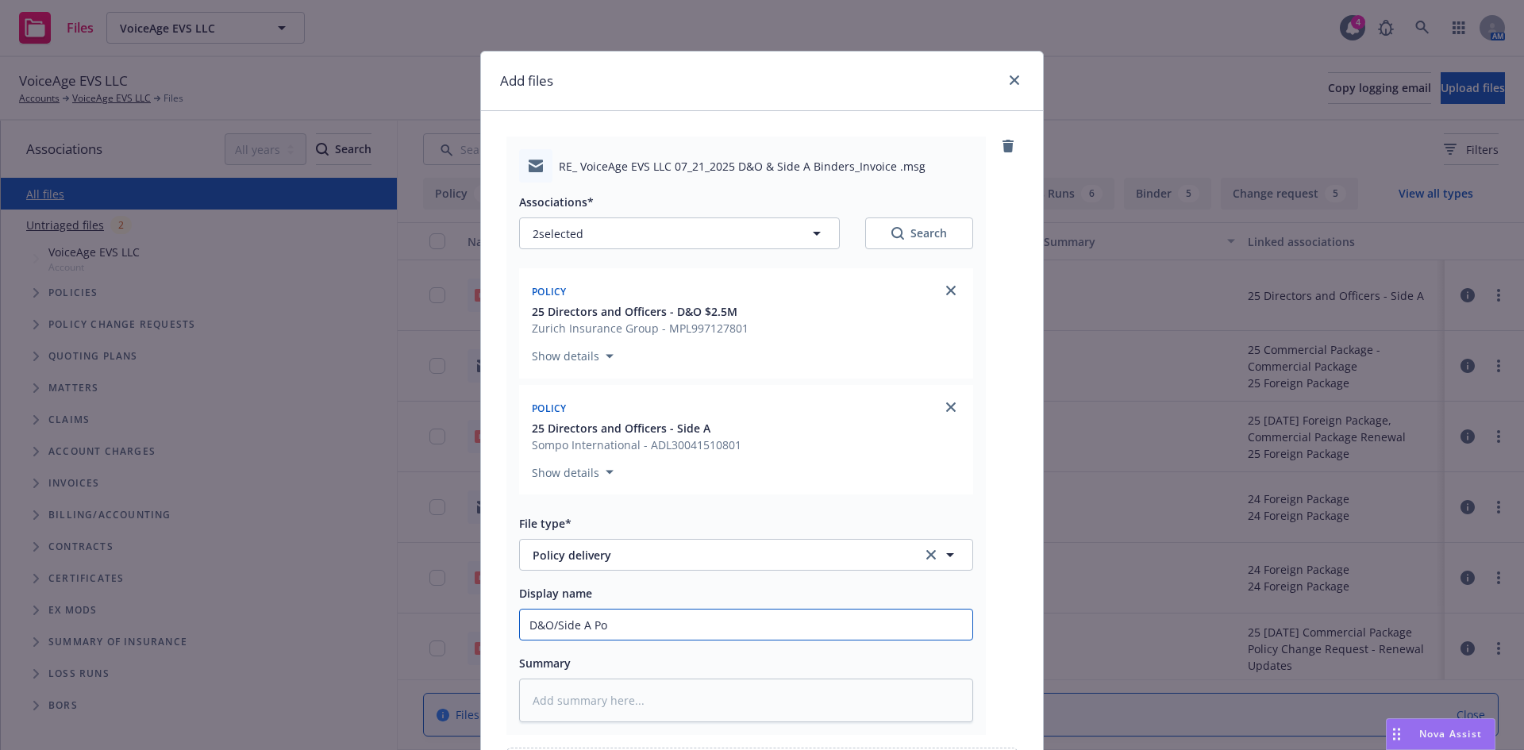
type textarea "x"
type input "D&O/Side A Pol"
type textarea "x"
type input "D&O/Side A Poli"
type textarea "x"
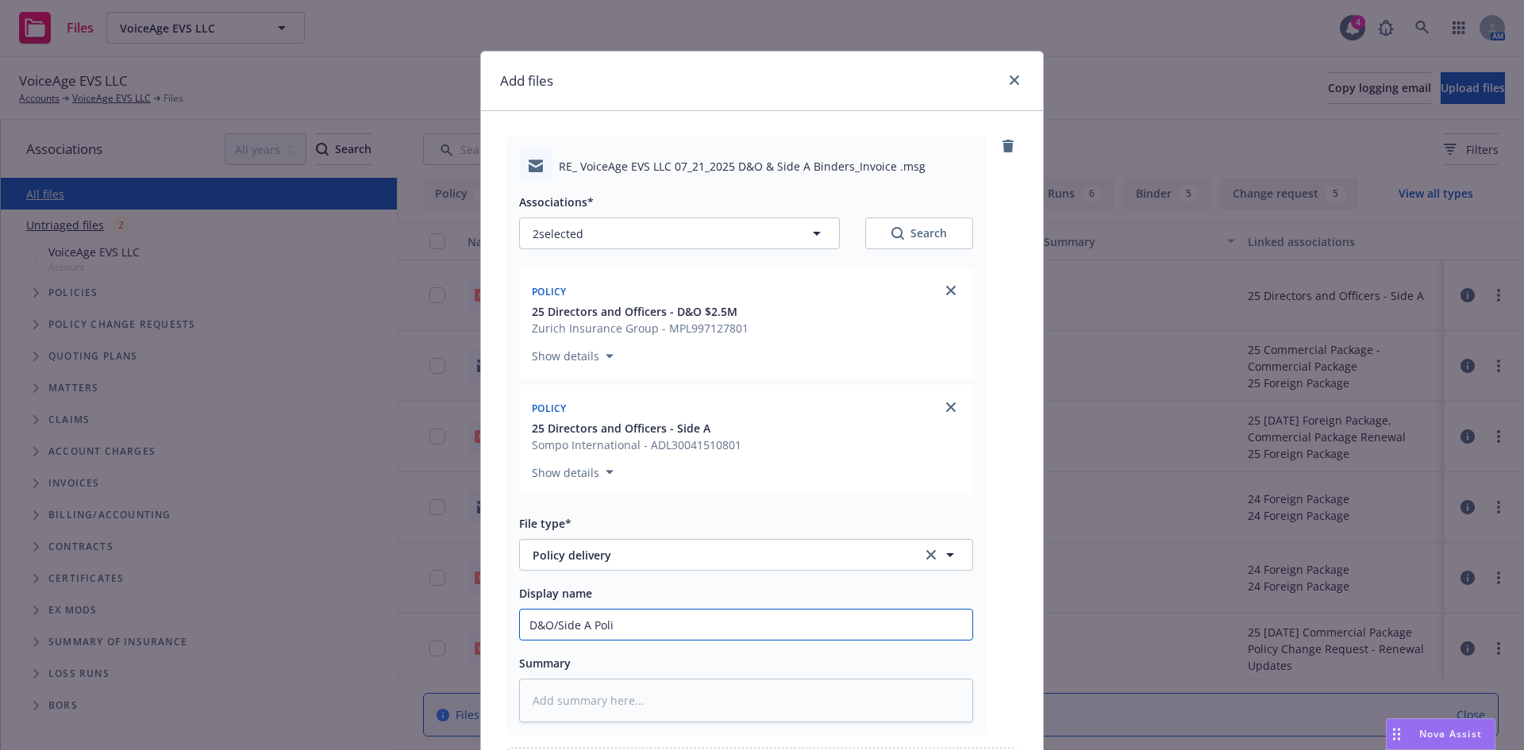
type input "D&O/Side A Polic"
type textarea "x"
type input "D&O/Side A Policy"
type textarea "x"
type input "D&O/Side A Policy"
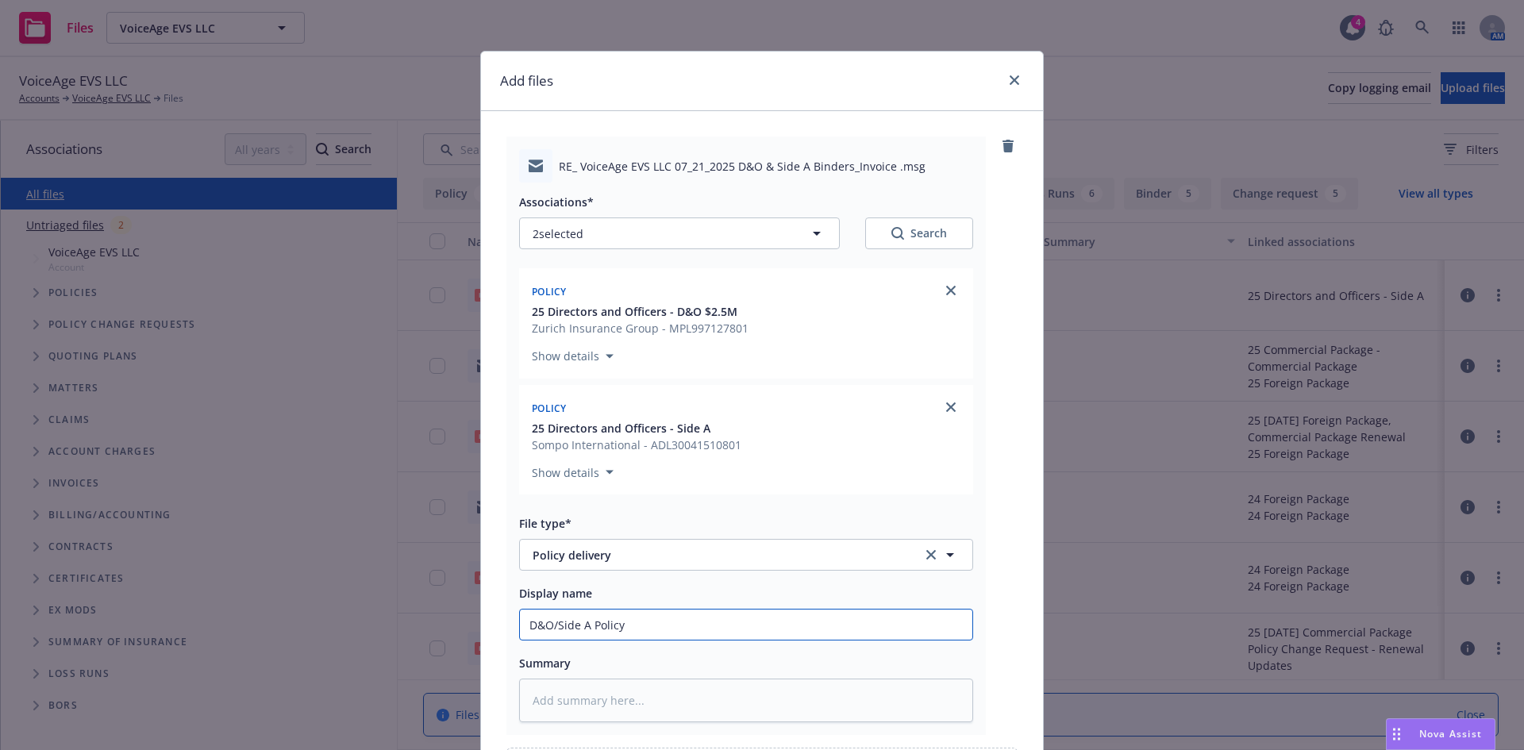
type textarea "x"
type input "D&O/Side A Policy D"
type textarea "x"
type input "D&O/Side A Policy De"
type textarea "x"
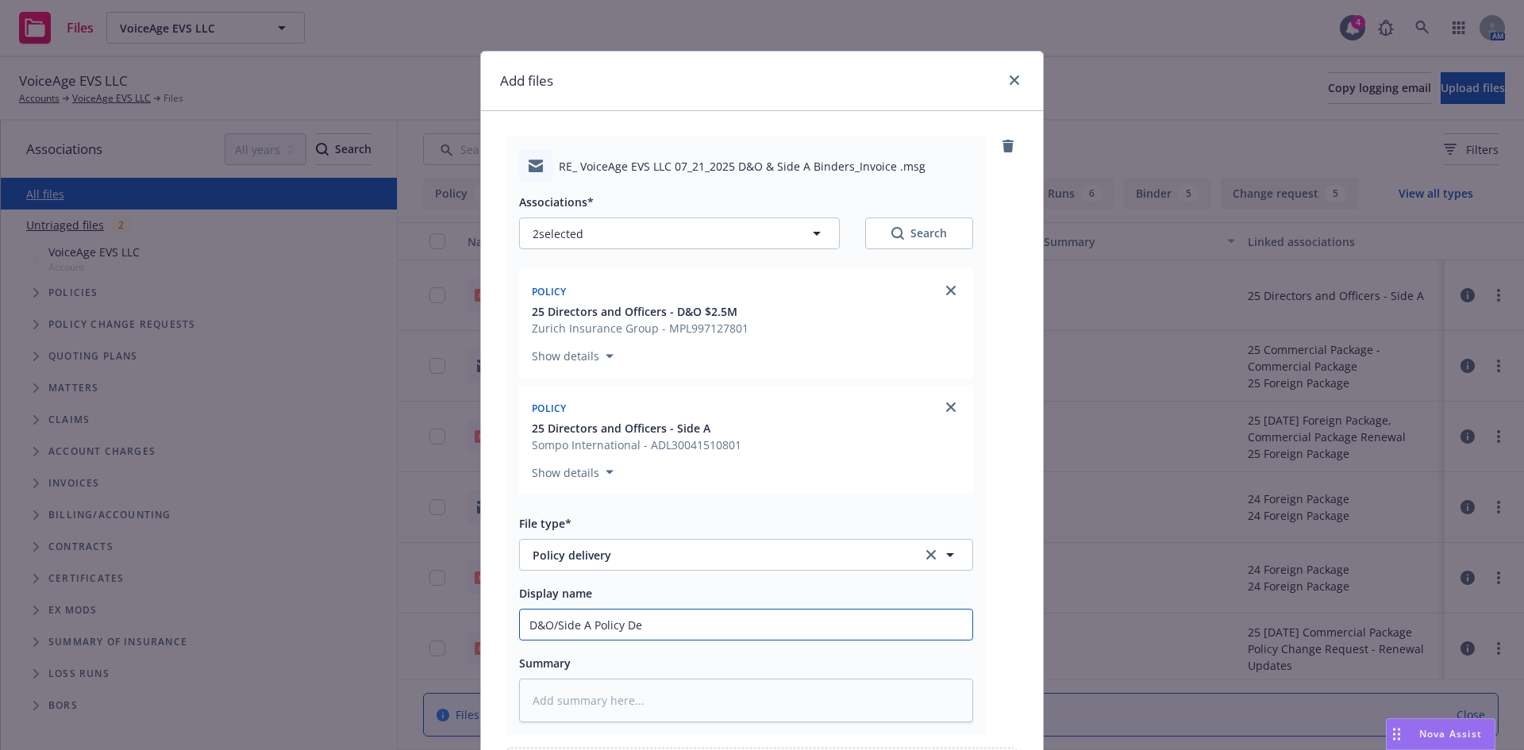
type input "D&O/Side A Policy Del"
type textarea "x"
type input "D&O/Side A Policy Deli"
type textarea "x"
type input "D&O/Side A Policy Deliv"
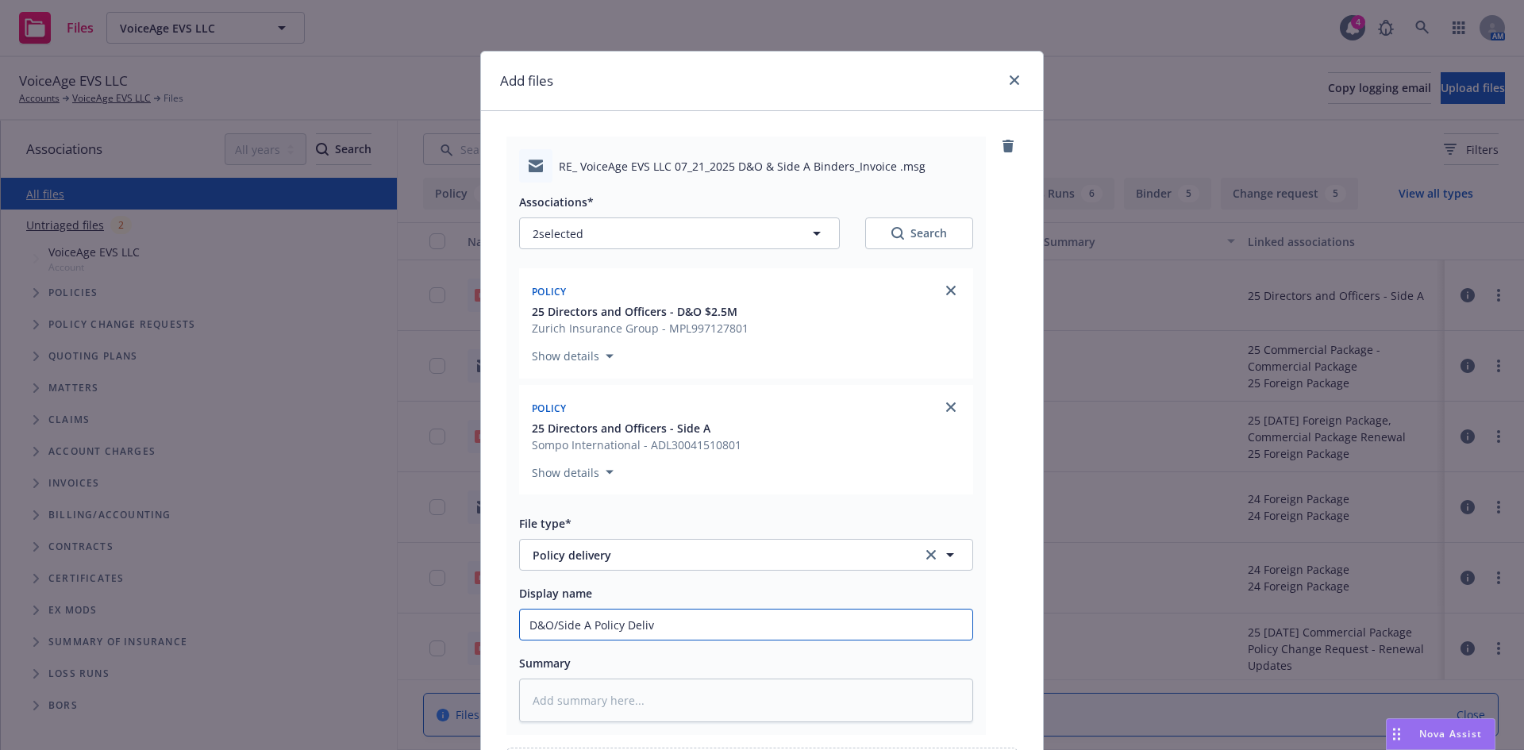
type textarea "x"
type input "D&O/Side A Policy Delive"
type textarea "x"
type input "D&O/Side A Policy Deliver"
type textarea "x"
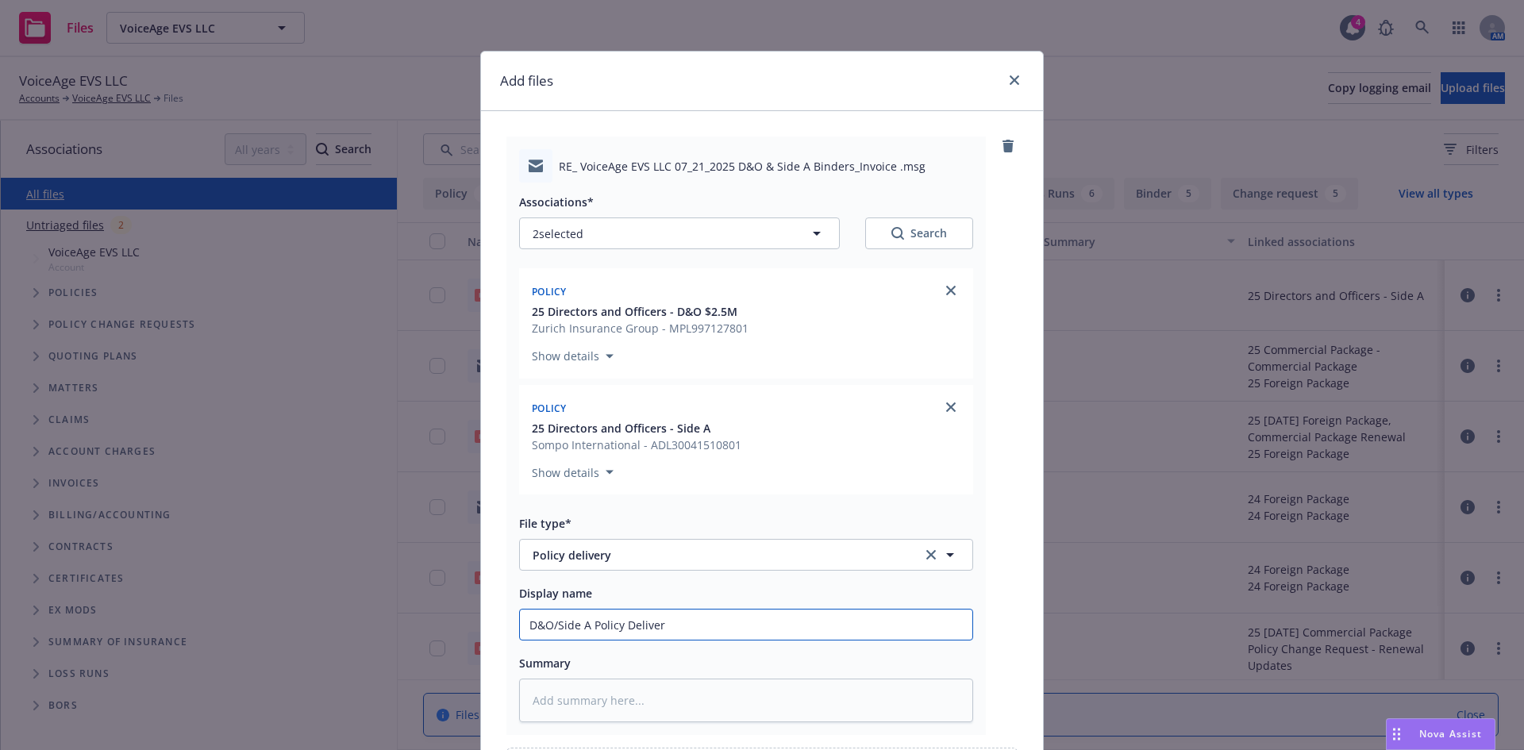
type input "D&O/Side A Policy Delivery"
type textarea "x"
type input "D&O/Side A Policy Delivery"
type textarea "x"
type input "D&O/Side A Policy Delivery to"
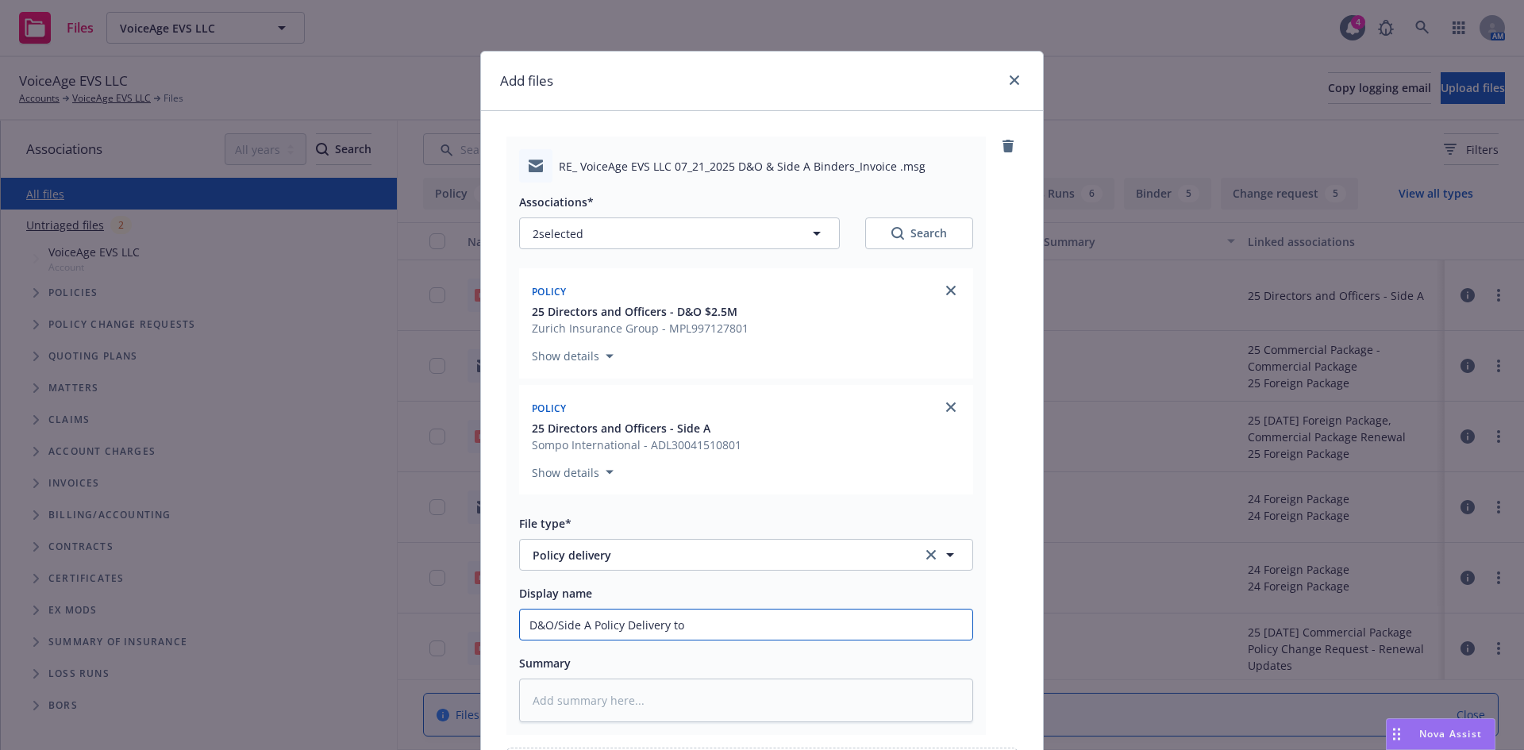
type textarea "x"
type input "D&O/Side A Policy Delivery to"
type textarea "x"
type input "D&O/Side A Policy Delivery to cl"
type textarea "x"
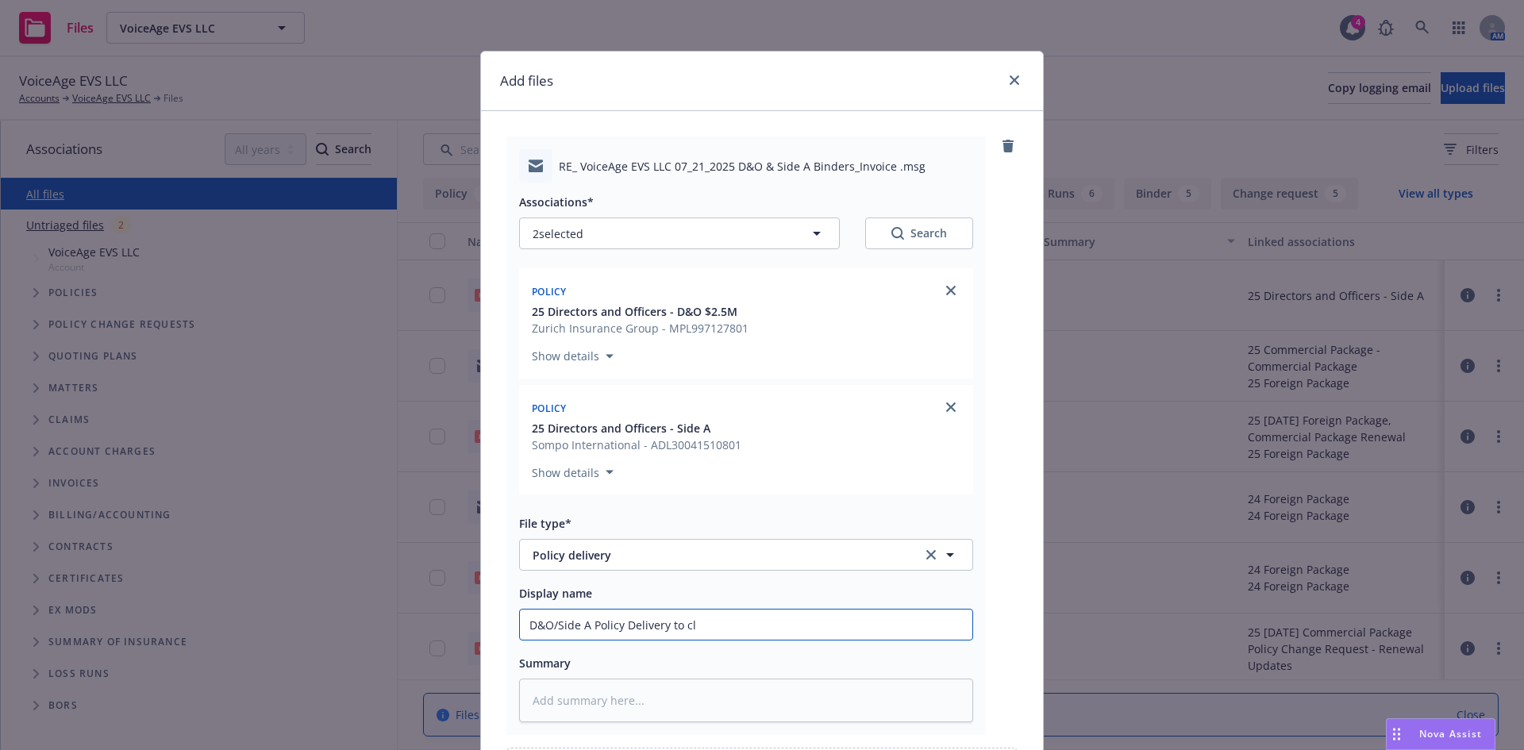
type input "D&O/Side A Policy Delivery to cli"
type textarea "x"
type input "D&O/Side A Policy Delivery to clin"
type textarea "x"
type input "D&O/Side A Policy Delivery to cline"
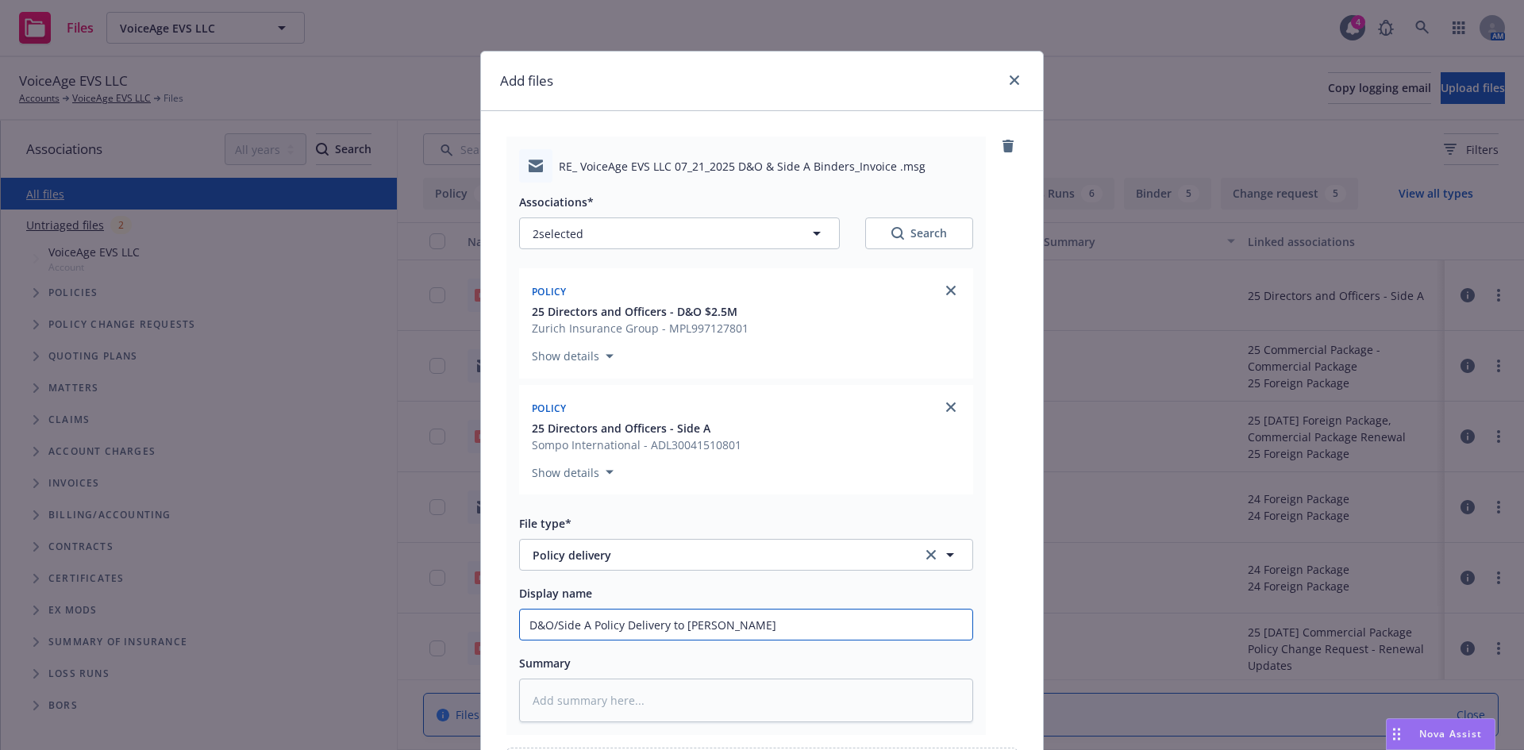
type textarea "x"
type input "D&O/Side A Policy Delivery to clinet"
type textarea "x"
type input "D&O/Side A Policy Delivery to clinet"
type textarea "x"
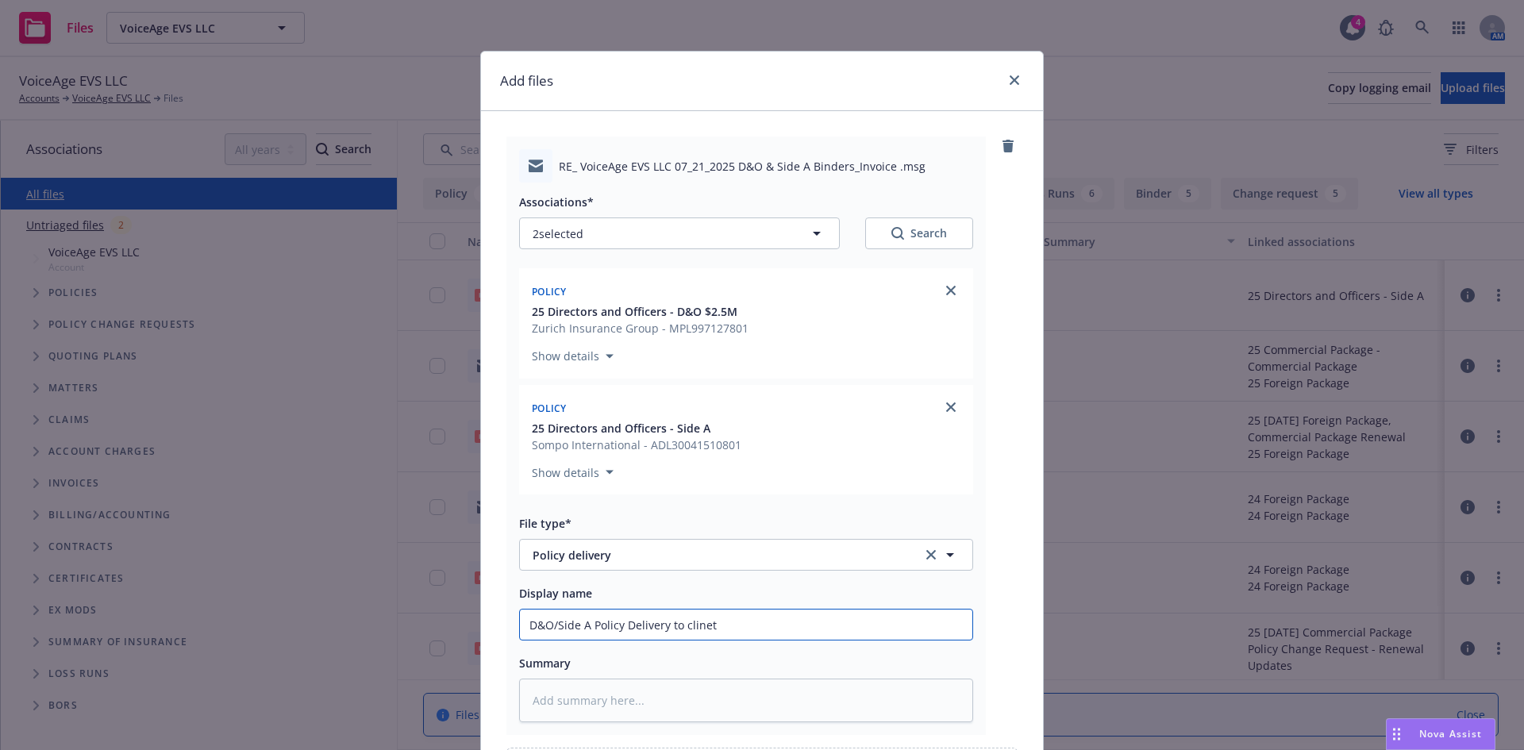
type input "D&O/Side A Policy Delivery to clinet"
type textarea "x"
type input "D&O/Side A Policy Delivery to cline"
type textarea "x"
type input "D&O/Side A Policy Delivery to clin"
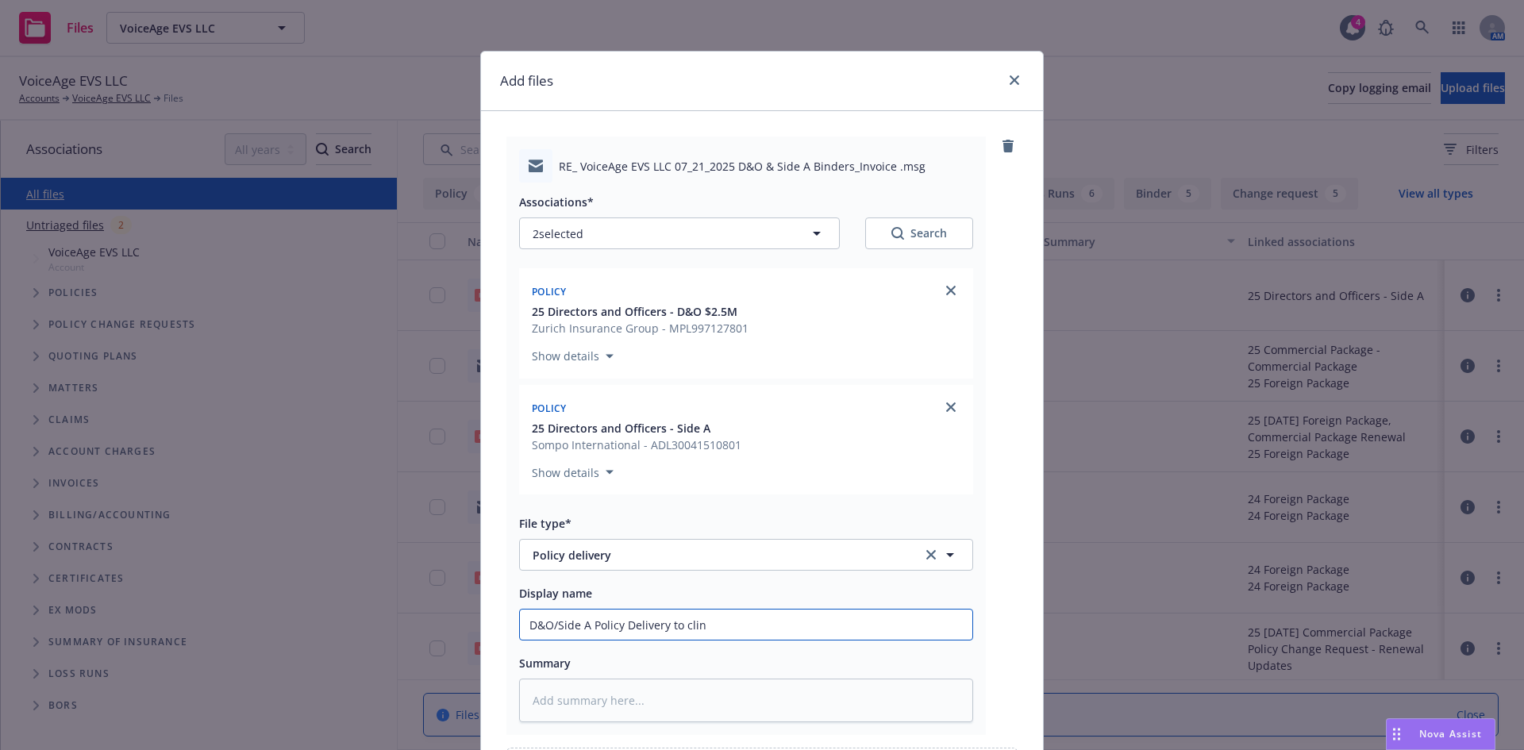
type textarea "x"
type input "D&O/Side A Policy Delivery to cli"
type textarea "x"
type input "D&O/Side A Policy Delivery to cl"
type textarea "x"
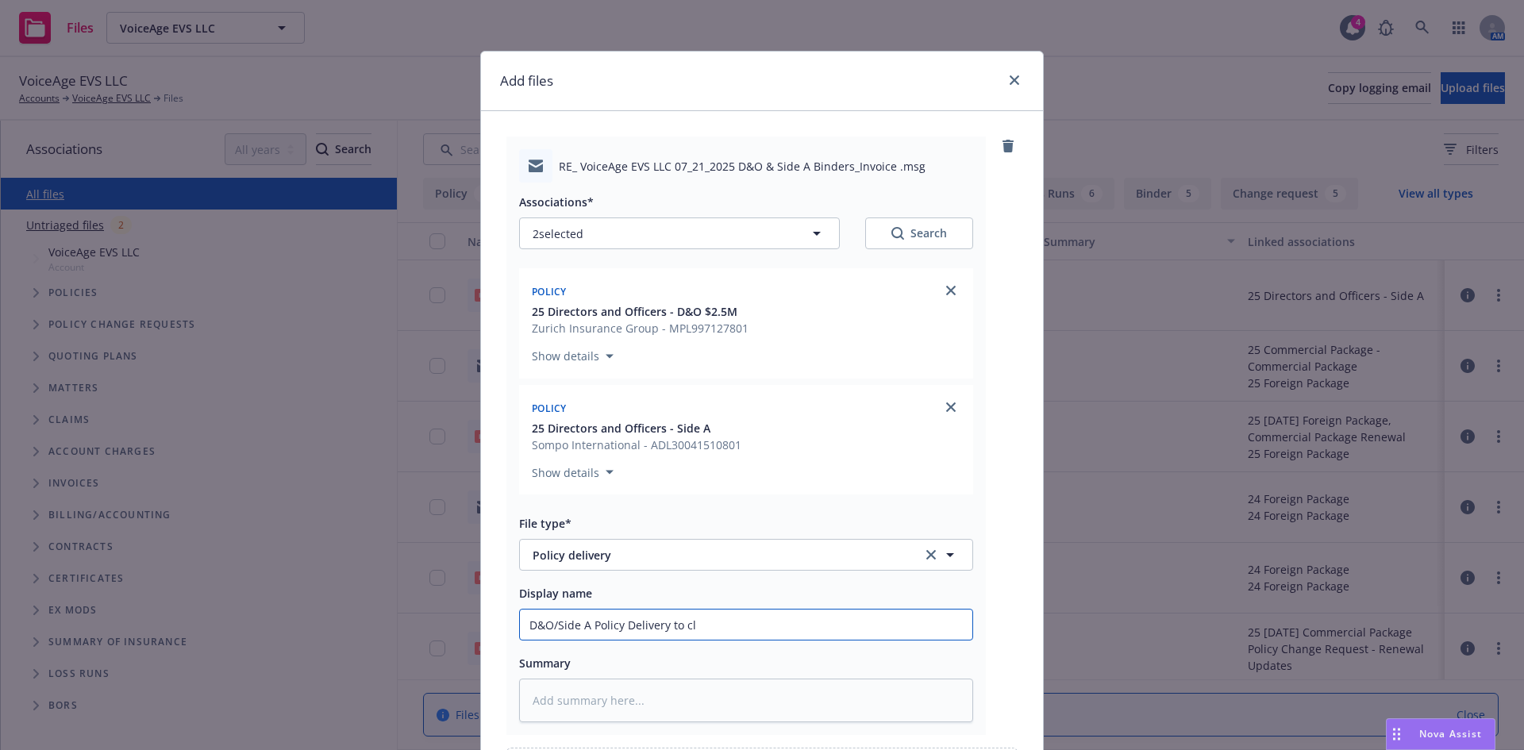
type input "D&O/Side A Policy Delivery to cli"
type textarea "x"
type input "D&O/Side A Policy Delivery to clien"
type textarea "x"
type input "D&O/Side A Policy Delivery to client"
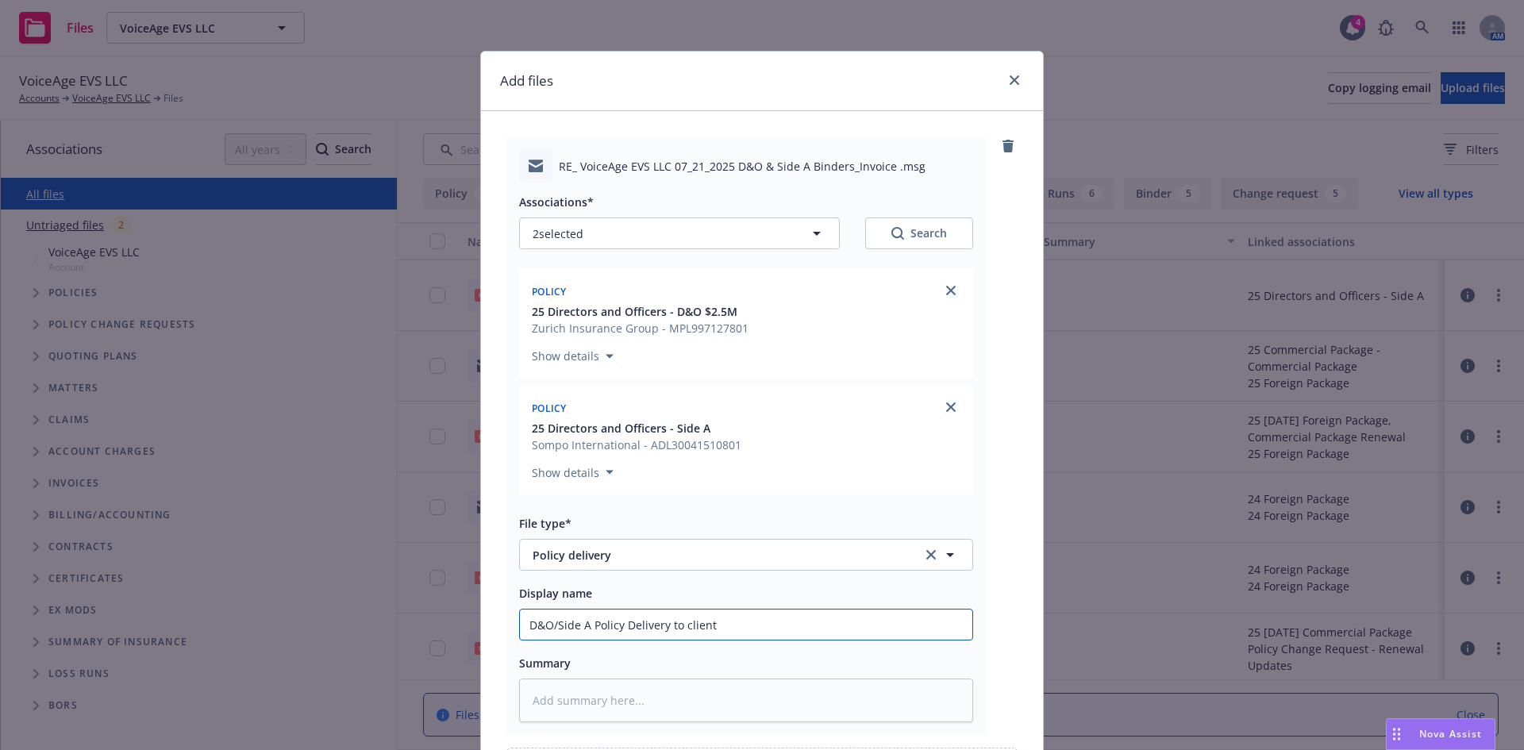
type textarea "x"
type input "D&O/Side A Policy Delivery to client"
type textarea "x"
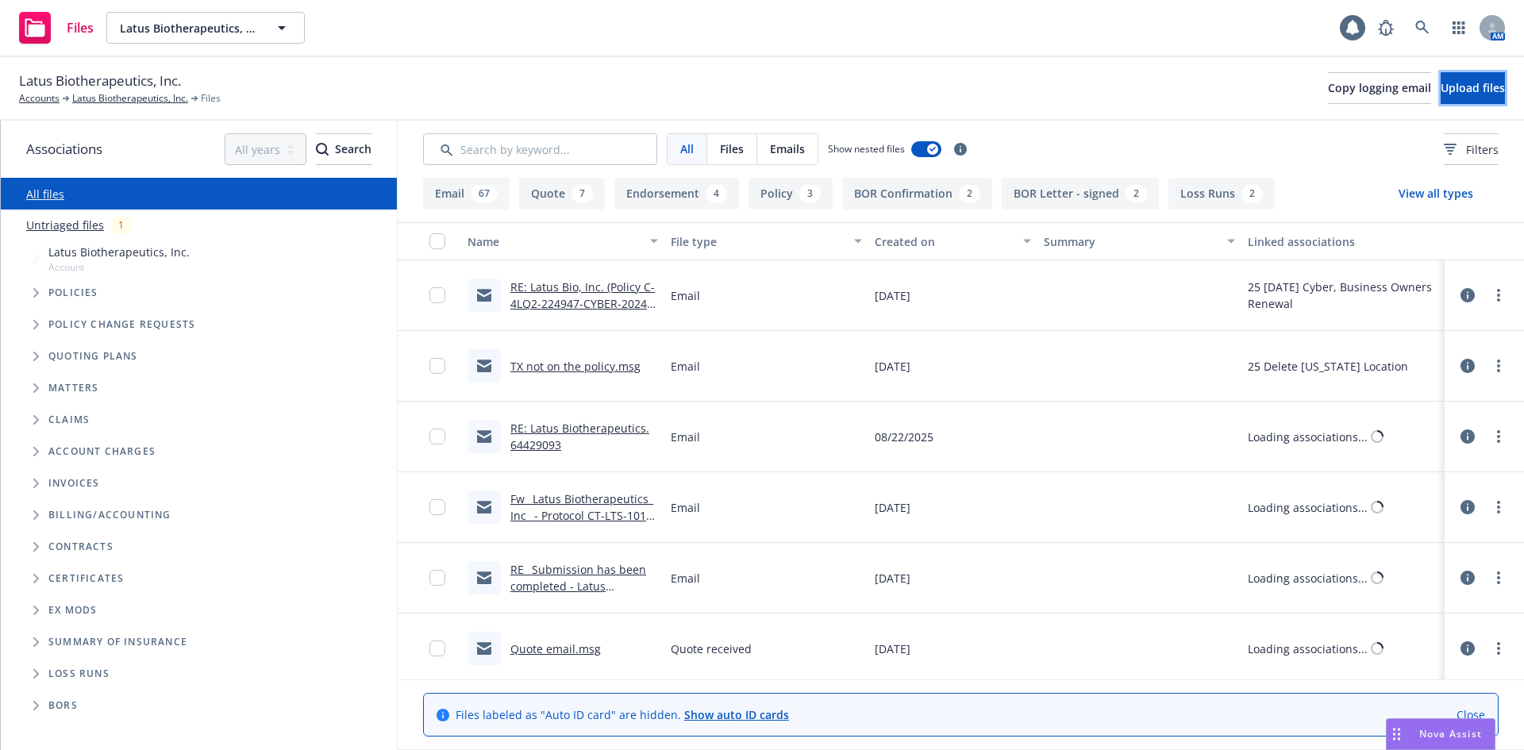
click at [1441, 79] on button "Upload files" at bounding box center [1473, 88] width 64 height 32
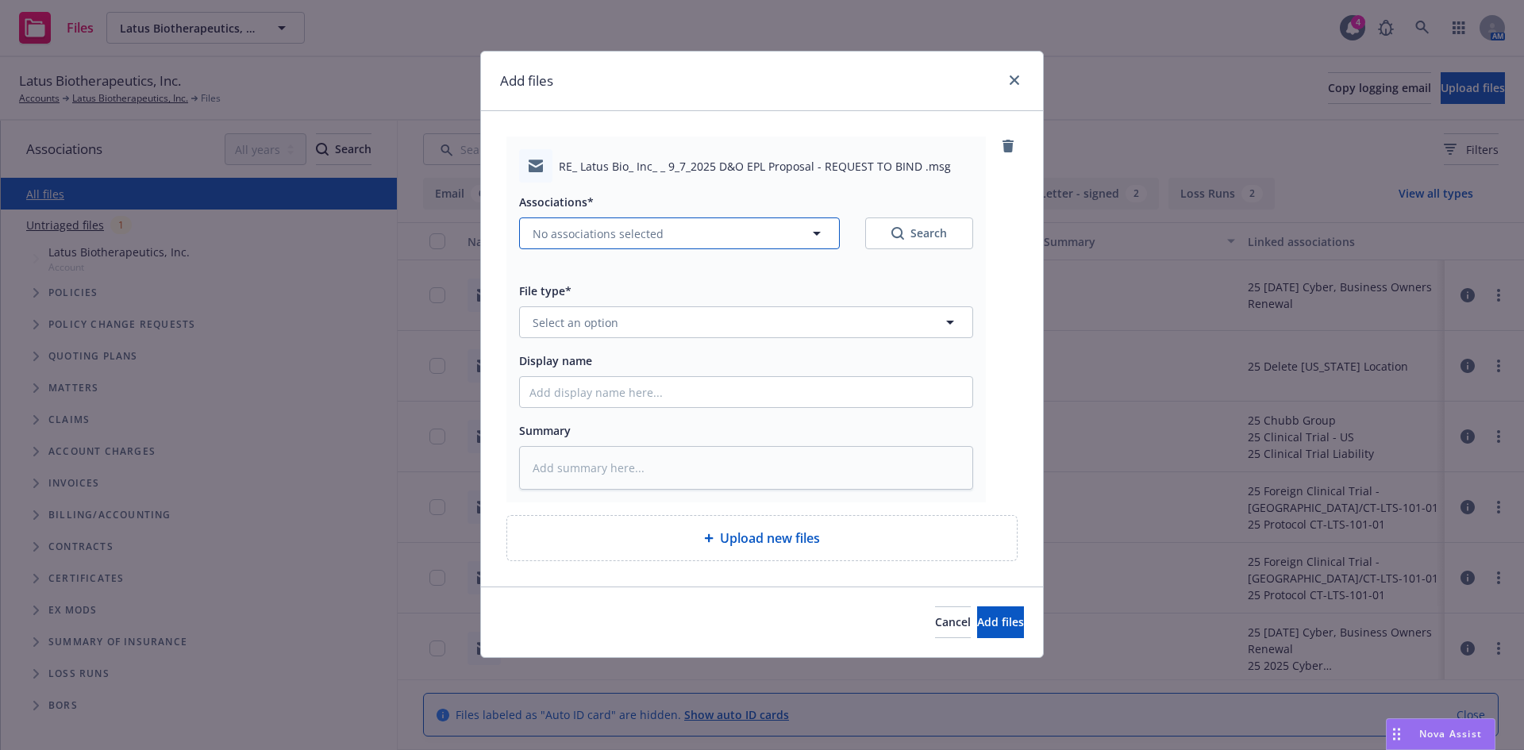
click at [551, 229] on span "No associations selected" at bounding box center [598, 233] width 131 height 17
type textarea "x"
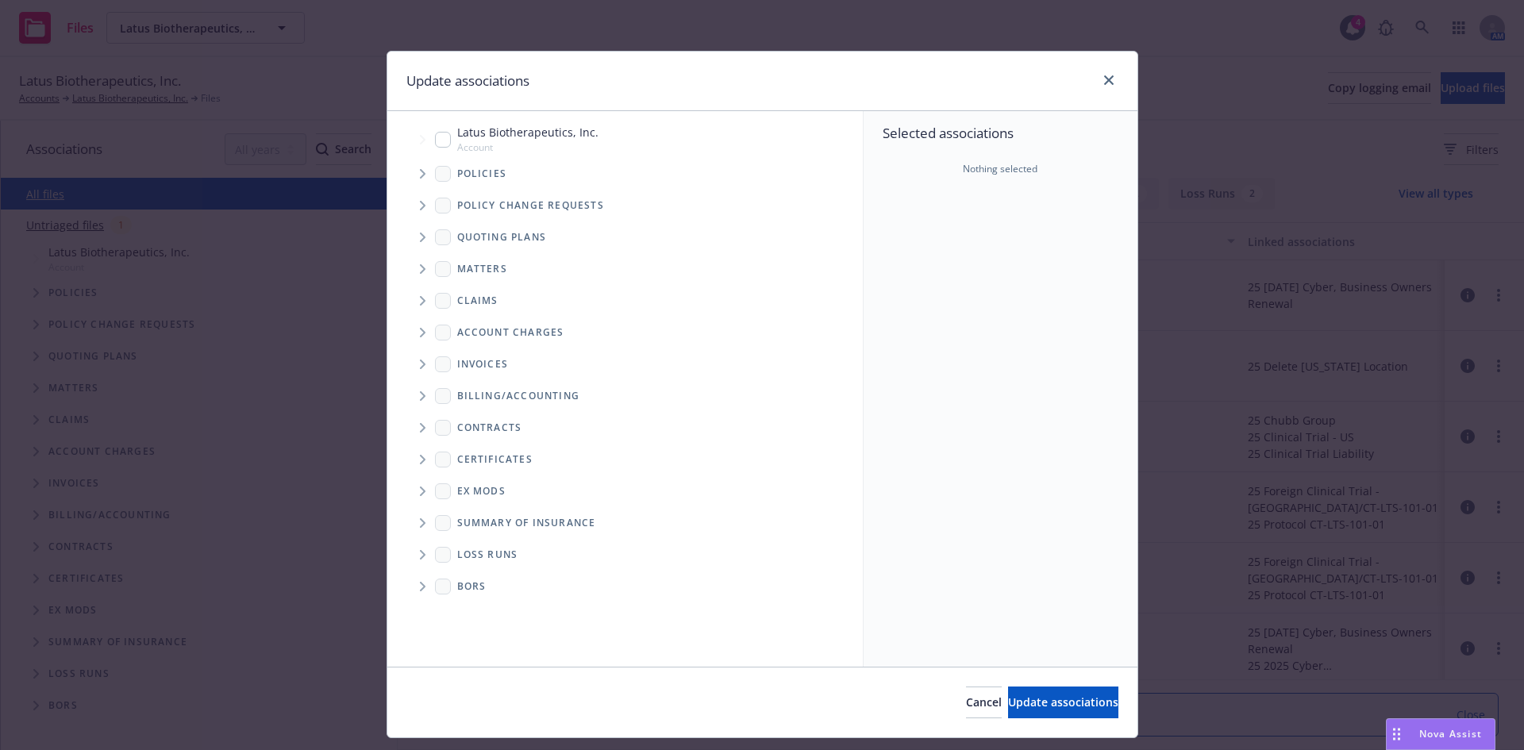
click at [435, 137] on input "Tree Example" at bounding box center [443, 140] width 16 height 16
checkbox input "true"
click at [1025, 717] on button "Update associations" at bounding box center [1063, 703] width 110 height 32
type textarea "x"
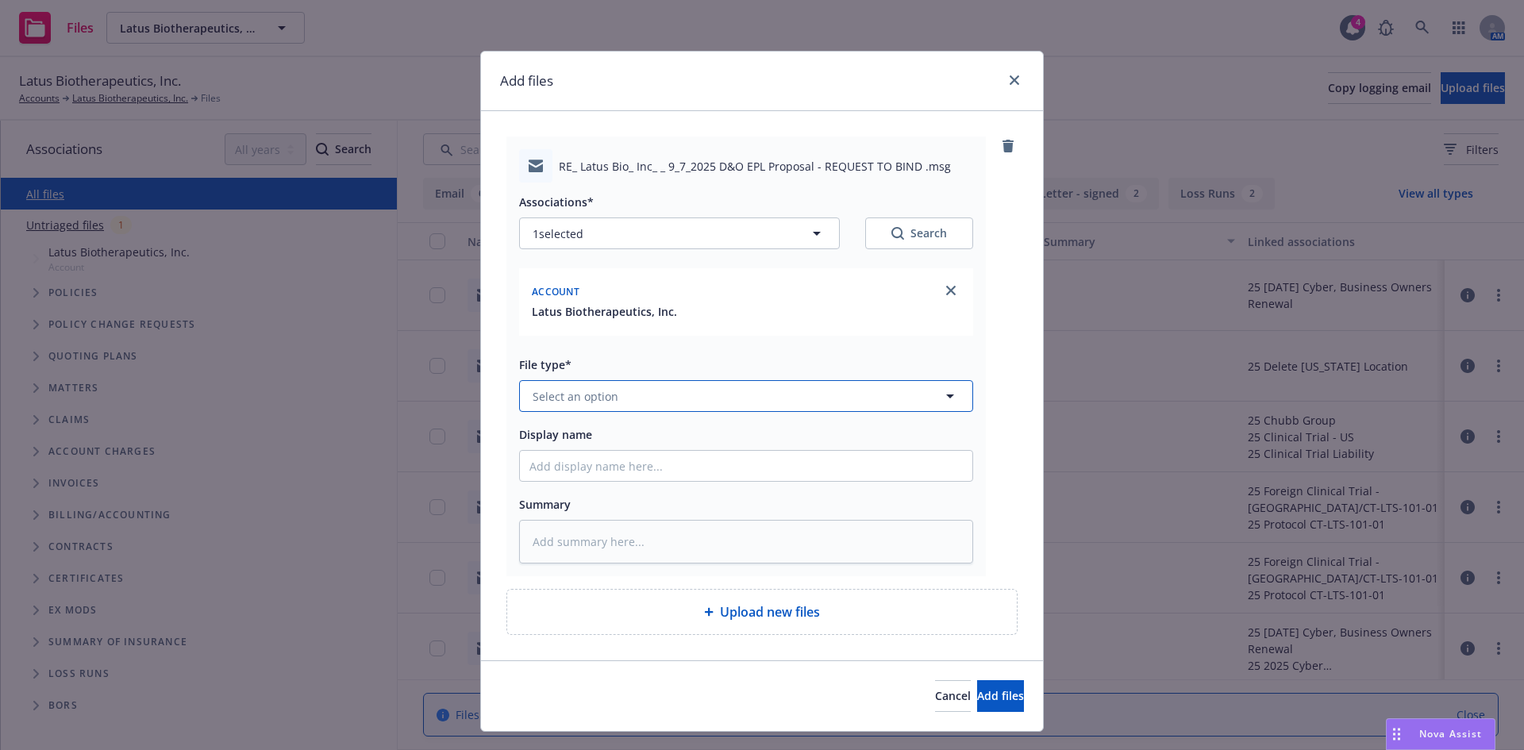
click at [556, 406] on button "Select an option" at bounding box center [746, 396] width 454 height 32
type input "bind or"
click at [568, 445] on span "Bind Order" at bounding box center [566, 440] width 60 height 17
click at [557, 468] on input "Display name" at bounding box center [746, 466] width 452 height 30
type textarea "x"
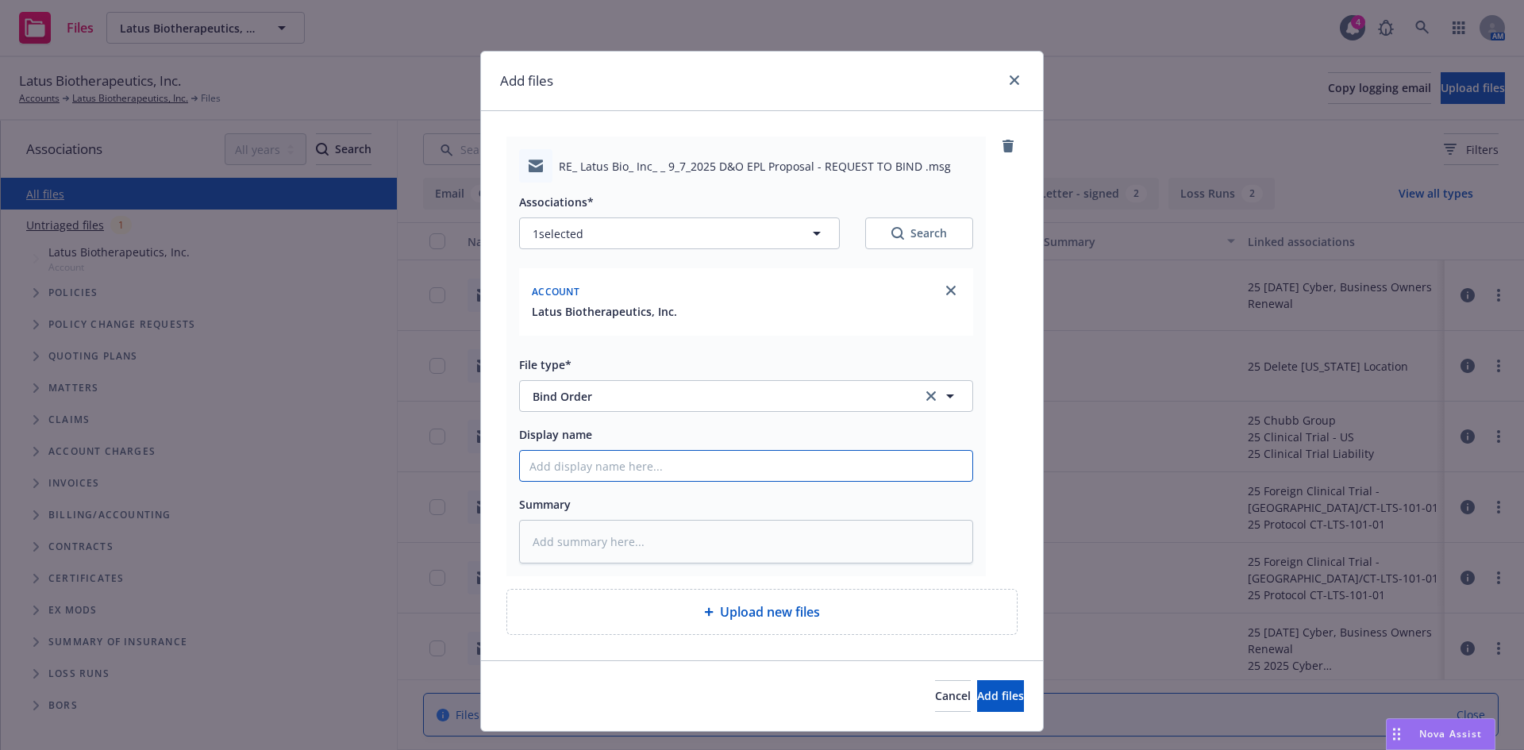
type input "M"
type textarea "x"
type input "ML"
type textarea "x"
type input "ML"
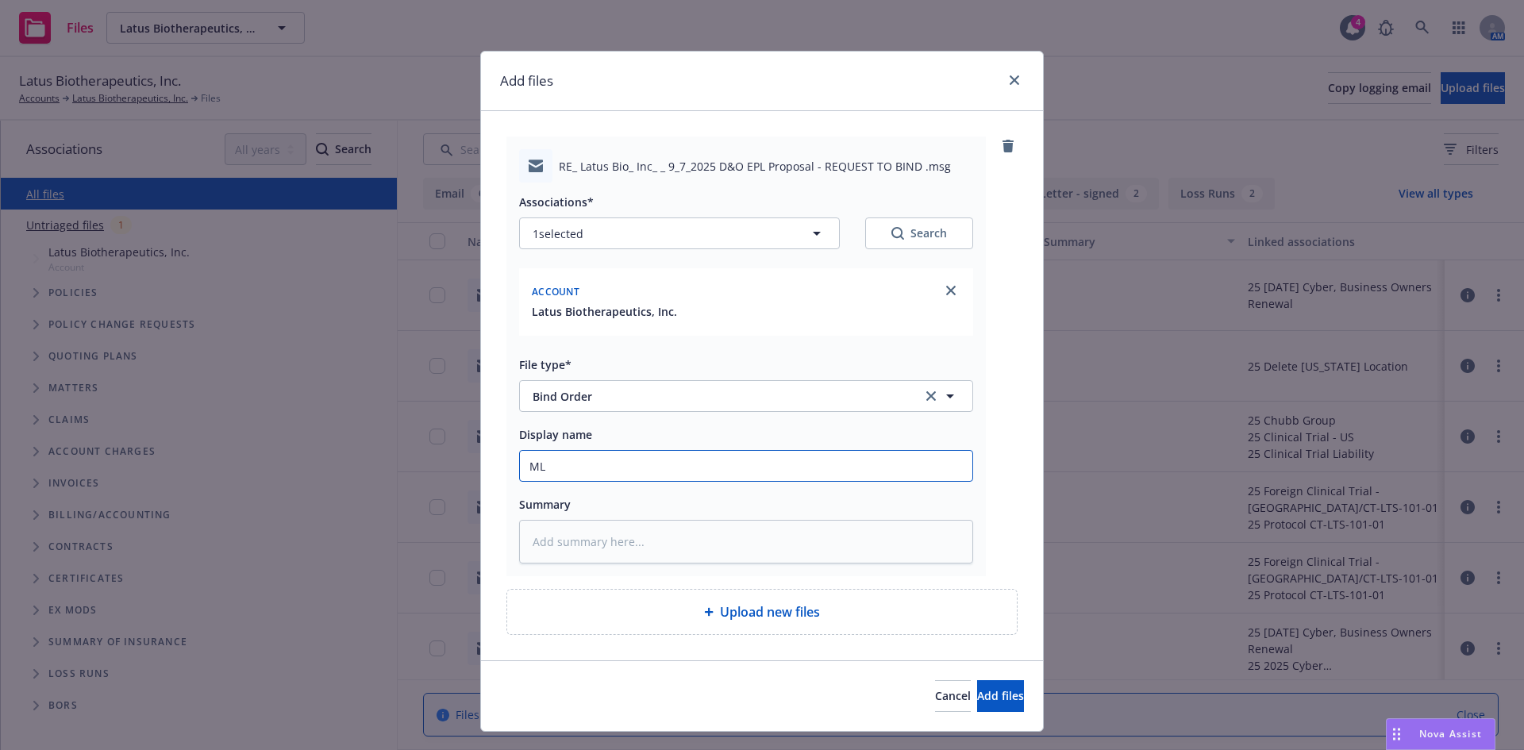
type textarea "x"
type input "ML B"
type textarea "x"
type input "ML Bi"
type textarea "x"
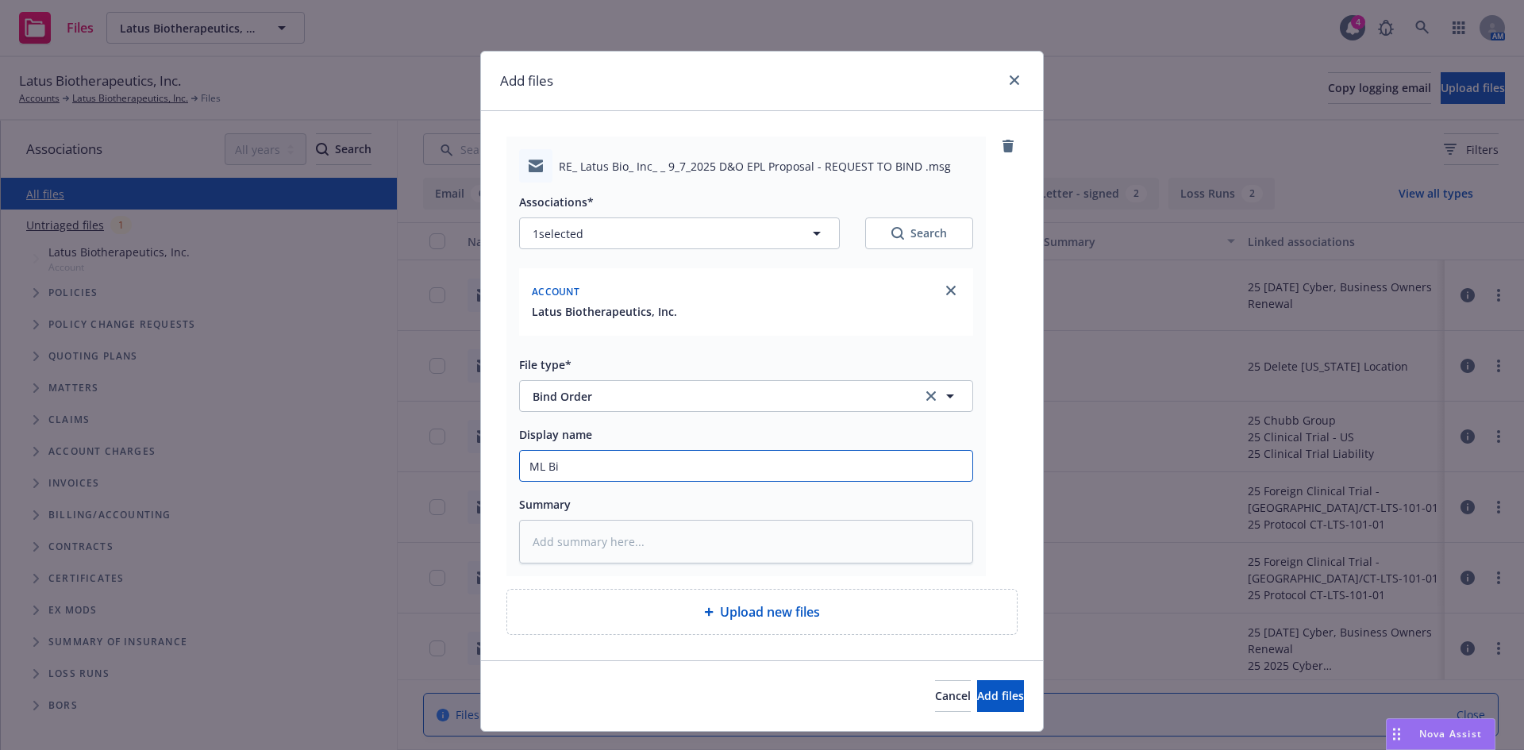
type input "ML Bin"
type textarea "x"
type input "ML Bind"
type textarea "x"
type input "ML Bind"
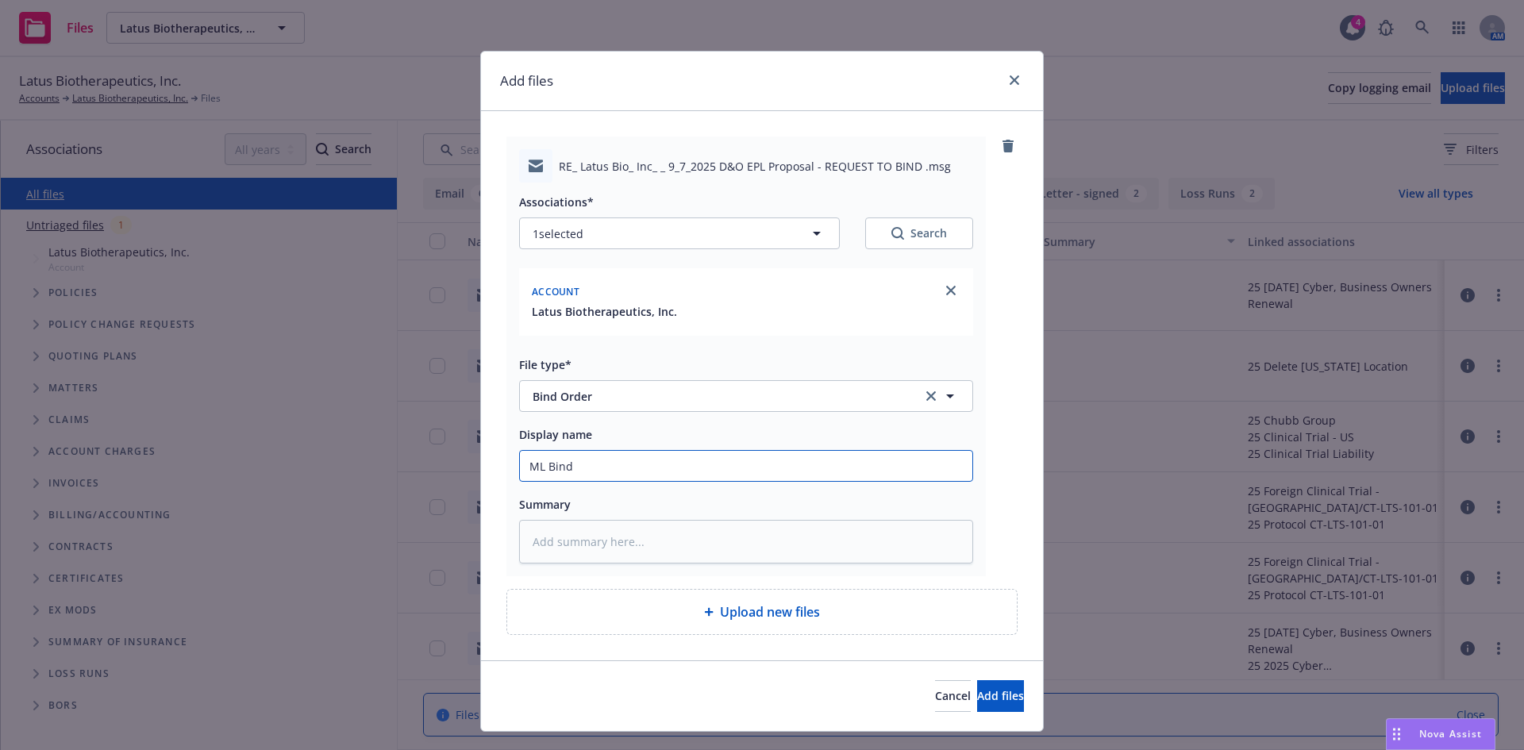
type textarea "x"
type input "ML Bind o"
type textarea "x"
type input "ML Bind or"
type textarea "x"
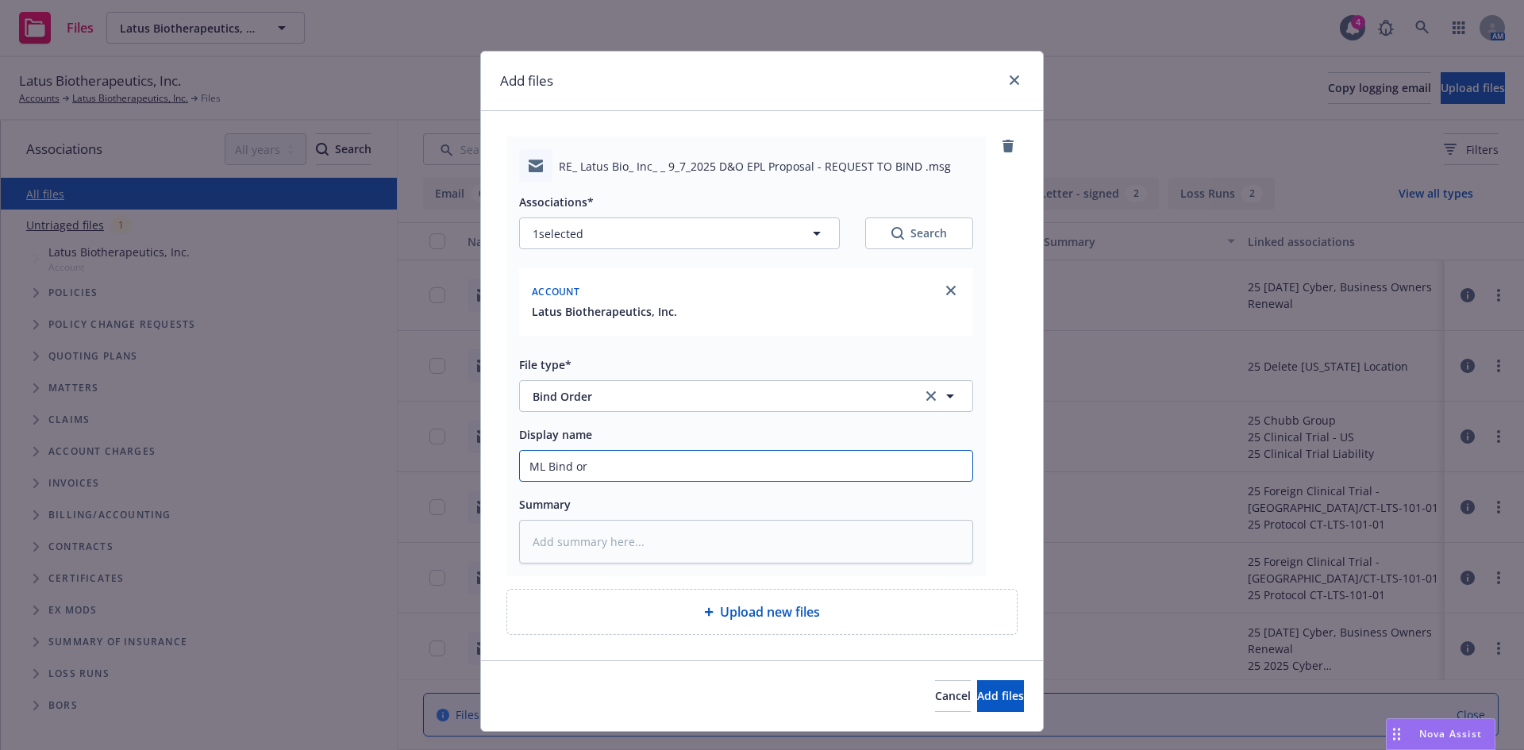
type input "ML Bind ord"
type textarea "x"
type input "ML Bind orde"
type textarea "x"
type input "ML Bind order"
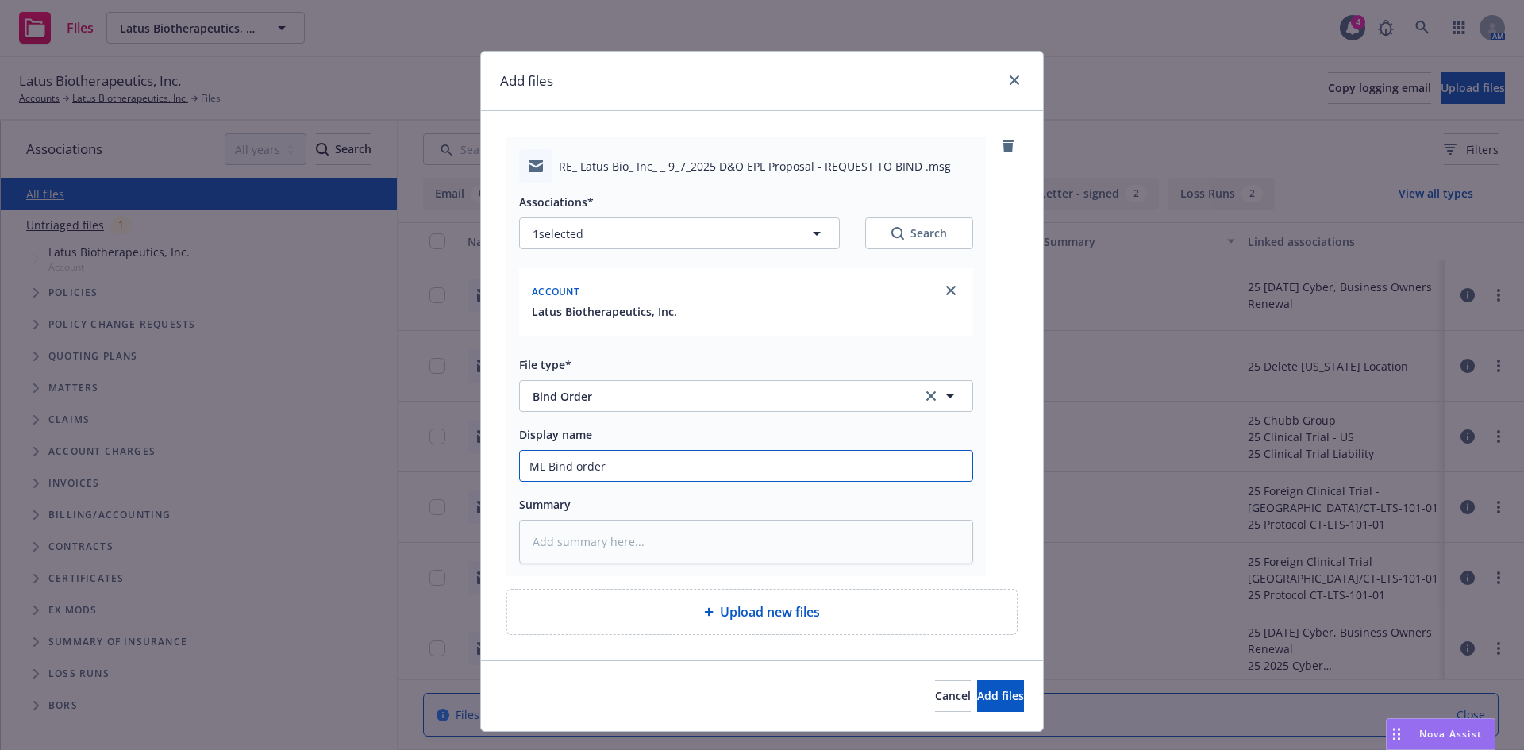
type textarea "x"
type input "ML Bind order"
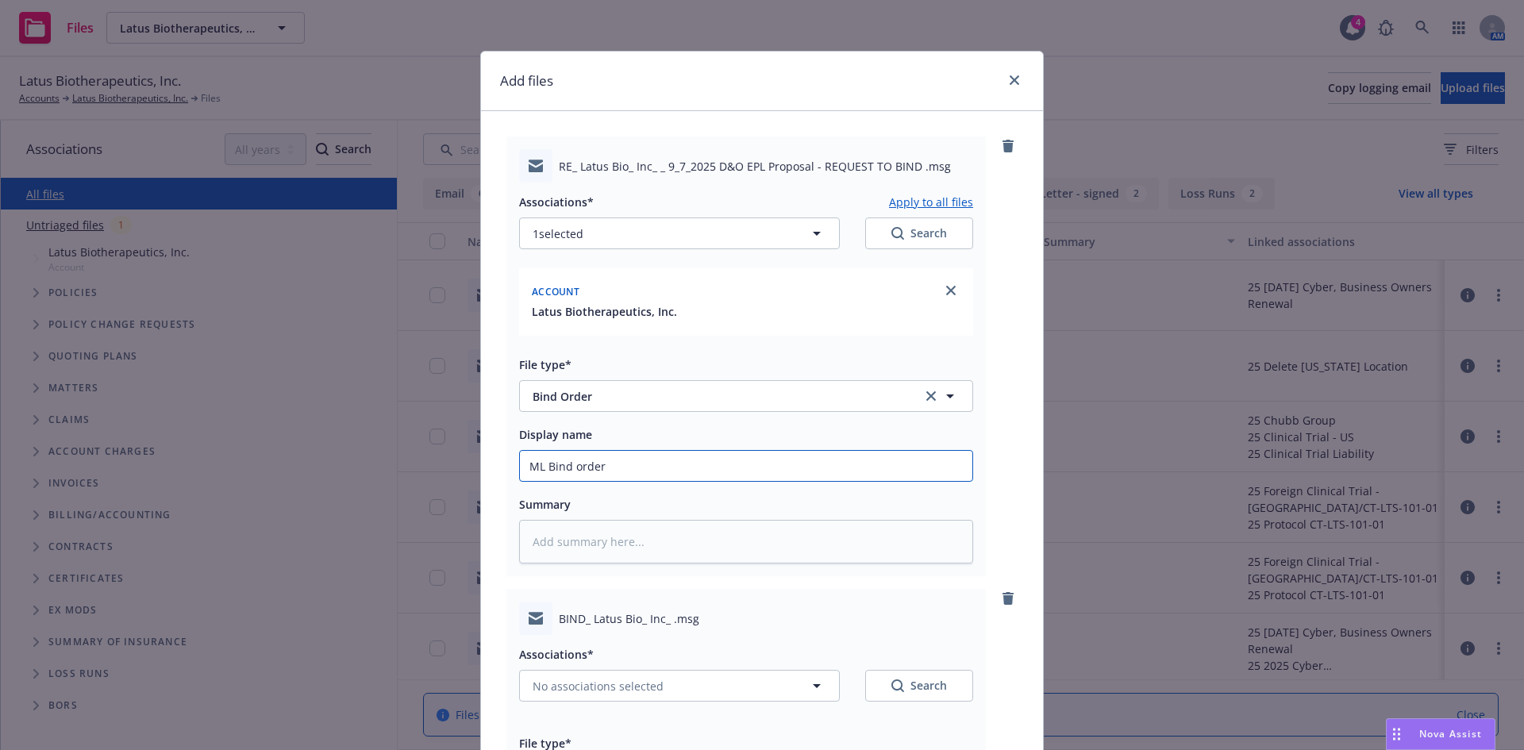
scroll to position [411, 0]
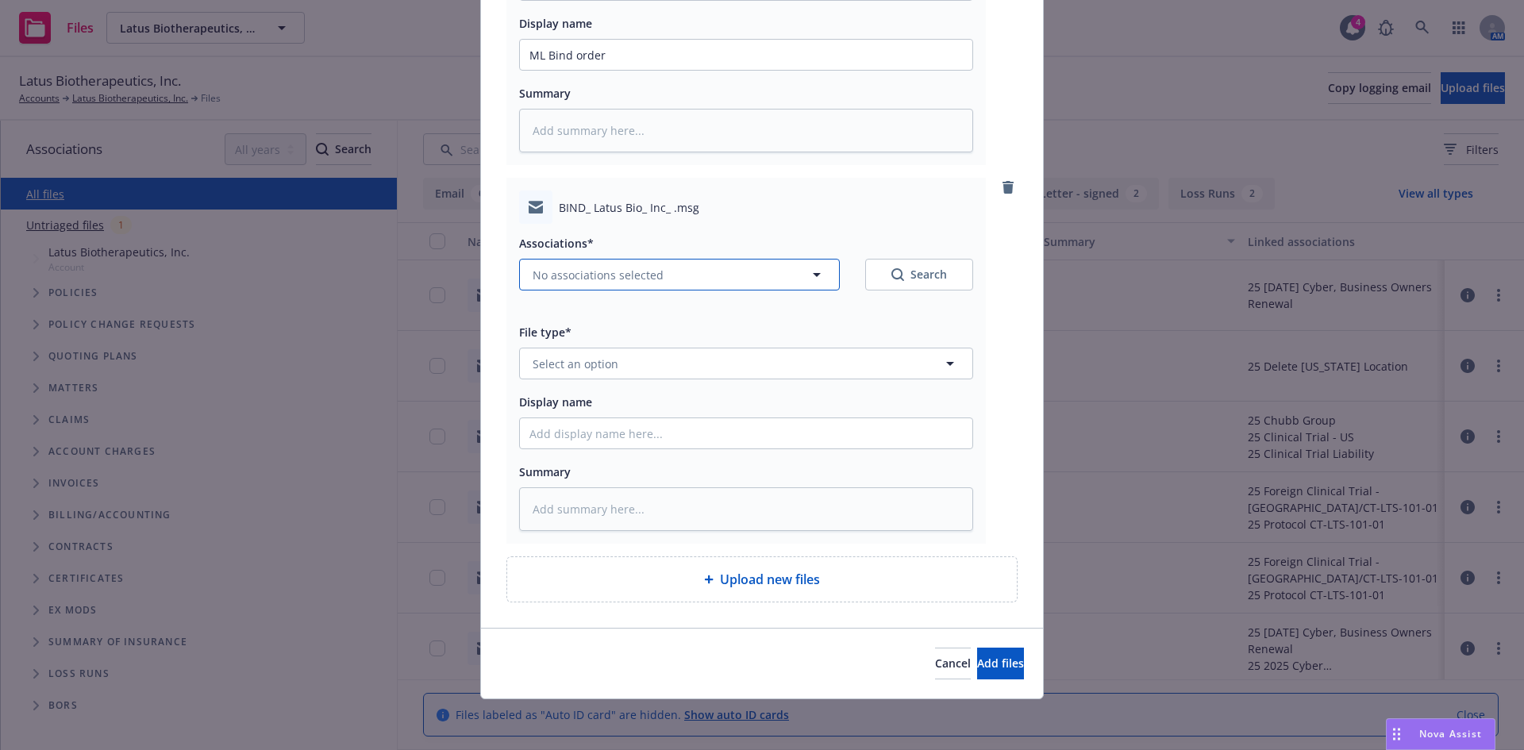
click at [575, 279] on span "No associations selected" at bounding box center [598, 275] width 131 height 17
type textarea "x"
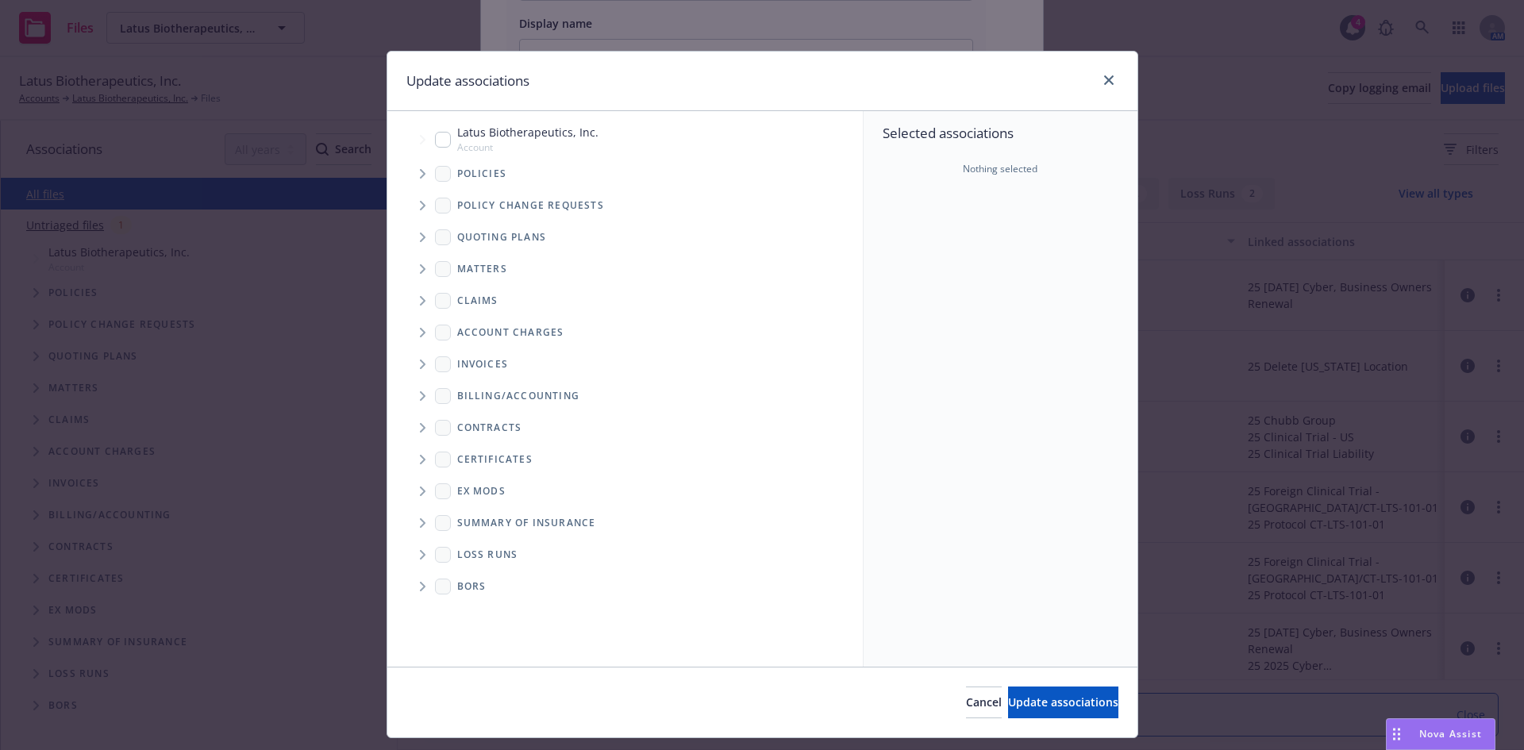
click at [435, 135] on input "Tree Example" at bounding box center [443, 140] width 16 height 16
checkbox input "true"
click at [1060, 706] on span "Update associations" at bounding box center [1063, 702] width 110 height 15
type textarea "x"
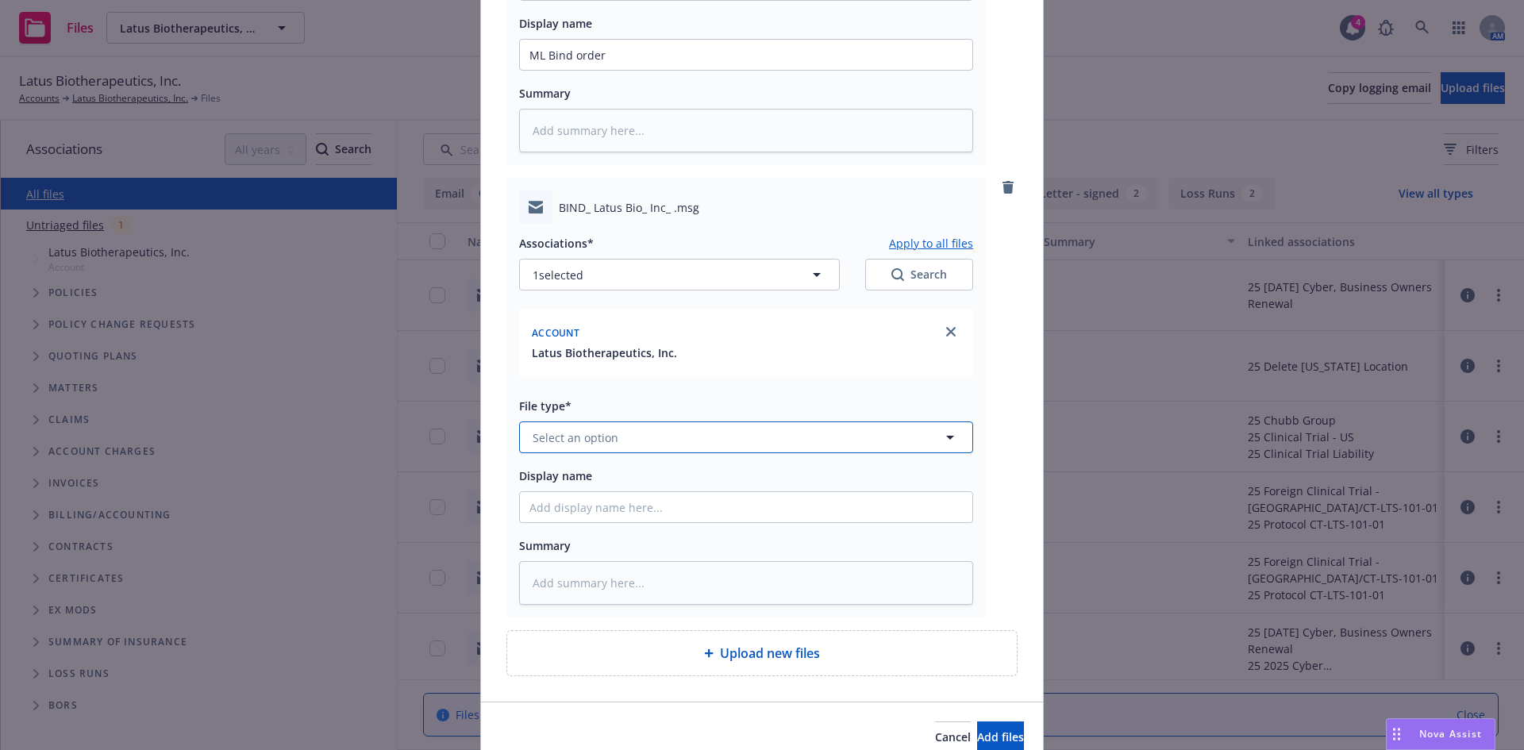
click at [542, 437] on span "Select an option" at bounding box center [576, 437] width 86 height 17
type input "bind ord"
click at [570, 401] on span "Bind Order" at bounding box center [566, 393] width 60 height 17
click at [583, 70] on input "Display name" at bounding box center [746, 55] width 452 height 30
type textarea "x"
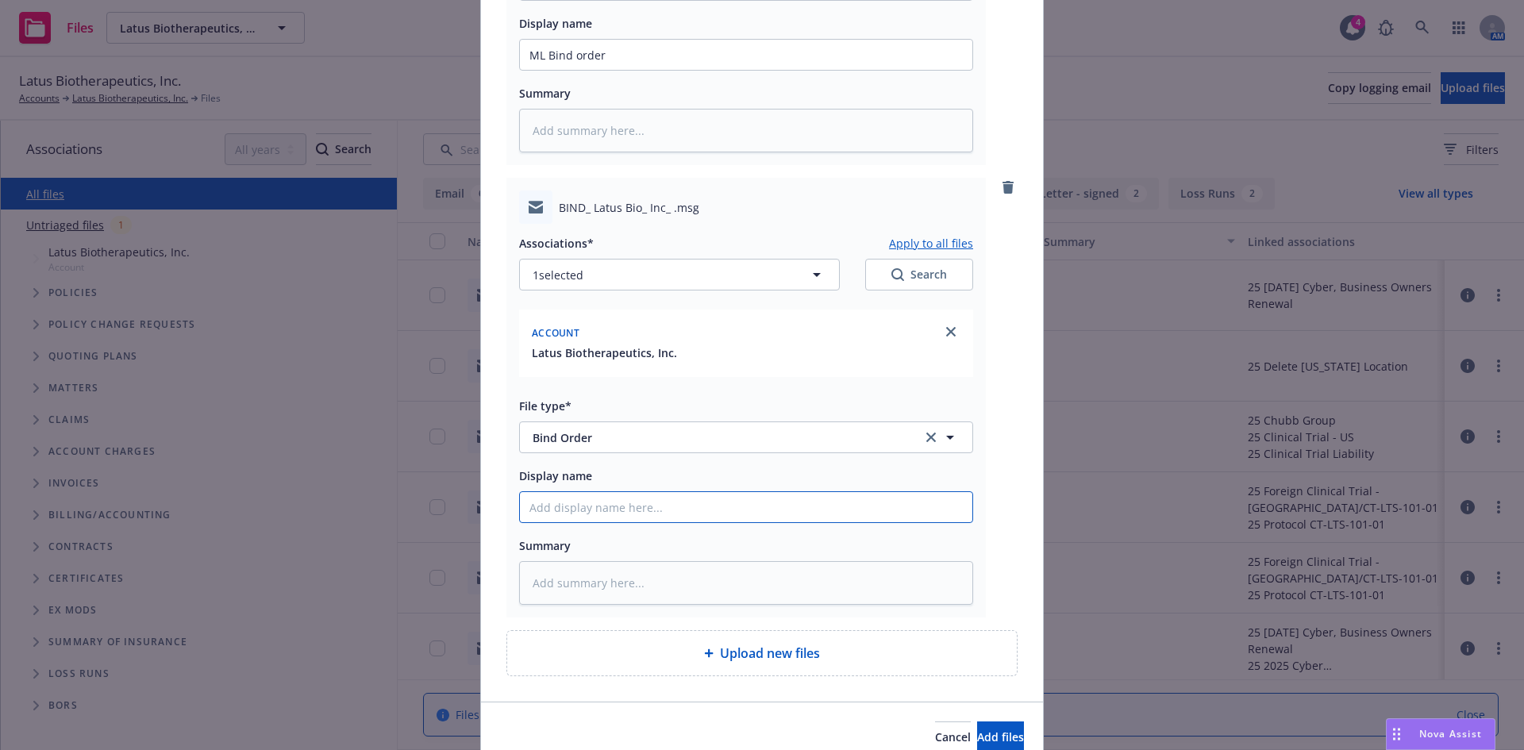
type input "M"
type textarea "x"
type input "ML"
type textarea "x"
type input "ML"
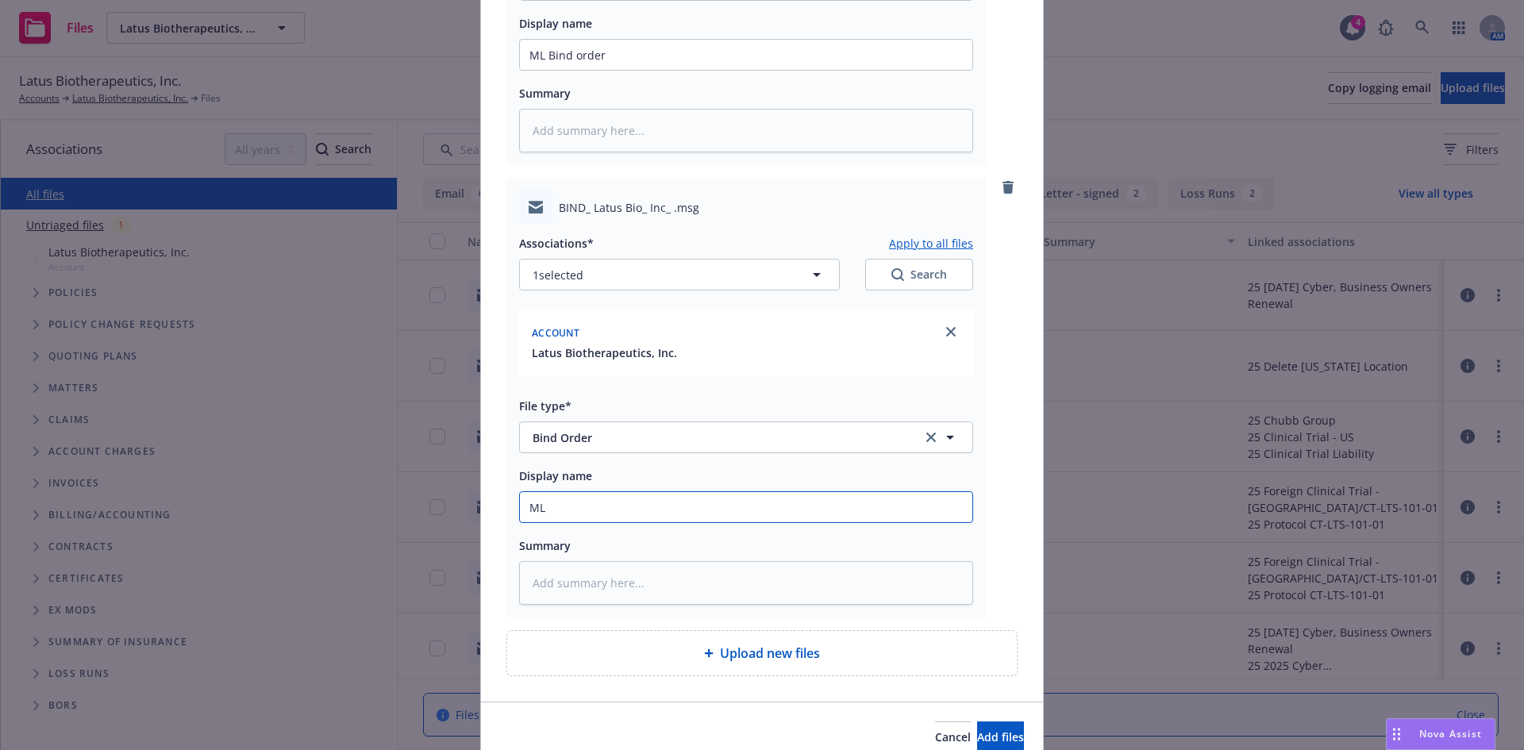
type textarea "x"
type input "ML b"
type textarea "x"
type input "ML bi"
type textarea "x"
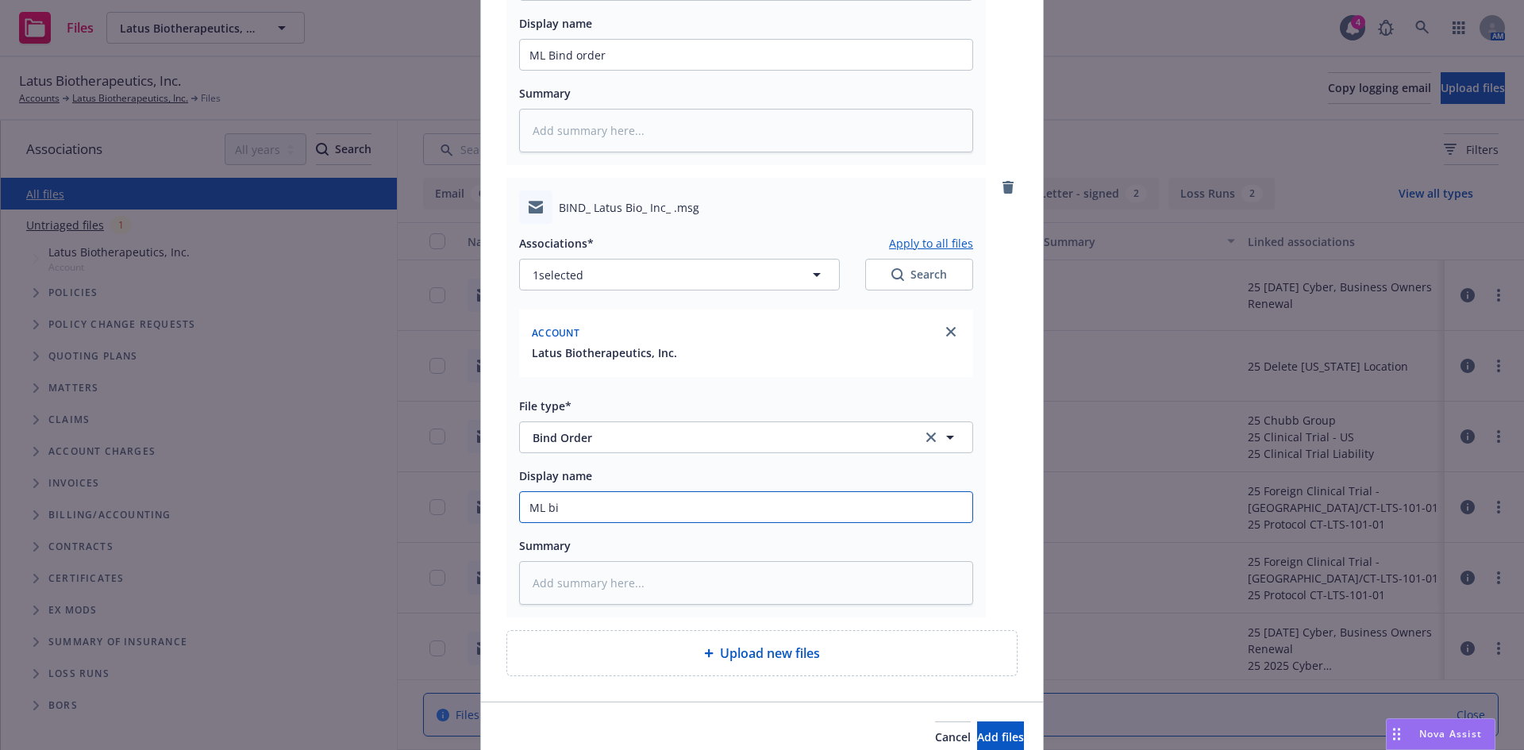
type input "ML bin"
type textarea "x"
type input "ML bind"
type textarea "x"
type input "ML bind o"
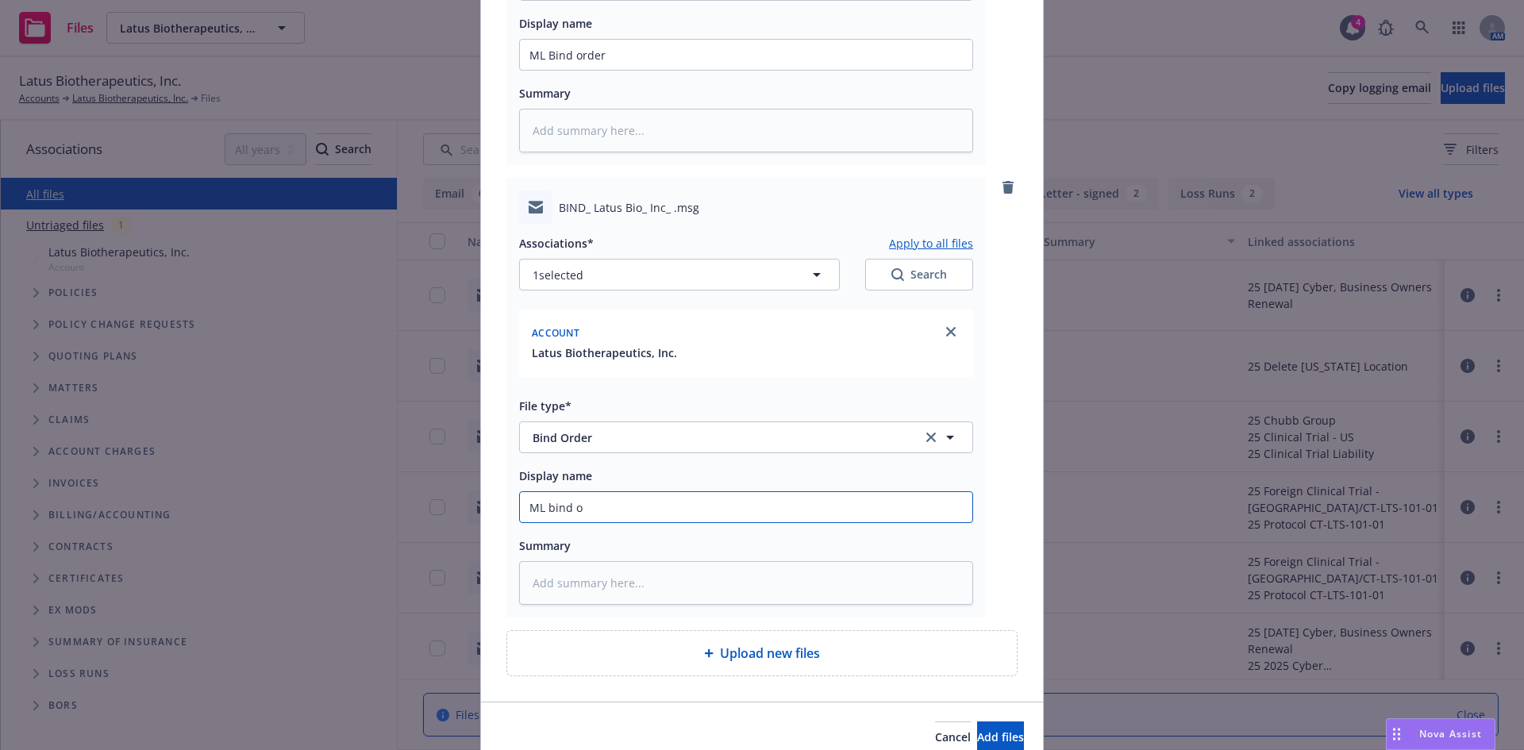
type textarea "x"
type input "ML bind or"
type textarea "x"
type input "ML bind ord"
type textarea "x"
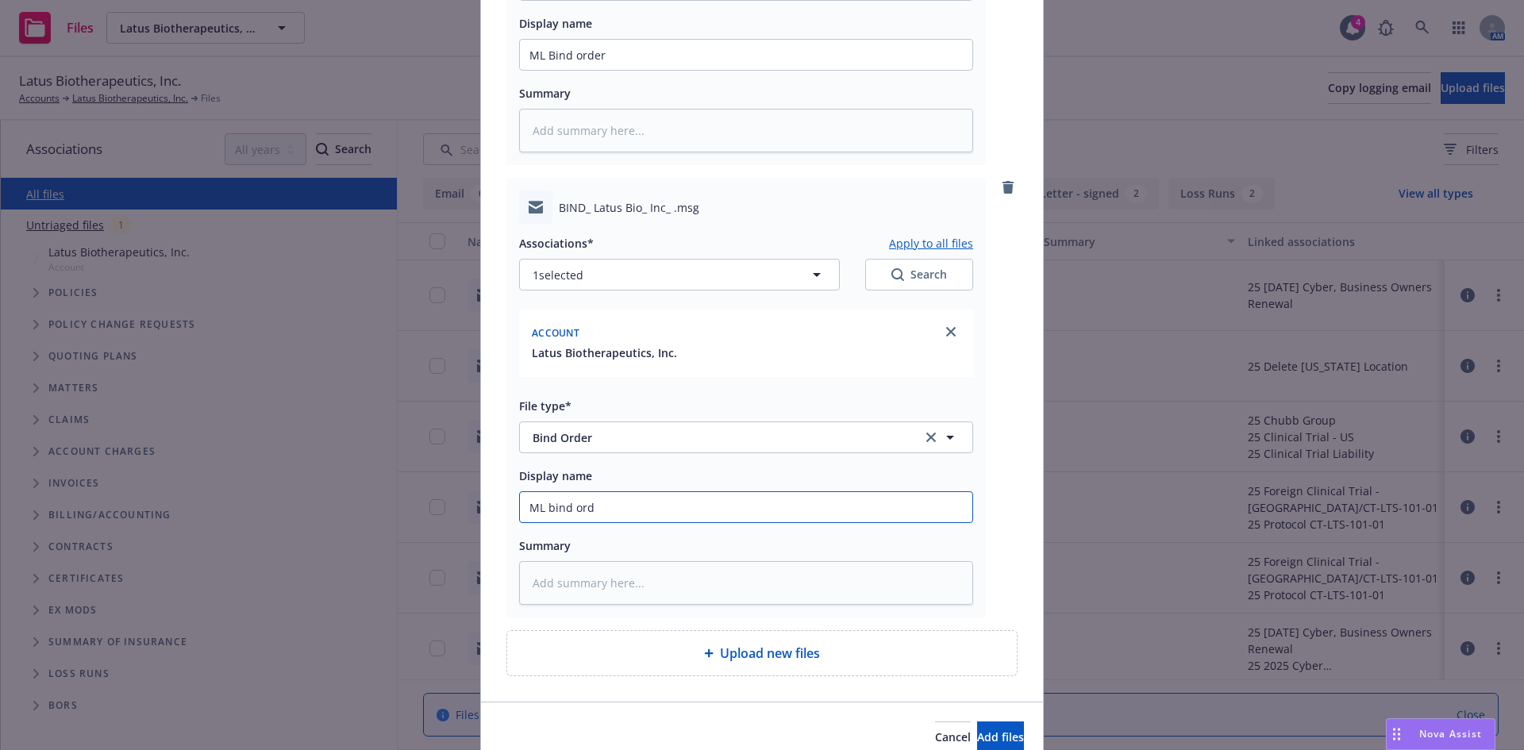
type input "ML bind orde"
type textarea "x"
type input "ML bind ordet"
type textarea "x"
type input "ML bind ordet"
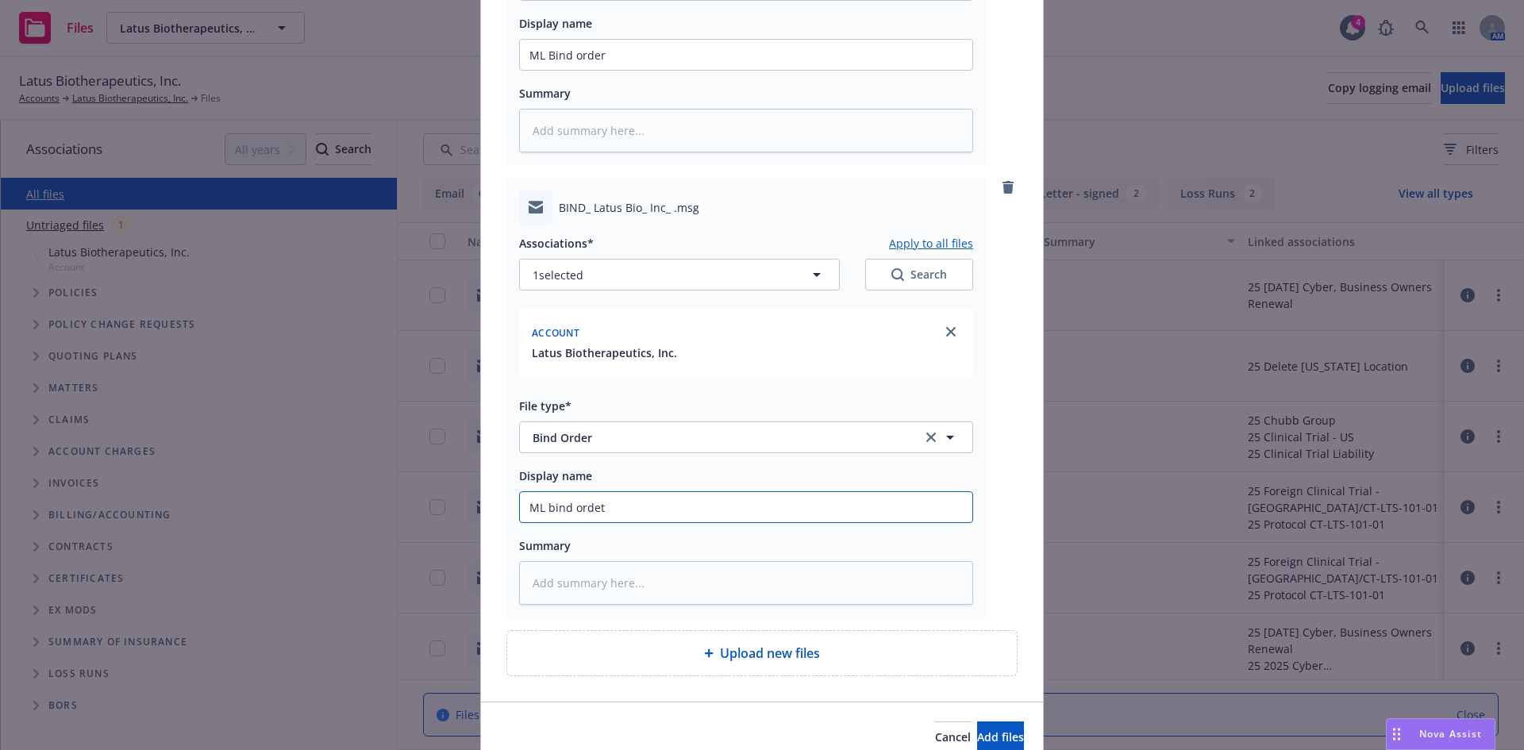
type textarea "x"
type input "ML bind ordet"
type textarea "x"
type input "ML bind orde"
type textarea "x"
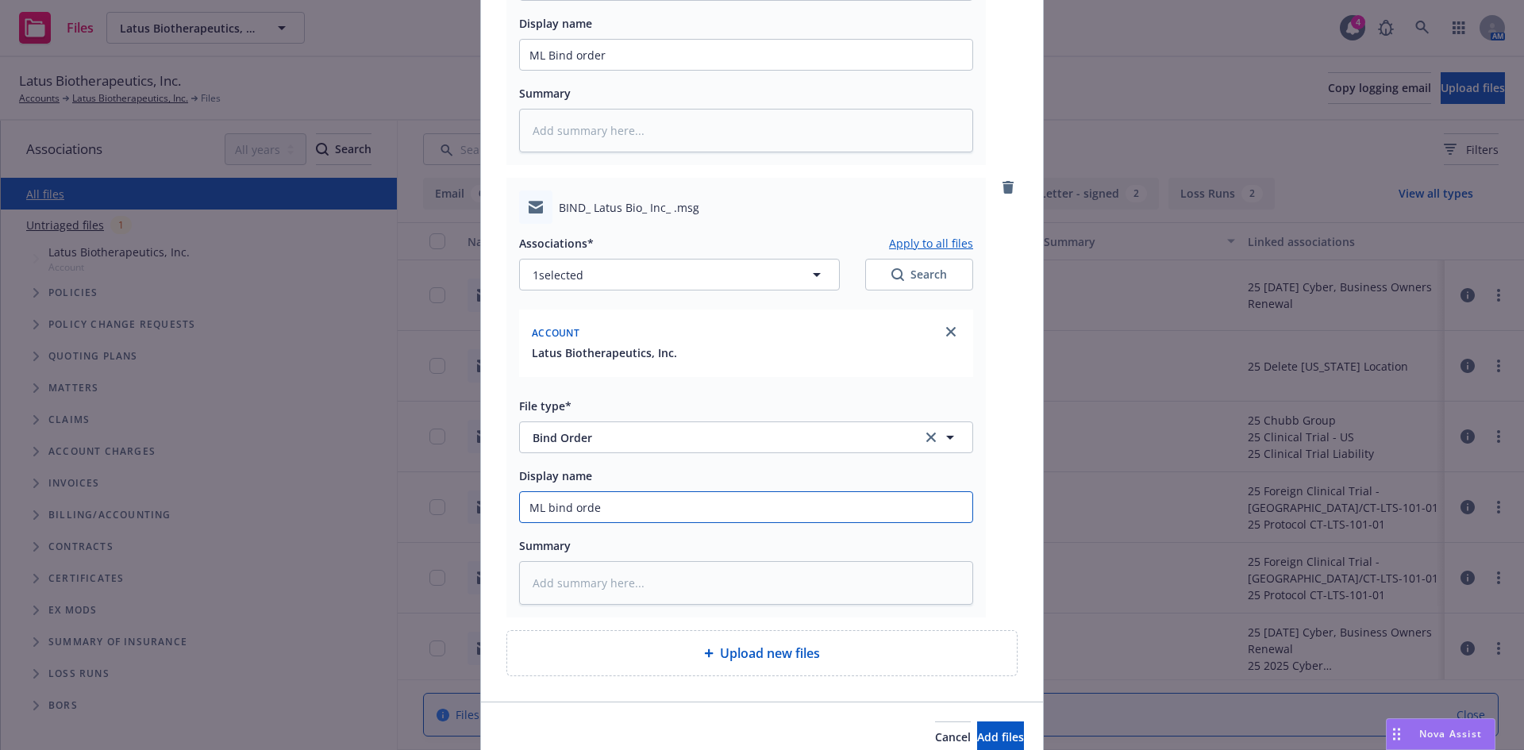
type input "ML bind order"
type textarea "x"
type input "ML bind order"
type textarea "x"
type input "ML bind order t"
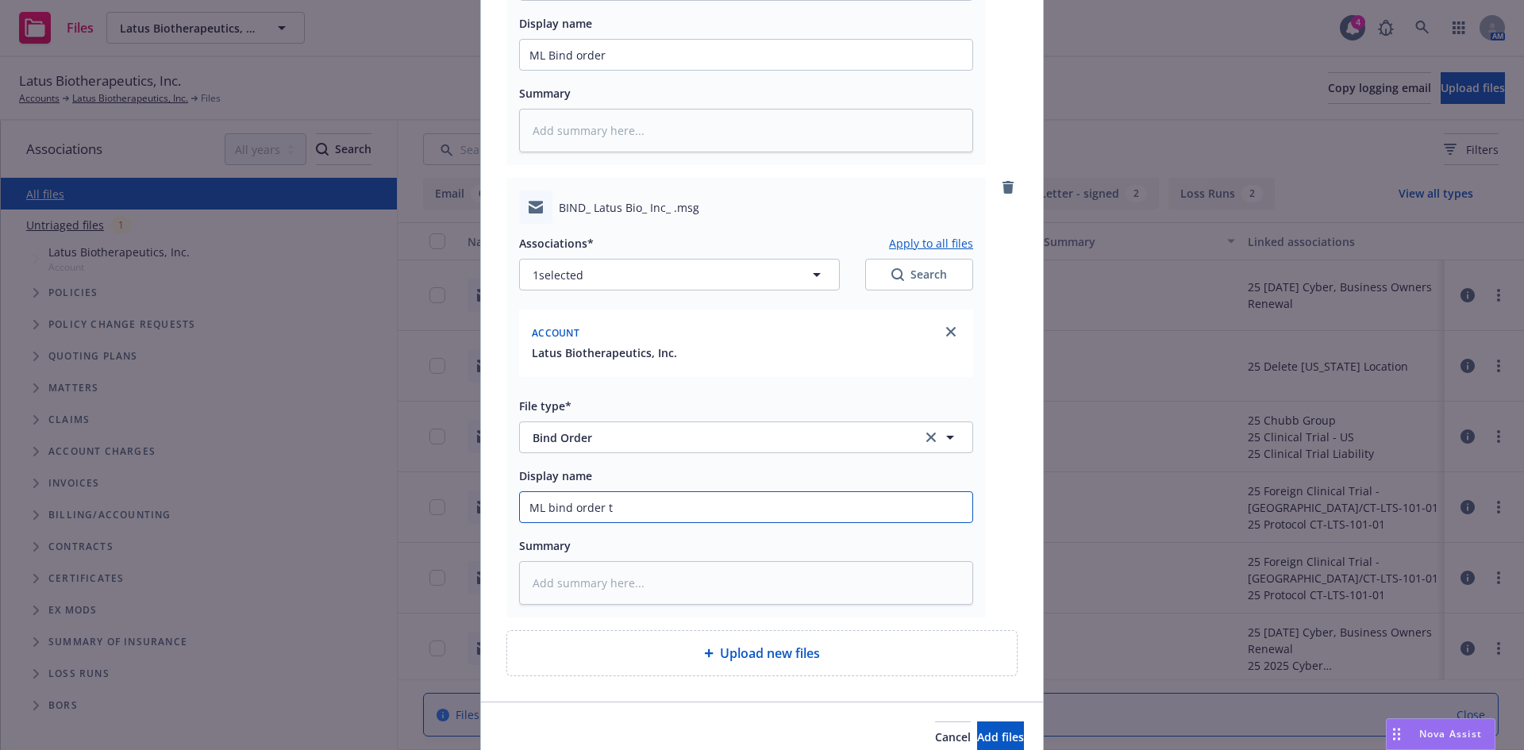
type textarea "x"
type input "ML bind order to"
type textarea "x"
type input "ML bind order to"
type textarea "x"
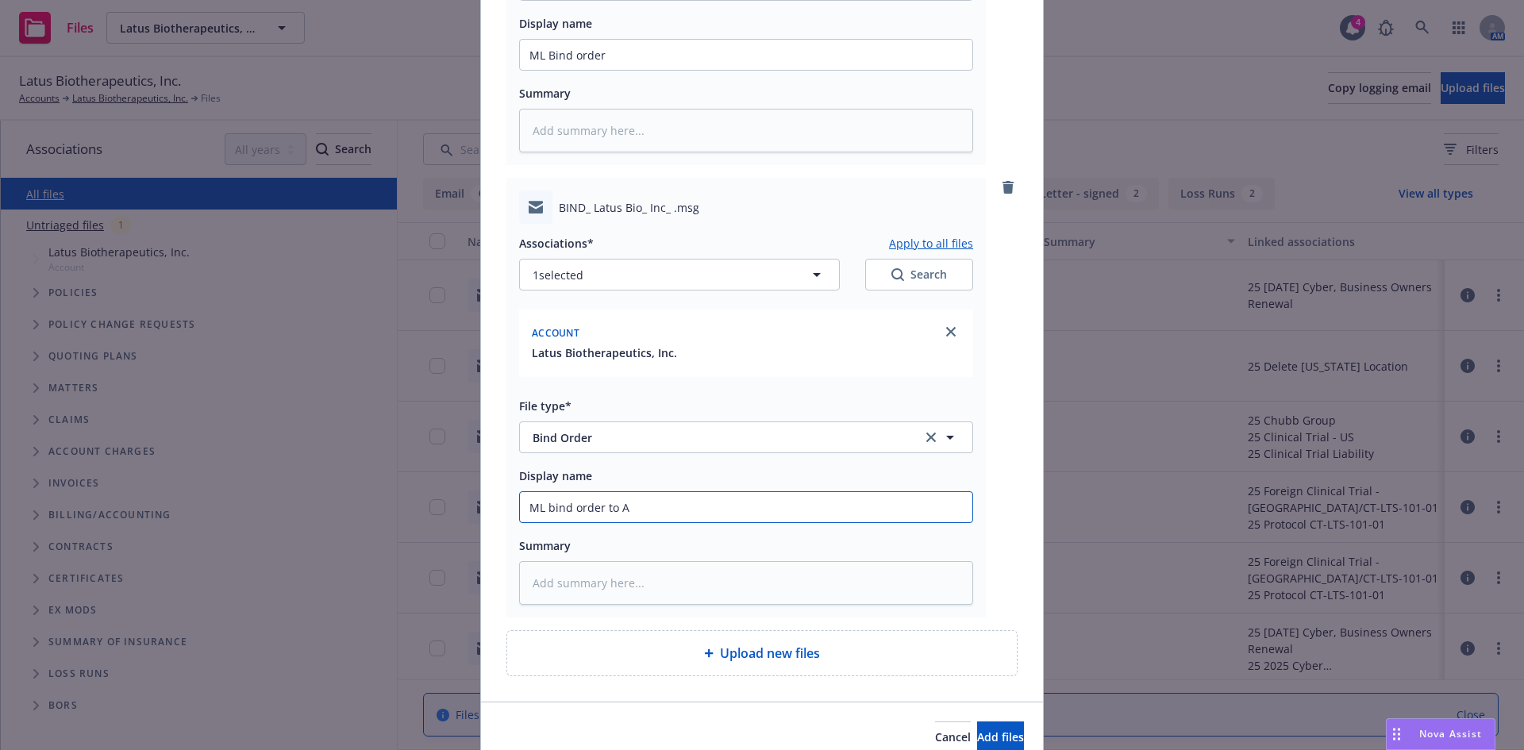
type input "ML bind order to AR"
type textarea "x"
type input "ML bind order to ARch"
type textarea "x"
type input "ML bind order to ARch"
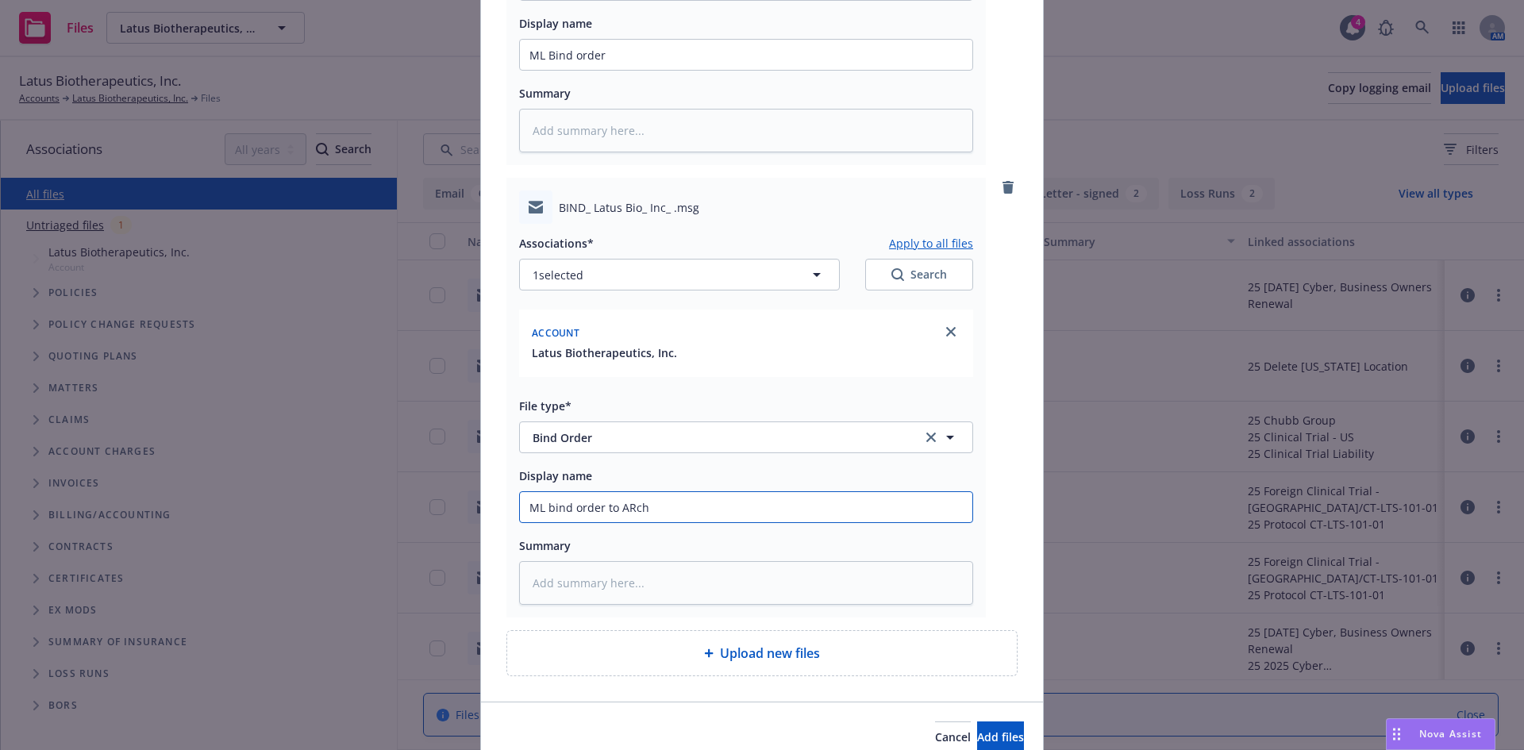
click at [977, 722] on button "Add files" at bounding box center [1000, 738] width 47 height 32
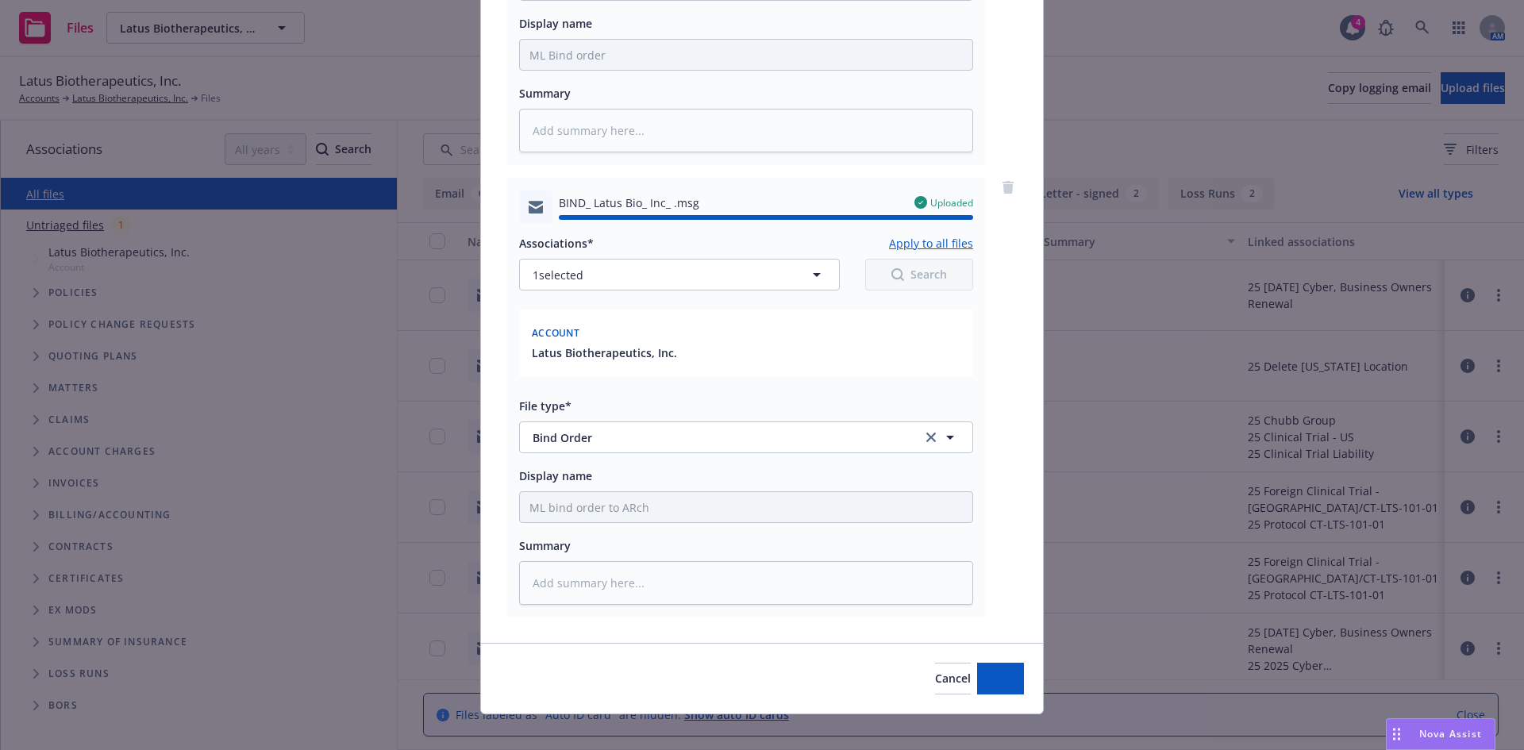
type textarea "x"
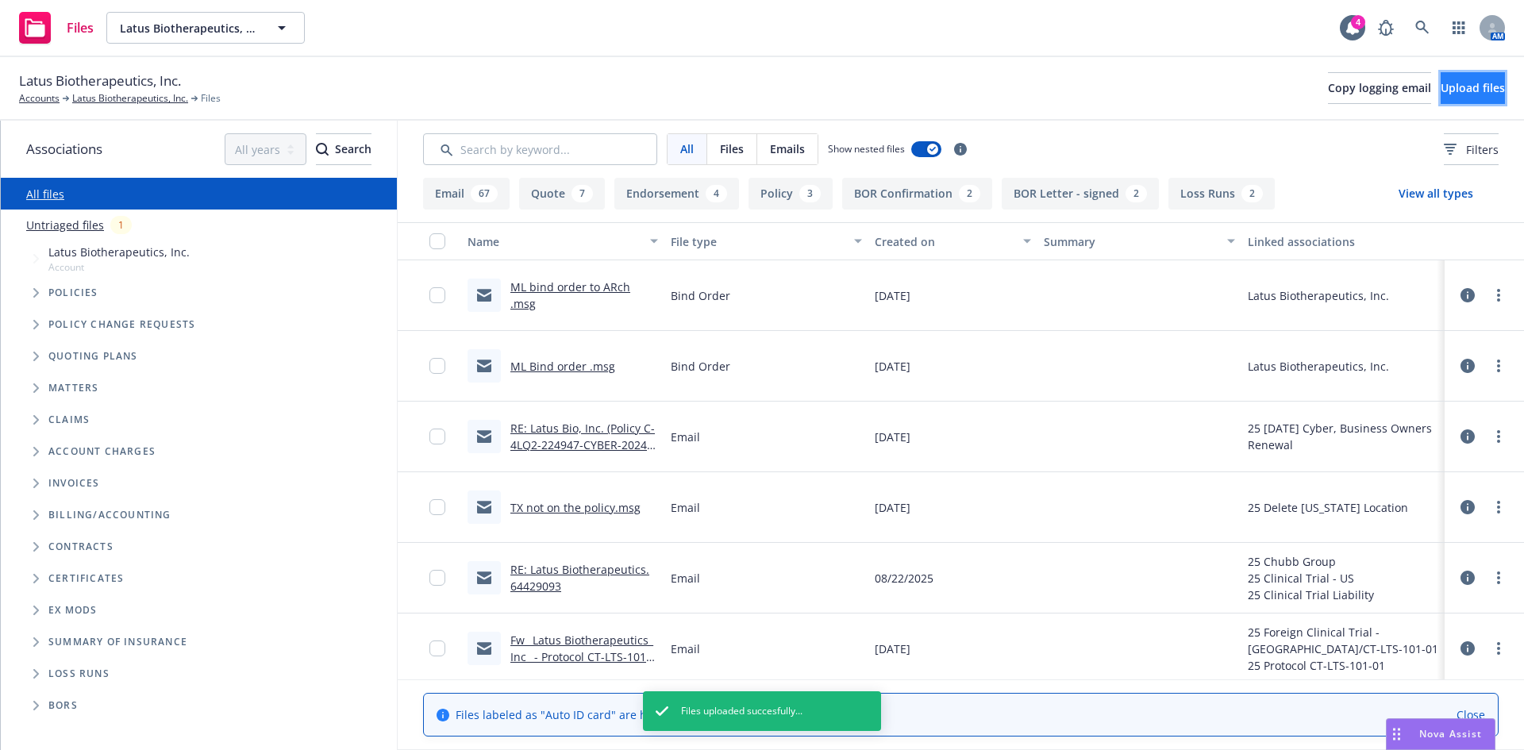
click at [1441, 95] on button "Upload files" at bounding box center [1473, 88] width 64 height 32
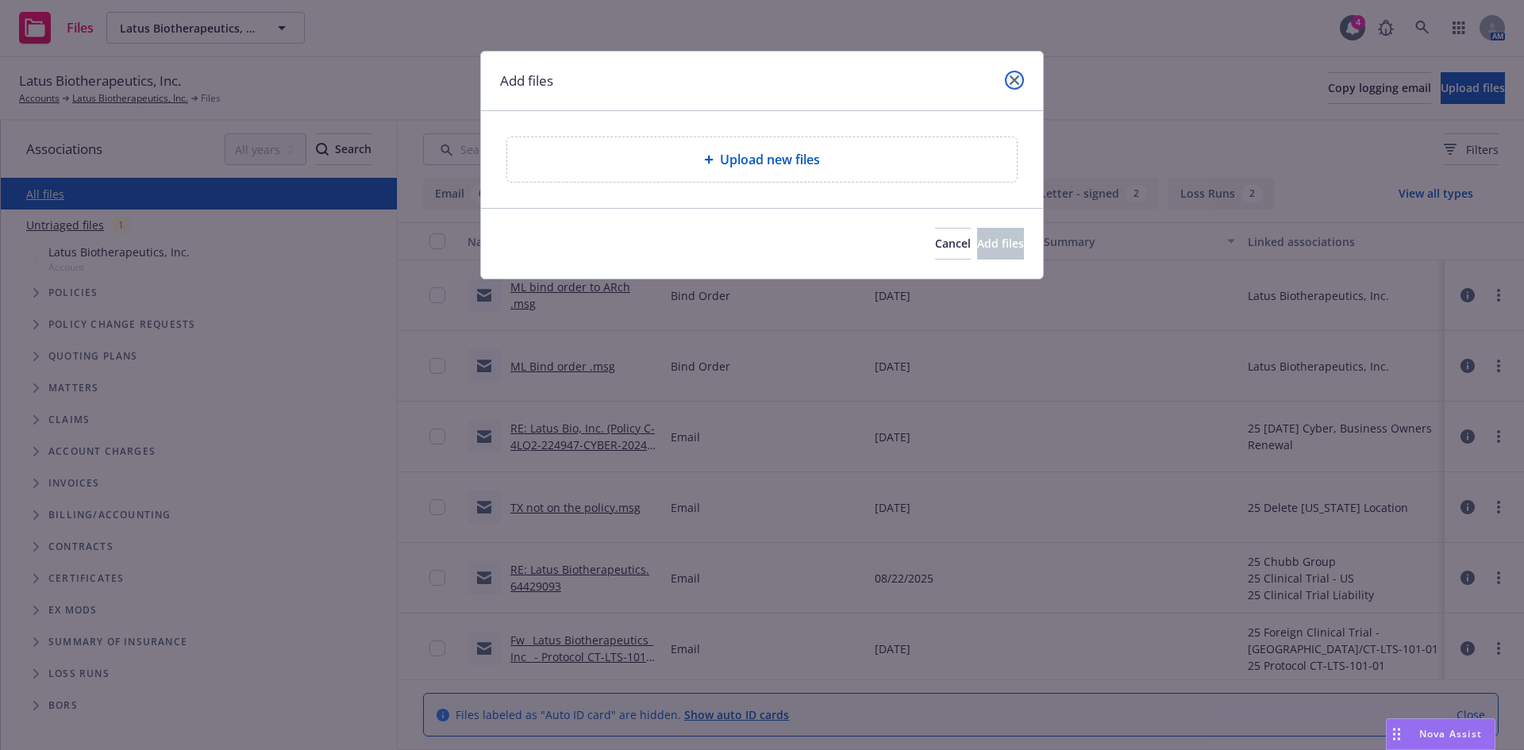
click at [1018, 78] on icon "close" at bounding box center [1015, 80] width 10 height 10
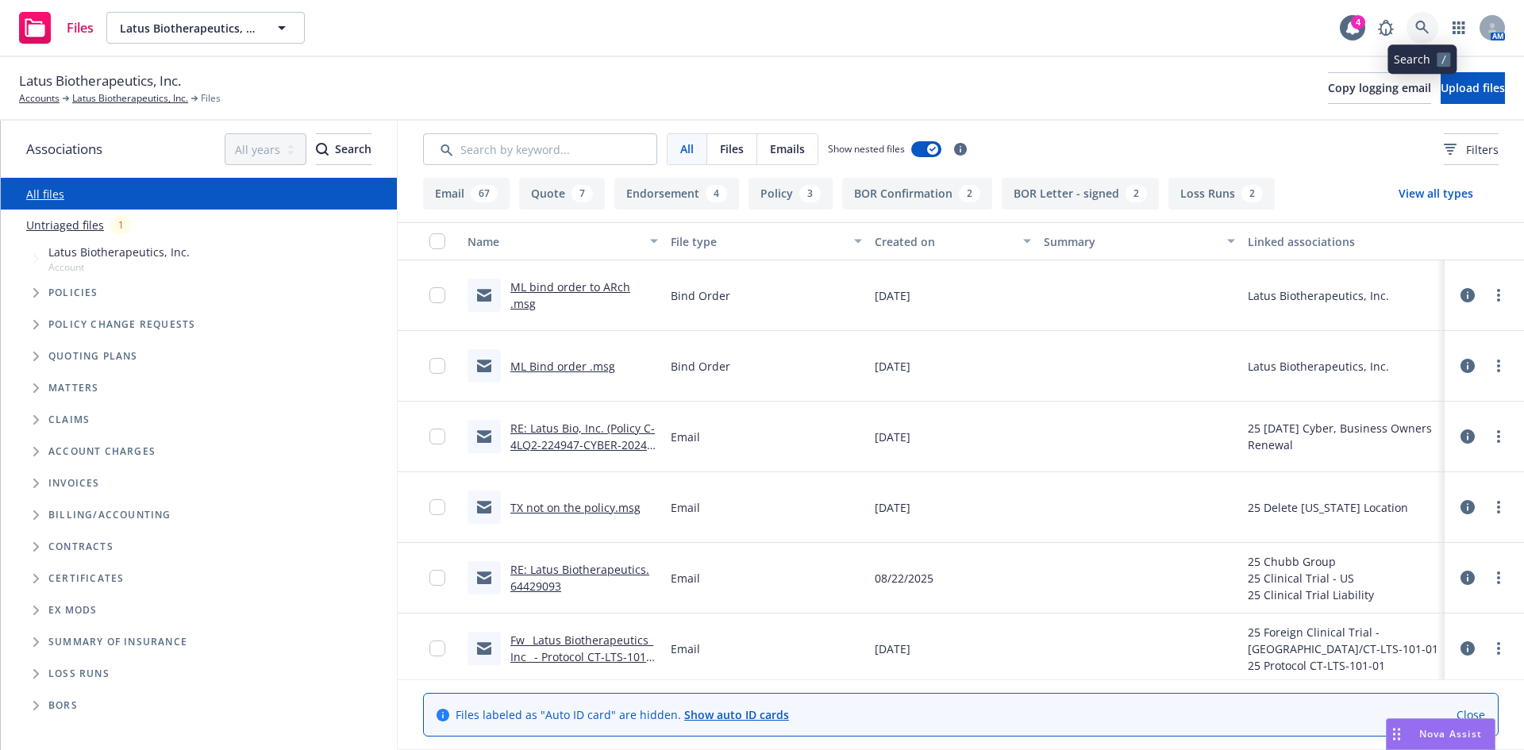
click at [1418, 21] on icon at bounding box center [1422, 28] width 14 height 14
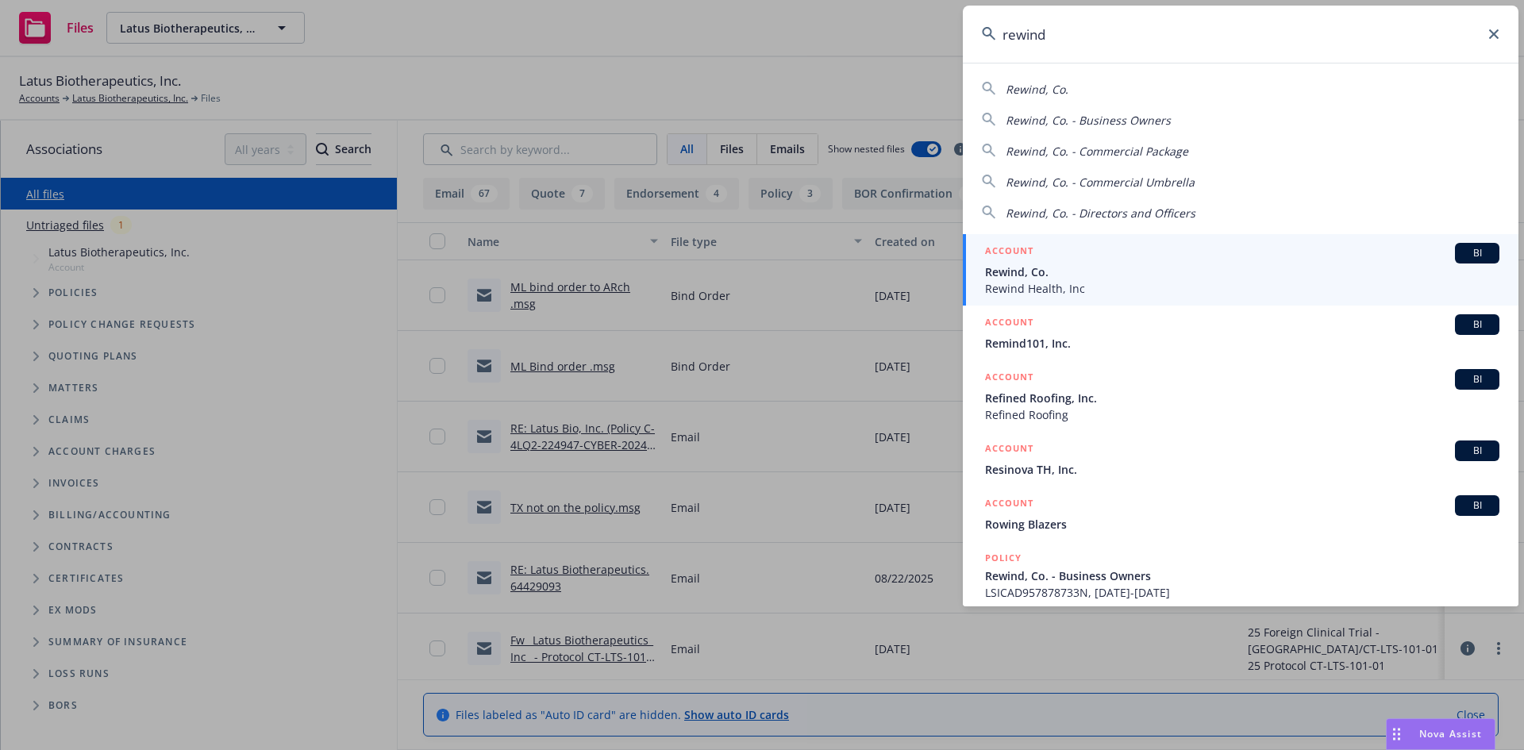
type input "rewind"
click at [1126, 284] on span "Rewind Health, Inc" at bounding box center [1242, 288] width 514 height 17
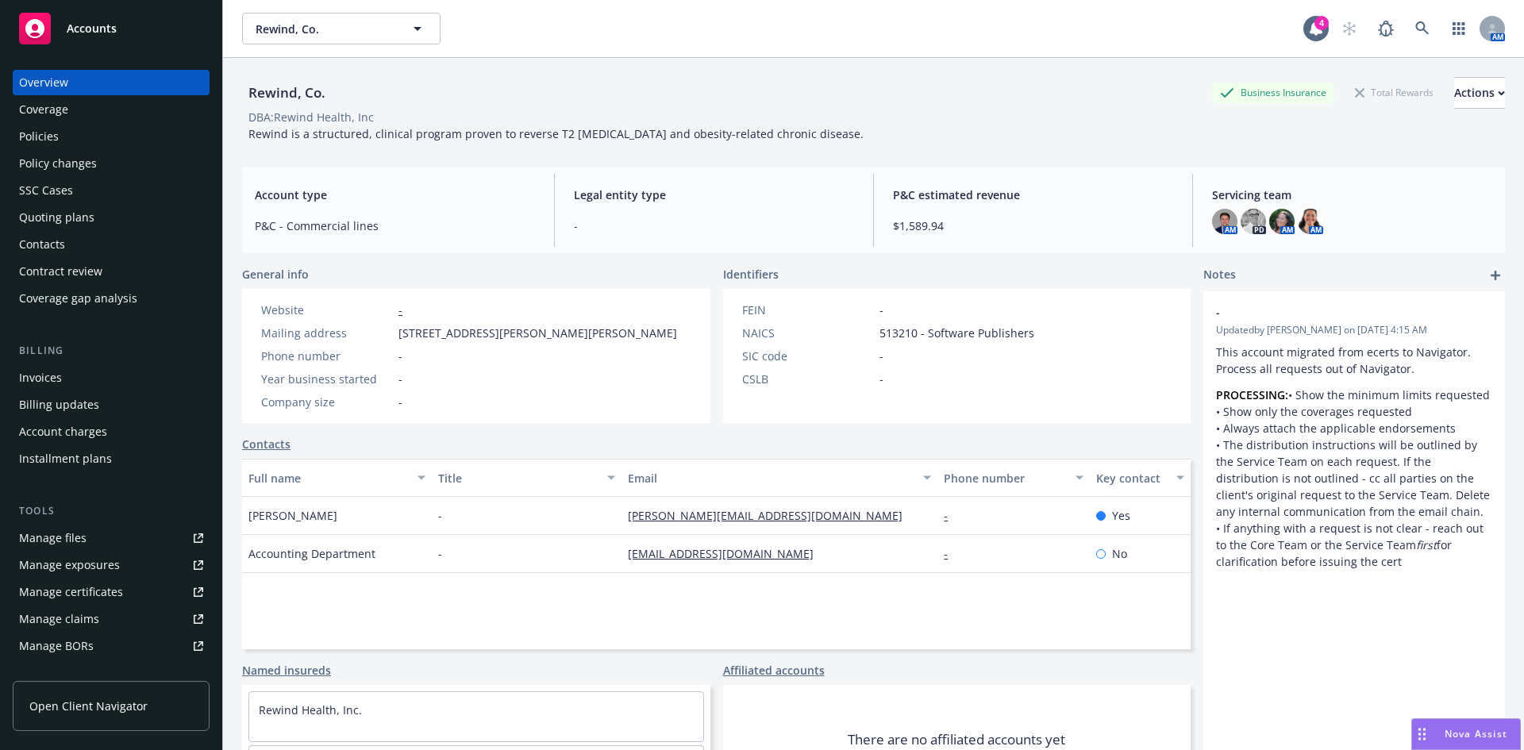
click at [41, 140] on div "Policies" at bounding box center [39, 136] width 40 height 25
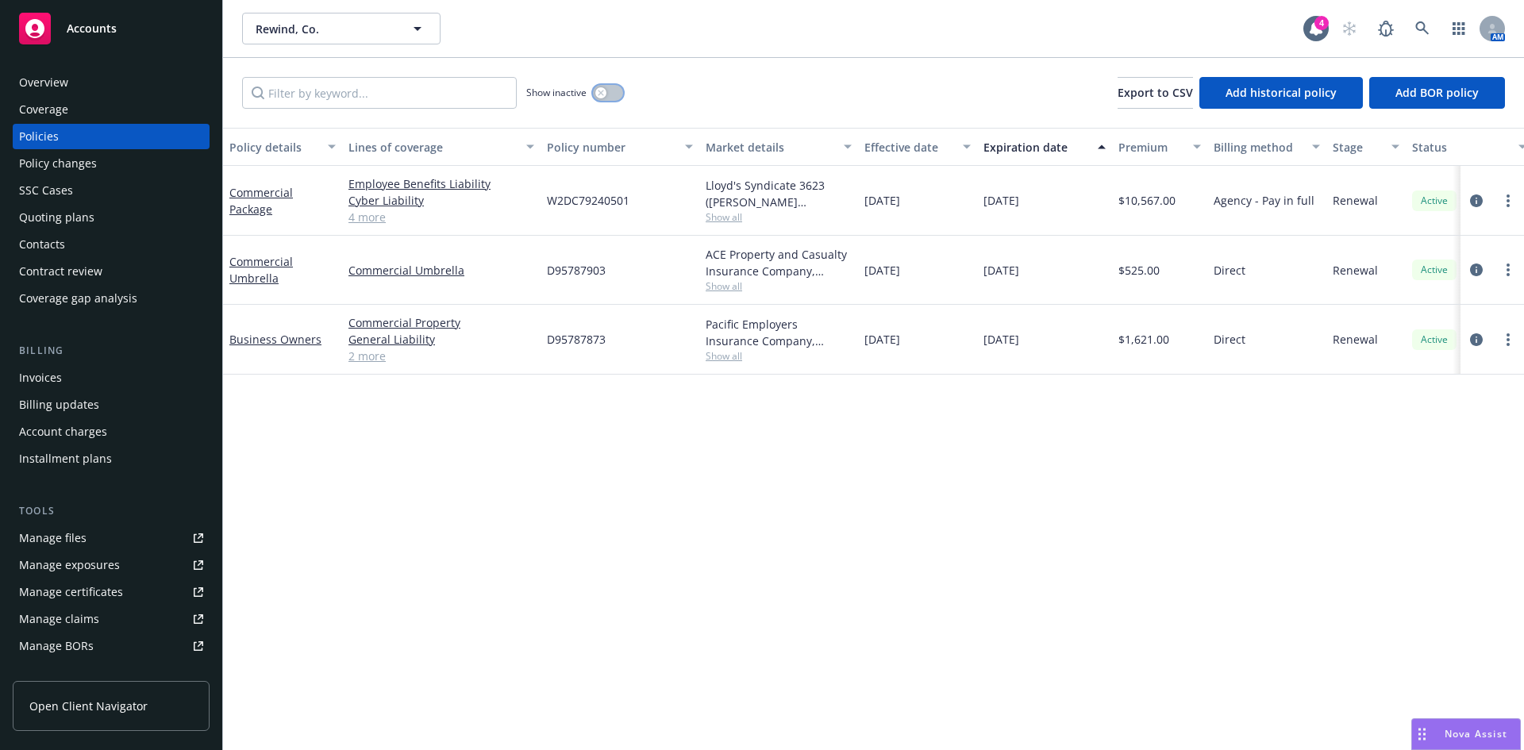
drag, startPoint x: 595, startPoint y: 87, endPoint x: 602, endPoint y: 90, distance: 8.3
click at [595, 90] on button "button" at bounding box center [608, 93] width 30 height 16
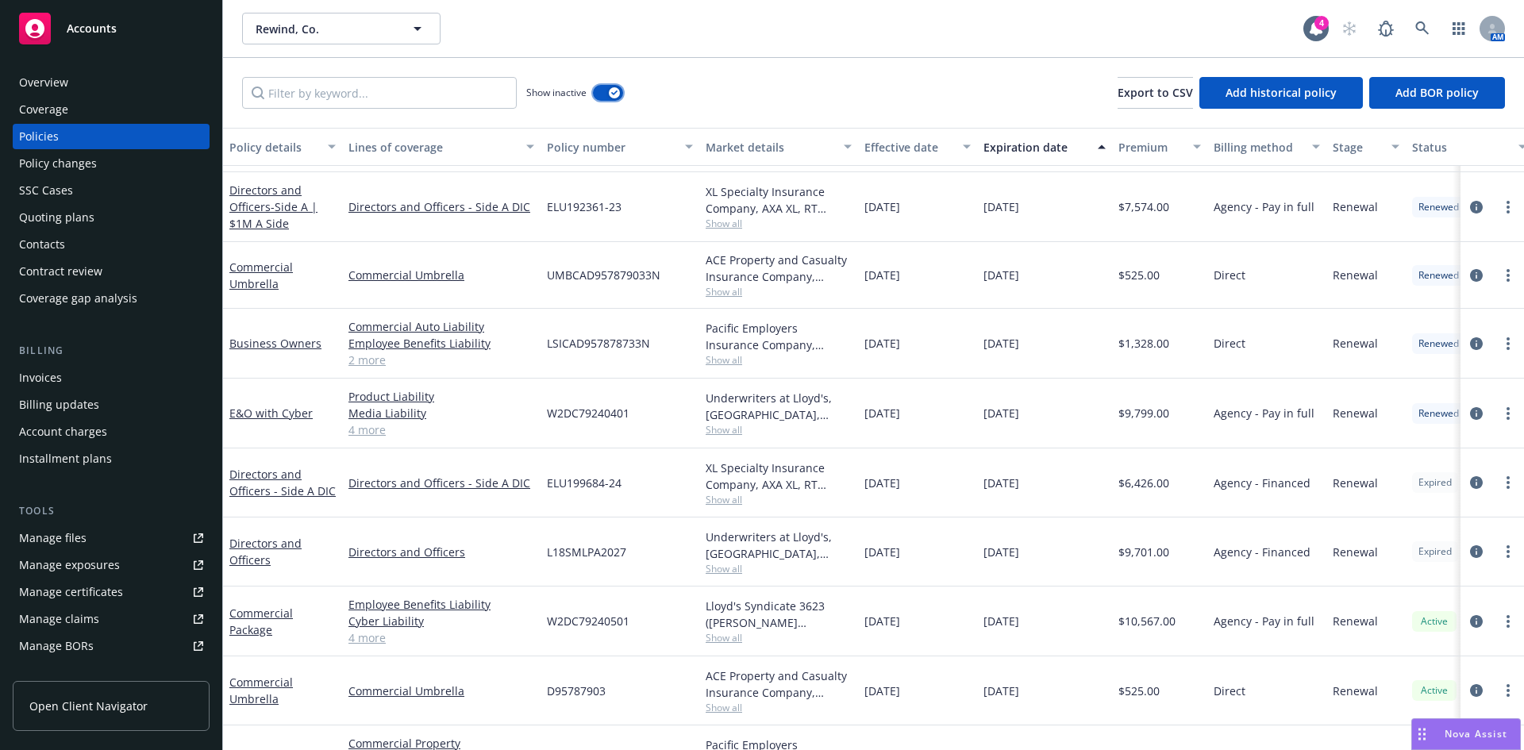
scroll to position [1136, 0]
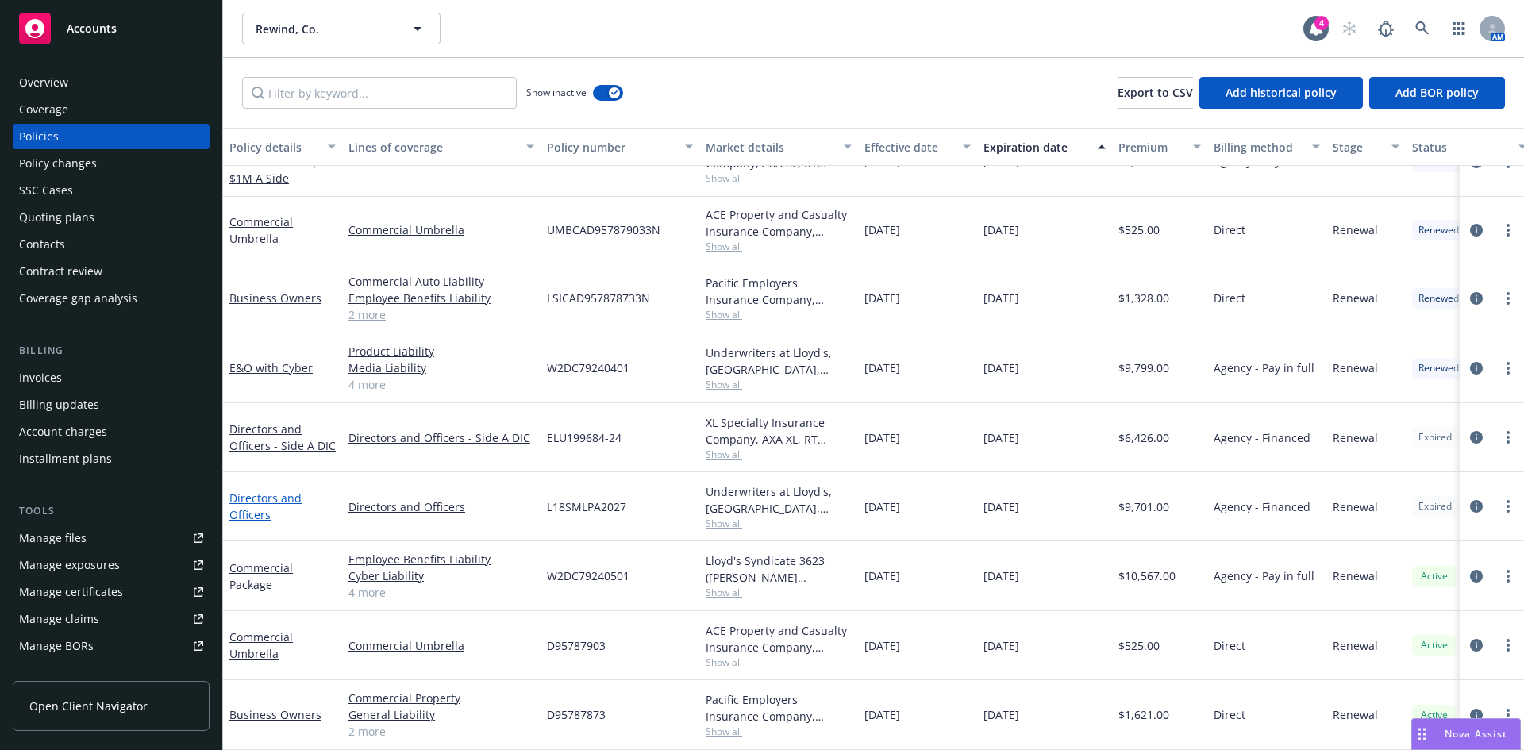
click at [270, 491] on link "Directors and Officers" at bounding box center [265, 507] width 72 height 32
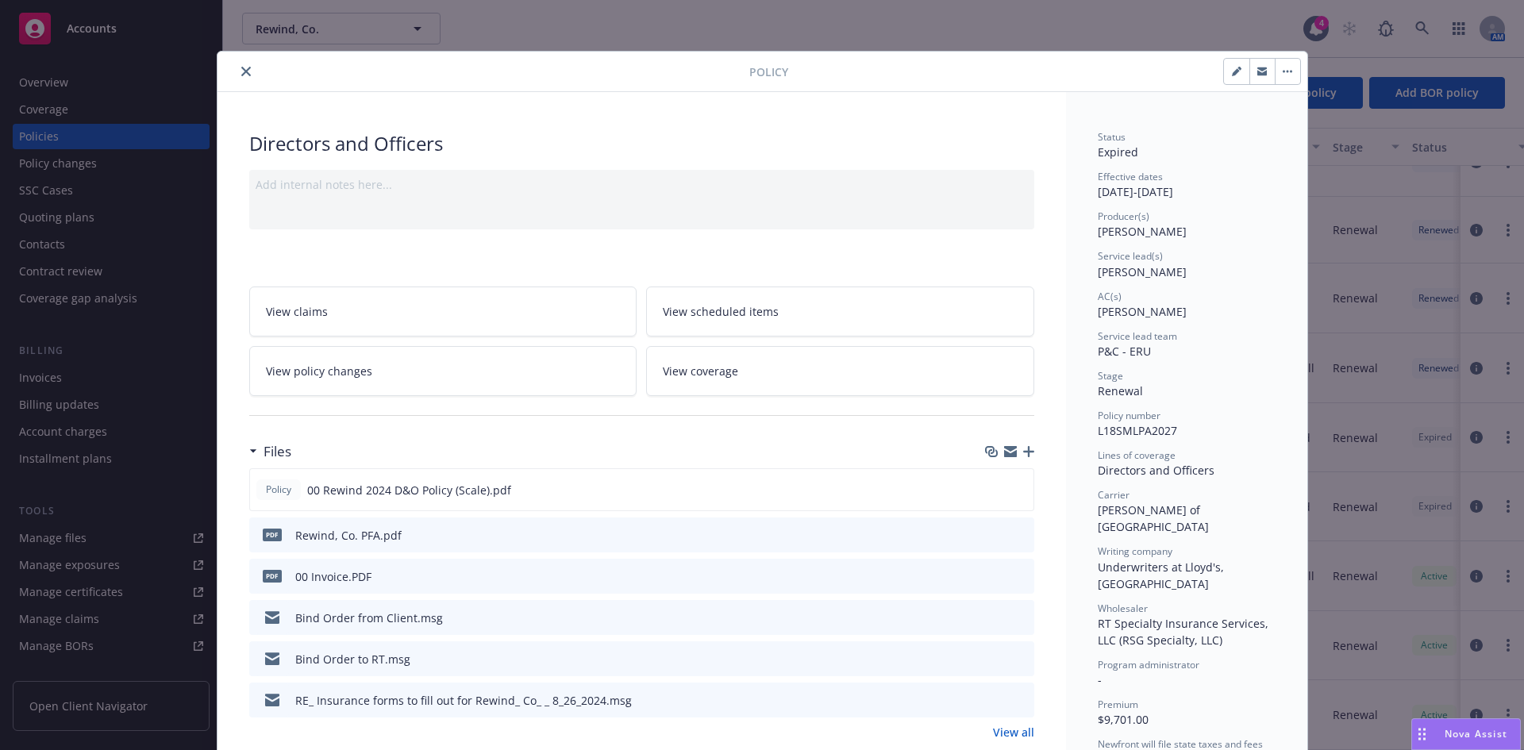
click at [237, 69] on button "close" at bounding box center [246, 71] width 19 height 19
